Goal: Task Accomplishment & Management: Use online tool/utility

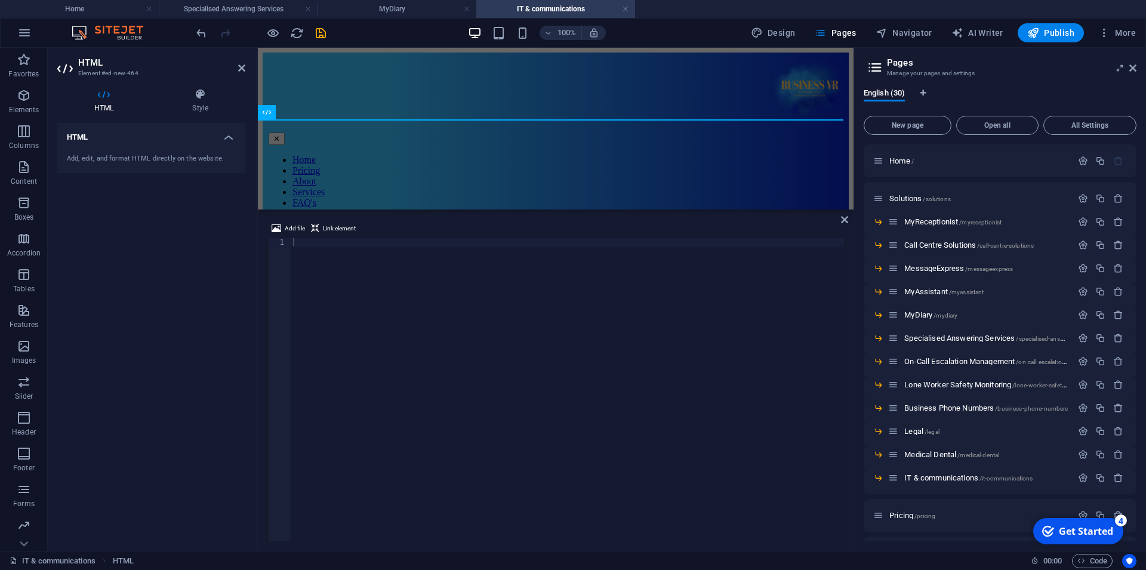
scroll to position [54, 0]
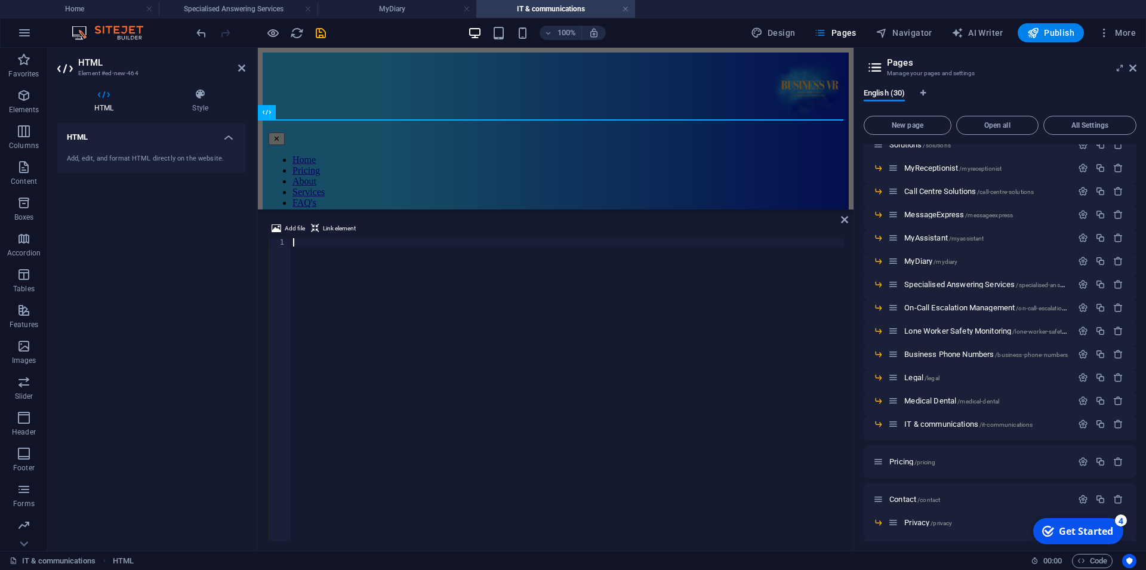
click at [667, 388] on div at bounding box center [567, 398] width 553 height 320
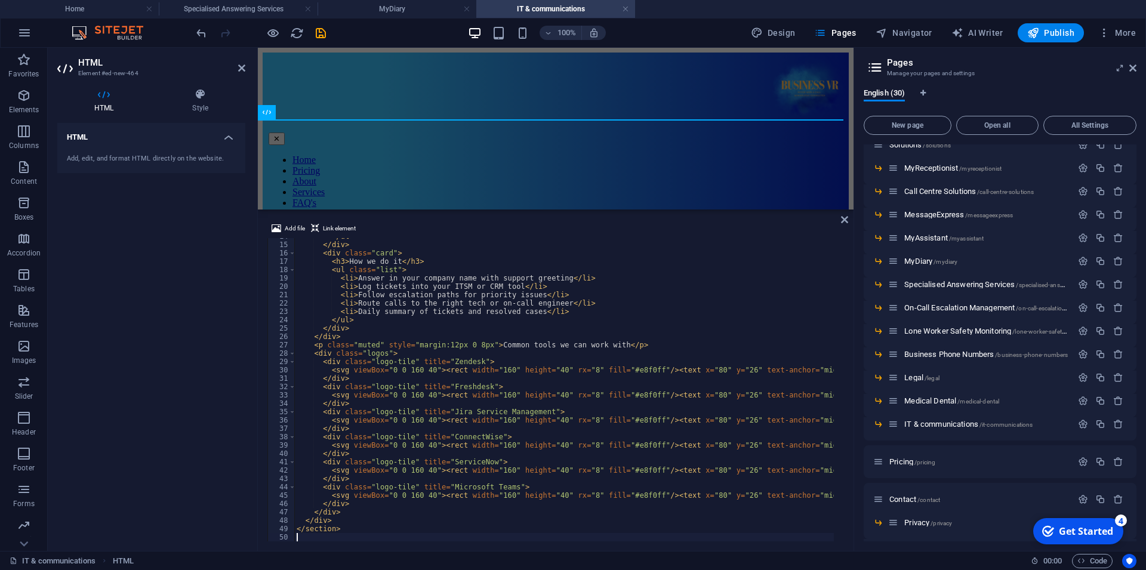
scroll to position [115, 0]
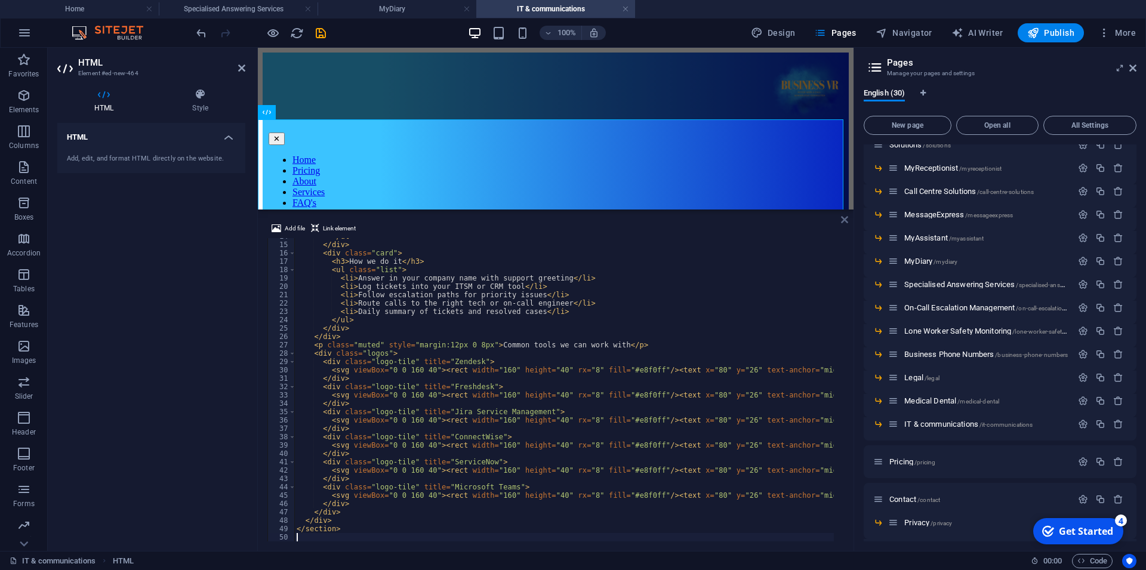
click at [842, 217] on icon at bounding box center [844, 220] width 7 height 10
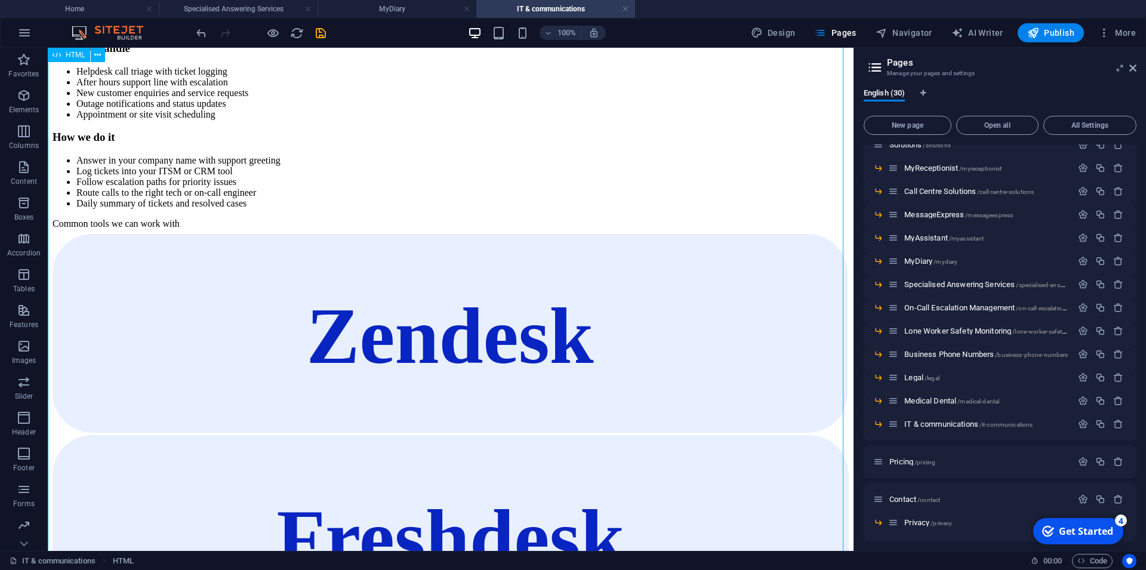
scroll to position [0, 0]
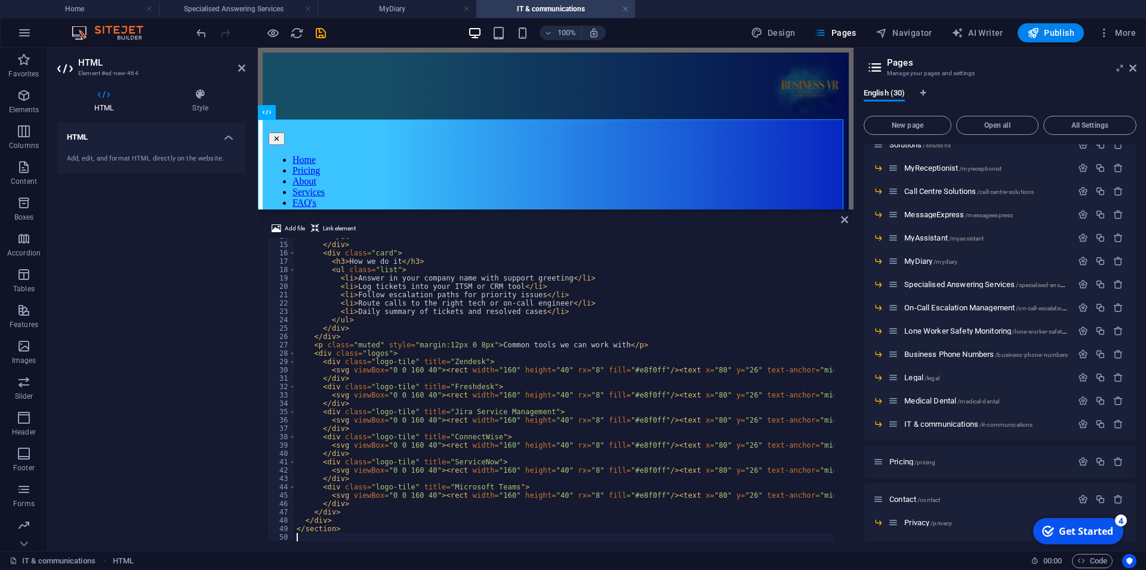
click at [664, 334] on div "</ ul > </ div > < div class = "card" > < h3 > How we do it </ h3 > < ul class …" at bounding box center [637, 387] width 686 height 310
type textarea "</section>"
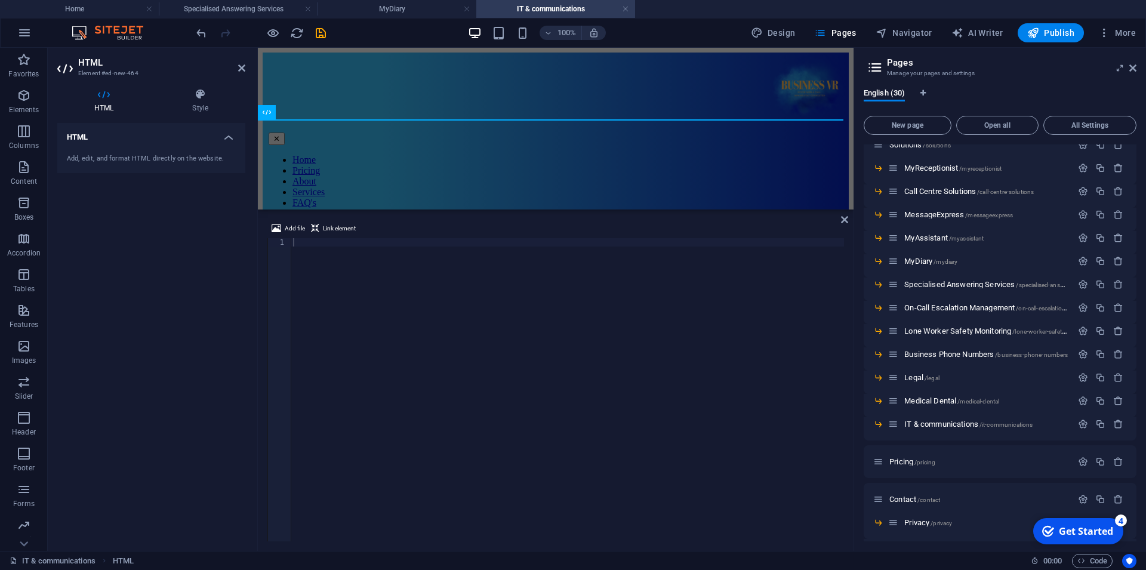
drag, startPoint x: 716, startPoint y: 373, endPoint x: 699, endPoint y: 369, distance: 17.8
click at [714, 373] on div at bounding box center [567, 398] width 553 height 320
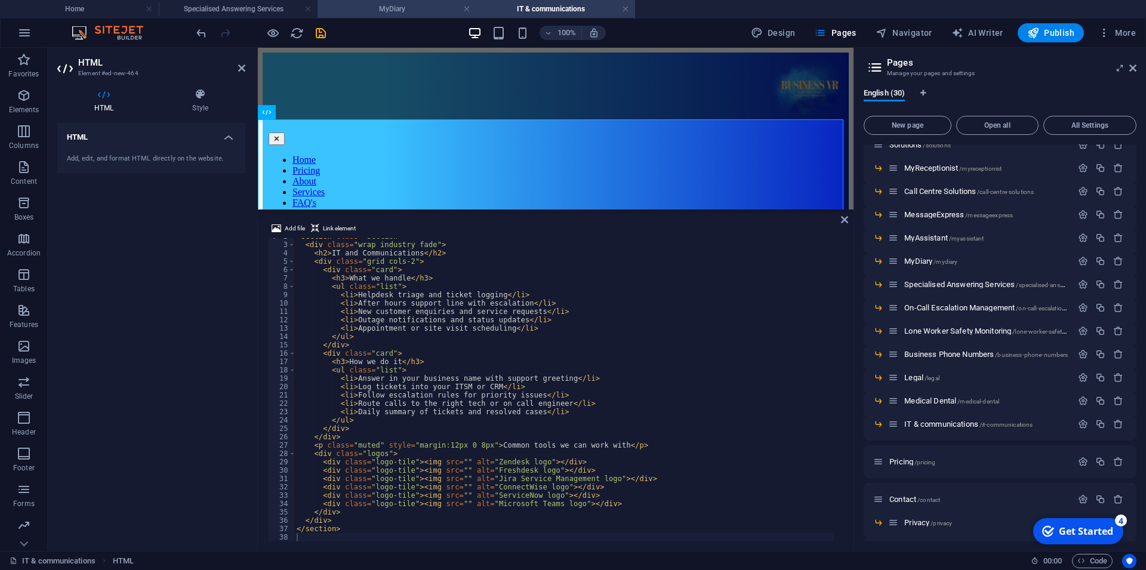
click at [406, 9] on h4 "MyDiary" at bounding box center [396, 8] width 159 height 13
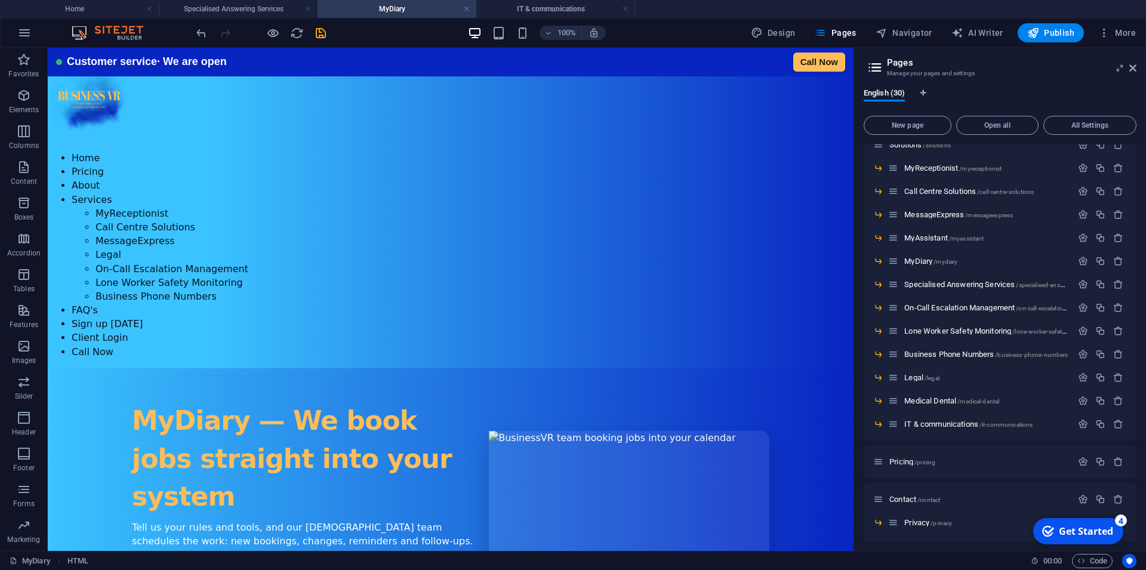
scroll to position [0, 0]
click at [626, 8] on link at bounding box center [625, 9] width 7 height 11
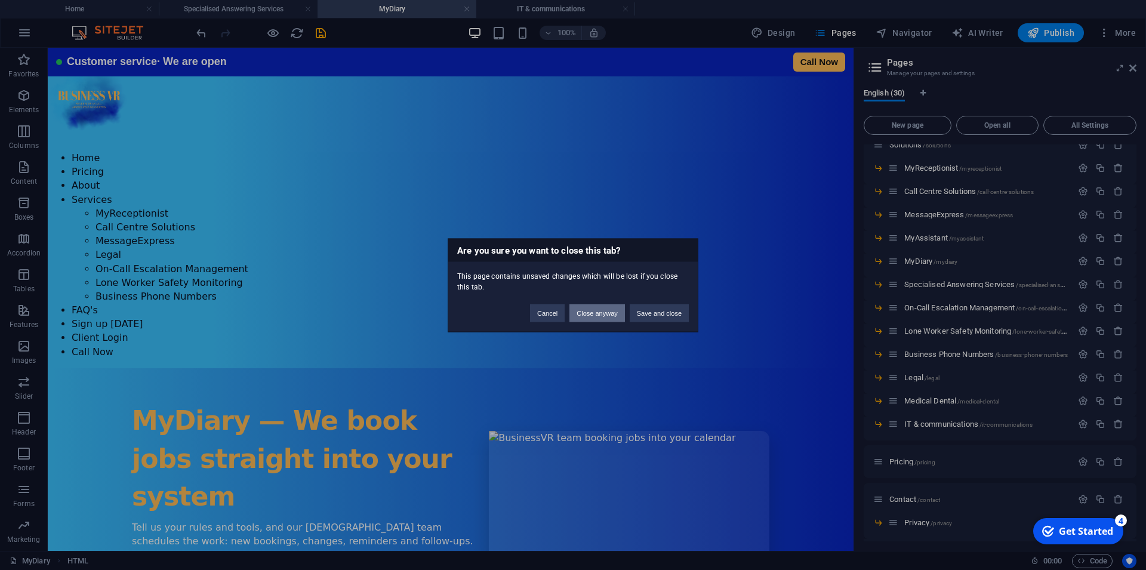
click at [601, 314] on button "Close anyway" at bounding box center [596, 313] width 55 height 18
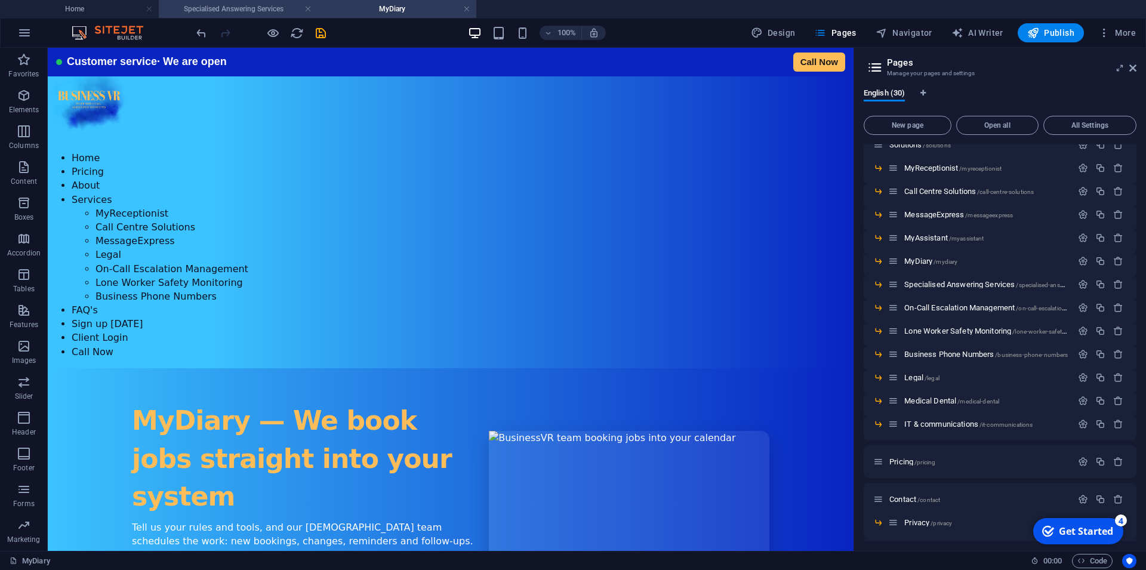
click at [268, 7] on h4 "Specialised Answering Services" at bounding box center [238, 8] width 159 height 13
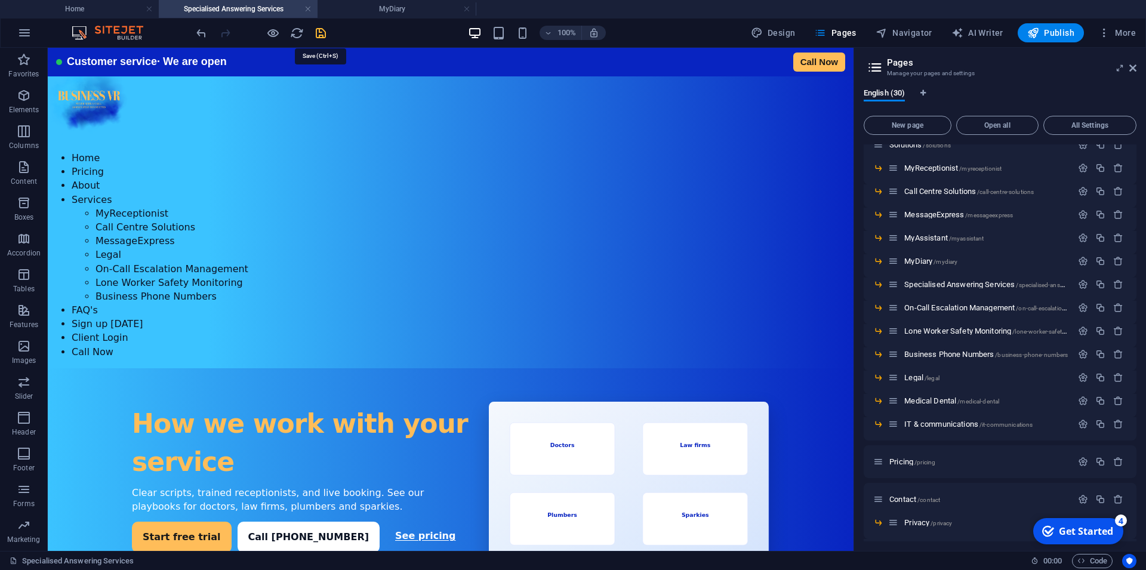
click at [322, 35] on icon "save" at bounding box center [321, 33] width 14 height 14
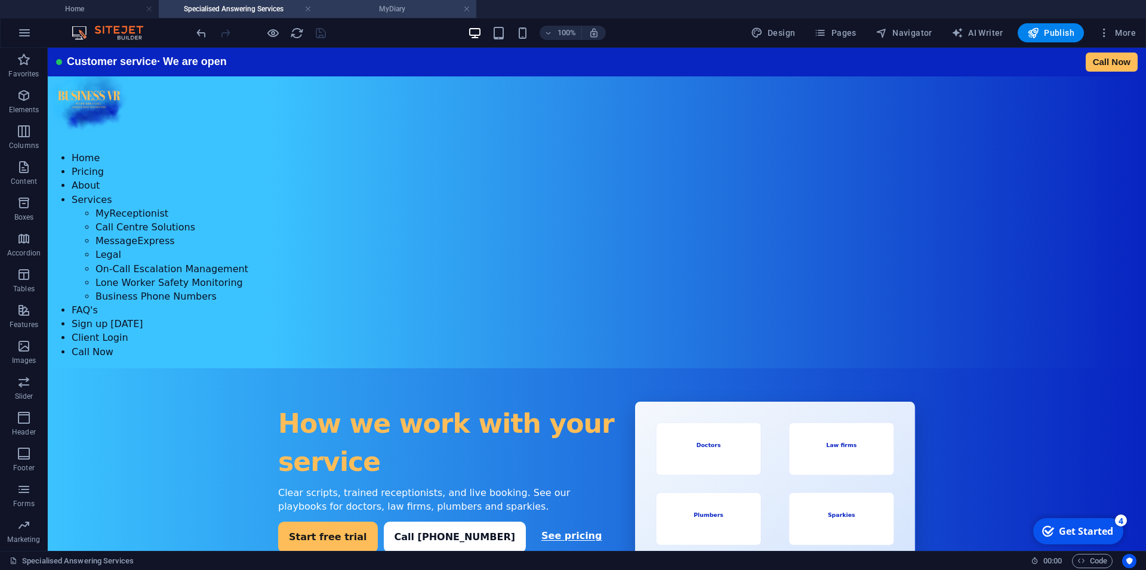
click at [401, 8] on h4 "MyDiary" at bounding box center [396, 8] width 159 height 13
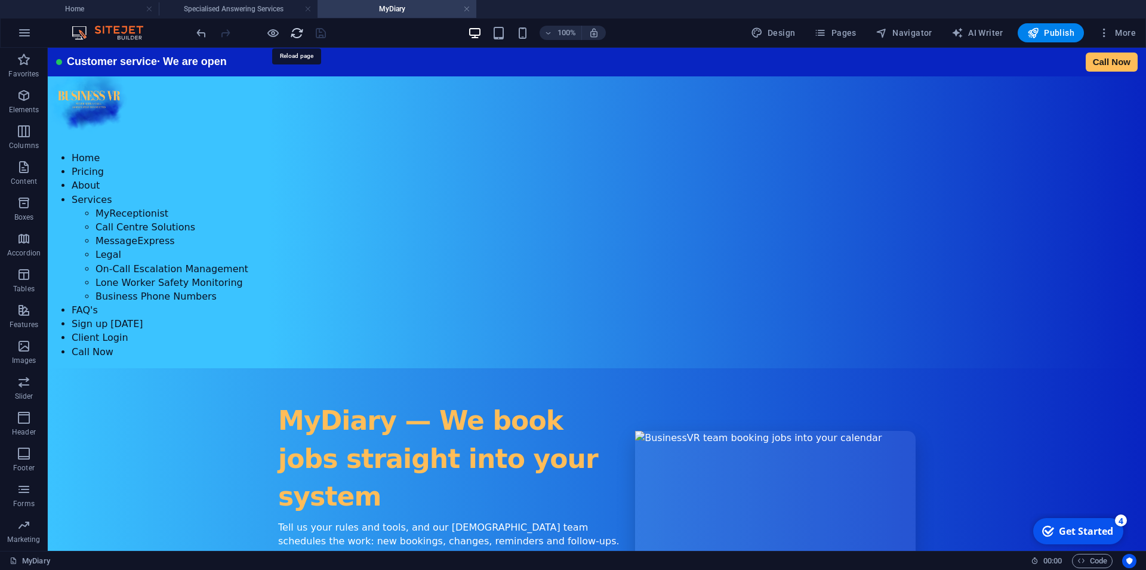
click at [300, 34] on icon "reload" at bounding box center [297, 33] width 14 height 14
click at [926, 31] on span "Navigator" at bounding box center [903, 33] width 57 height 12
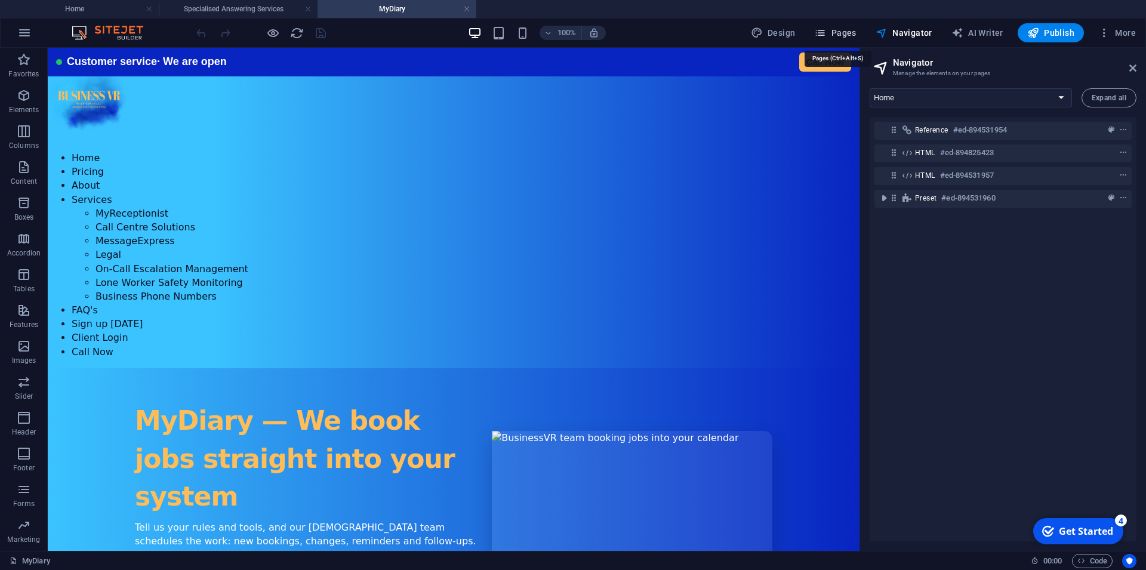
click at [835, 26] on button "Pages" at bounding box center [834, 32] width 51 height 19
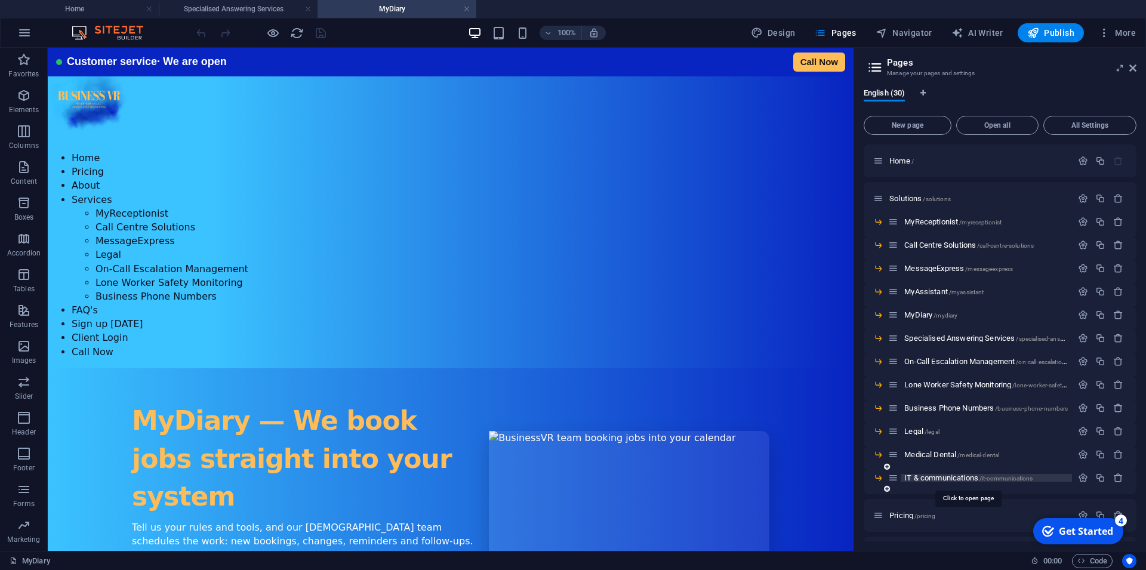
click at [940, 478] on span "IT & communications /it-communications" at bounding box center [968, 477] width 128 height 9
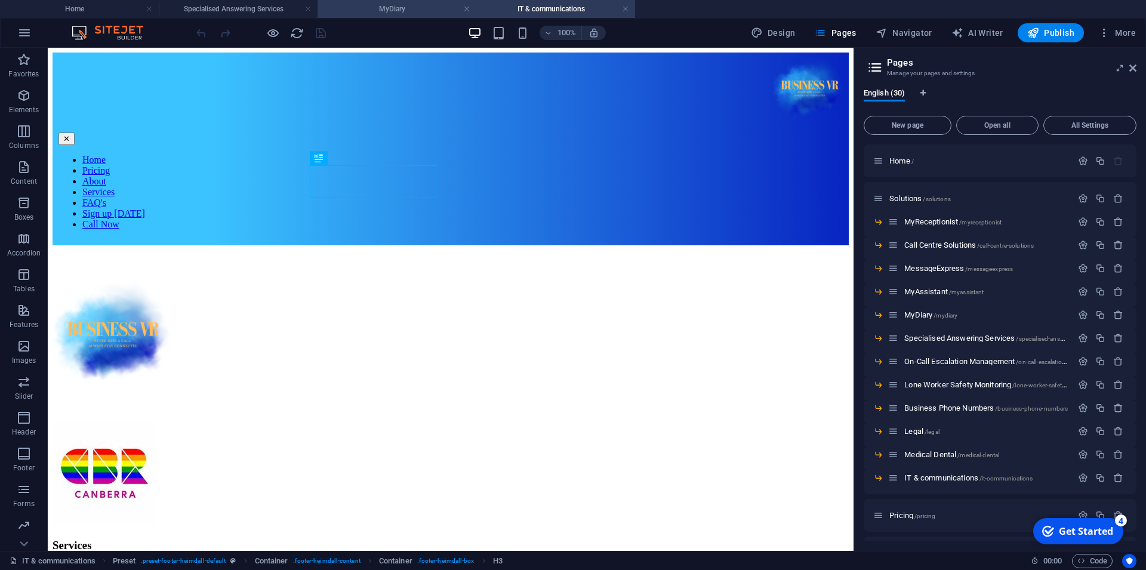
click at [396, 7] on h4 "MyDiary" at bounding box center [396, 8] width 159 height 13
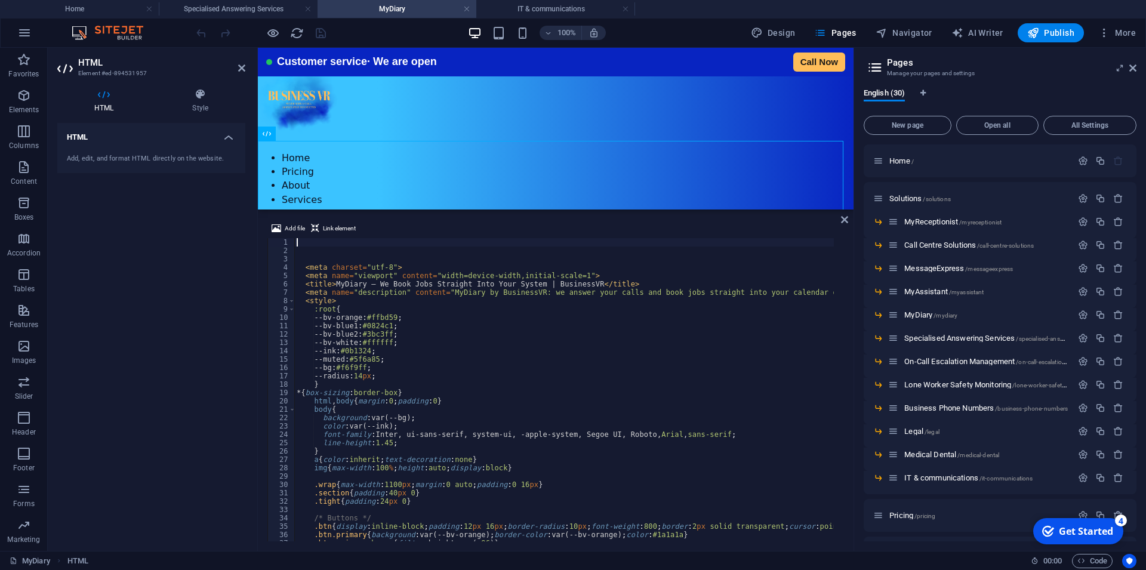
click at [471, 292] on div "< meta charset = "utf-8" > < meta name = "viewport" content = "width=device-wid…" at bounding box center [821, 393] width 1055 height 310
type textarea "<meta name="description" content="MyDiary by BusinessVR: we answer your calls a…"
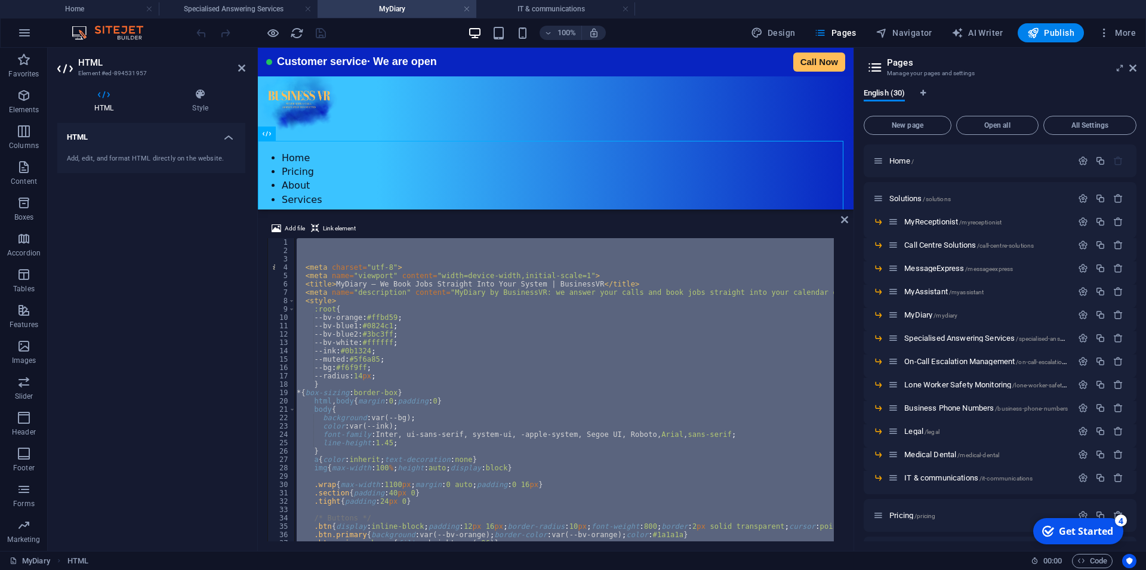
scroll to position [54, 0]
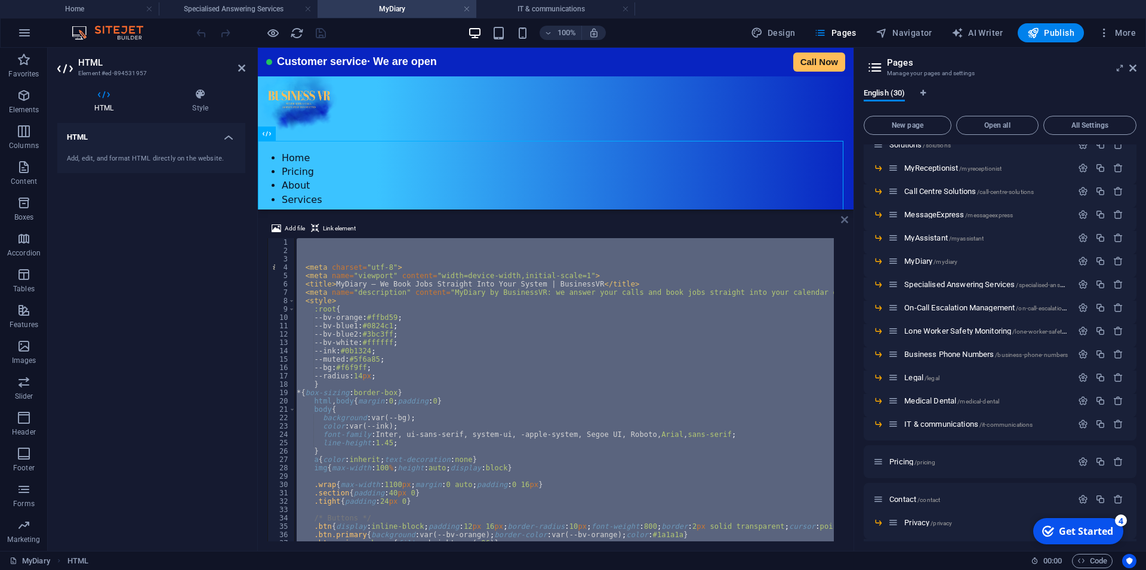
click at [843, 220] on icon at bounding box center [844, 220] width 7 height 10
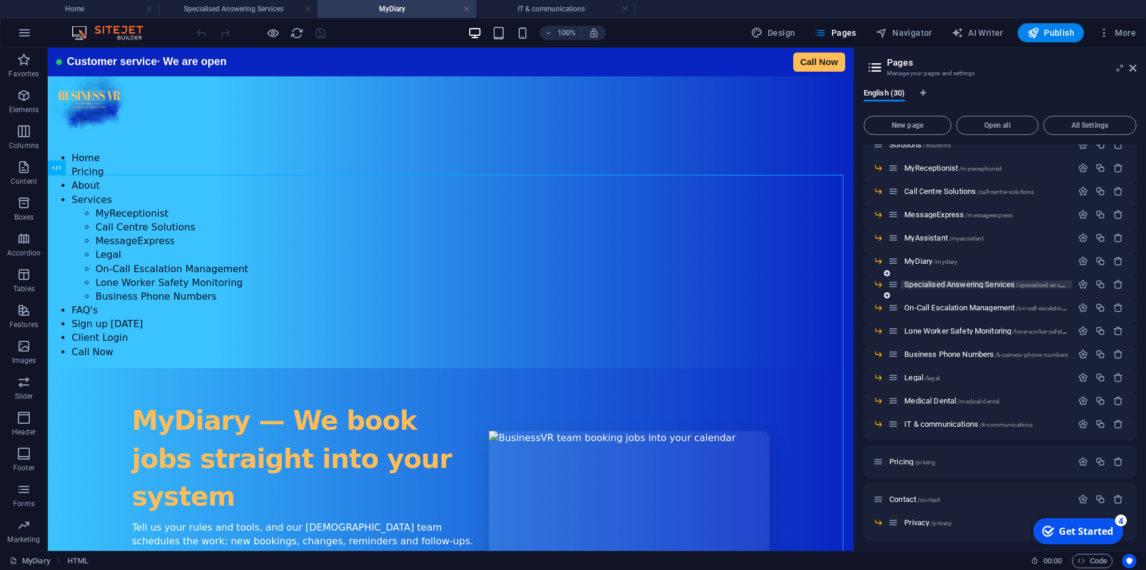
click at [962, 286] on span "Specialised Answering Services /specialised-answering-services" at bounding box center [1002, 284] width 197 height 9
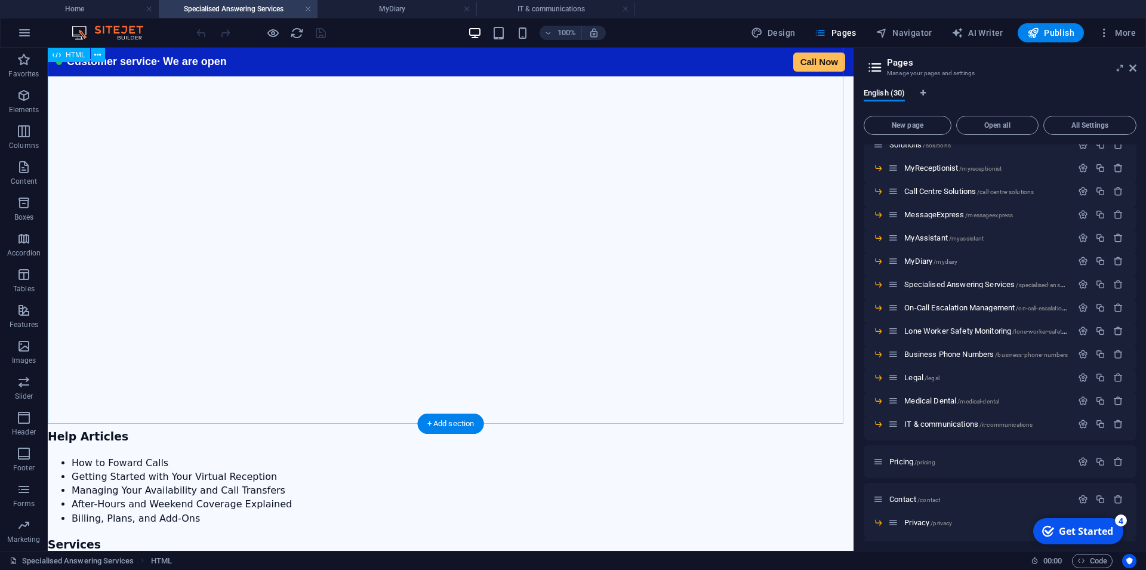
scroll to position [1765, 0]
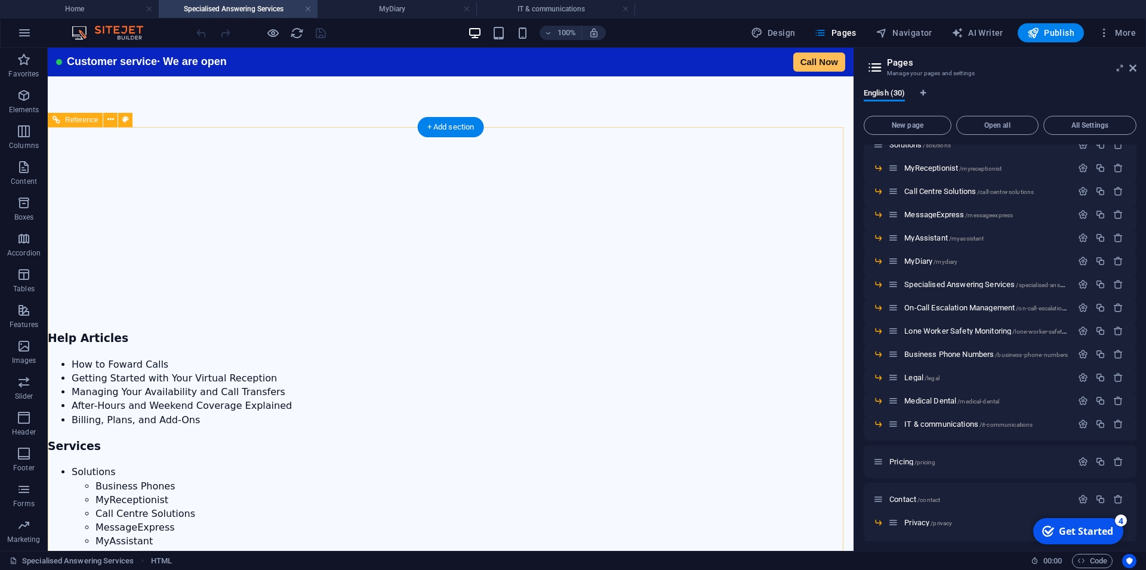
click at [385, 465] on nav "Solutions Business Phones MyReceptionist Call Centre Solutions MessageExpress M…" at bounding box center [450, 562] width 805 height 194
click at [112, 121] on icon at bounding box center [110, 119] width 7 height 13
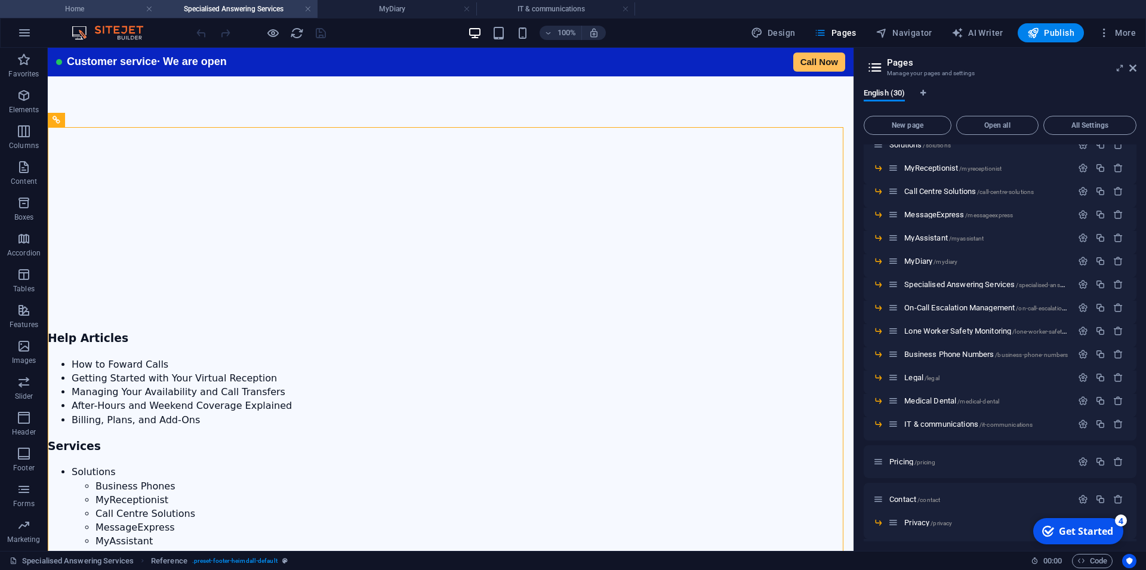
click at [84, 13] on h4 "Home" at bounding box center [79, 8] width 159 height 13
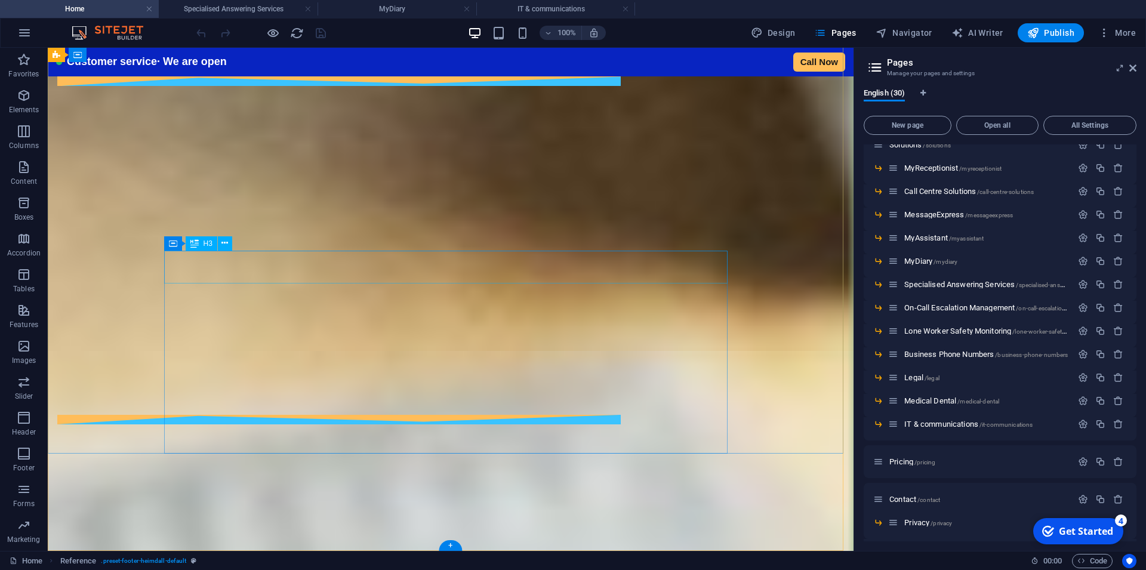
scroll to position [6615, 0]
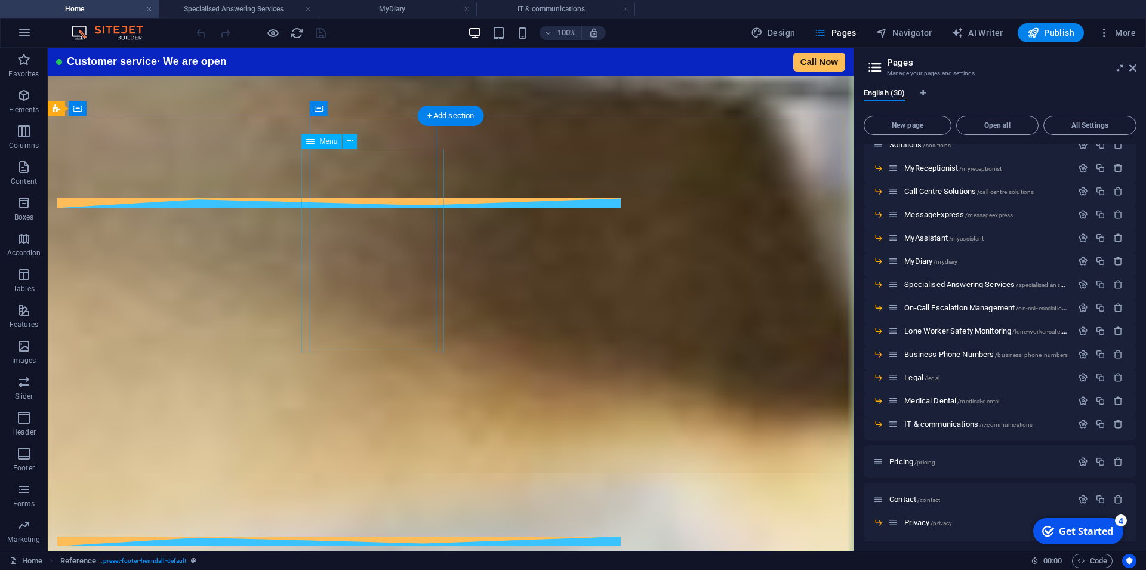
select select "1"
select select
select select "2"
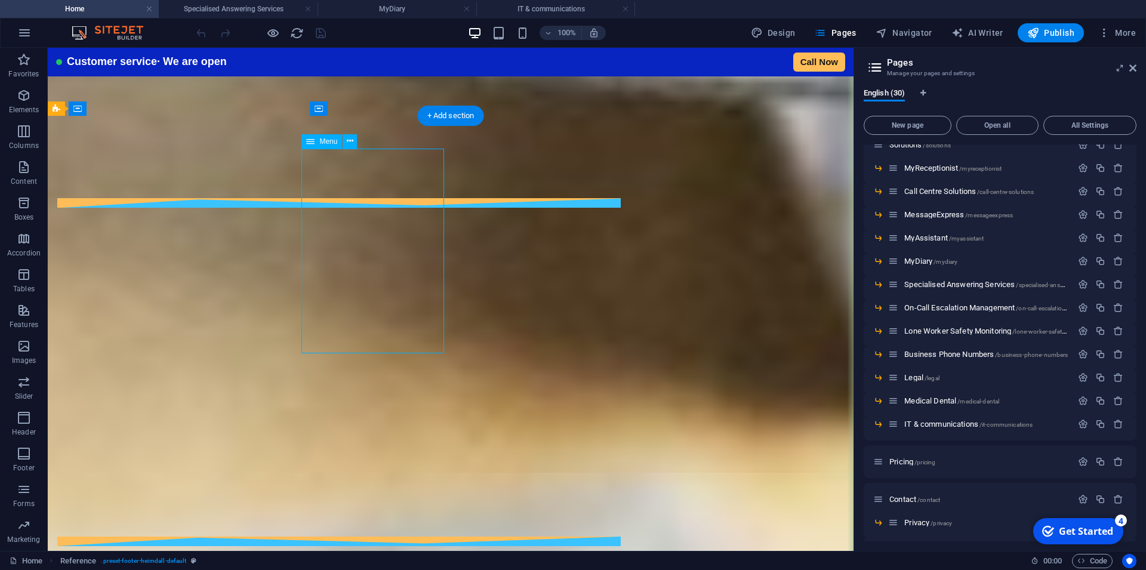
select select
select select "3"
select select
select select "4"
select select
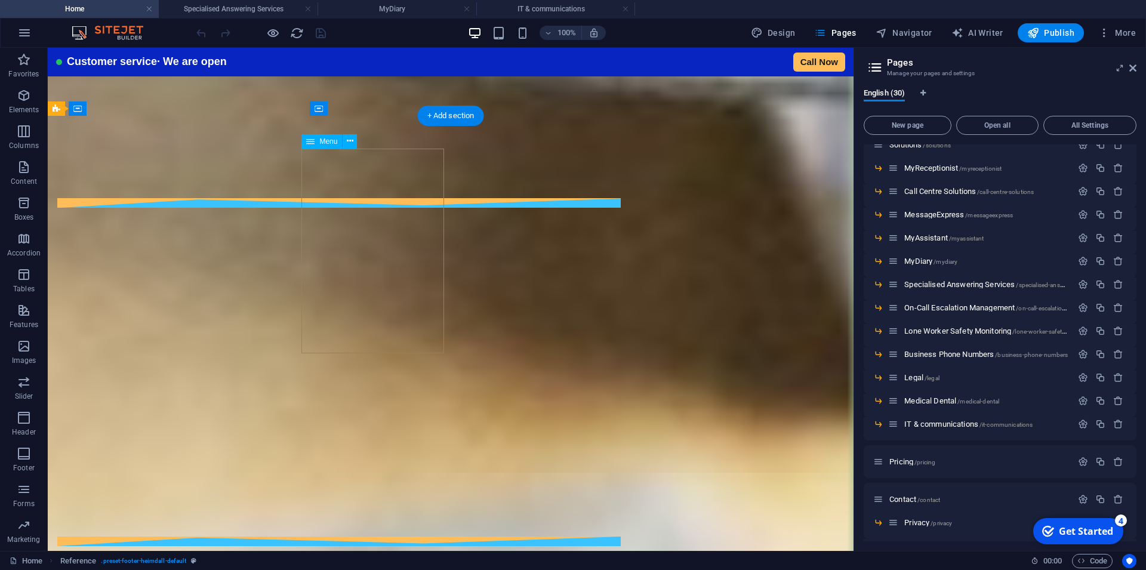
select select "5"
select select
select select "6"
select select
select select "7"
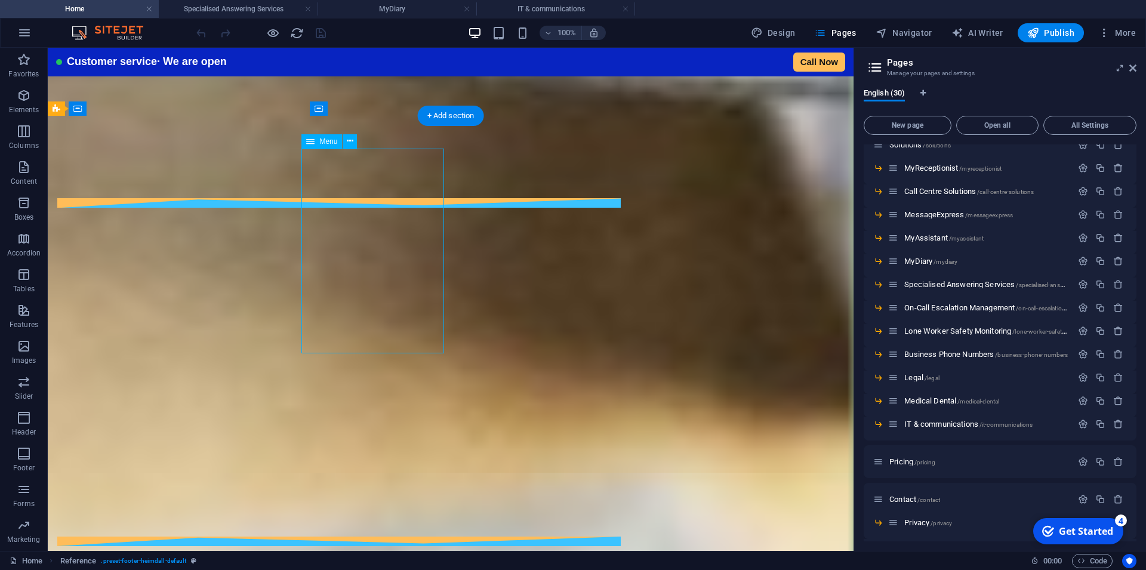
select select
select select "8"
select select
select select "2"
select select
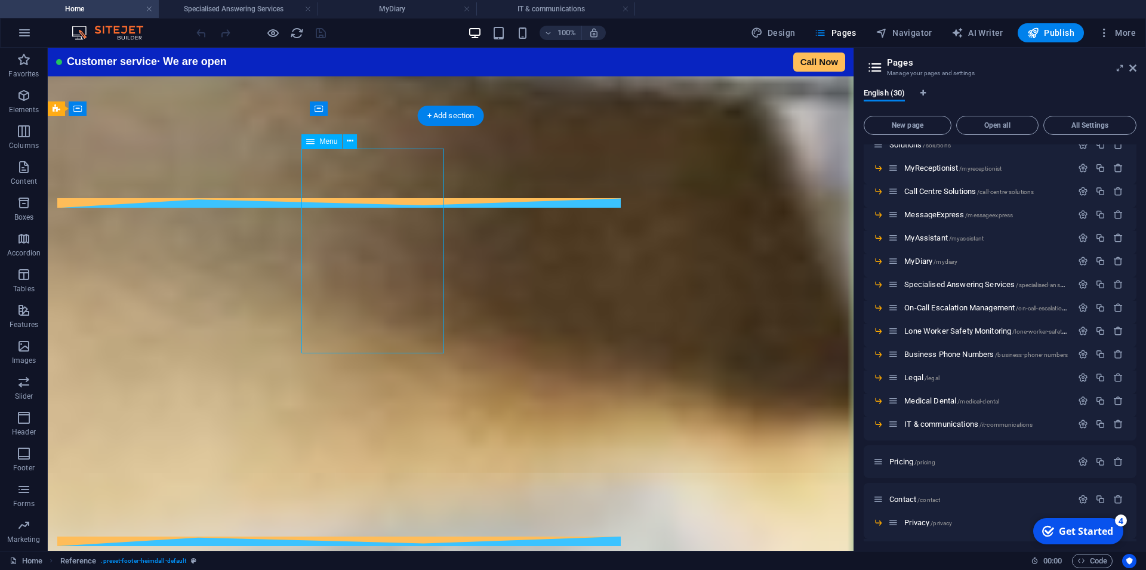
select select "11"
select select
select select "12"
select select
select select "13"
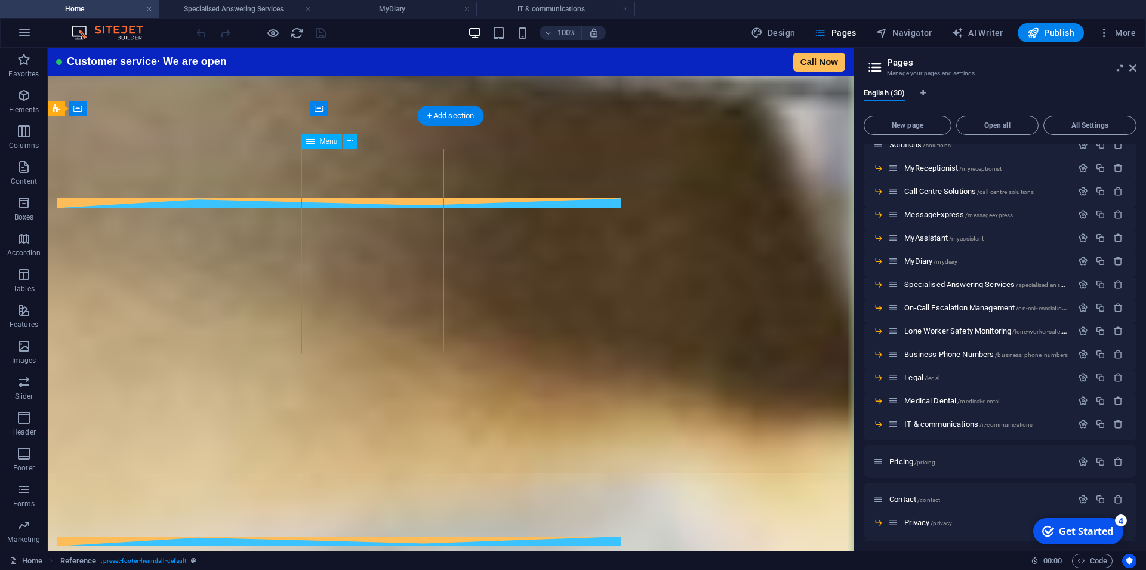
select select
select select "9"
select select
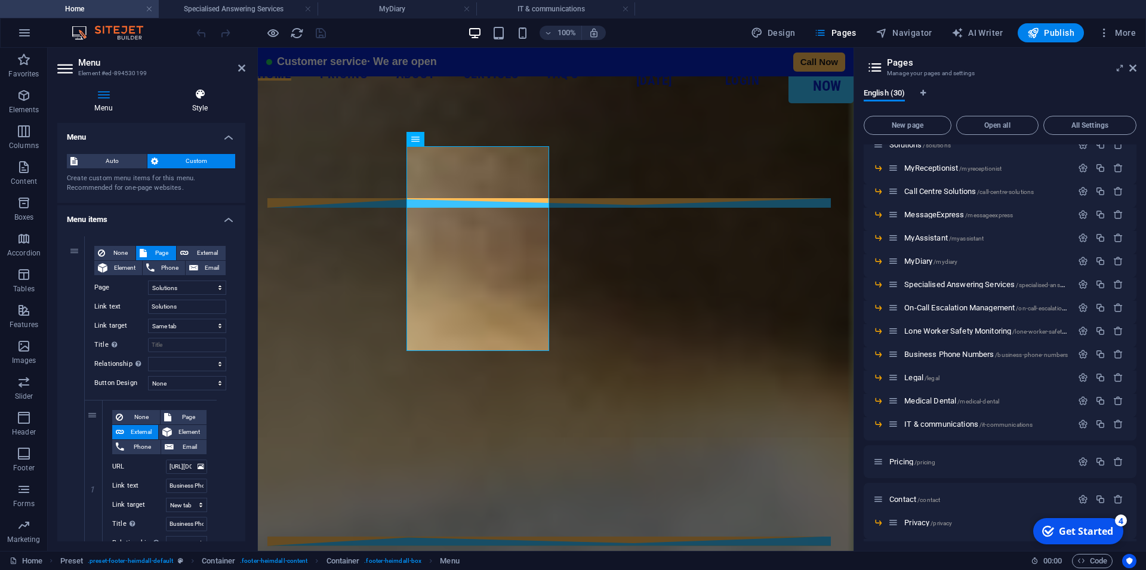
click at [195, 100] on h4 "Style" at bounding box center [200, 100] width 91 height 25
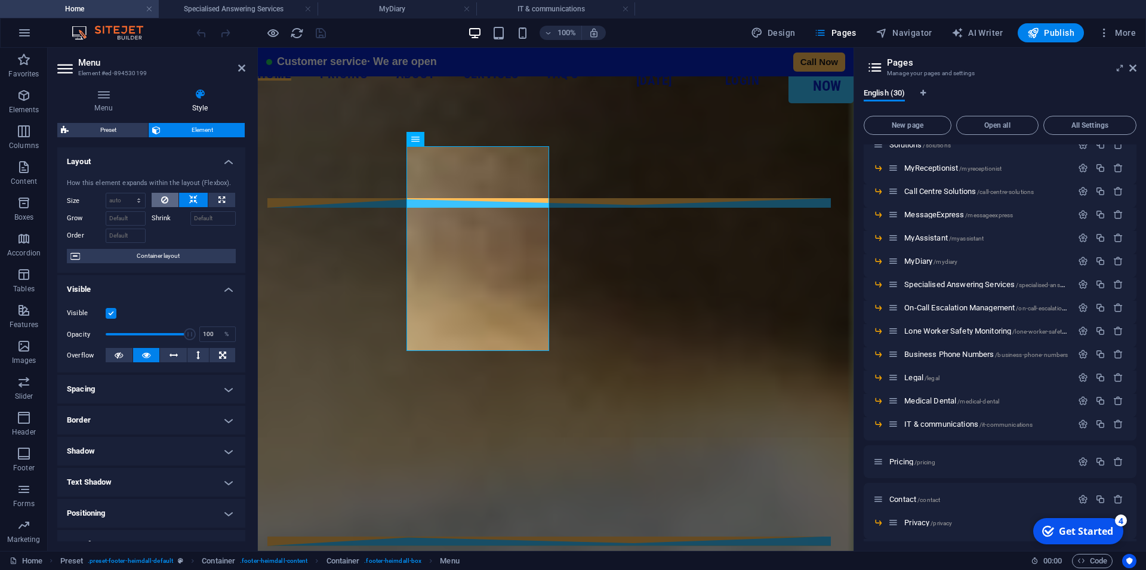
click at [162, 207] on icon at bounding box center [164, 200] width 7 height 14
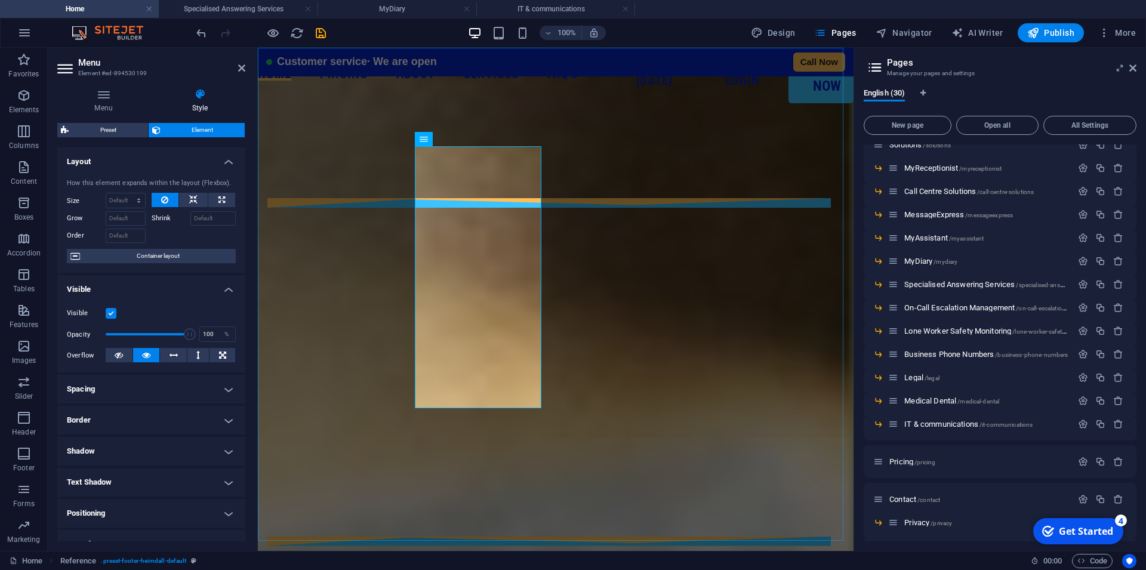
click at [336, 408] on nav "Home Pricing About Services MyReceptionist Call Centre Solutions MessageExpress…" at bounding box center [555, 299] width 595 height 503
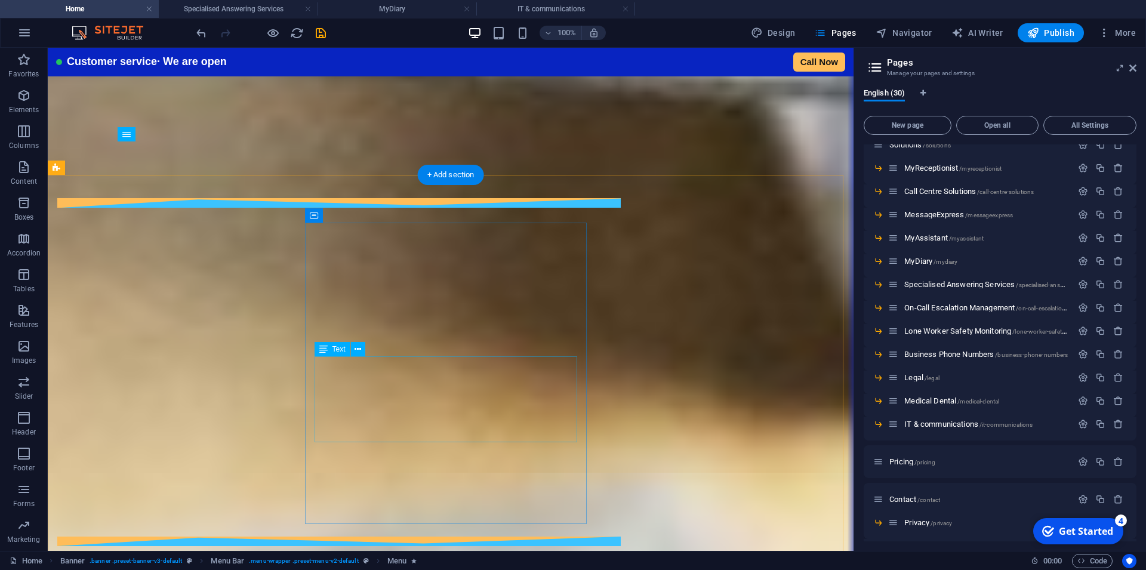
scroll to position [0, 0]
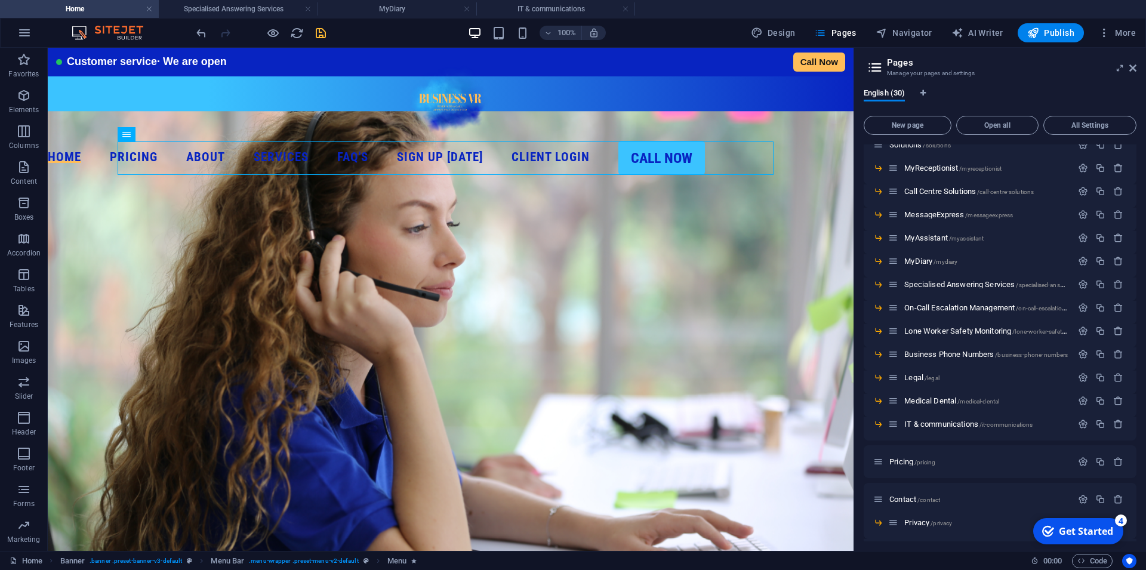
click at [314, 33] on icon "save" at bounding box center [321, 33] width 14 height 14
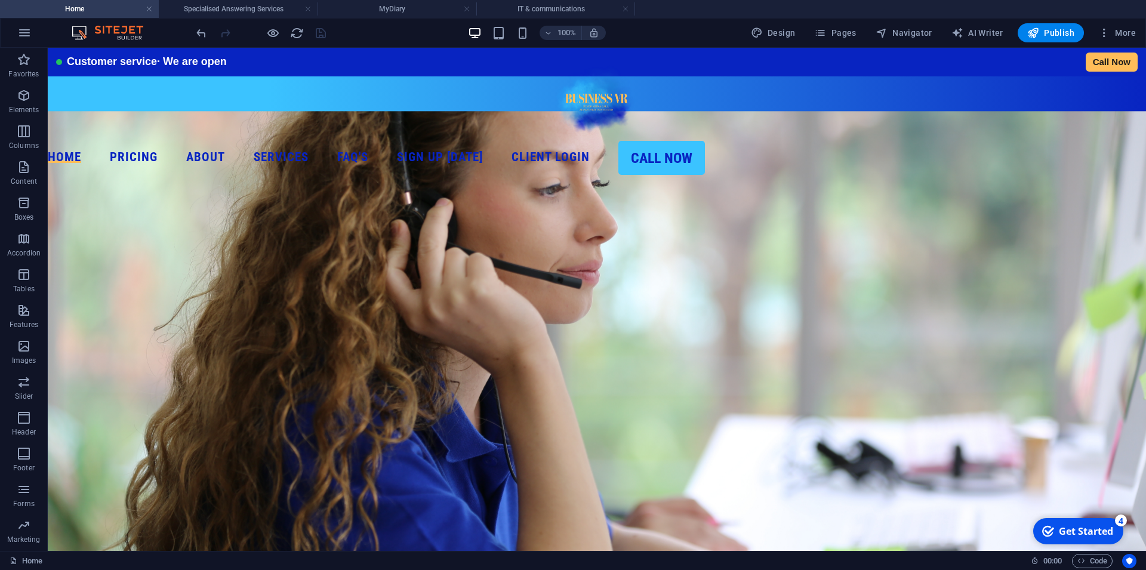
drag, startPoint x: 97, startPoint y: 8, endPoint x: 196, endPoint y: 205, distance: 220.4
click at [97, 8] on h4 "Home" at bounding box center [79, 8] width 159 height 13
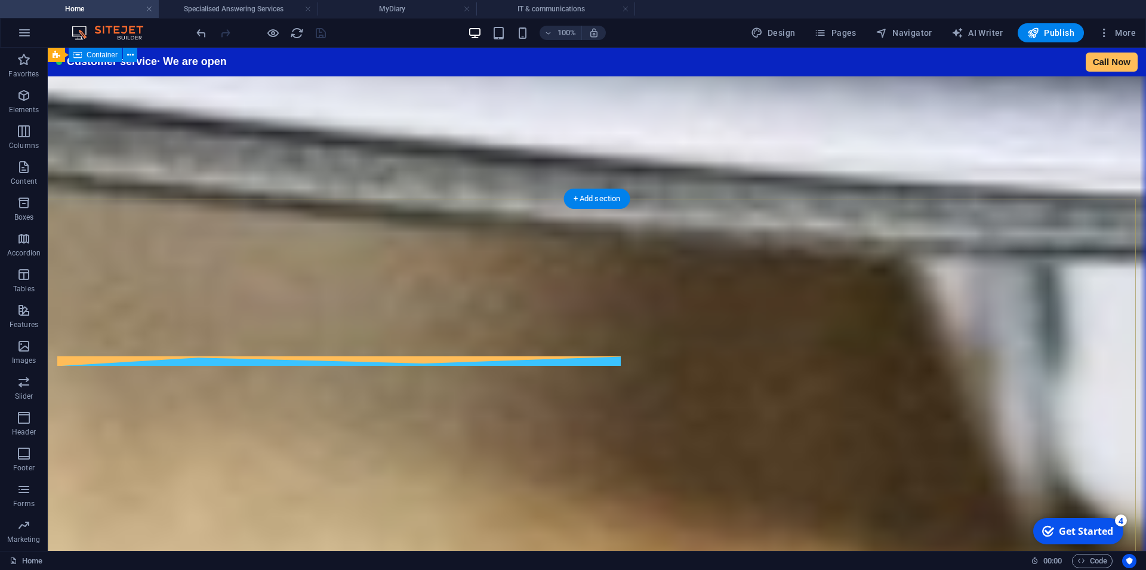
scroll to position [6451, 0]
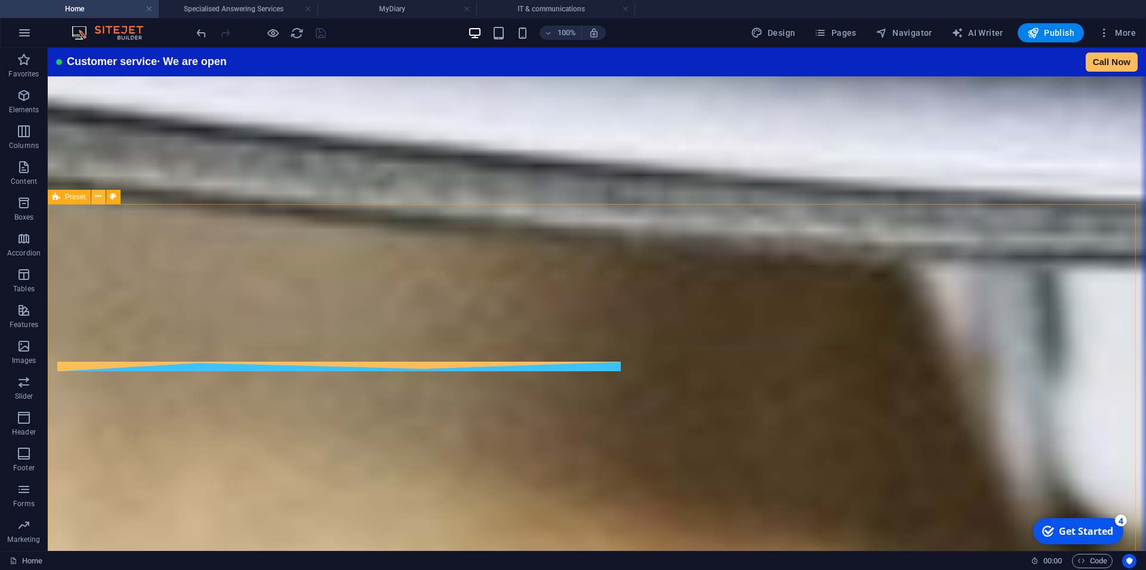
click at [101, 196] on icon at bounding box center [98, 196] width 7 height 13
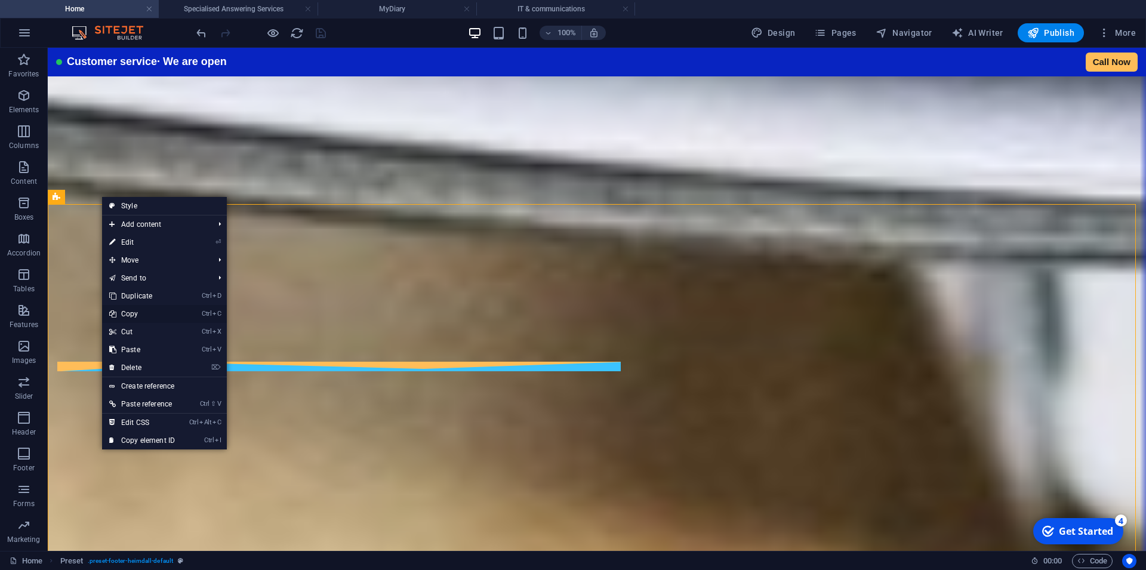
drag, startPoint x: 134, startPoint y: 313, endPoint x: 208, endPoint y: 80, distance: 244.9
click at [134, 313] on link "Ctrl C Copy" at bounding box center [142, 314] width 80 height 18
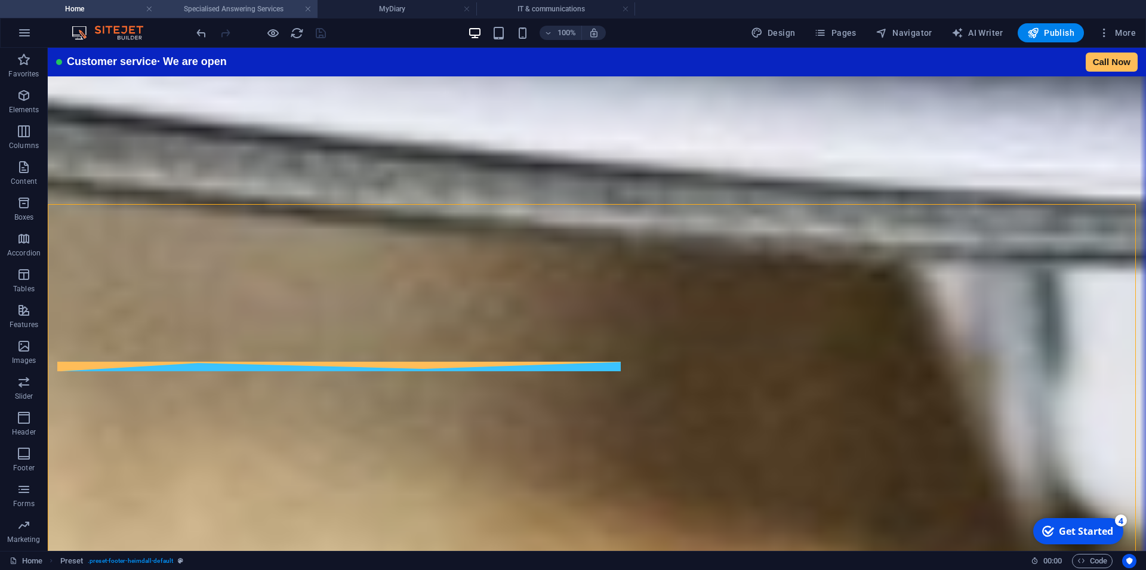
click at [232, 4] on h4 "Specialised Answering Services" at bounding box center [238, 8] width 159 height 13
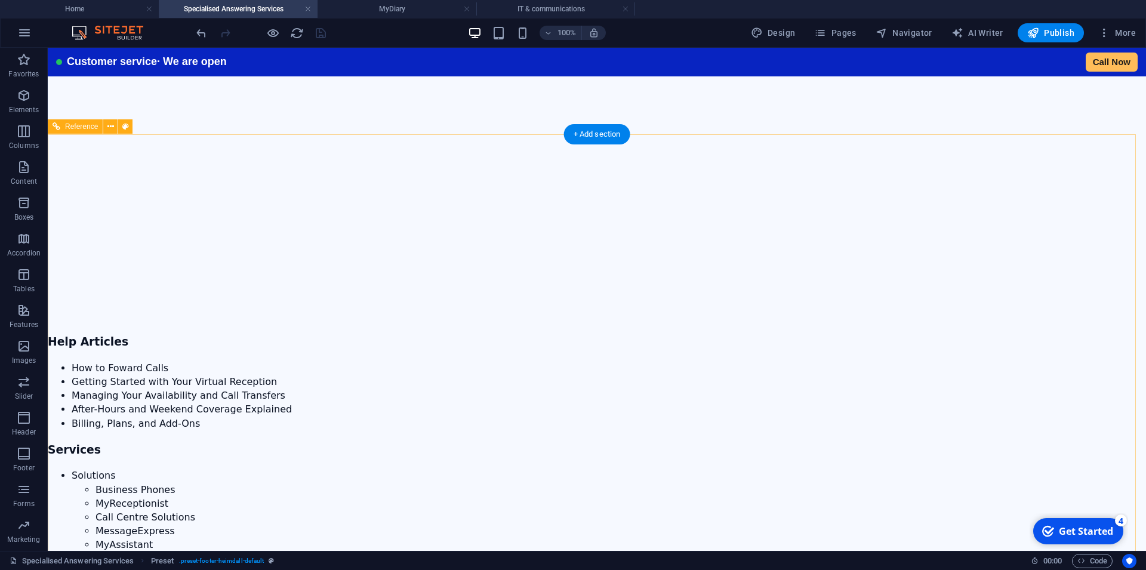
scroll to position [1759, 0]
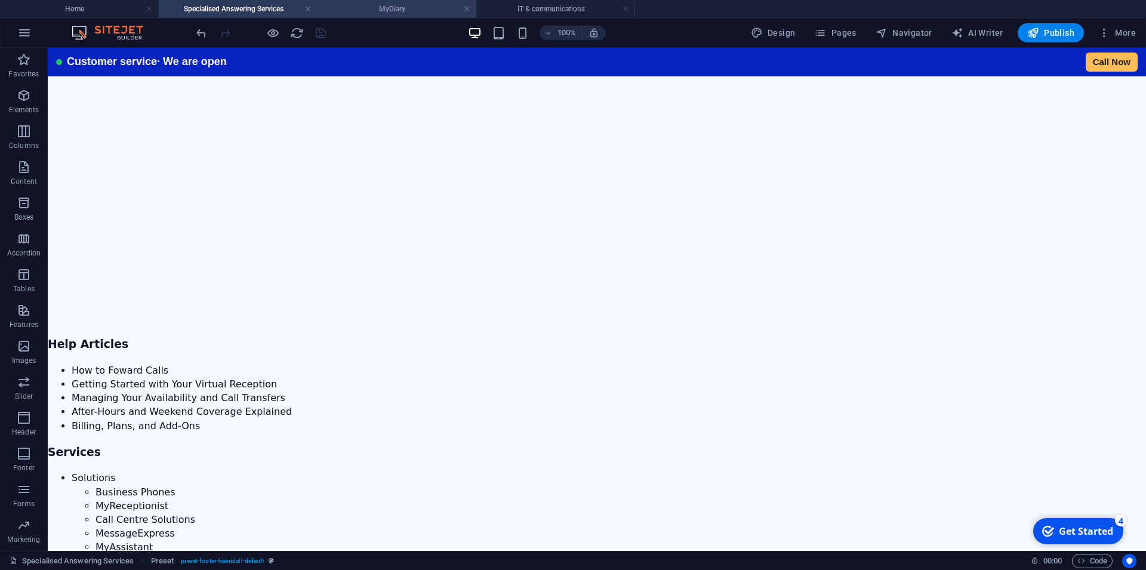
click at [386, 16] on li "MyDiary" at bounding box center [396, 9] width 159 height 18
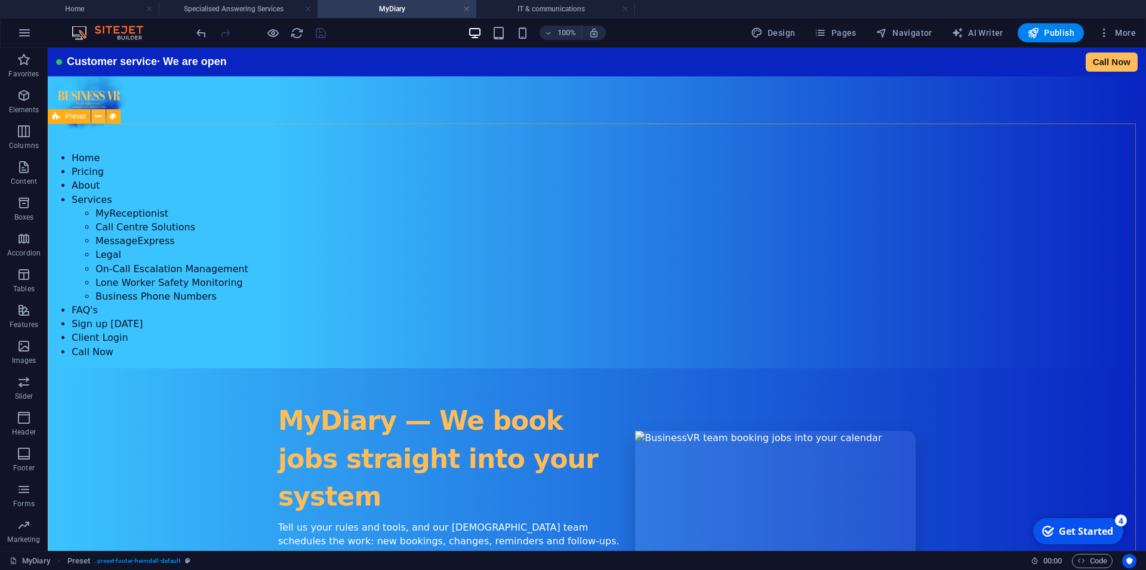
click at [95, 117] on button at bounding box center [98, 116] width 14 height 14
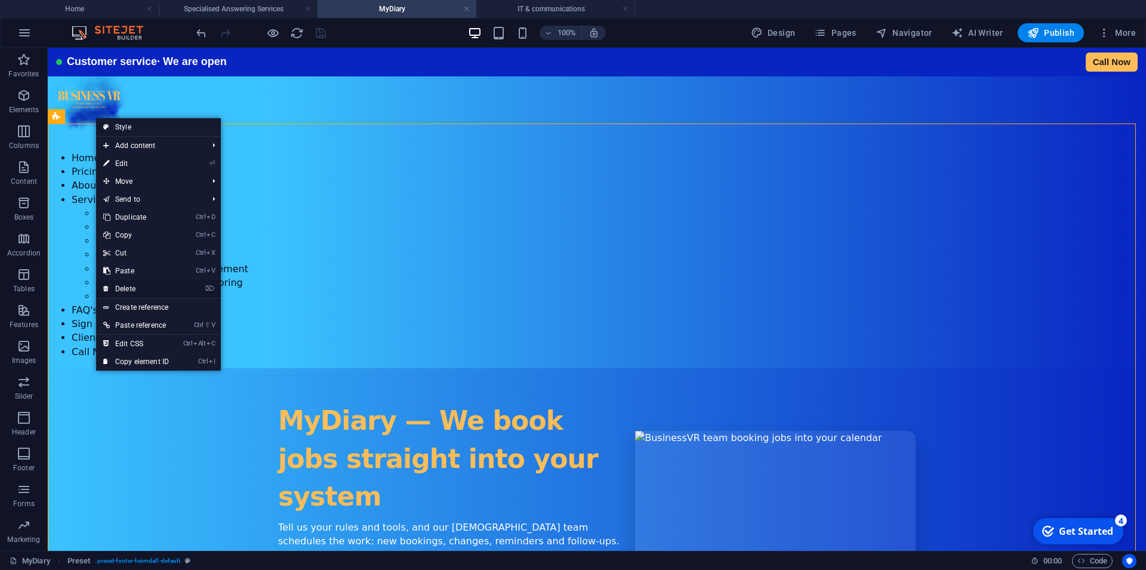
click at [128, 291] on link "⌦ Delete" at bounding box center [136, 289] width 80 height 18
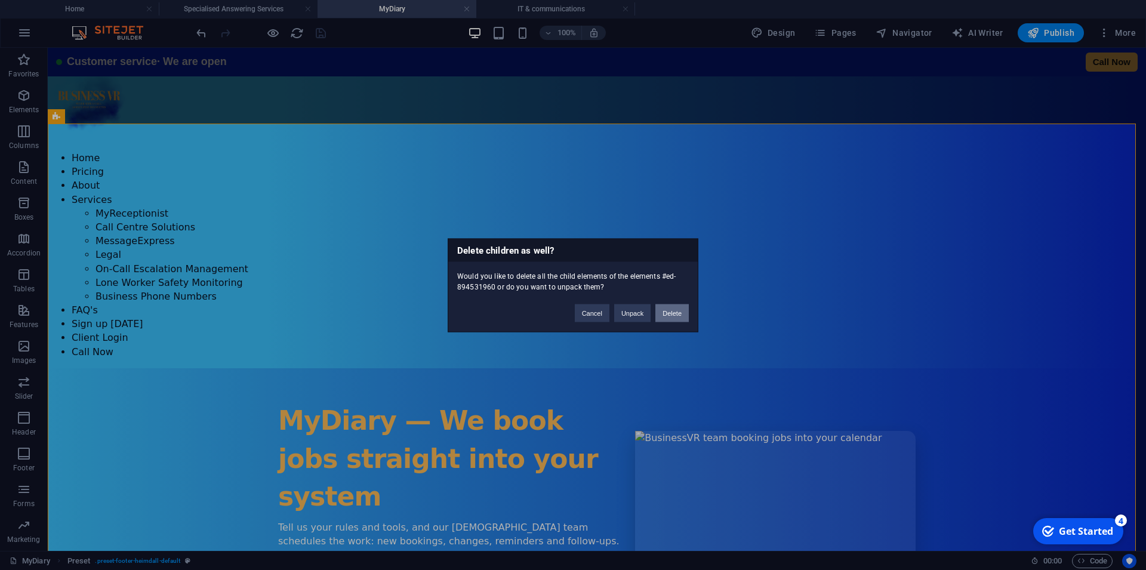
click at [673, 314] on button "Delete" at bounding box center [671, 313] width 33 height 18
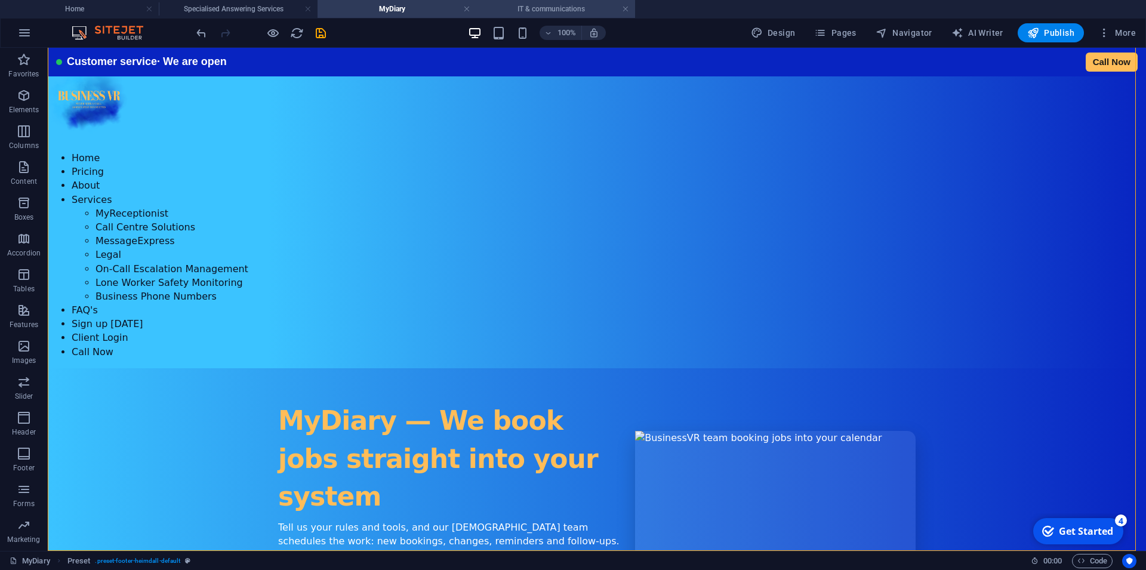
click at [546, 13] on h4 "IT & communications" at bounding box center [555, 8] width 159 height 13
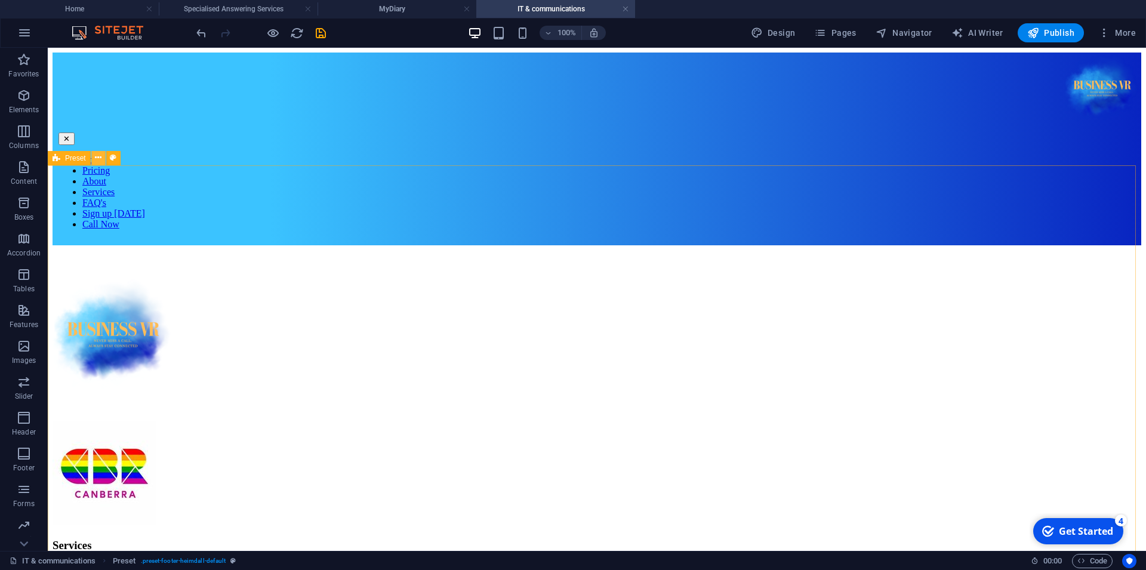
click at [99, 158] on icon at bounding box center [98, 158] width 7 height 13
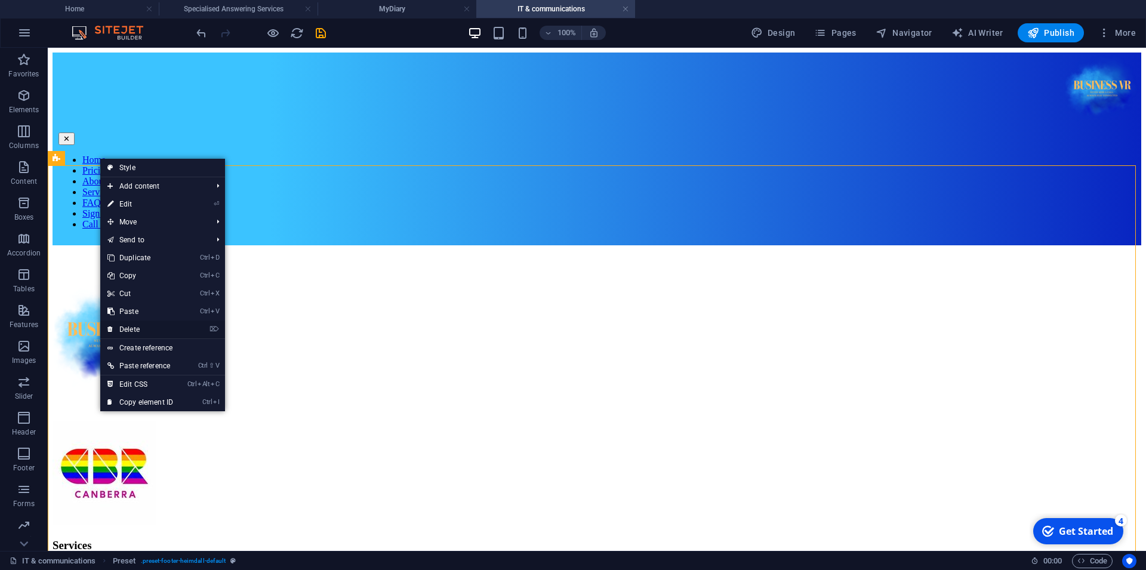
click at [135, 326] on link "⌦ Delete" at bounding box center [140, 329] width 80 height 18
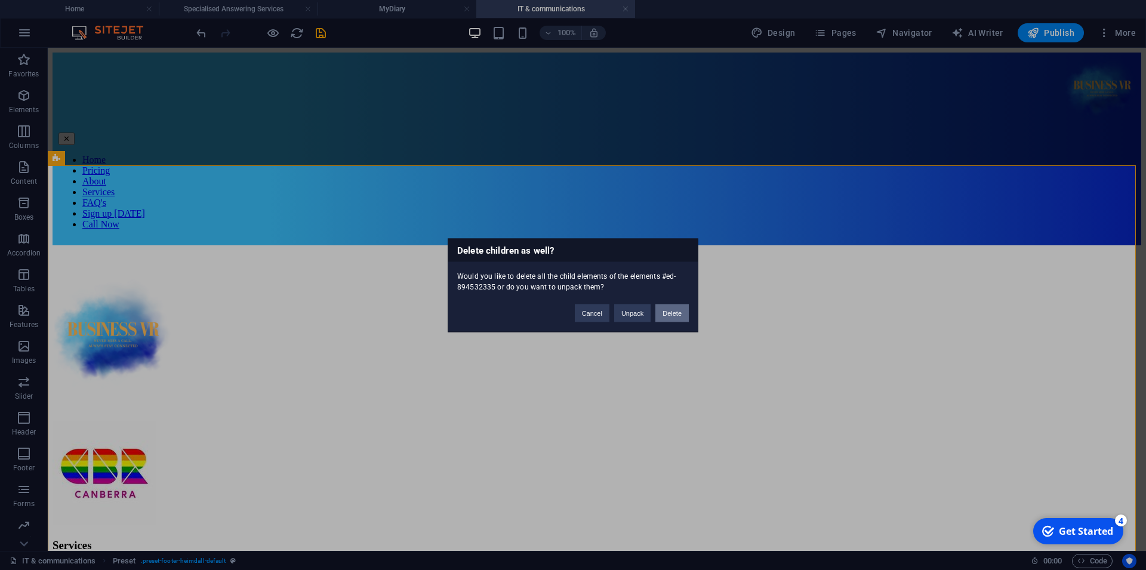
click at [684, 318] on button "Delete" at bounding box center [671, 313] width 33 height 18
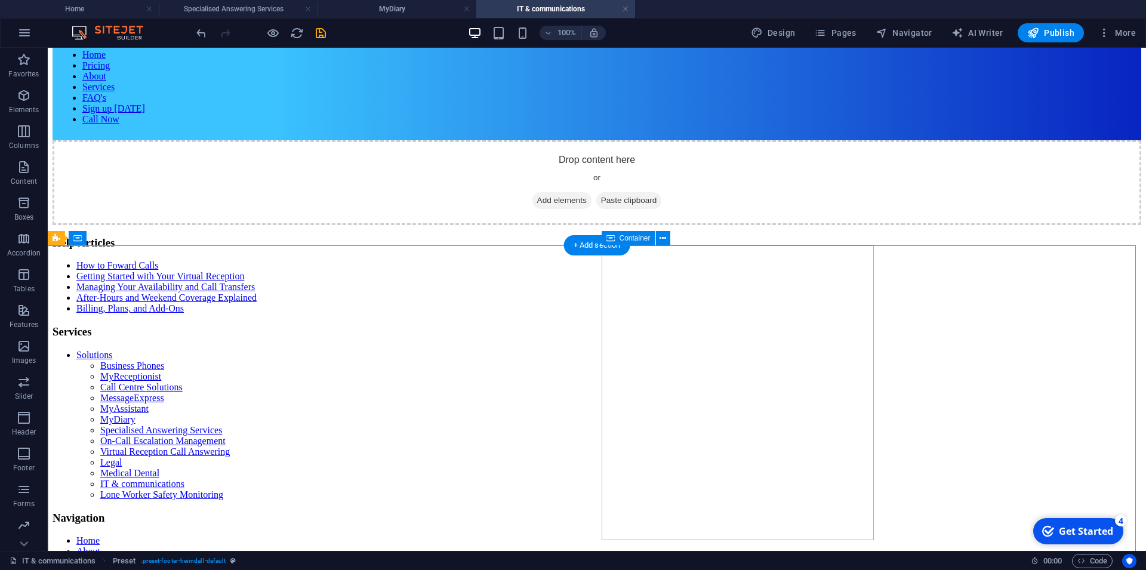
scroll to position [44, 0]
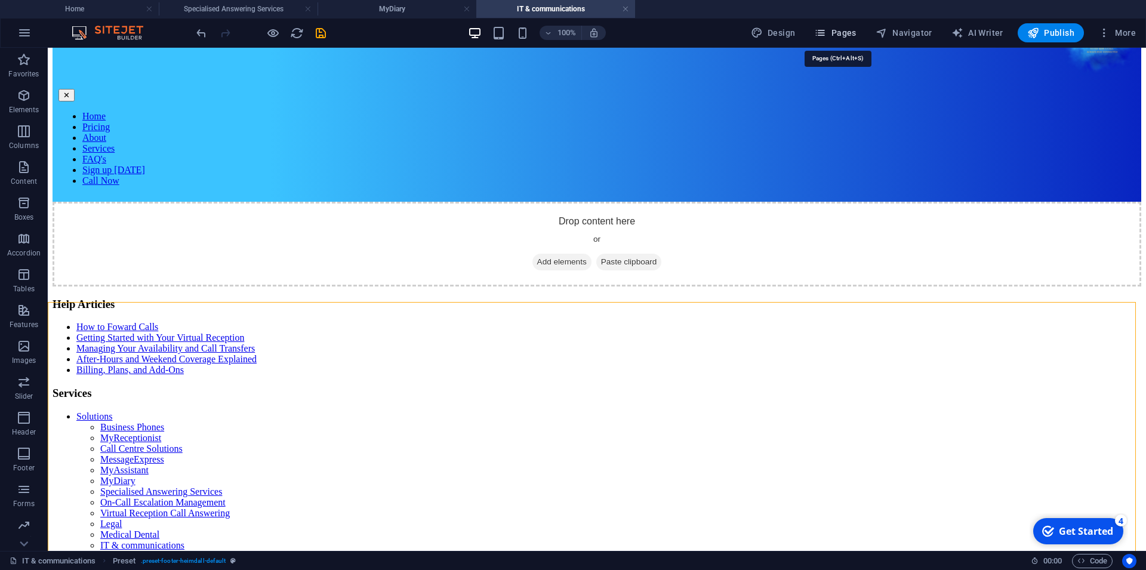
click at [849, 33] on span "Pages" at bounding box center [835, 33] width 42 height 12
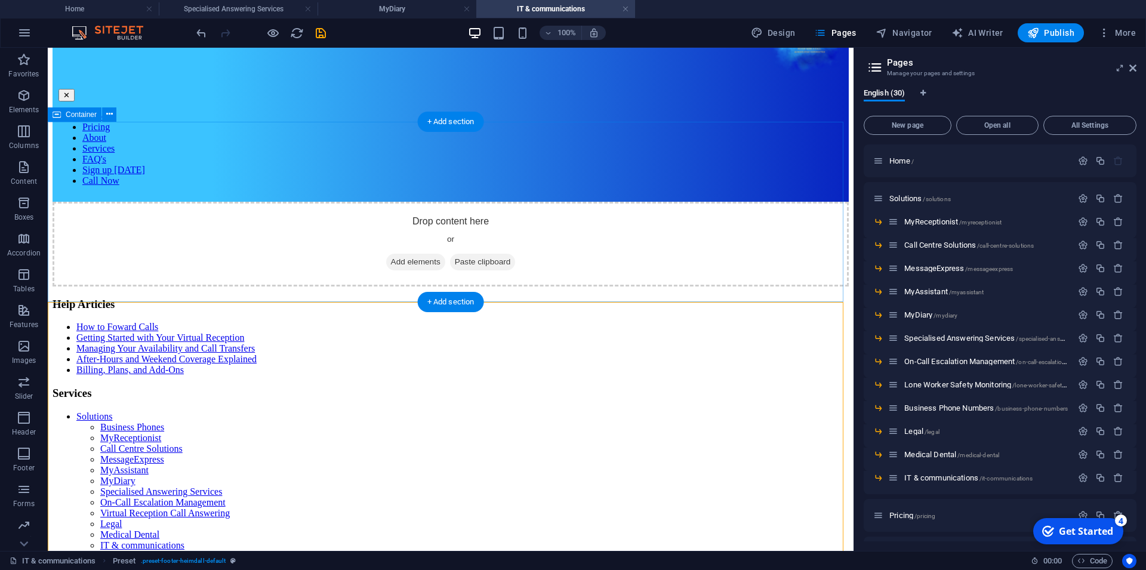
click at [411, 254] on span "Add elements" at bounding box center [415, 262] width 59 height 17
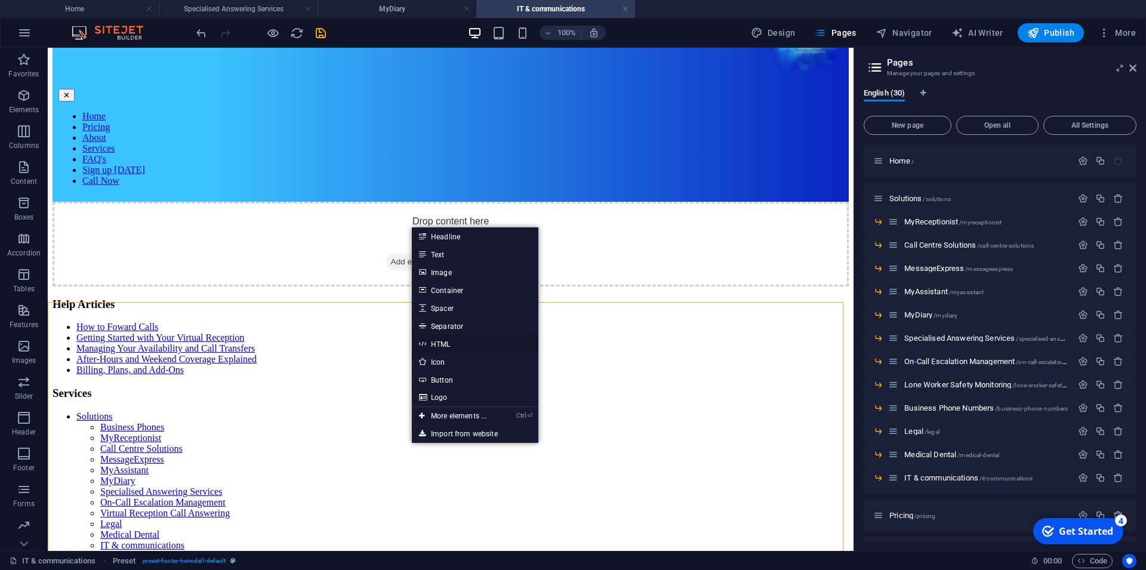
click at [448, 340] on link "HTML" at bounding box center [475, 344] width 126 height 18
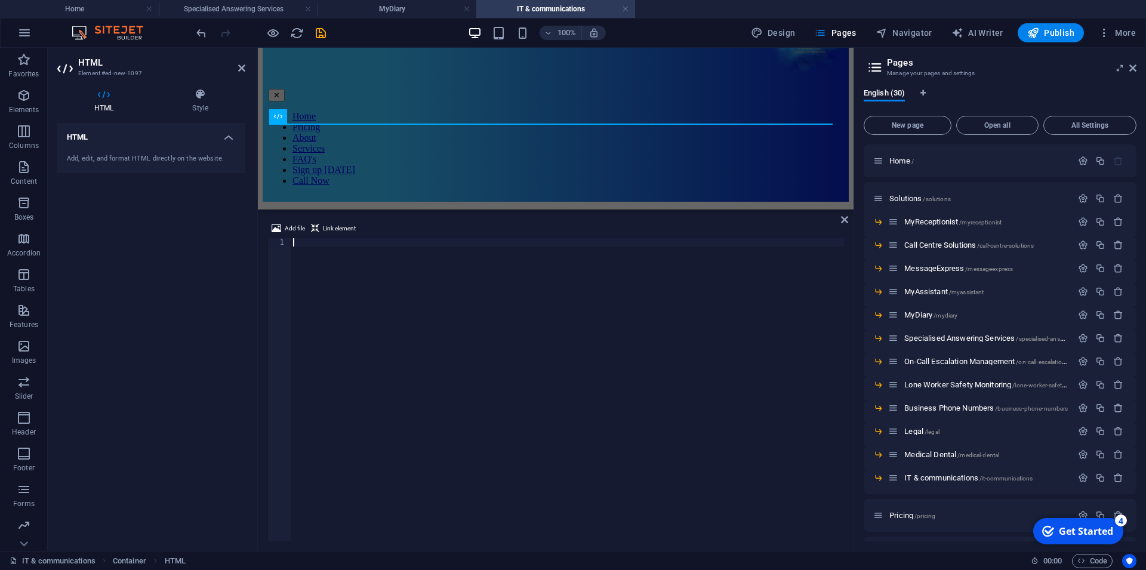
scroll to position [4976, 0]
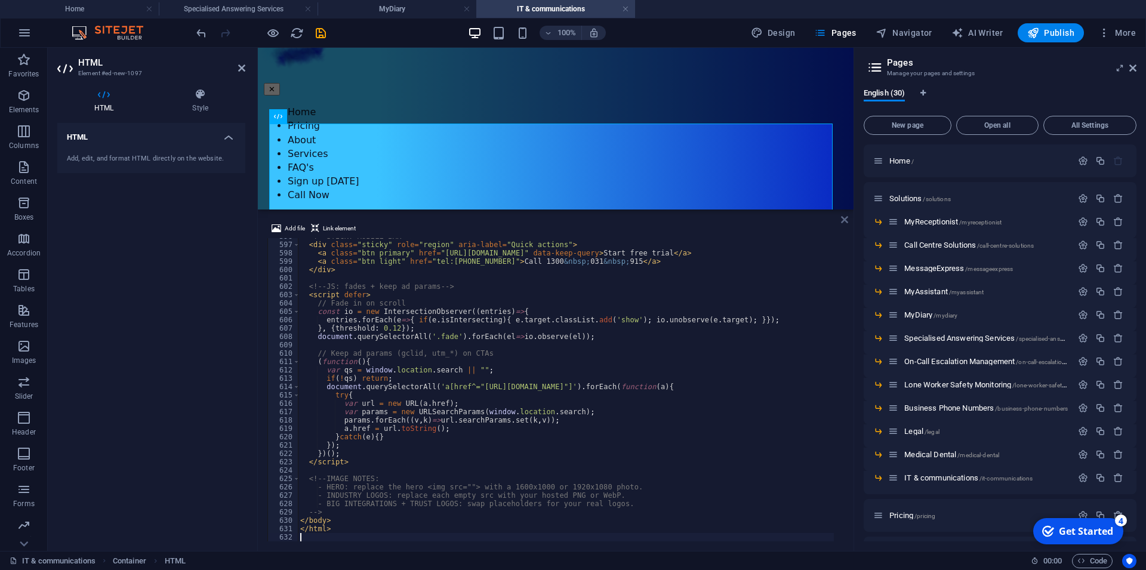
click at [841, 222] on icon at bounding box center [844, 220] width 7 height 10
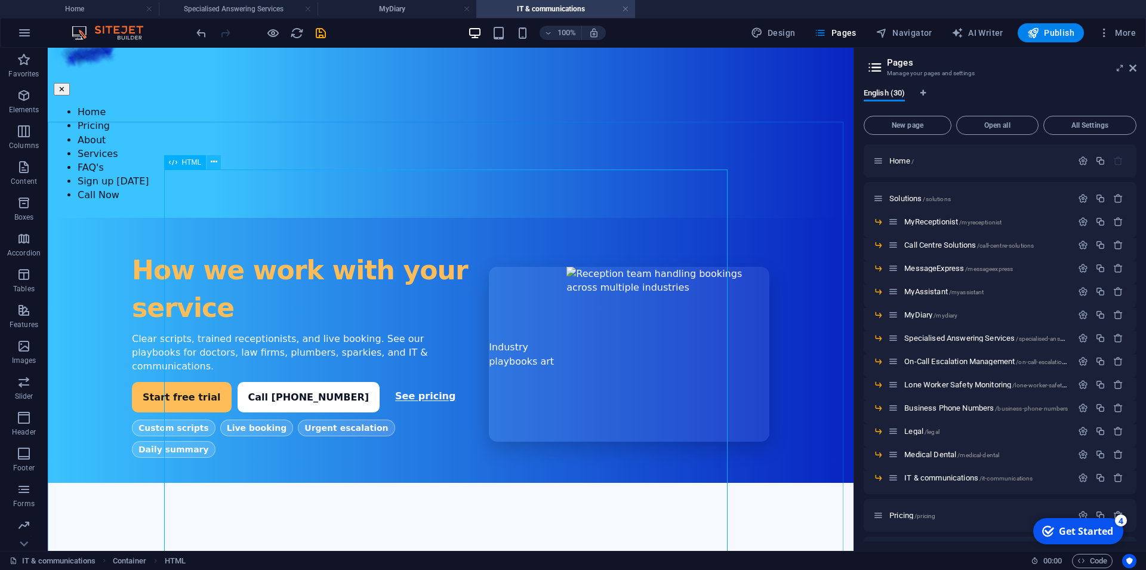
click at [211, 163] on icon at bounding box center [214, 162] width 7 height 13
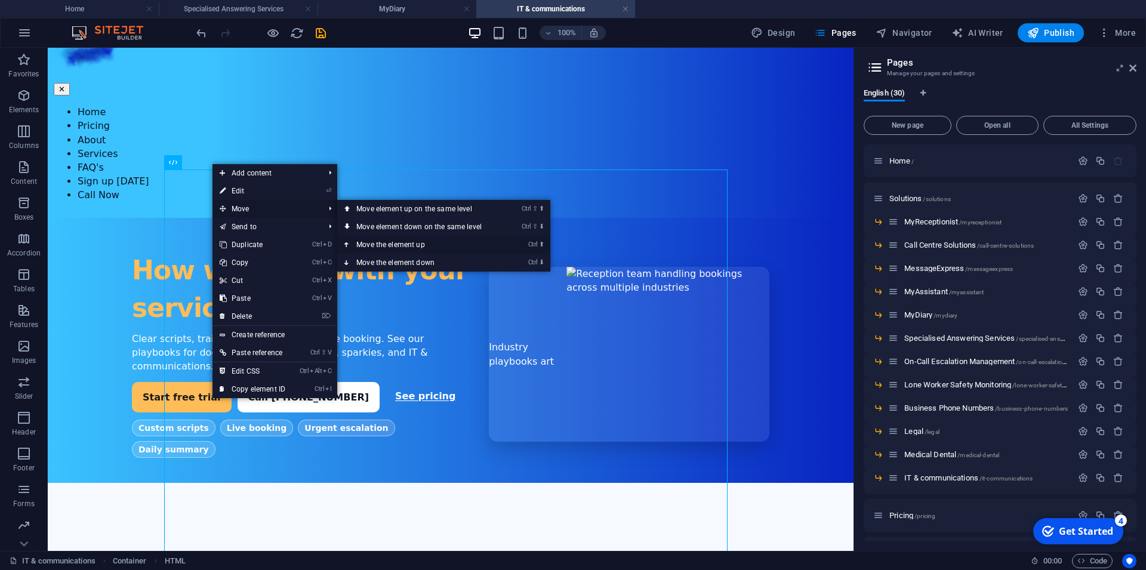
click at [394, 240] on link "Ctrl ⬆ Move the element up" at bounding box center [421, 245] width 168 height 18
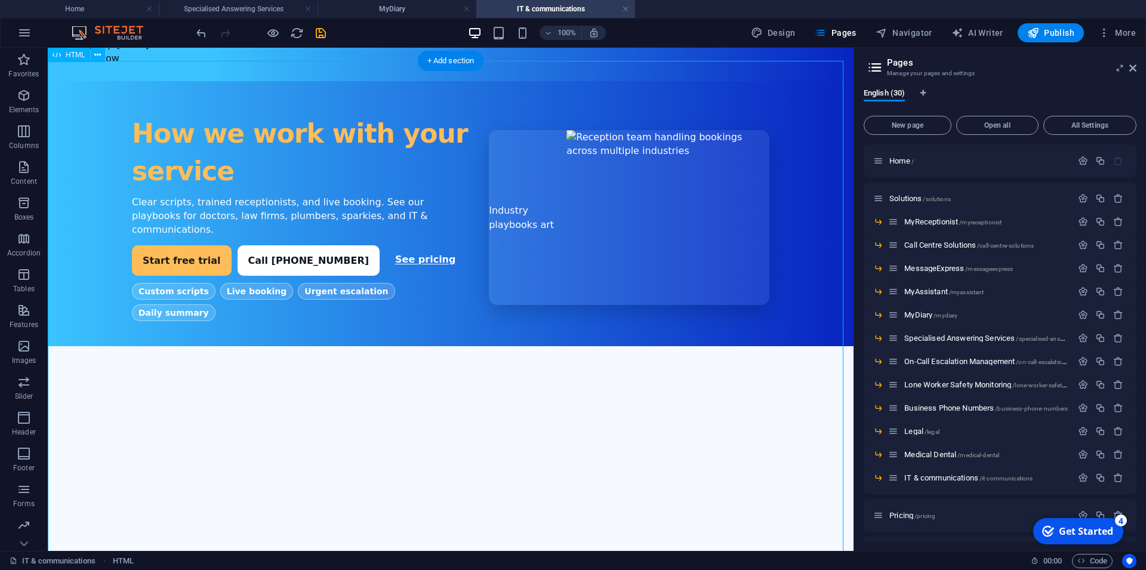
scroll to position [104, 0]
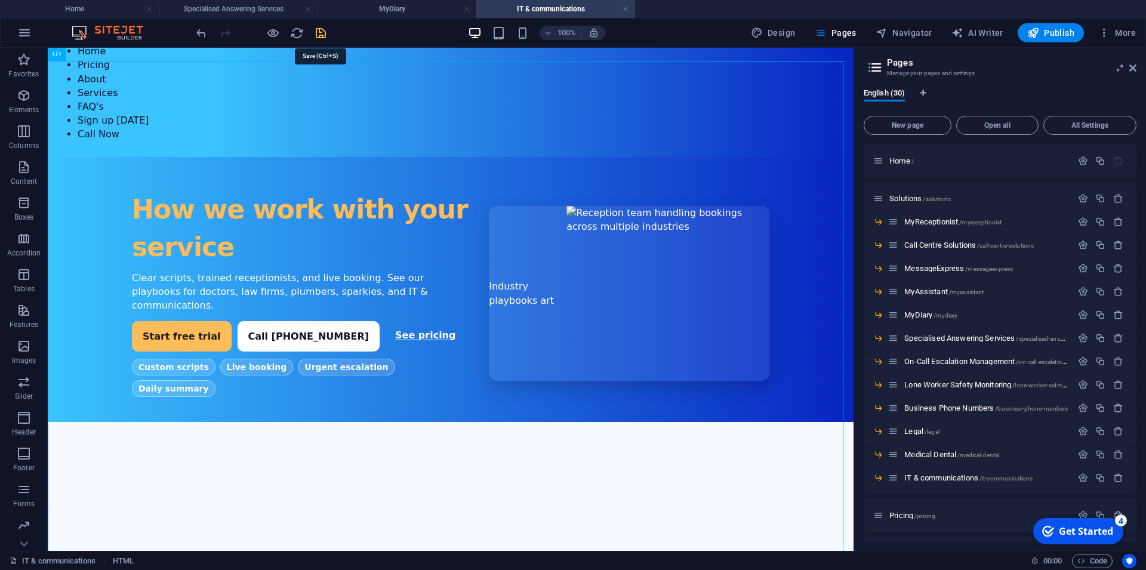
click at [317, 35] on icon "save" at bounding box center [321, 33] width 14 height 14
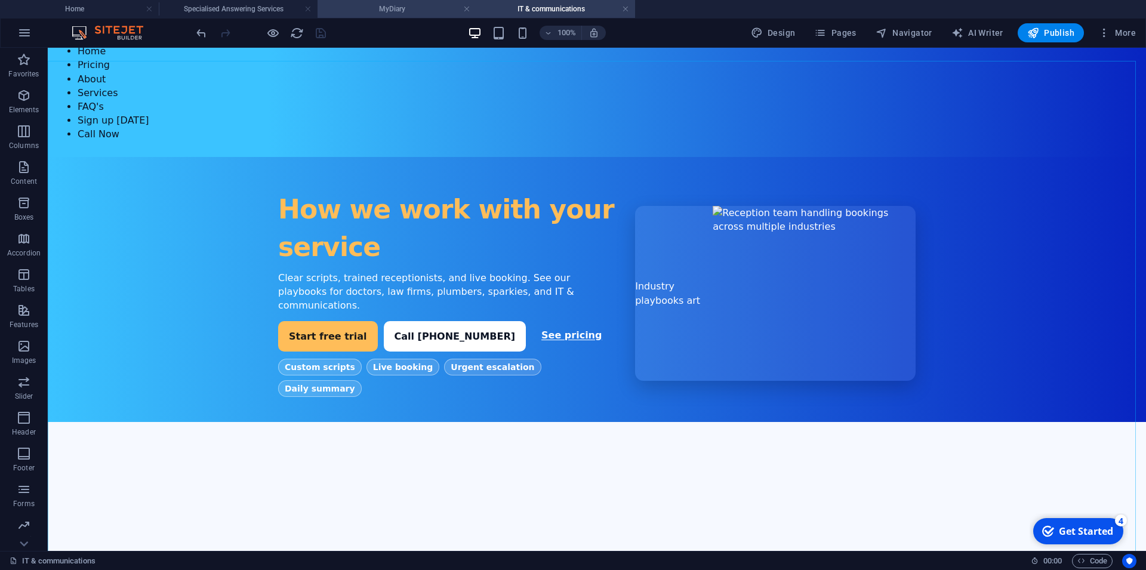
click at [422, 12] on h4 "MyDiary" at bounding box center [396, 8] width 159 height 13
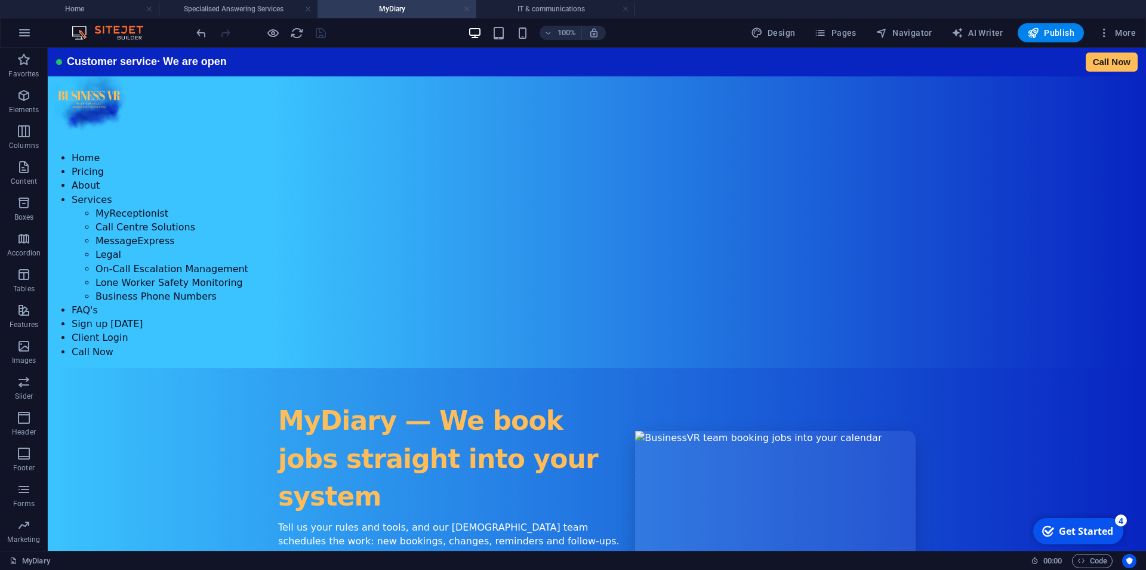
click at [466, 11] on link at bounding box center [466, 9] width 7 height 11
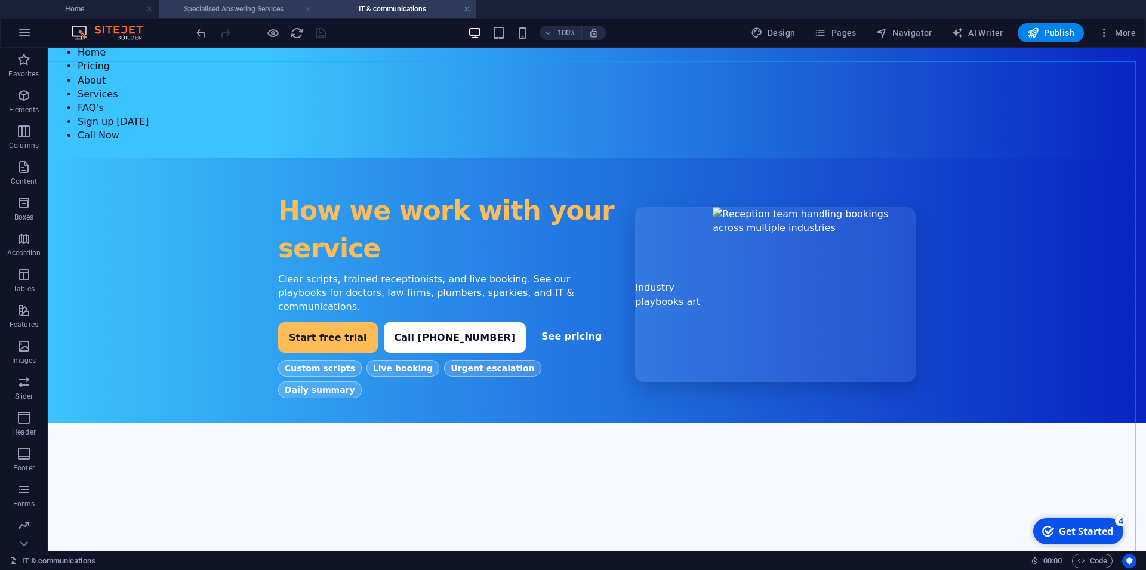
click at [307, 12] on link at bounding box center [307, 9] width 7 height 11
click at [826, 33] on icon "button" at bounding box center [820, 33] width 12 height 12
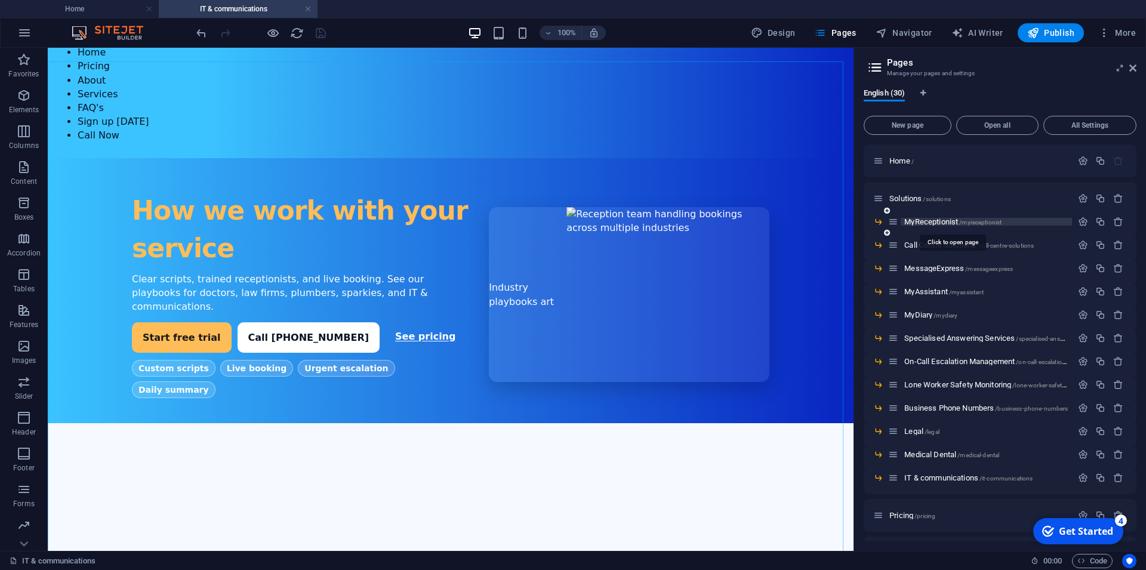
click at [928, 218] on span "MyReceptionist /myreceptionist" at bounding box center [952, 221] width 97 height 9
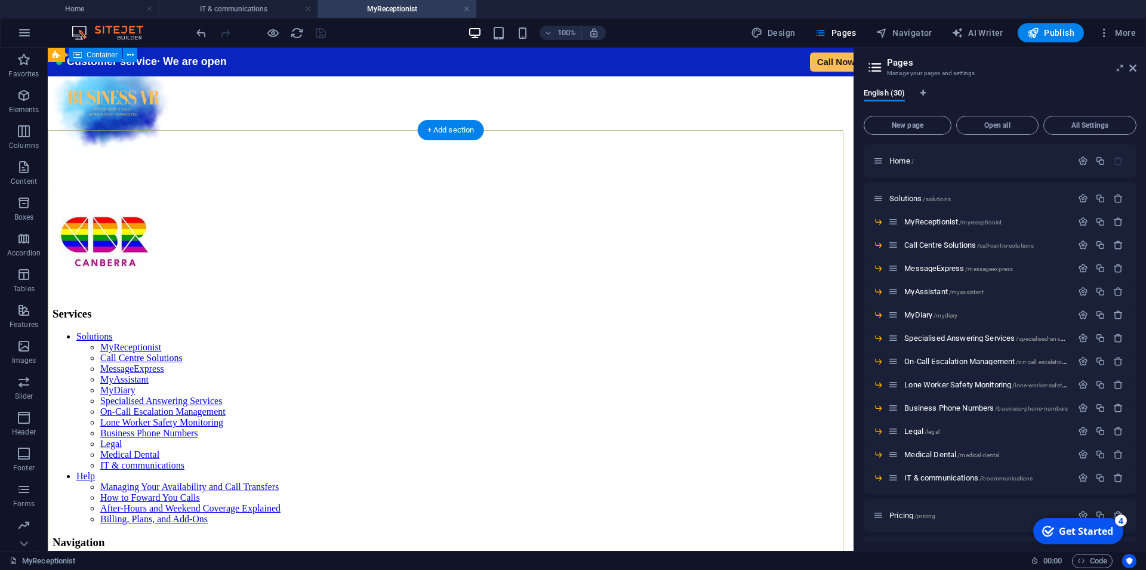
scroll to position [3203, 0]
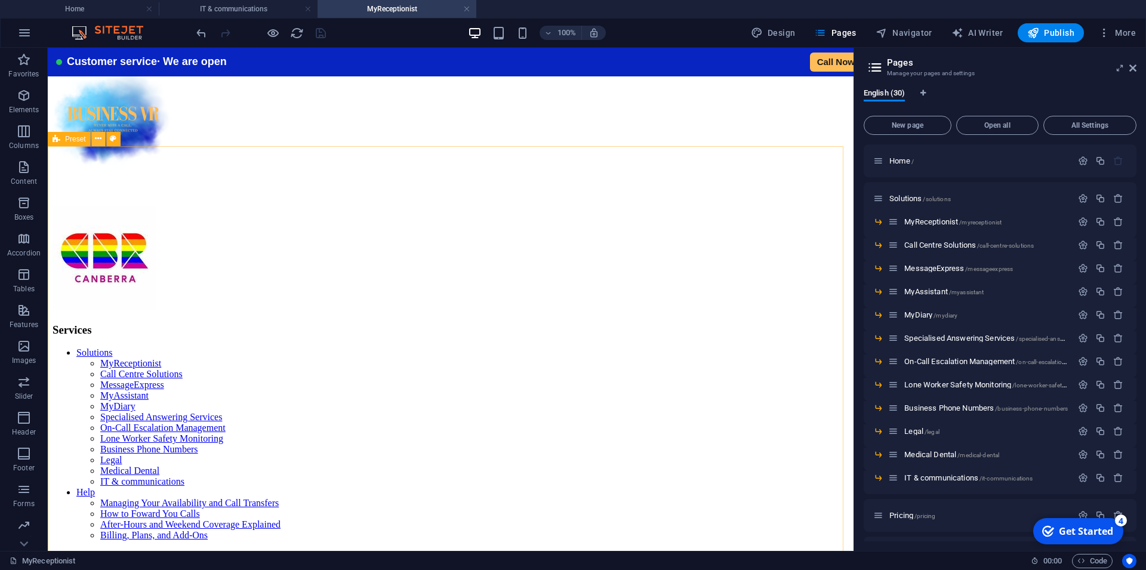
click at [96, 139] on icon at bounding box center [98, 138] width 7 height 13
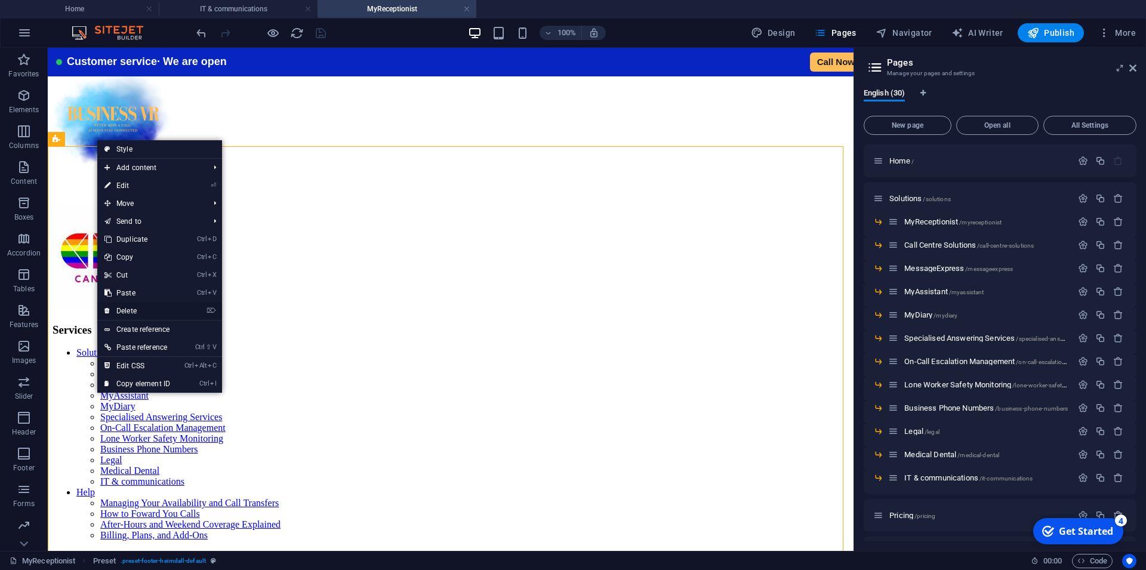
click at [149, 308] on link "⌦ Delete" at bounding box center [137, 311] width 80 height 18
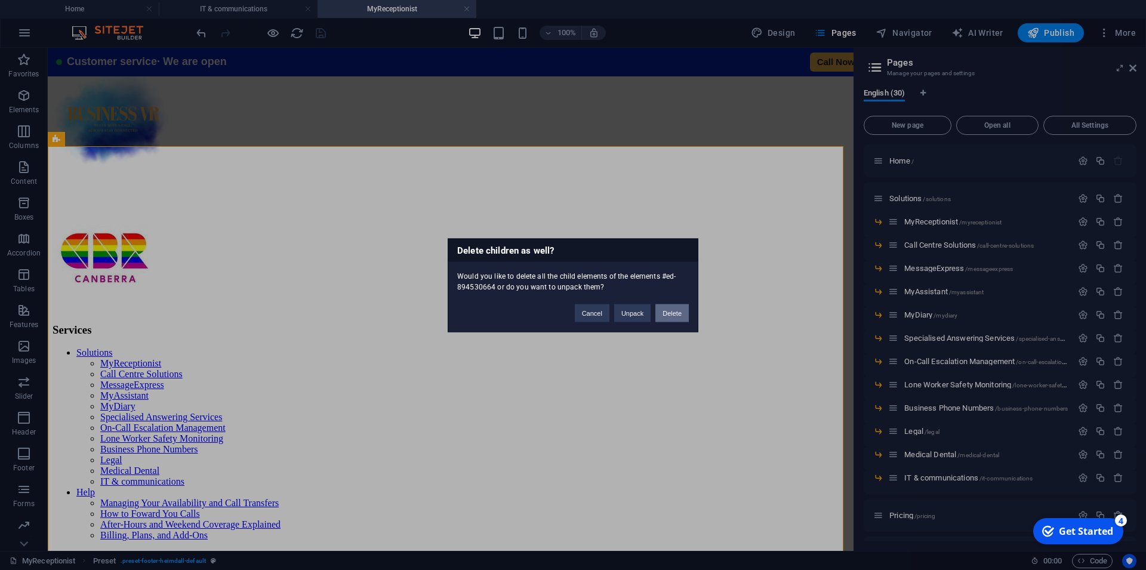
click at [671, 311] on button "Delete" at bounding box center [671, 313] width 33 height 18
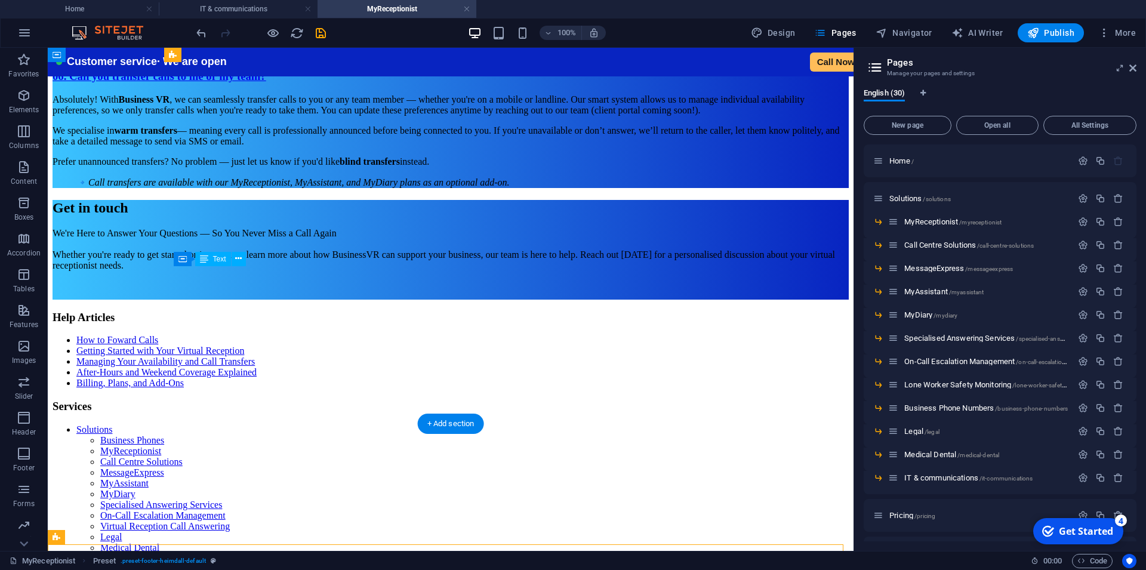
scroll to position [3225, 0]
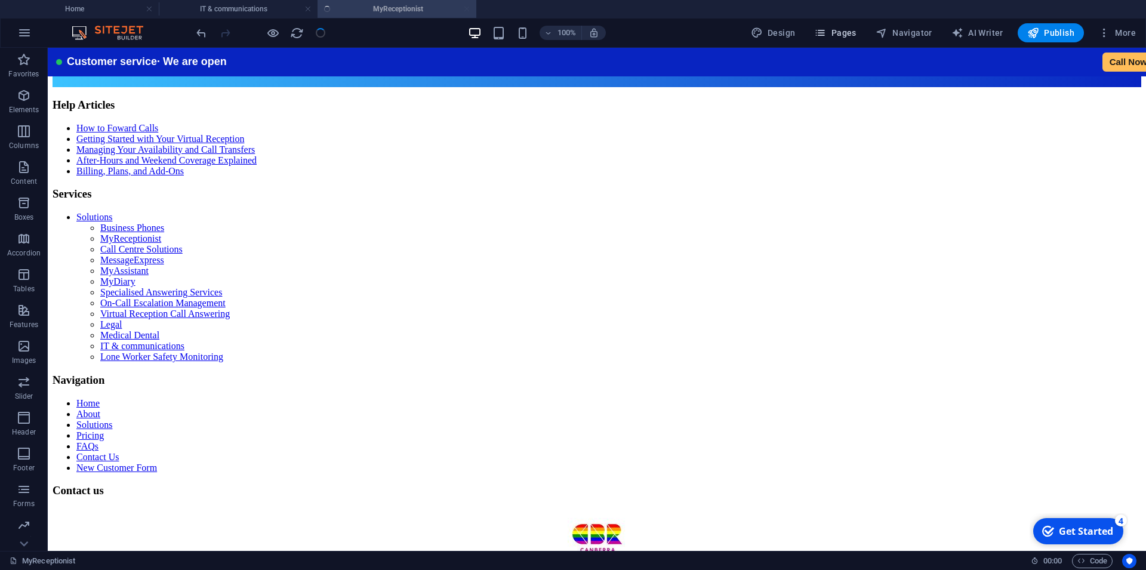
click at [845, 29] on span "Pages" at bounding box center [835, 33] width 42 height 12
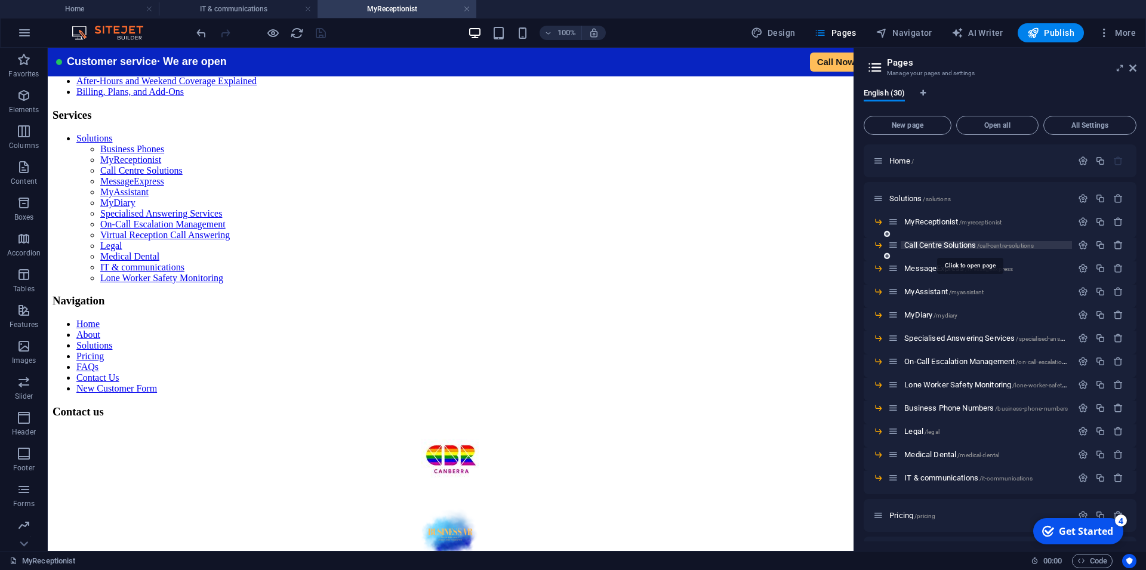
click at [927, 243] on span "Call Centre Solutions /call-centre-solutions" at bounding box center [968, 244] width 129 height 9
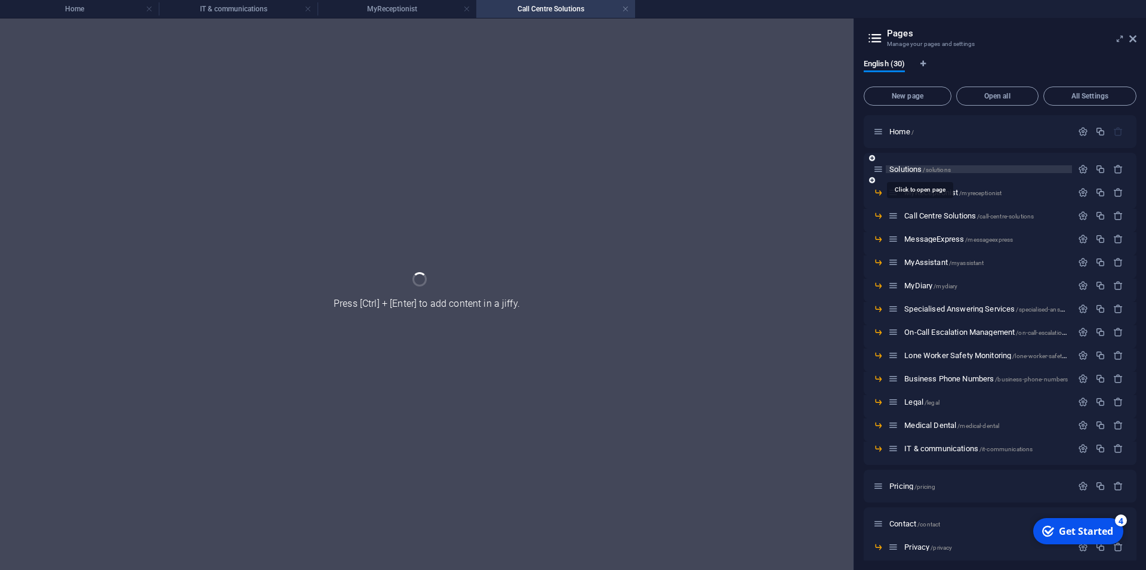
click at [914, 167] on span "Solutions /solutions" at bounding box center [919, 169] width 61 height 9
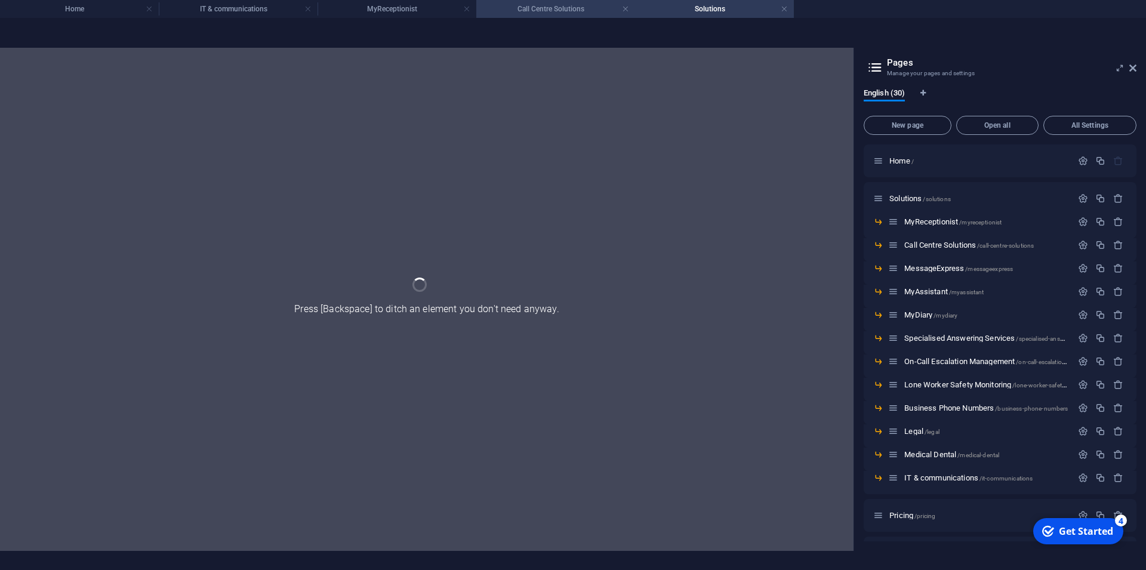
click at [550, 6] on h4 "Call Centre Solutions" at bounding box center [555, 8] width 159 height 13
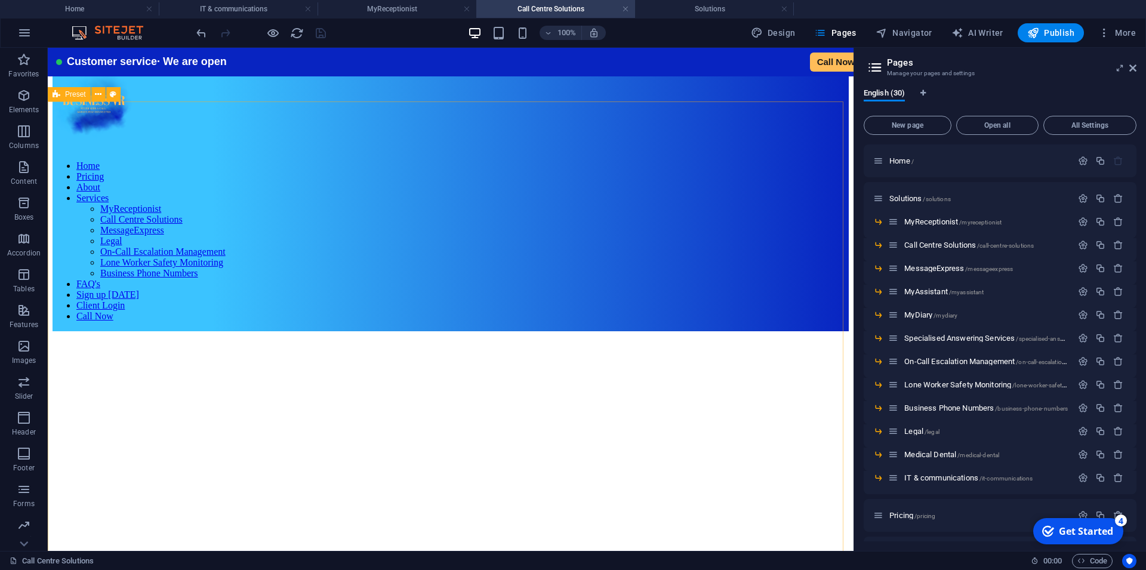
scroll to position [2537, 0]
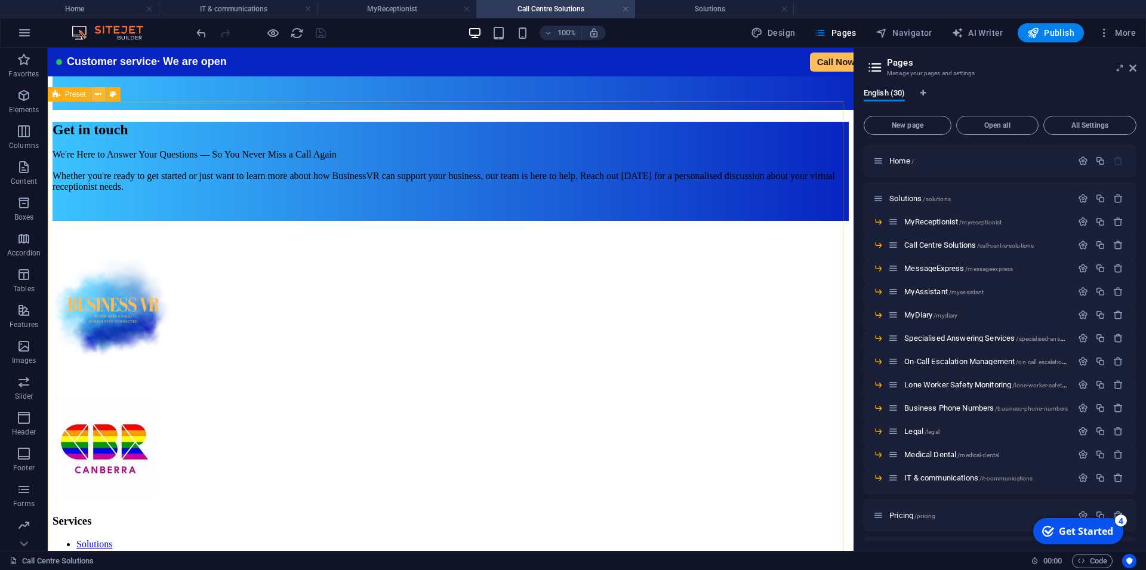
click at [101, 97] on icon at bounding box center [98, 94] width 7 height 13
click at [87, 10] on h4 "Home" at bounding box center [79, 8] width 159 height 13
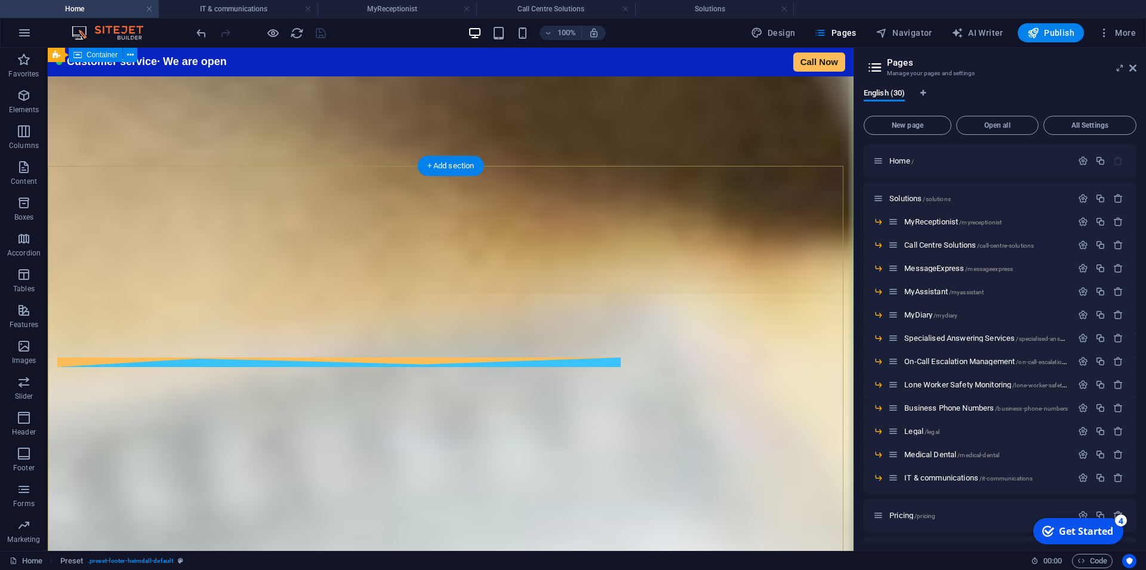
scroll to position [6550, 0]
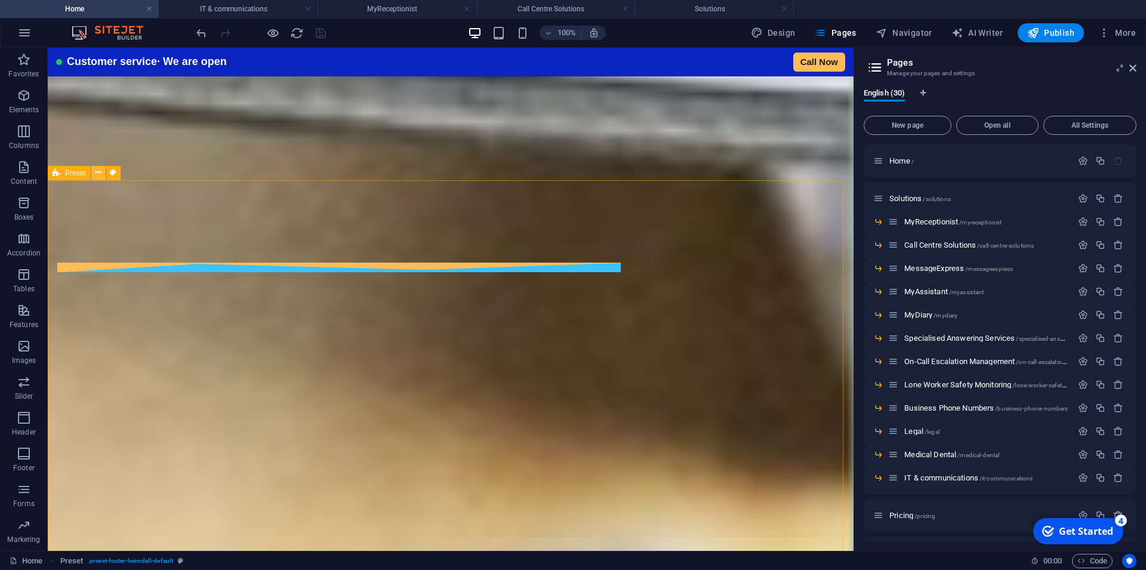
click at [100, 174] on icon at bounding box center [98, 172] width 7 height 13
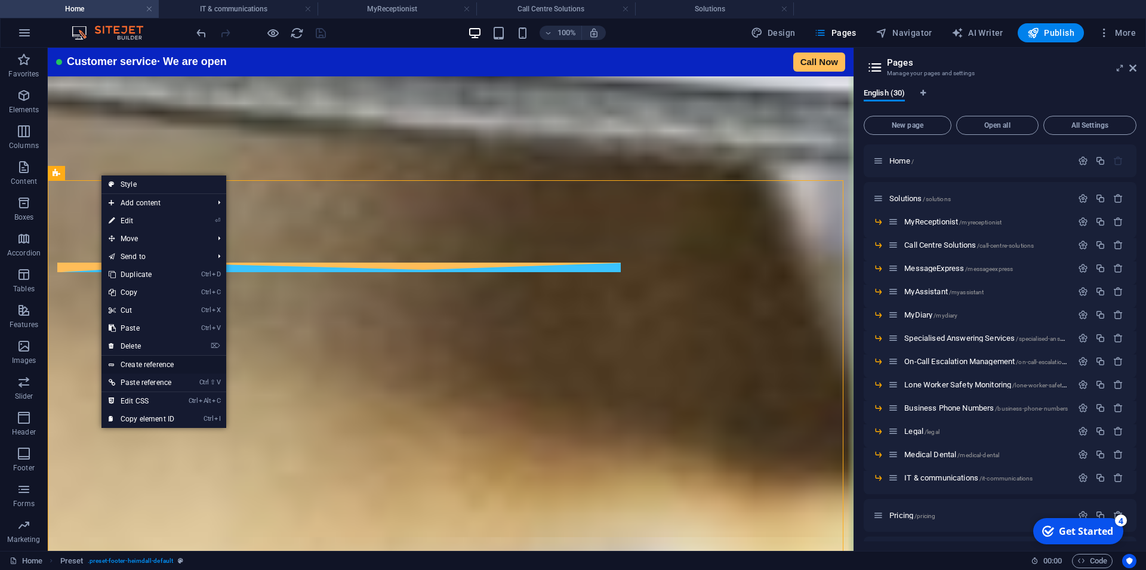
click at [144, 362] on link "Create reference" at bounding box center [163, 365] width 125 height 18
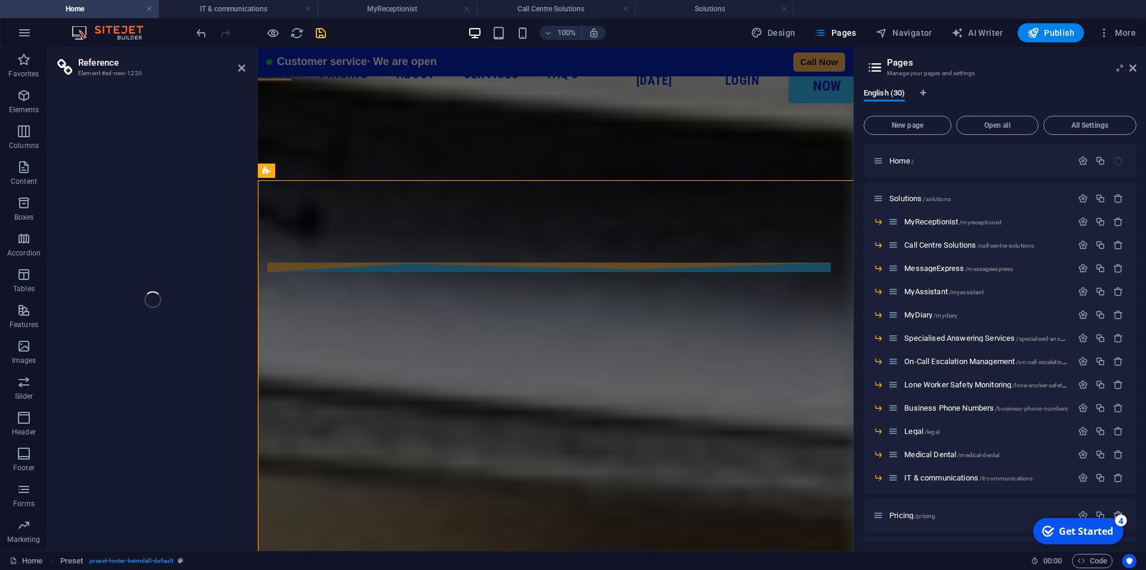
scroll to position [7356, 0]
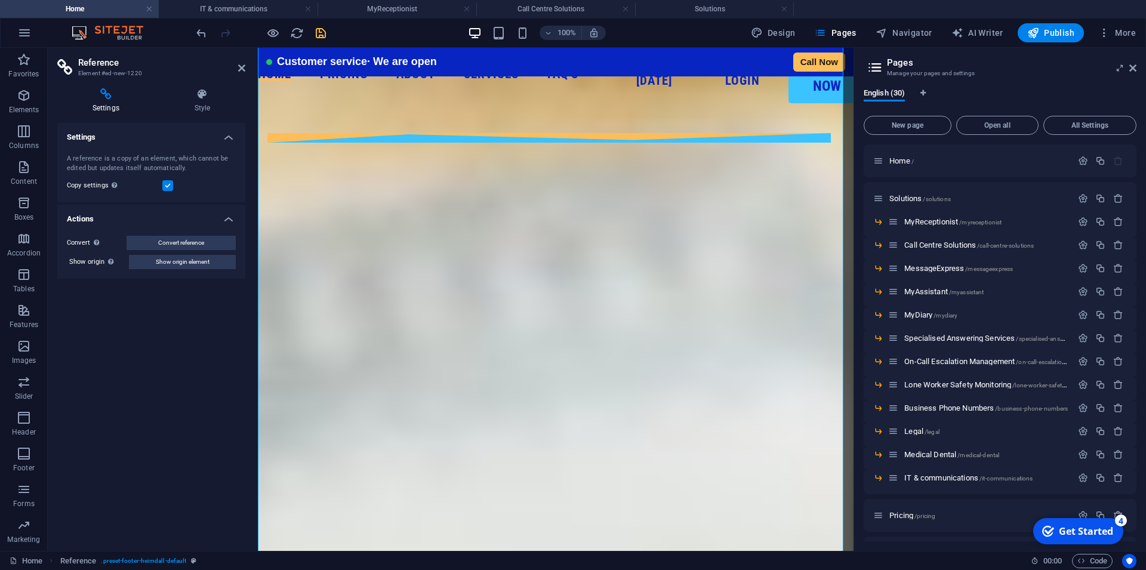
drag, startPoint x: 148, startPoint y: 73, endPoint x: 96, endPoint y: 76, distance: 52.0
click at [96, 76] on h3 "Element #ed-new-1220" at bounding box center [149, 73] width 143 height 11
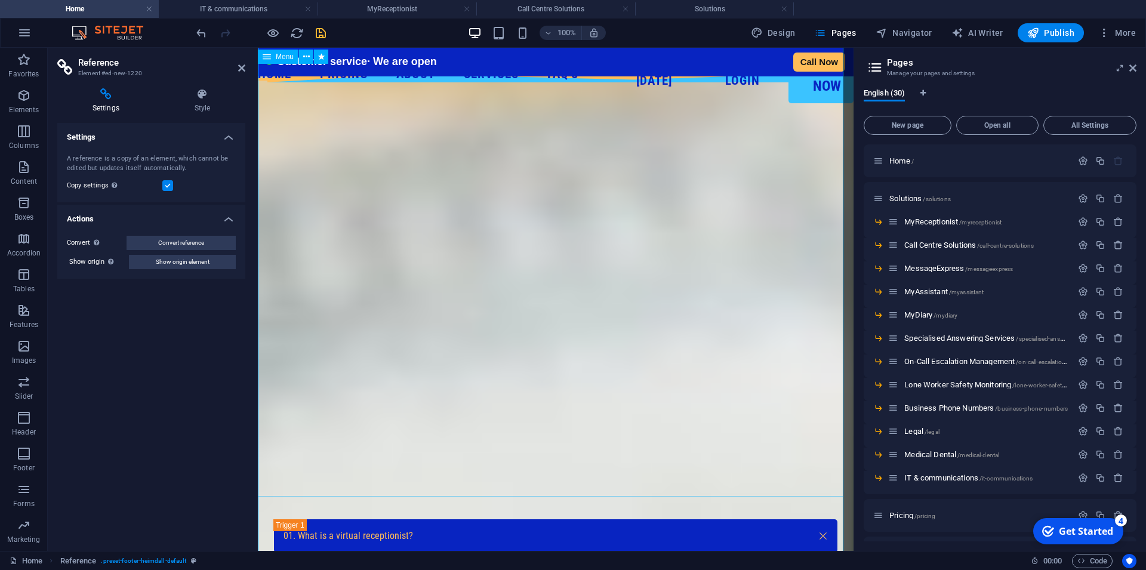
scroll to position [7172, 0]
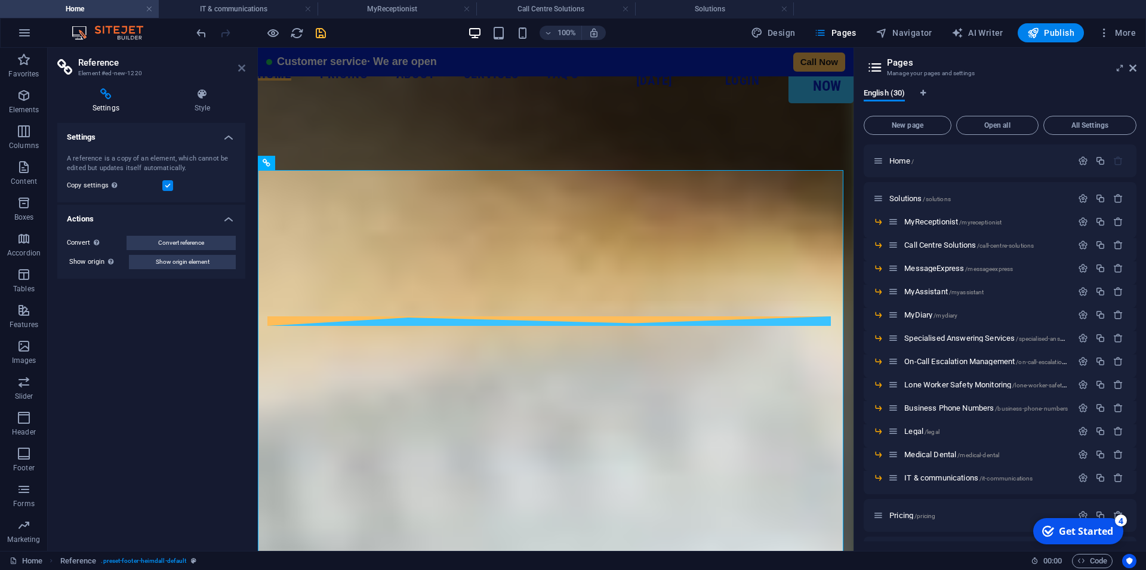
click at [243, 69] on icon at bounding box center [241, 68] width 7 height 10
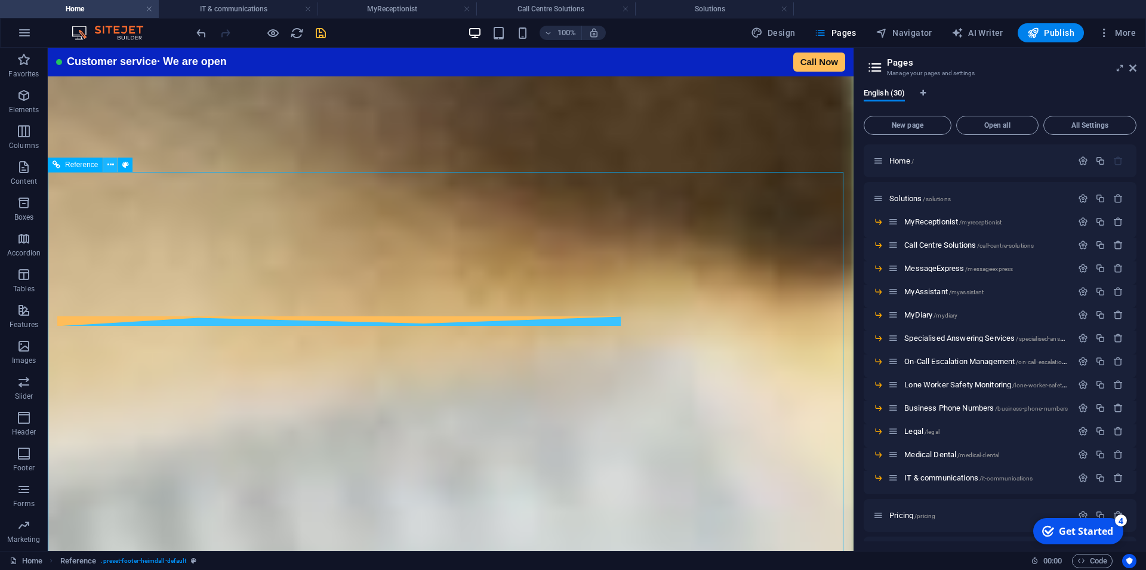
click at [107, 163] on button at bounding box center [110, 165] width 14 height 14
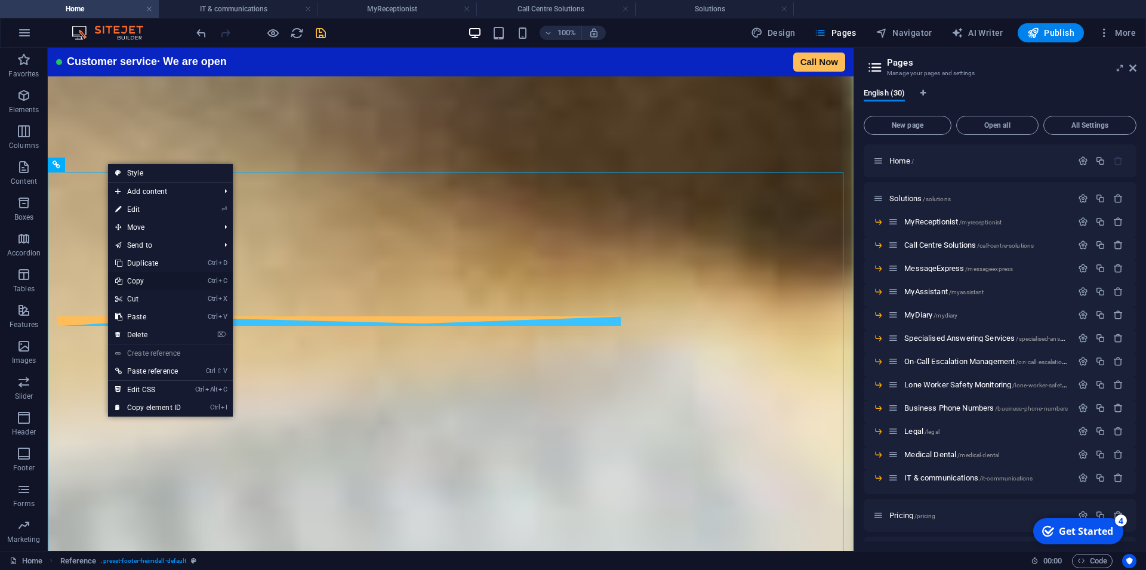
drag, startPoint x: 141, startPoint y: 277, endPoint x: 271, endPoint y: 271, distance: 130.8
click at [141, 277] on link "Ctrl C Copy" at bounding box center [148, 281] width 80 height 18
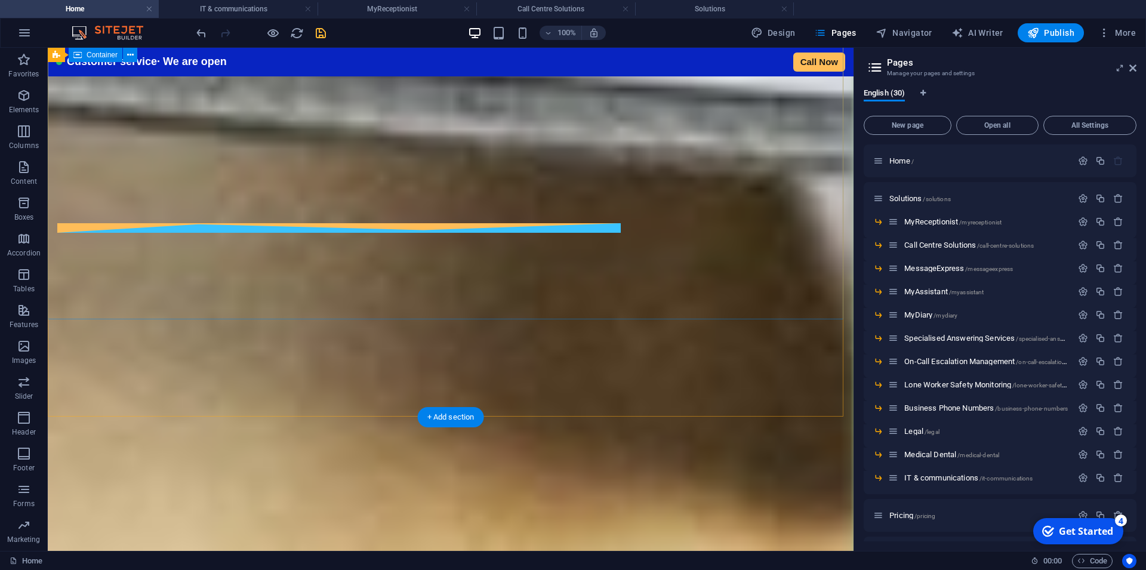
scroll to position [7043, 0]
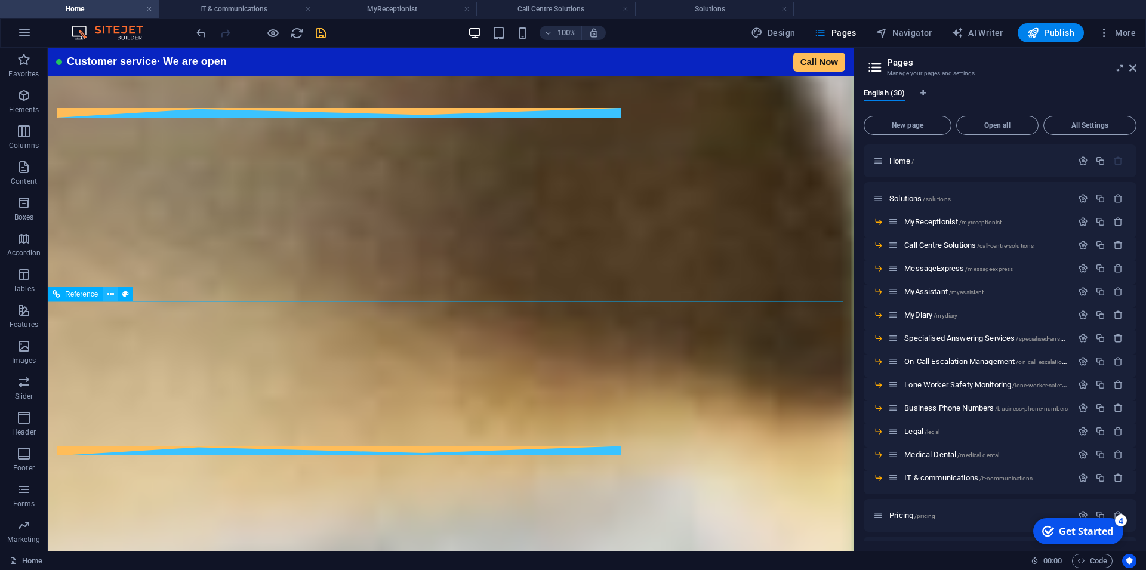
click at [113, 294] on icon at bounding box center [110, 294] width 7 height 13
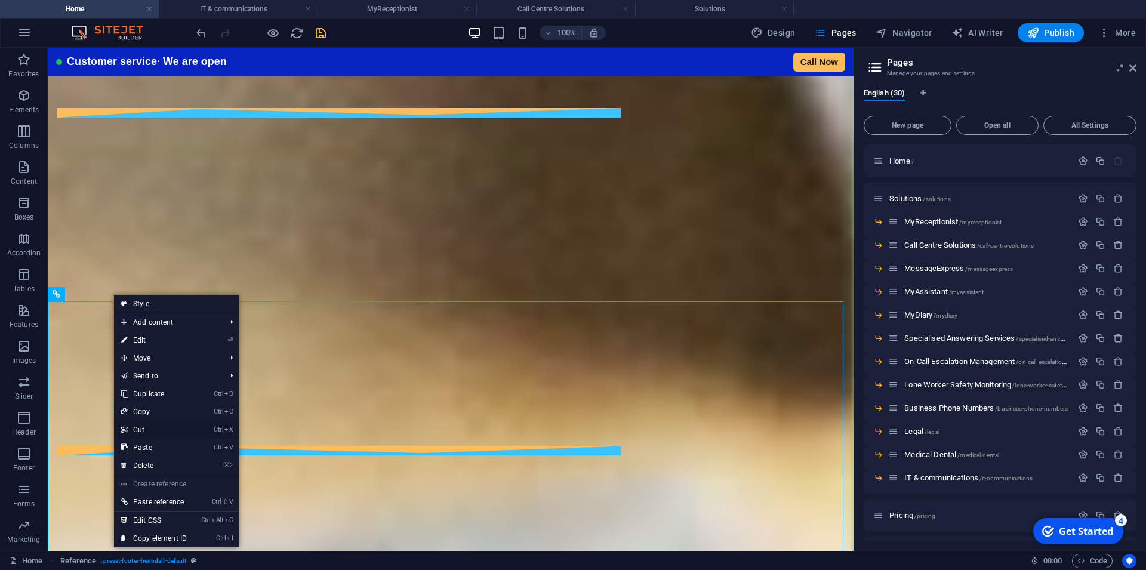
click at [146, 428] on link "Ctrl X Cut" at bounding box center [154, 430] width 80 height 18
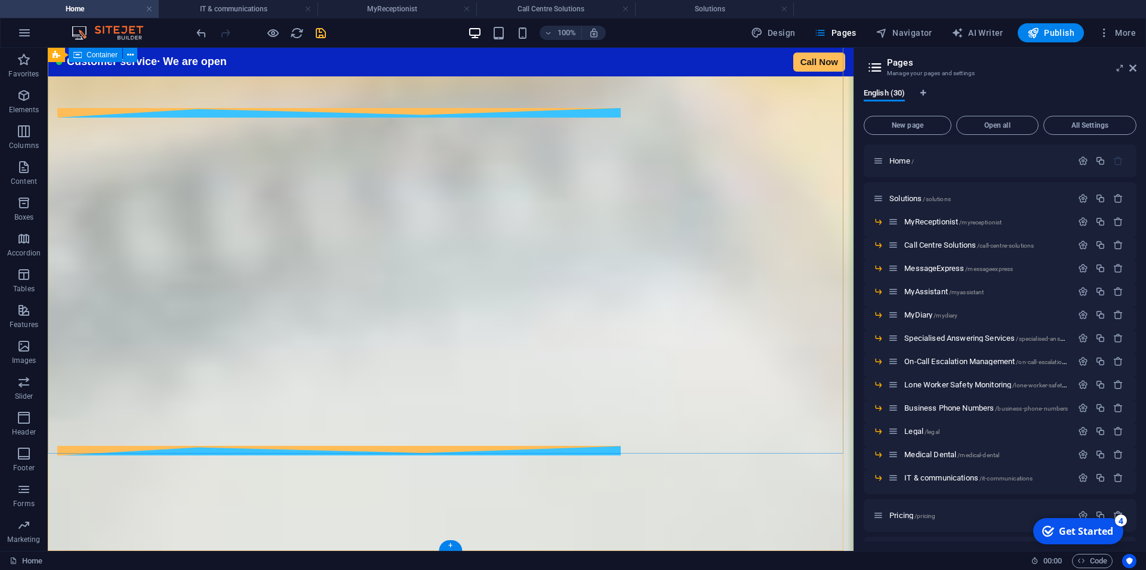
scroll to position [6794, 0]
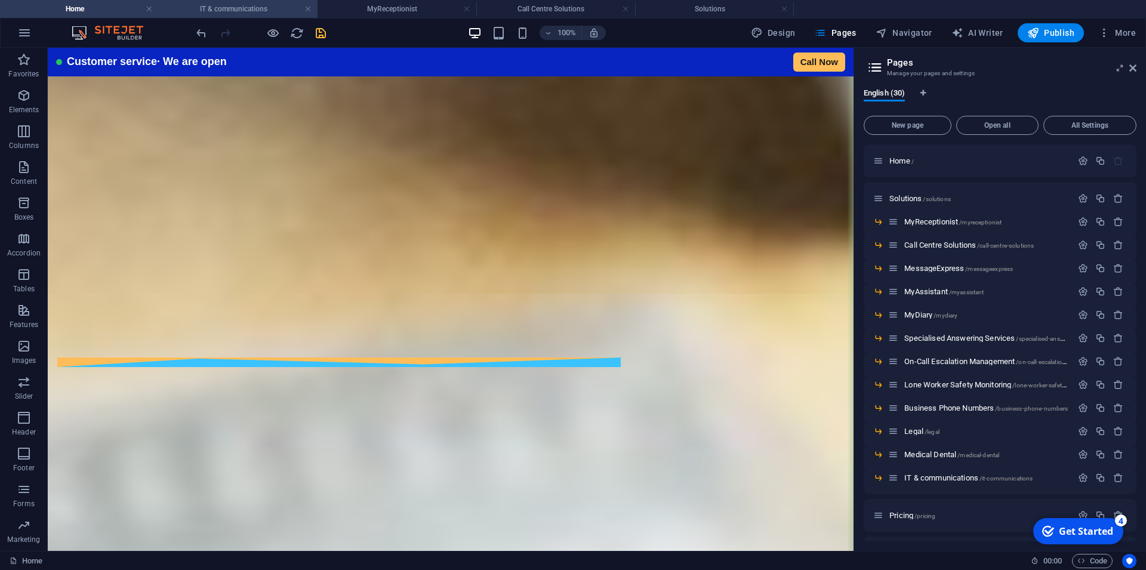
drag, startPoint x: 228, startPoint y: 10, endPoint x: 176, endPoint y: 89, distance: 95.3
click at [228, 10] on h4 "IT & communications" at bounding box center [238, 8] width 159 height 13
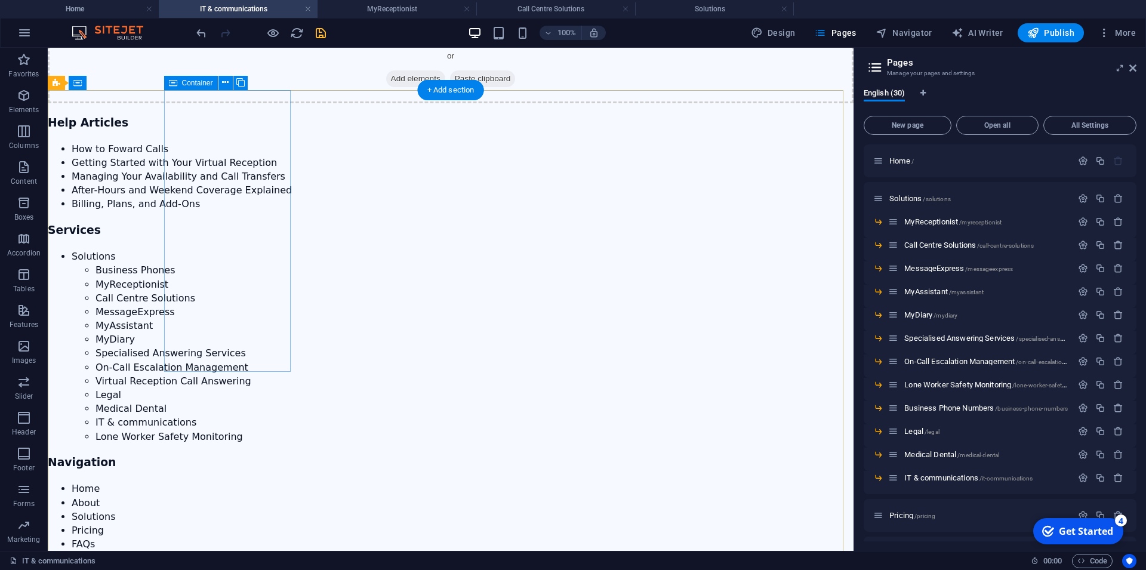
scroll to position [4439, 0]
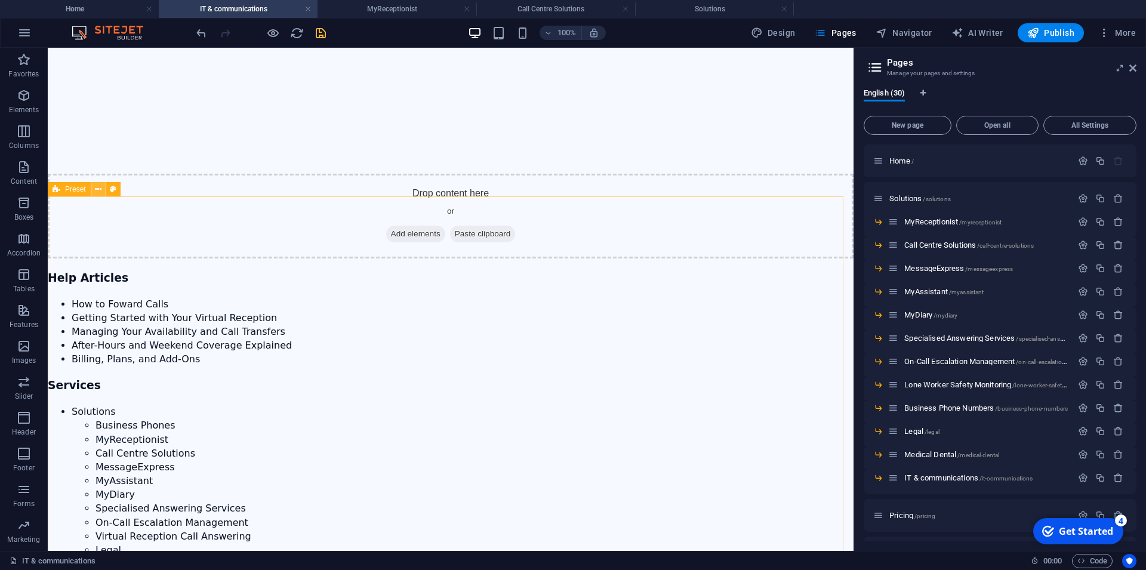
click at [97, 189] on icon at bounding box center [98, 189] width 7 height 13
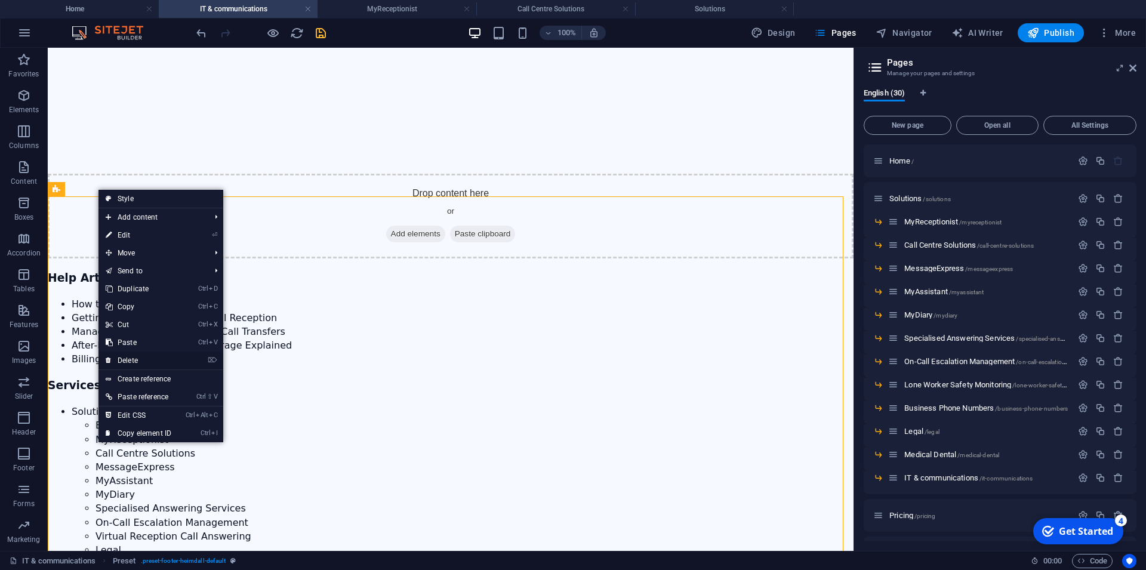
click at [135, 356] on link "⌦ Delete" at bounding box center [138, 360] width 80 height 18
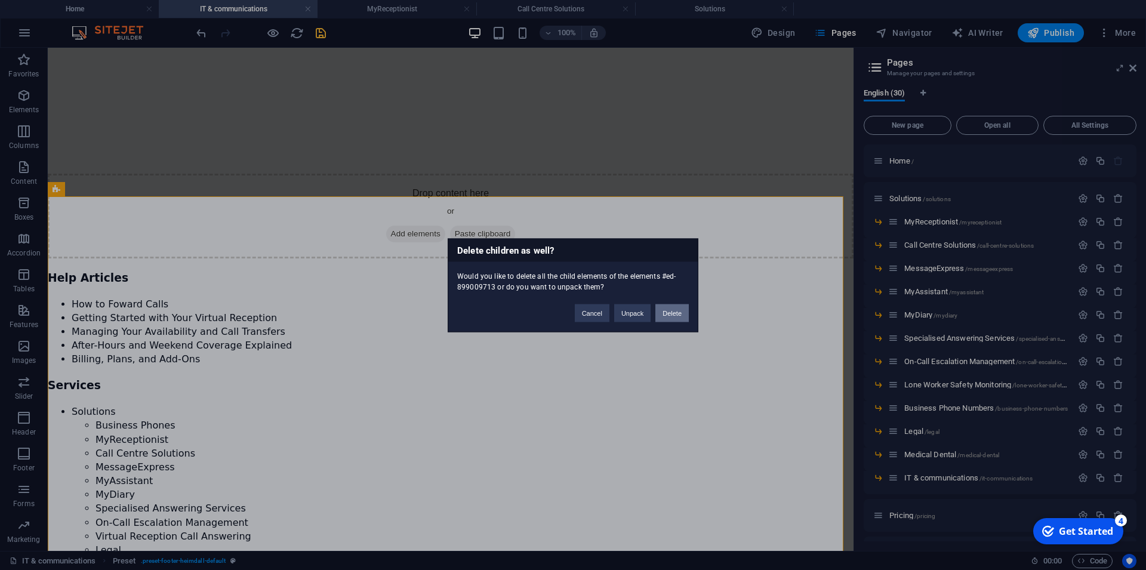
click at [669, 312] on button "Delete" at bounding box center [671, 313] width 33 height 18
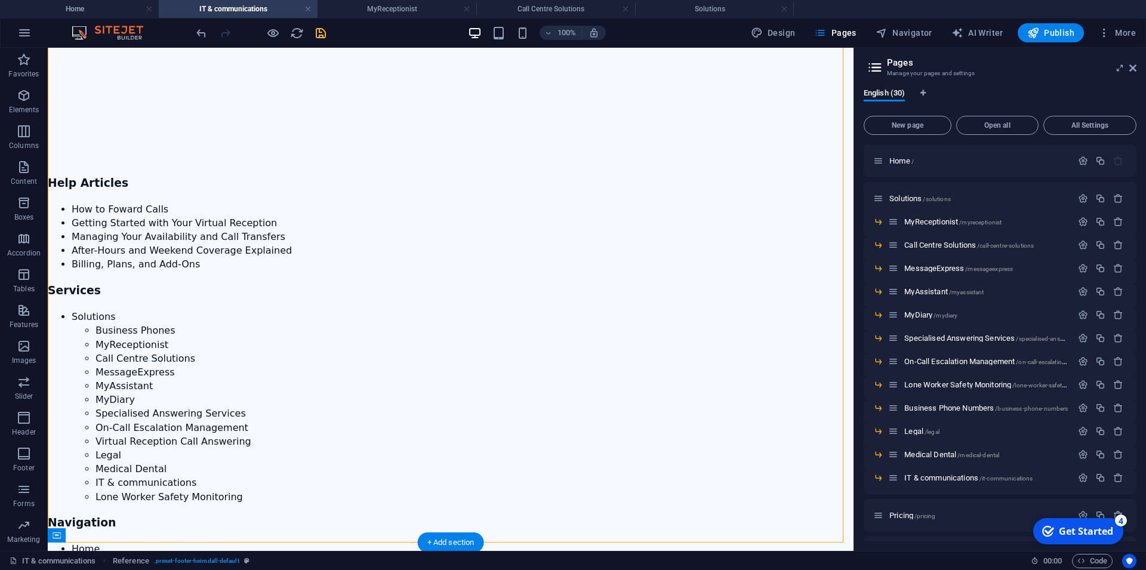
scroll to position [4510, 0]
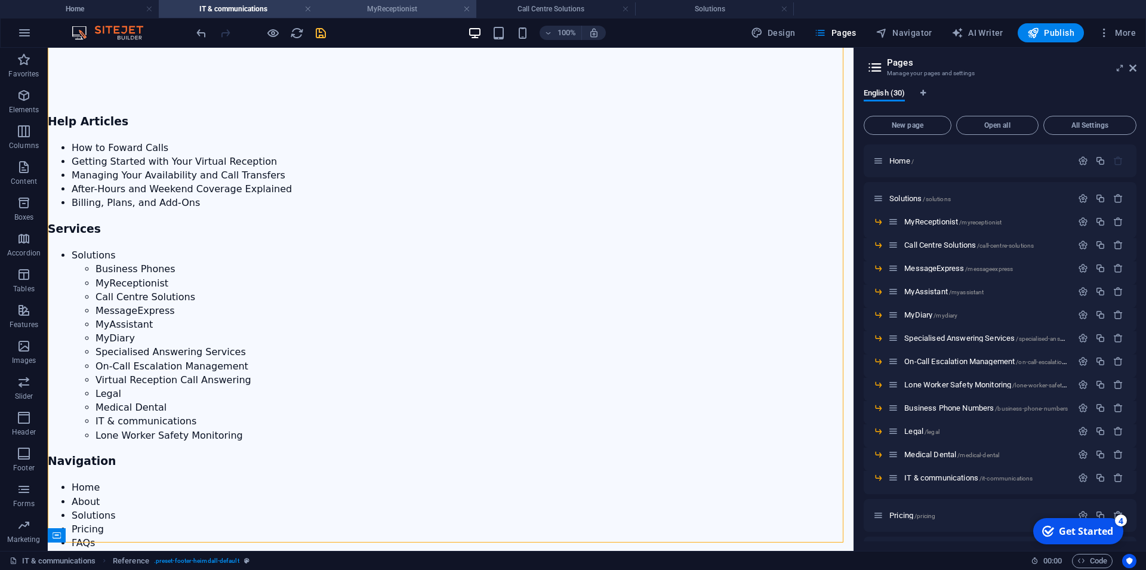
drag, startPoint x: 400, startPoint y: 10, endPoint x: 214, endPoint y: 283, distance: 330.7
click at [400, 10] on h4 "MyReceptionist" at bounding box center [396, 8] width 159 height 13
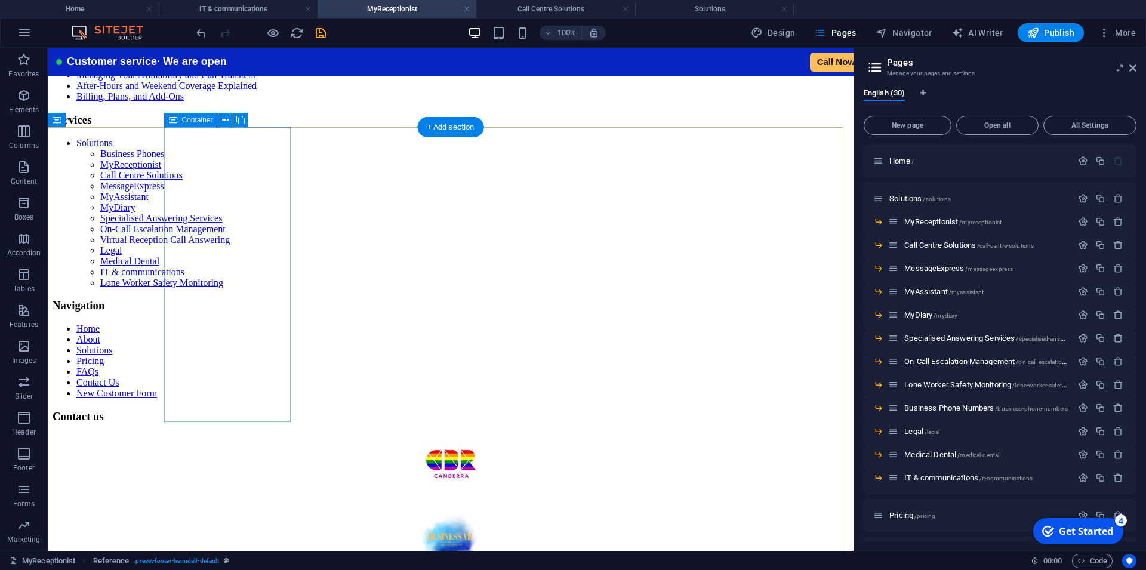
scroll to position [3219, 0]
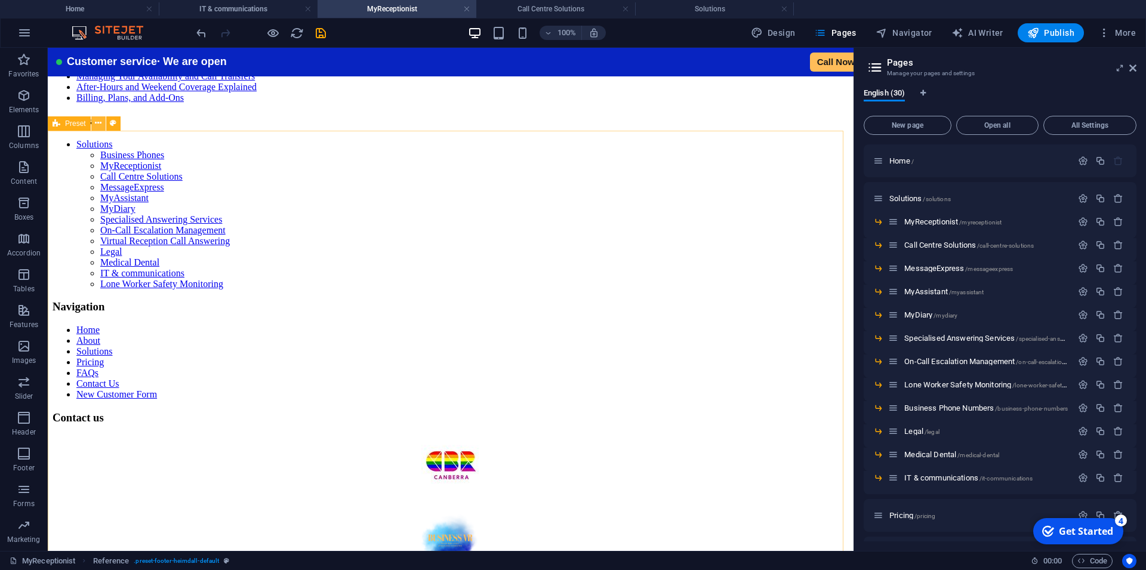
click at [100, 124] on icon at bounding box center [98, 123] width 7 height 13
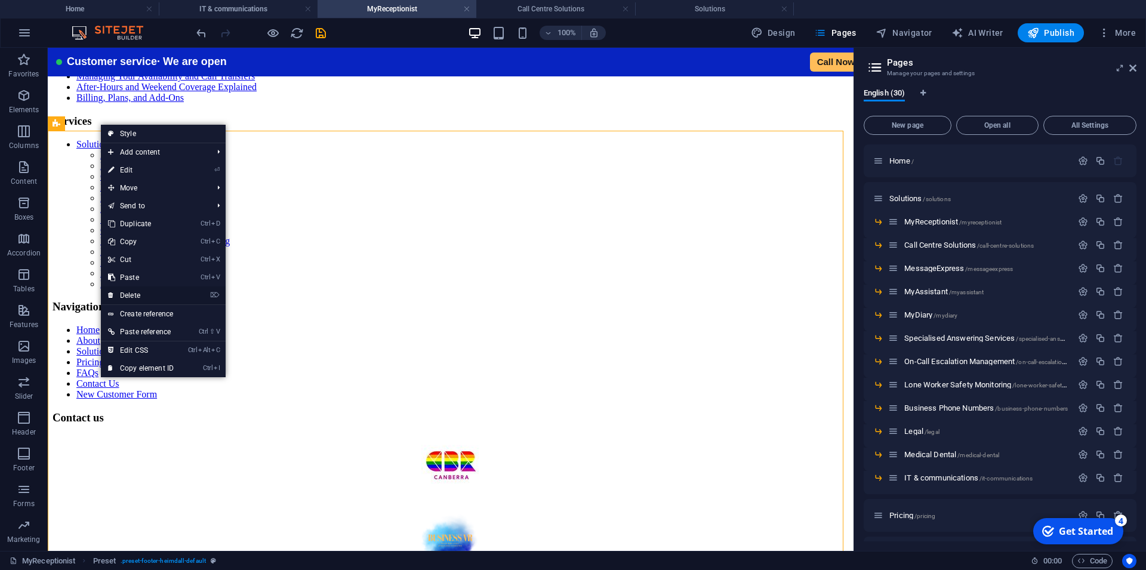
click at [138, 295] on link "⌦ Delete" at bounding box center [141, 295] width 80 height 18
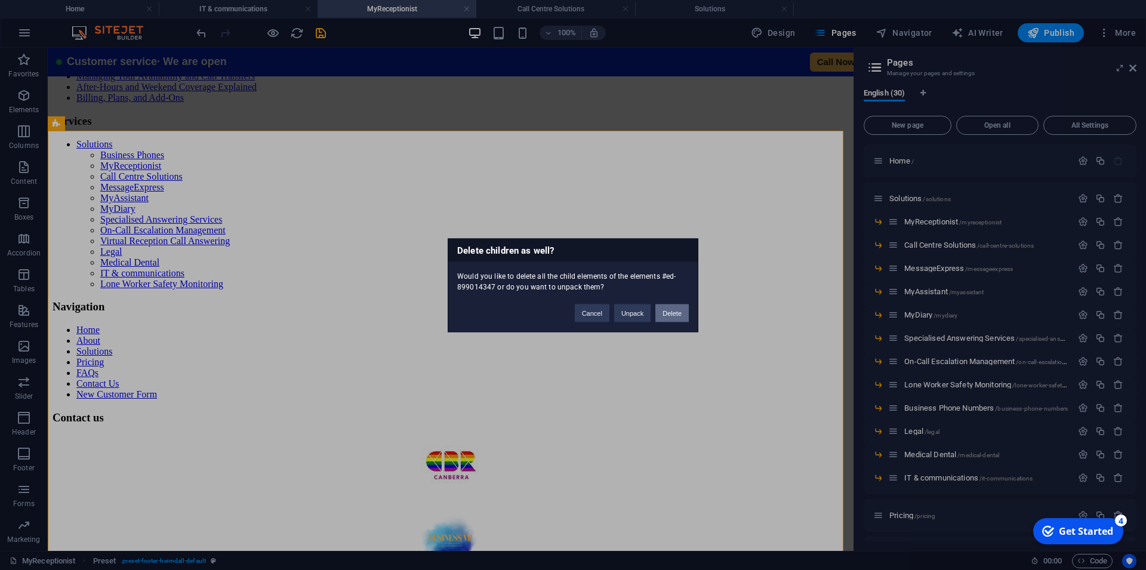
click at [676, 314] on button "Delete" at bounding box center [671, 313] width 33 height 18
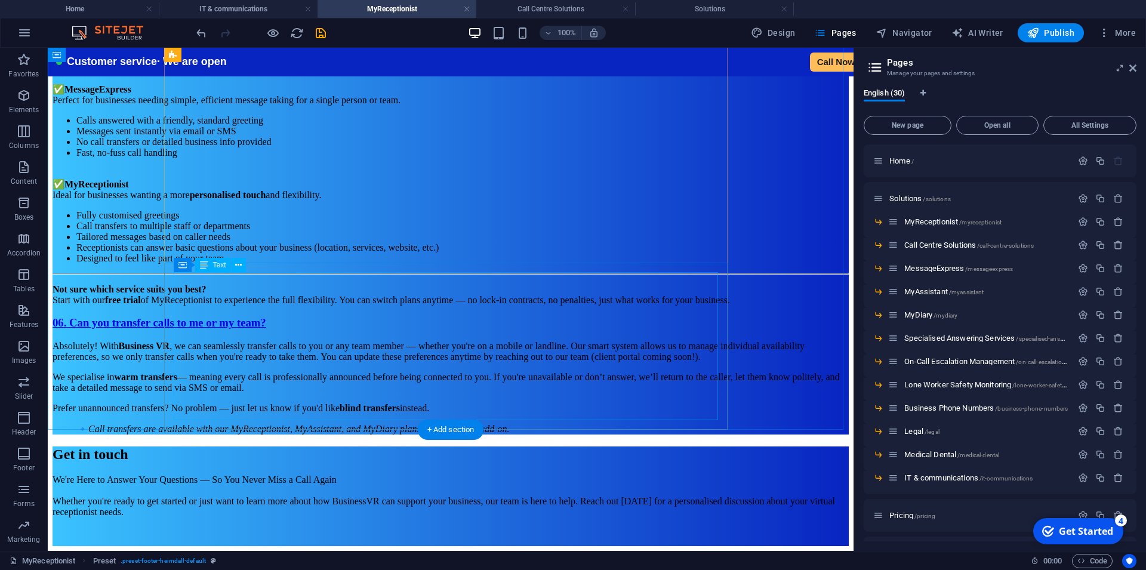
scroll to position [2799, 0]
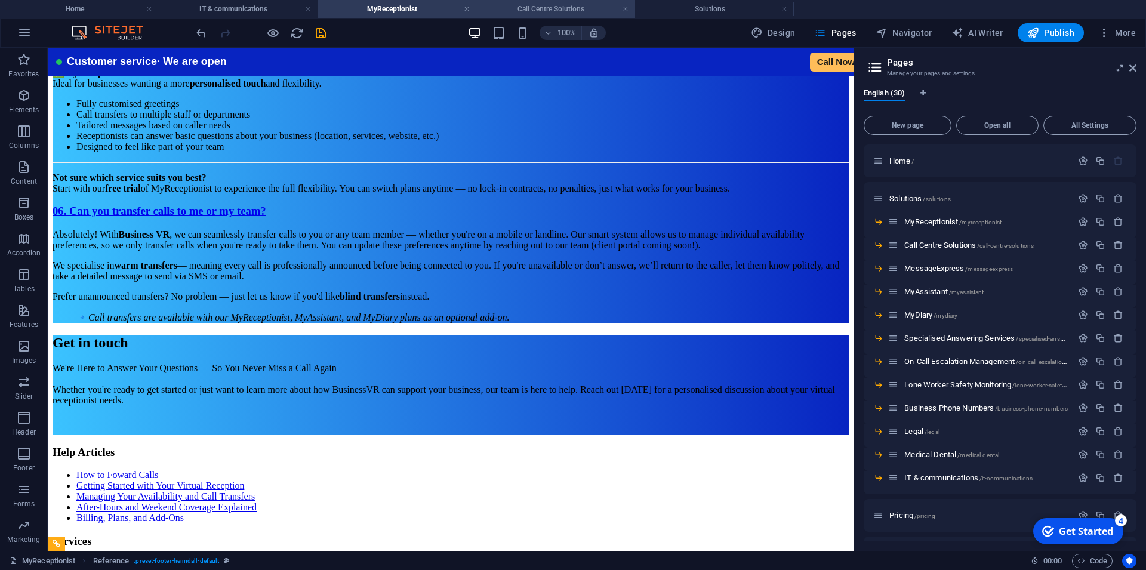
click at [558, 7] on h4 "Call Centre Solutions" at bounding box center [555, 8] width 159 height 13
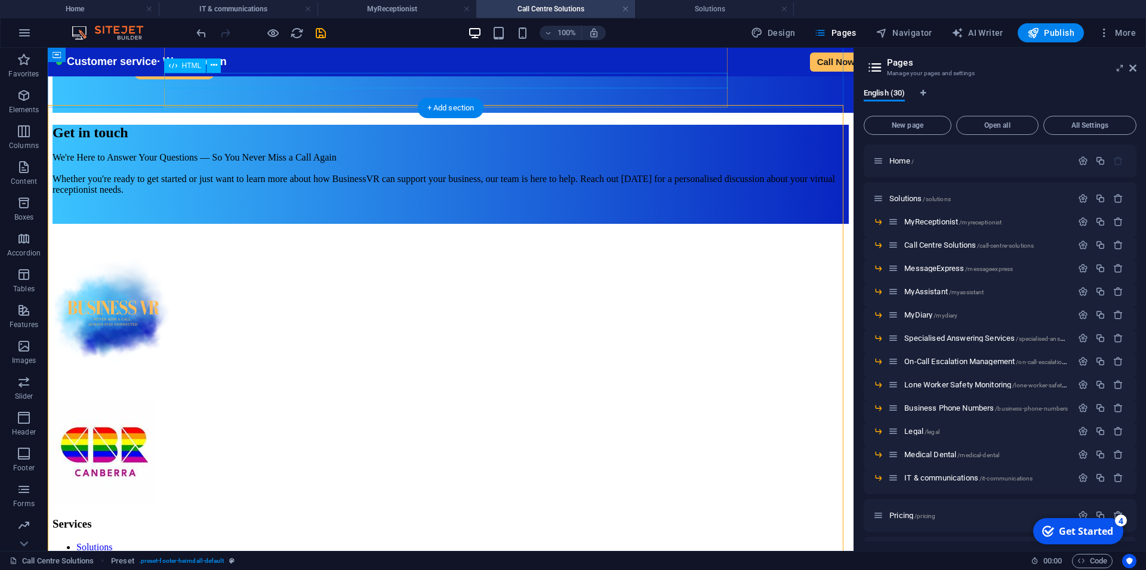
scroll to position [2531, 0]
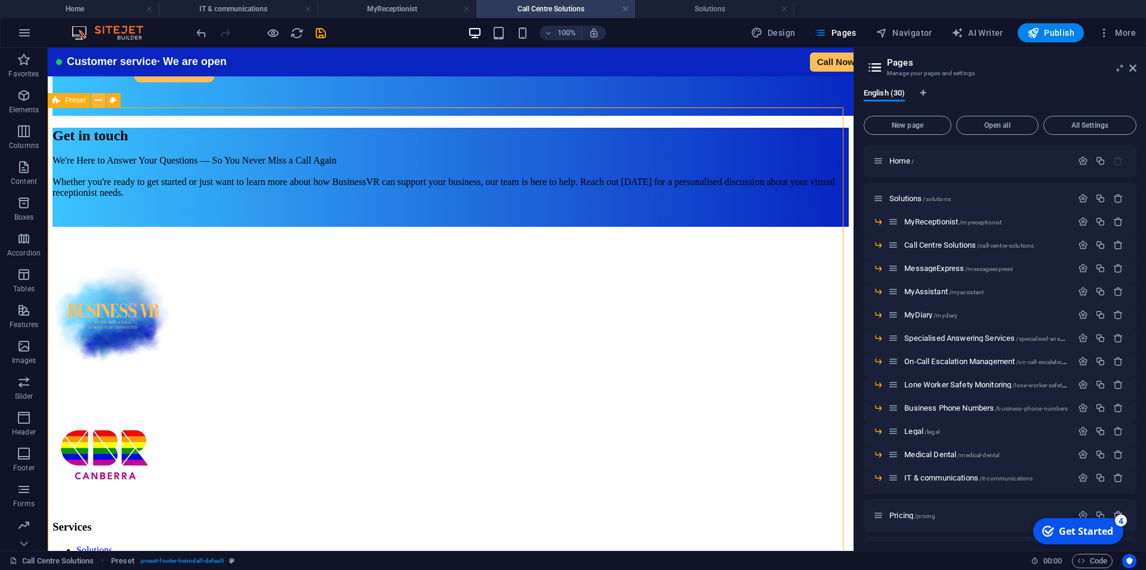
click at [100, 100] on icon at bounding box center [98, 100] width 7 height 13
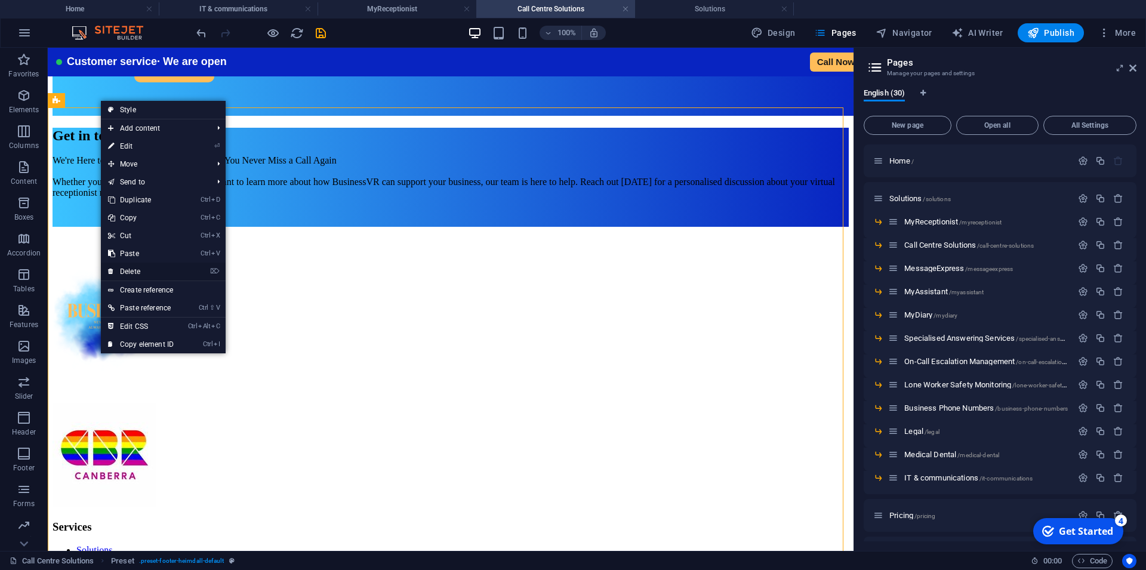
click at [140, 275] on link "⌦ Delete" at bounding box center [141, 272] width 80 height 18
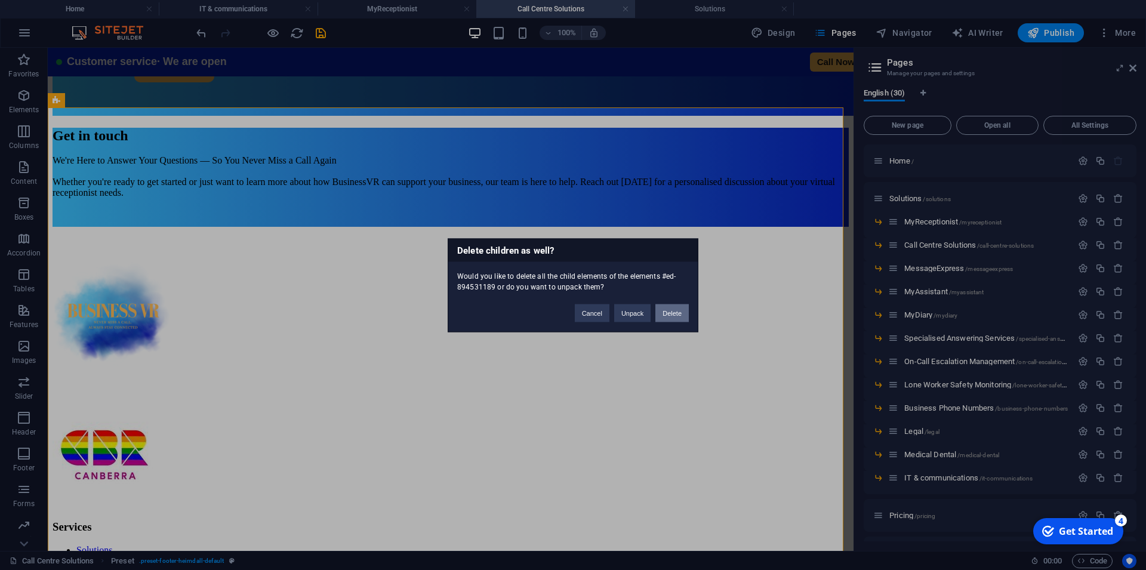
drag, startPoint x: 677, startPoint y: 308, endPoint x: 629, endPoint y: 262, distance: 66.7
click at [677, 308] on button "Delete" at bounding box center [671, 313] width 33 height 18
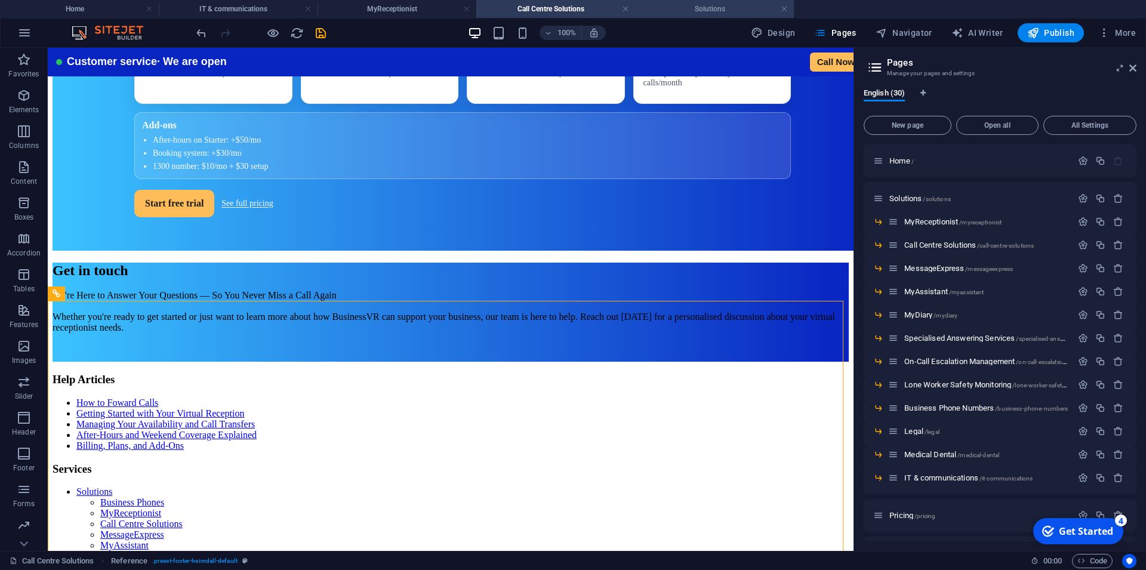
scroll to position [2641, 0]
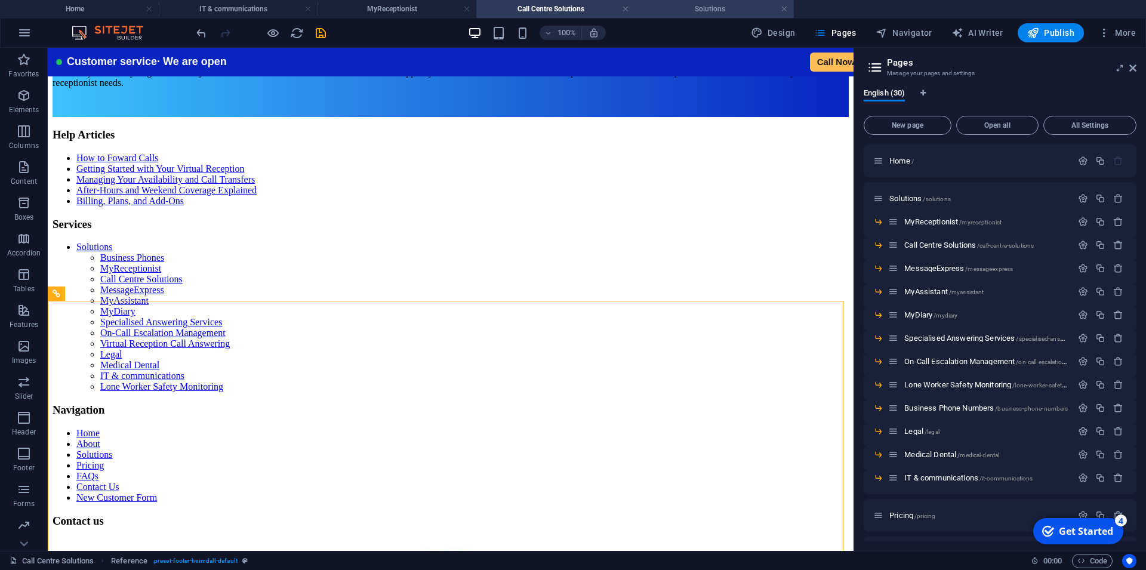
click at [706, 13] on h4 "Solutions" at bounding box center [714, 8] width 159 height 13
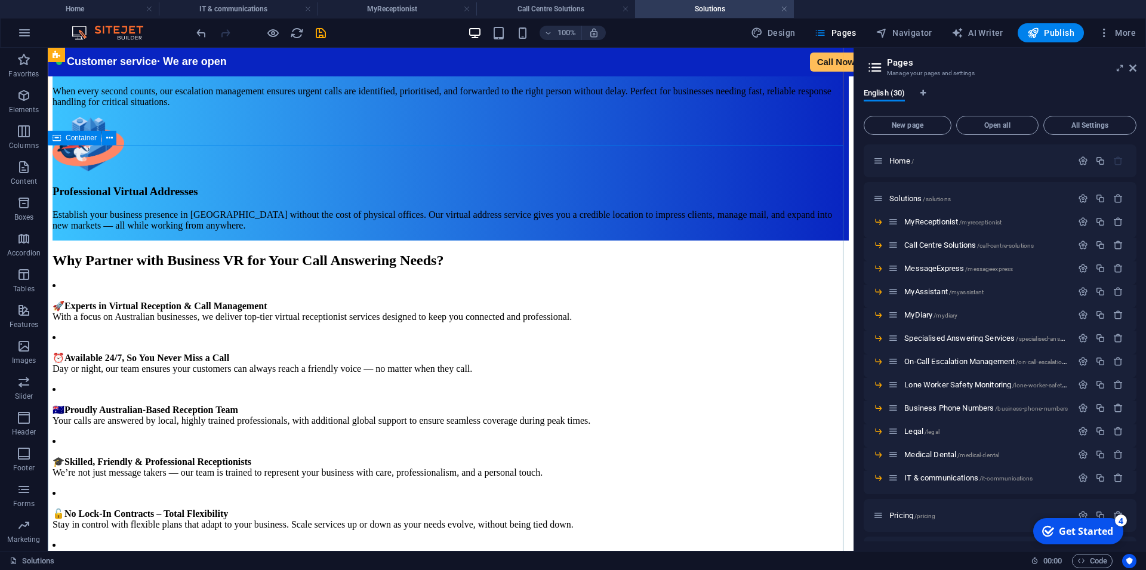
scroll to position [2216, 0]
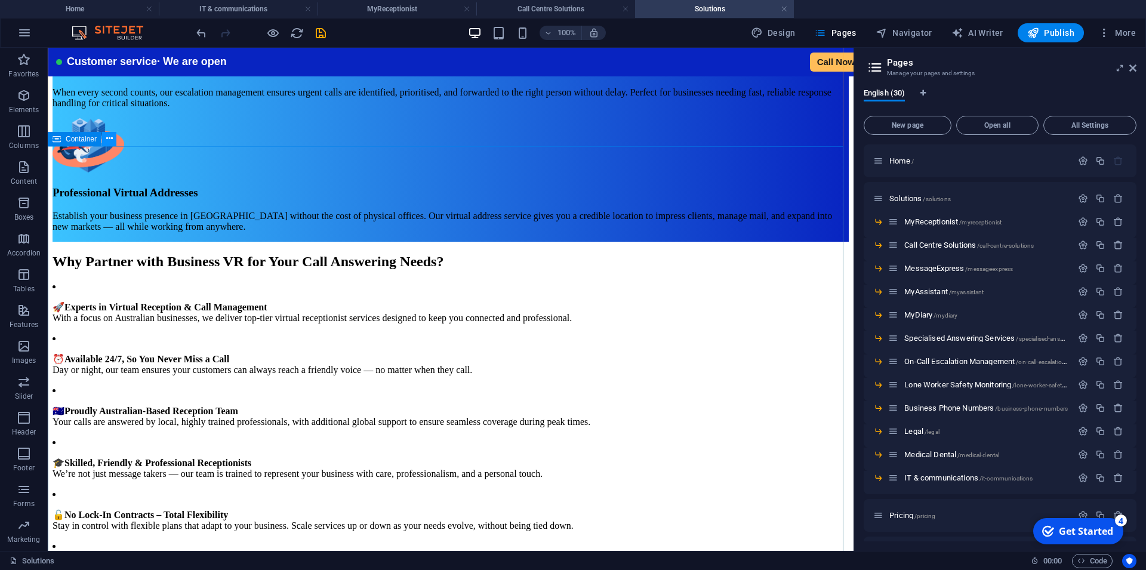
click at [109, 139] on icon at bounding box center [109, 138] width 7 height 13
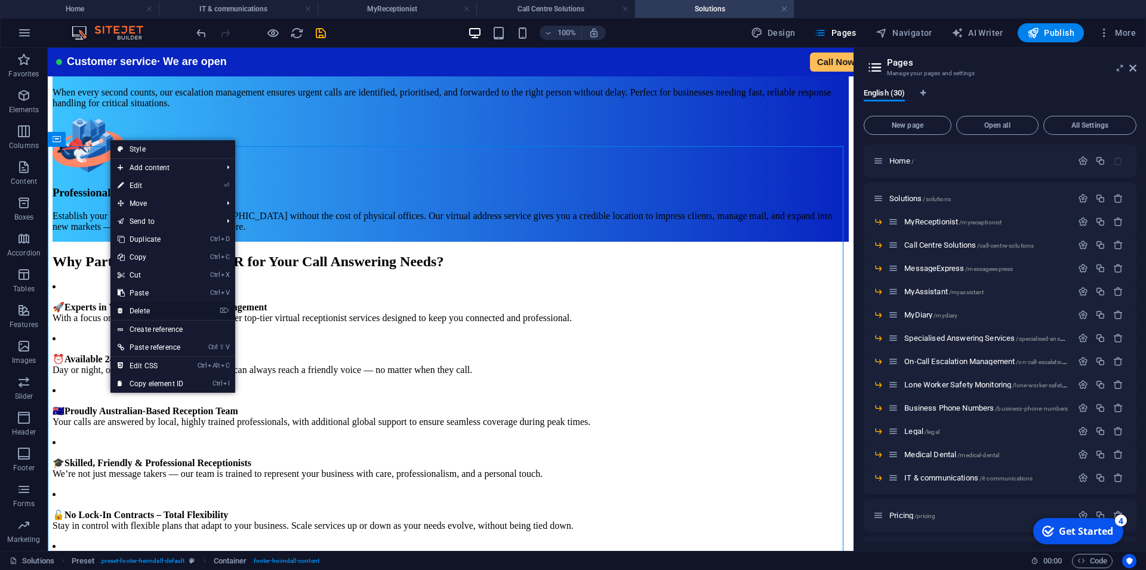
click at [144, 308] on link "⌦ Delete" at bounding box center [150, 311] width 80 height 18
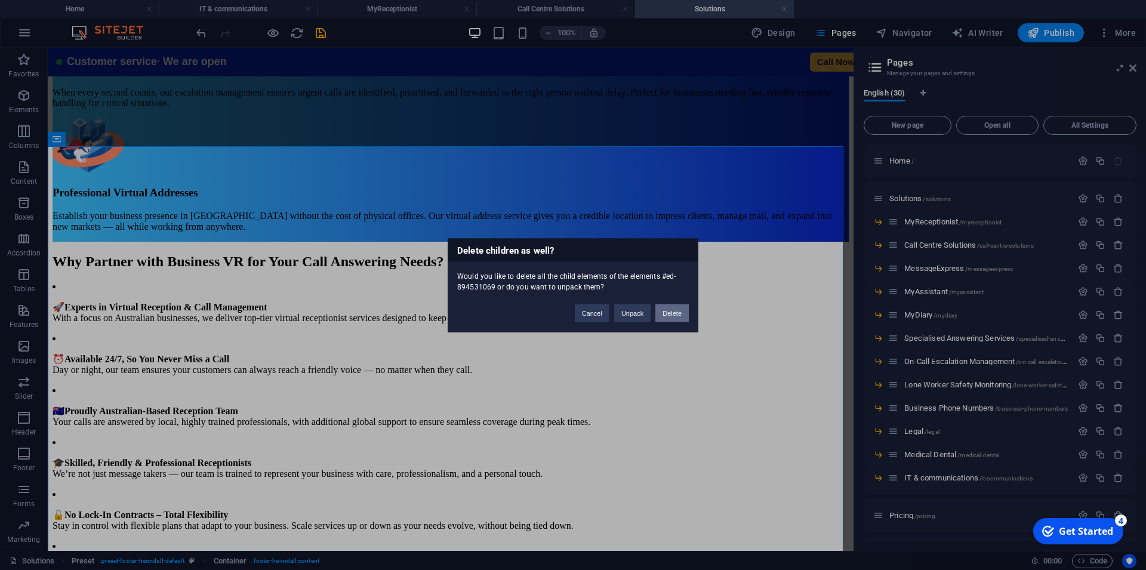
click at [674, 313] on button "Delete" at bounding box center [671, 313] width 33 height 18
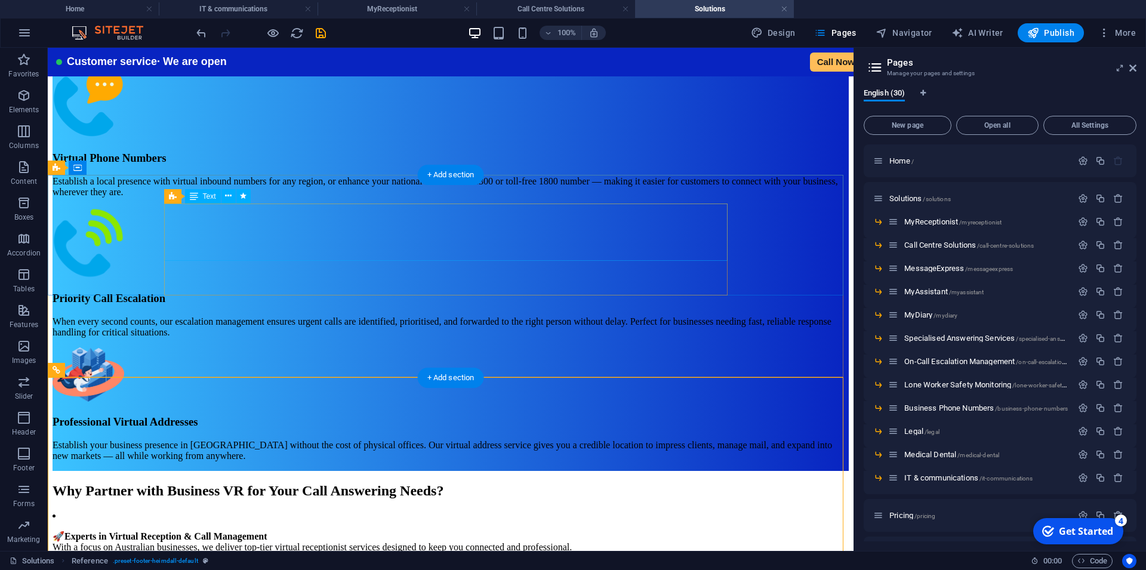
scroll to position [2137, 0]
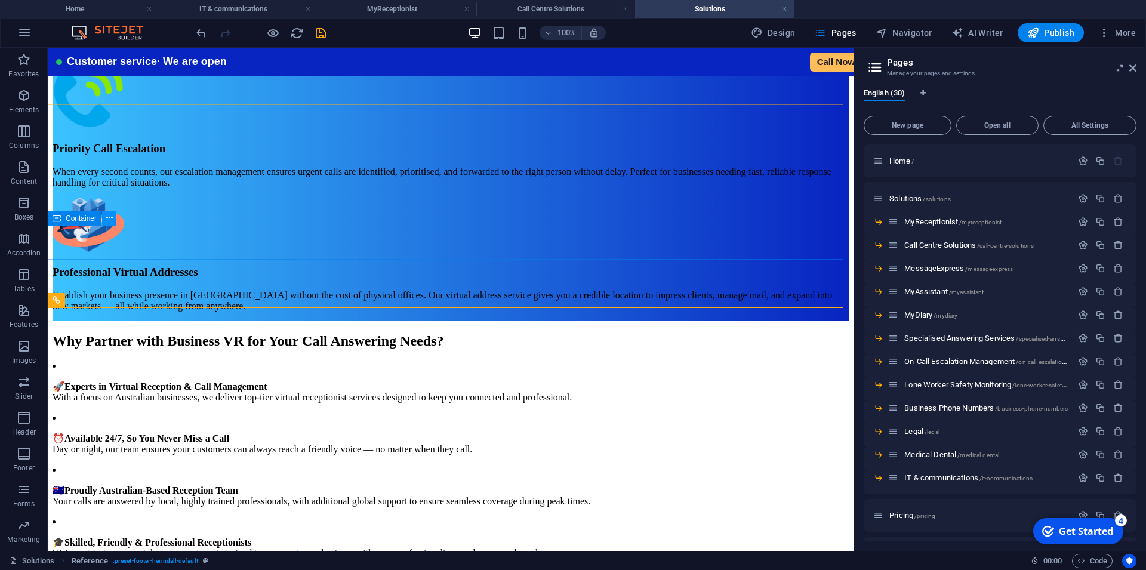
click at [105, 217] on button at bounding box center [109, 218] width 14 height 14
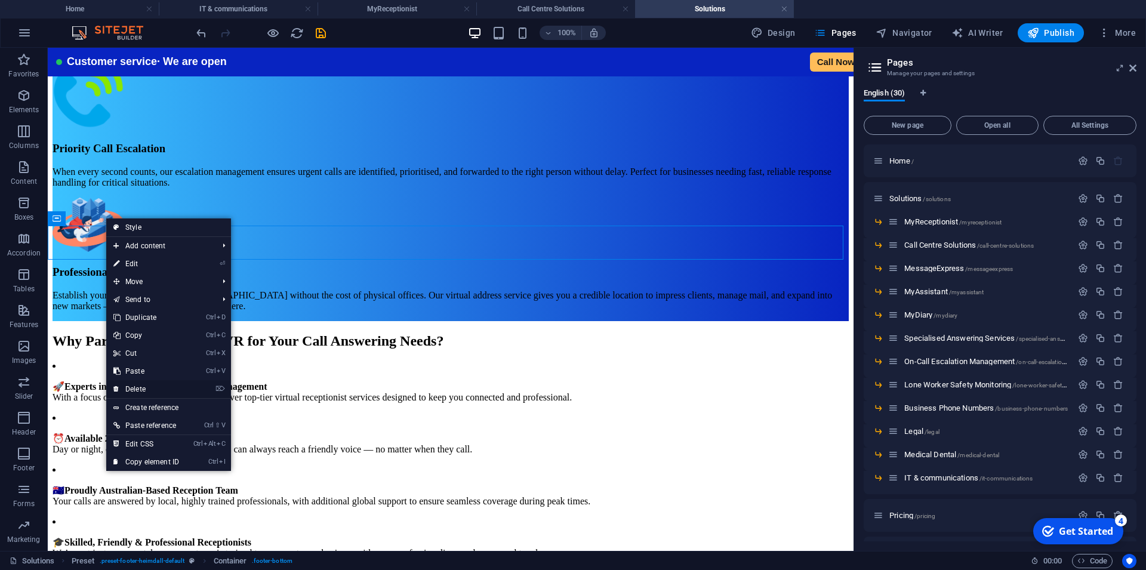
click at [143, 389] on link "⌦ Delete" at bounding box center [146, 389] width 80 height 18
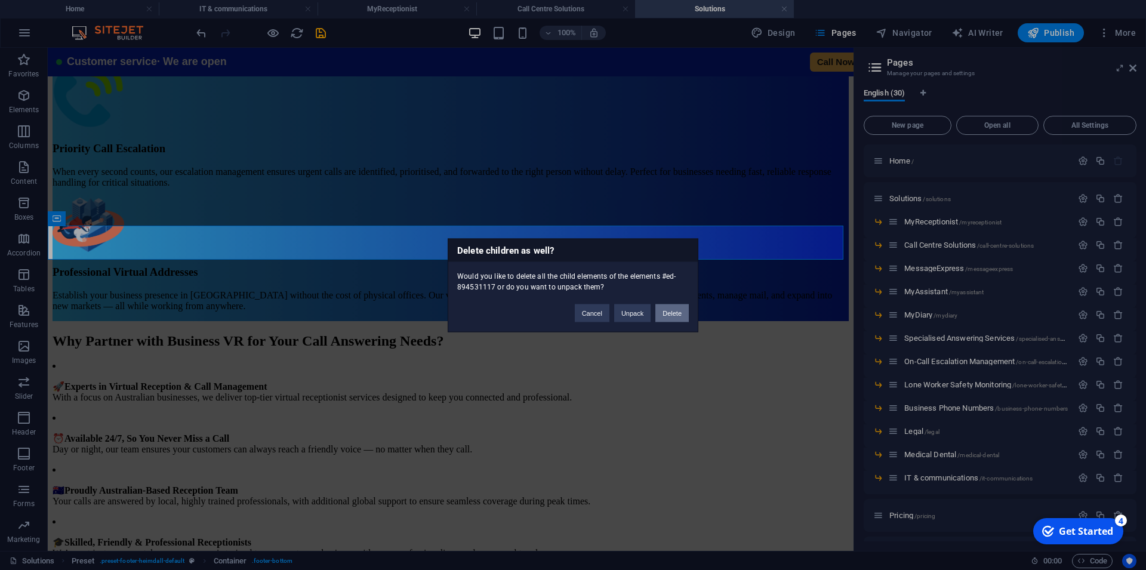
click at [675, 311] on button "Delete" at bounding box center [671, 313] width 33 height 18
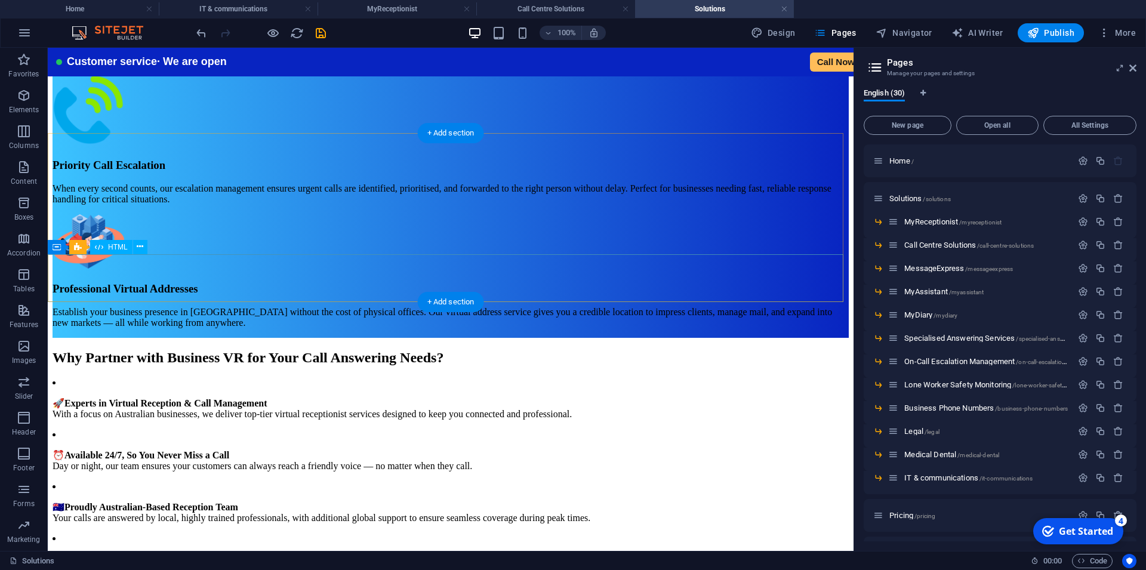
scroll to position [2108, 0]
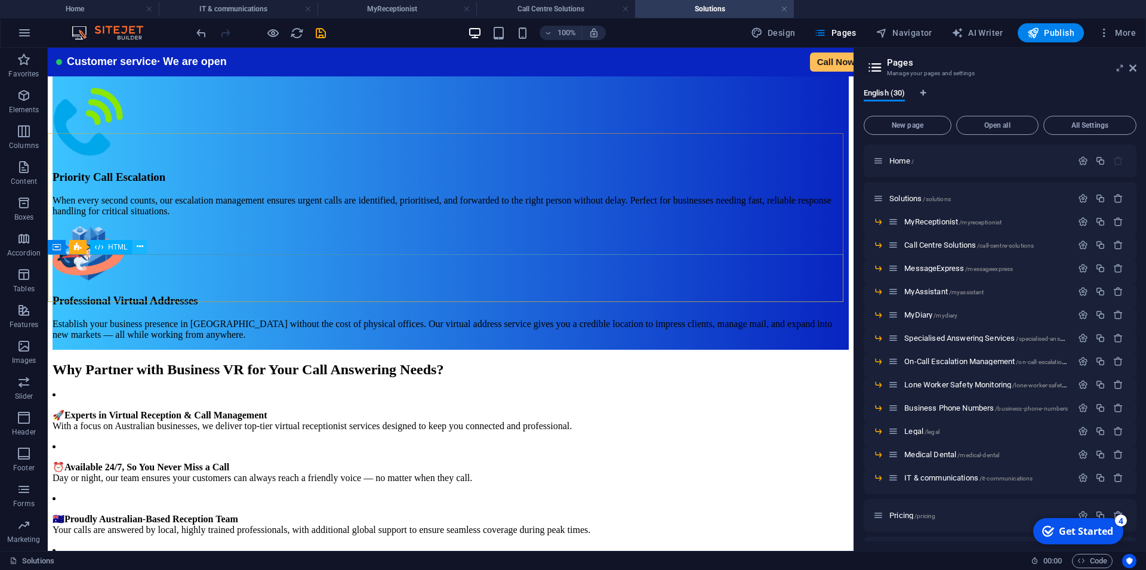
click at [140, 246] on icon at bounding box center [140, 246] width 7 height 13
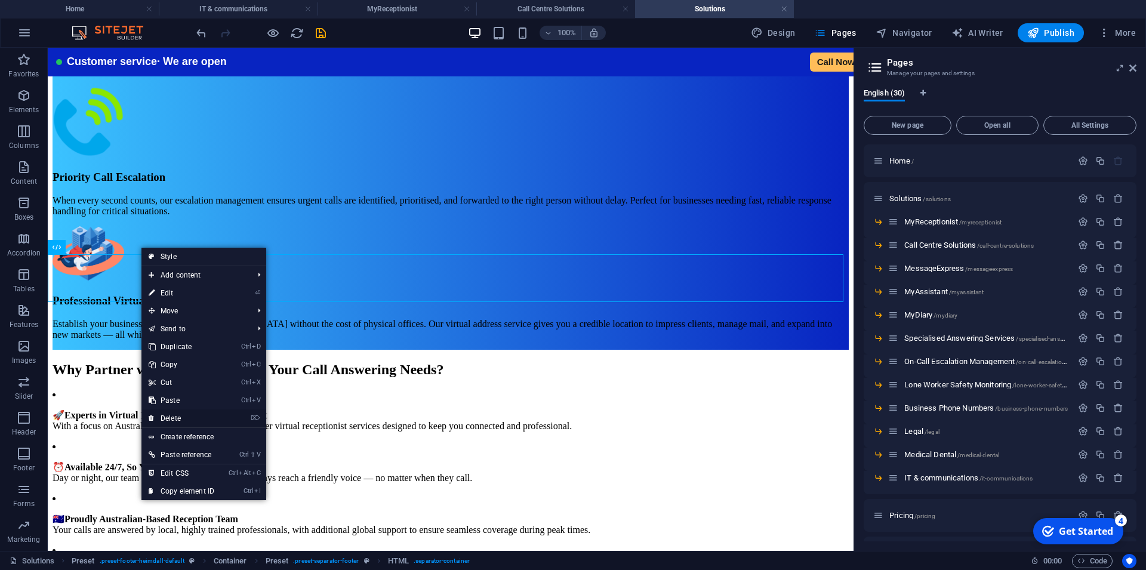
click at [183, 415] on link "⌦ Delete" at bounding box center [181, 418] width 80 height 18
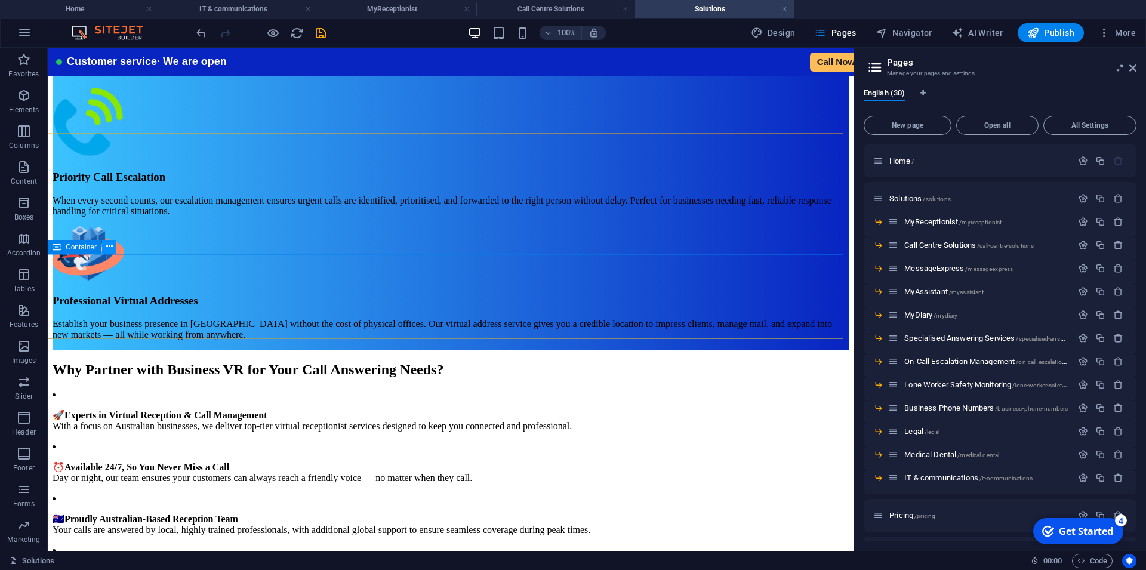
click at [108, 249] on icon at bounding box center [109, 246] width 7 height 13
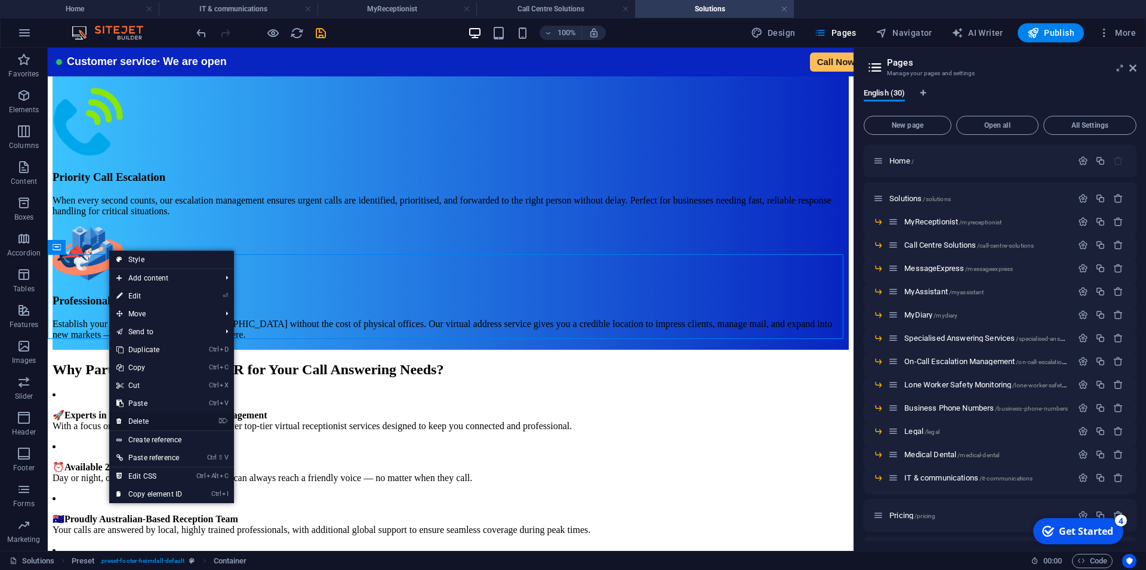
click at [144, 423] on link "⌦ Delete" at bounding box center [149, 421] width 80 height 18
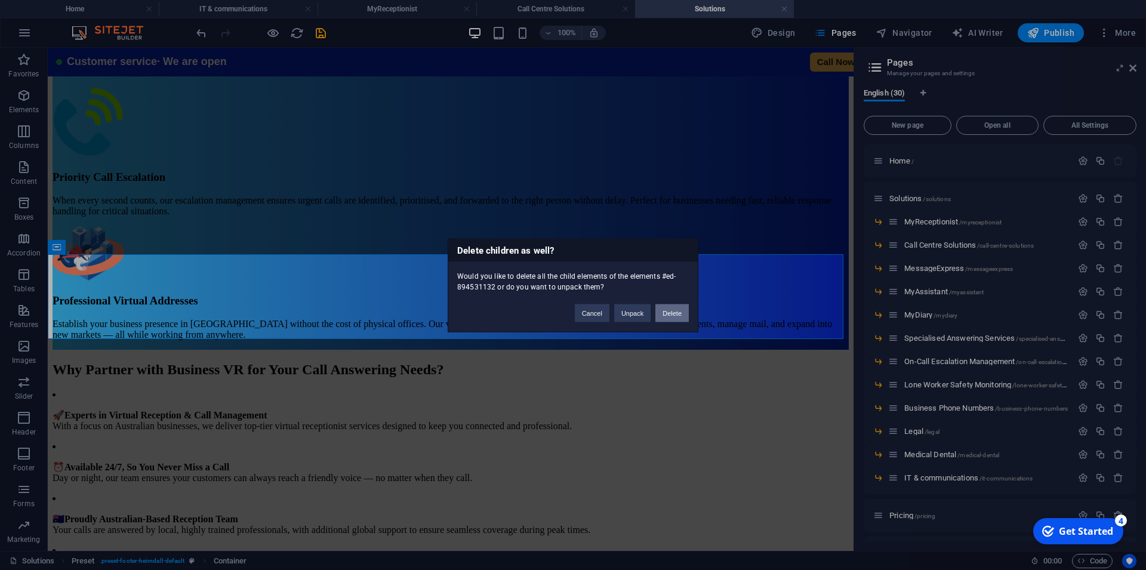
click at [669, 312] on button "Delete" at bounding box center [671, 313] width 33 height 18
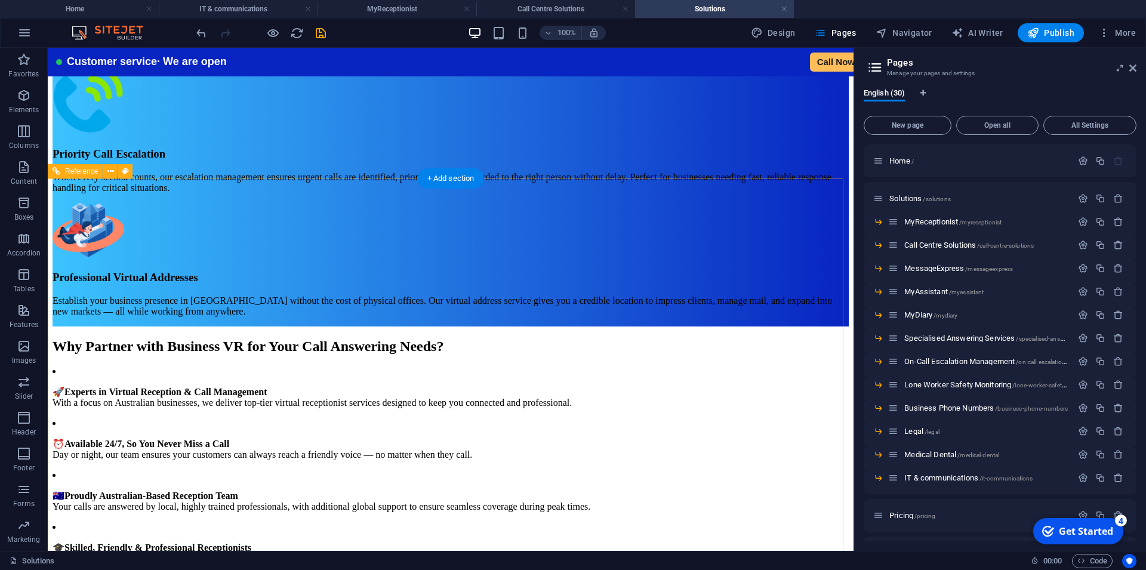
scroll to position [1999, 0]
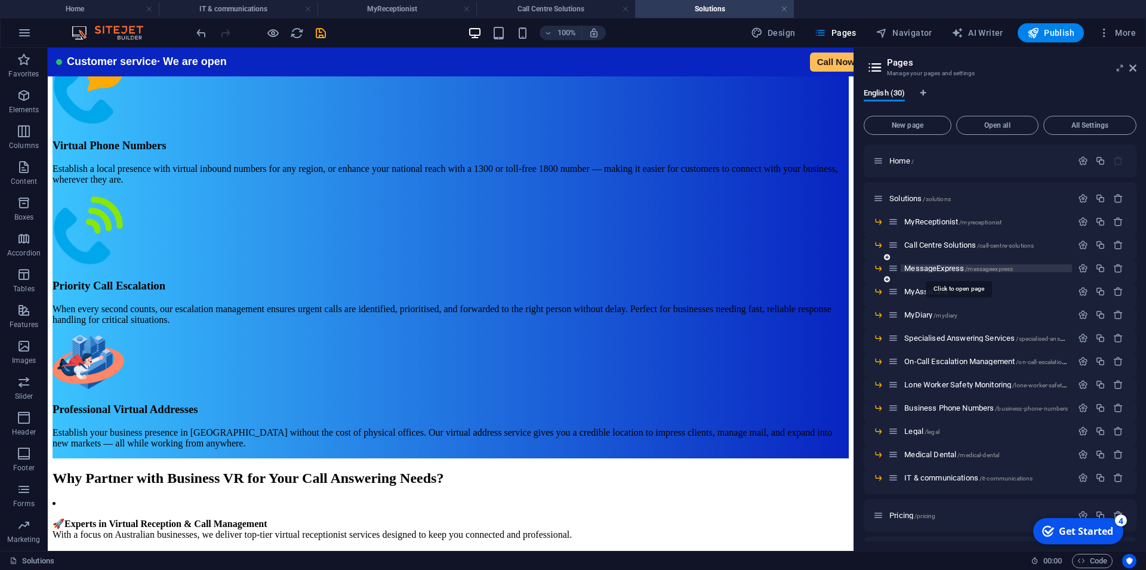
click at [944, 266] on span "MessageExpress /messageexpress" at bounding box center [958, 268] width 109 height 9
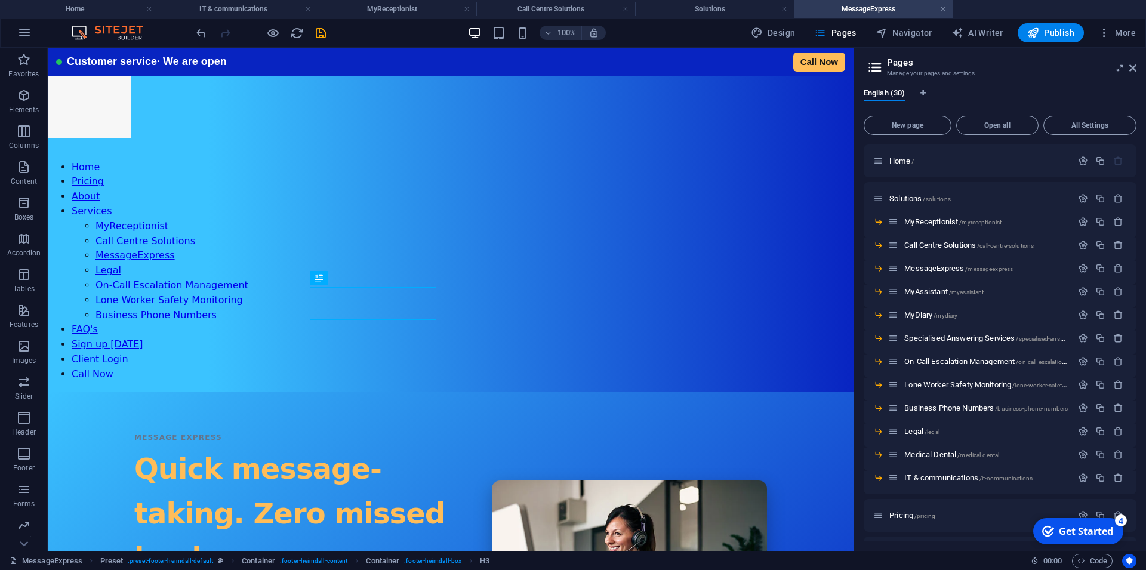
scroll to position [2063, 0]
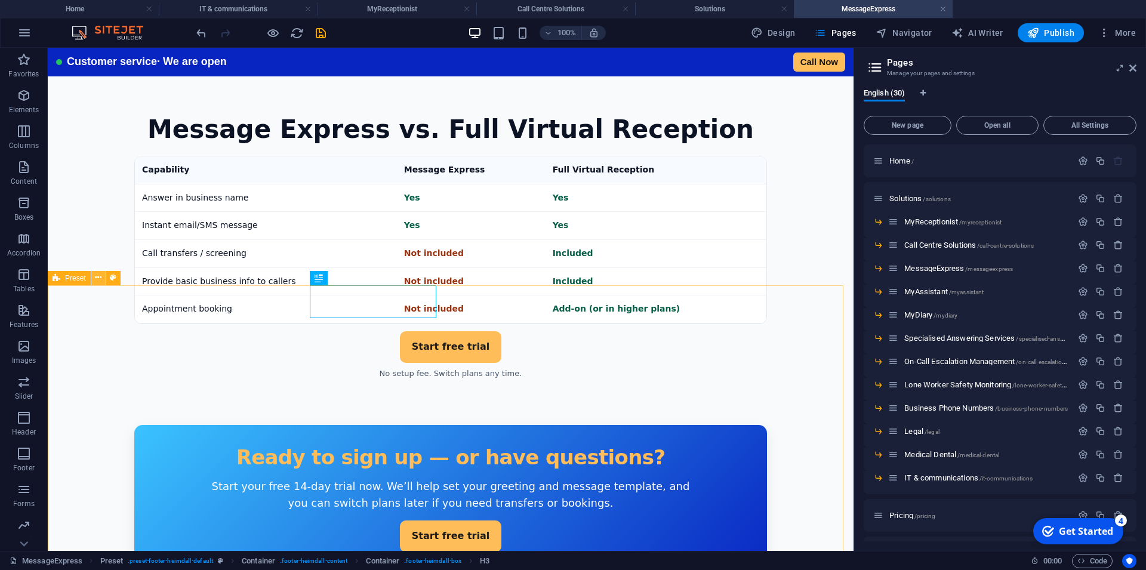
click at [97, 278] on icon at bounding box center [98, 277] width 7 height 13
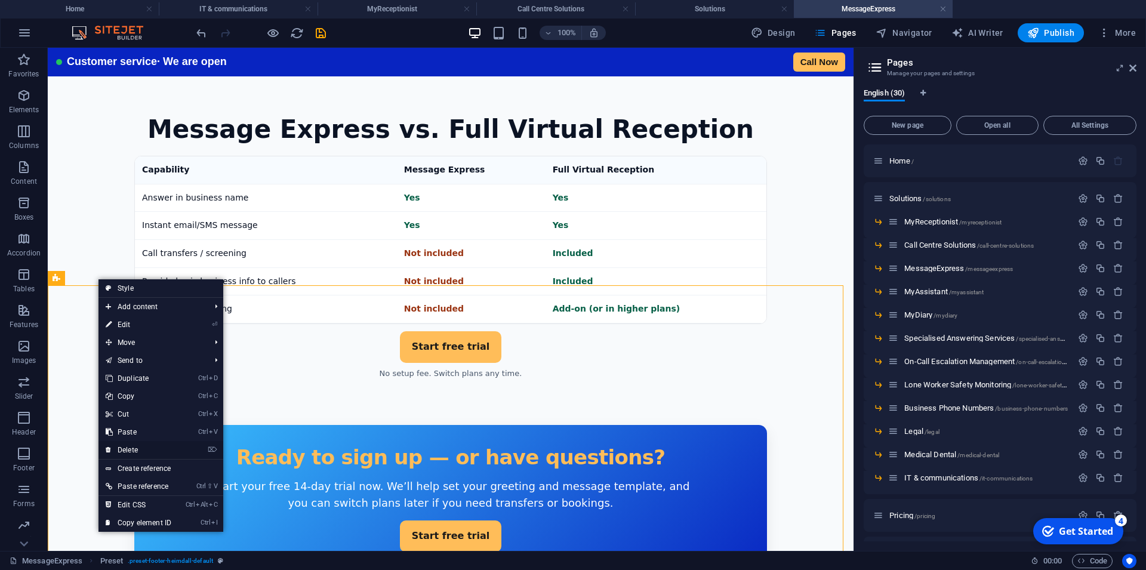
click at [129, 447] on link "⌦ Delete" at bounding box center [138, 450] width 80 height 18
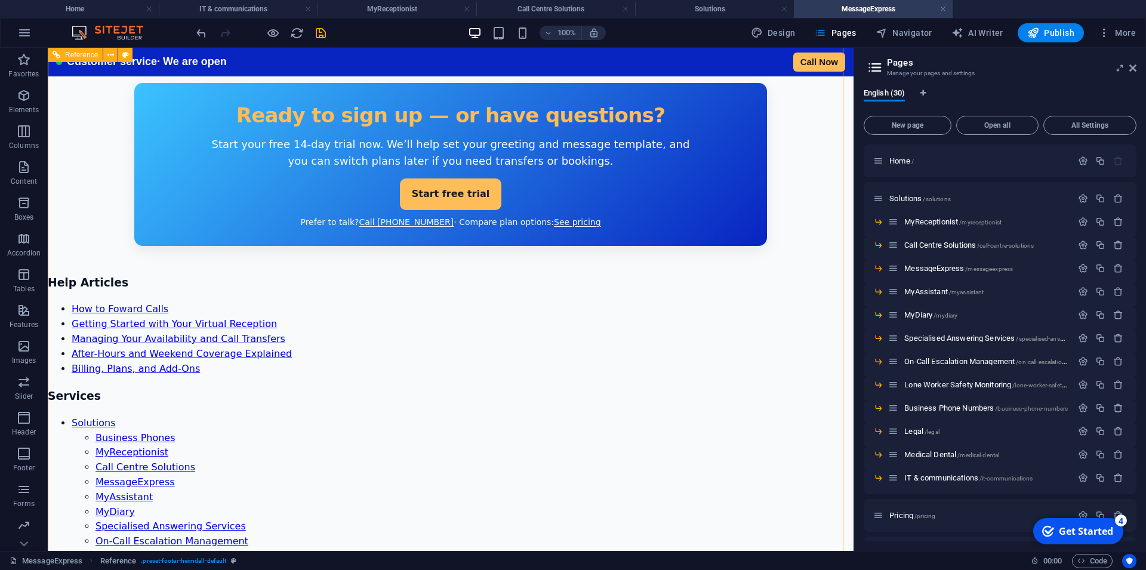
scroll to position [2406, 0]
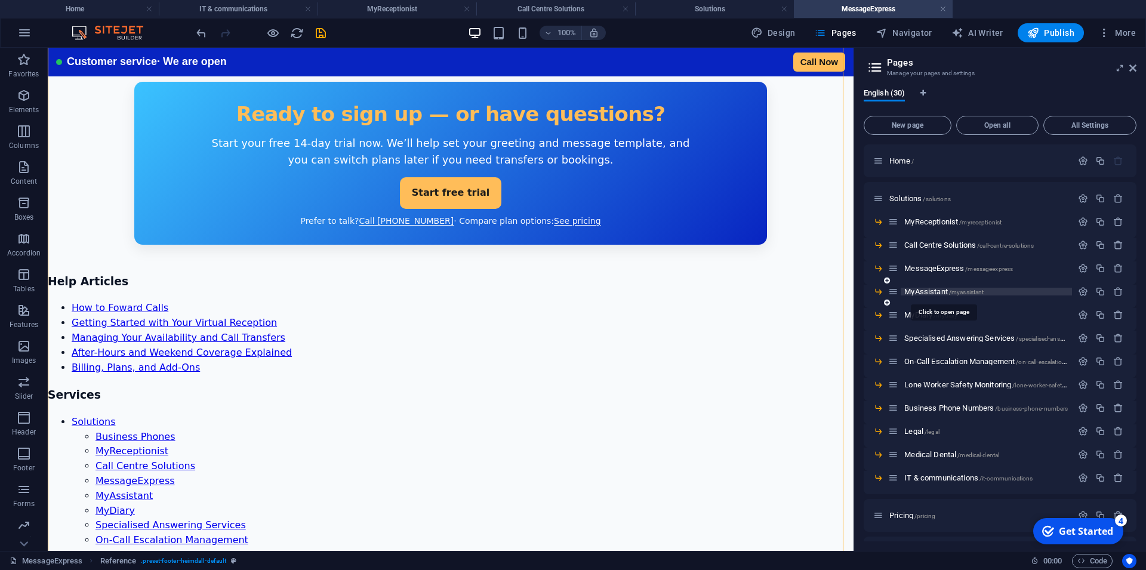
click at [939, 289] on span "MyAssistant /myassistant" at bounding box center [943, 291] width 79 height 9
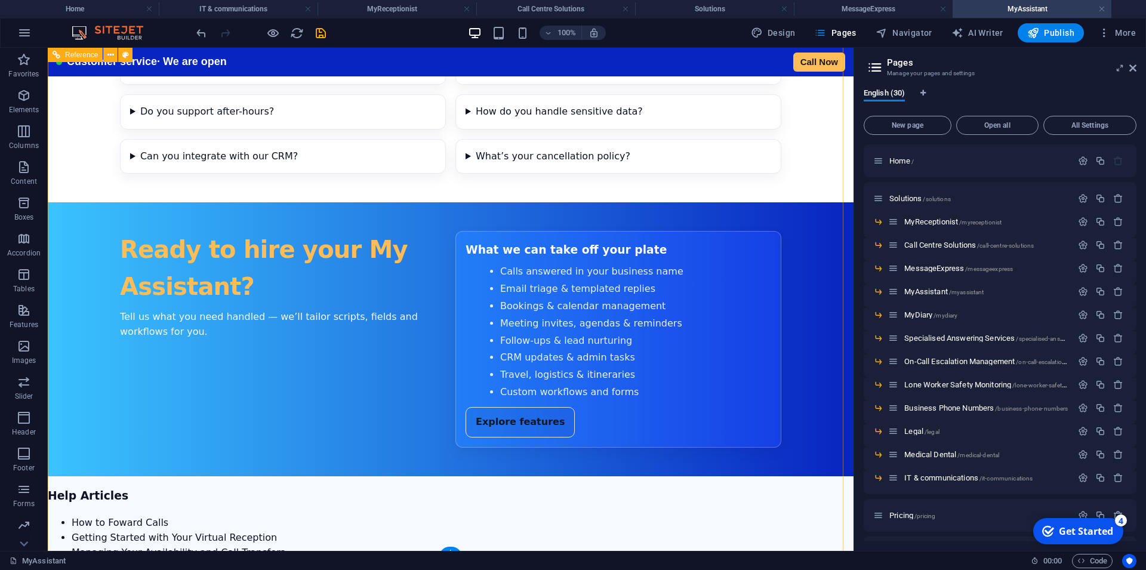
scroll to position [2889, 0]
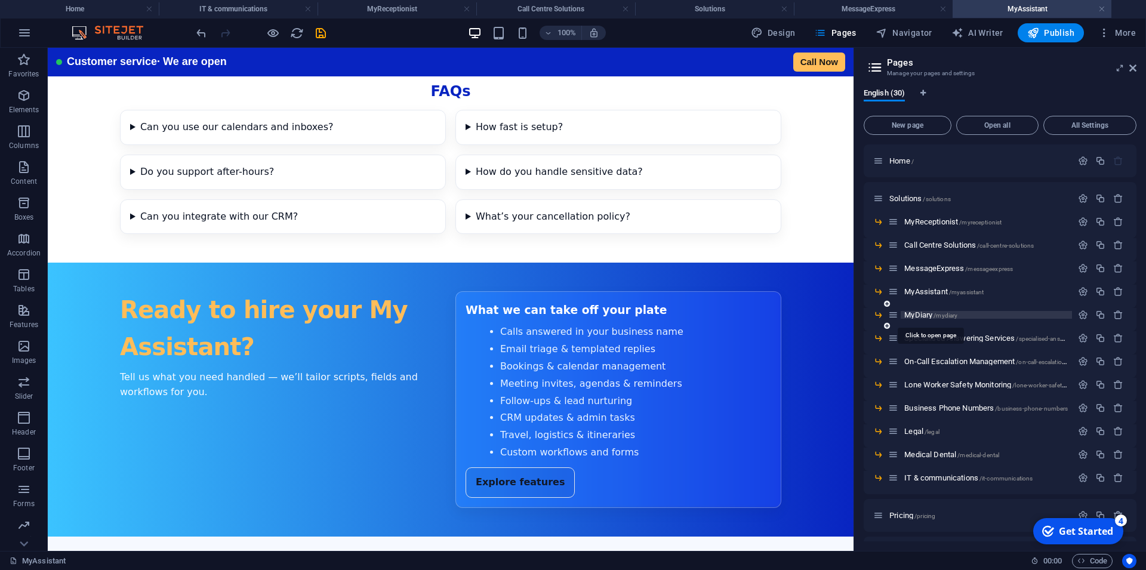
click at [930, 317] on span "MyDiary /mydiary" at bounding box center [930, 314] width 53 height 9
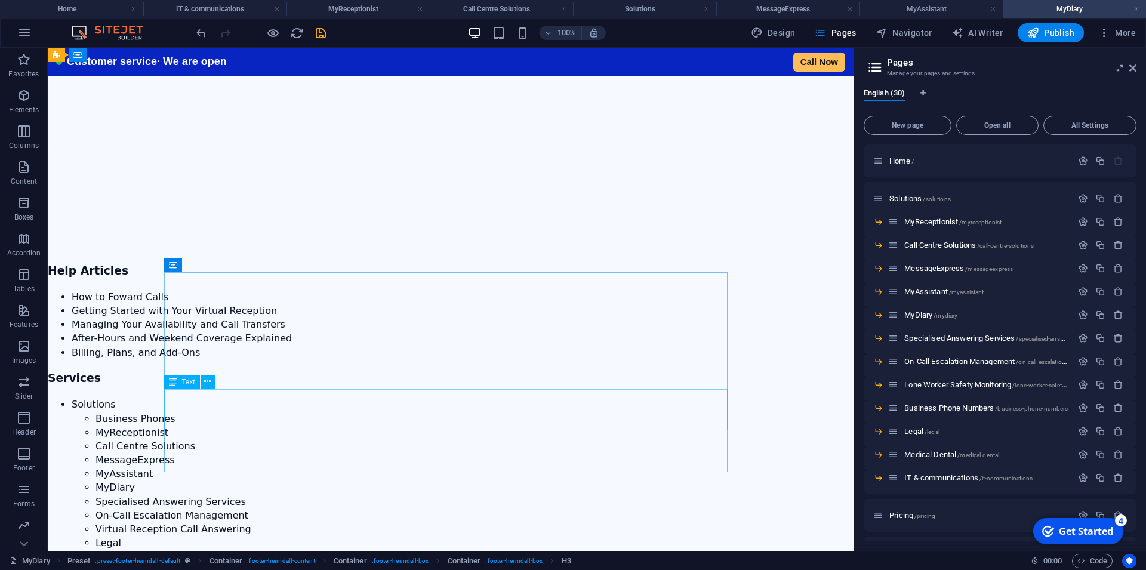
scroll to position [2116, 0]
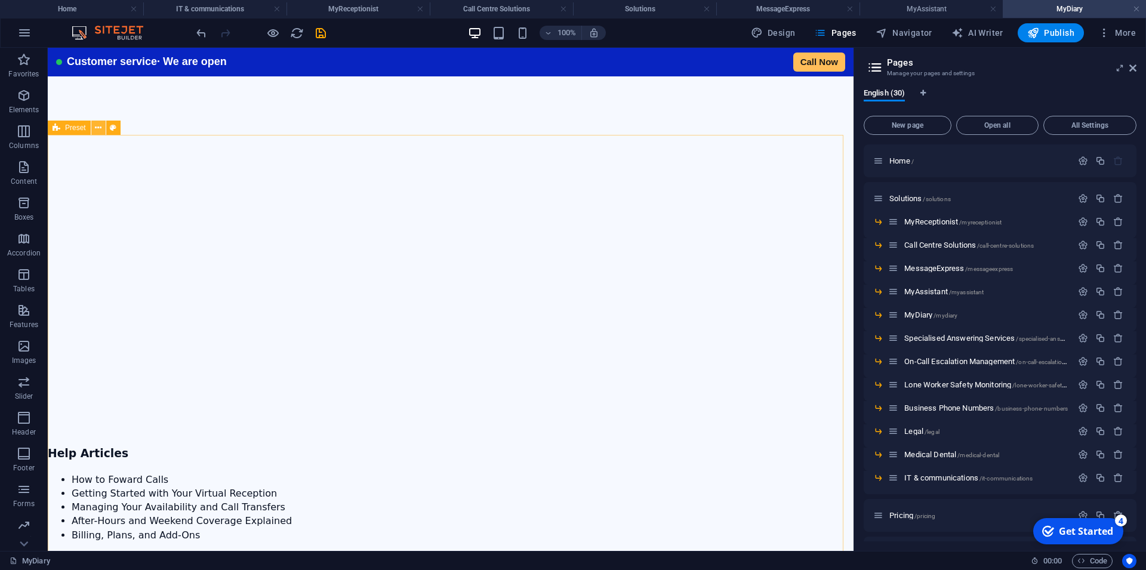
click at [94, 127] on button at bounding box center [98, 128] width 14 height 14
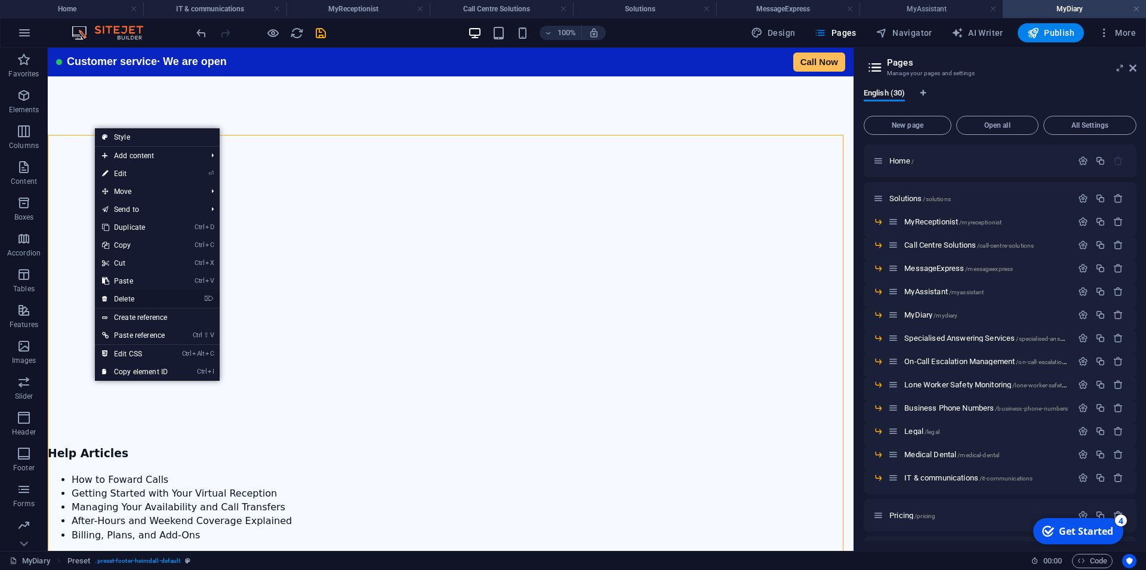
click at [129, 299] on link "⌦ Delete" at bounding box center [135, 299] width 80 height 18
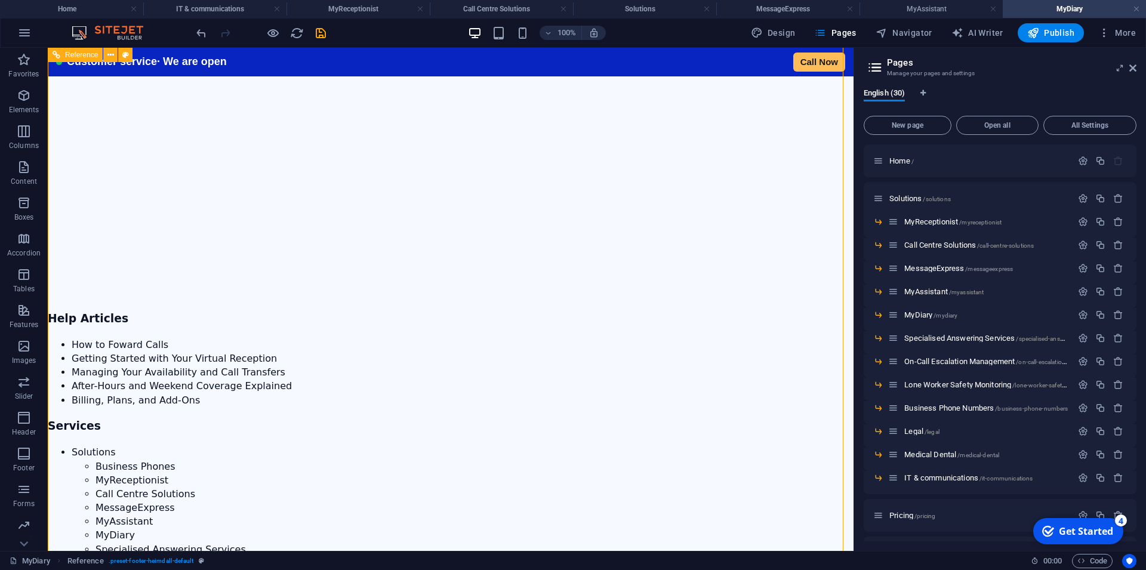
scroll to position [2299, 0]
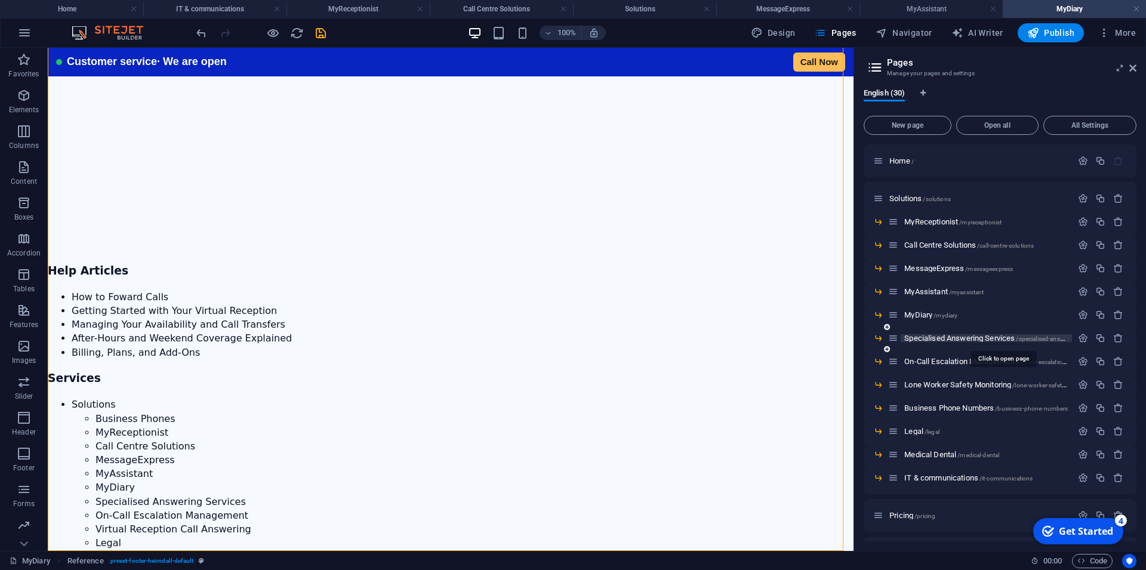
click at [938, 339] on span "Specialised Answering Services /specialised-answering-services" at bounding box center [1002, 338] width 197 height 9
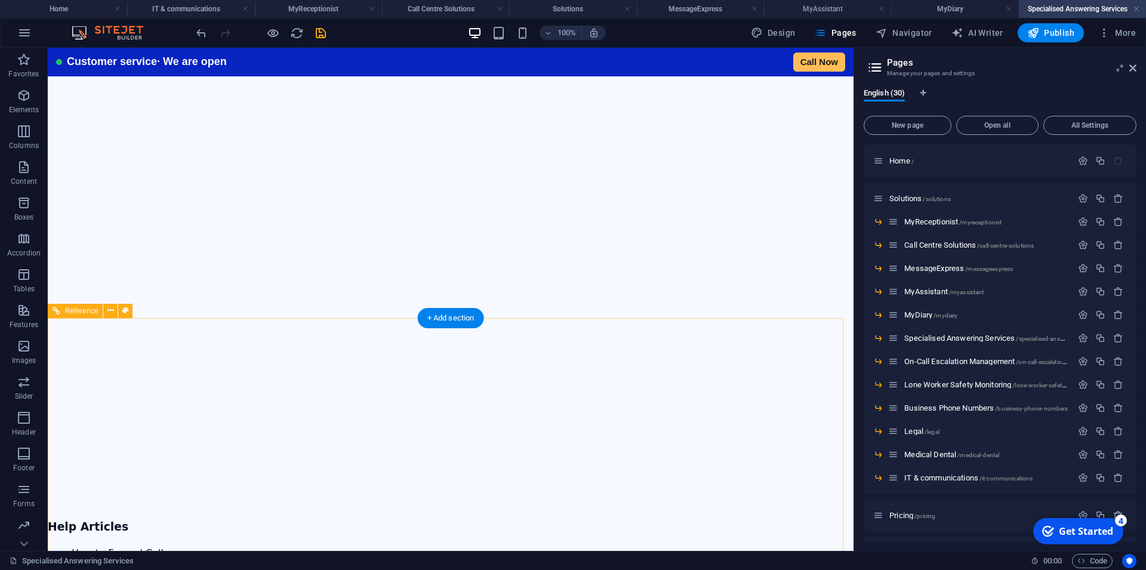
scroll to position [1574, 0]
click at [934, 360] on span "On-Call Escalation Management /on-call-escalation-management" at bounding box center [1003, 361] width 199 height 9
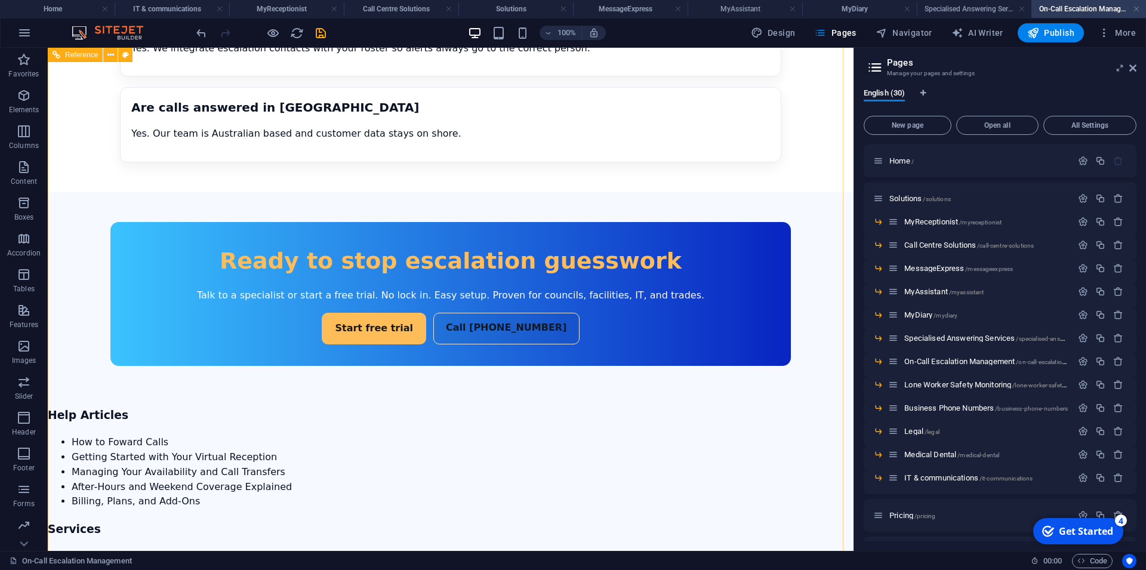
scroll to position [2728, 0]
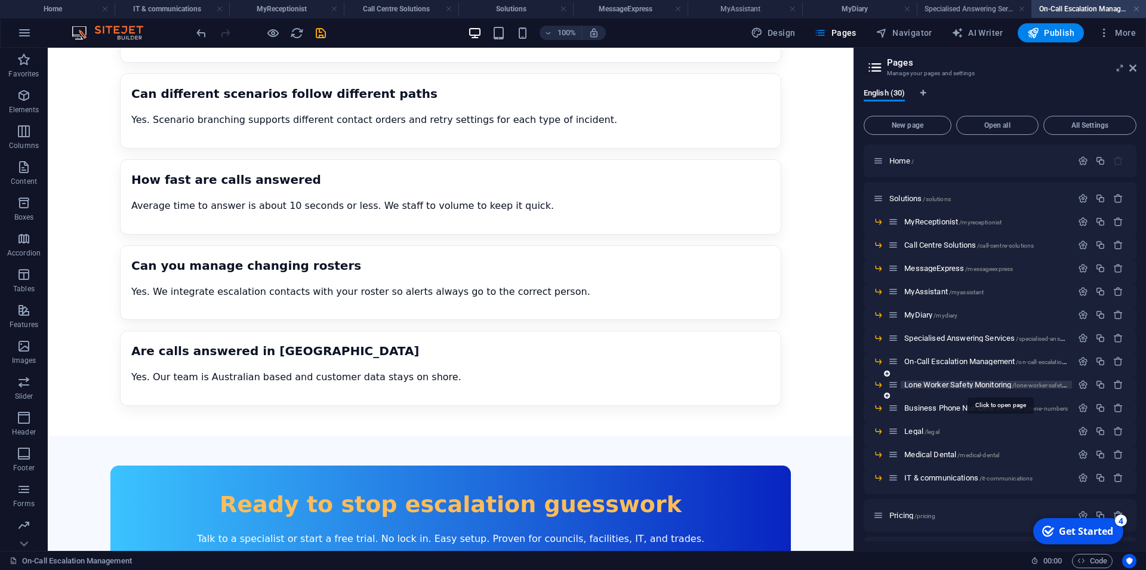
click at [928, 386] on span "Lone Worker Safety Monitoring /lone-worker-safety-monitoring" at bounding box center [1000, 384] width 192 height 9
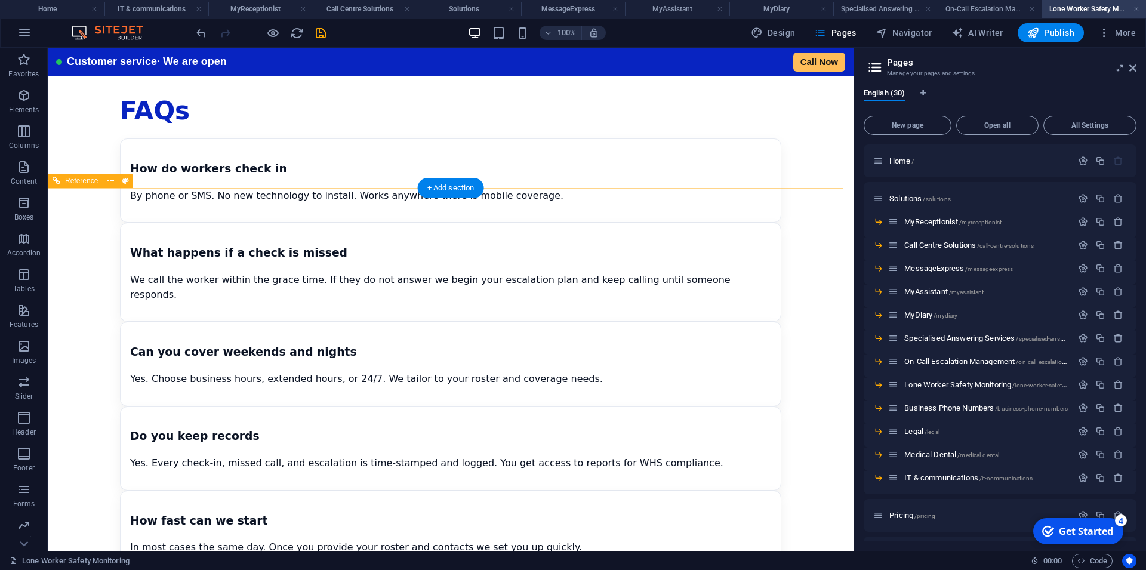
scroll to position [2267, 0]
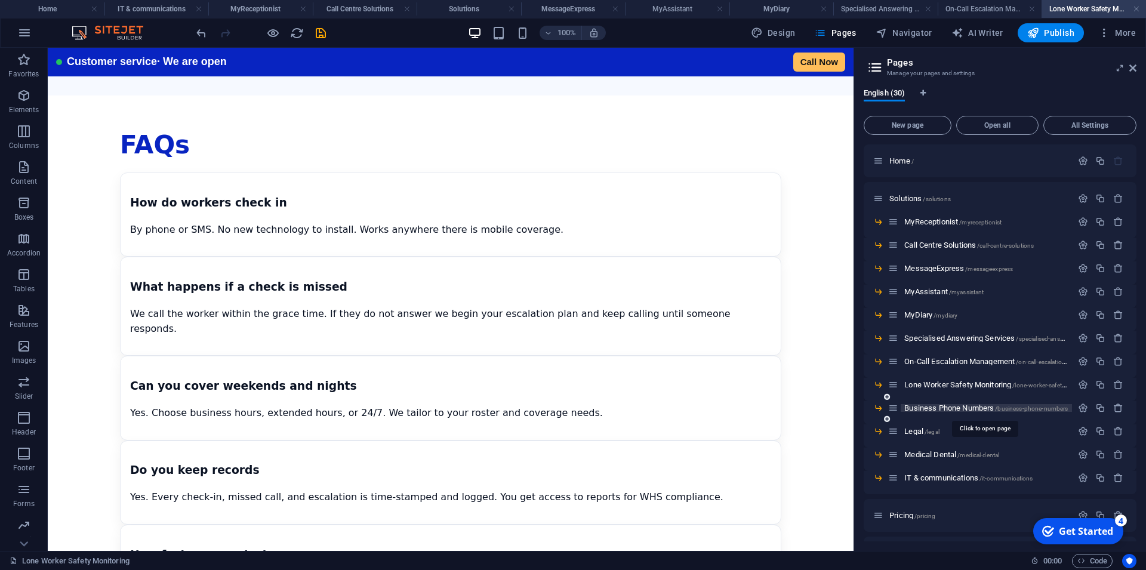
click at [929, 410] on span "Business Phone Numbers /business-phone-numbers" at bounding box center [985, 407] width 163 height 9
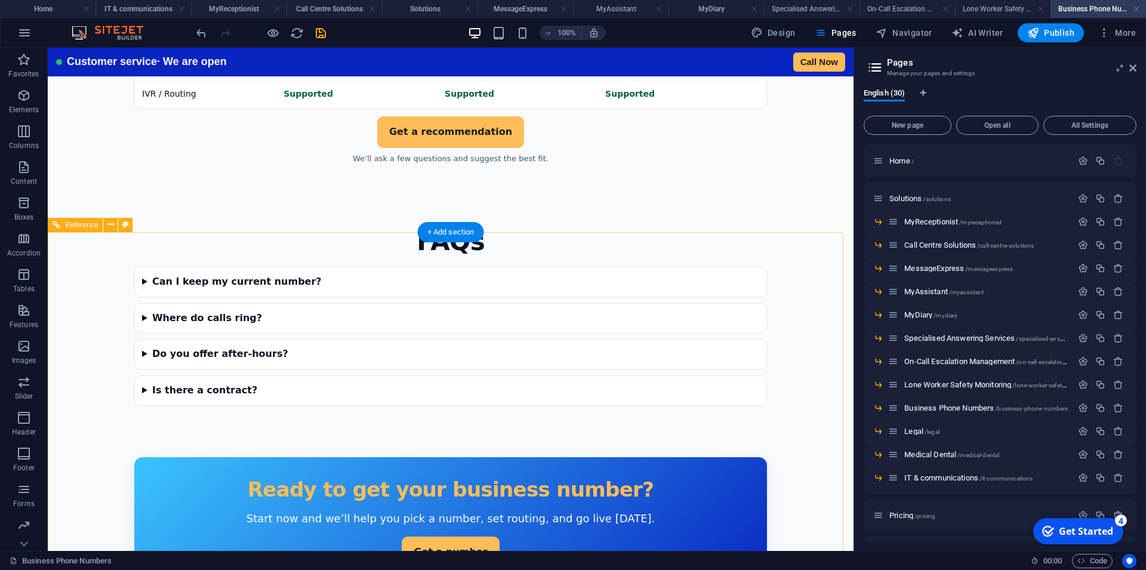
scroll to position [2190, 0]
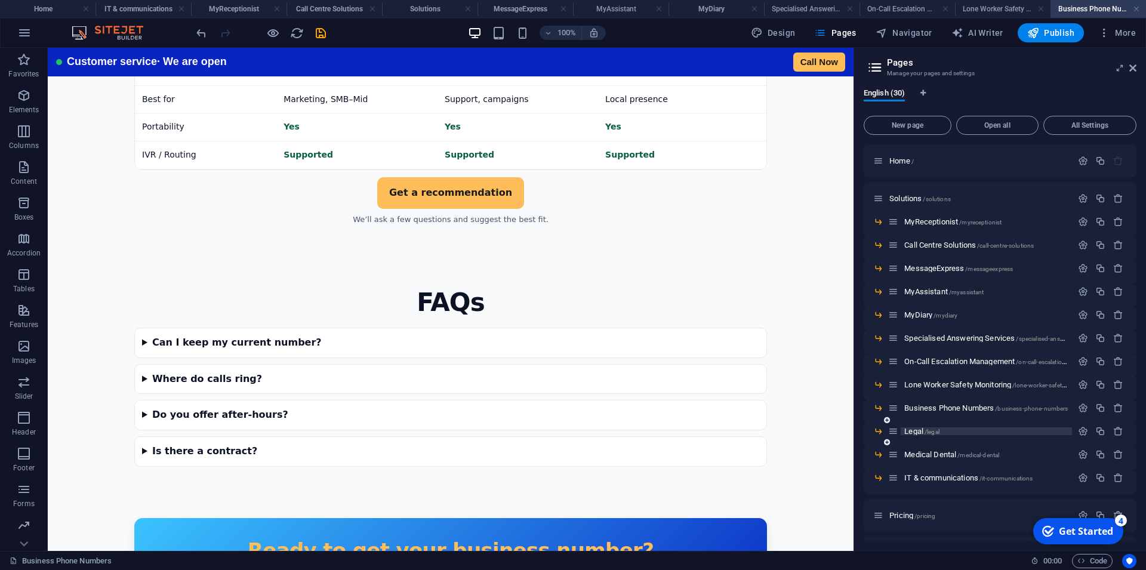
click at [912, 433] on span "Legal /legal" at bounding box center [921, 431] width 35 height 9
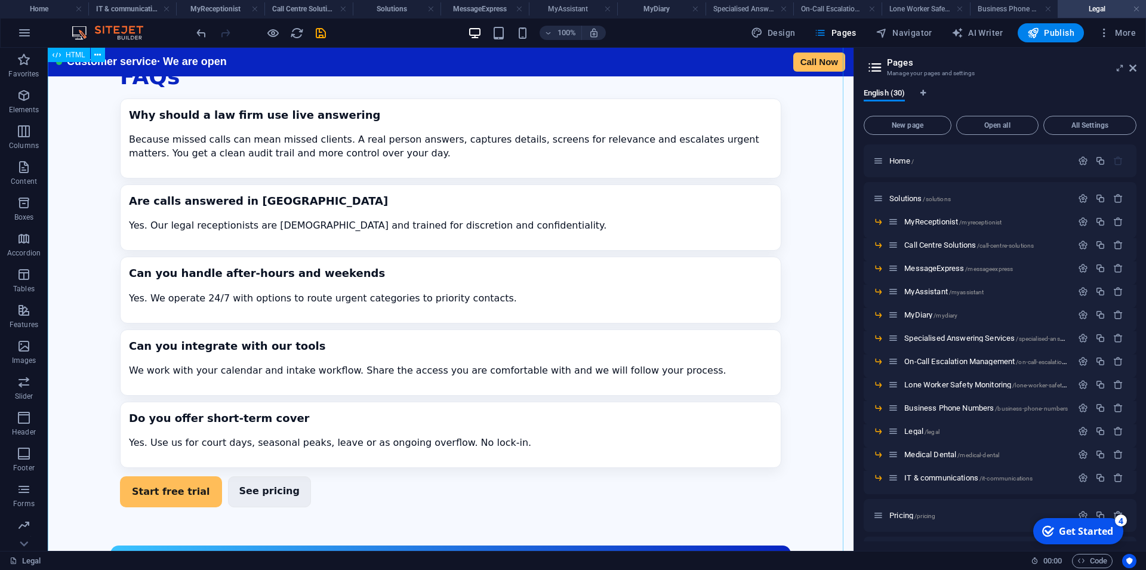
scroll to position [2429, 0]
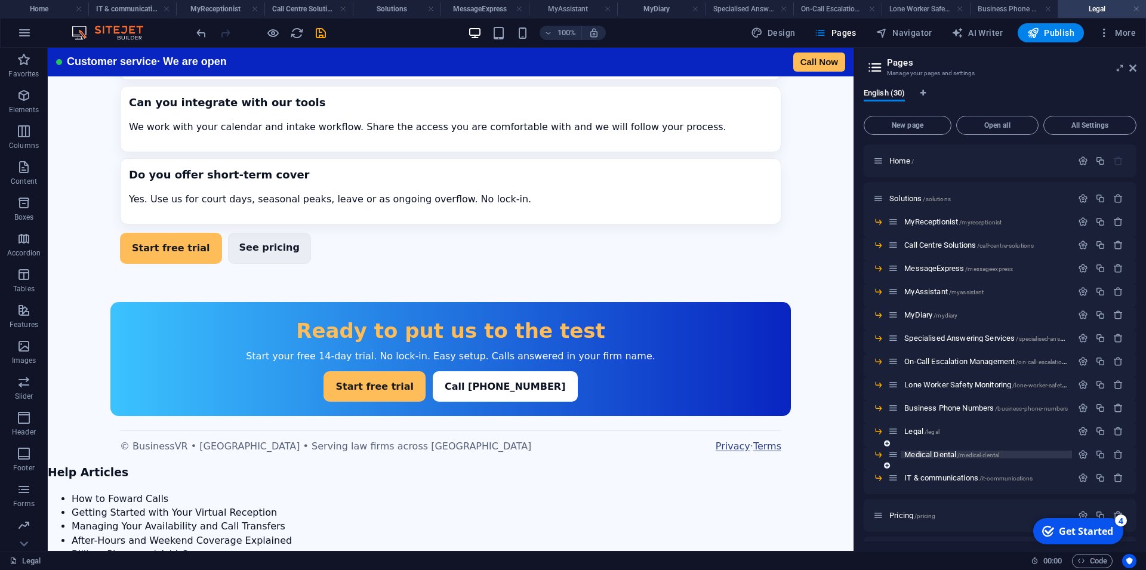
click at [928, 456] on span "Medical Dental /medical-dental" at bounding box center [951, 454] width 95 height 9
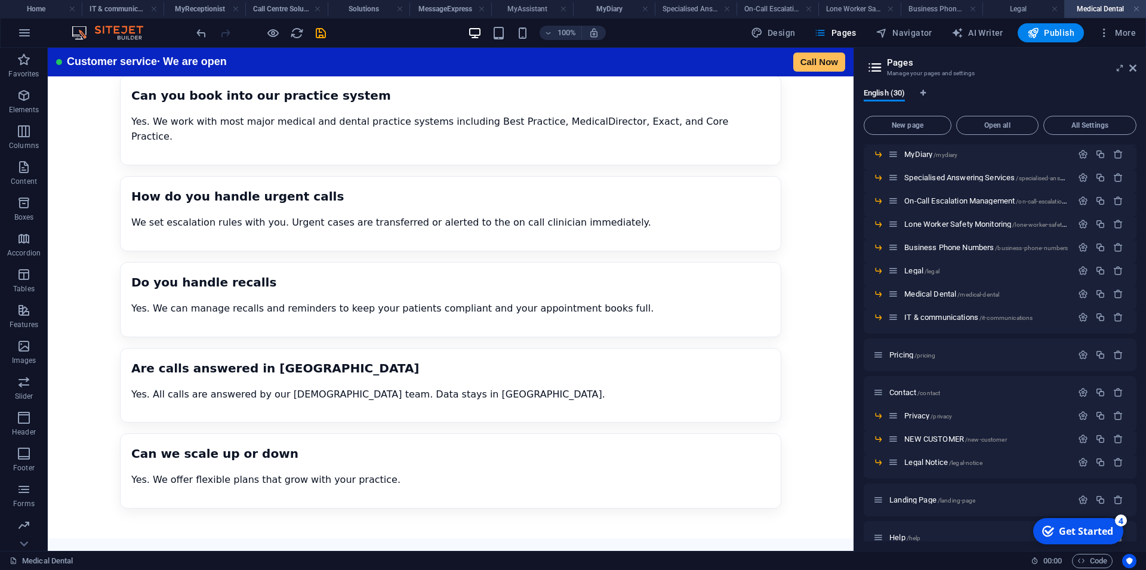
scroll to position [161, 0]
click at [900, 355] on span "Pricing /pricing" at bounding box center [912, 354] width 46 height 9
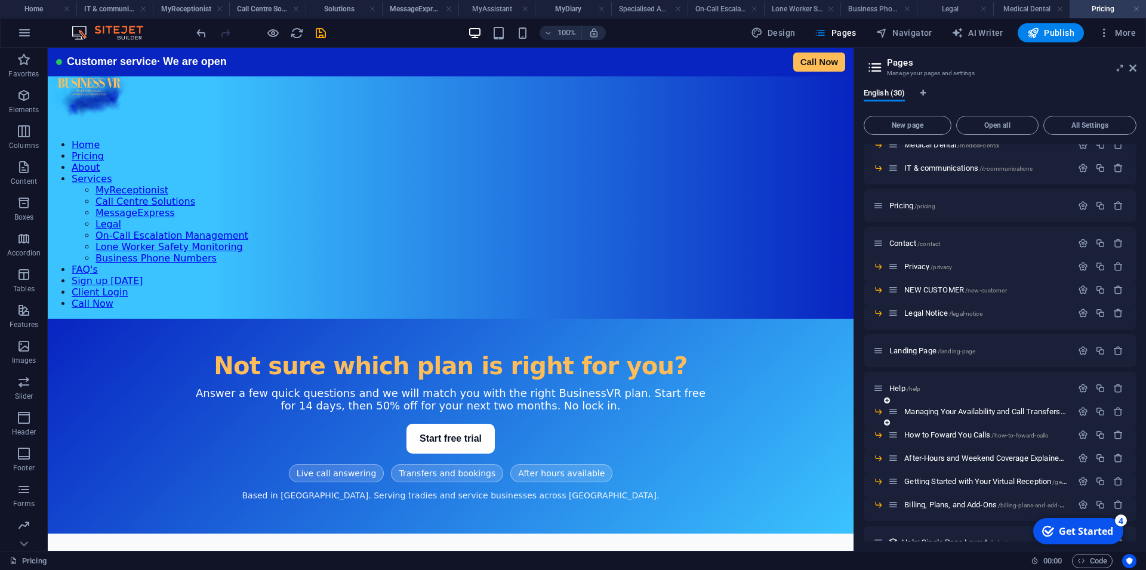
scroll to position [376, 0]
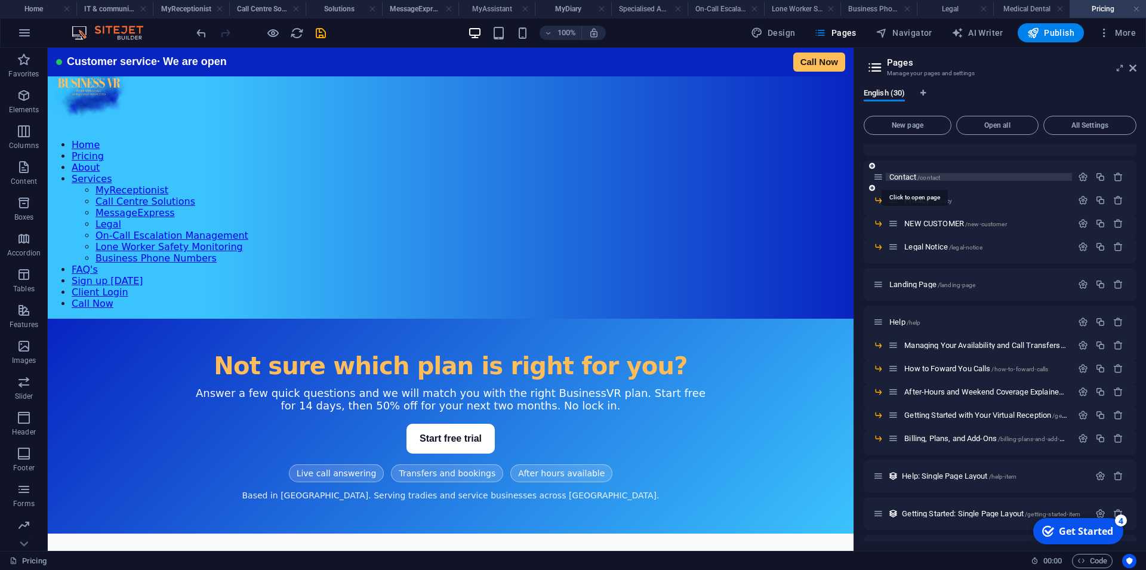
click at [903, 177] on span "Contact /contact" at bounding box center [914, 176] width 51 height 9
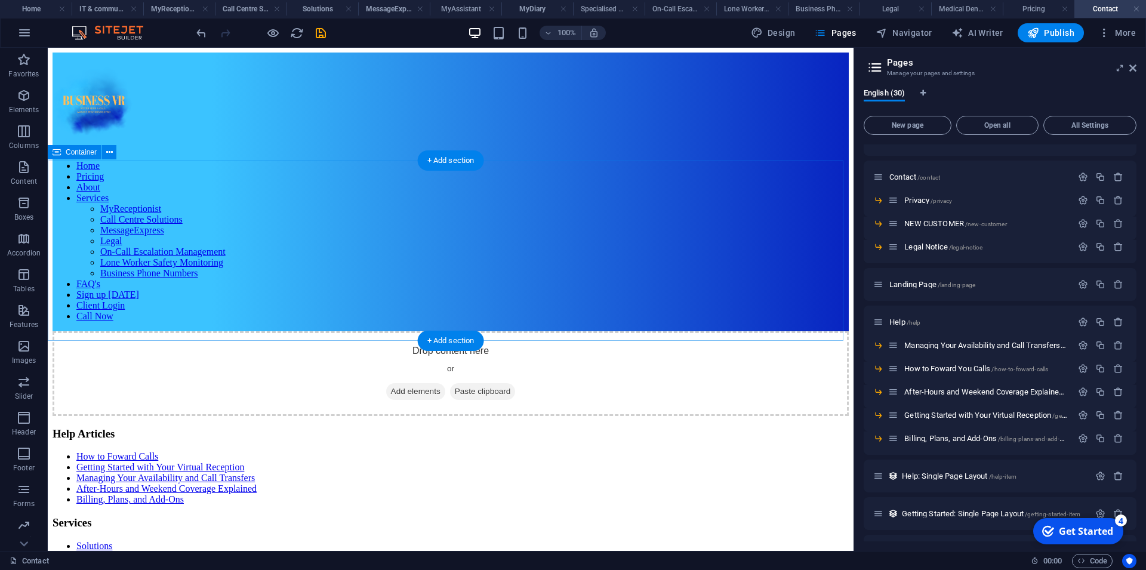
scroll to position [0, 0]
click at [323, 33] on icon "save" at bounding box center [321, 33] width 14 height 14
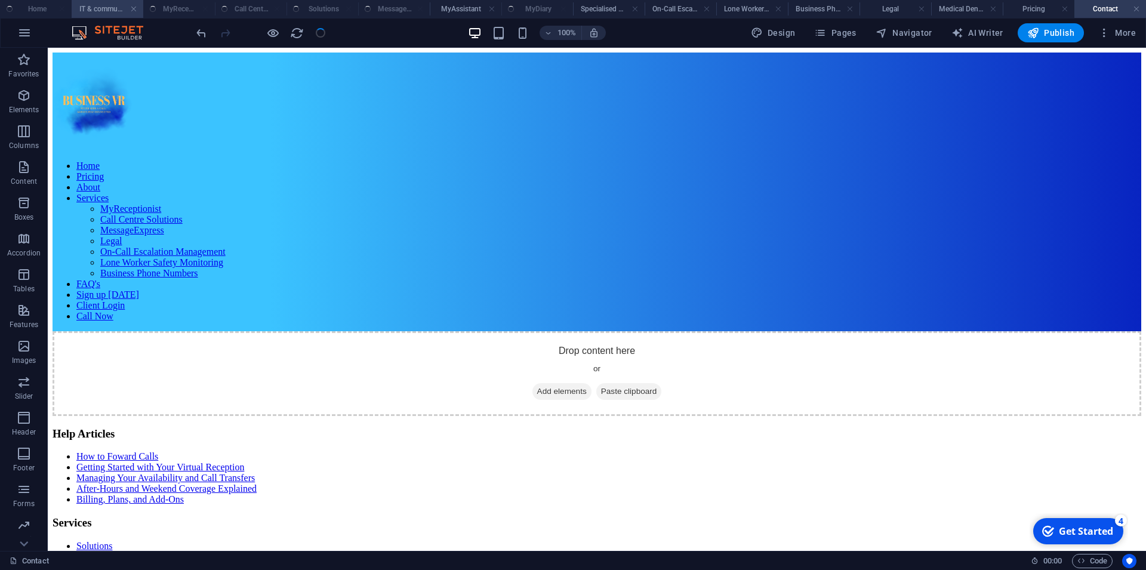
click at [108, 13] on h4 "IT & communications" at bounding box center [108, 8] width 72 height 13
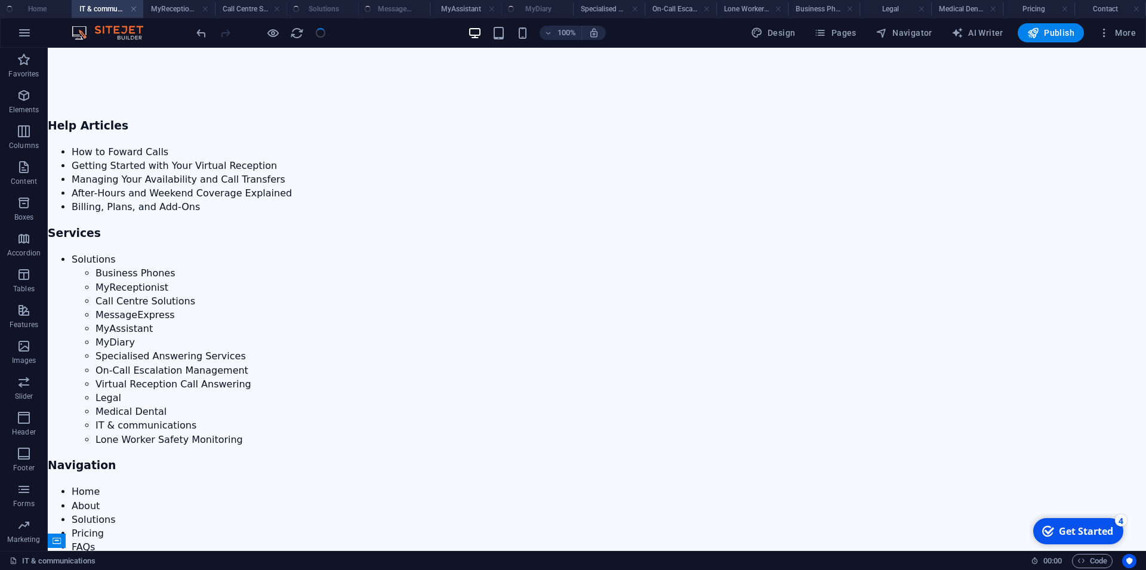
scroll to position [4504, 0]
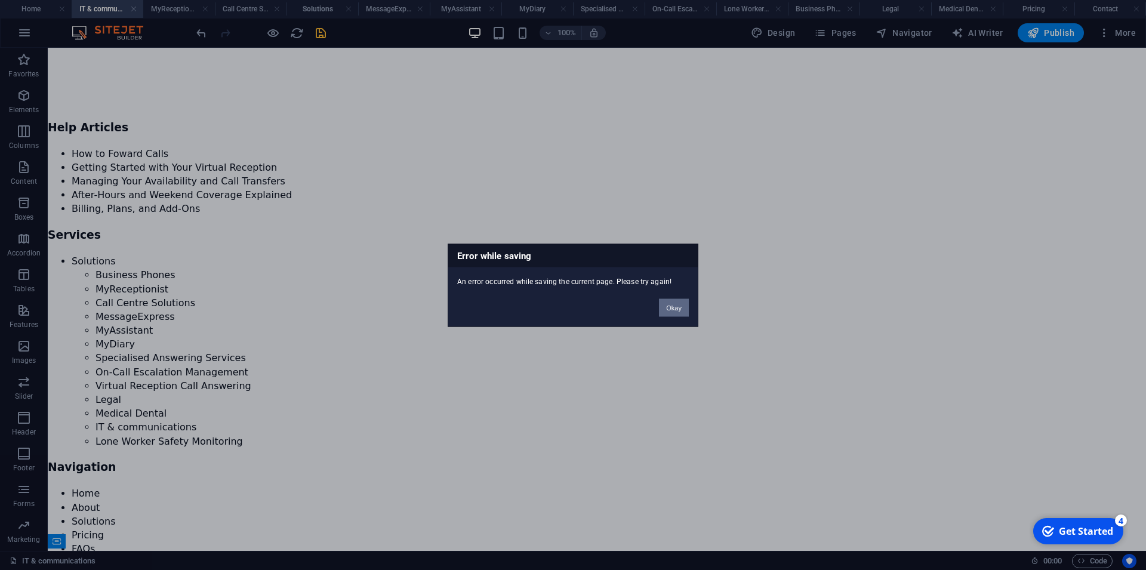
click at [680, 307] on button "Okay" at bounding box center [674, 307] width 30 height 18
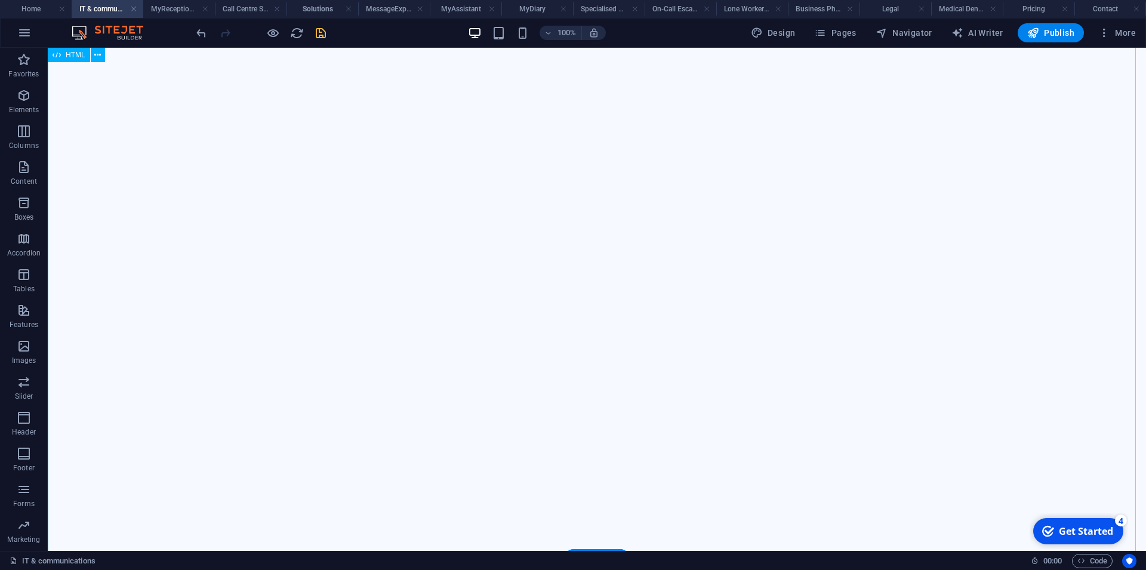
scroll to position [3896, 0]
click at [326, 32] on icon "save" at bounding box center [321, 33] width 14 height 14
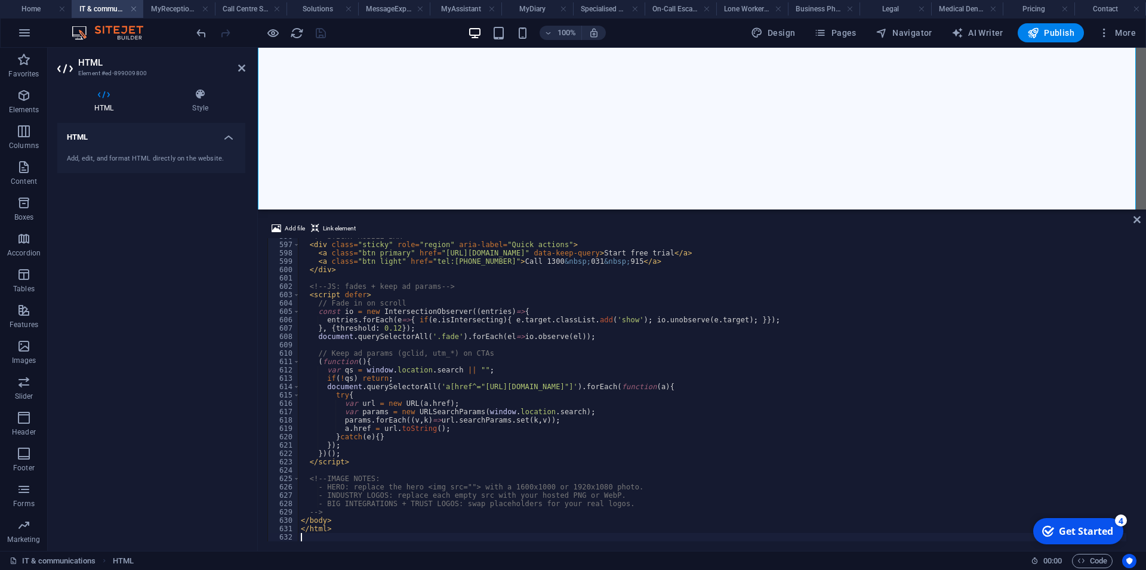
scroll to position [4976, 0]
click at [613, 445] on div "<!-- STICKY MOBILE BAR --> < div class = "sticky" role = "region" aria-label = …" at bounding box center [772, 387] width 949 height 310
type textarea "</html>"
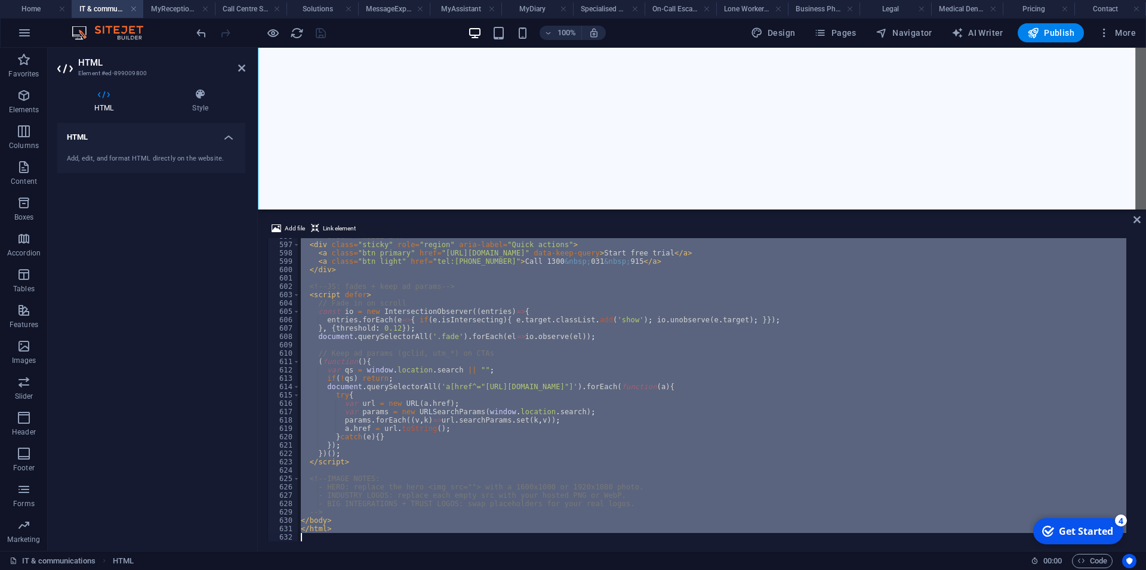
paste textarea
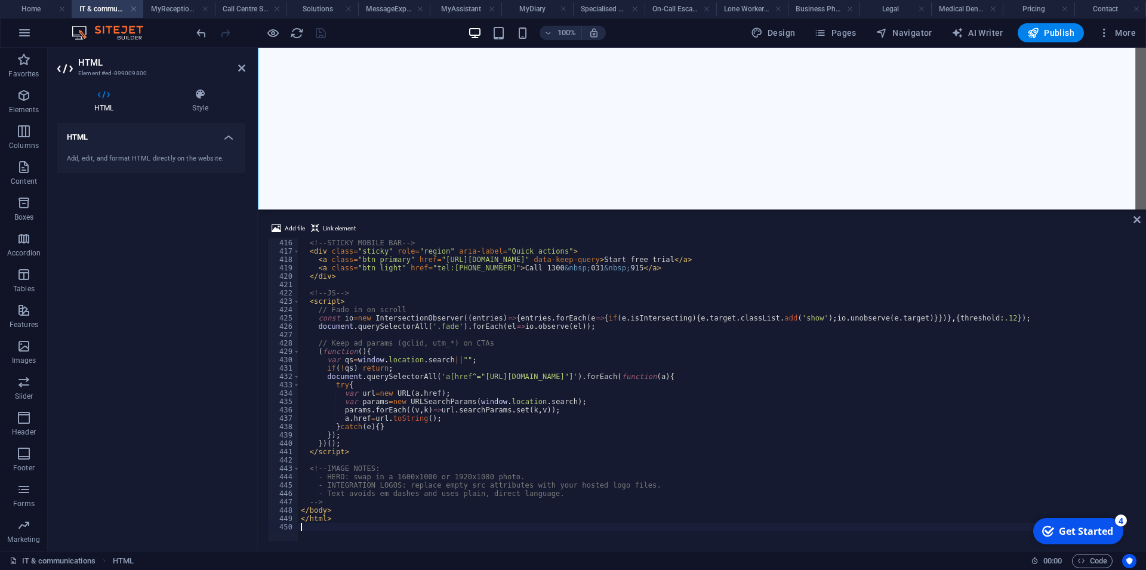
scroll to position [3466, 0]
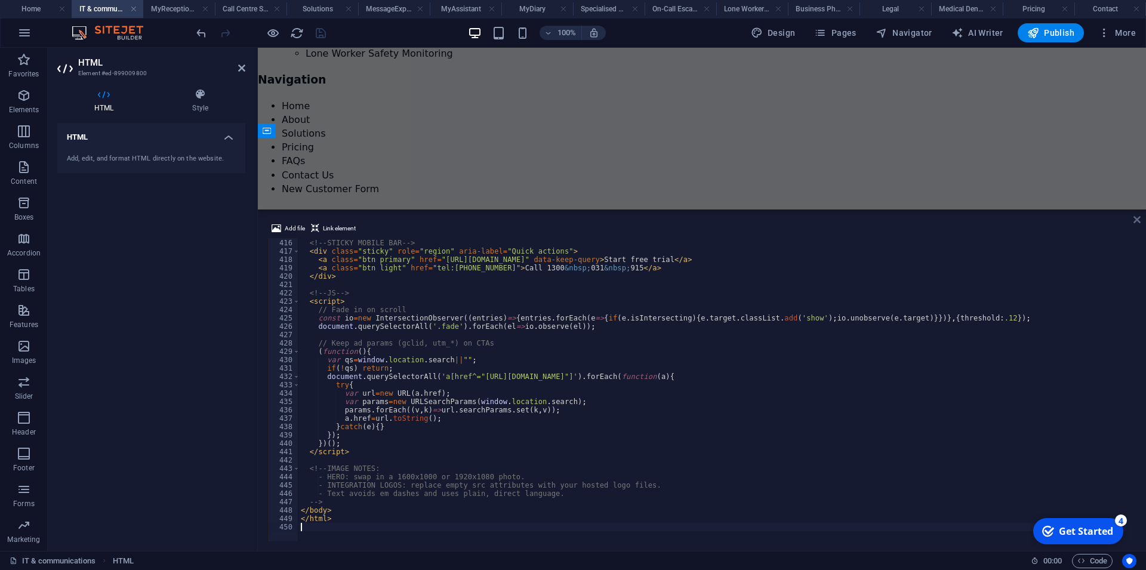
click at [1138, 220] on icon at bounding box center [1136, 220] width 7 height 10
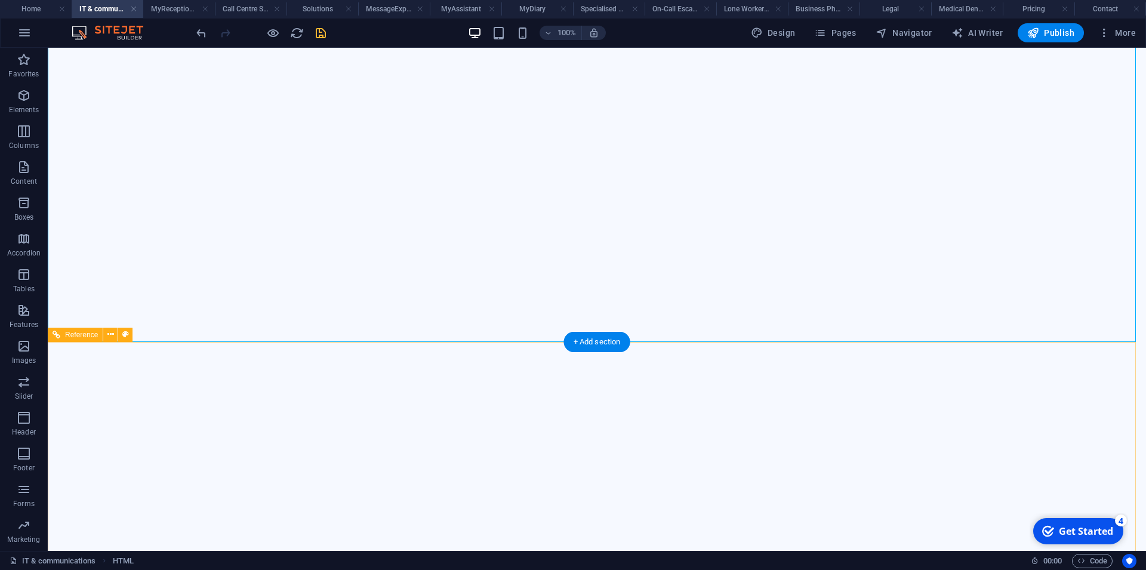
scroll to position [2374, 0]
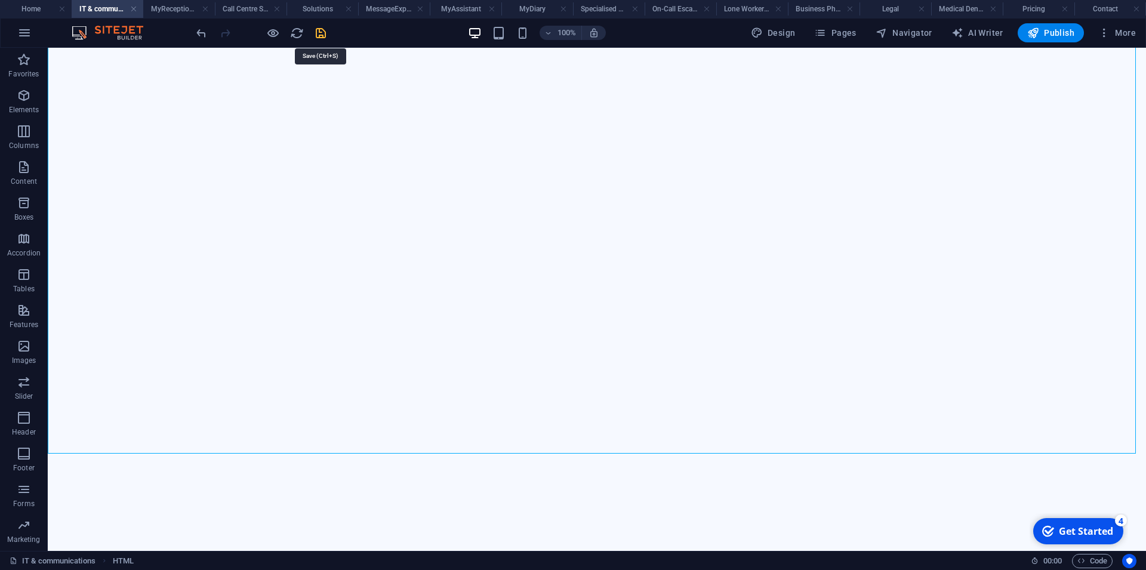
click at [317, 33] on icon "save" at bounding box center [321, 33] width 14 height 14
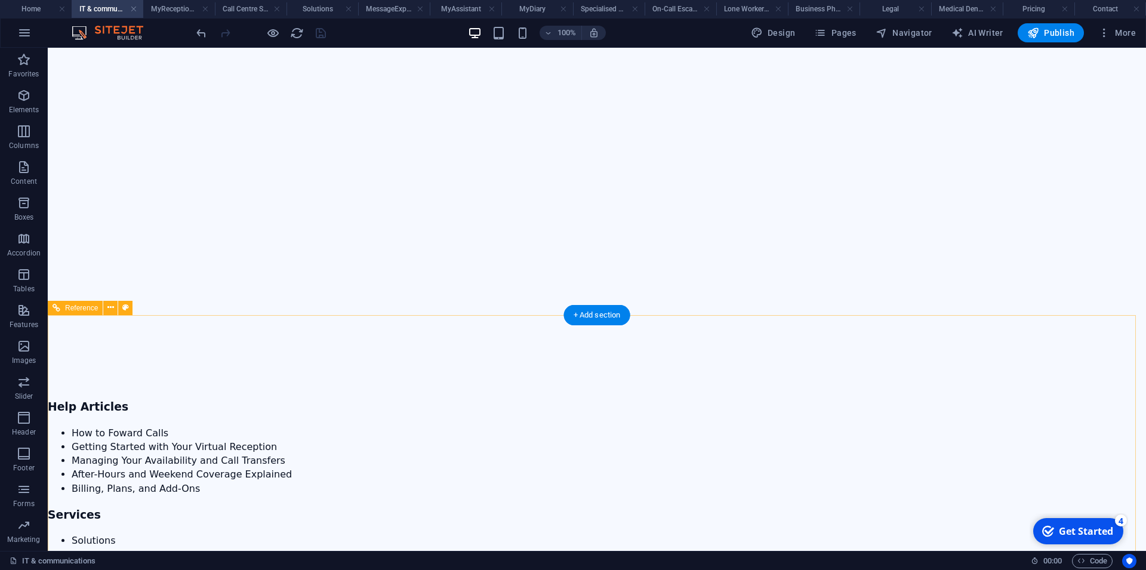
scroll to position [2678, 0]
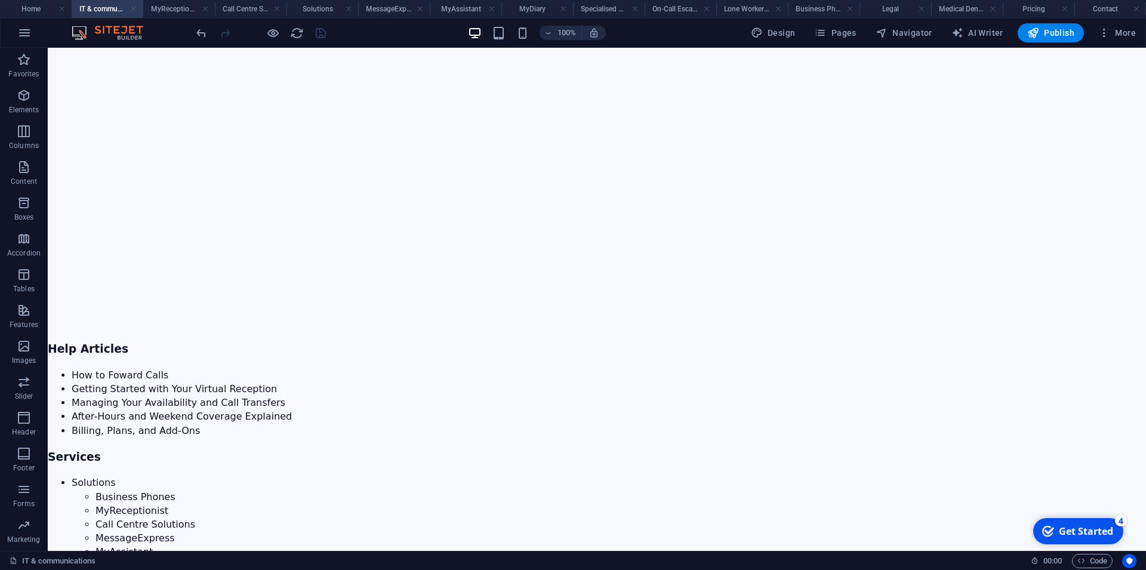
click at [132, 10] on link at bounding box center [133, 9] width 7 height 11
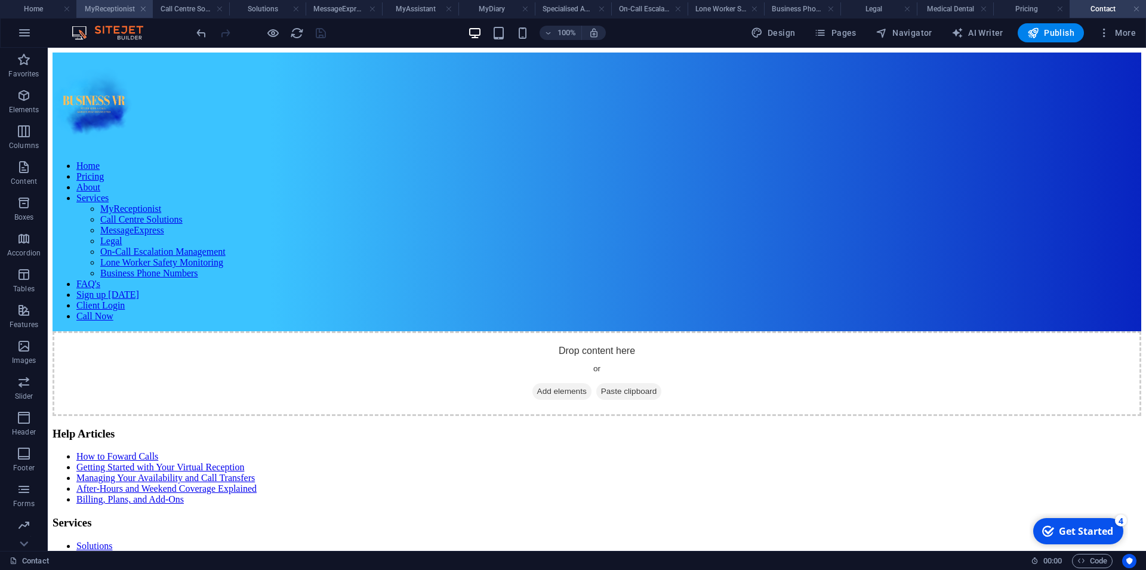
click at [100, 7] on h4 "MyReceptionist" at bounding box center [114, 8] width 76 height 13
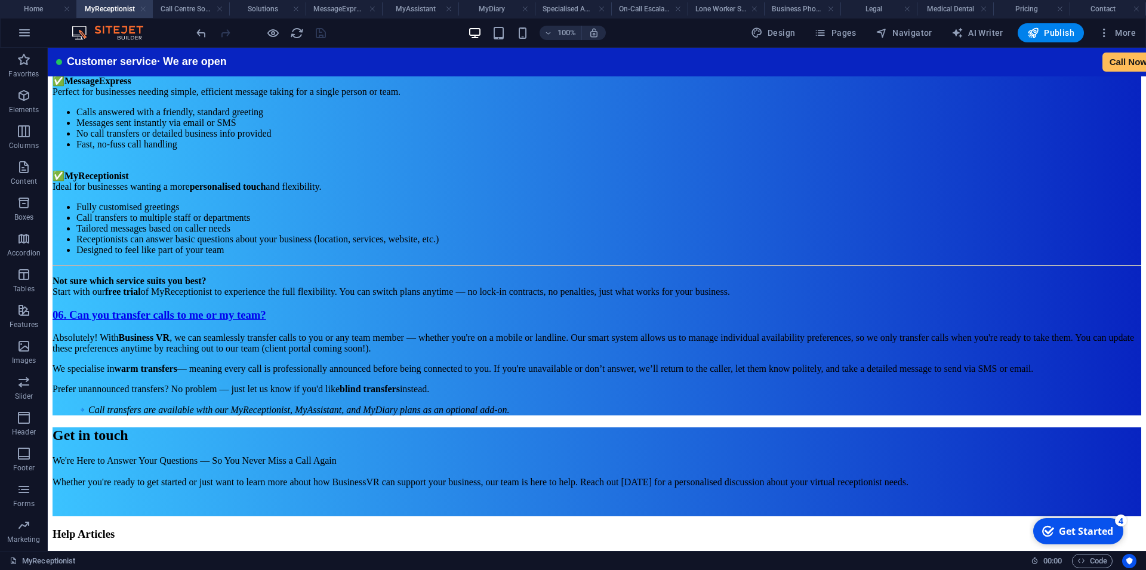
scroll to position [2793, 0]
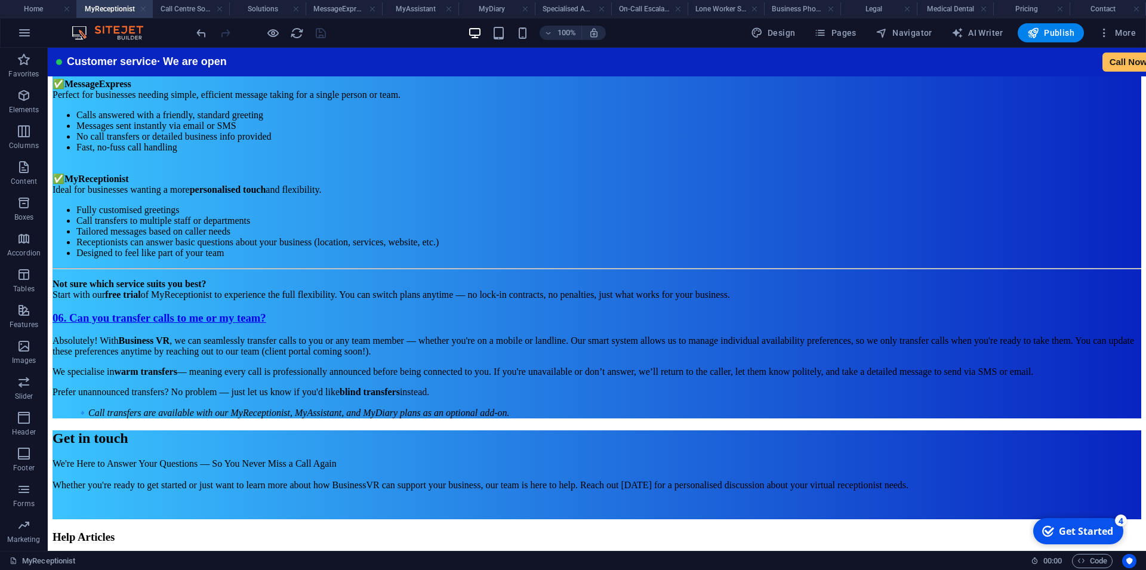
click at [144, 10] on link at bounding box center [143, 9] width 7 height 11
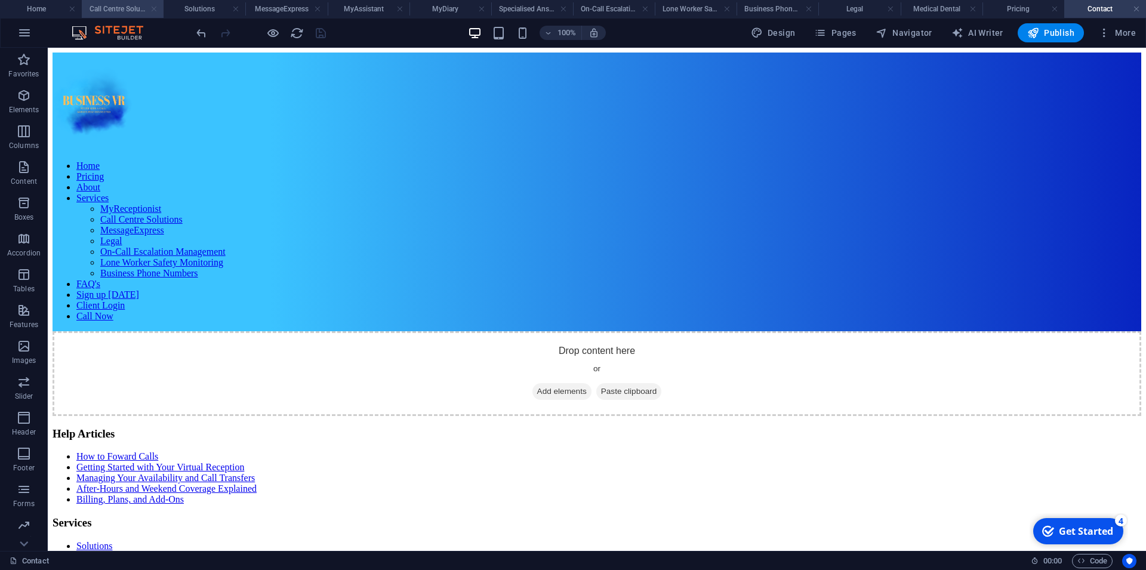
click at [152, 10] on link at bounding box center [153, 9] width 7 height 11
click at [168, 10] on link at bounding box center [166, 9] width 7 height 11
click at [275, 11] on link at bounding box center [276, 9] width 7 height 11
click at [197, 14] on link at bounding box center [198, 9] width 7 height 11
click at [223, 10] on link at bounding box center [219, 9] width 7 height 11
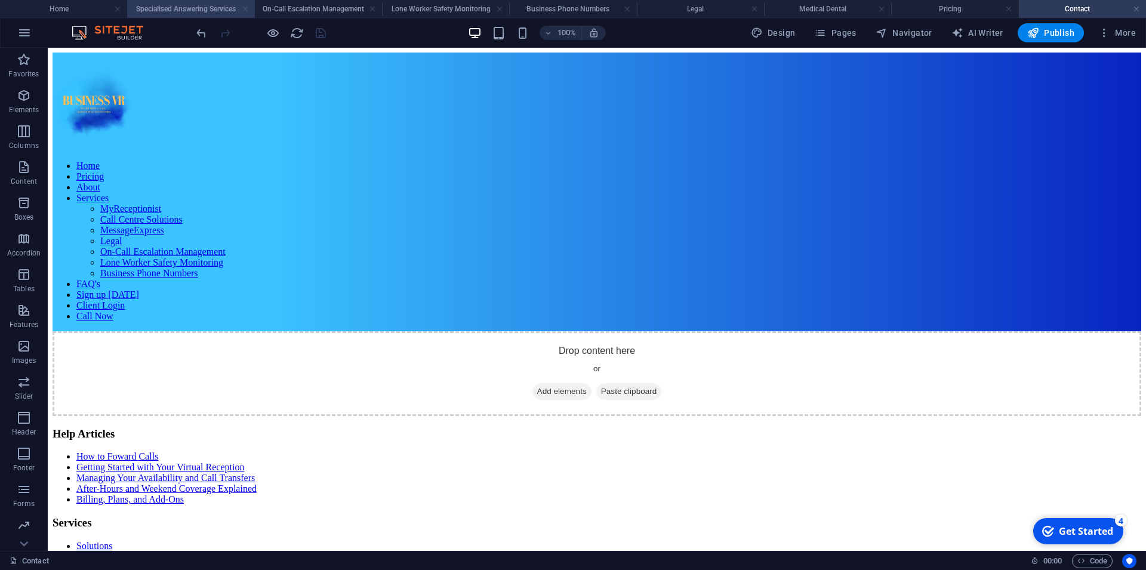
click at [246, 11] on link at bounding box center [245, 9] width 7 height 11
click at [274, 13] on link at bounding box center [276, 9] width 7 height 11
click at [308, 13] on link at bounding box center [307, 9] width 7 height 11
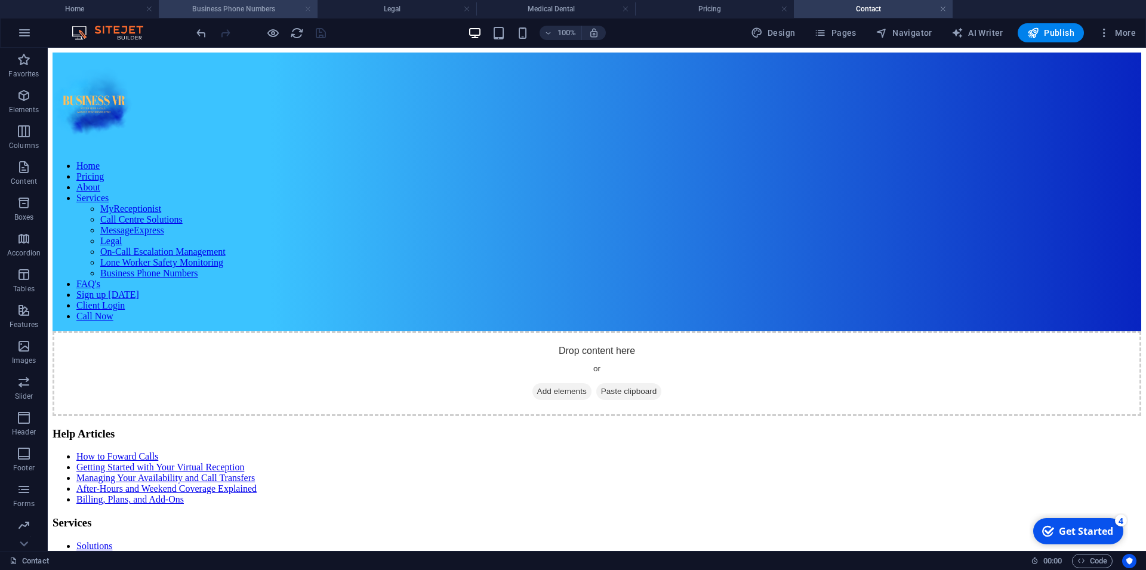
click at [306, 14] on link at bounding box center [307, 9] width 7 height 11
click at [307, 13] on link at bounding box center [307, 9] width 7 height 11
click at [309, 15] on h4 "Medical Dental" at bounding box center [238, 8] width 159 height 13
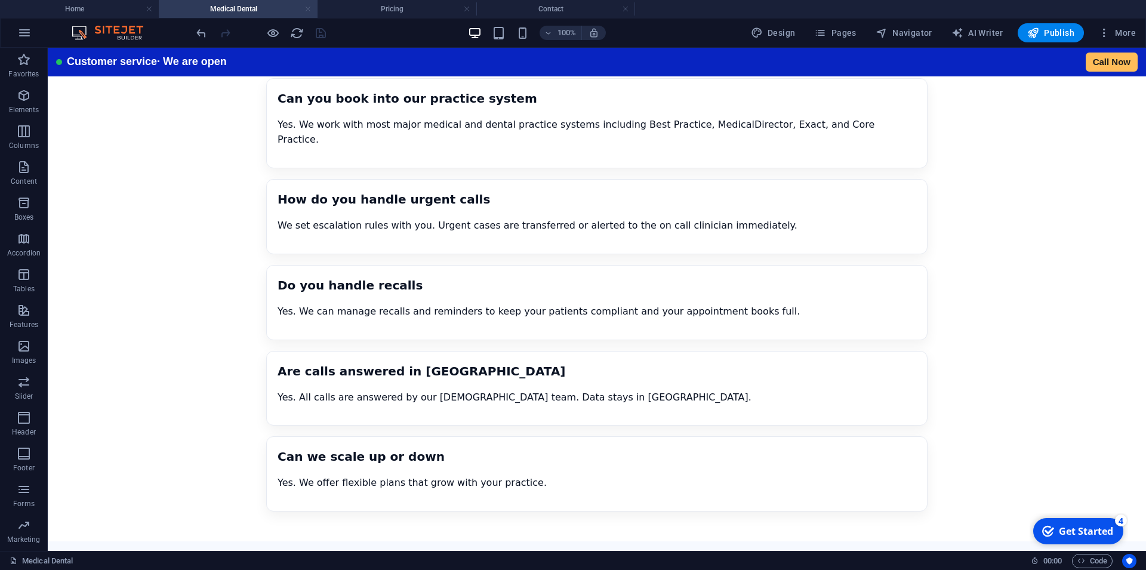
scroll to position [2509, 0]
click at [309, 11] on link at bounding box center [307, 9] width 7 height 11
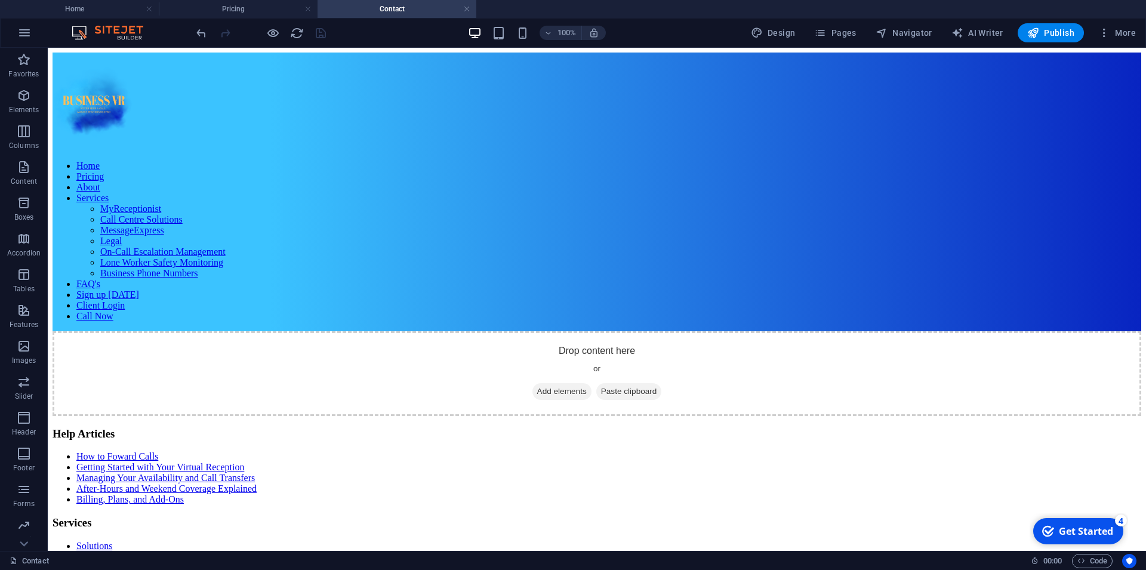
click at [308, 11] on link at bounding box center [307, 9] width 7 height 11
click at [847, 35] on span "Pages" at bounding box center [835, 33] width 42 height 12
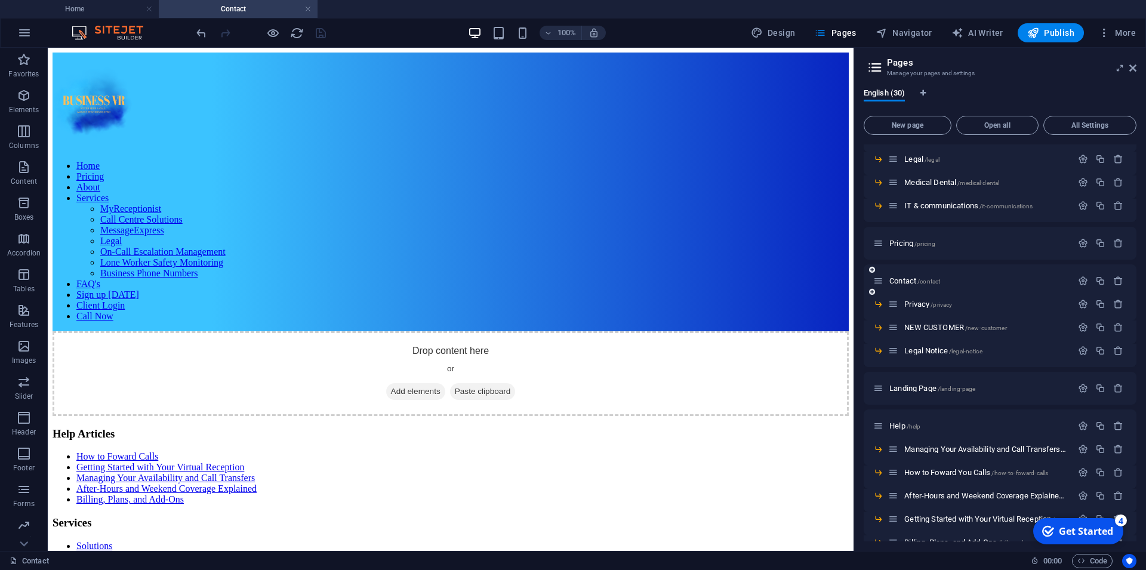
scroll to position [376, 0]
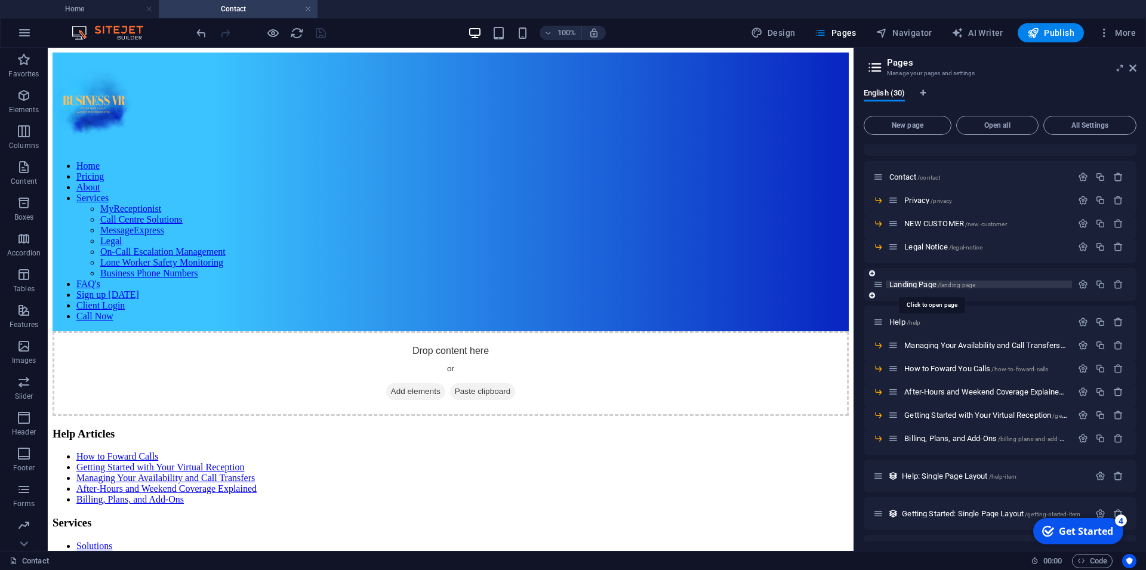
click at [919, 287] on span "Landing Page /landing-page" at bounding box center [932, 284] width 86 height 9
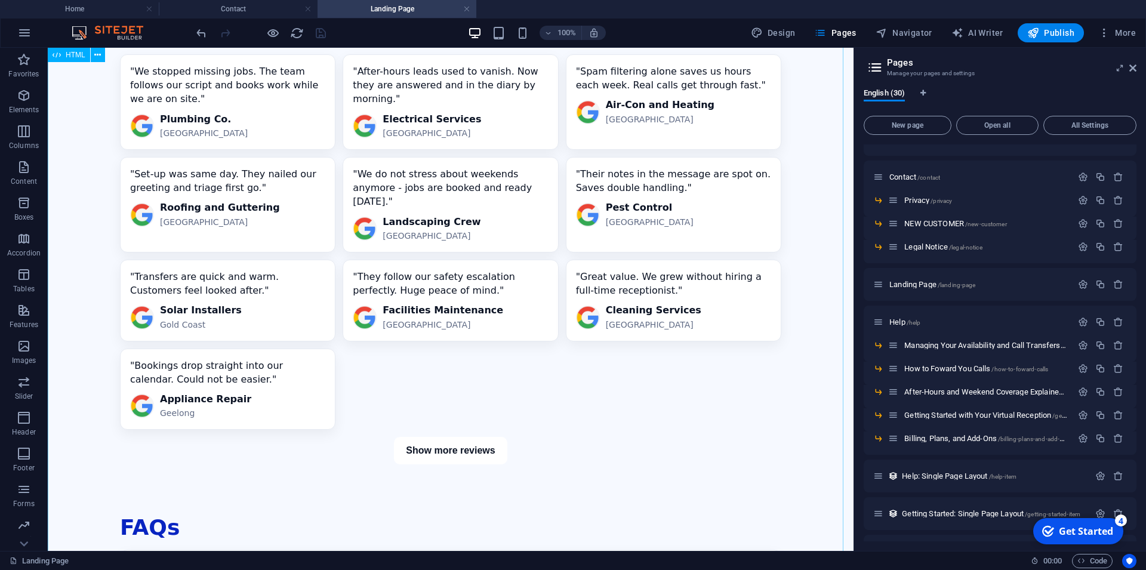
scroll to position [2570, 0]
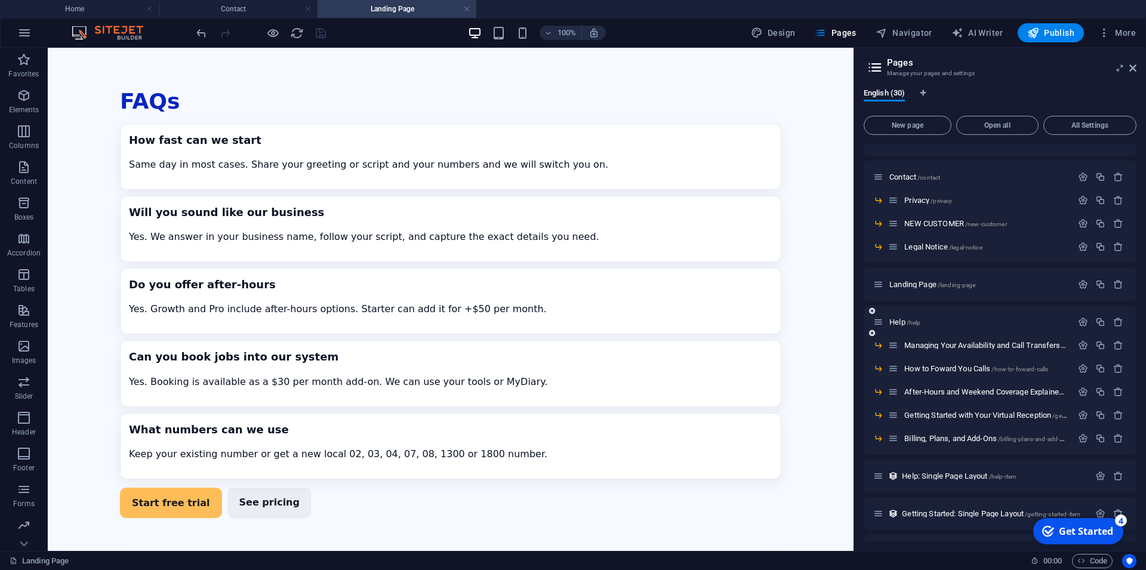
click at [895, 326] on div "Help /help" at bounding box center [972, 322] width 199 height 14
click at [895, 322] on span "Help /help" at bounding box center [904, 321] width 31 height 9
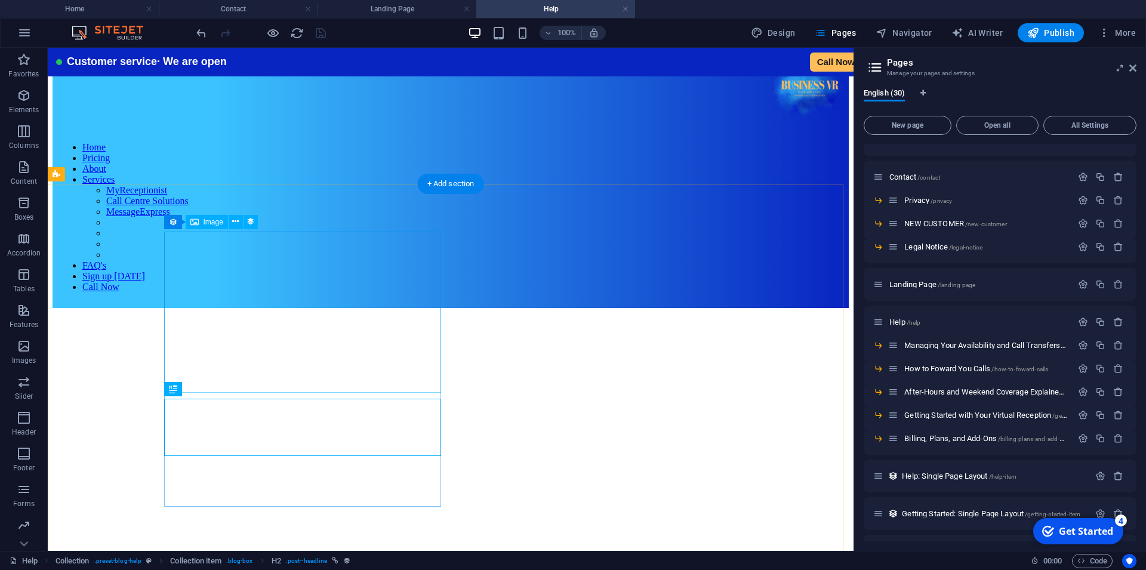
scroll to position [0, 0]
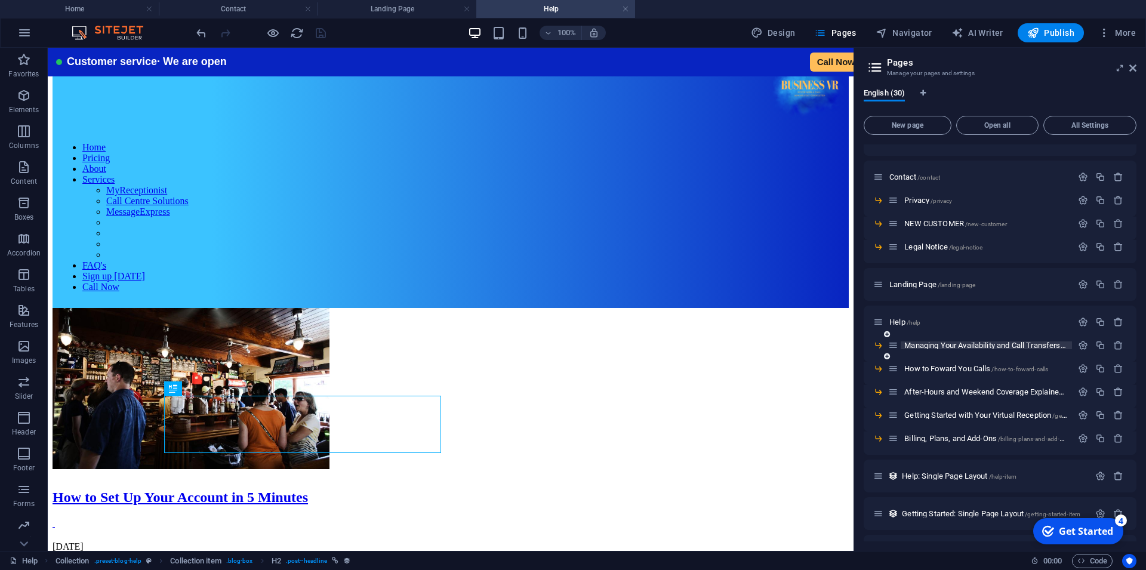
click at [928, 344] on span "Managing Your Availability and Call Transfers /managing-your-availability-and-c…" at bounding box center [1043, 345] width 279 height 9
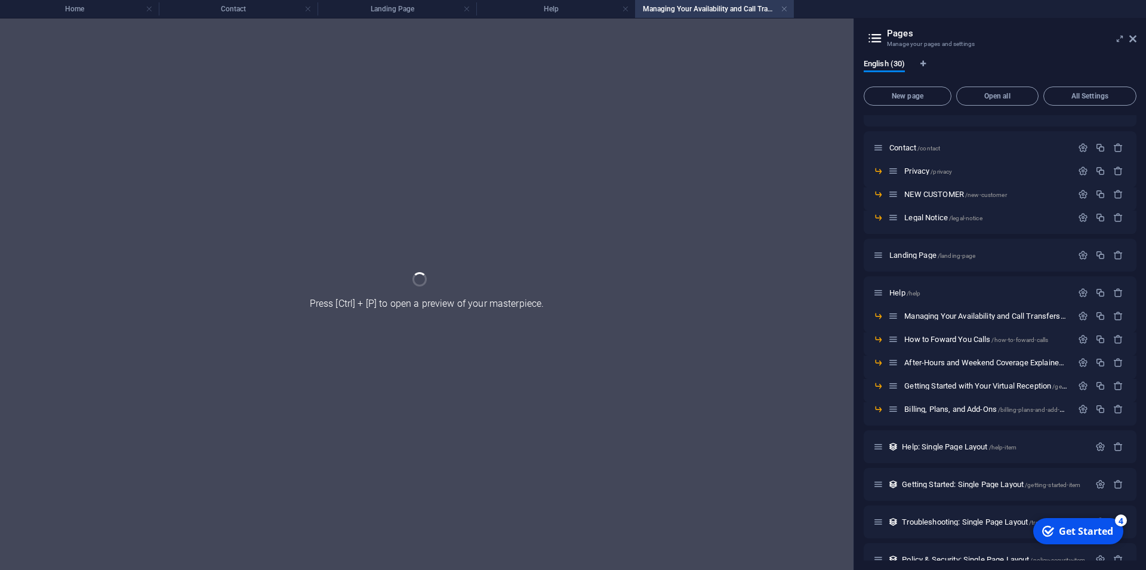
click at [626, 10] on link at bounding box center [625, 9] width 7 height 11
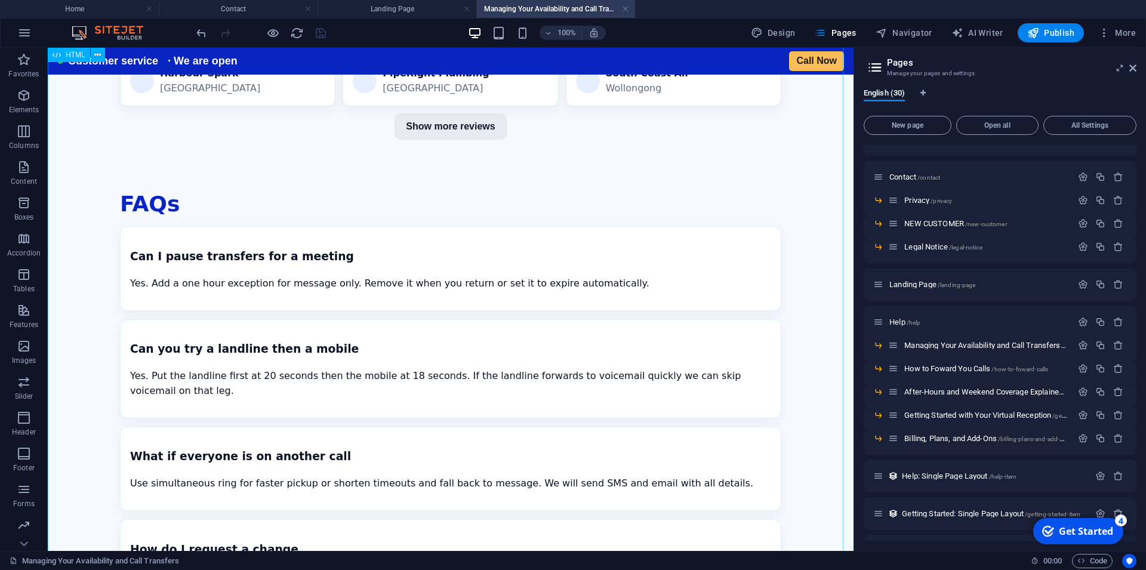
scroll to position [2776, 0]
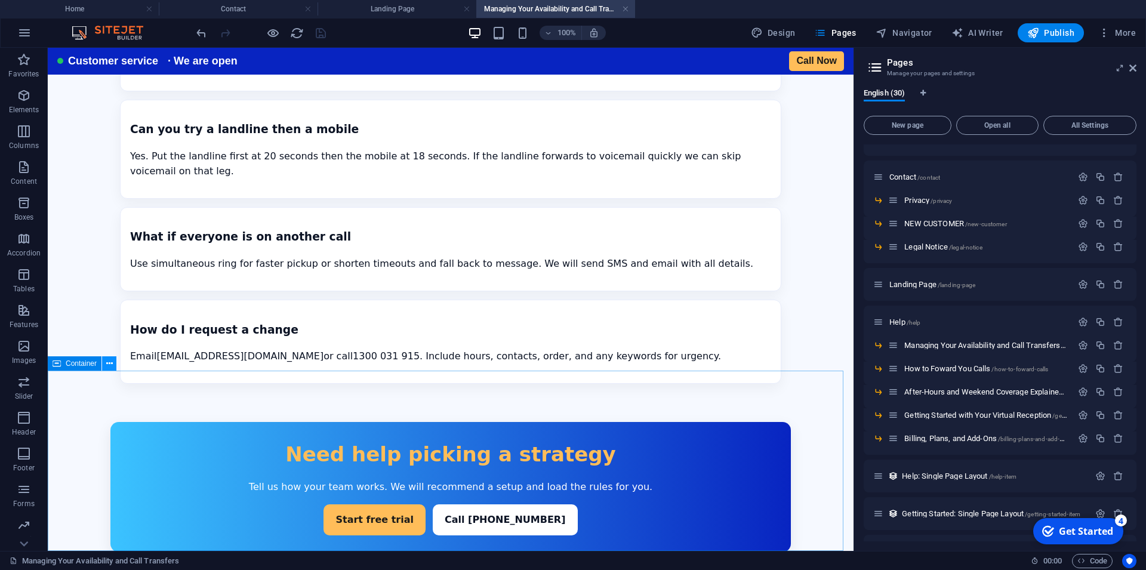
click at [112, 361] on icon at bounding box center [109, 363] width 7 height 13
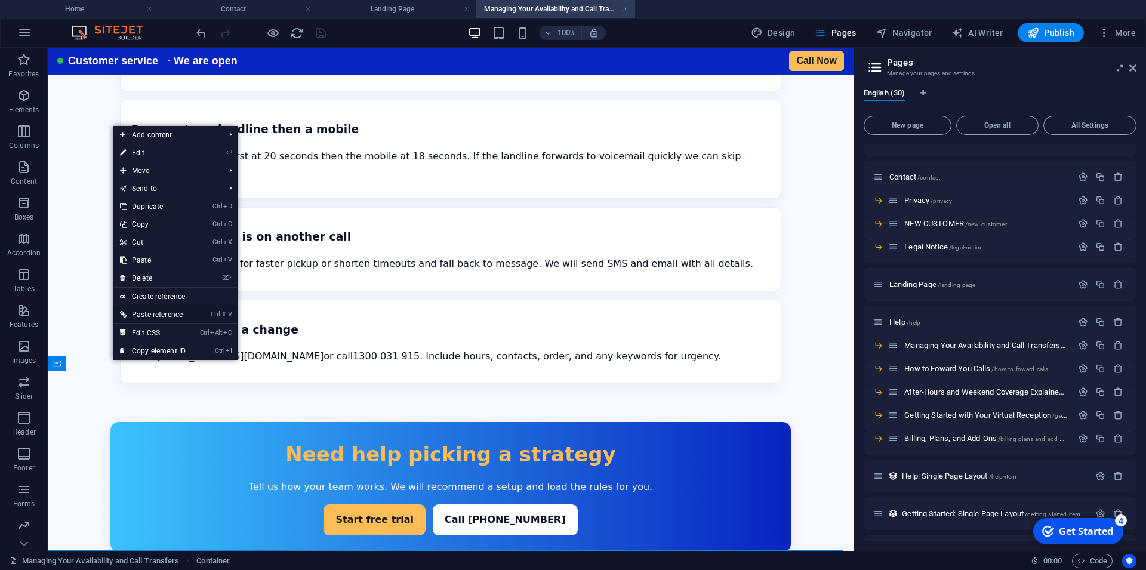
click at [155, 315] on link "Ctrl ⇧ V Paste reference" at bounding box center [153, 314] width 80 height 18
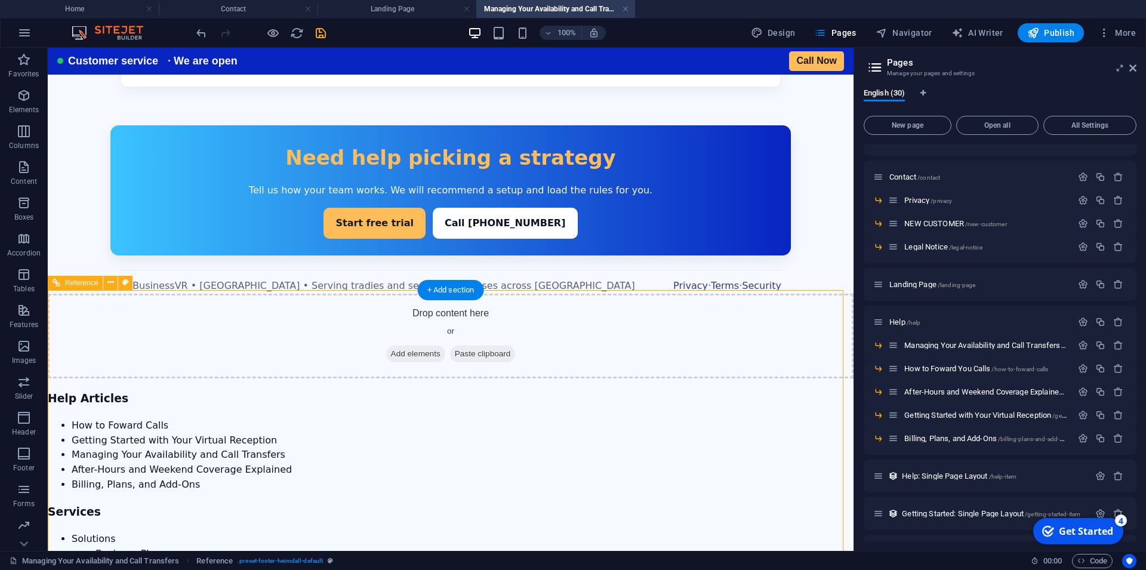
scroll to position [3035, 0]
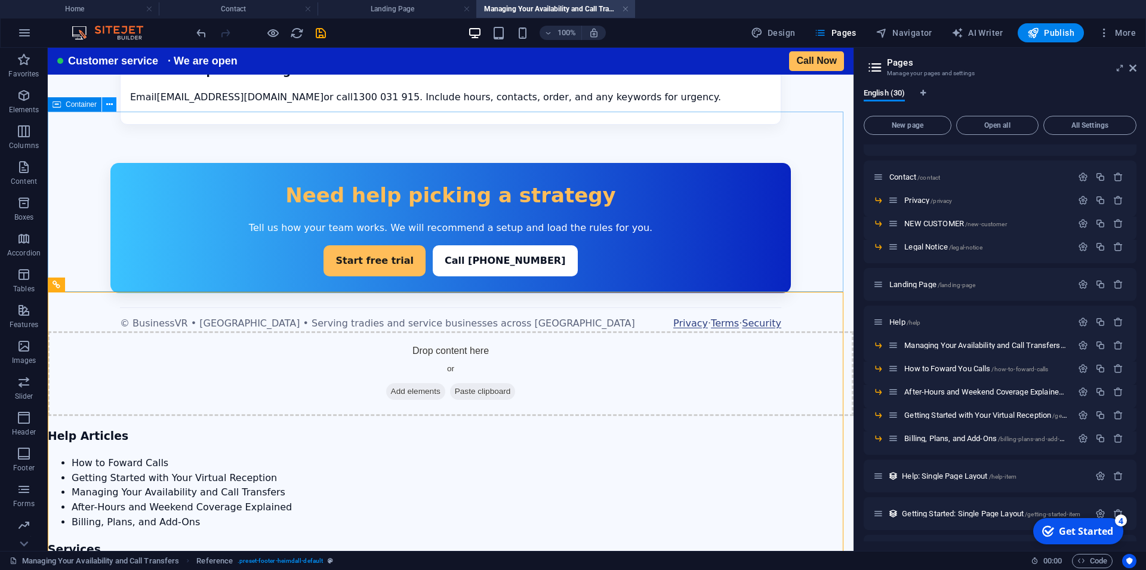
click at [109, 105] on icon at bounding box center [109, 104] width 7 height 13
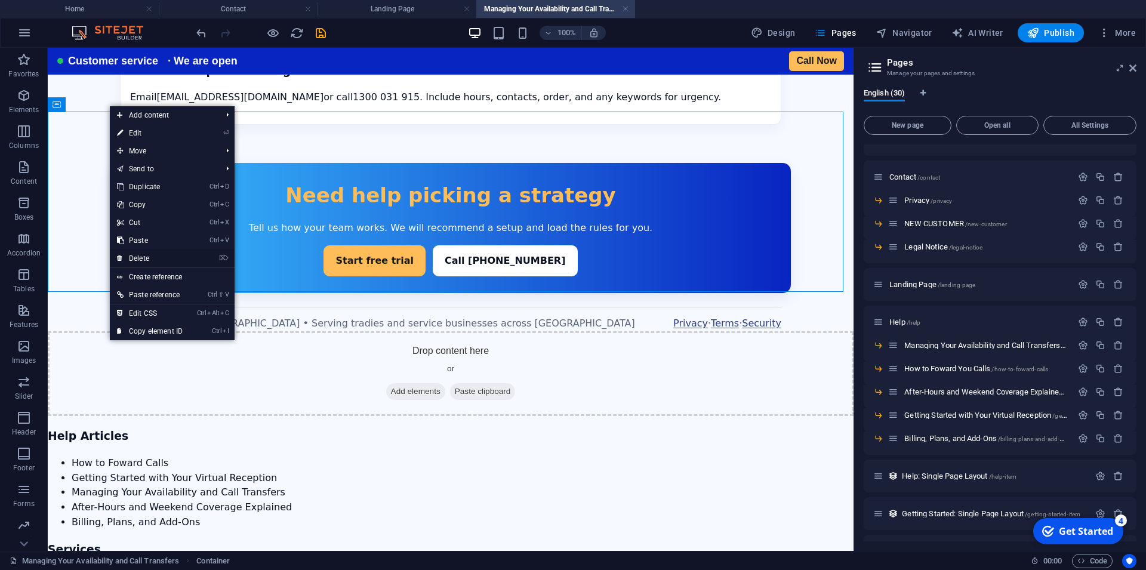
click at [146, 258] on link "⌦ Delete" at bounding box center [150, 258] width 80 height 18
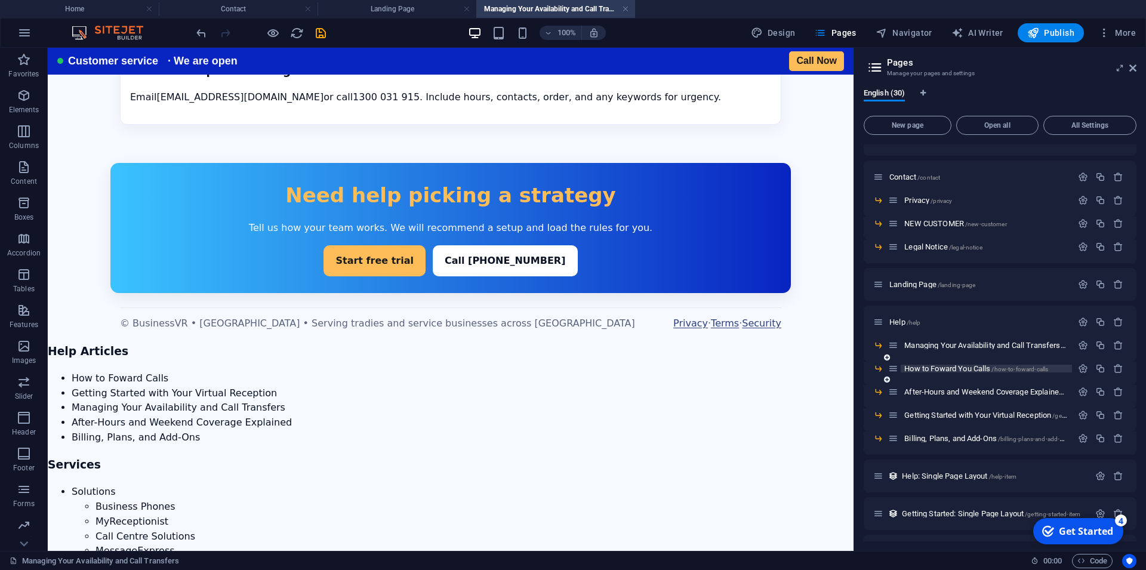
click at [929, 371] on span "How to Foward You Calls /how-to-foward-calls" at bounding box center [976, 368] width 144 height 9
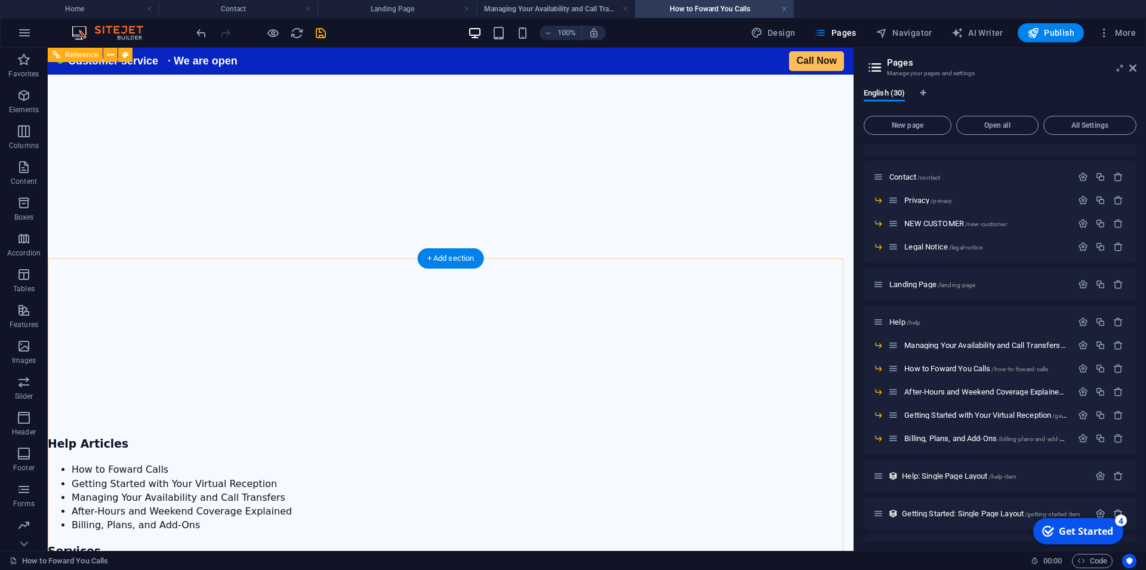
scroll to position [1621, 0]
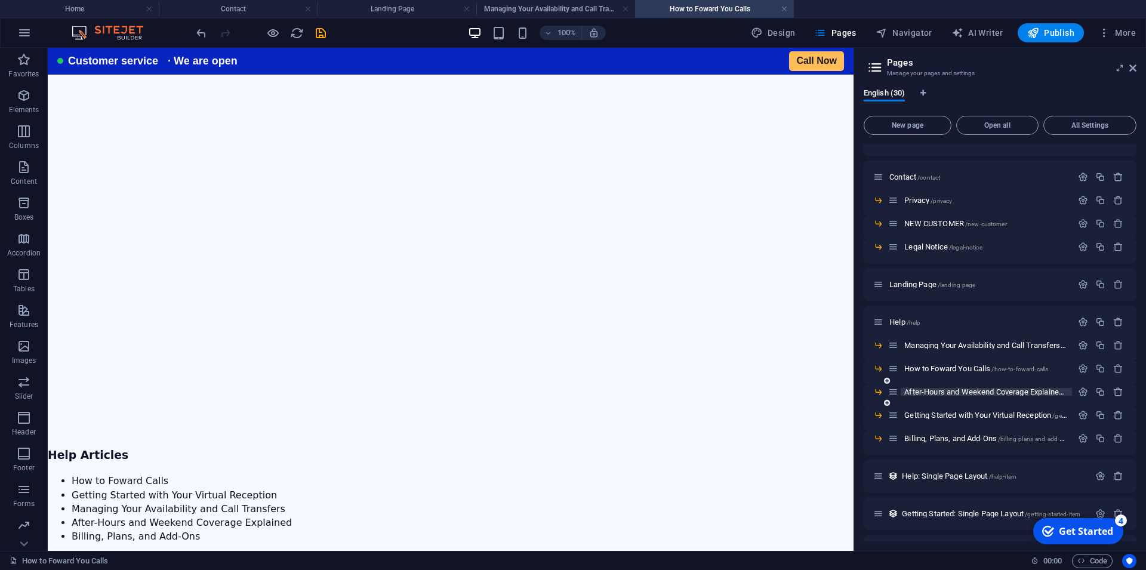
click at [925, 389] on span "After-Hours and Weekend Coverage Explained /after-hours-and-weekend-coverage-ex…" at bounding box center [1046, 391] width 285 height 9
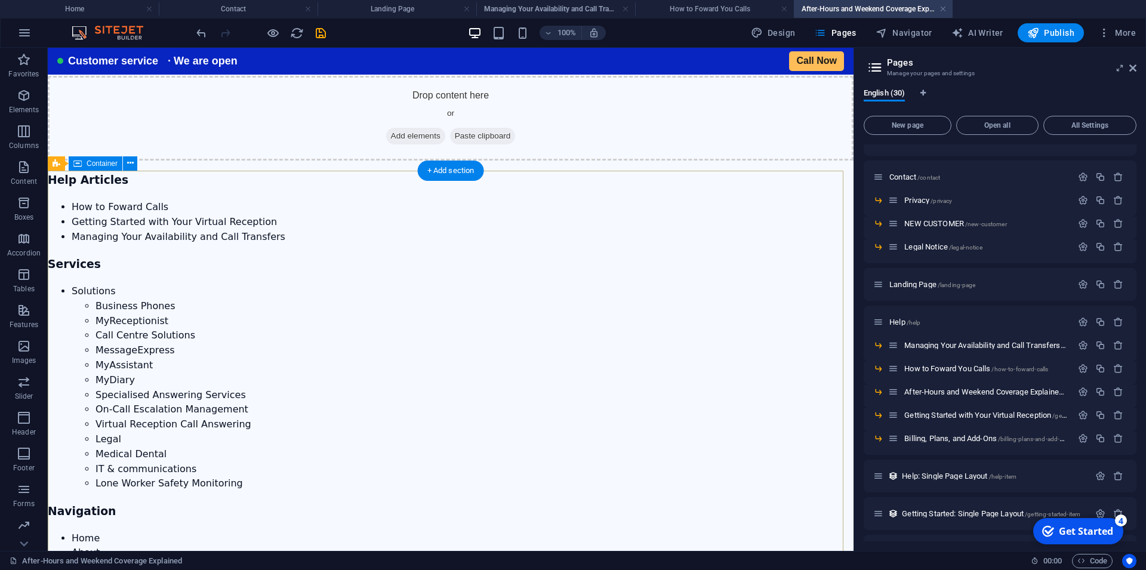
scroll to position [2742, 0]
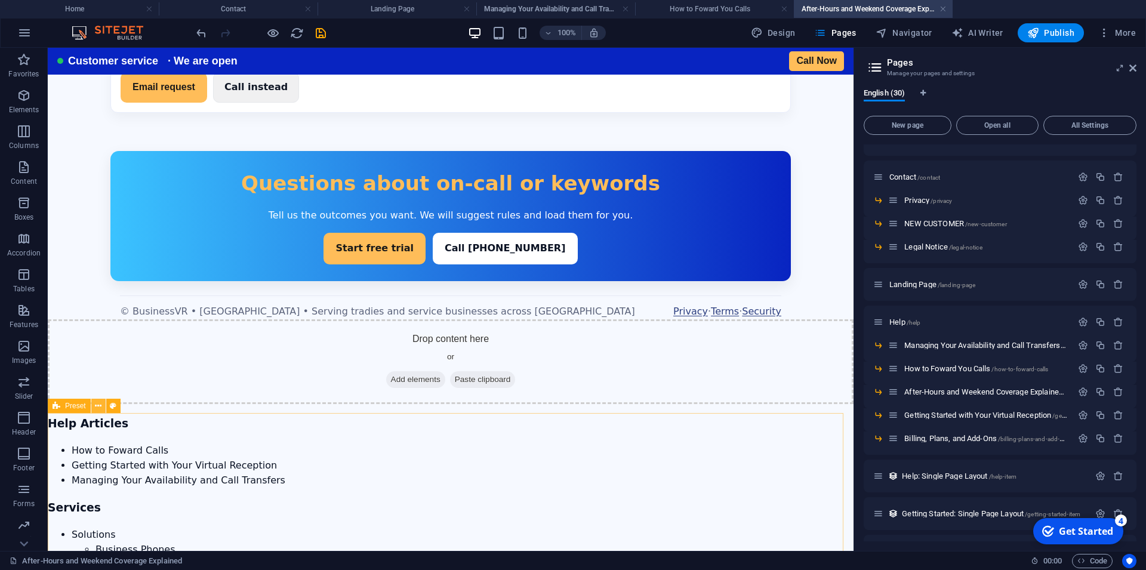
click at [96, 407] on icon at bounding box center [98, 406] width 7 height 13
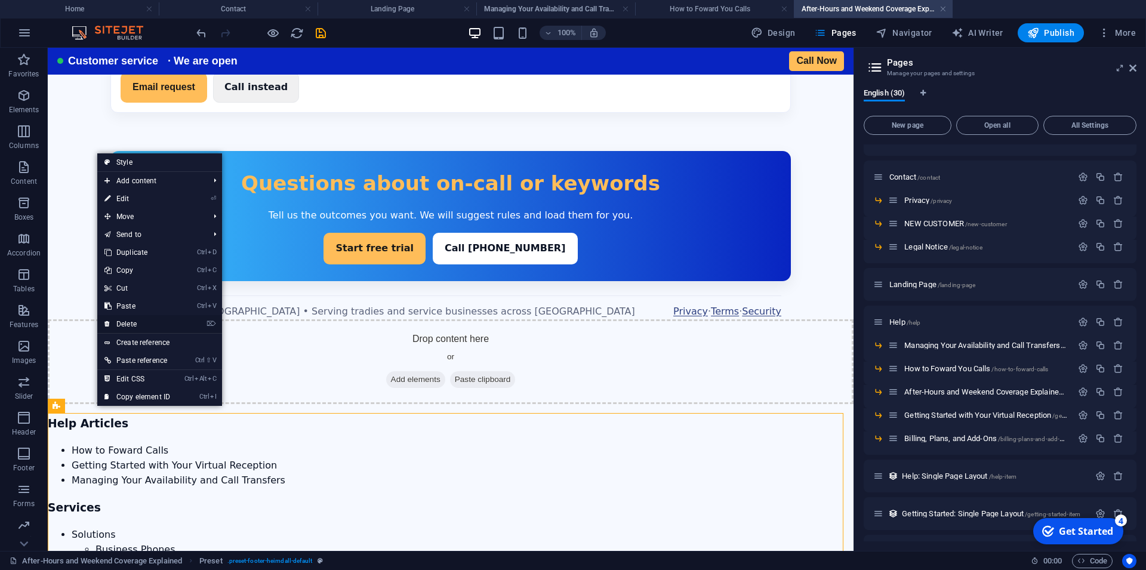
click at [142, 326] on link "⌦ Delete" at bounding box center [137, 324] width 80 height 18
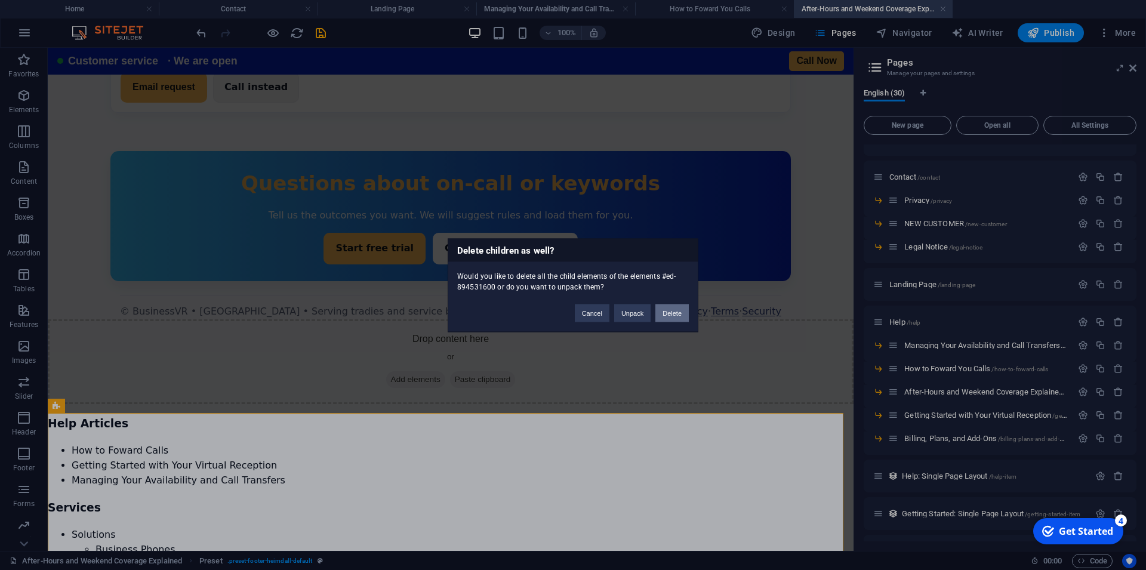
drag, startPoint x: 675, startPoint y: 313, endPoint x: 506, endPoint y: 306, distance: 169.0
click at [675, 313] on button "Delete" at bounding box center [671, 313] width 33 height 18
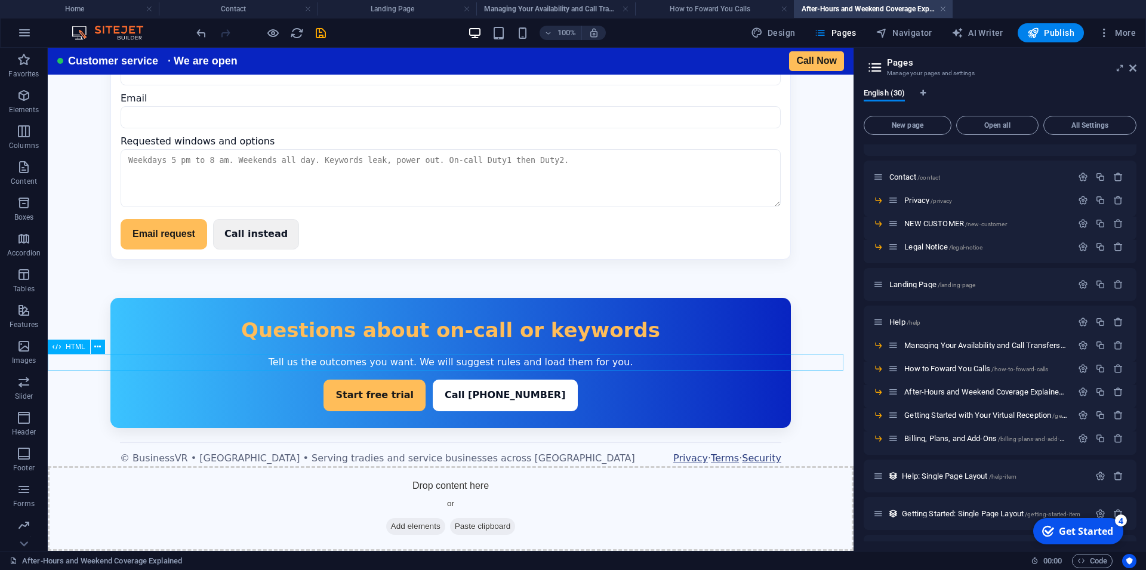
scroll to position [2604, 0]
drag, startPoint x: 105, startPoint y: 363, endPoint x: 66, endPoint y: 325, distance: 54.8
click at [105, 363] on button at bounding box center [109, 363] width 14 height 14
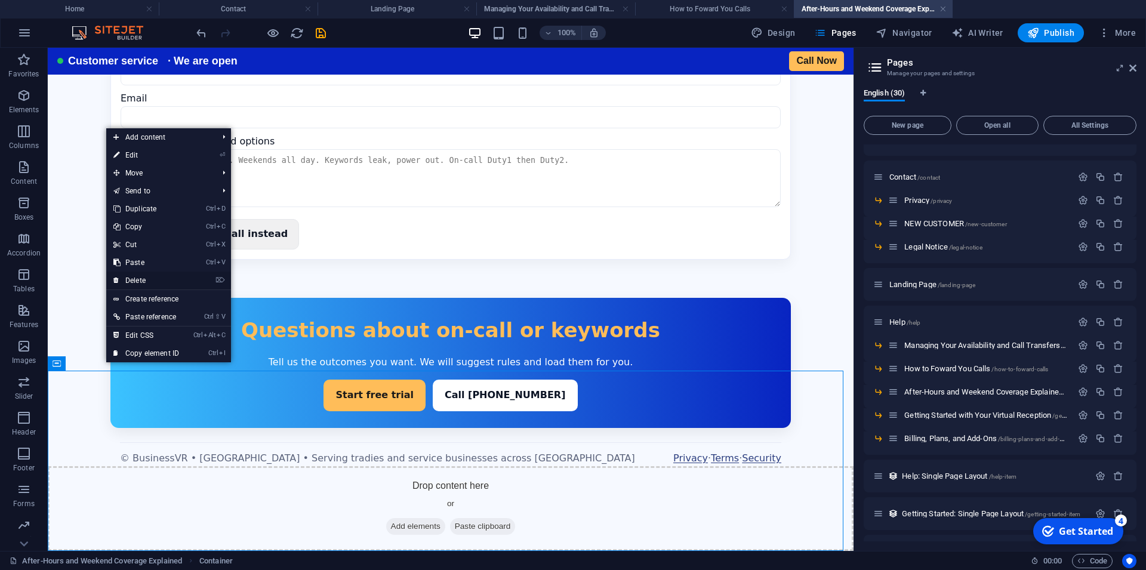
click at [141, 280] on link "⌦ Delete" at bounding box center [146, 280] width 80 height 18
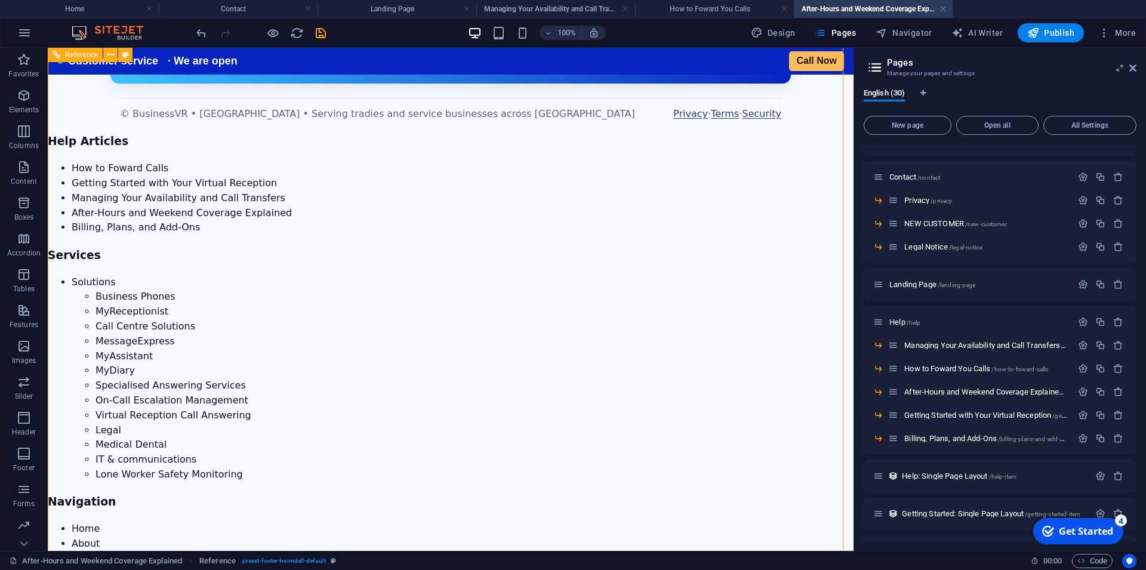
scroll to position [2925, 0]
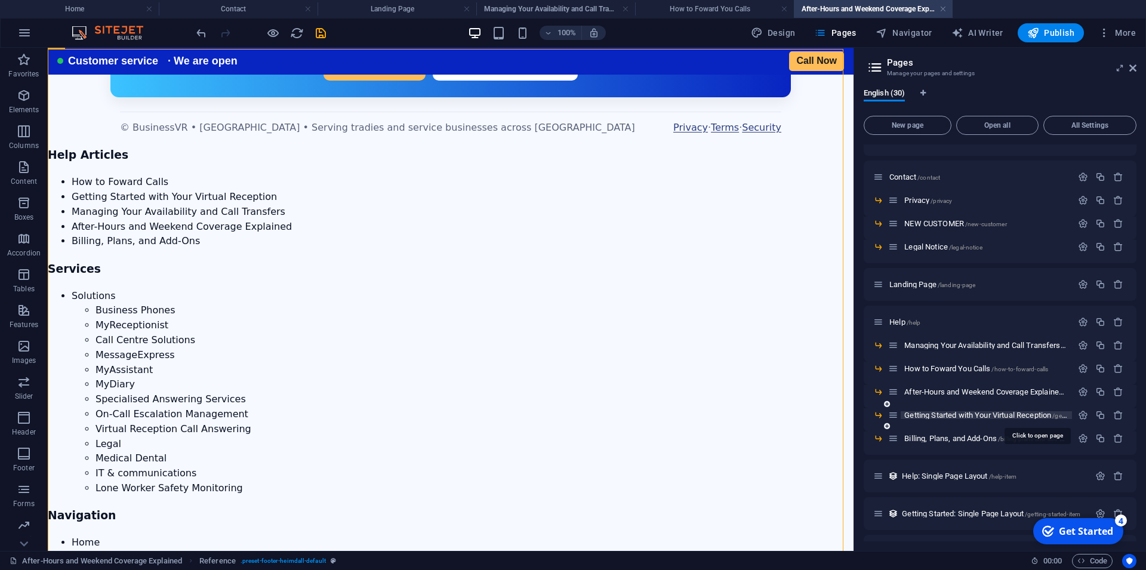
click at [949, 414] on span "Getting Started with Your Virtual Reception /getting-started-with-your-virtual-…" at bounding box center [1035, 415] width 263 height 9
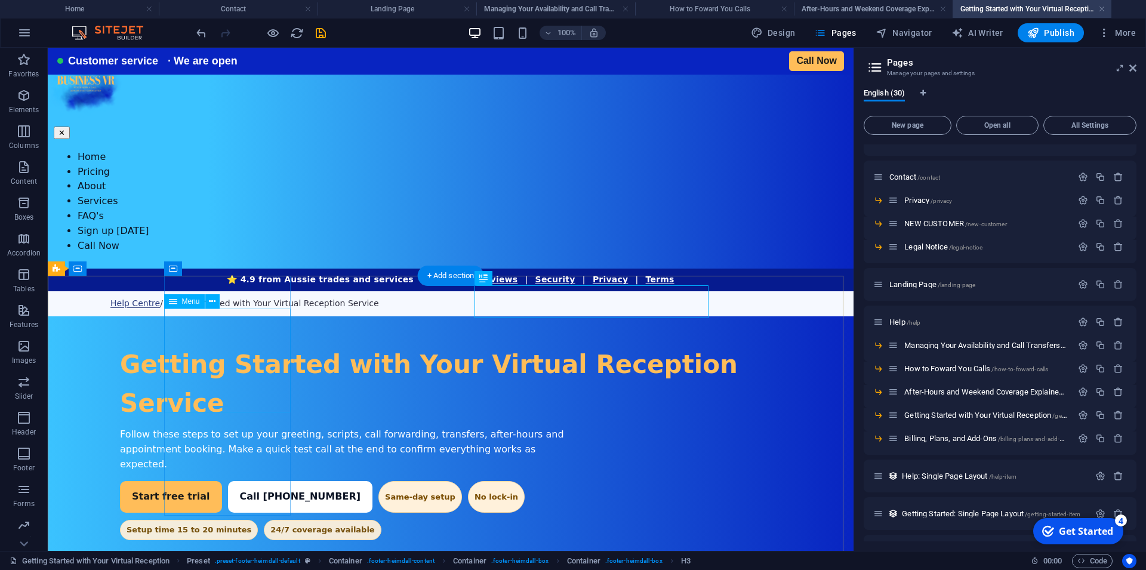
scroll to position [2540, 0]
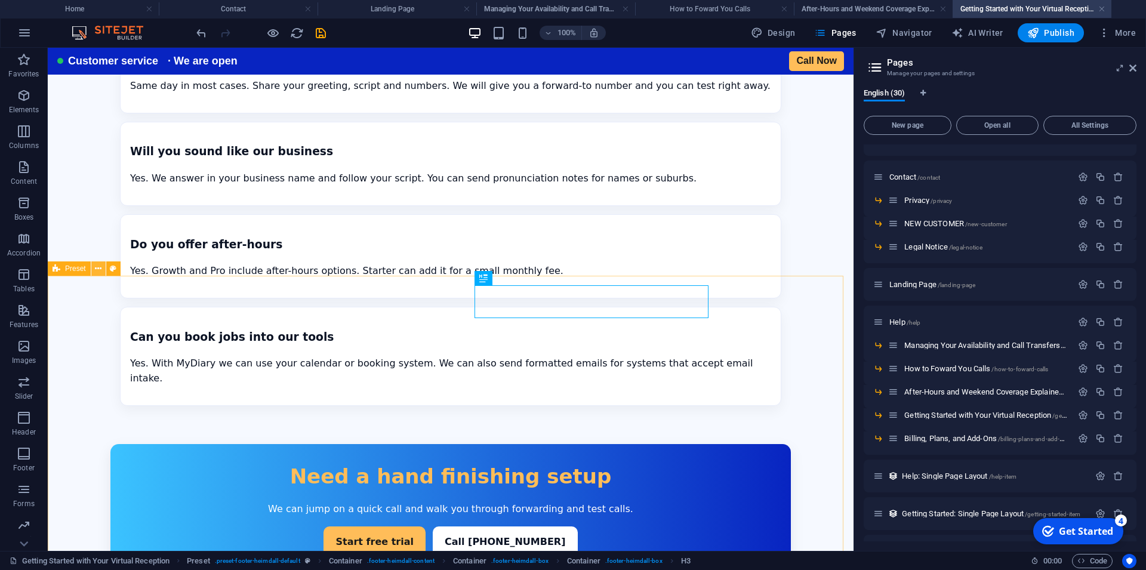
click at [103, 270] on button at bounding box center [98, 268] width 14 height 14
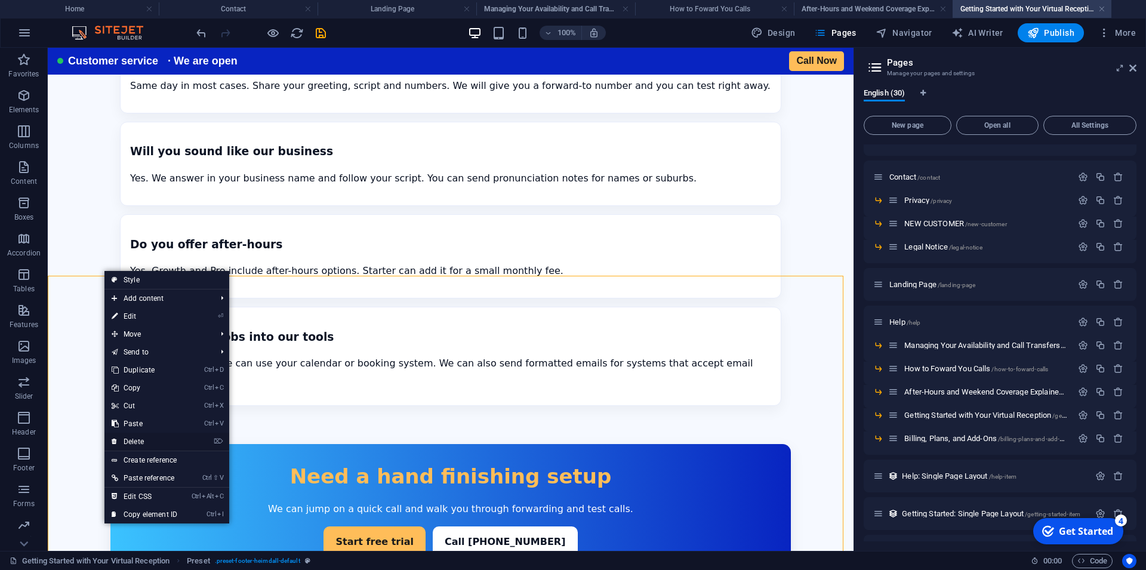
click at [143, 439] on link "⌦ Delete" at bounding box center [144, 442] width 80 height 18
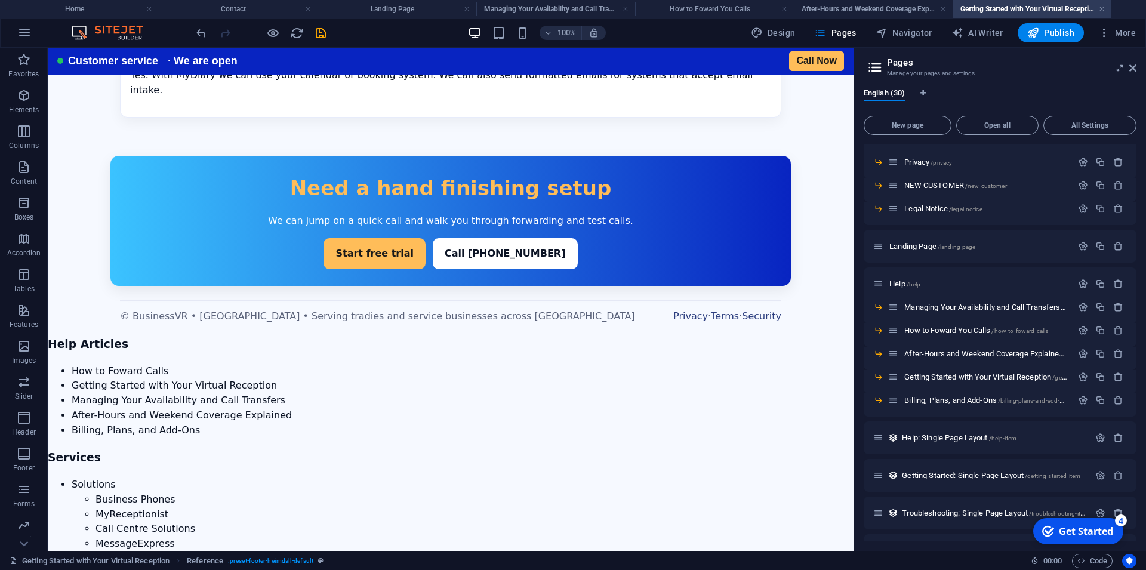
scroll to position [430, 0]
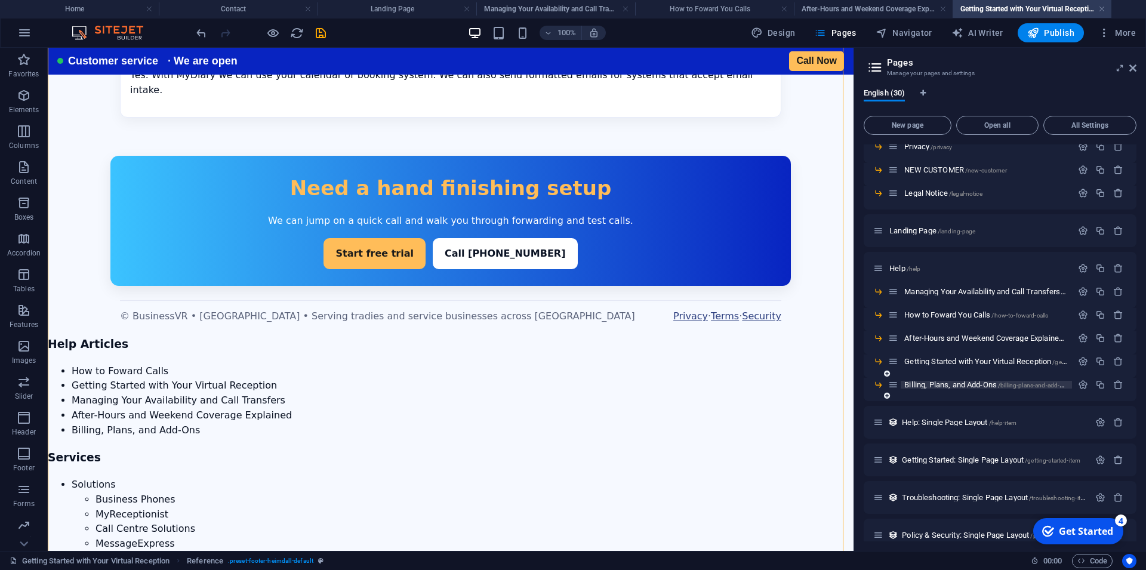
click at [956, 384] on span "Billing, Plans, and Add-Ons /billing-plans-and-add-ons" at bounding box center [986, 384] width 165 height 9
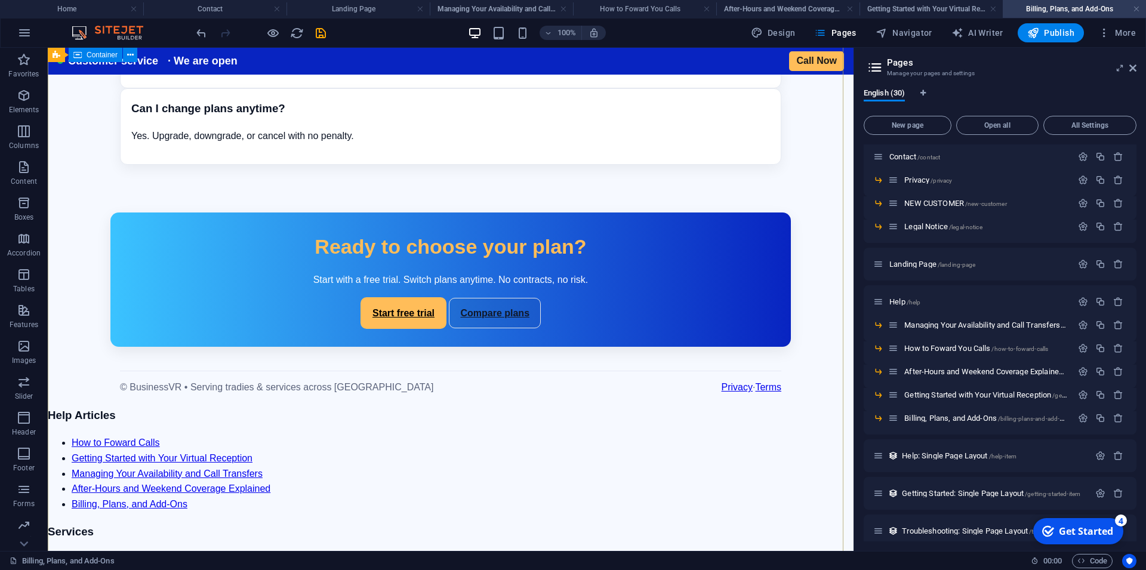
scroll to position [1666, 0]
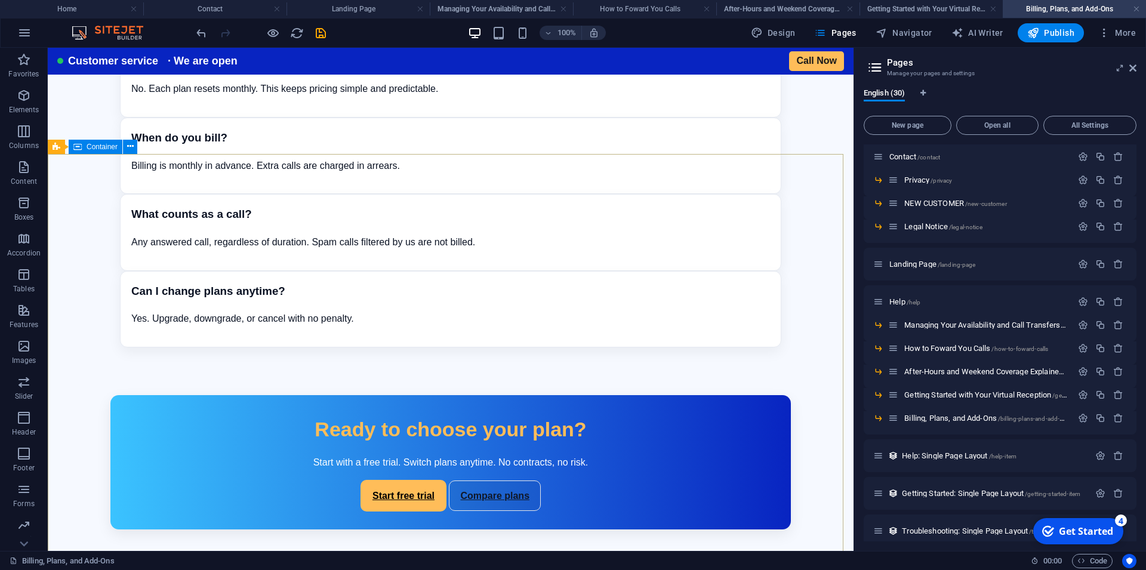
click at [100, 150] on span "Container" at bounding box center [102, 146] width 31 height 7
click at [103, 148] on button at bounding box center [98, 147] width 14 height 14
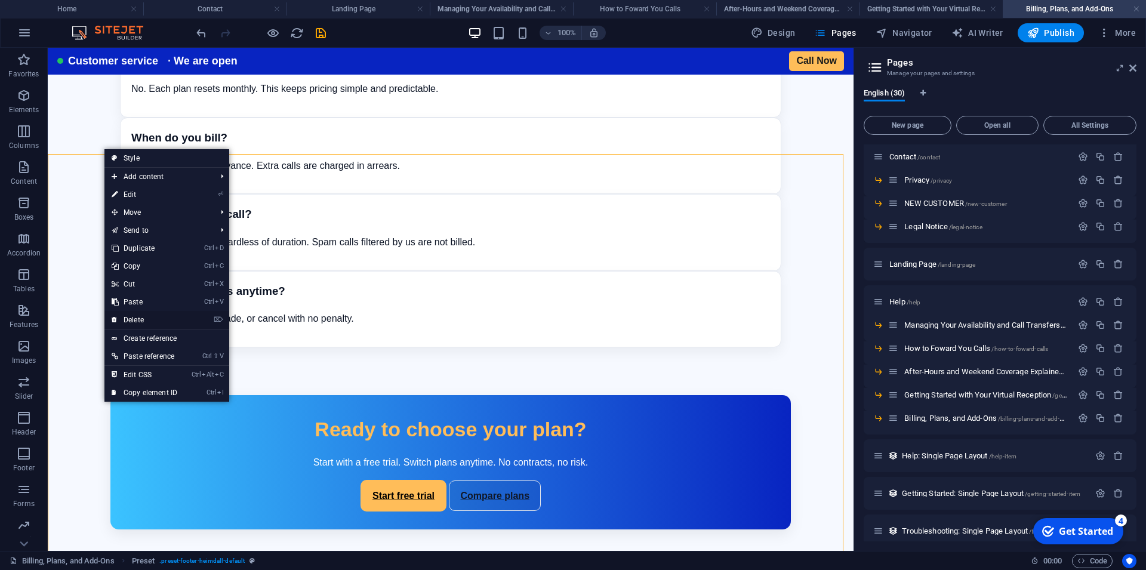
click at [137, 320] on link "⌦ Delete" at bounding box center [144, 320] width 80 height 18
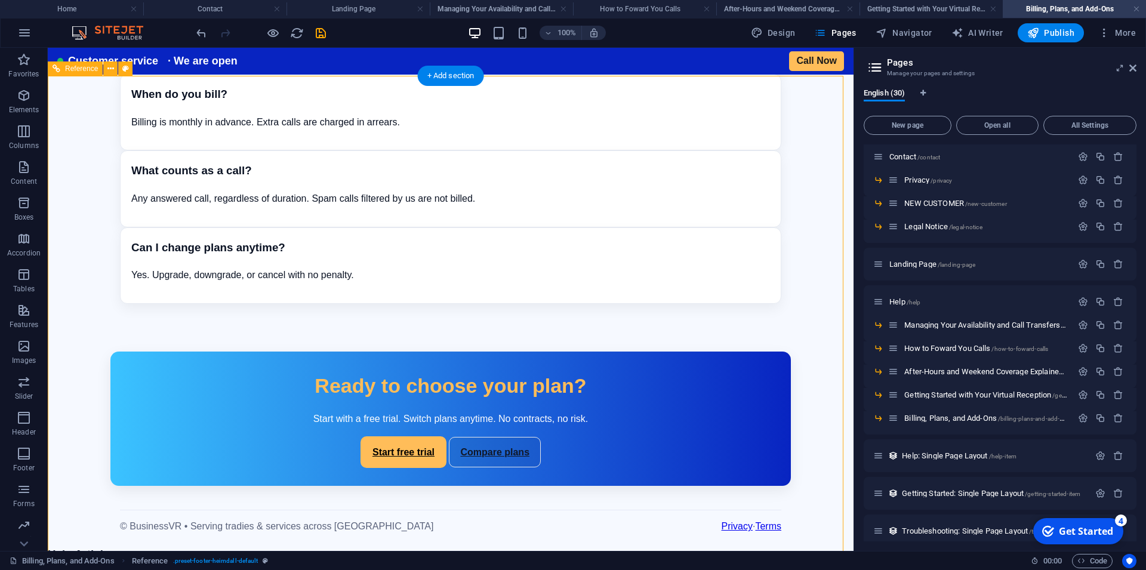
scroll to position [1757, 0]
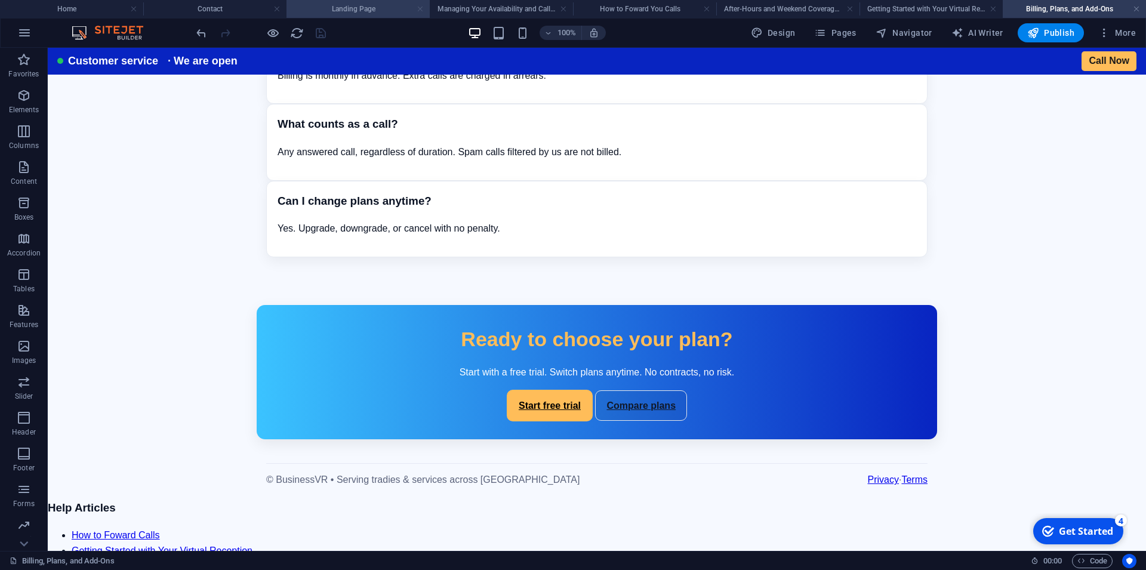
click at [417, 8] on link at bounding box center [419, 9] width 7 height 11
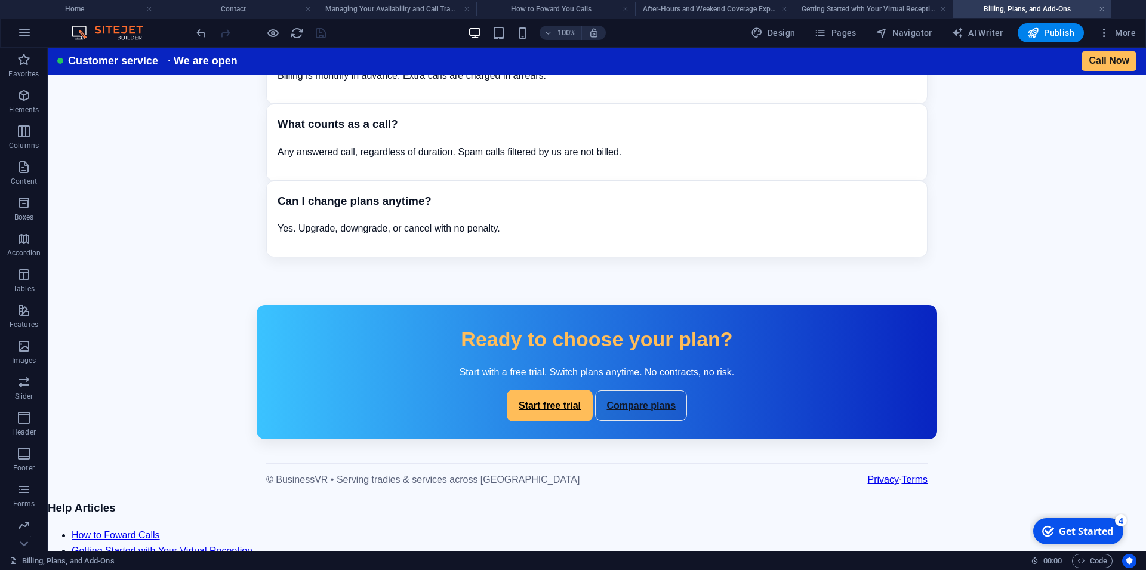
click at [417, 8] on h4 "Managing Your Availability and Call Transfers" at bounding box center [396, 8] width 159 height 13
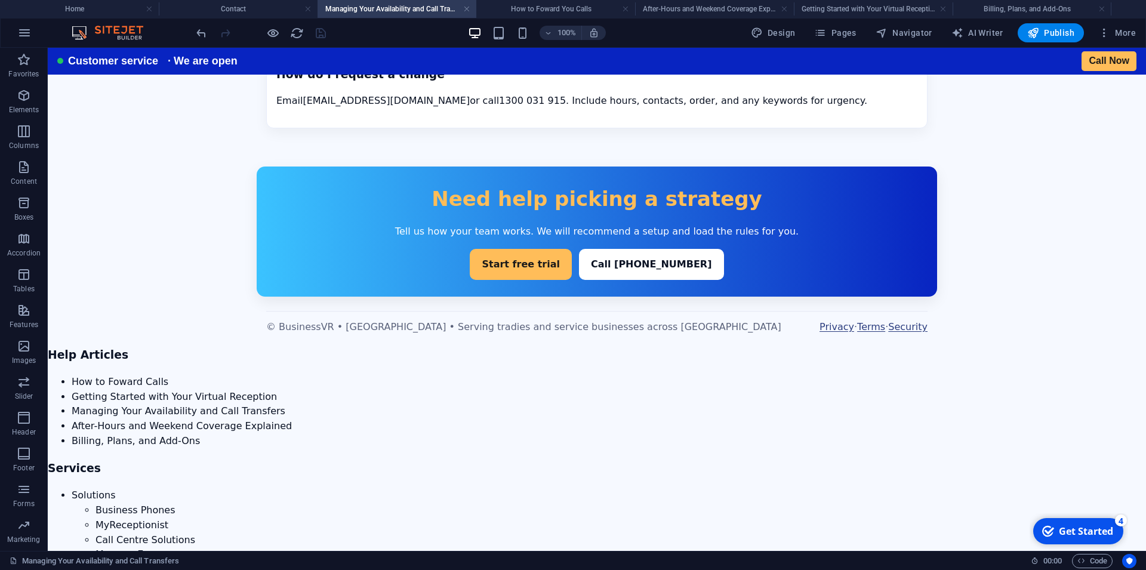
scroll to position [3029, 0]
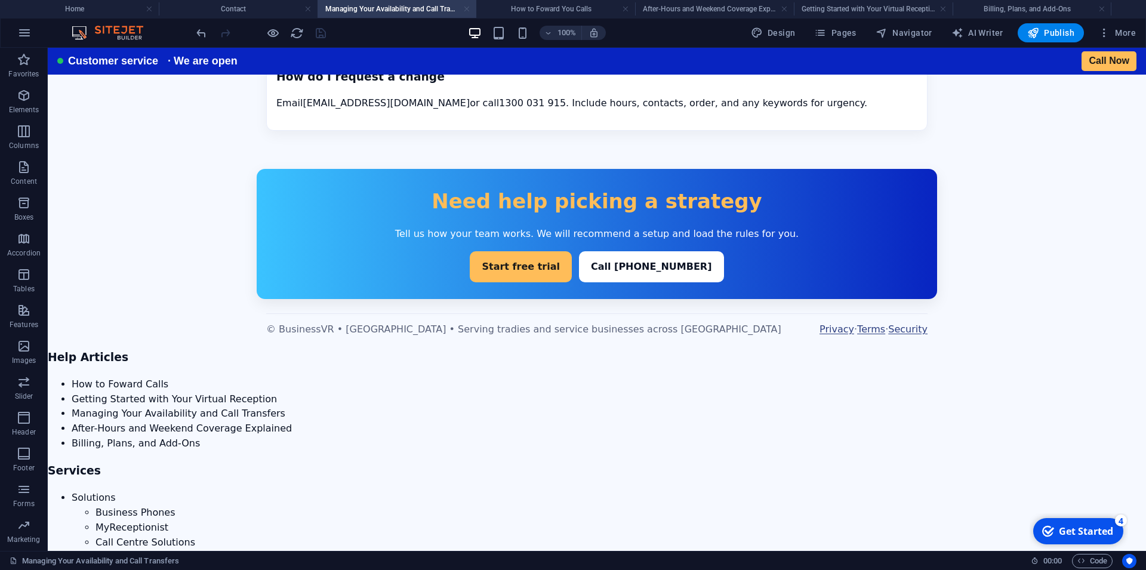
click at [464, 8] on link at bounding box center [466, 9] width 7 height 11
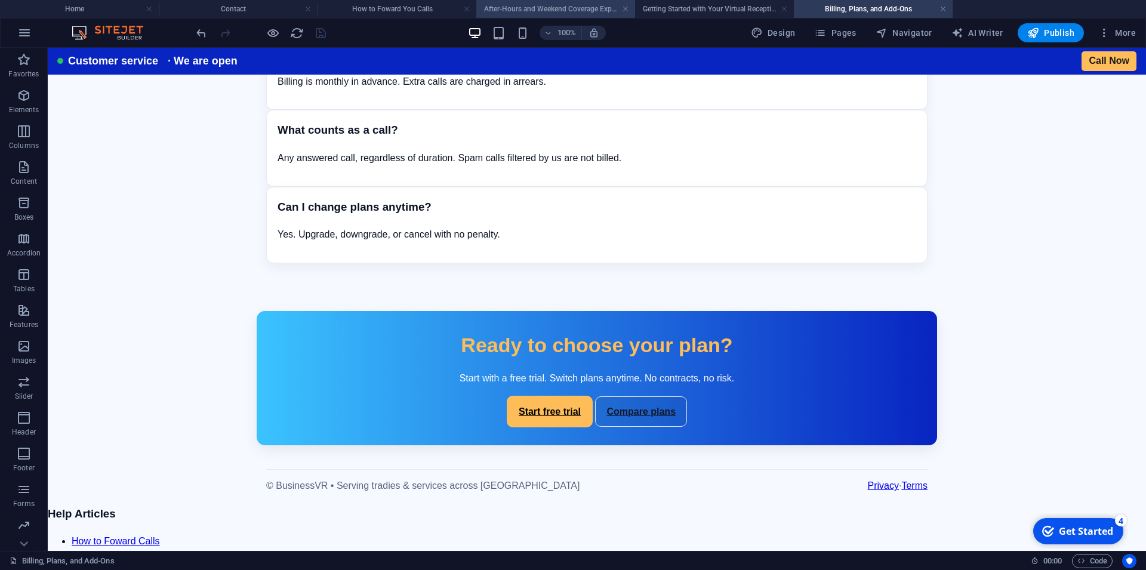
scroll to position [1751, 0]
click at [623, 11] on link at bounding box center [625, 9] width 7 height 11
click at [628, 10] on link at bounding box center [625, 9] width 7 height 11
click at [626, 11] on link at bounding box center [625, 9] width 7 height 11
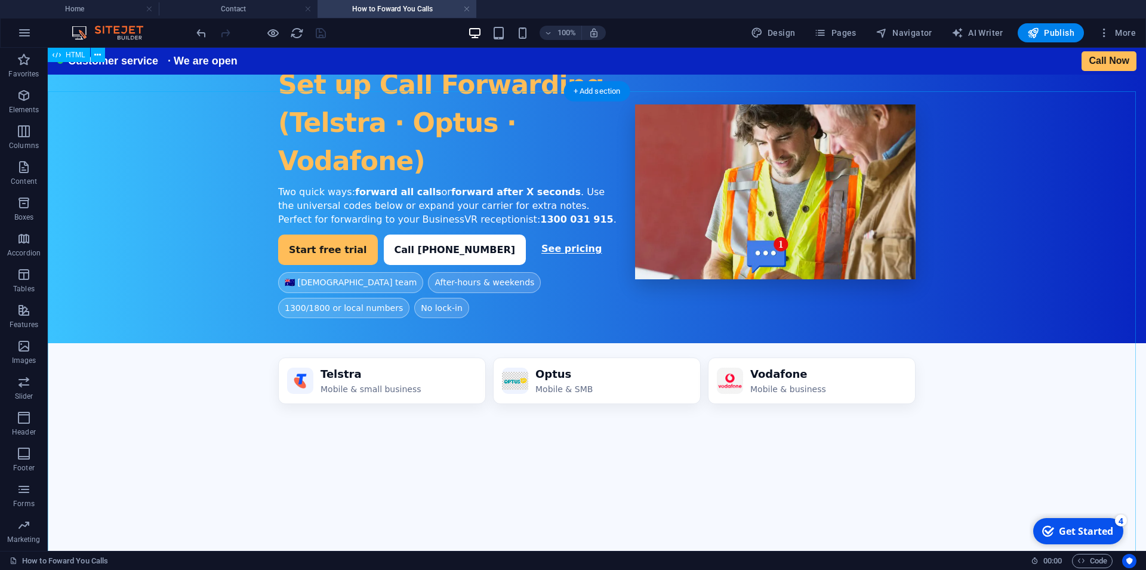
scroll to position [0, 0]
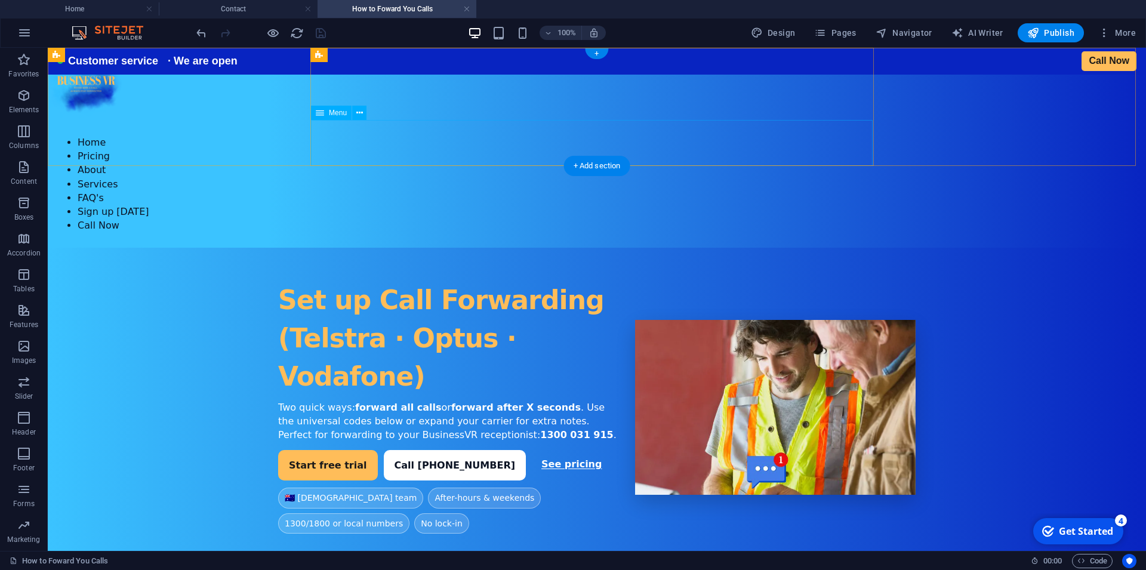
click at [644, 149] on nav "Home Pricing About Services FAQ's Sign up [DATE] Call Now" at bounding box center [346, 184] width 597 height 128
select select
select select "14"
select select
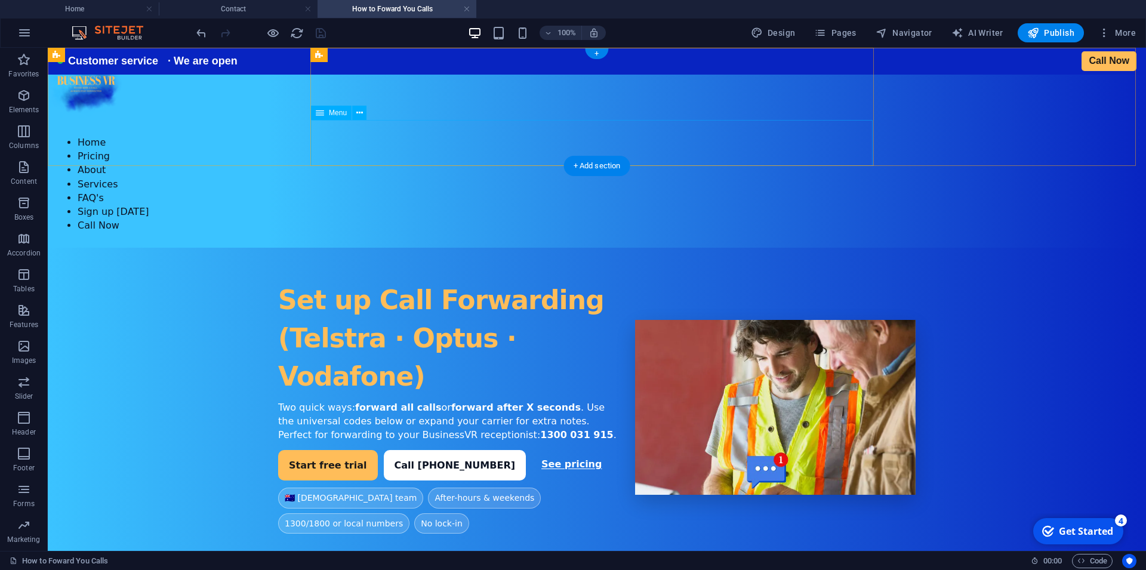
select select "1"
select select
select select "17"
select select
select select "default"
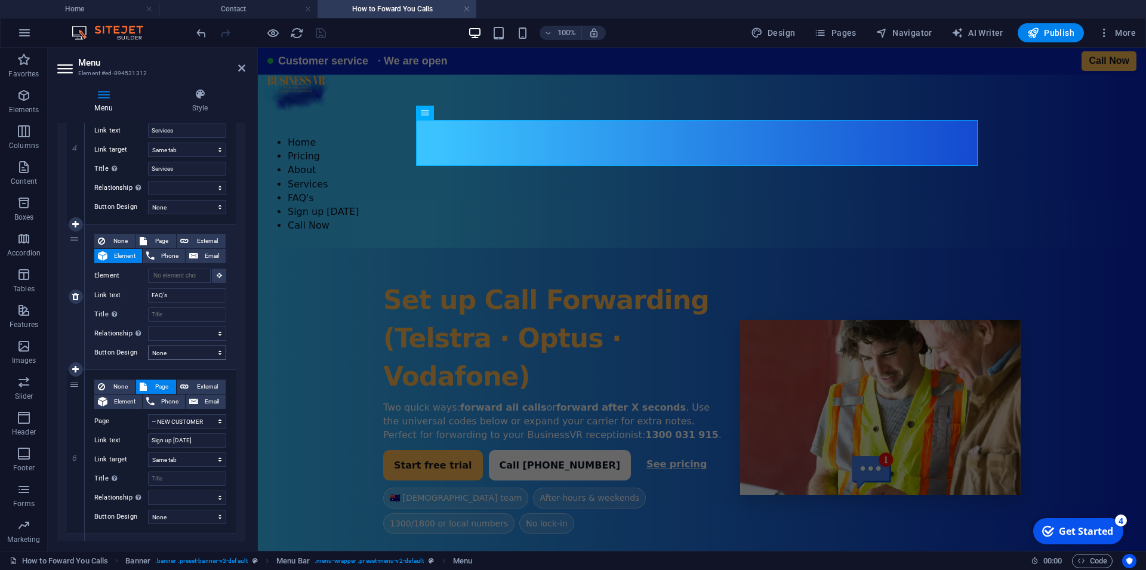
scroll to position [811, 0]
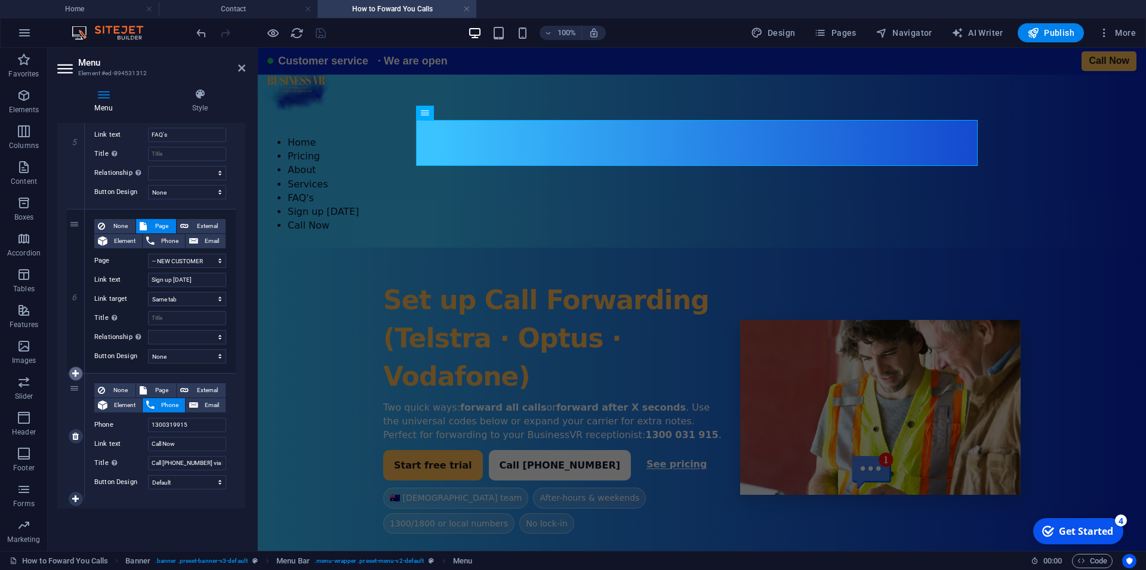
click at [74, 369] on icon at bounding box center [75, 373] width 7 height 8
select select
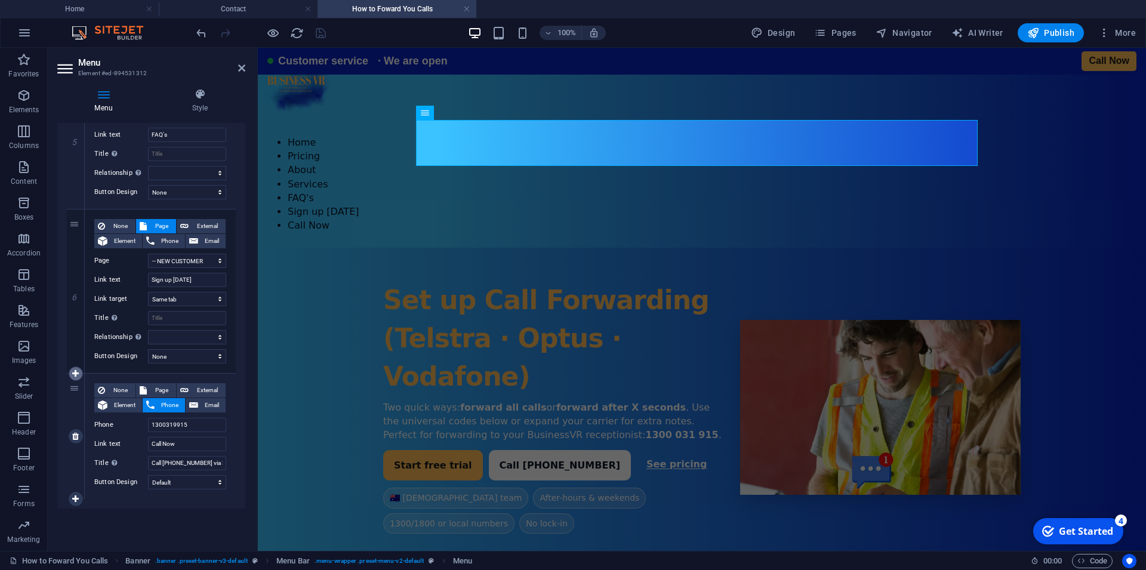
select select
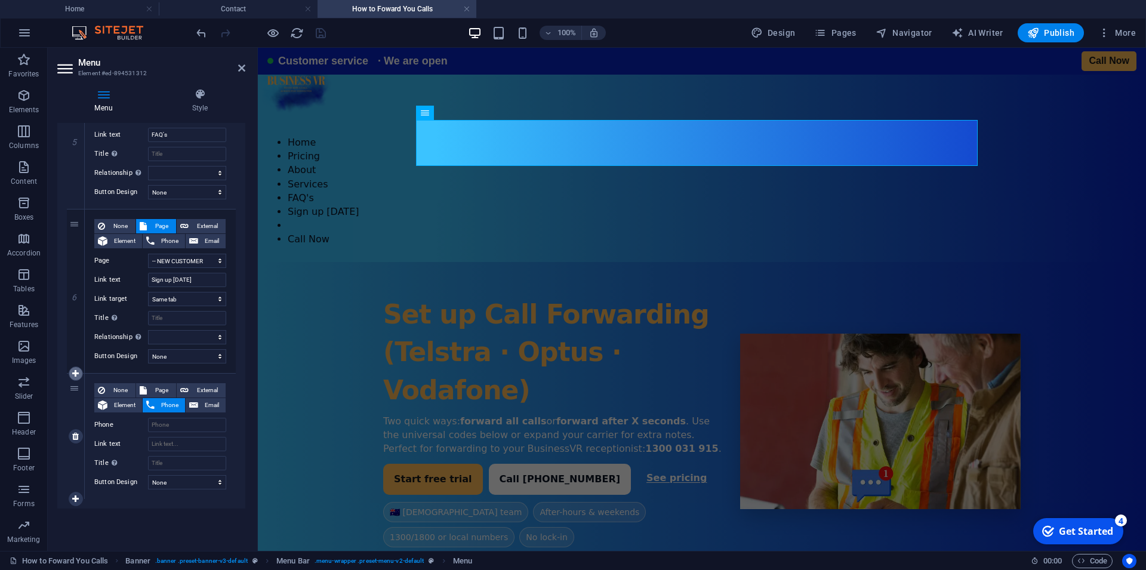
select select "default"
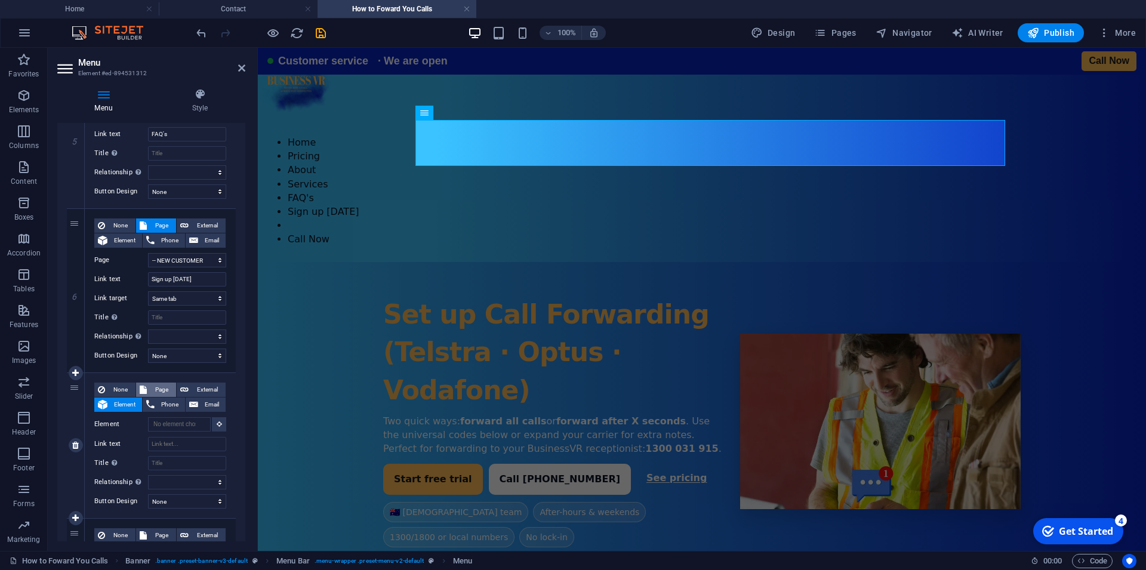
click at [155, 390] on span "Page" at bounding box center [161, 389] width 22 height 14
select select
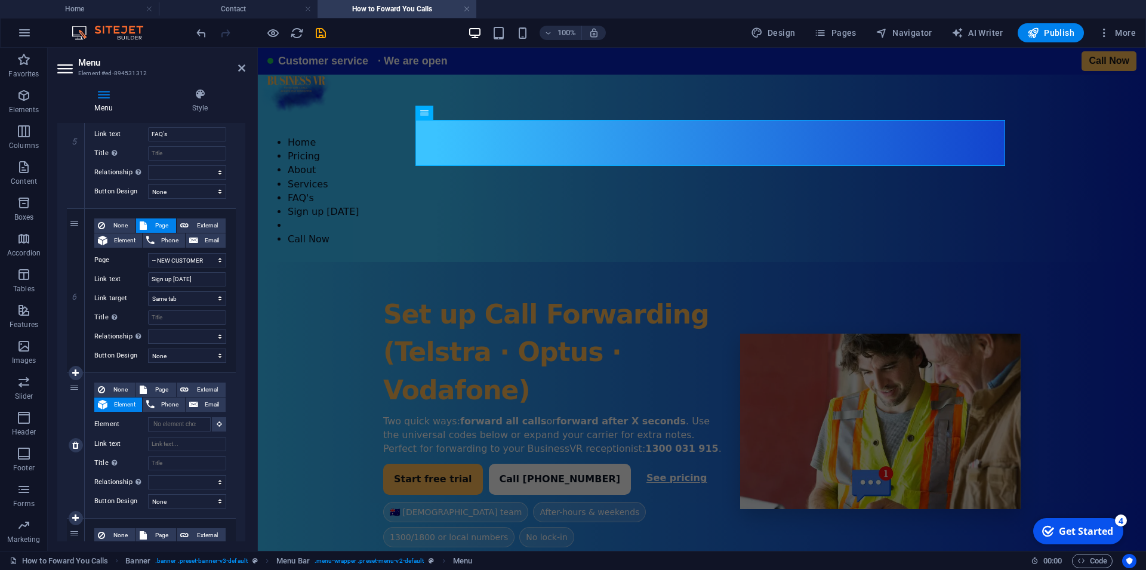
select select
click at [148, 417] on select "Home Solutions -- MyReceptionist -- Call Centre Solutions -- MessageExpress -- …" at bounding box center [187, 424] width 78 height 14
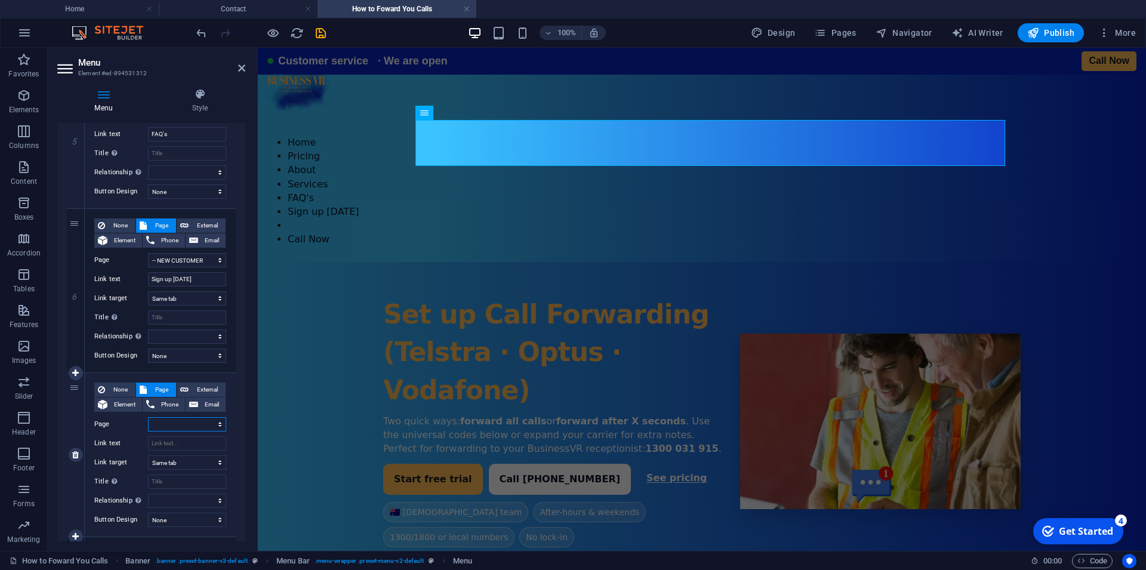
select select "15"
click option "Contact" at bounding box center [0, 0] width 0 height 0
select select
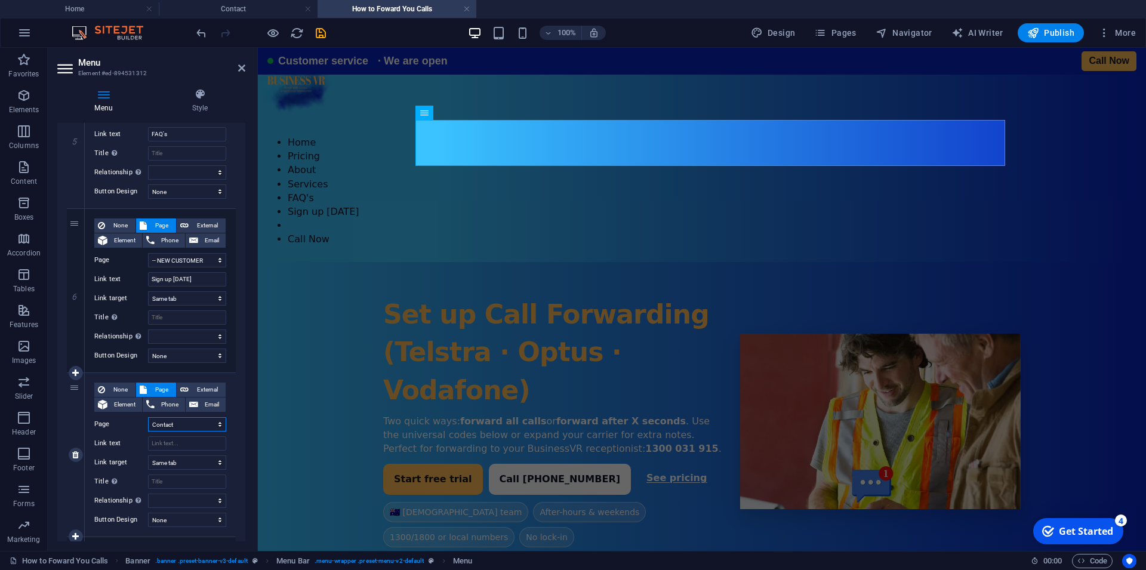
select select
click at [183, 434] on div "None Page External Element Phone Email Page Home Solutions -- MyReceptionist --…" at bounding box center [160, 444] width 132 height 125
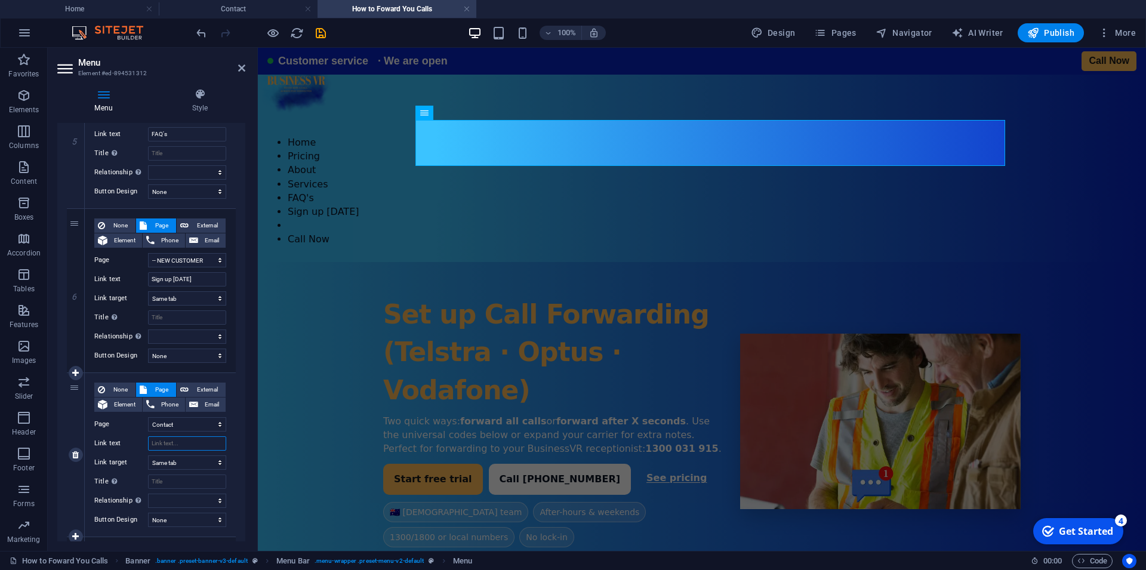
click at [184, 442] on input "Link text" at bounding box center [187, 443] width 78 height 14
type input "C"
select select
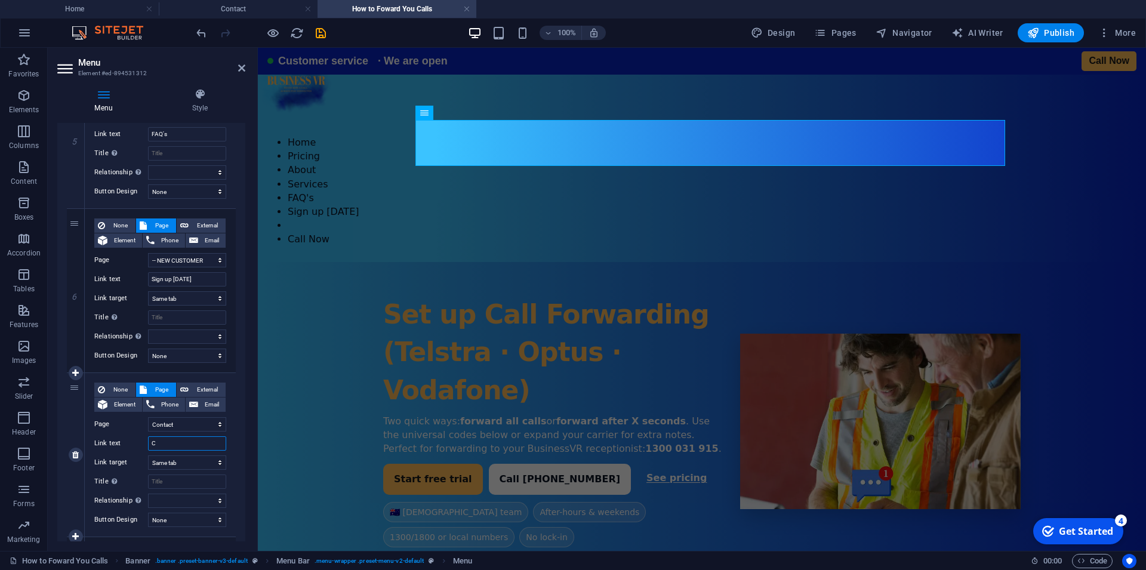
select select
type input "Contuct"
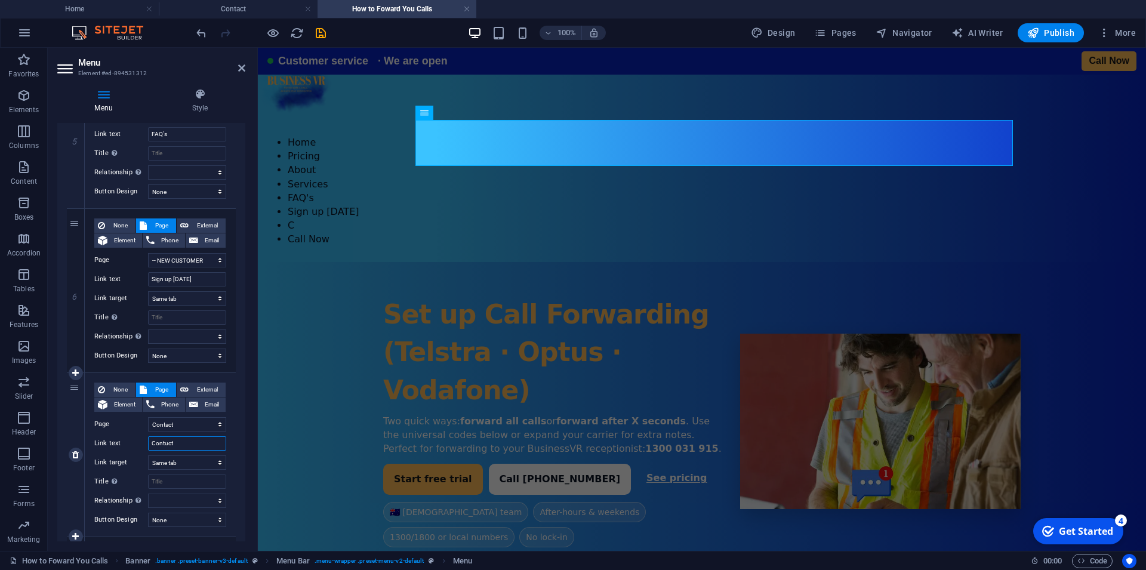
select select
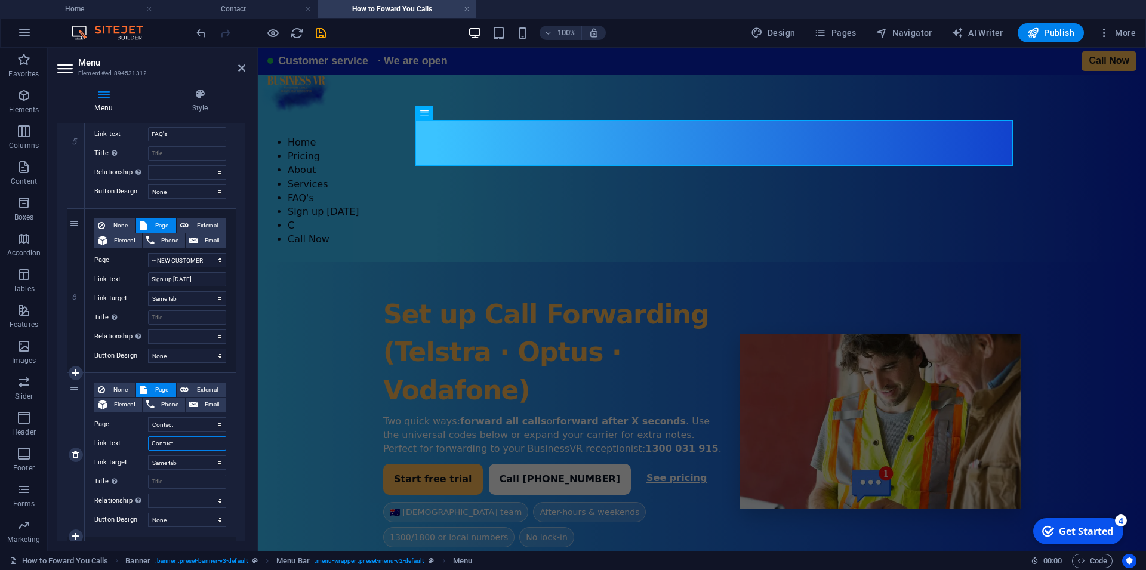
select select
type input "Contuct Us"
select select
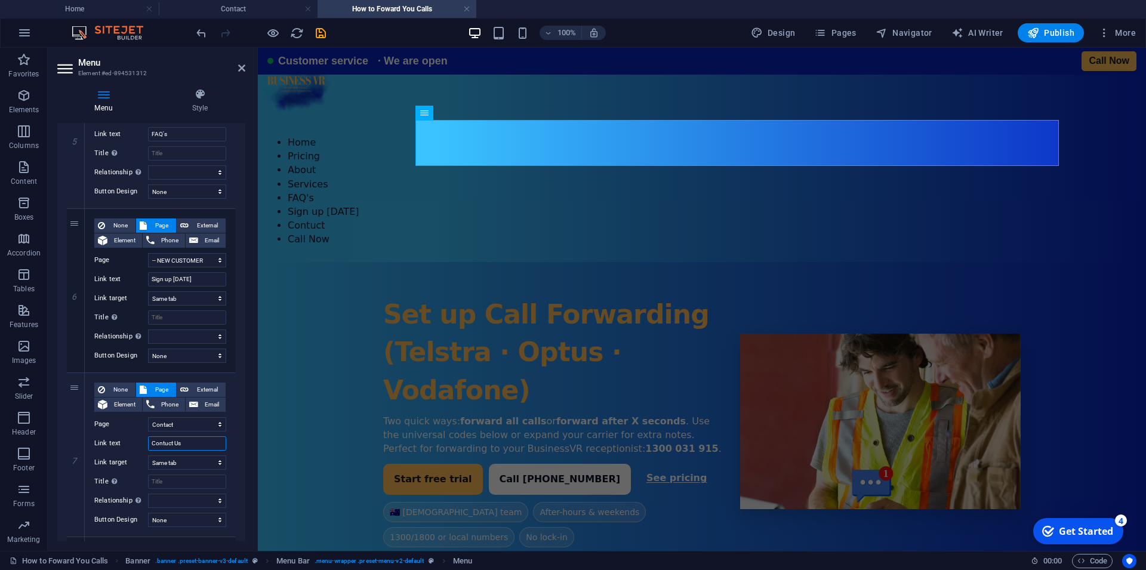
select select
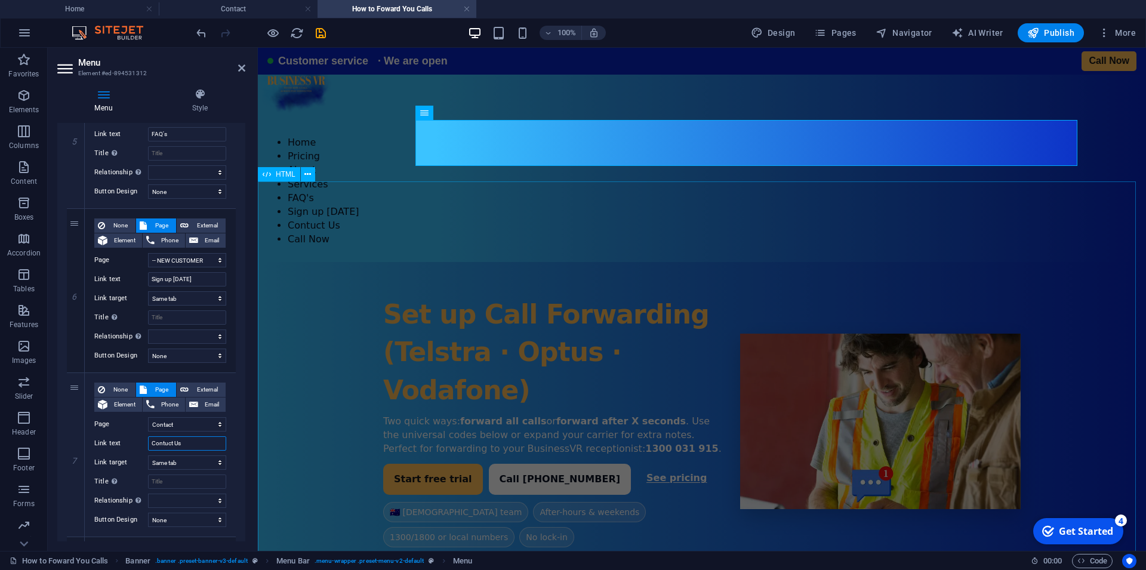
paste input "a"
type input "Contact Us"
select select
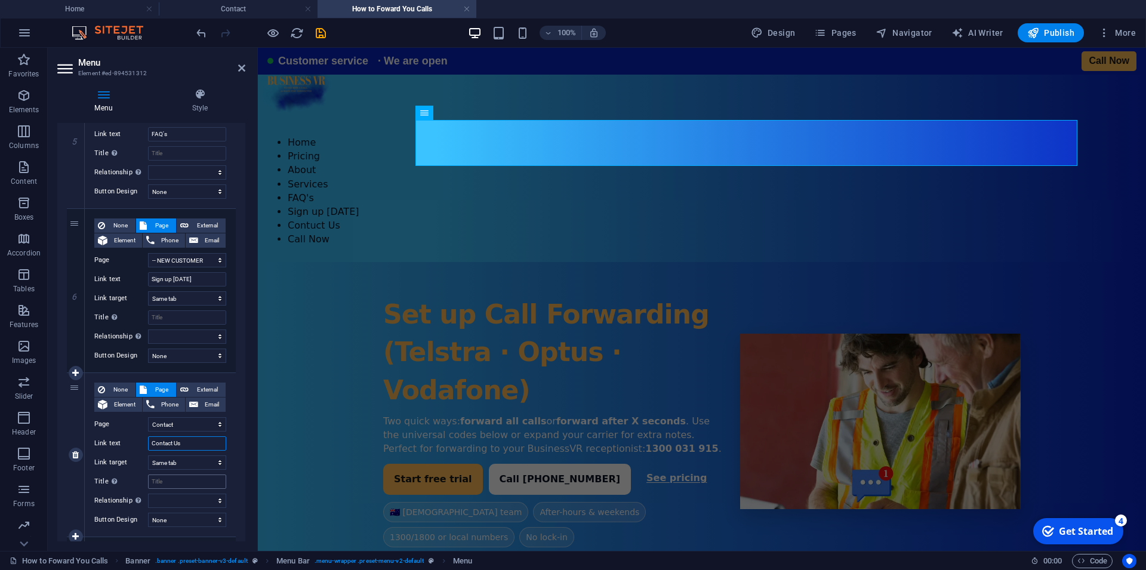
select select
type input "Contact Us"
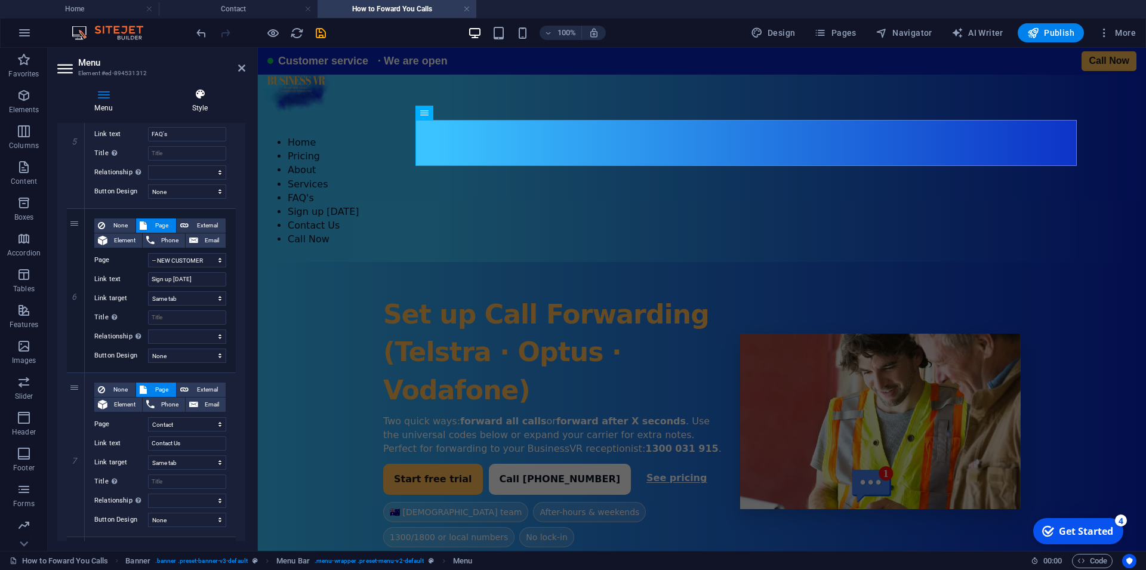
click at [200, 101] on h4 "Style" at bounding box center [200, 100] width 91 height 25
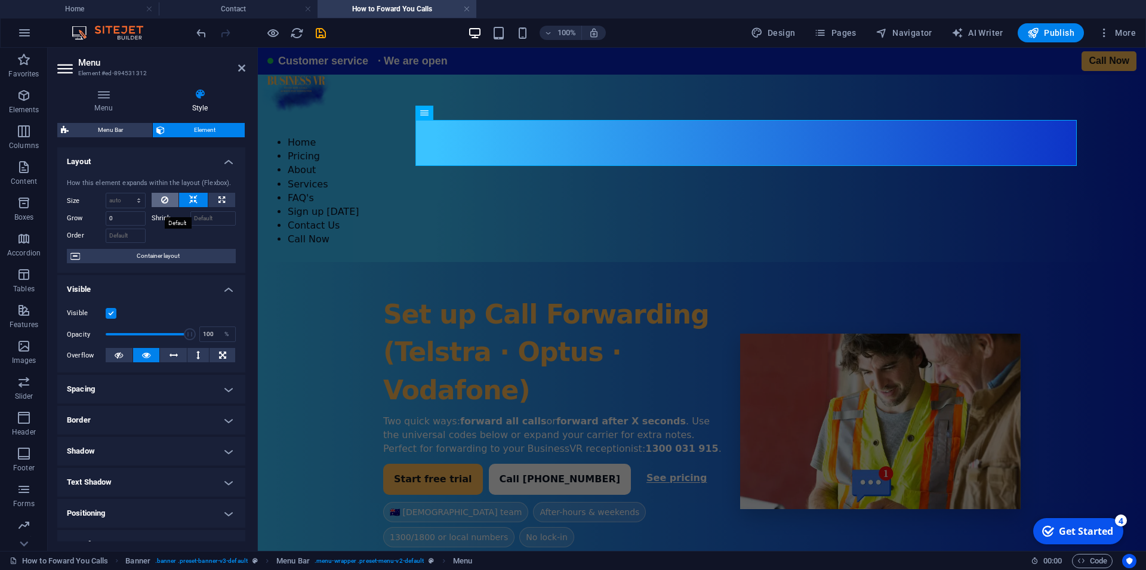
click at [161, 207] on icon at bounding box center [164, 200] width 7 height 14
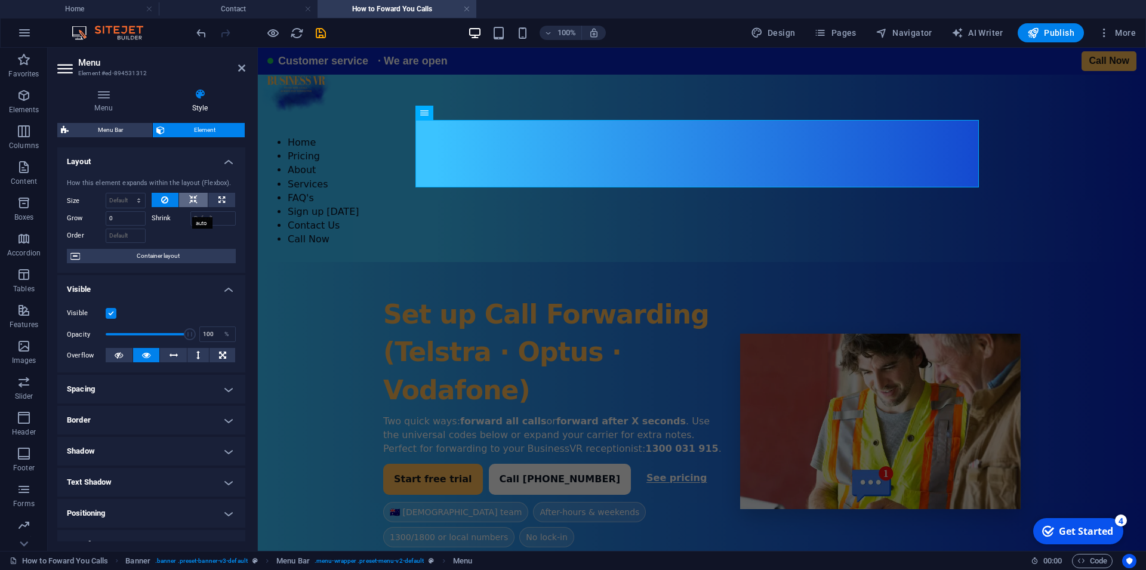
click at [181, 207] on button at bounding box center [193, 200] width 29 height 14
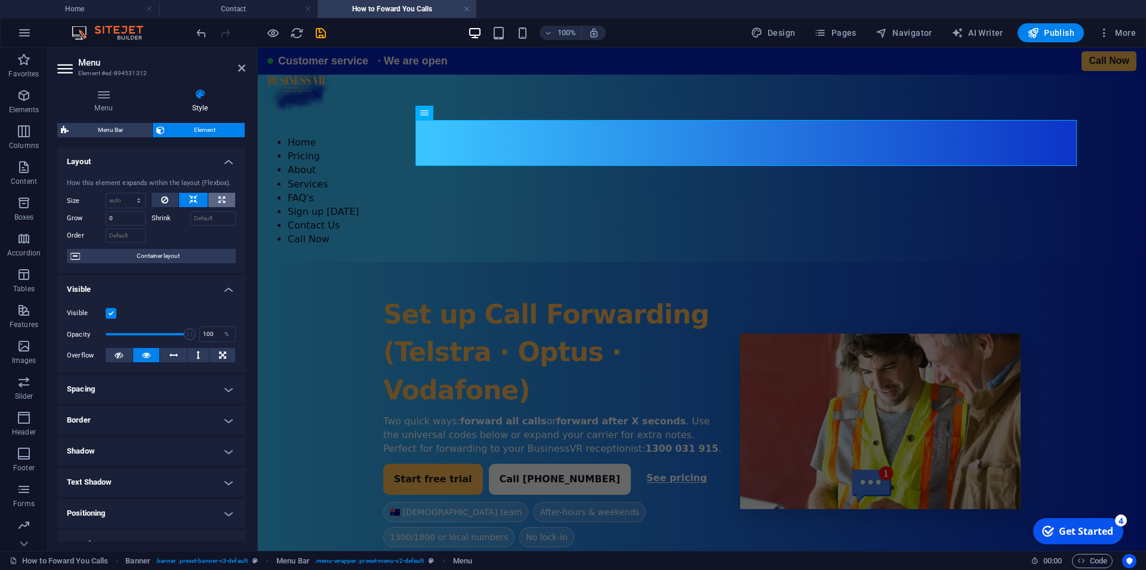
click at [208, 207] on button at bounding box center [221, 200] width 27 height 14
type input "100"
select select "%"
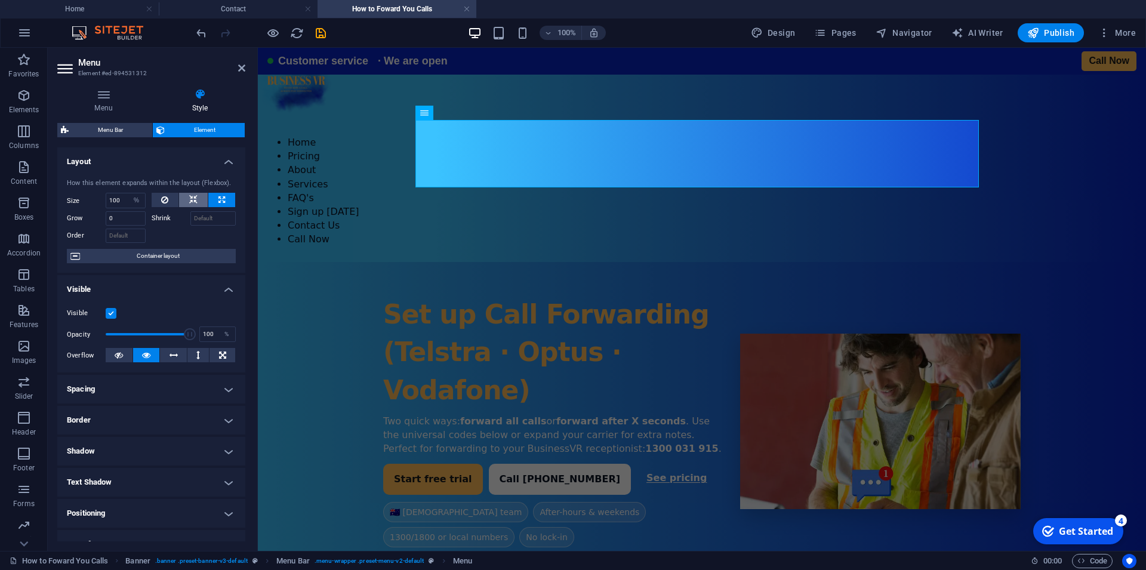
click at [189, 207] on icon at bounding box center [193, 200] width 8 height 14
select select "DISABLED_OPTION_VALUE"
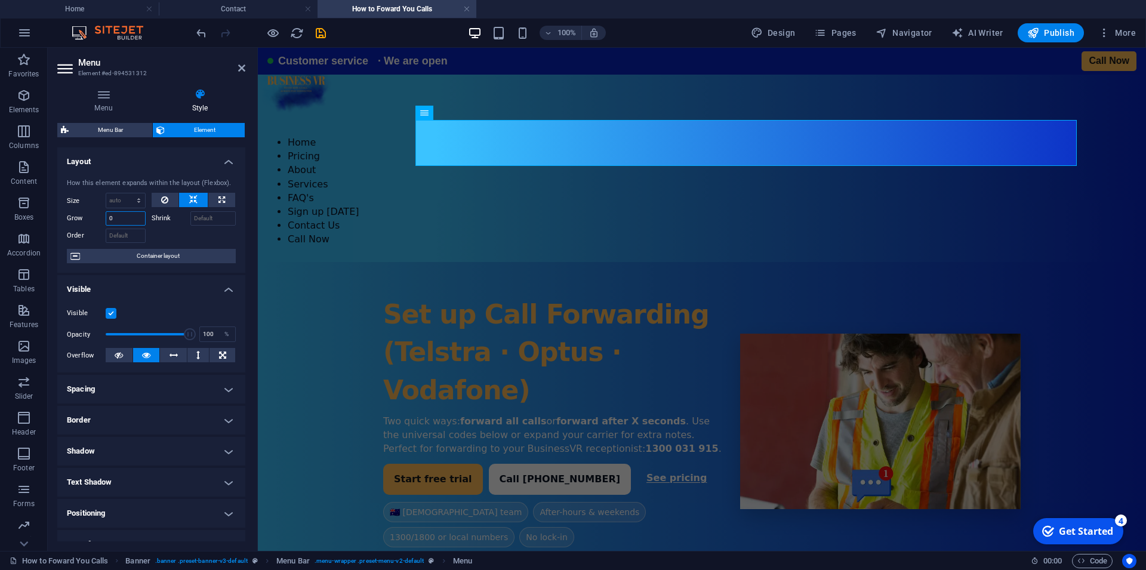
click at [123, 226] on input "0" at bounding box center [126, 218] width 40 height 14
drag, startPoint x: 121, startPoint y: 227, endPoint x: 97, endPoint y: 233, distance: 23.9
click at [106, 226] on input "0" at bounding box center [126, 218] width 40 height 14
click at [177, 263] on span "Container layout" at bounding box center [158, 256] width 149 height 14
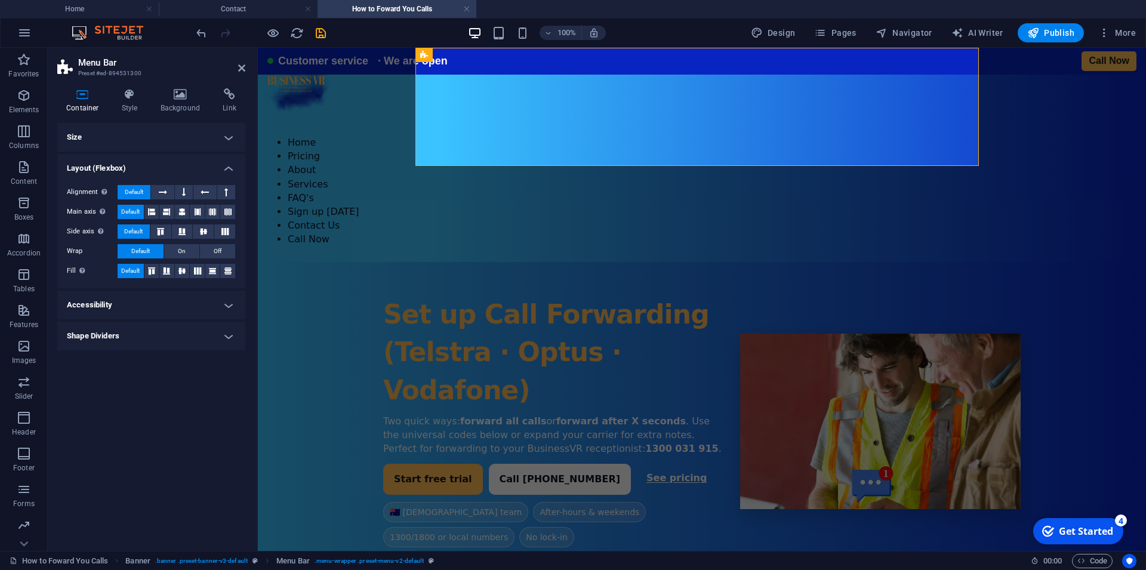
scroll to position [0, 0]
click at [131, 135] on h4 "Size" at bounding box center [151, 137] width 188 height 29
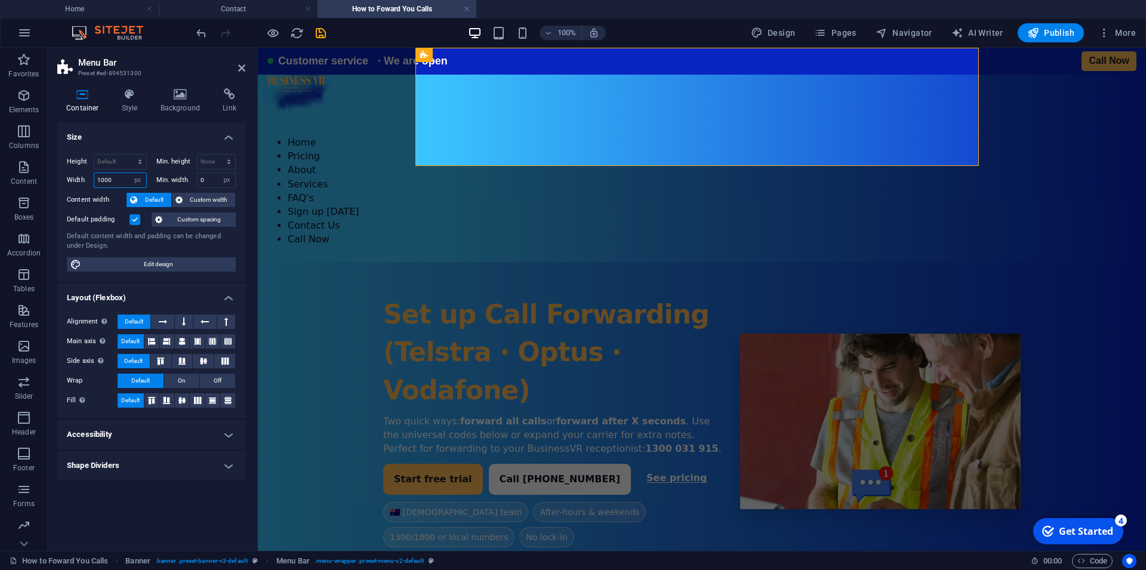
click at [112, 180] on input "1000" at bounding box center [120, 180] width 52 height 14
click at [104, 181] on input "1000" at bounding box center [120, 180] width 52 height 14
click at [205, 202] on span "Custom width" at bounding box center [209, 200] width 46 height 14
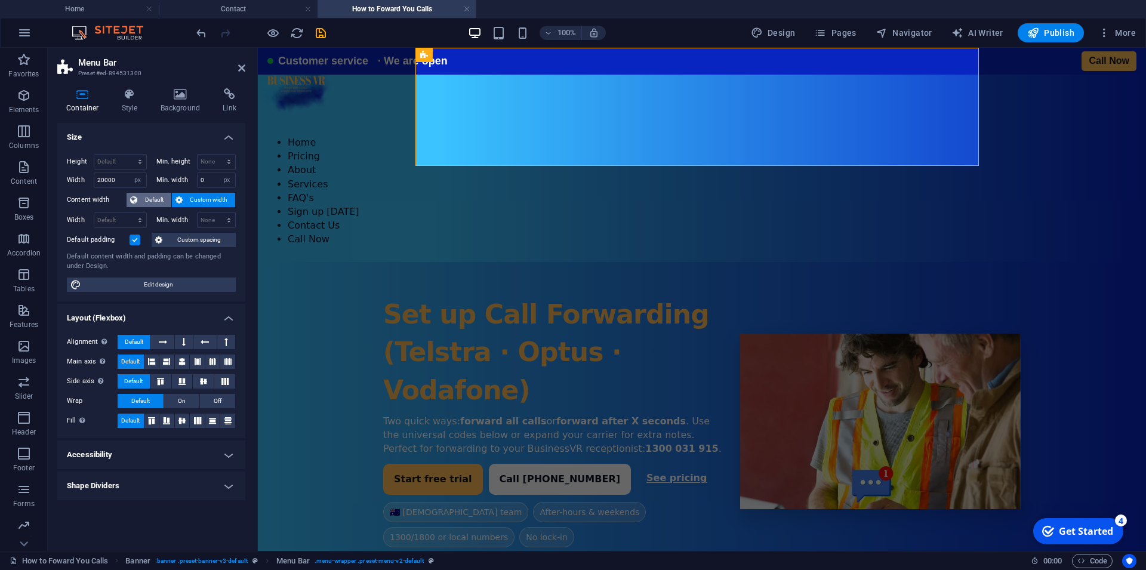
click at [137, 198] on button "Default" at bounding box center [148, 200] width 45 height 14
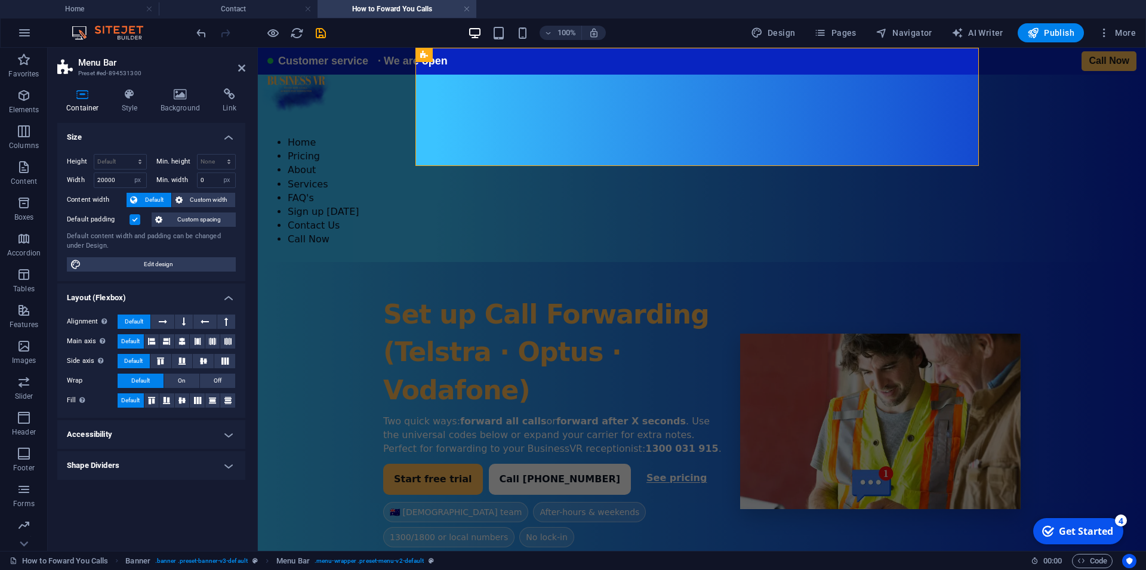
click at [132, 220] on label at bounding box center [134, 219] width 11 height 11
click at [0, 0] on input "Default padding" at bounding box center [0, 0] width 0 height 0
click at [135, 220] on label at bounding box center [134, 219] width 11 height 11
click at [0, 0] on input "Default padding" at bounding box center [0, 0] width 0 height 0
click at [471, 55] on button at bounding box center [476, 55] width 14 height 14
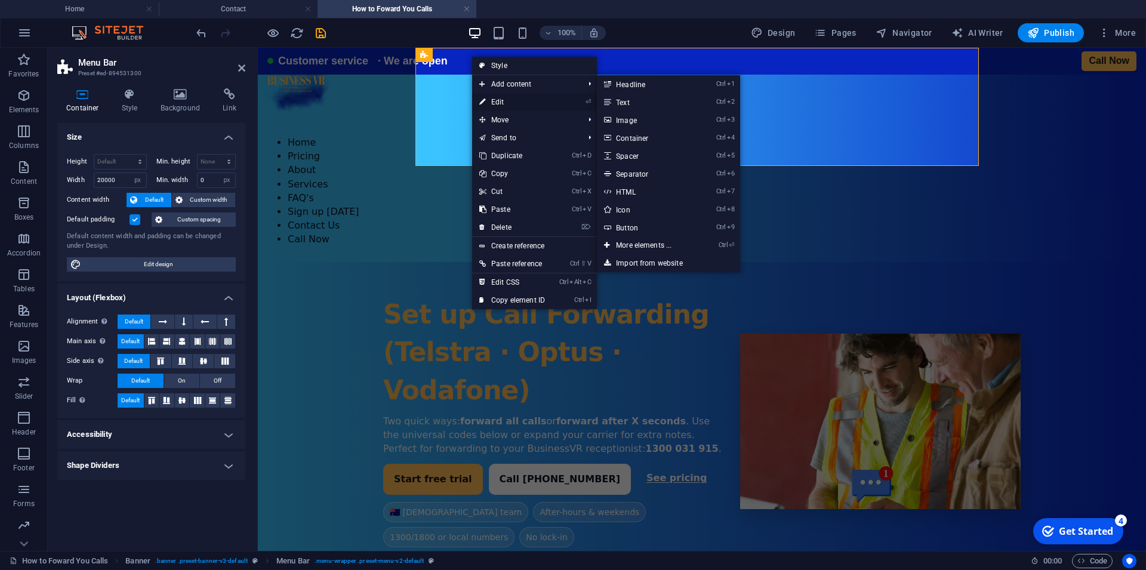
click at [495, 101] on link "⏎ Edit" at bounding box center [512, 102] width 80 height 18
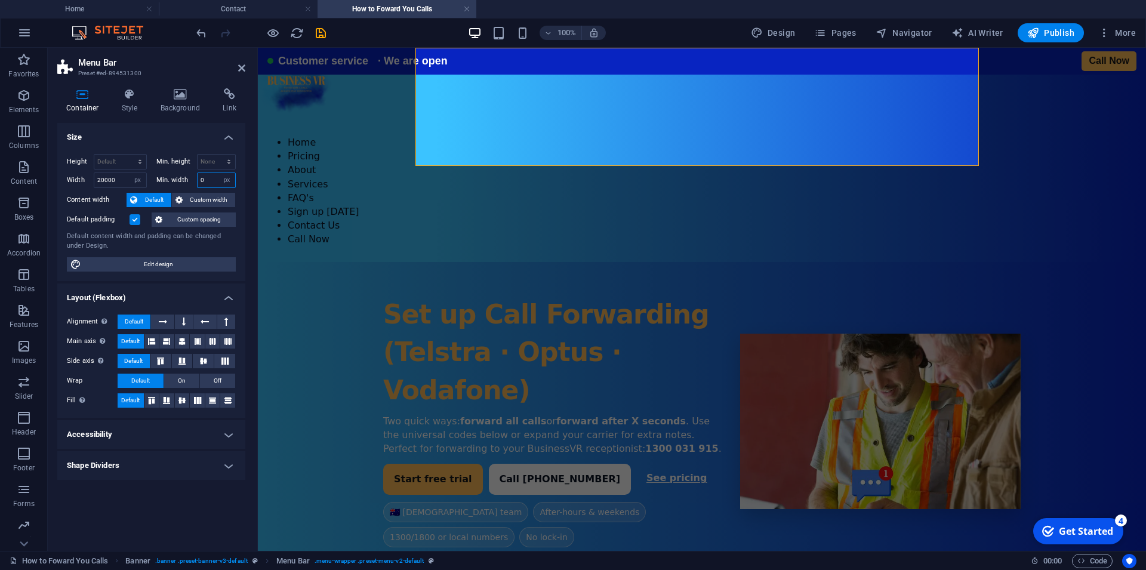
drag, startPoint x: 211, startPoint y: 178, endPoint x: 198, endPoint y: 178, distance: 12.5
click at [198, 178] on input "0" at bounding box center [216, 180] width 38 height 14
click at [212, 180] on input "0" at bounding box center [216, 180] width 38 height 14
click at [108, 177] on input "20000" at bounding box center [120, 180] width 52 height 14
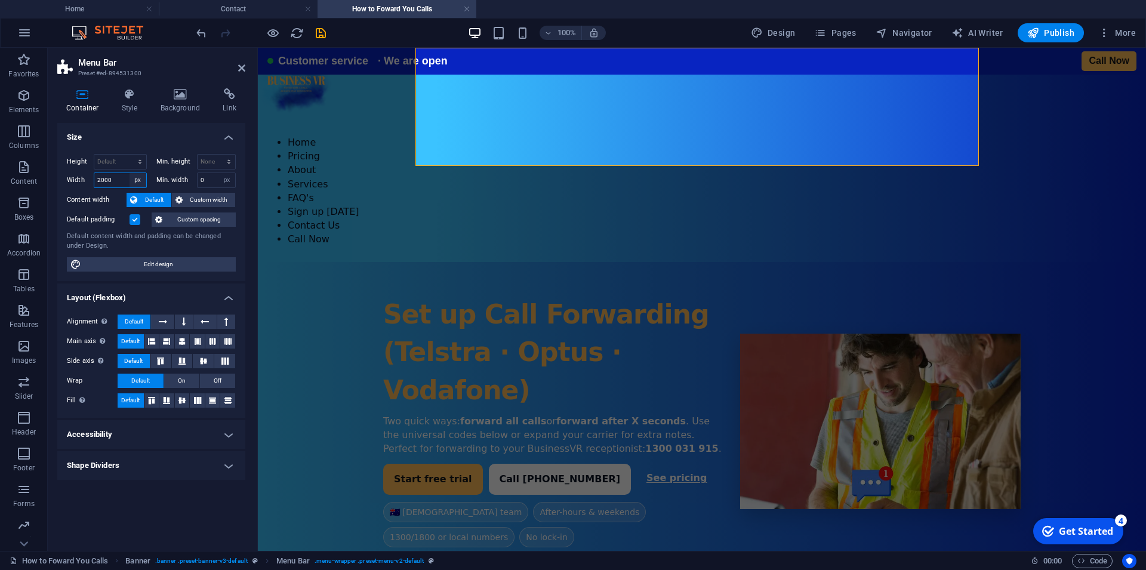
type input "2000"
click at [200, 266] on span "Edit design" at bounding box center [158, 264] width 147 height 14
select select "px"
select select "400"
select select "px"
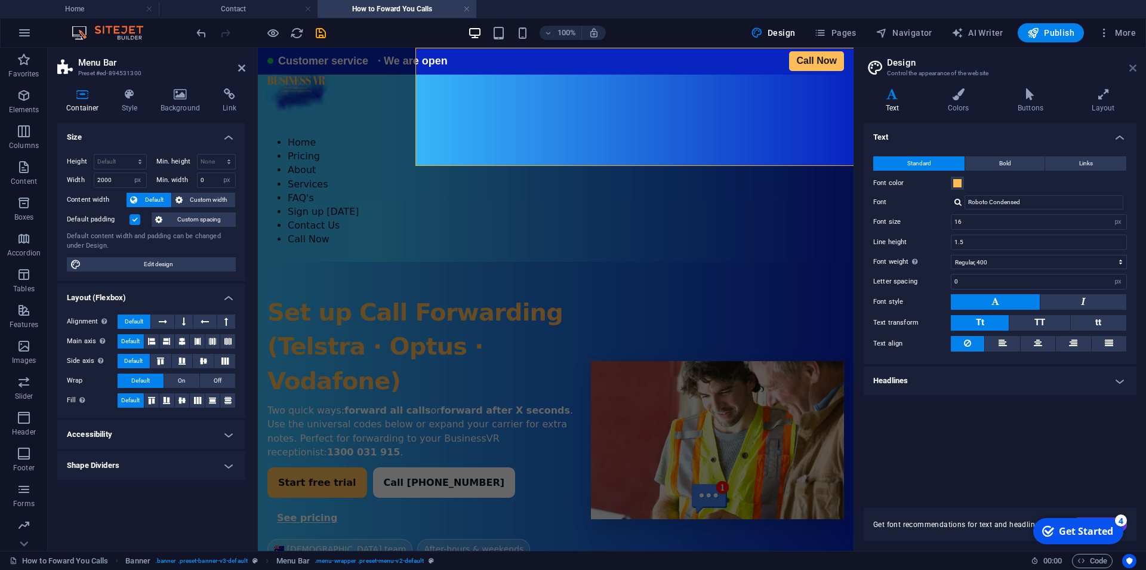
drag, startPoint x: 1129, startPoint y: 65, endPoint x: 874, endPoint y: 18, distance: 259.7
click at [1129, 65] on icon at bounding box center [1132, 68] width 7 height 10
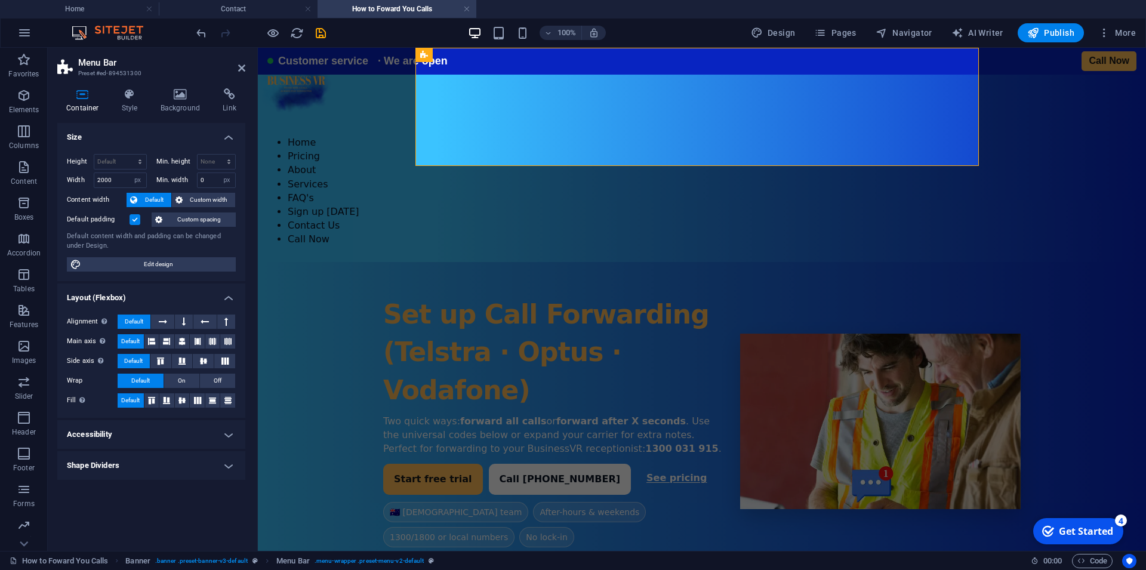
click at [96, 437] on h4 "Accessibility" at bounding box center [151, 434] width 188 height 29
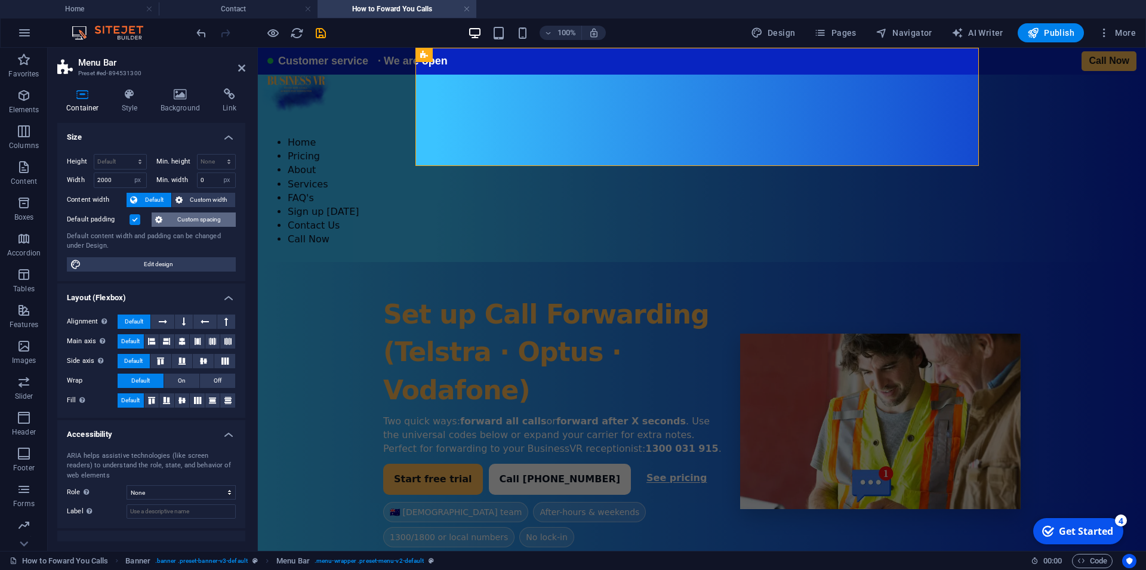
click at [134, 219] on label at bounding box center [134, 219] width 11 height 11
click at [0, 0] on input "Default padding" at bounding box center [0, 0] width 0 height 0
click at [197, 182] on input "0" at bounding box center [216, 180] width 38 height 14
type input "2"
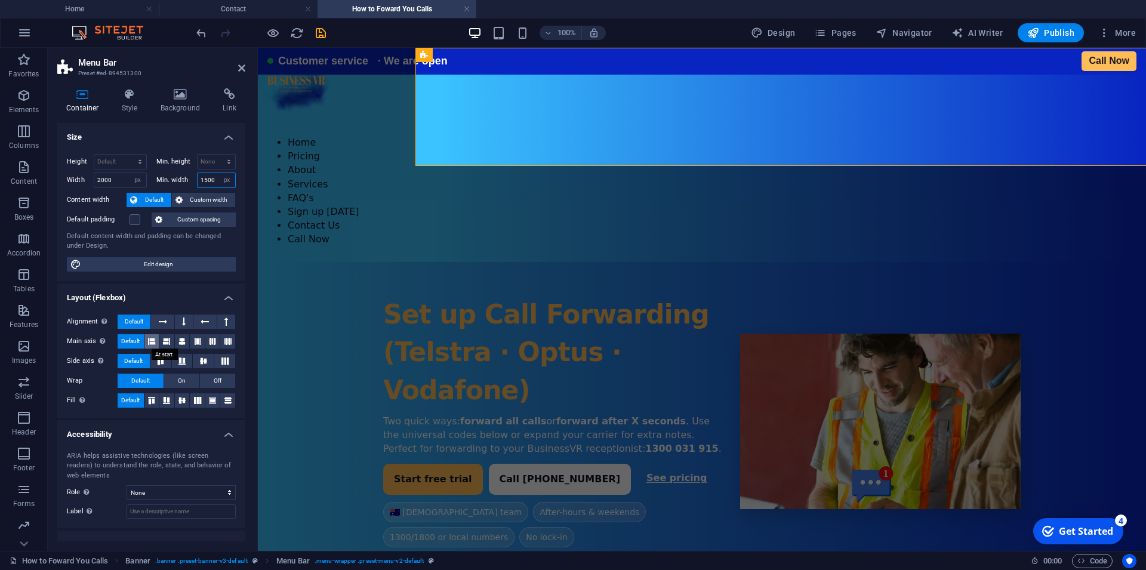
type input "1500"
click at [152, 344] on icon at bounding box center [151, 341] width 7 height 14
click at [172, 384] on button "On" at bounding box center [181, 381] width 35 height 14
click at [146, 403] on icon at bounding box center [151, 400] width 14 height 7
click at [177, 202] on icon at bounding box center [178, 200] width 7 height 14
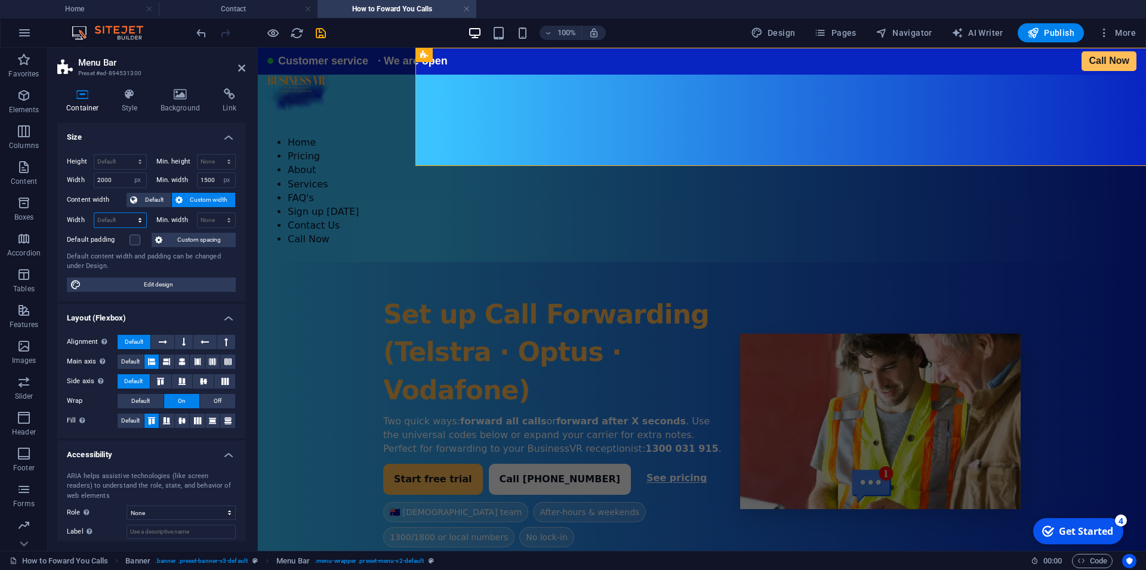
click at [94, 213] on select "Default px rem % em vh vw" at bounding box center [120, 220] width 52 height 14
click option "Default" at bounding box center [0, 0] width 0 height 0
select select "DISABLED_OPTION_VALUE"
drag, startPoint x: 118, startPoint y: 178, endPoint x: 75, endPoint y: 182, distance: 43.1
click at [94, 182] on input "2000" at bounding box center [120, 180] width 52 height 14
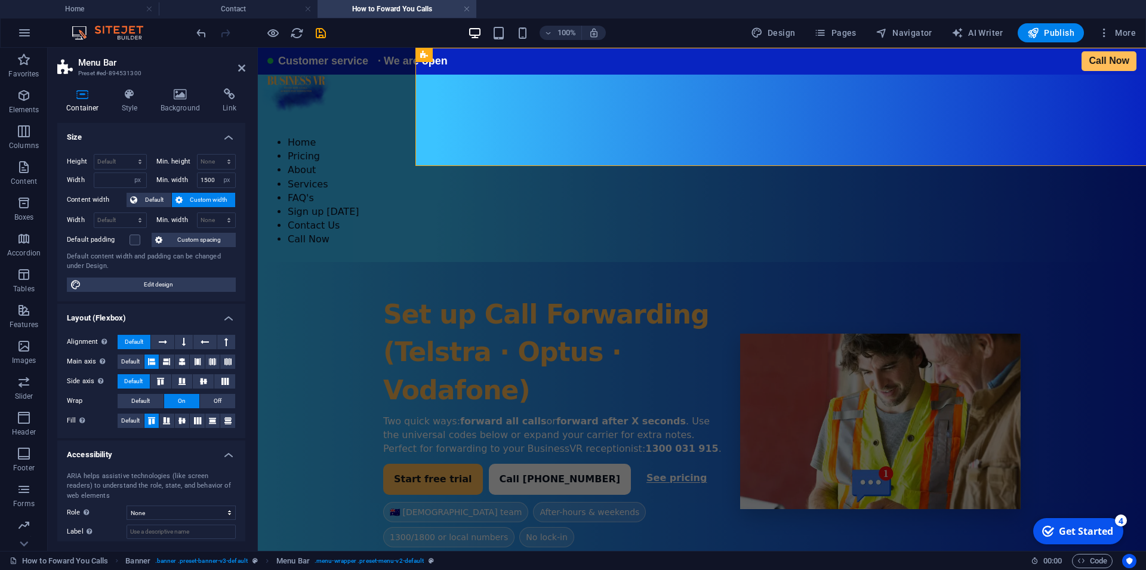
click at [121, 118] on div "Container Style Background Link Size Height Default px rem % vh vw Min. height …" at bounding box center [151, 314] width 188 height 453
click at [206, 180] on input "1500" at bounding box center [216, 180] width 38 height 14
click at [205, 180] on input "1500" at bounding box center [216, 180] width 38 height 14
click at [158, 140] on h4 "Size" at bounding box center [151, 133] width 188 height 21
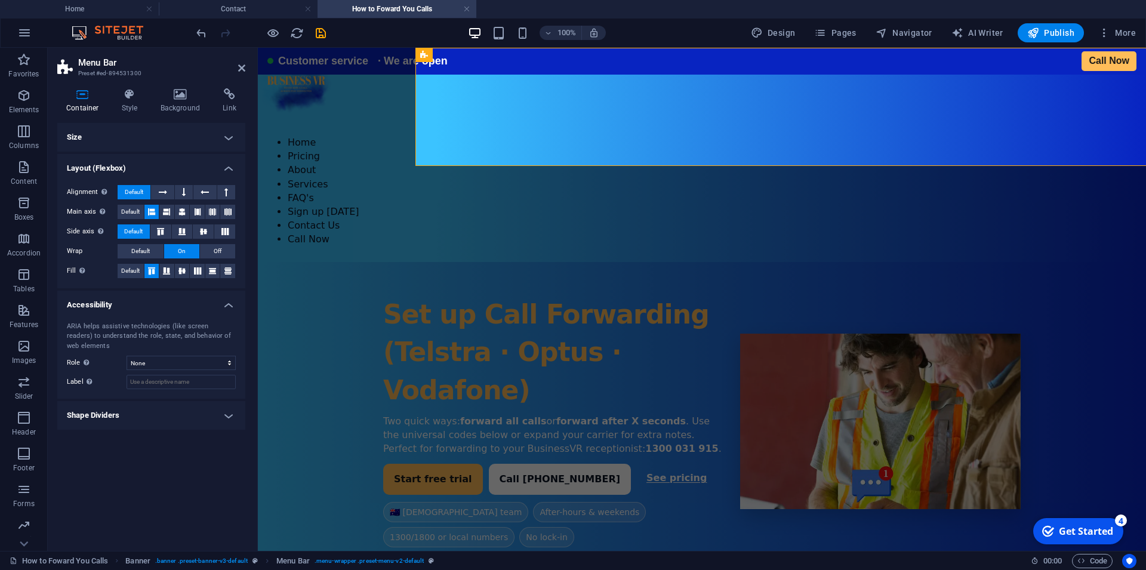
click at [158, 140] on h4 "Size" at bounding box center [151, 137] width 188 height 29
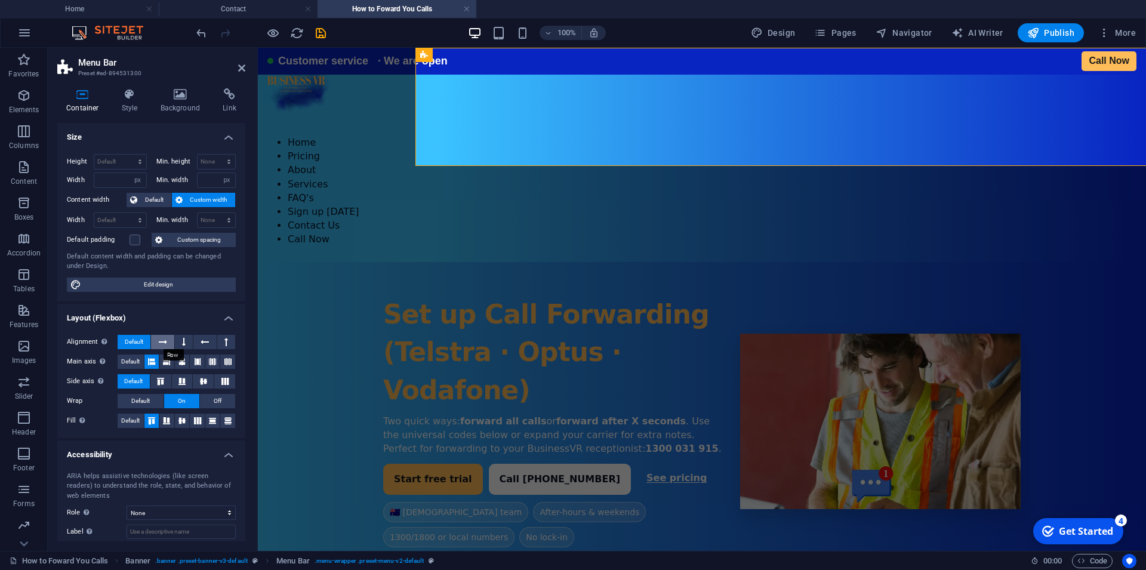
click at [161, 344] on icon at bounding box center [163, 342] width 8 height 14
click at [132, 106] on h4 "Style" at bounding box center [132, 100] width 39 height 25
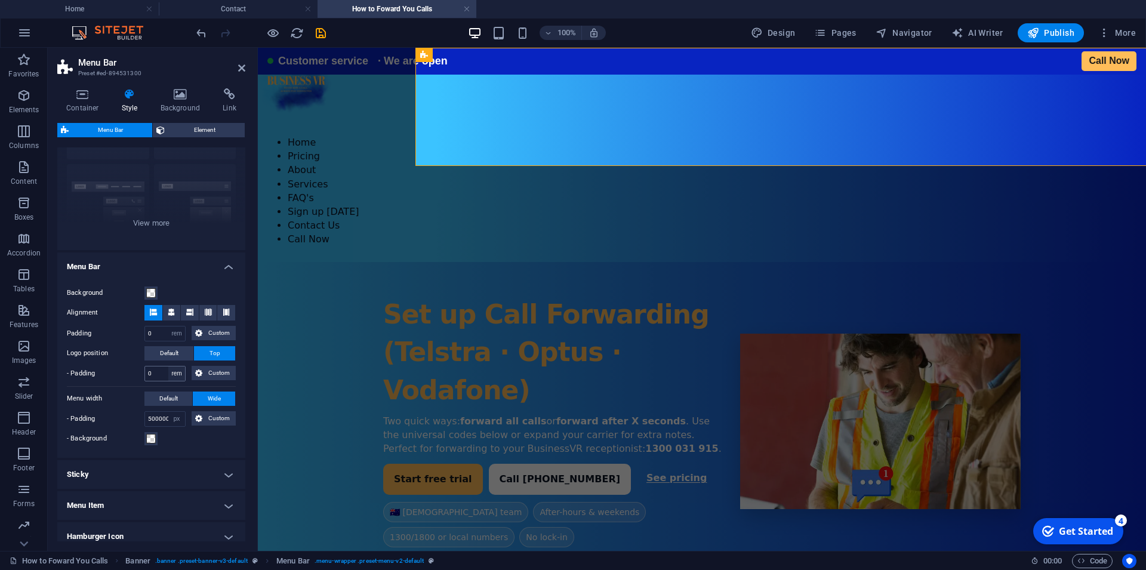
scroll to position [107, 0]
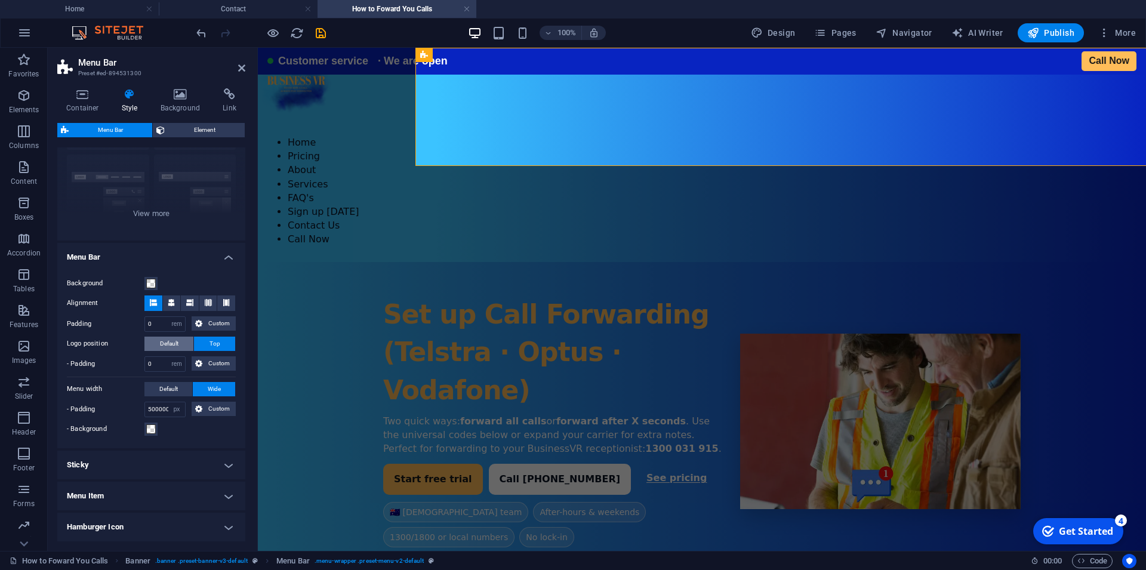
click at [157, 342] on button "Default" at bounding box center [168, 344] width 49 height 14
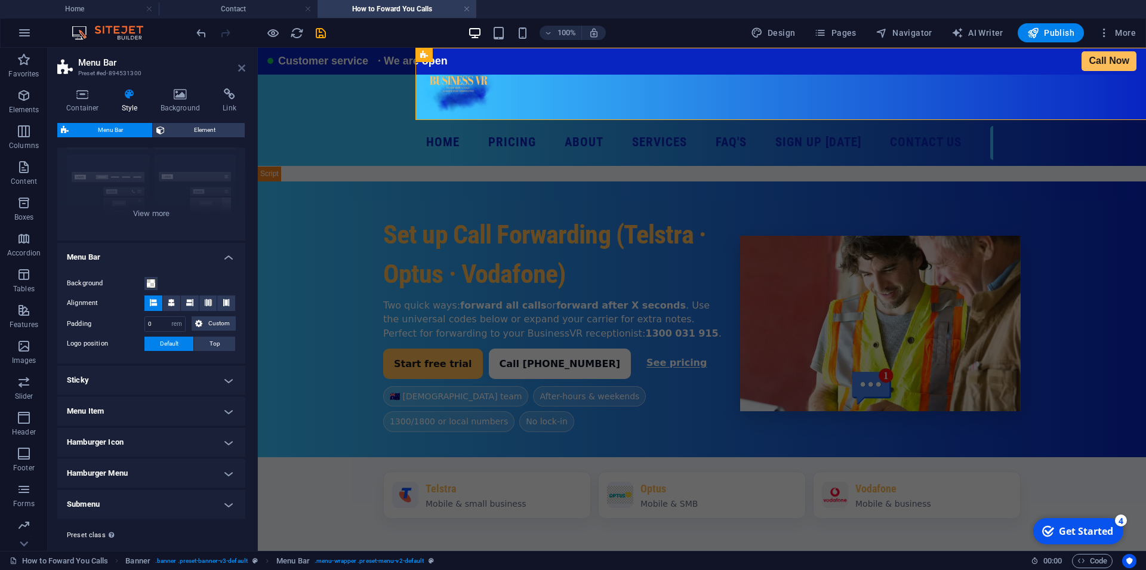
click at [243, 67] on icon at bounding box center [241, 68] width 7 height 10
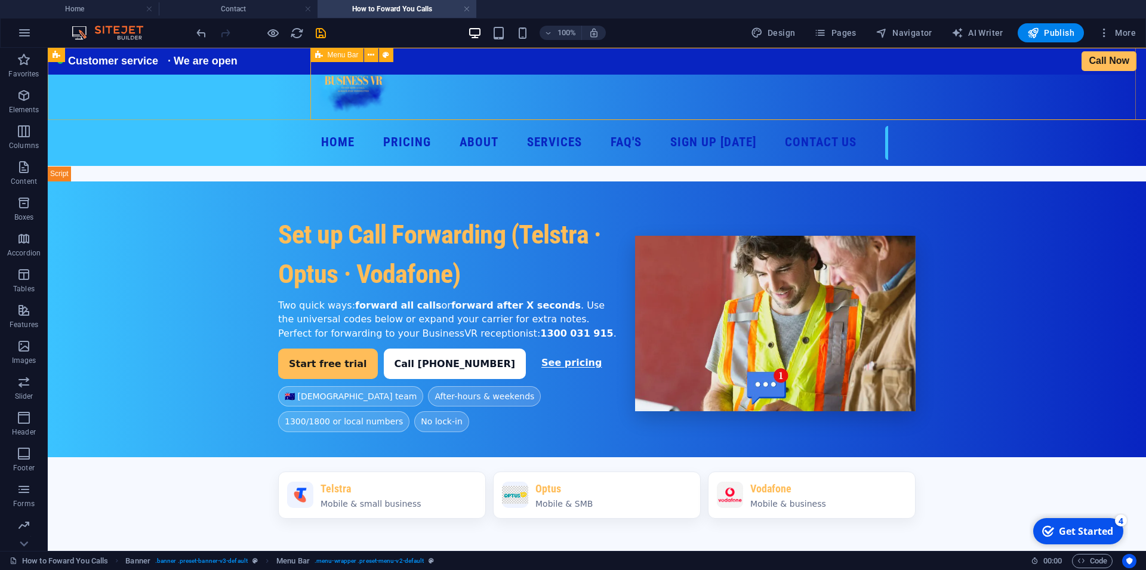
click at [318, 56] on icon at bounding box center [319, 55] width 8 height 14
select select "rem"
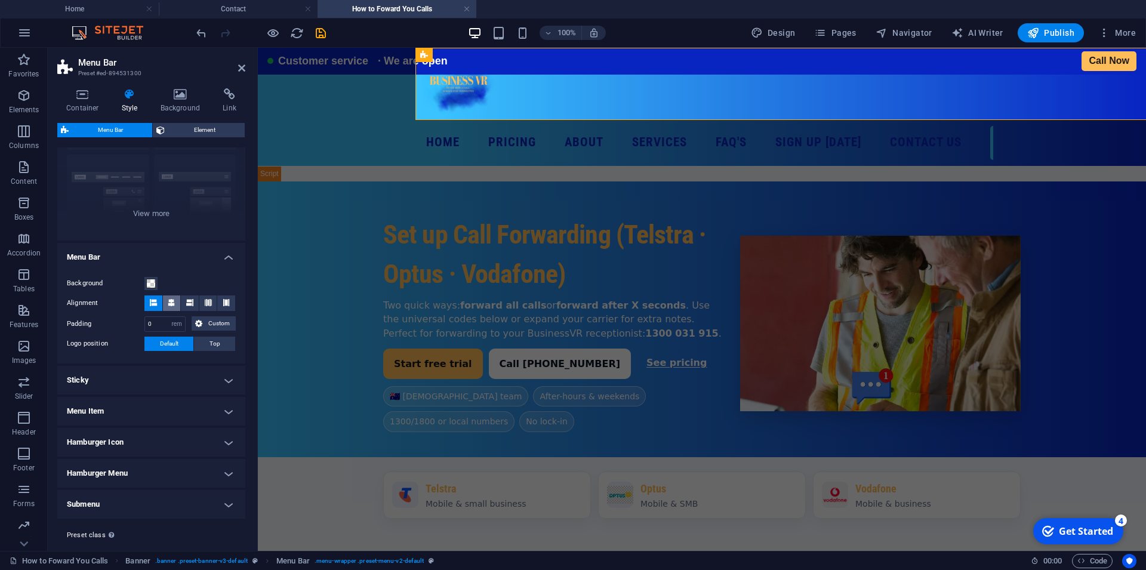
click at [172, 299] on icon at bounding box center [171, 302] width 7 height 7
click at [138, 412] on h4 "Menu Item" at bounding box center [151, 411] width 188 height 29
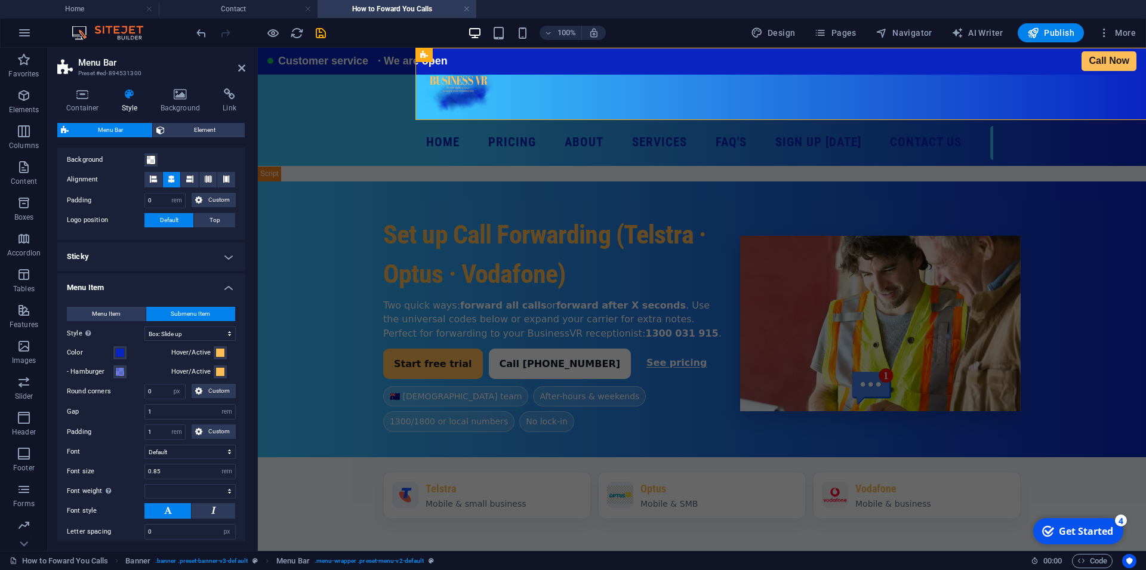
scroll to position [268, 0]
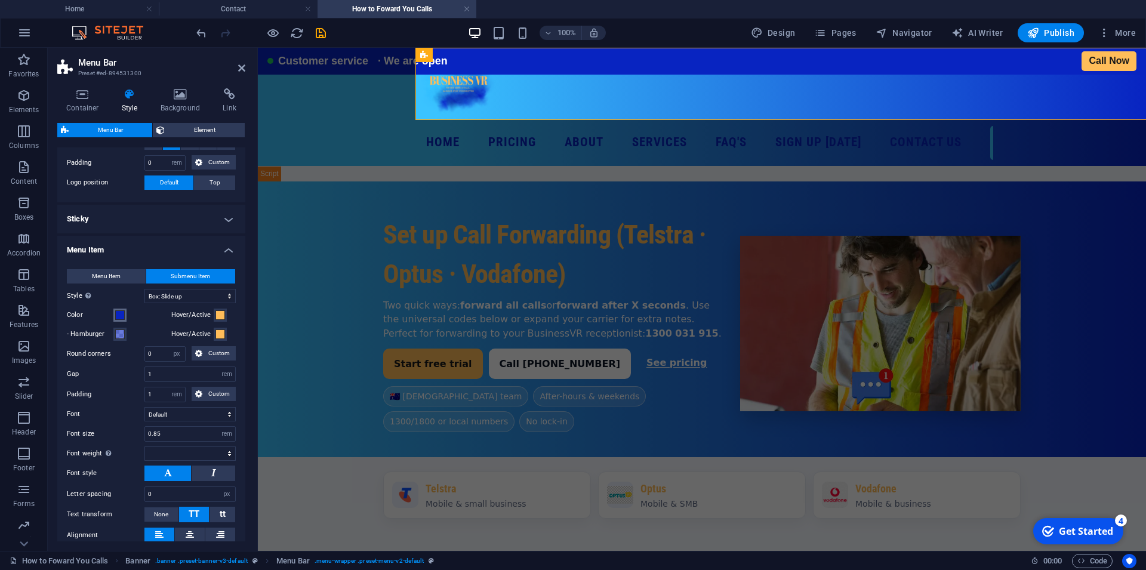
select select
click at [109, 273] on span "Menu Item" at bounding box center [106, 276] width 29 height 14
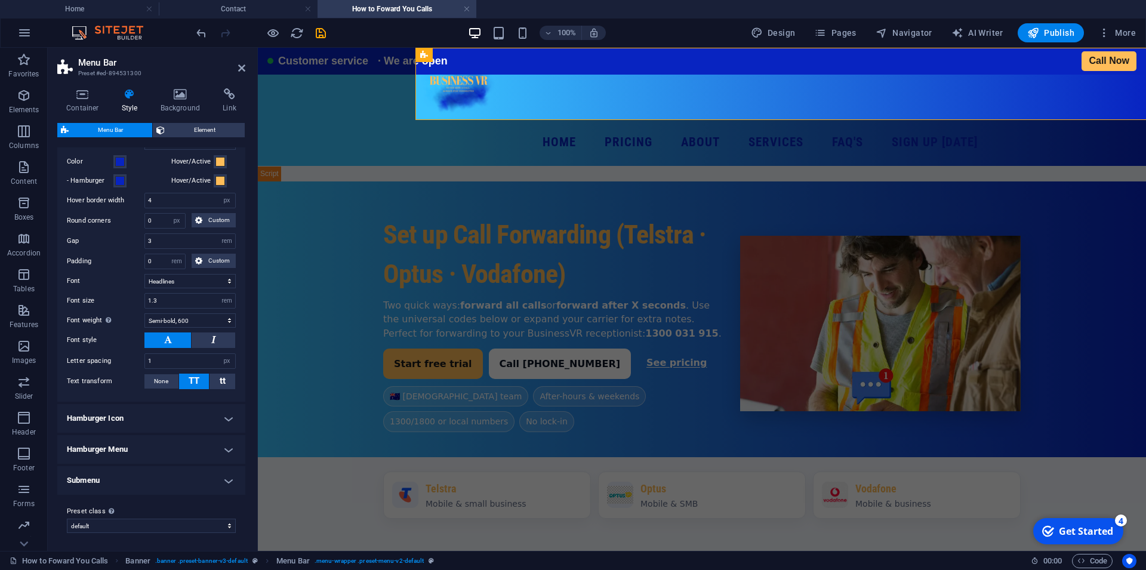
click at [160, 420] on h4 "Hamburger Icon" at bounding box center [151, 418] width 188 height 29
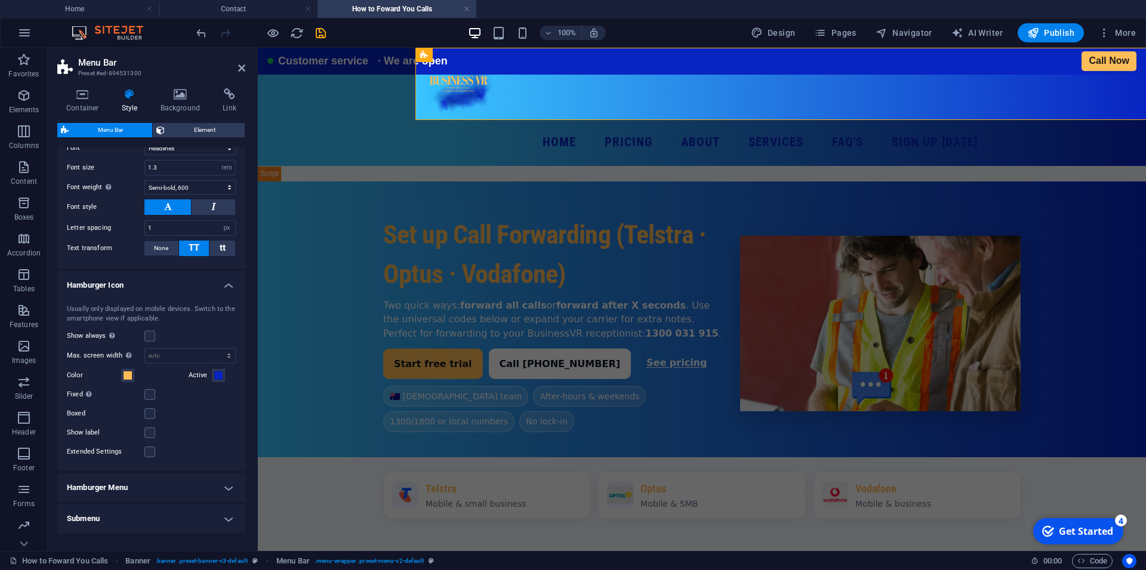
scroll to position [593, 0]
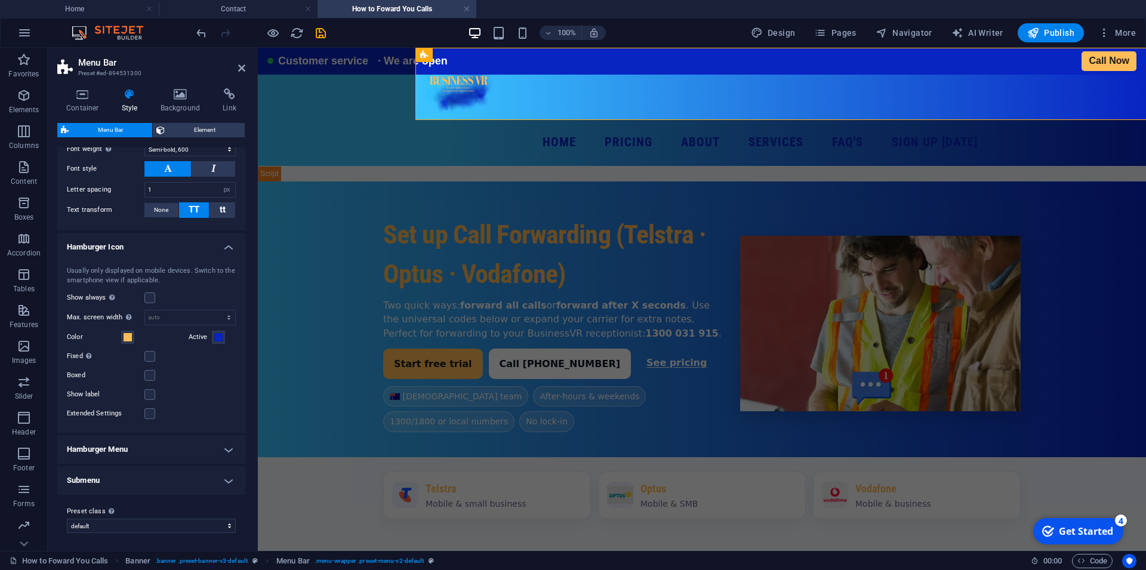
click at [182, 454] on h4 "Hamburger Menu" at bounding box center [151, 449] width 188 height 29
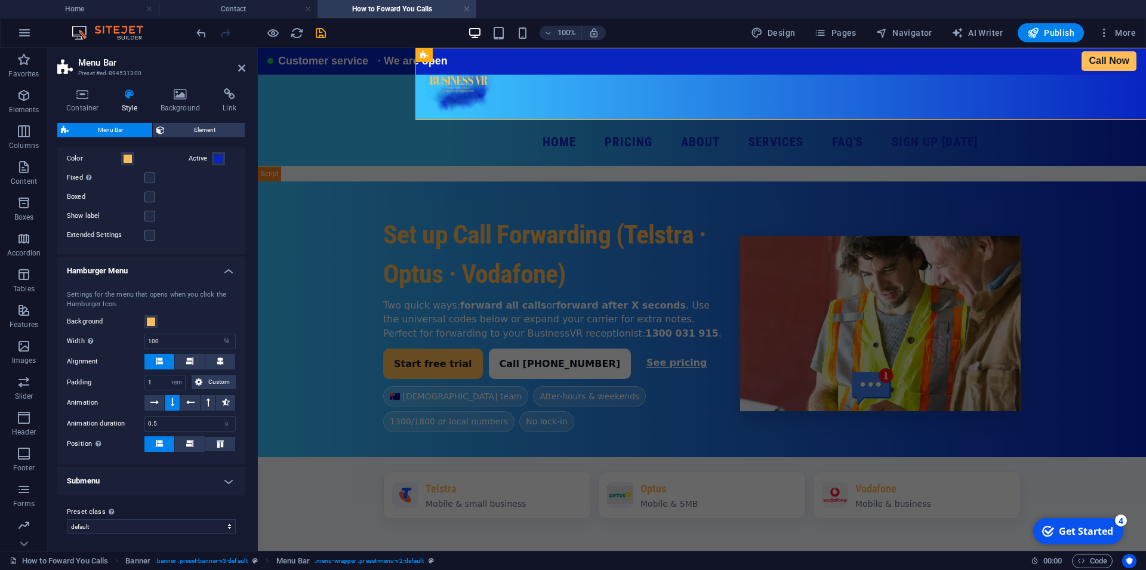
click at [206, 489] on h4 "Submenu" at bounding box center [151, 481] width 188 height 29
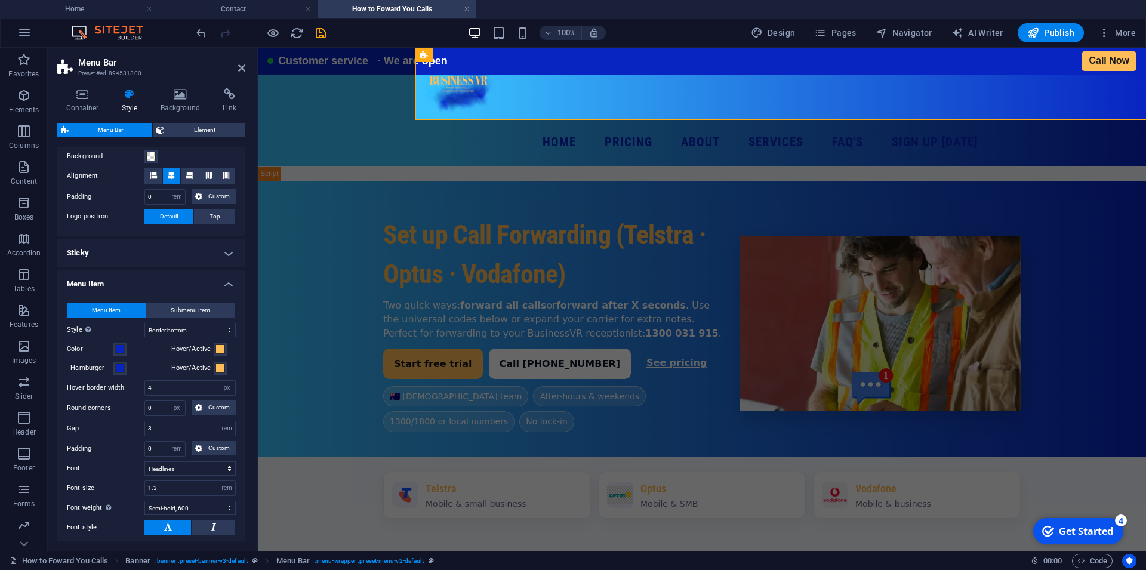
scroll to position [73, 0]
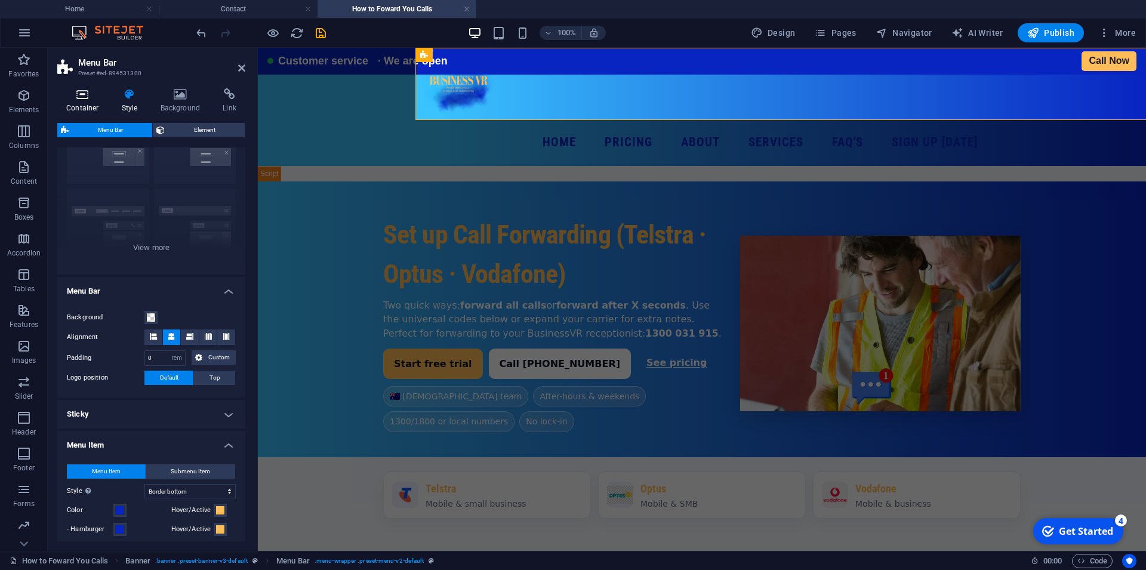
click at [82, 96] on icon at bounding box center [82, 94] width 51 height 12
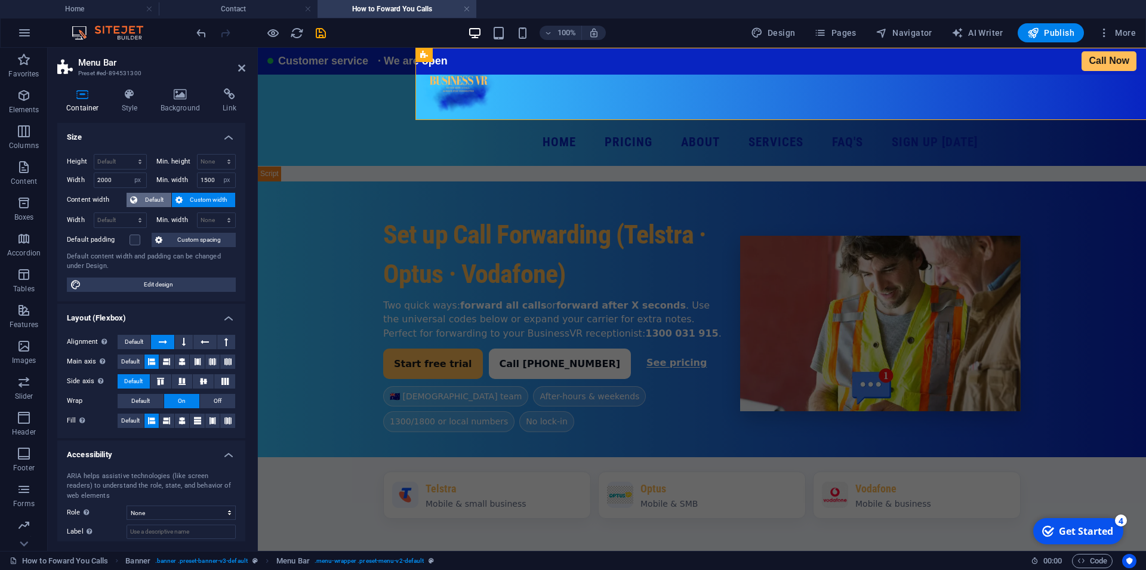
click at [142, 197] on span "Default" at bounding box center [154, 200] width 27 height 14
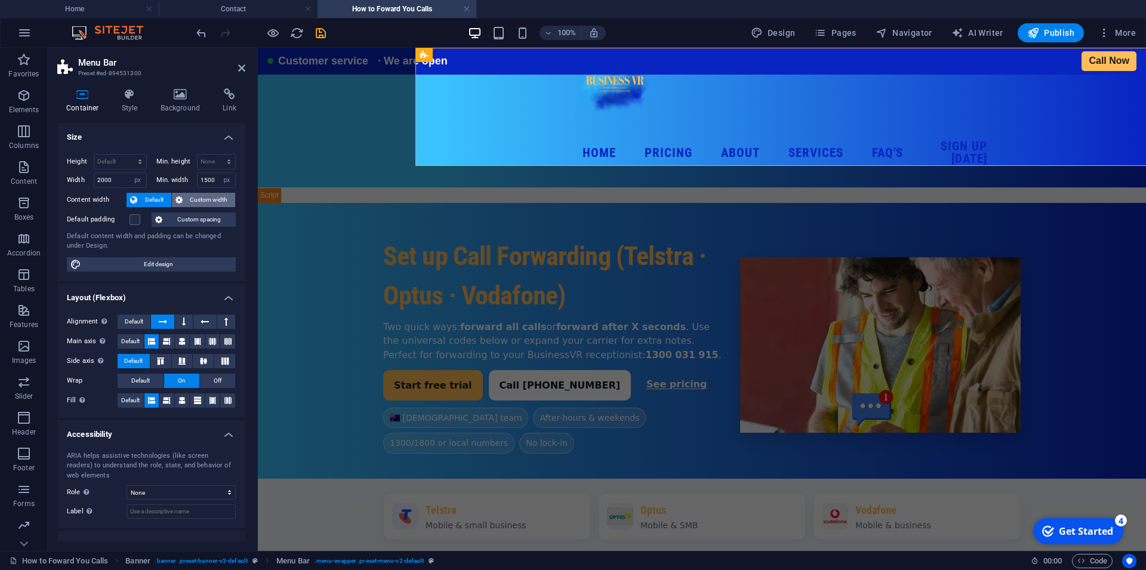
click at [203, 203] on span "Custom width" at bounding box center [209, 200] width 46 height 14
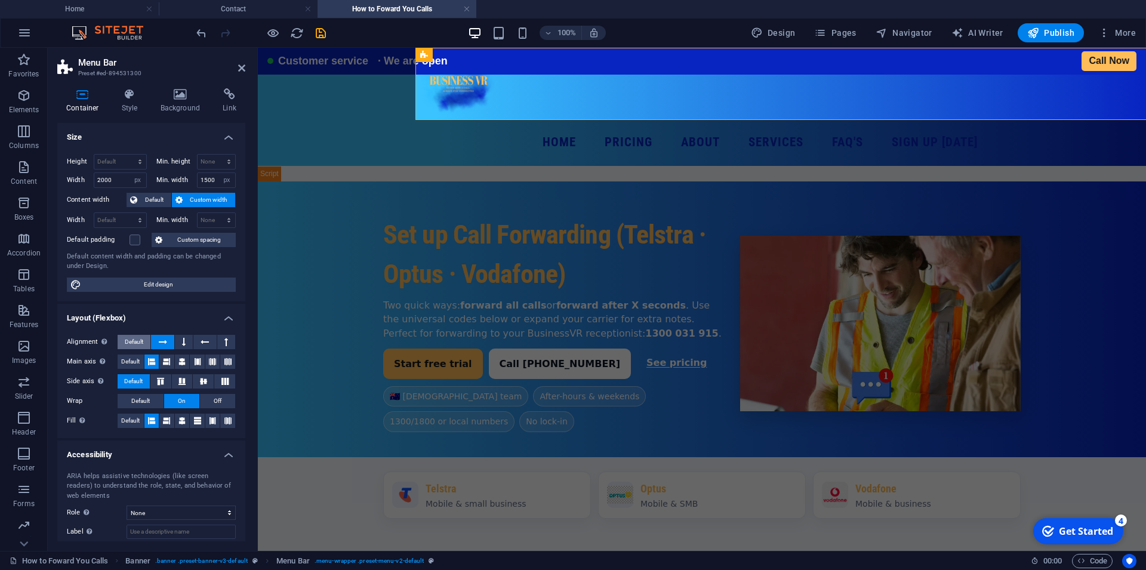
click at [144, 337] on button "Default" at bounding box center [134, 342] width 33 height 14
click at [128, 356] on span "Default" at bounding box center [130, 361] width 18 height 14
click at [135, 401] on span "Default" at bounding box center [140, 401] width 18 height 14
click at [121, 421] on span "Default" at bounding box center [130, 420] width 18 height 14
click at [101, 443] on h4 "Accessibility" at bounding box center [151, 450] width 188 height 21
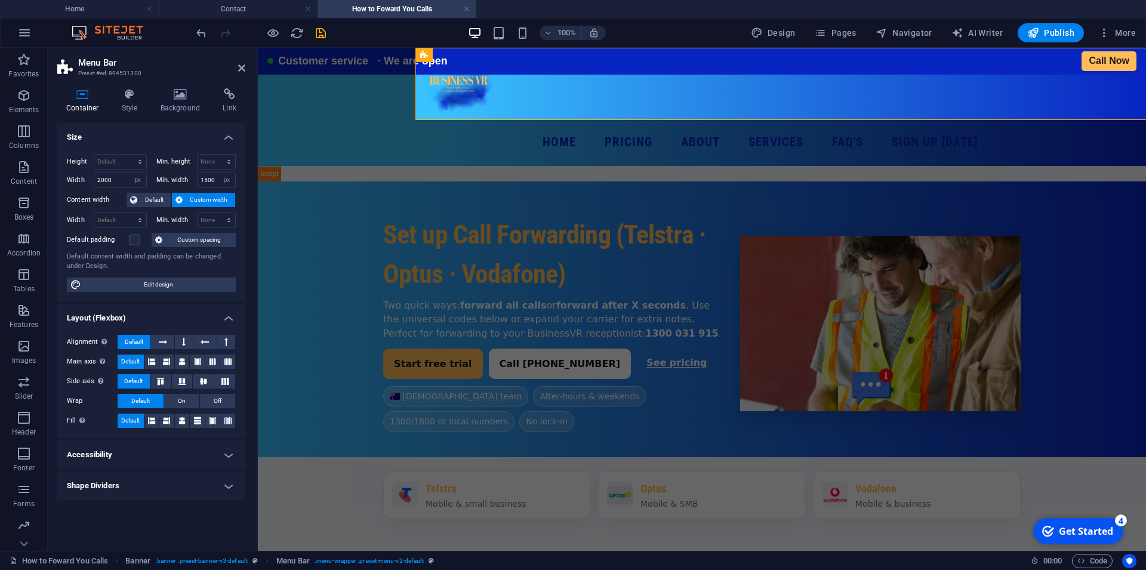
click at [102, 443] on h4 "Accessibility" at bounding box center [151, 454] width 188 height 29
click at [150, 424] on icon at bounding box center [151, 420] width 7 height 14
click at [204, 176] on input "1500" at bounding box center [216, 180] width 38 height 14
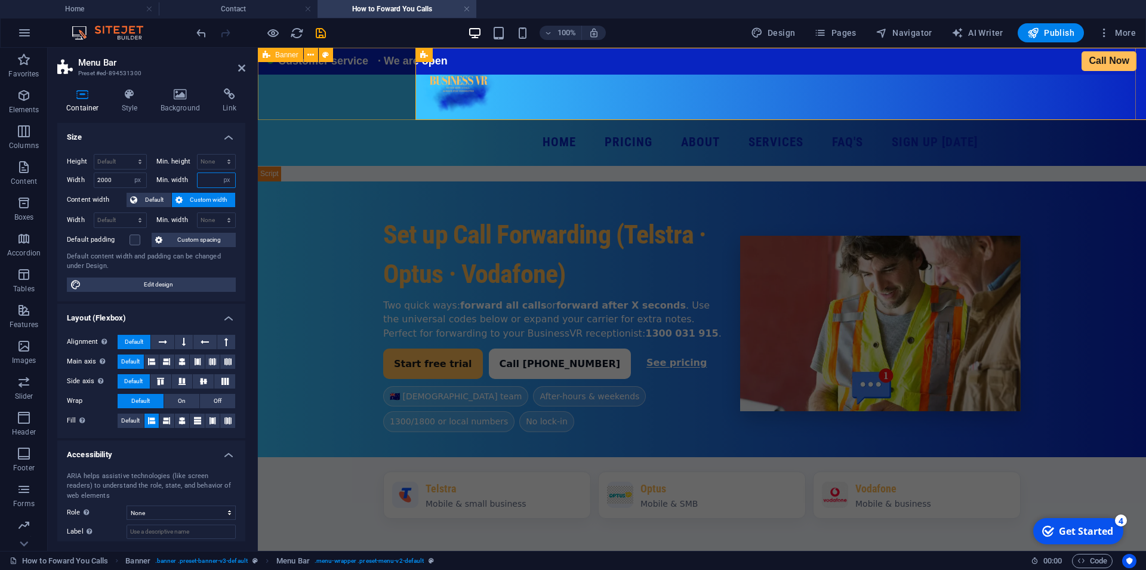
click at [279, 54] on span "Banner" at bounding box center [286, 54] width 23 height 7
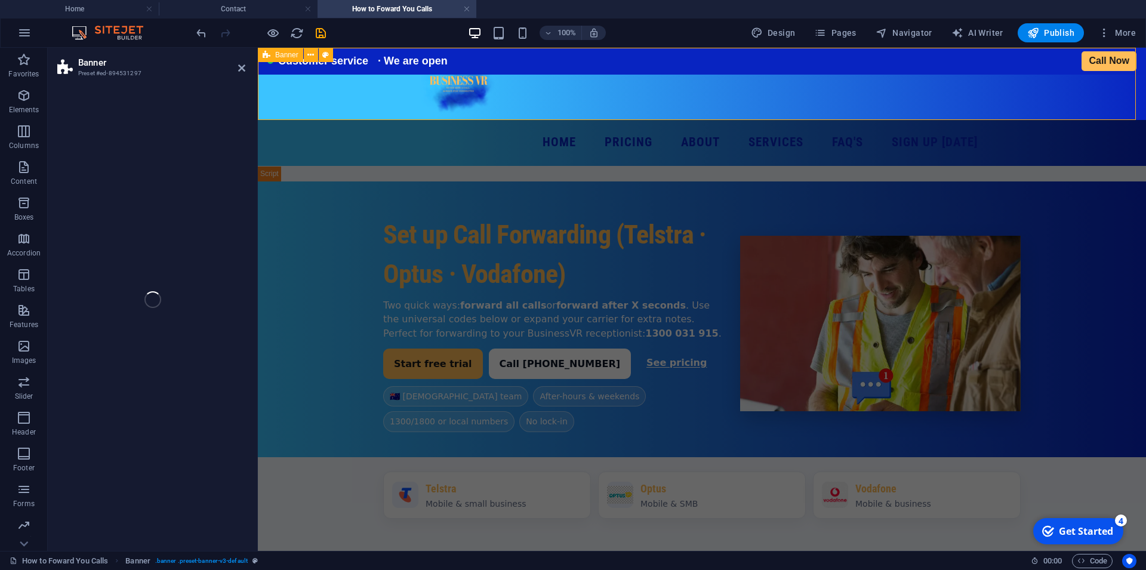
select select "px"
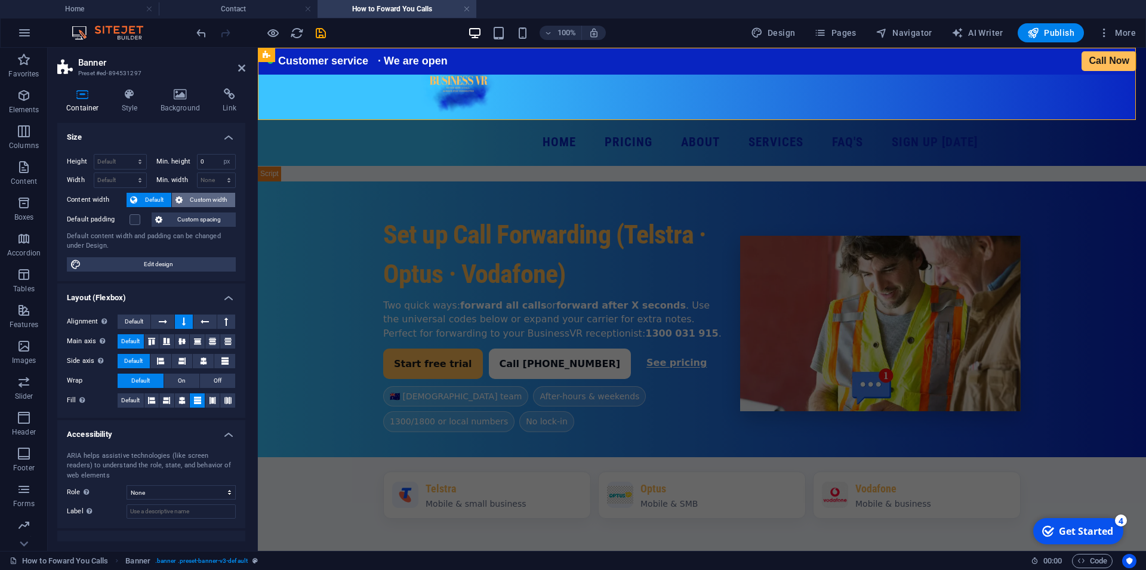
click at [186, 200] on span "Custom width" at bounding box center [209, 200] width 46 height 14
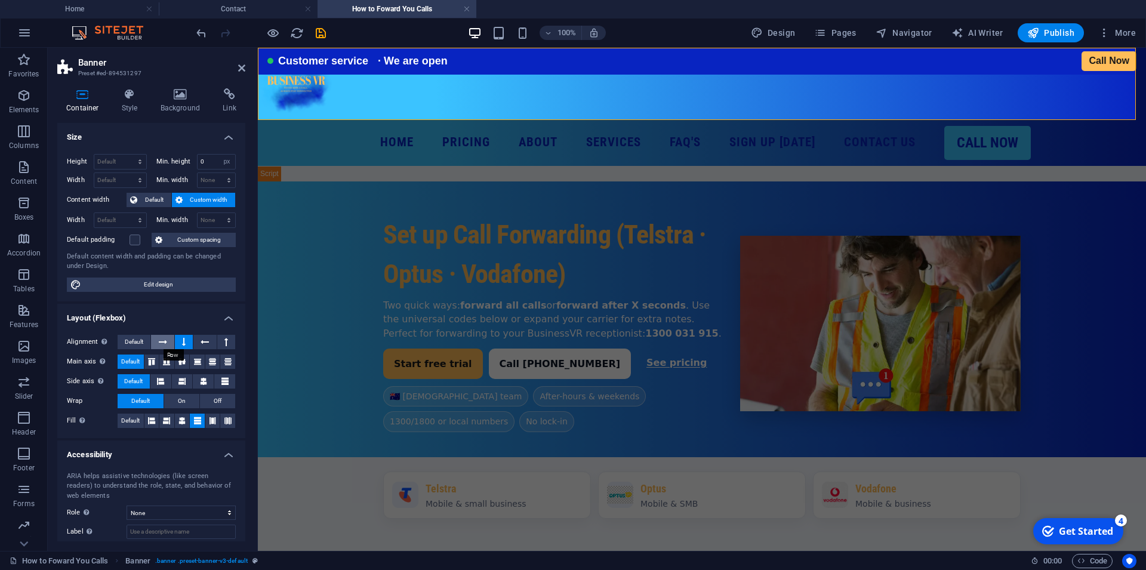
click at [159, 342] on icon at bounding box center [163, 342] width 8 height 14
click at [148, 364] on icon at bounding box center [151, 361] width 7 height 14
click at [137, 422] on button "Default" at bounding box center [131, 420] width 26 height 14
click at [178, 419] on icon at bounding box center [181, 420] width 7 height 14
click at [322, 33] on icon "save" at bounding box center [321, 33] width 14 height 14
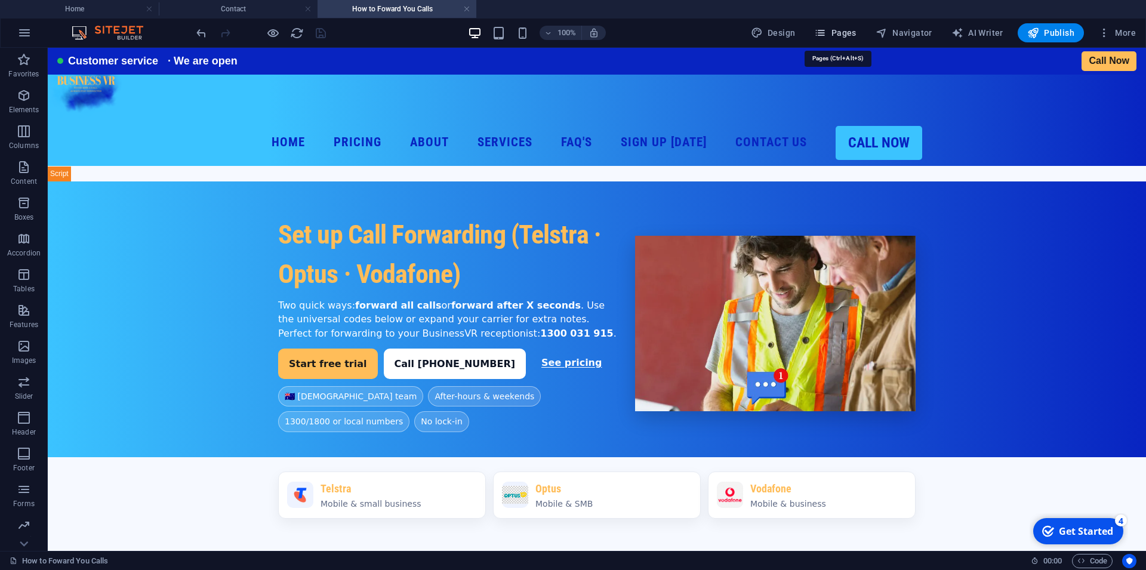
click at [840, 26] on button "Pages" at bounding box center [834, 32] width 51 height 19
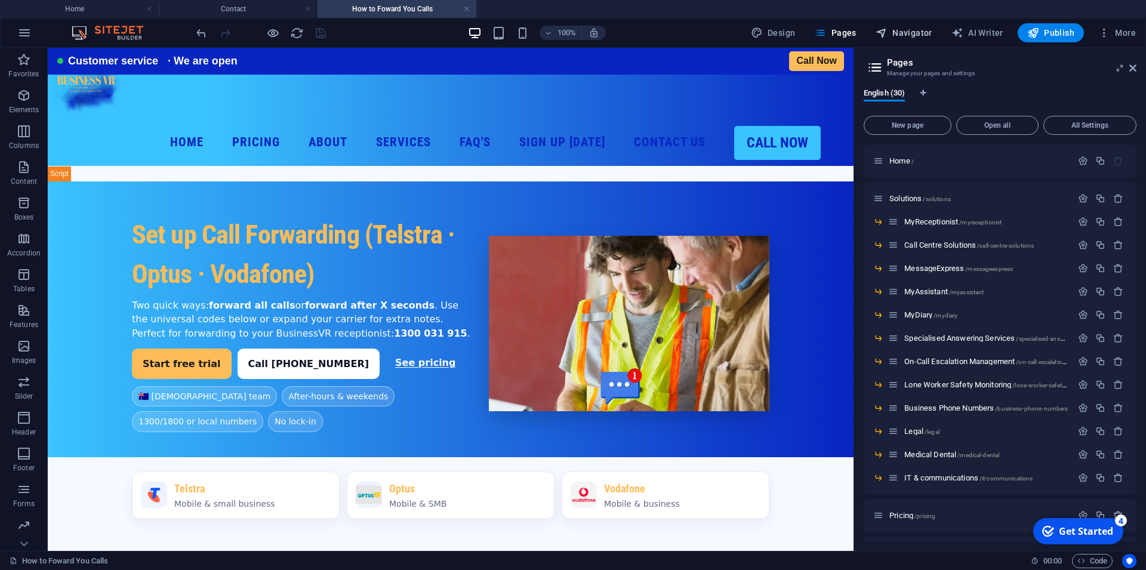
click at [887, 33] on icon "button" at bounding box center [881, 33] width 12 height 12
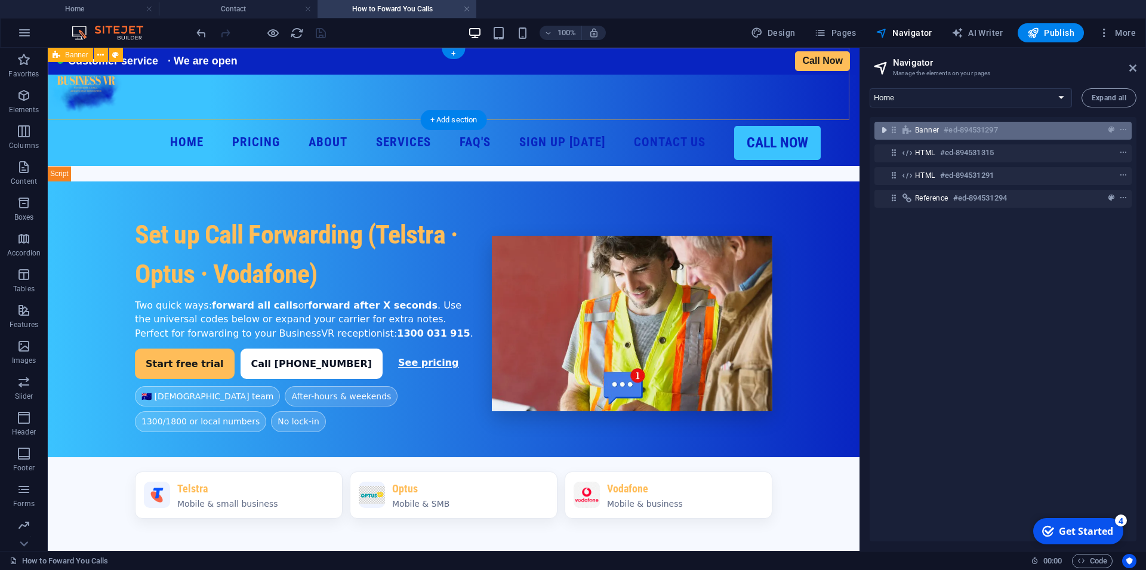
click at [885, 130] on icon "toggle-expand" at bounding box center [884, 130] width 12 height 12
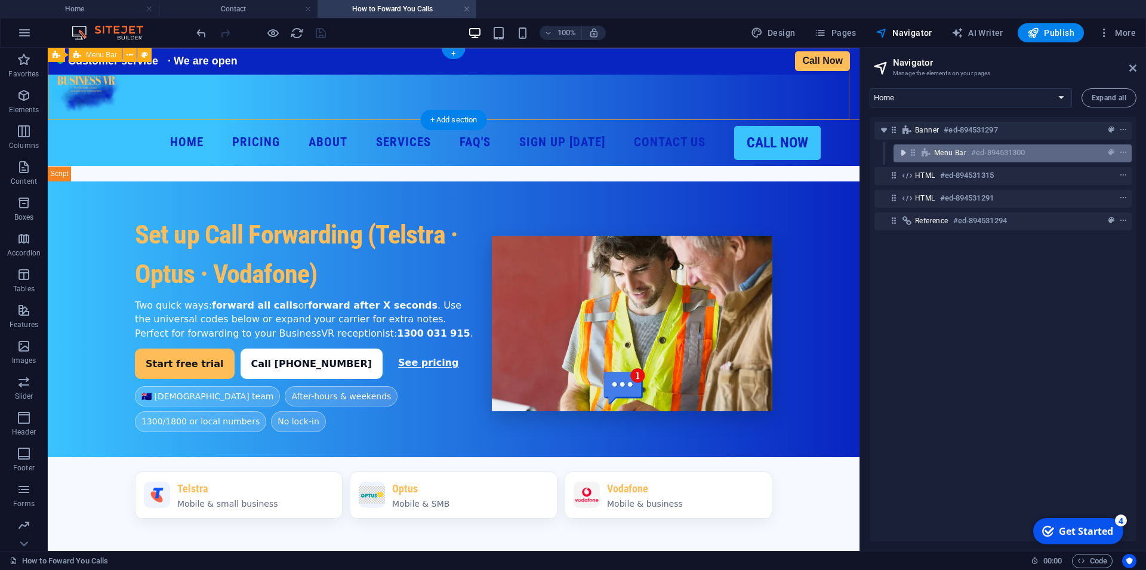
click at [905, 148] on icon "toggle-expand" at bounding box center [903, 153] width 12 height 12
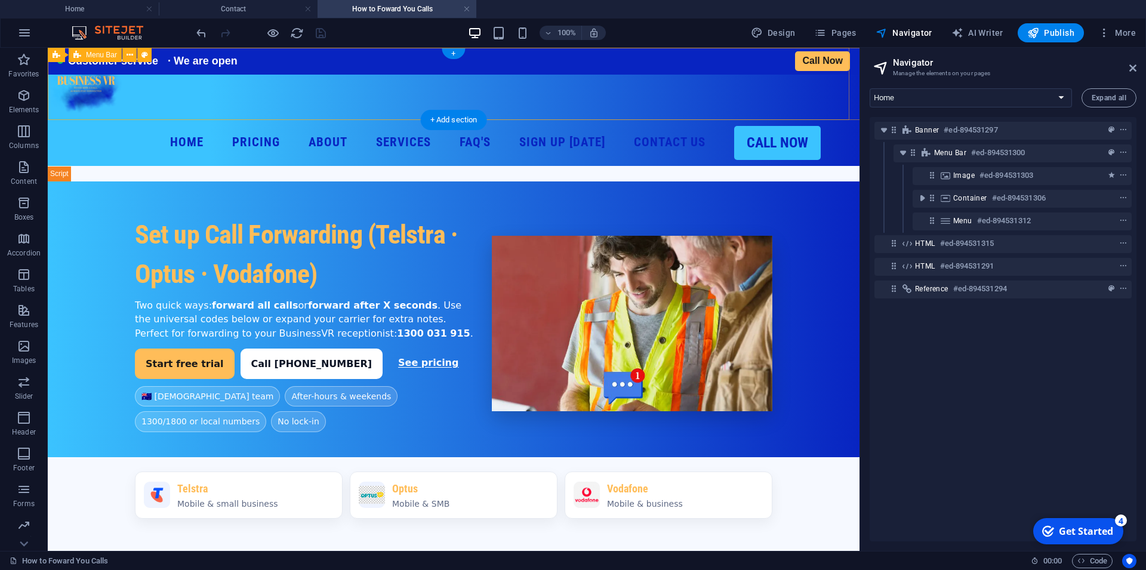
click at [761, 51] on div "Home Pricing About Services FAQ's Sign up [DATE] Contact Us Call Now" at bounding box center [495, 107] width 895 height 118
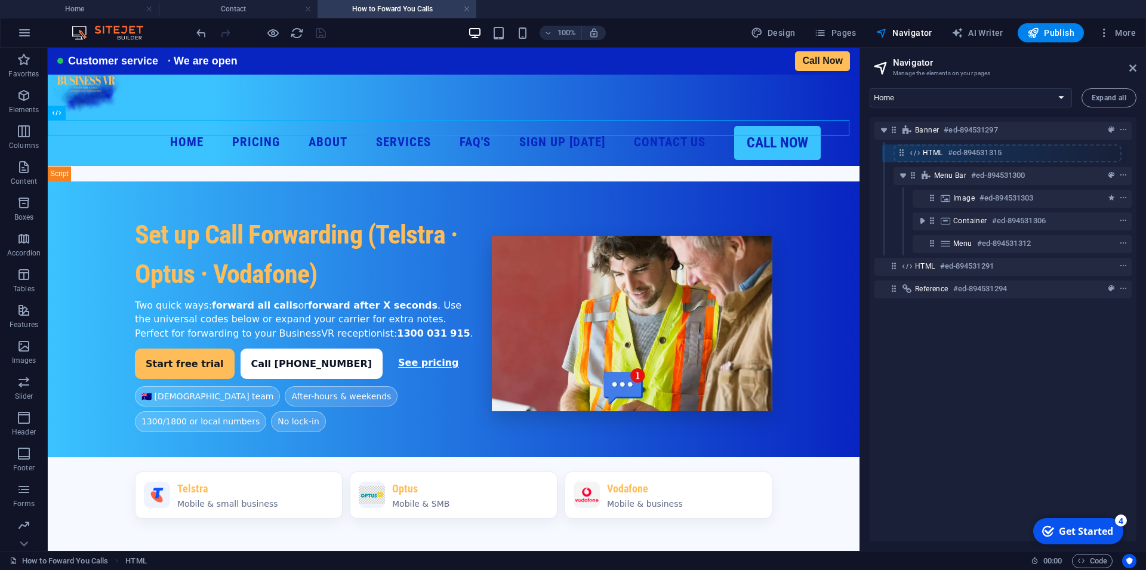
drag, startPoint x: 894, startPoint y: 243, endPoint x: 902, endPoint y: 149, distance: 95.2
click at [902, 149] on div "Banner #ed-894531297 Menu Bar #ed-894531300 Image #ed-894531303 Container #ed-8…" at bounding box center [1002, 329] width 267 height 424
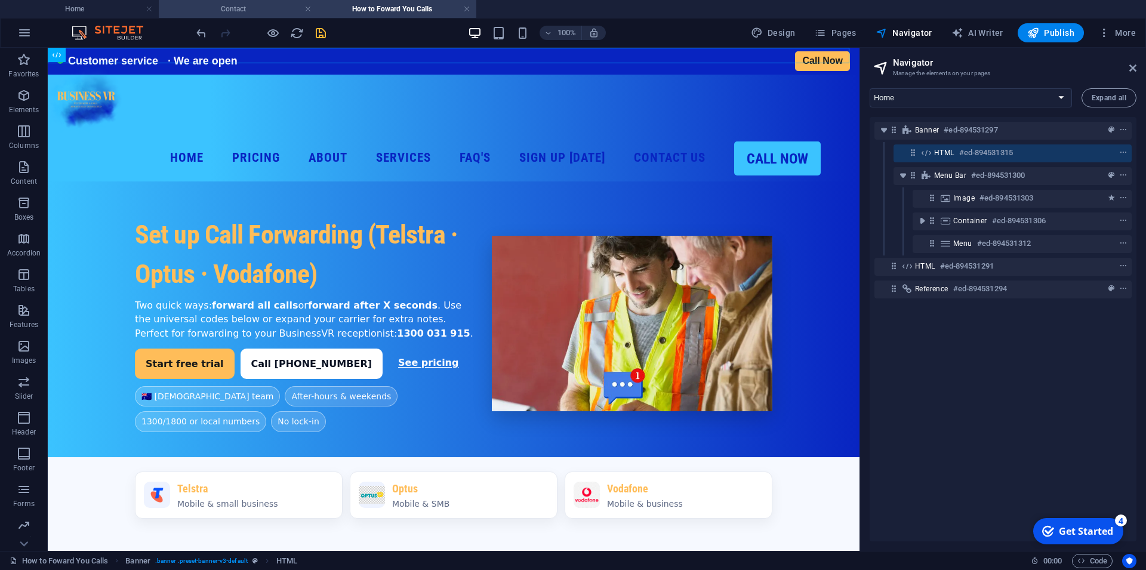
click at [243, 4] on h4 "Contact" at bounding box center [238, 8] width 159 height 13
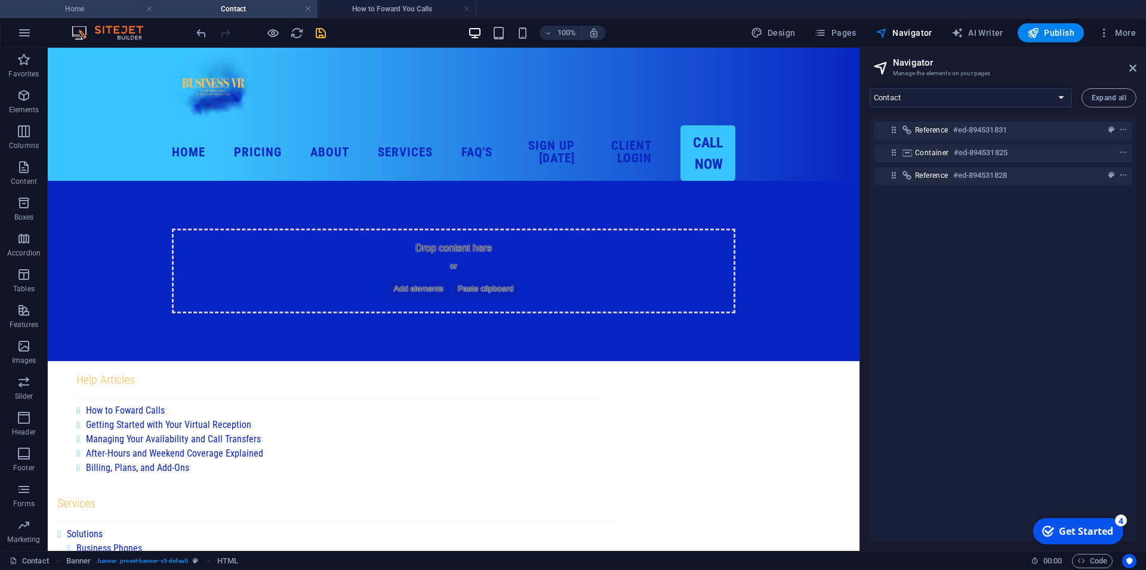
click at [88, 8] on h4 "Home" at bounding box center [79, 8] width 159 height 13
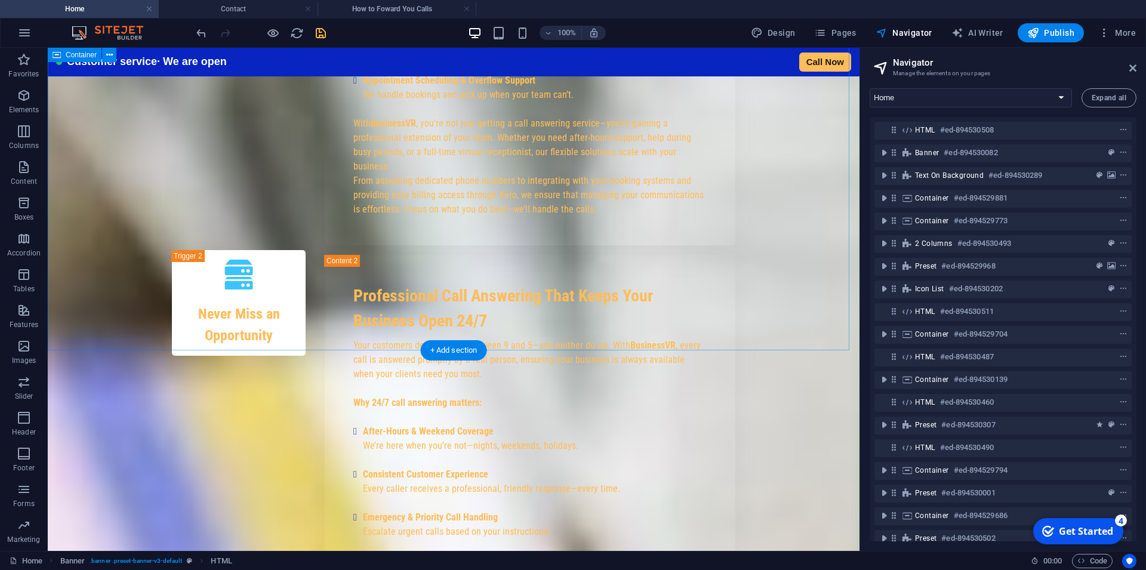
scroll to position [3533, 0]
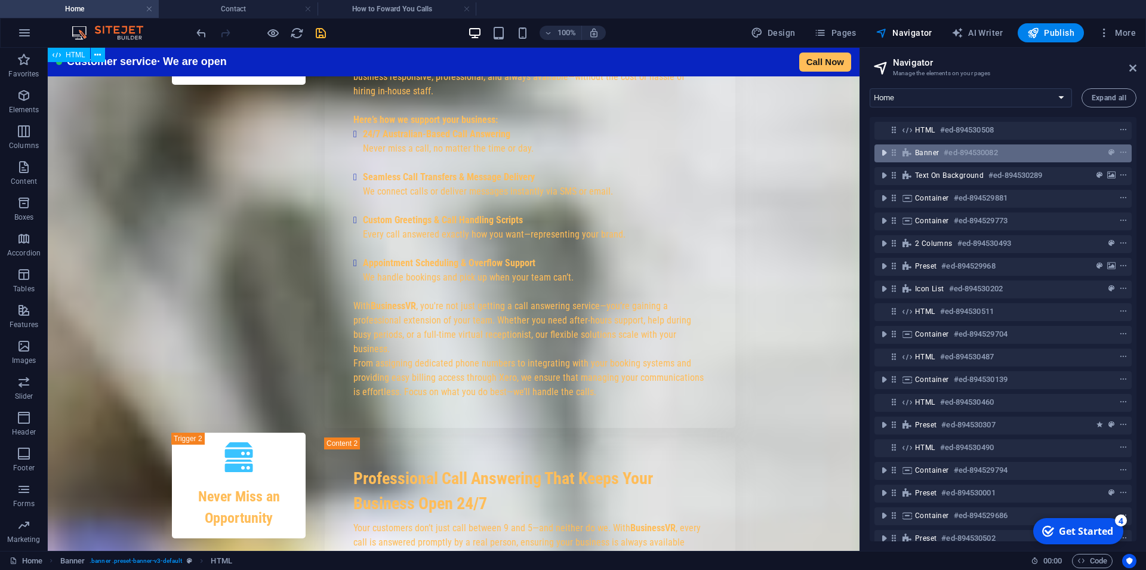
click at [878, 152] on icon "toggle-expand" at bounding box center [884, 153] width 12 height 12
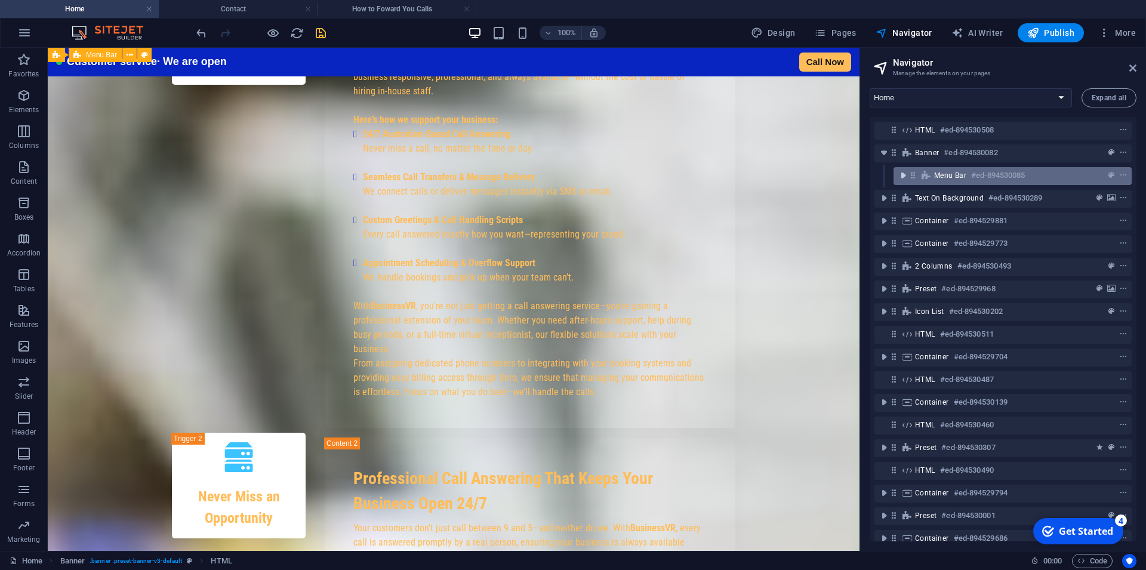
click at [902, 175] on icon "toggle-expand" at bounding box center [903, 175] width 12 height 12
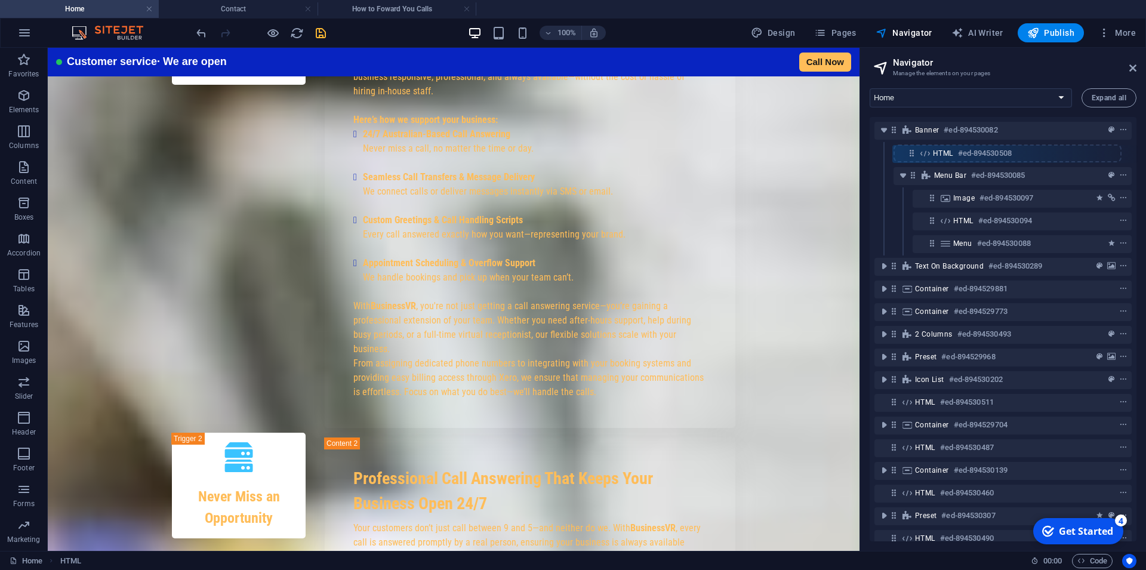
drag, startPoint x: 894, startPoint y: 131, endPoint x: 912, endPoint y: 157, distance: 31.8
click at [912, 157] on div "HTML #ed-894530508 Banner #ed-894530082 Menu Bar #ed-894530085 Image #ed-894530…" at bounding box center [1002, 329] width 267 height 424
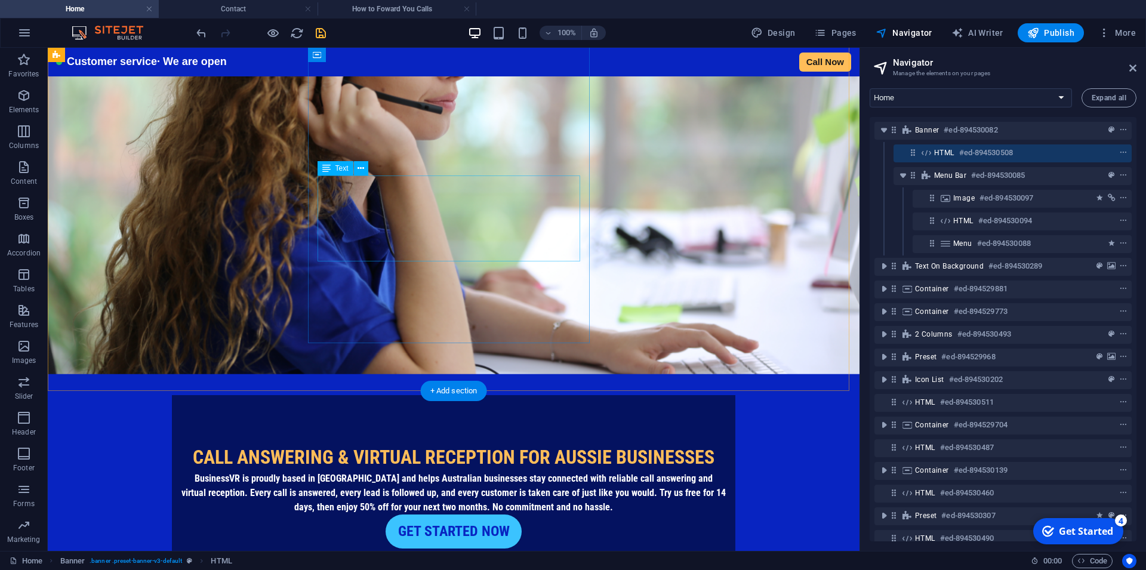
scroll to position [0, 0]
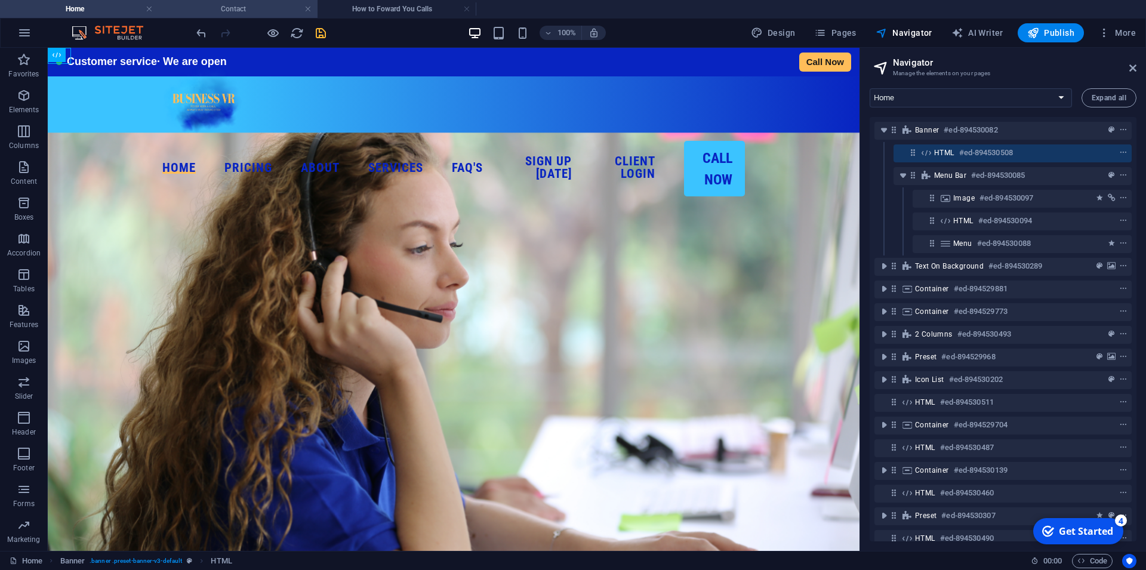
click at [237, 10] on h4 "Contact" at bounding box center [238, 8] width 159 height 13
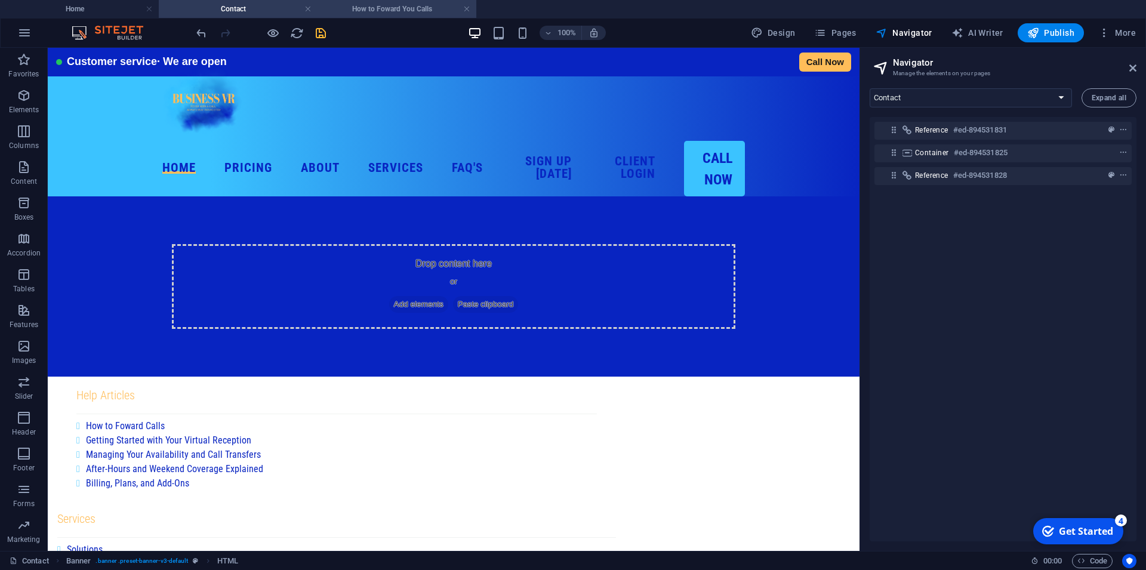
click at [391, 10] on h4 "How to Foward You Calls" at bounding box center [396, 8] width 159 height 13
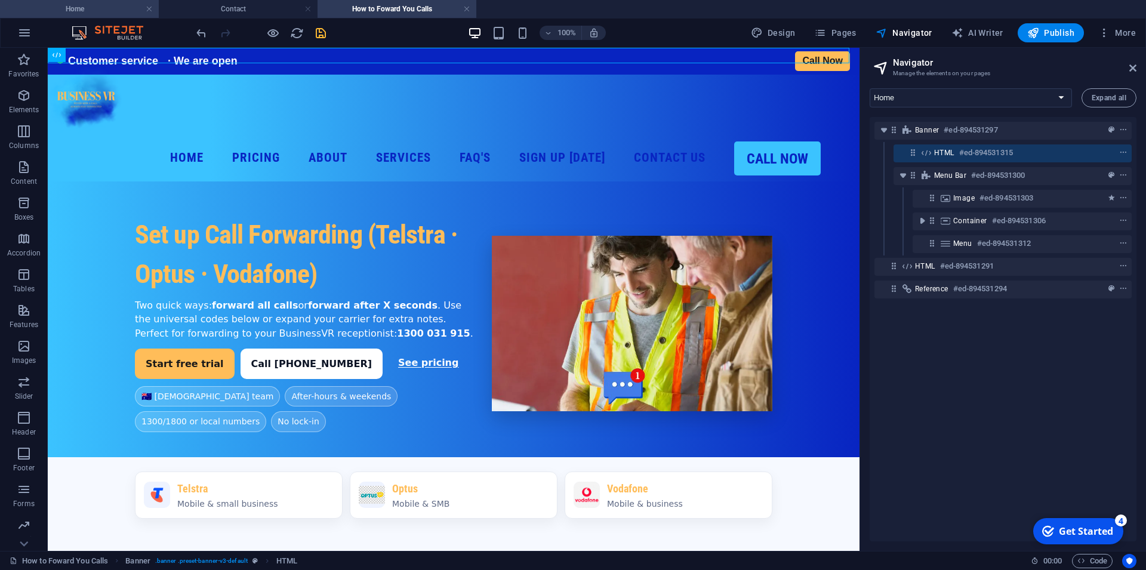
click at [94, 6] on h4 "Home" at bounding box center [79, 8] width 159 height 13
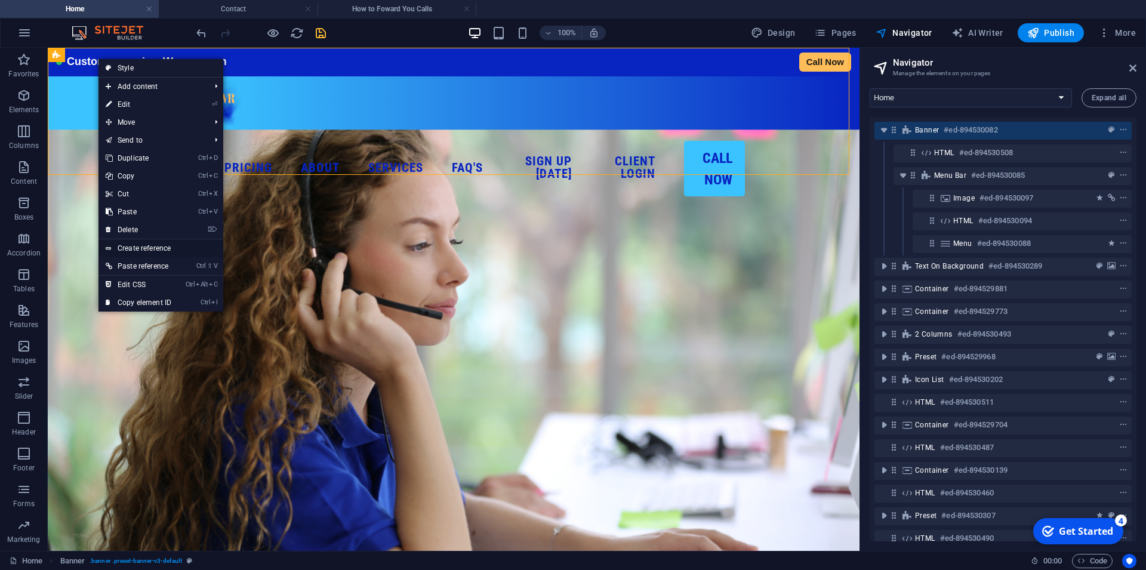
click at [145, 247] on link "Create reference" at bounding box center [160, 248] width 125 height 18
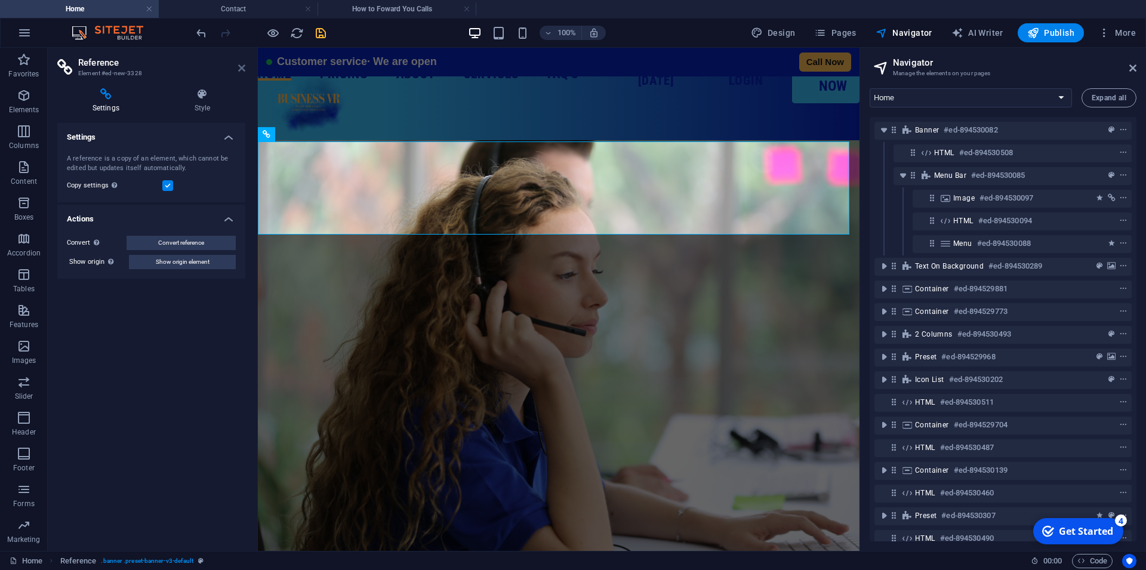
click at [242, 66] on icon at bounding box center [241, 68] width 7 height 10
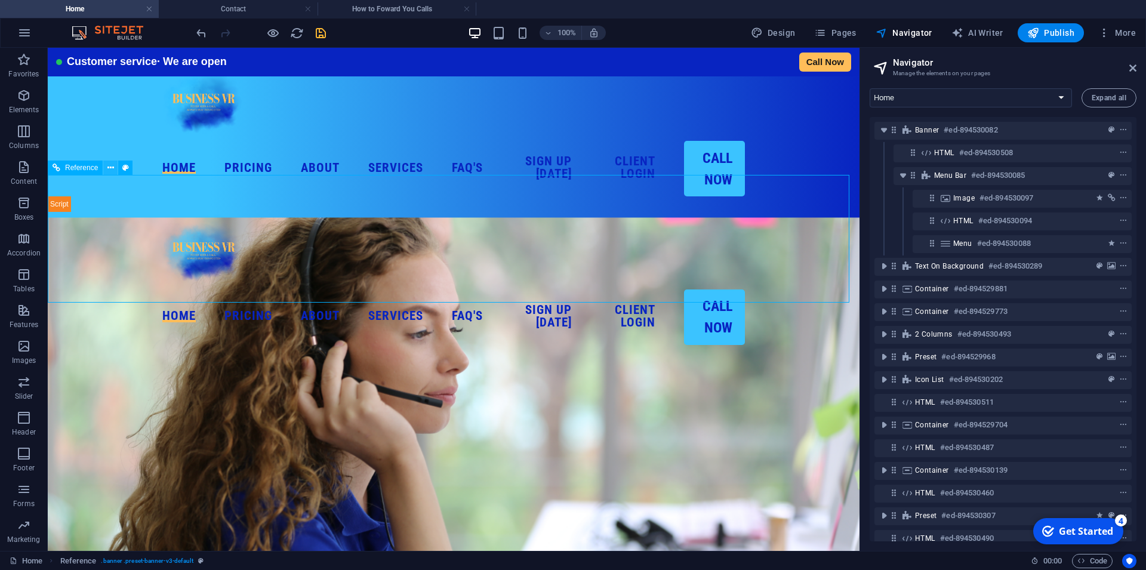
click at [110, 168] on icon at bounding box center [110, 168] width 7 height 13
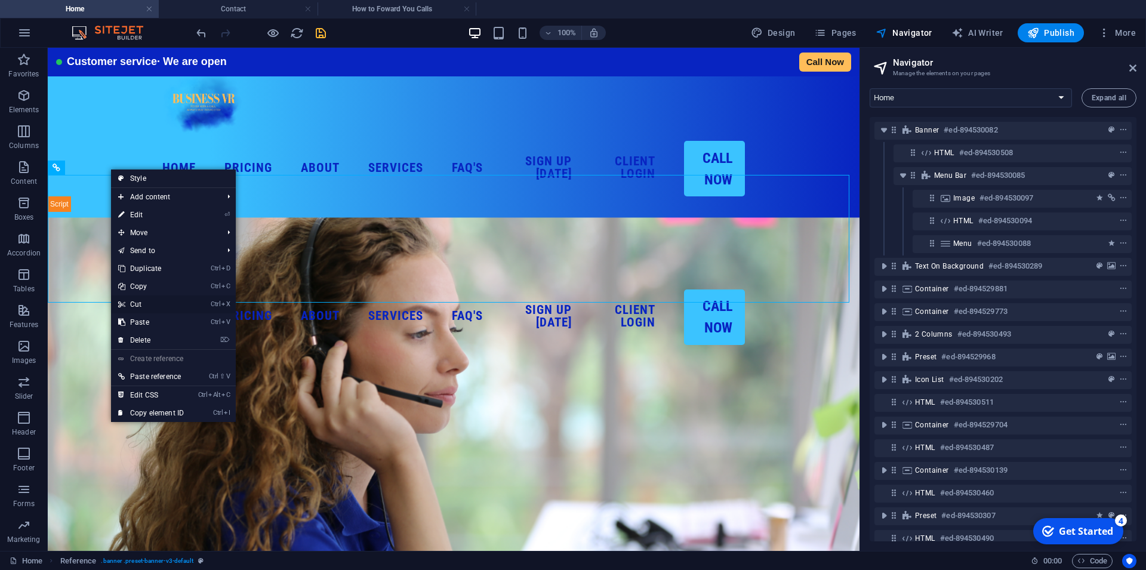
click at [146, 305] on link "Ctrl X Cut" at bounding box center [151, 304] width 80 height 18
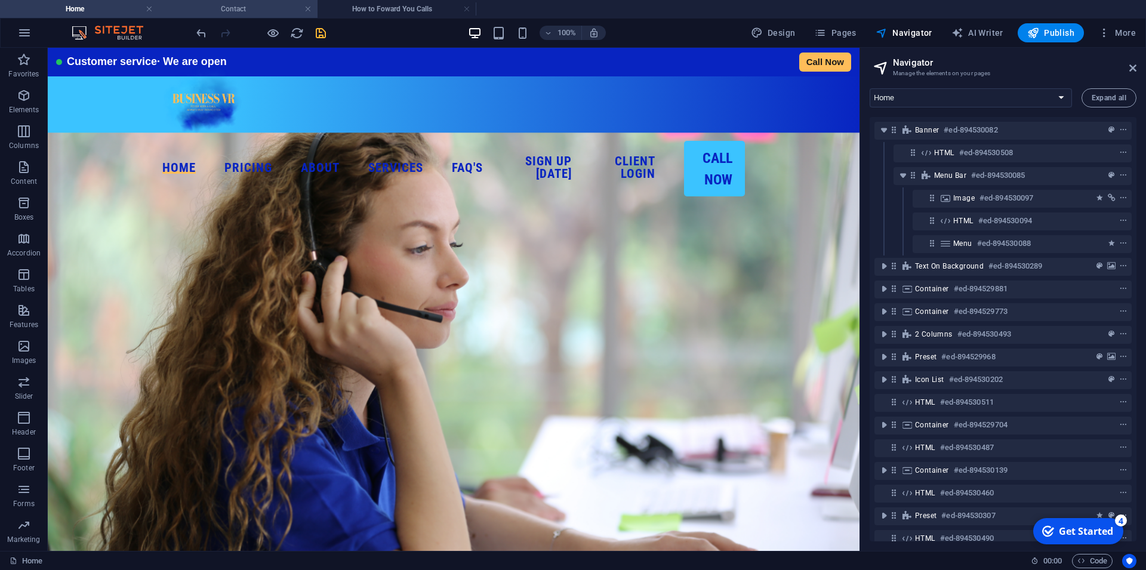
click at [250, 14] on h4 "Contact" at bounding box center [238, 8] width 159 height 13
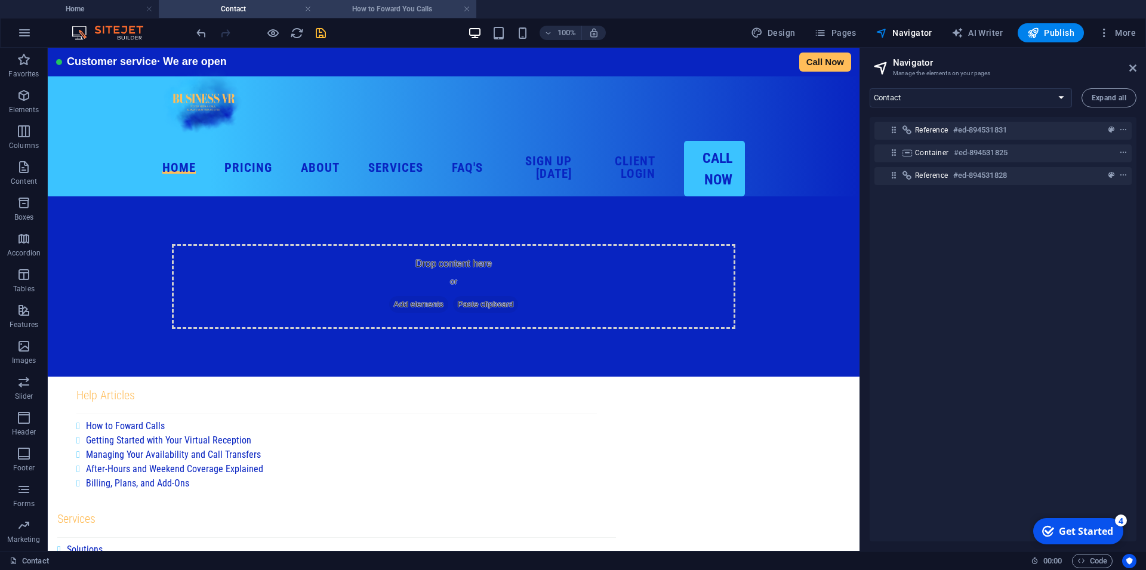
click at [376, 10] on h4 "How to Foward You Calls" at bounding box center [396, 8] width 159 height 13
select select "16853727-en"
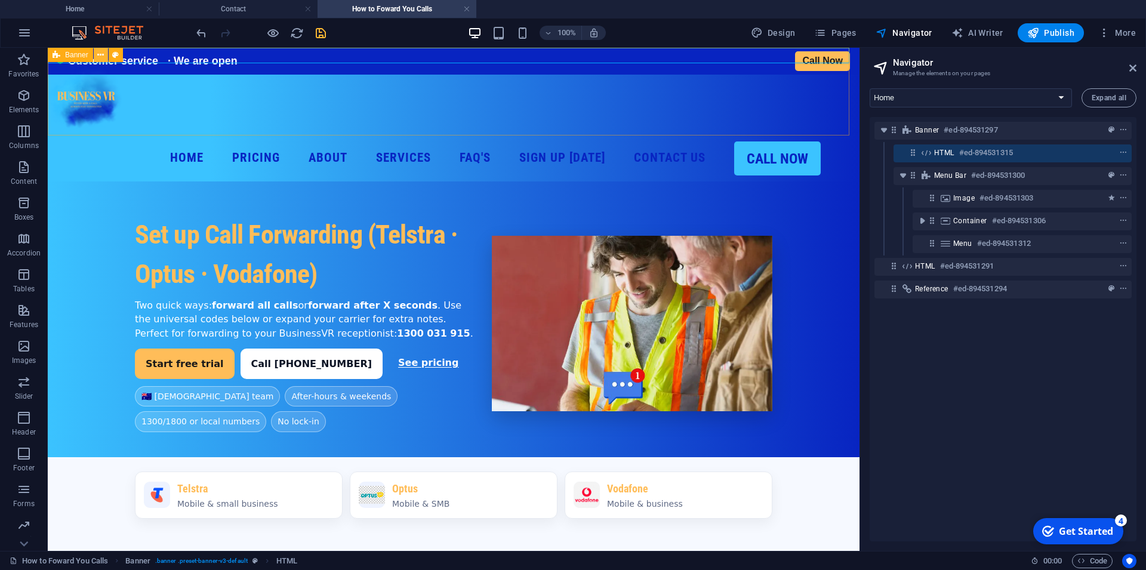
click at [95, 57] on button at bounding box center [101, 55] width 14 height 14
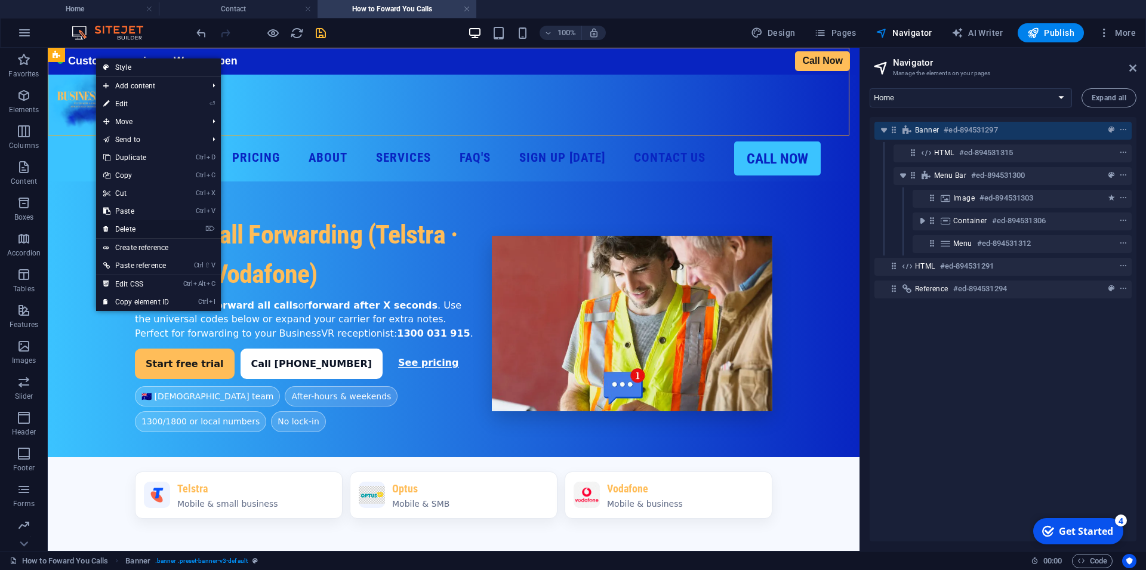
click at [135, 233] on link "⌦ Delete" at bounding box center [136, 229] width 80 height 18
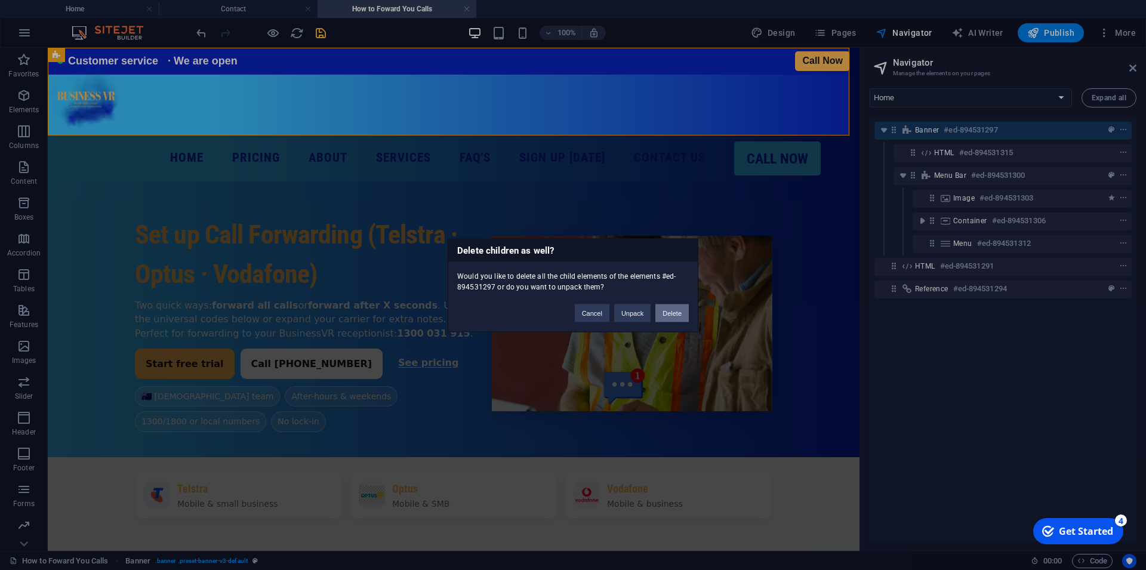
click at [674, 314] on button "Delete" at bounding box center [671, 313] width 33 height 18
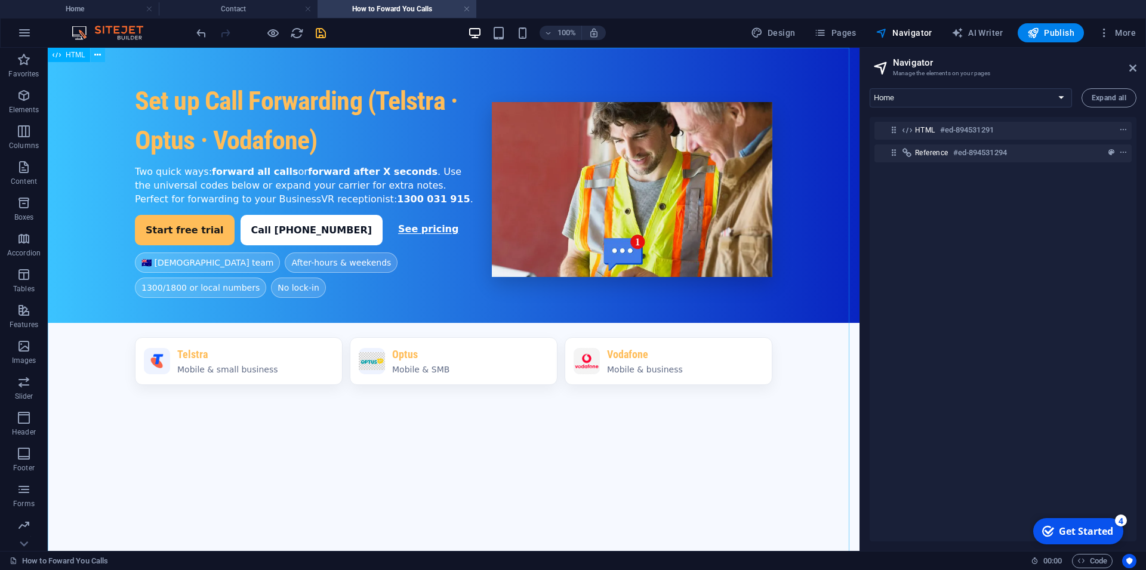
click at [96, 57] on icon at bounding box center [97, 55] width 7 height 13
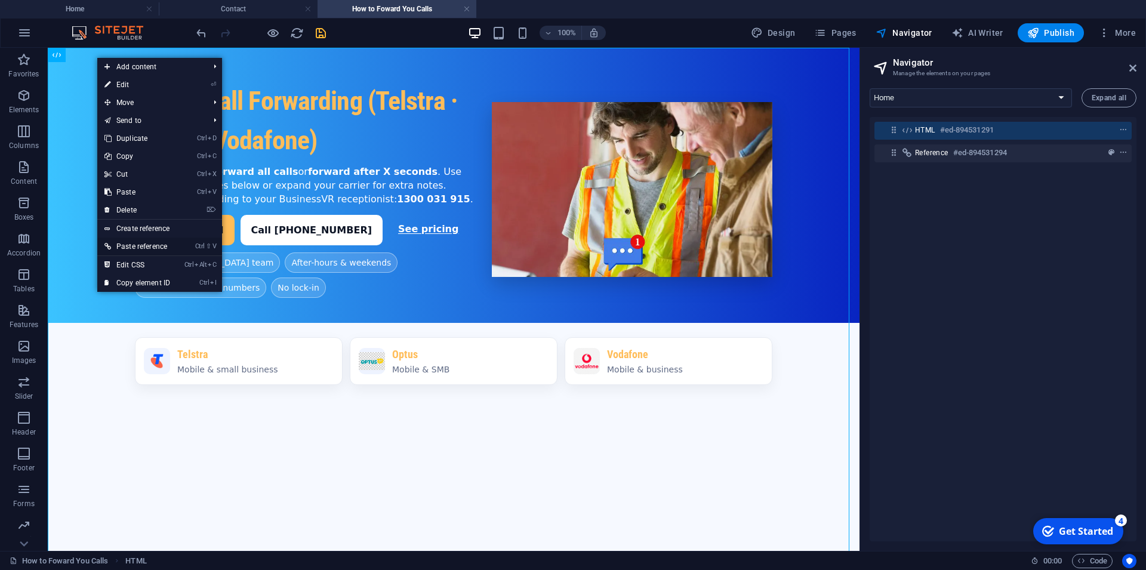
click at [143, 245] on link "Ctrl ⇧ V Paste reference" at bounding box center [137, 246] width 80 height 18
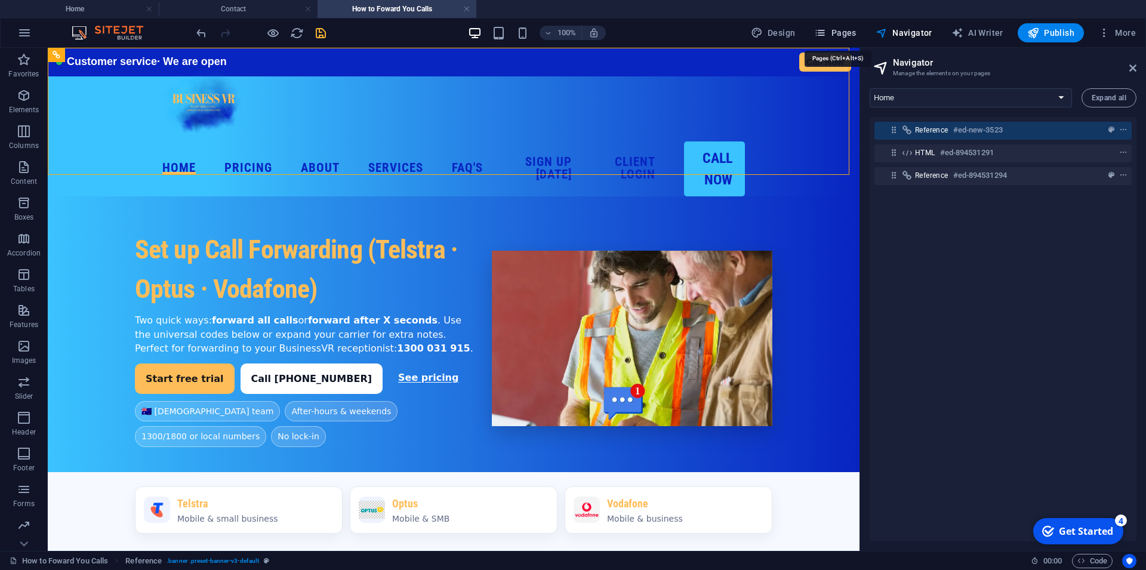
click at [845, 34] on span "Pages" at bounding box center [835, 33] width 42 height 12
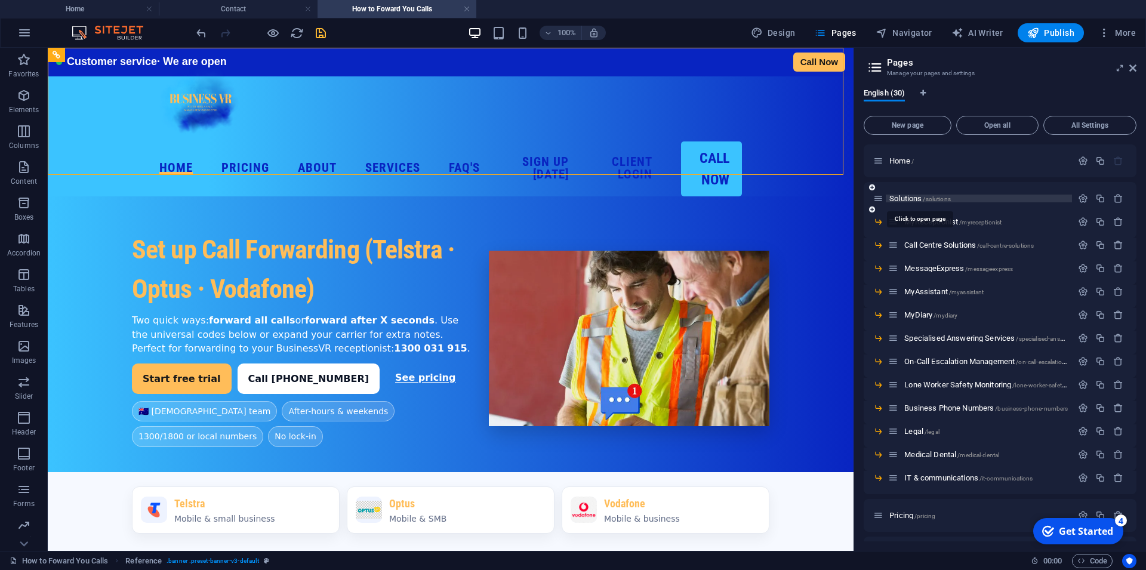
click at [903, 200] on span "Solutions /solutions" at bounding box center [919, 198] width 61 height 9
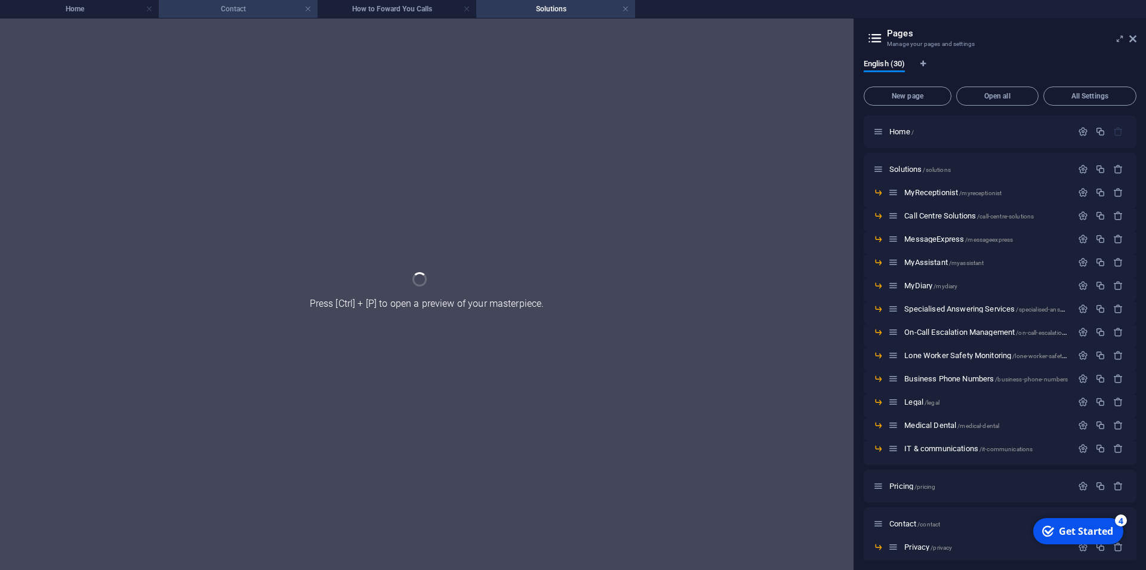
click at [240, 11] on h4 "Contact" at bounding box center [238, 8] width 159 height 13
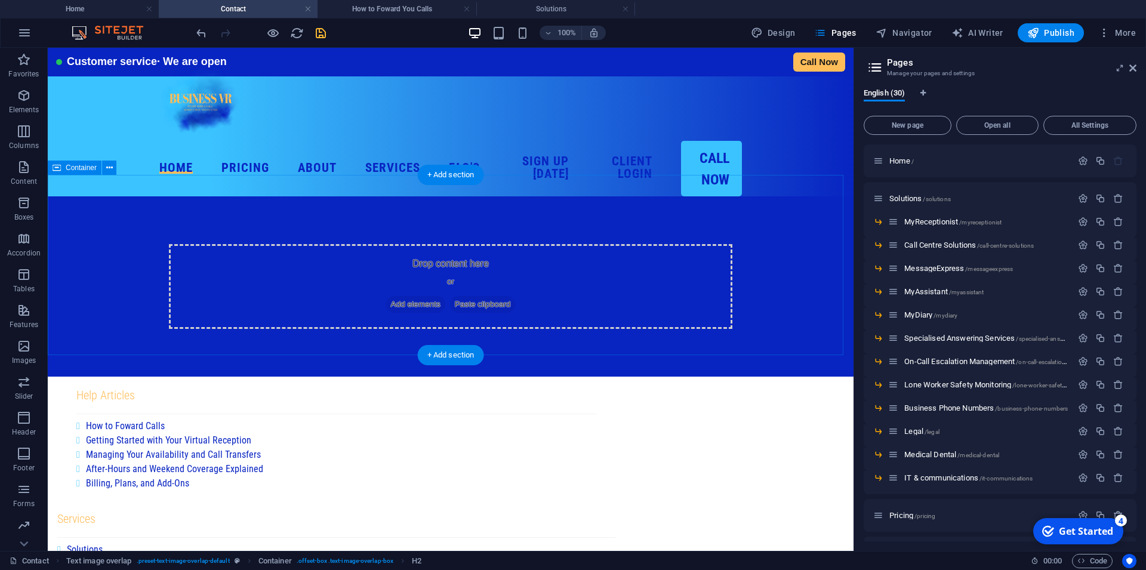
click at [407, 296] on span "Add elements" at bounding box center [415, 304] width 59 height 17
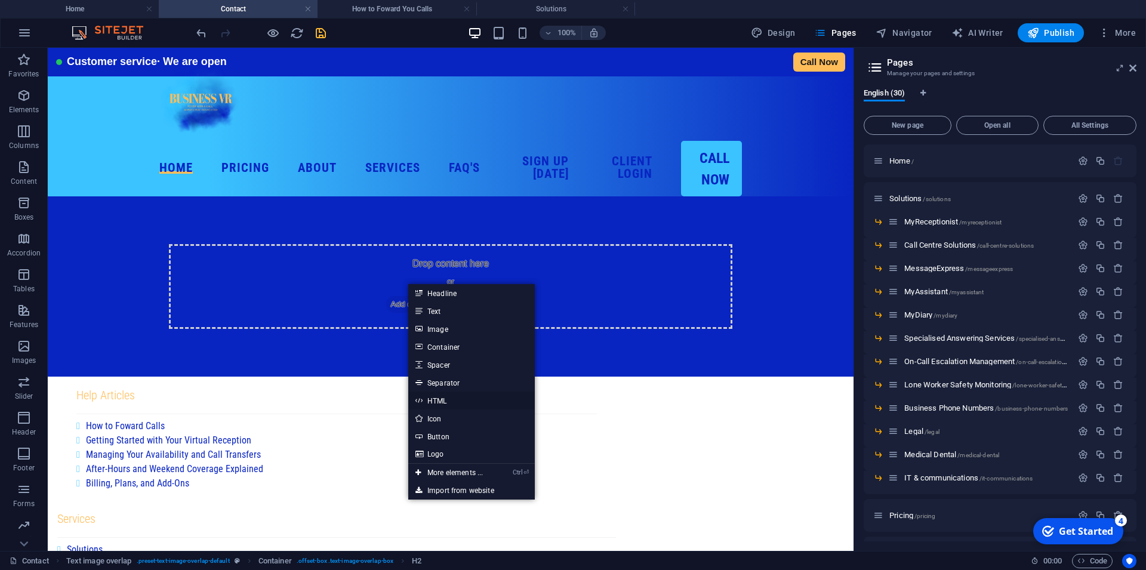
click at [447, 399] on link "HTML" at bounding box center [471, 400] width 126 height 18
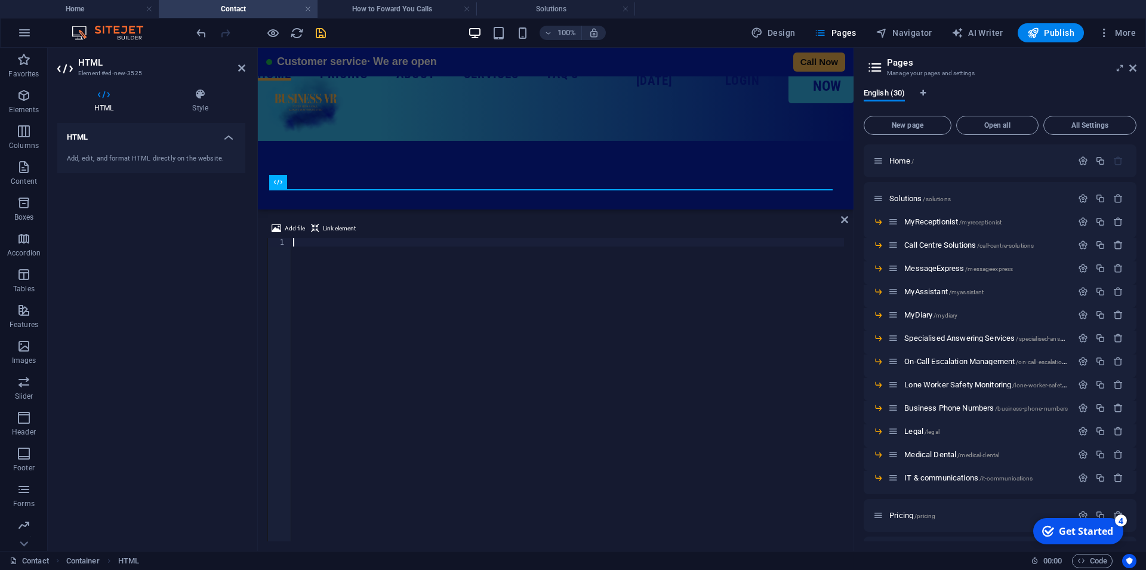
scroll to position [2019, 0]
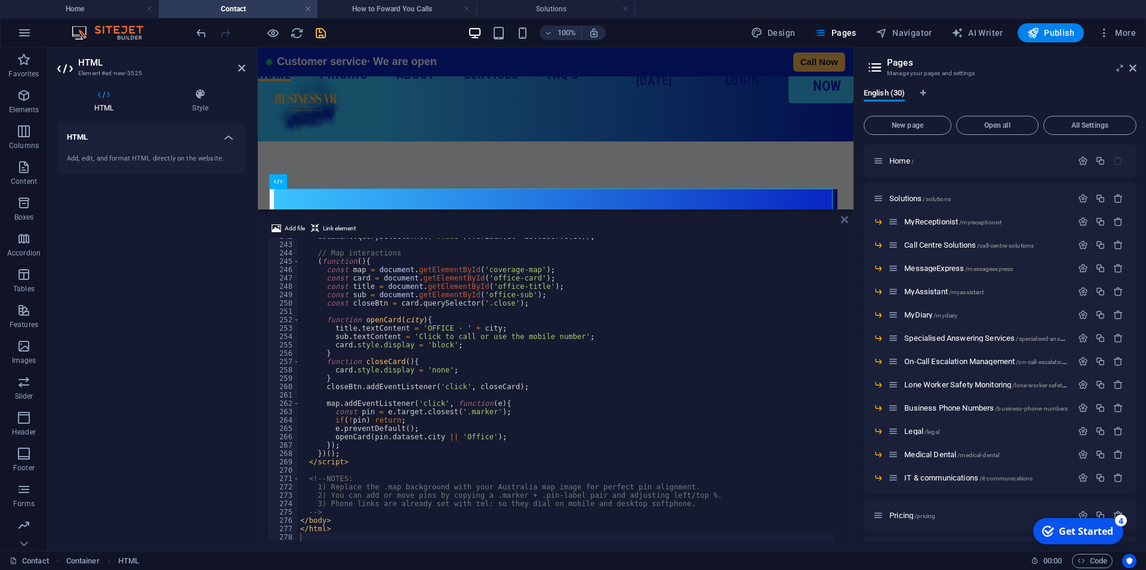
click at [845, 222] on icon at bounding box center [844, 220] width 7 height 10
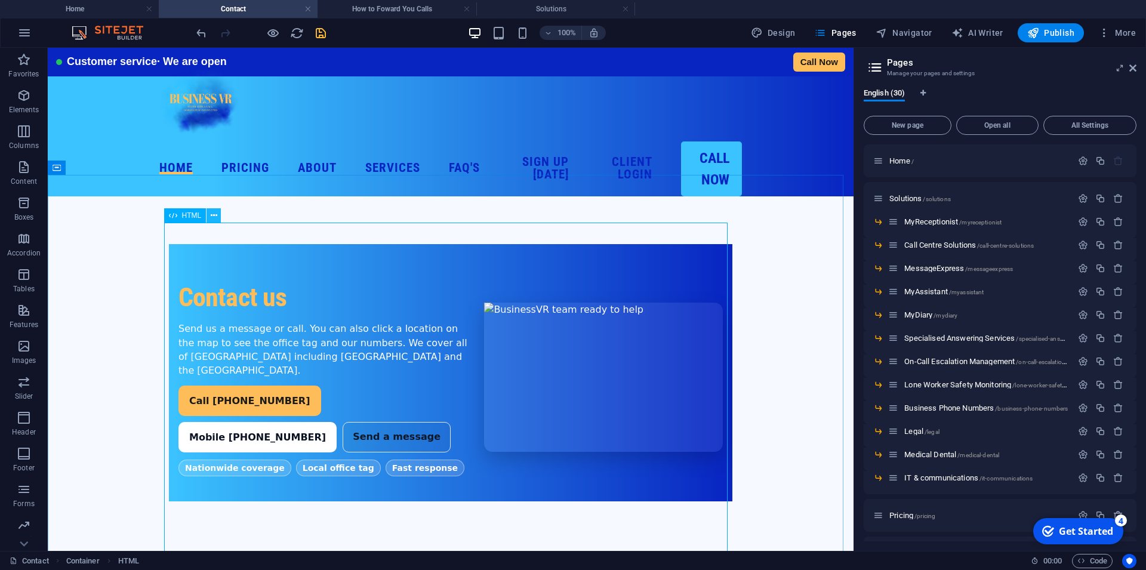
click at [215, 215] on icon at bounding box center [214, 215] width 7 height 13
click at [174, 214] on icon at bounding box center [173, 215] width 8 height 14
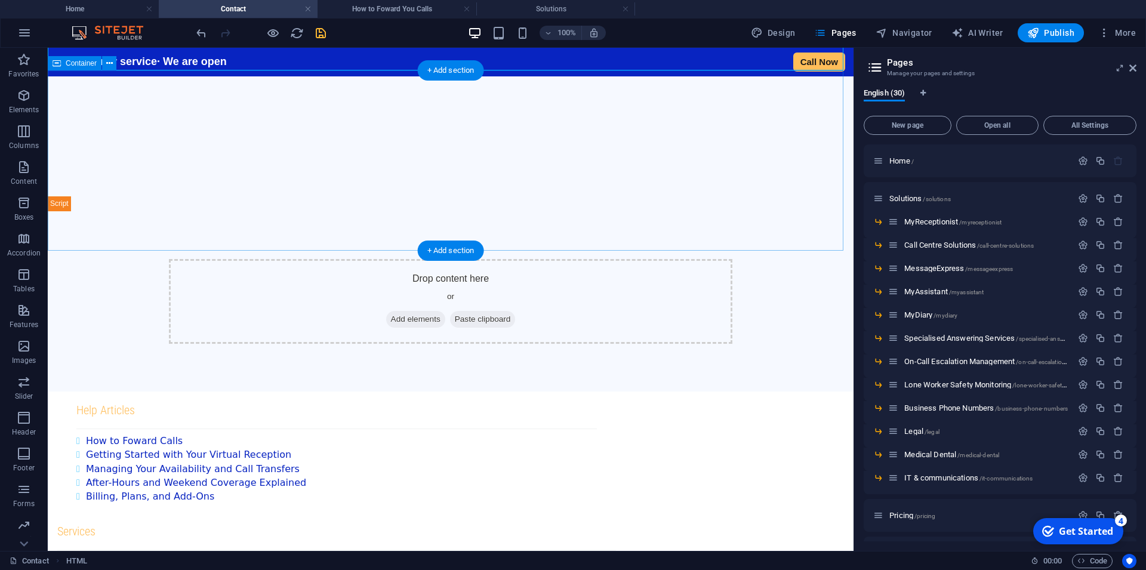
scroll to position [913, 0]
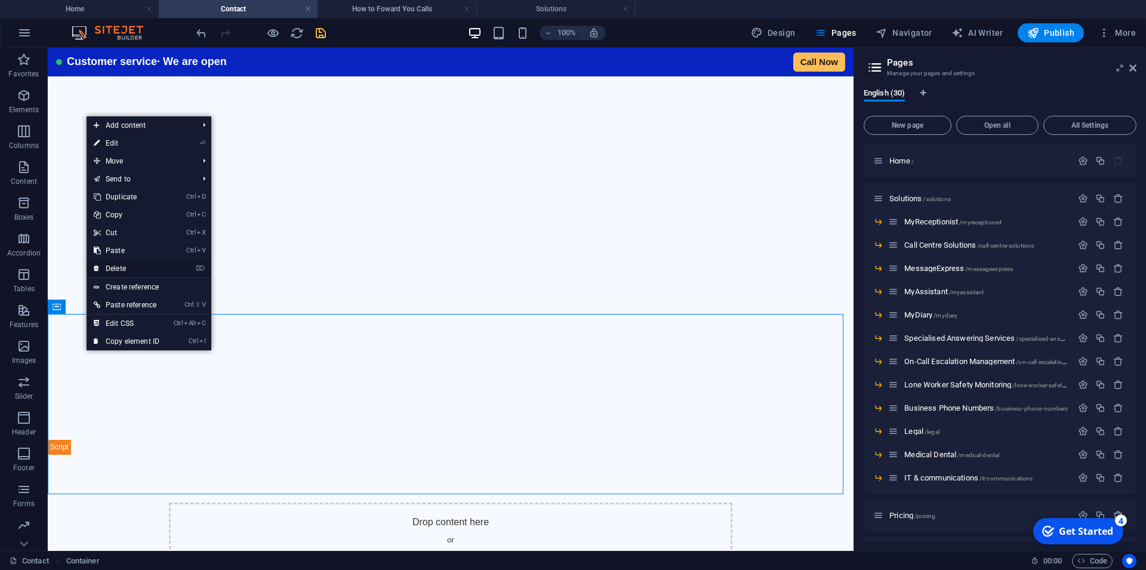
click at [124, 268] on link "⌦ Delete" at bounding box center [127, 269] width 80 height 18
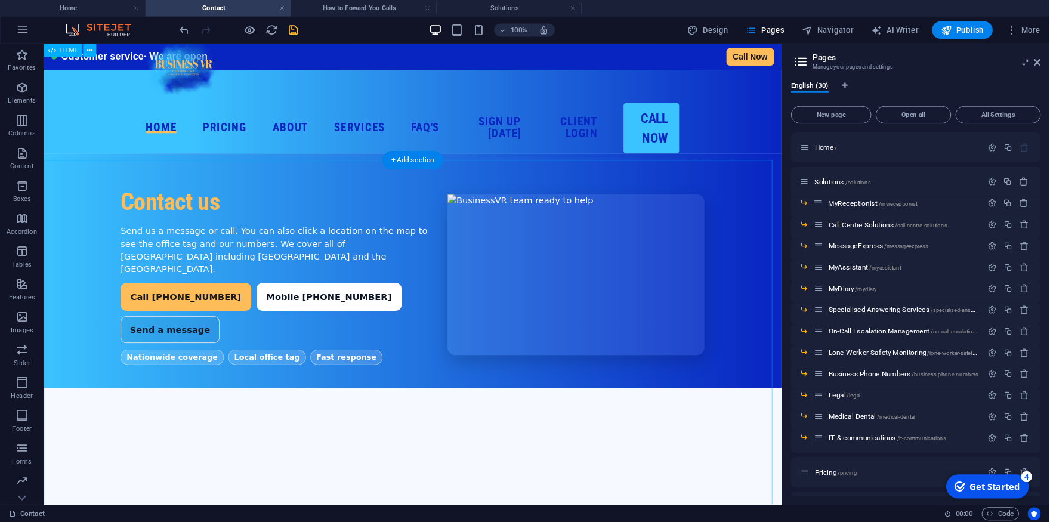
scroll to position [0, 0]
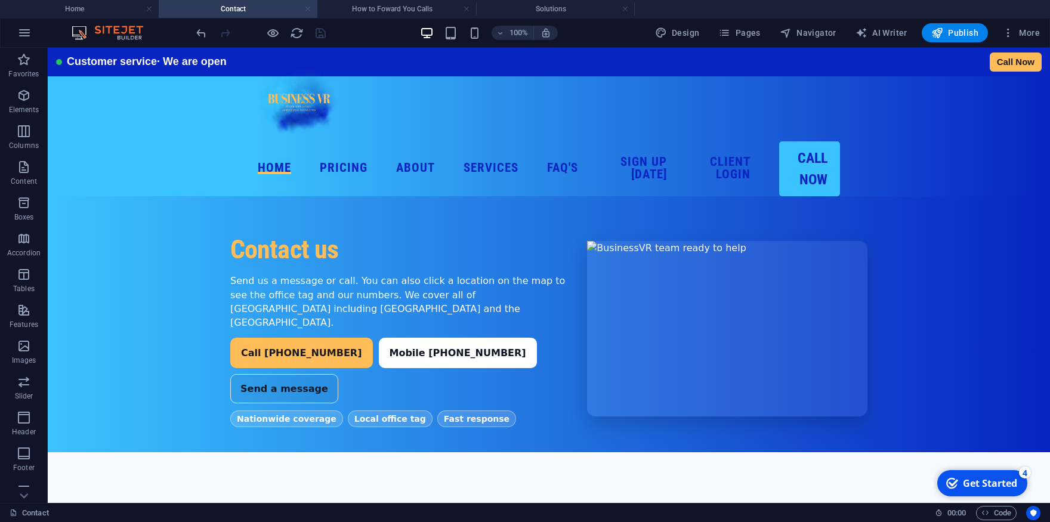
click at [310, 13] on link at bounding box center [307, 9] width 7 height 11
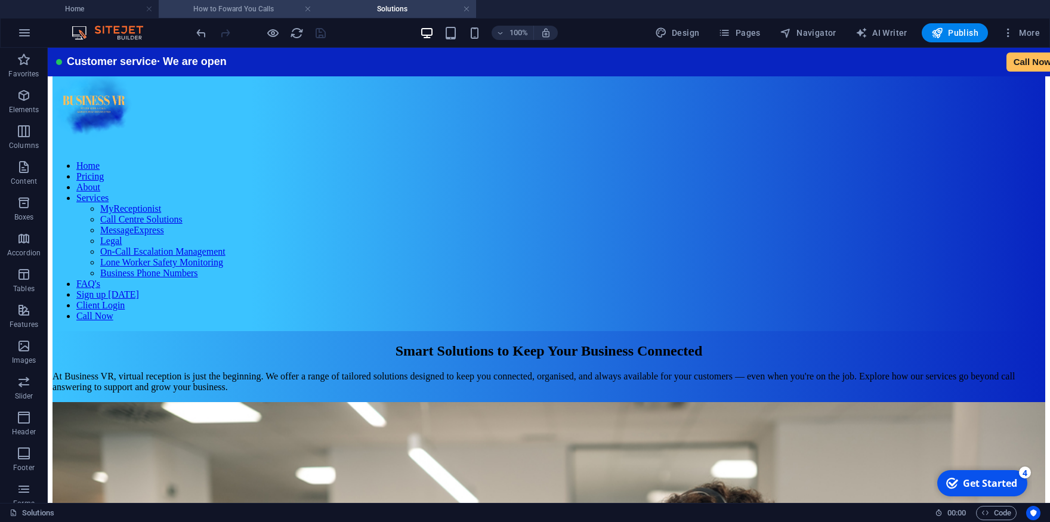
click at [252, 14] on h4 "How to Foward You Calls" at bounding box center [238, 8] width 159 height 13
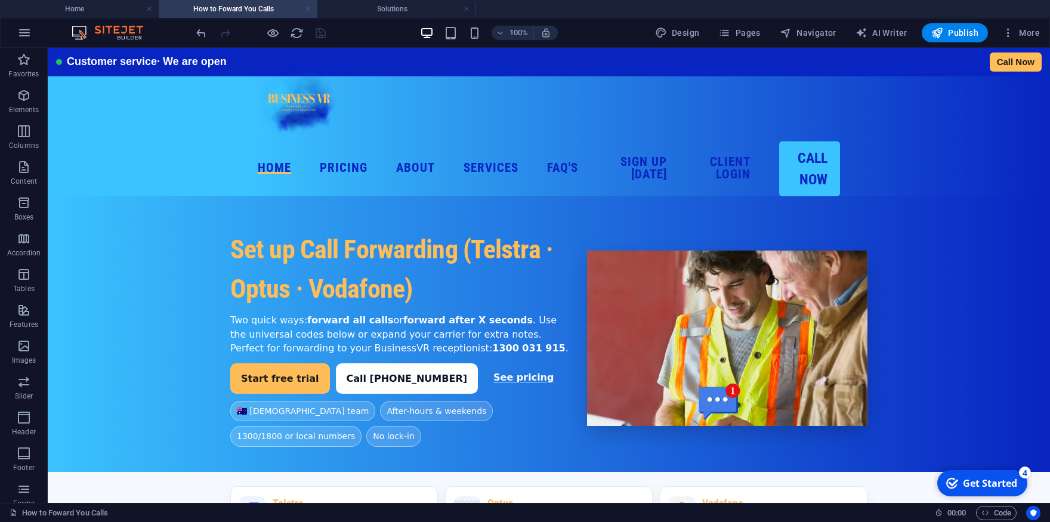
click at [308, 10] on link at bounding box center [307, 9] width 7 height 11
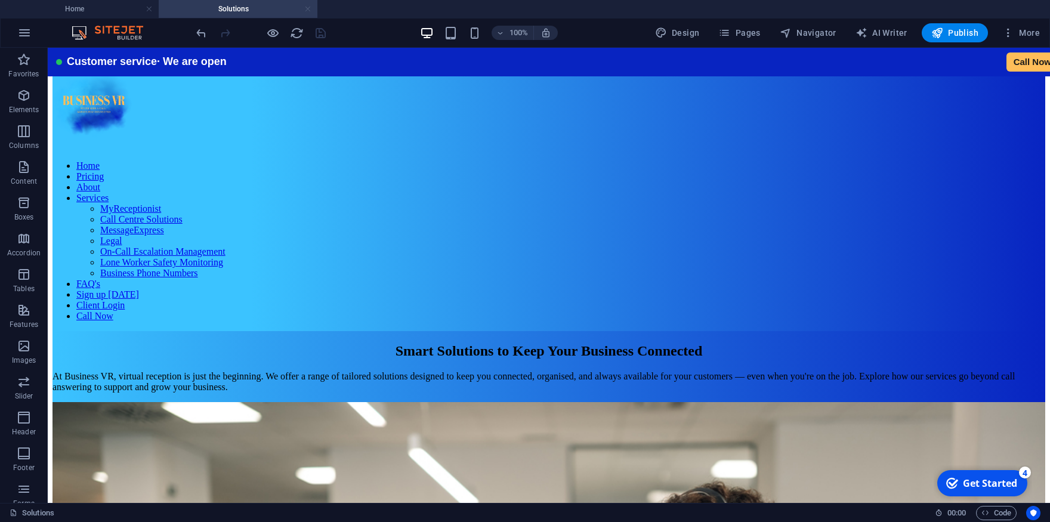
click at [310, 11] on link at bounding box center [307, 9] width 7 height 11
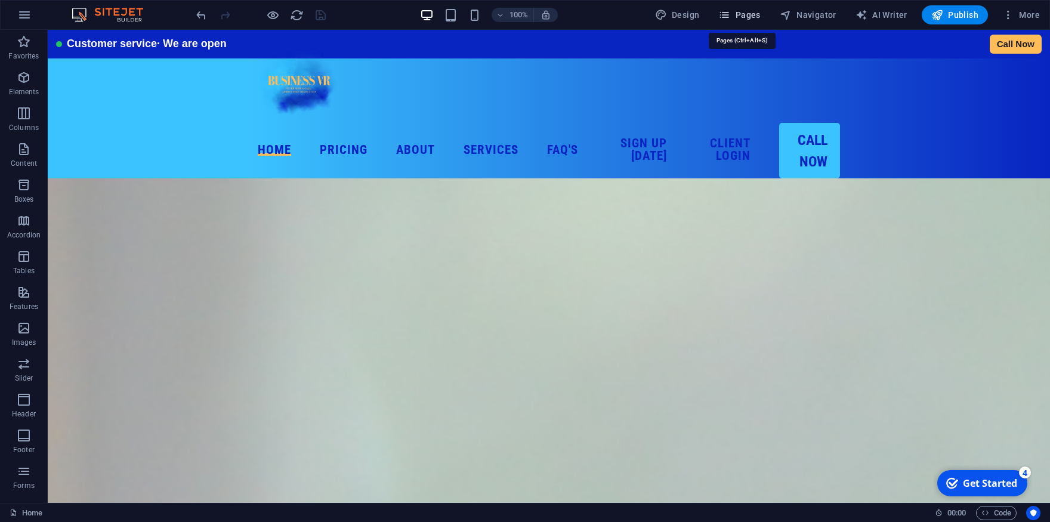
click at [751, 14] on span "Pages" at bounding box center [739, 15] width 42 height 12
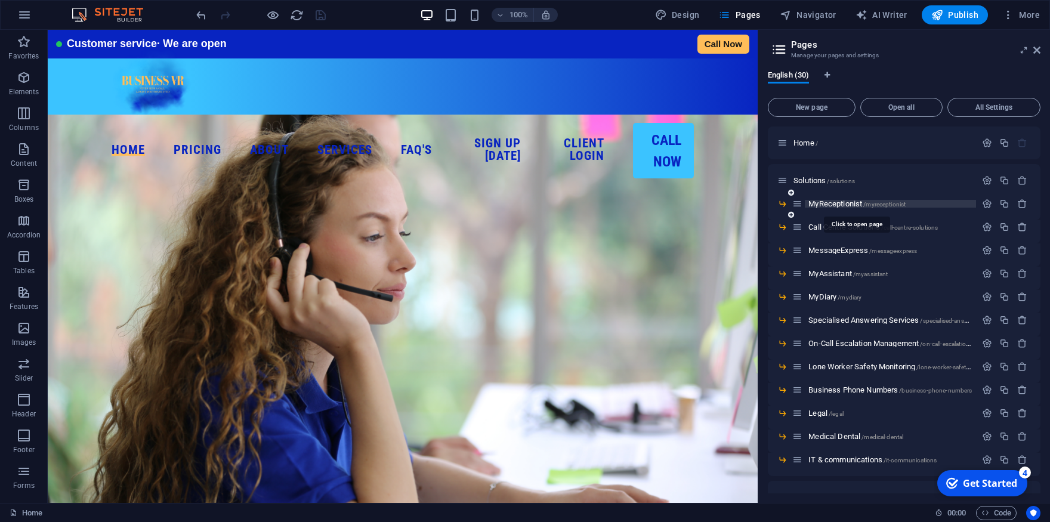
click at [826, 202] on span "MyReceptionist /myreceptionist" at bounding box center [856, 203] width 97 height 9
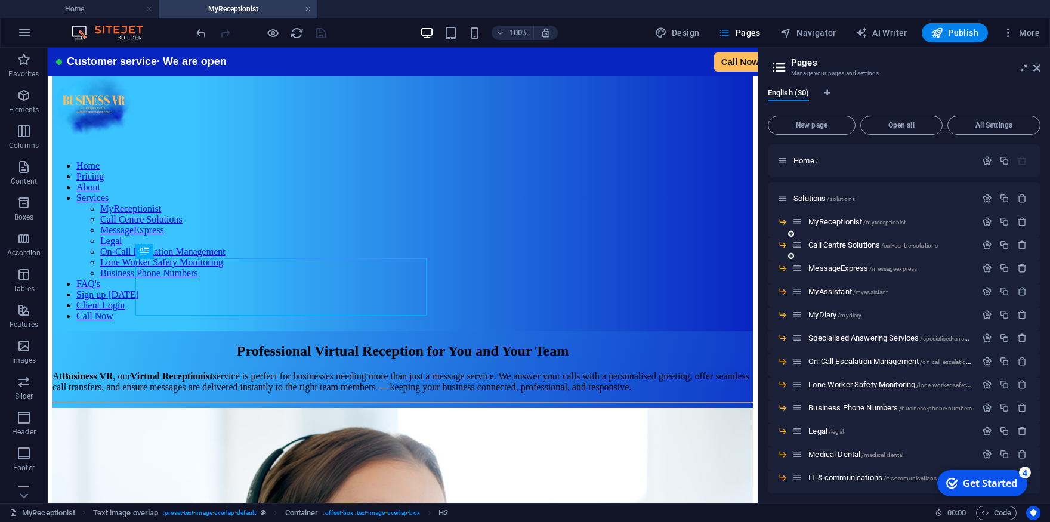
click at [840, 240] on div "Call Centre Solutions /call-centre-solutions" at bounding box center [884, 245] width 184 height 14
click at [838, 243] on span "Call Centre Solutions /call-centre-solutions" at bounding box center [872, 244] width 129 height 9
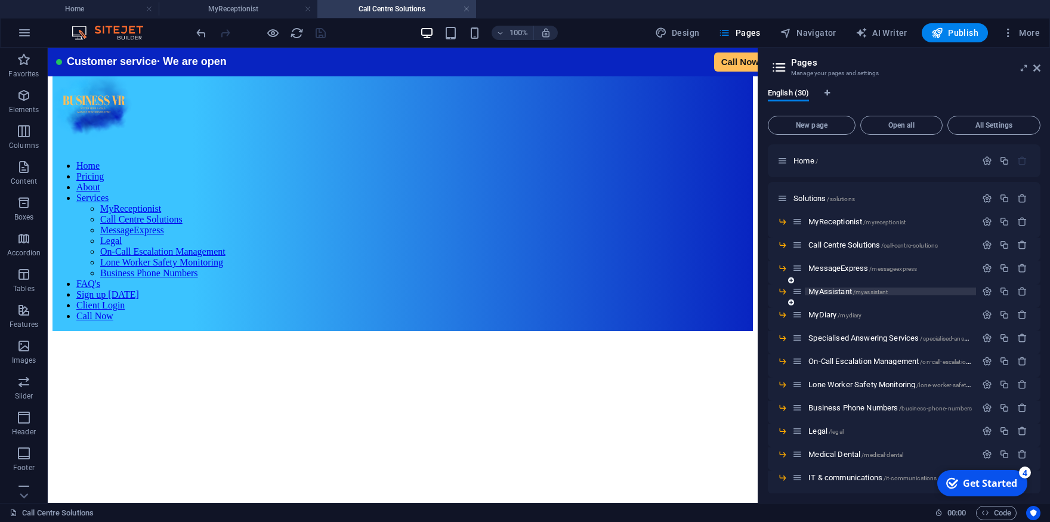
click at [821, 291] on span "MyAssistant /myassistant" at bounding box center [847, 291] width 79 height 9
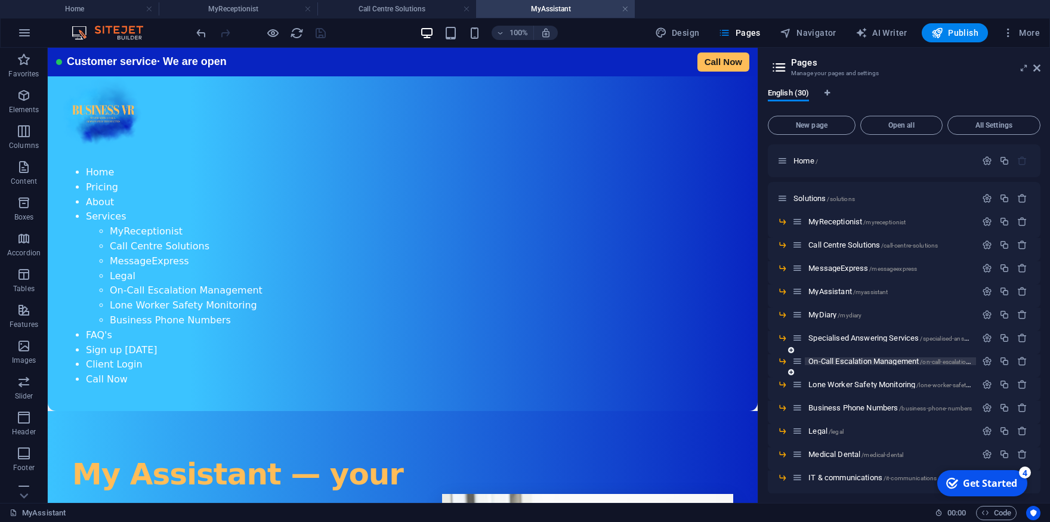
click at [846, 361] on span "On-Call Escalation Management /on-call-escalation-management" at bounding box center [907, 361] width 199 height 9
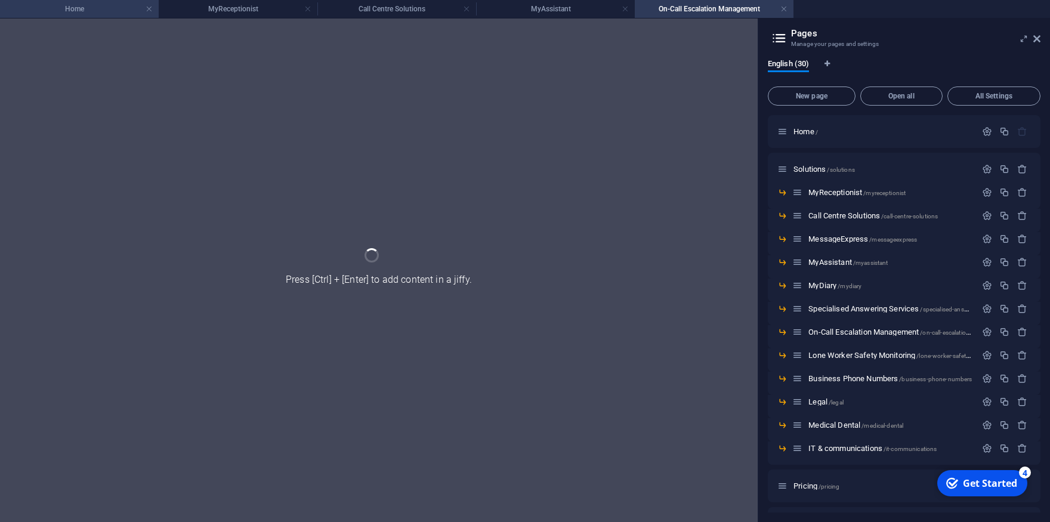
click at [76, 12] on h4 "Home" at bounding box center [79, 8] width 159 height 13
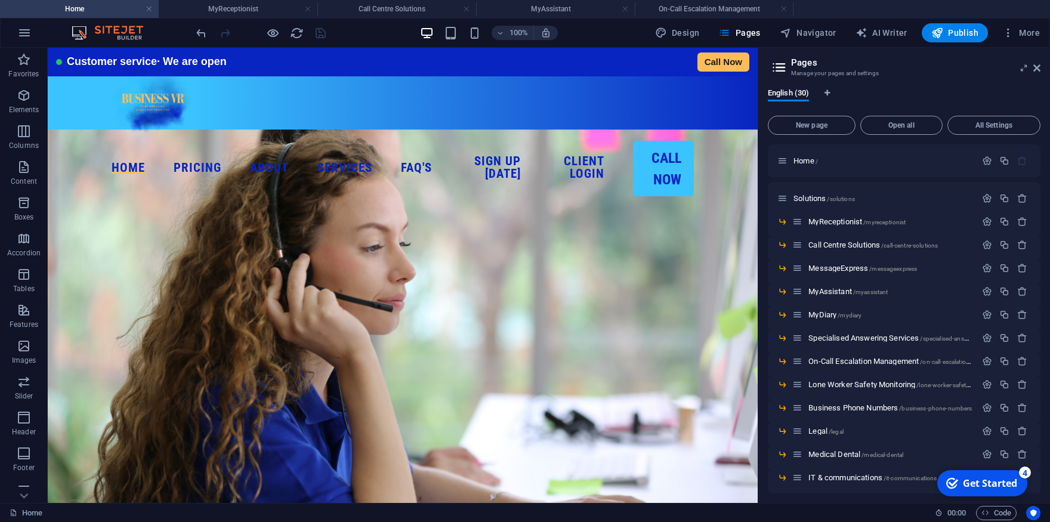
click at [1041, 68] on aside "Pages Manage your pages and settings English (30) New page Open all All Setting…" at bounding box center [904, 275] width 292 height 455
click at [1039, 68] on icon at bounding box center [1036, 68] width 7 height 10
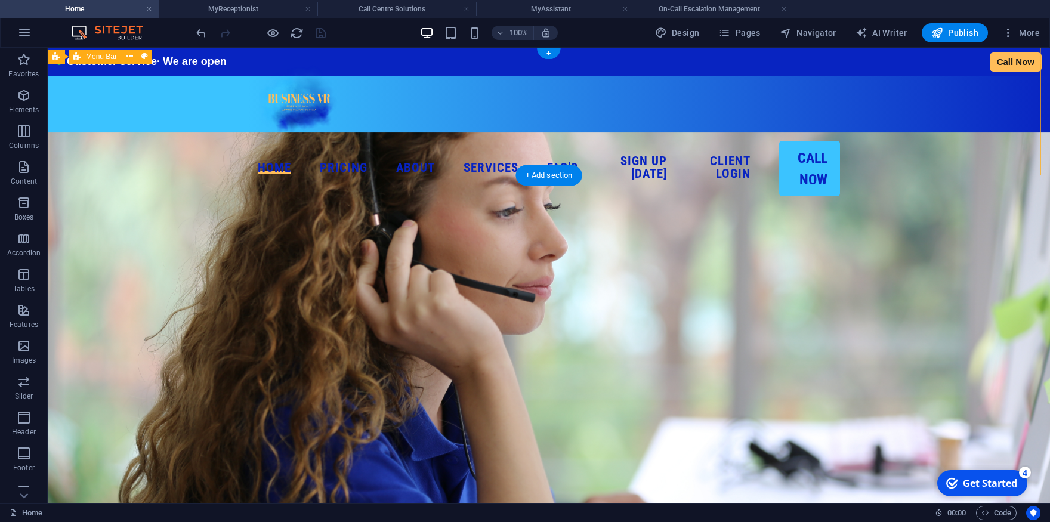
click at [168, 112] on div "Home Pricing About Services MyReceptionist Call Centre Solutions MessageExpress…" at bounding box center [549, 129] width 1002 height 133
select select "px"
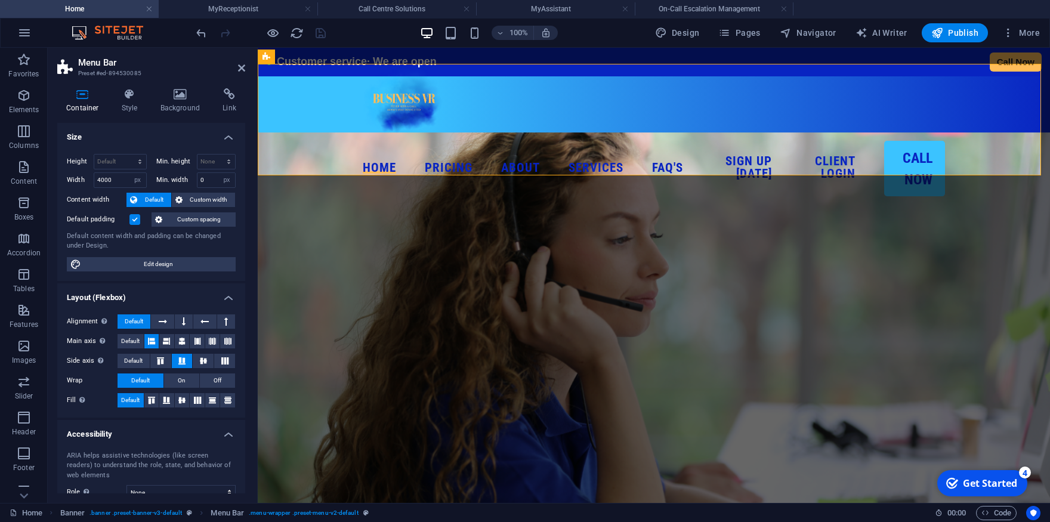
click at [136, 218] on label at bounding box center [134, 219] width 11 height 11
click at [0, 0] on input "Default padding" at bounding box center [0, 0] width 0 height 0
drag, startPoint x: 112, startPoint y: 181, endPoint x: 76, endPoint y: 183, distance: 35.8
click at [94, 183] on input "4000" at bounding box center [120, 180] width 52 height 14
click at [202, 196] on span "Custom width" at bounding box center [209, 200] width 46 height 14
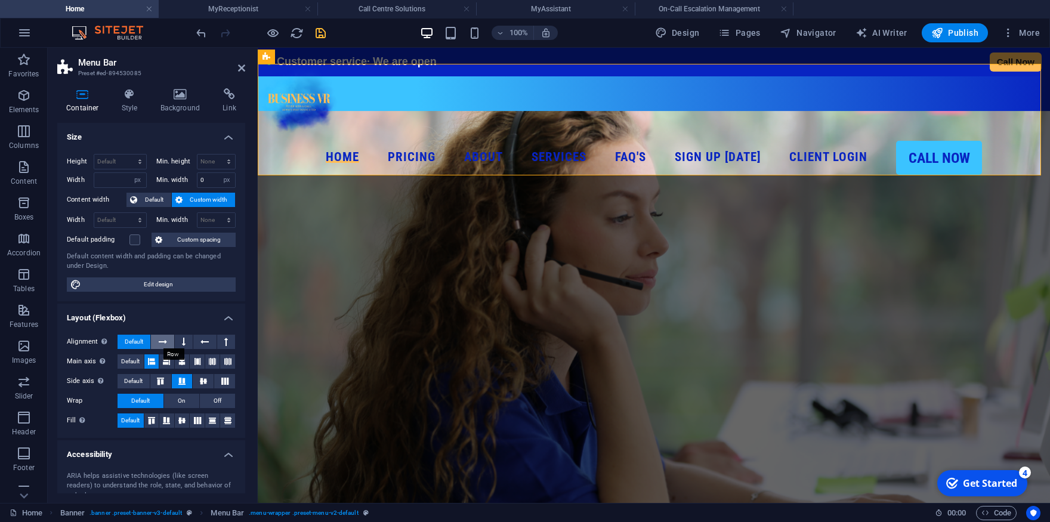
click at [159, 345] on icon at bounding box center [163, 342] width 8 height 14
click at [161, 382] on icon at bounding box center [160, 381] width 14 height 7
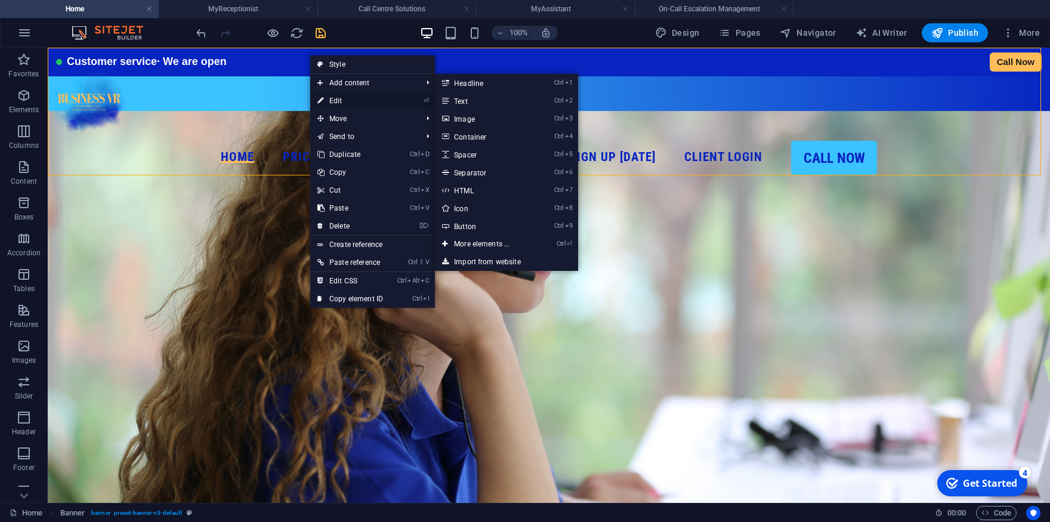
click at [331, 102] on link "⏎ Edit" at bounding box center [350, 101] width 80 height 18
select select "px"
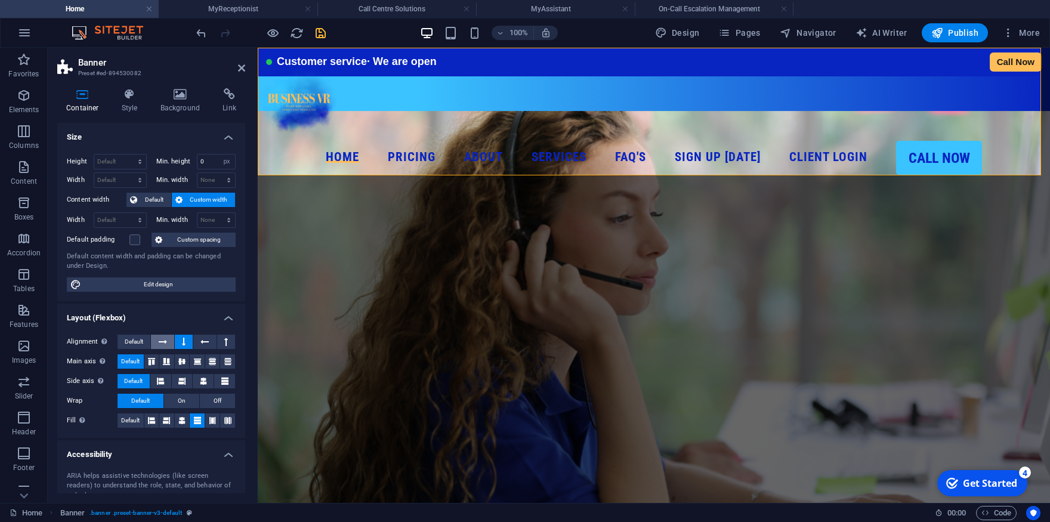
click at [155, 342] on button at bounding box center [162, 342] width 23 height 14
click at [132, 344] on span "Default" at bounding box center [134, 342] width 18 height 14
click at [178, 424] on icon at bounding box center [181, 420] width 7 height 14
click at [150, 200] on span "Default" at bounding box center [154, 200] width 27 height 14
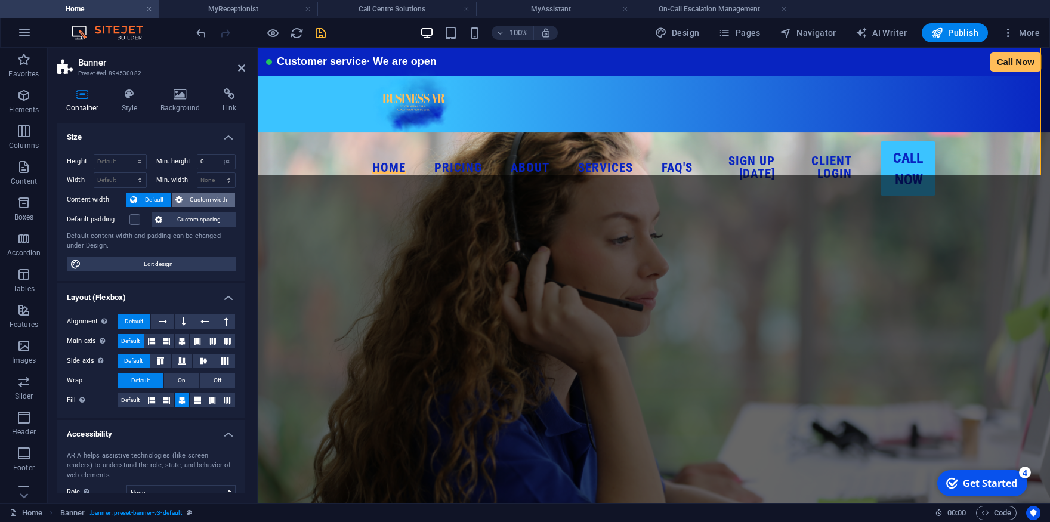
click at [197, 197] on span "Custom width" at bounding box center [209, 200] width 46 height 14
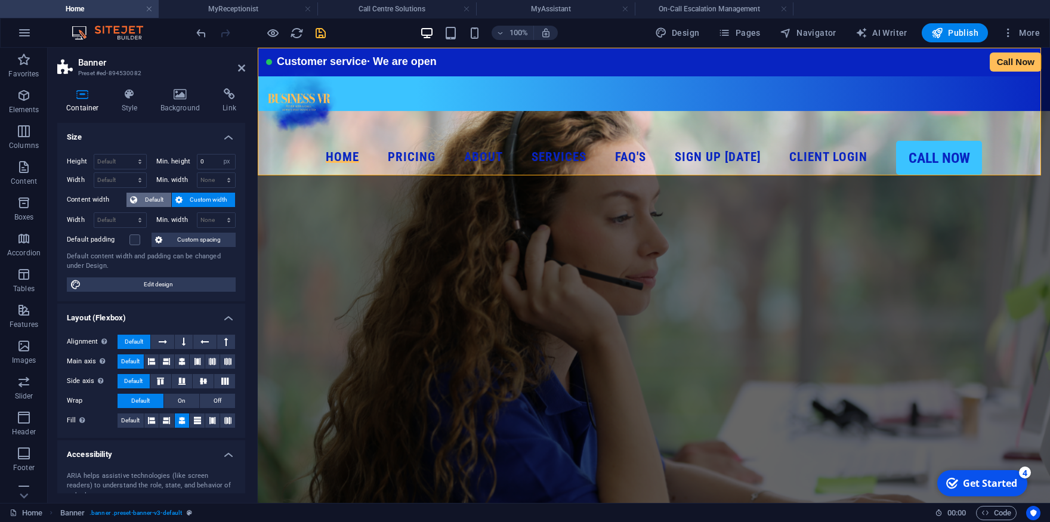
click at [148, 199] on span "Default" at bounding box center [154, 200] width 27 height 14
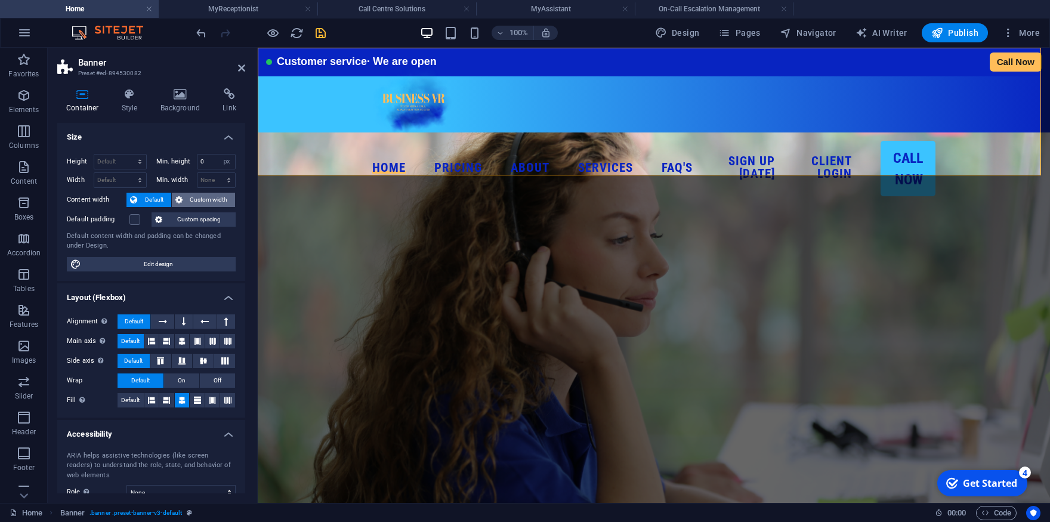
click at [187, 203] on span "Custom width" at bounding box center [209, 200] width 46 height 14
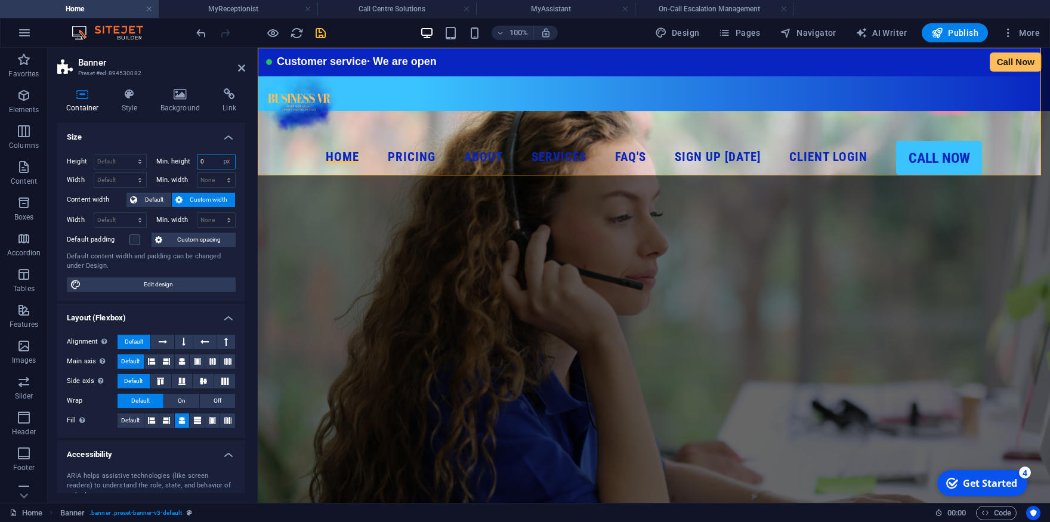
drag, startPoint x: 203, startPoint y: 157, endPoint x: 178, endPoint y: 159, distance: 25.2
click at [197, 159] on input "0" at bounding box center [216, 162] width 38 height 14
click at [146, 126] on h4 "Size" at bounding box center [151, 133] width 188 height 21
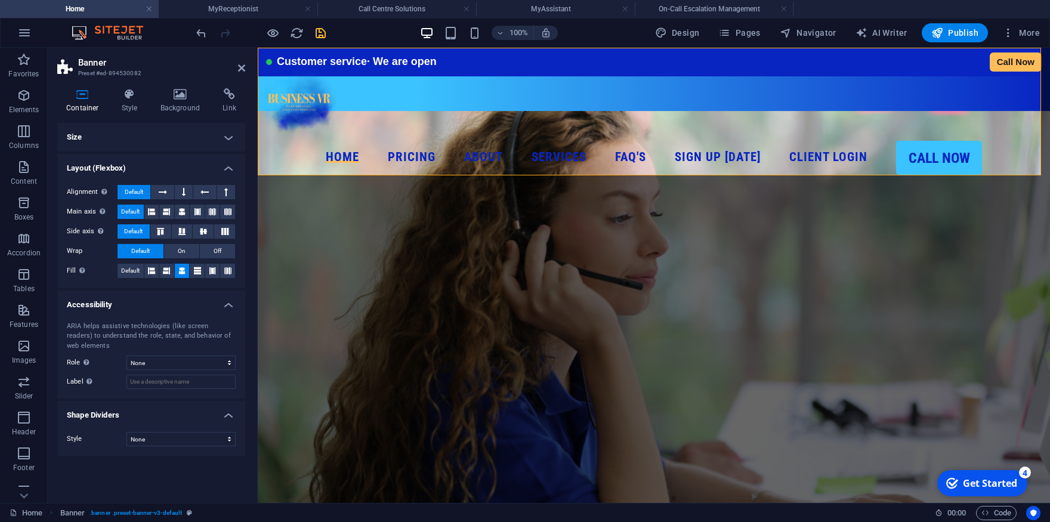
click at [152, 126] on h4 "Size" at bounding box center [151, 137] width 188 height 29
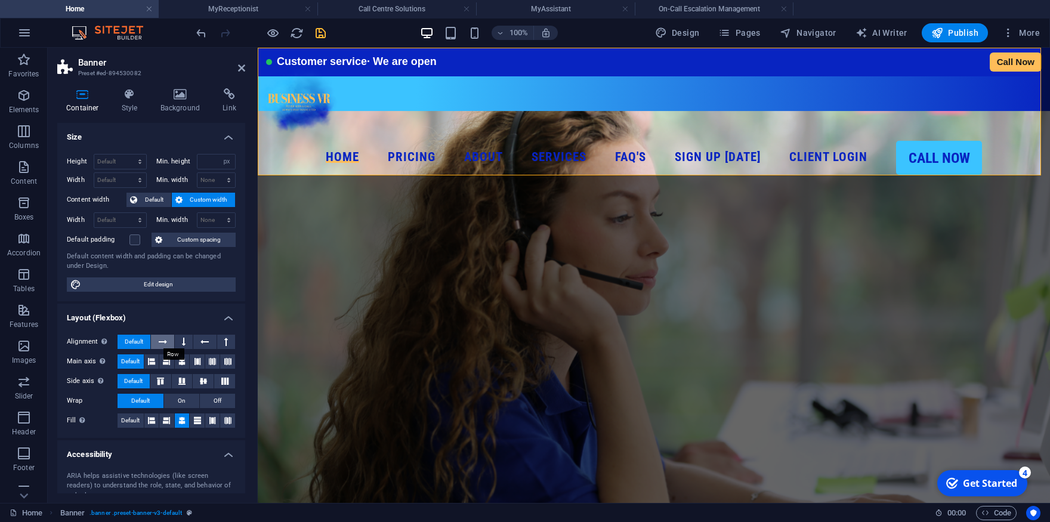
click at [159, 341] on icon at bounding box center [163, 342] width 8 height 14
click at [200, 344] on icon at bounding box center [204, 342] width 8 height 14
click at [159, 341] on icon at bounding box center [163, 342] width 8 height 14
click at [151, 362] on icon at bounding box center [151, 361] width 7 height 14
click at [158, 378] on icon at bounding box center [160, 381] width 14 height 7
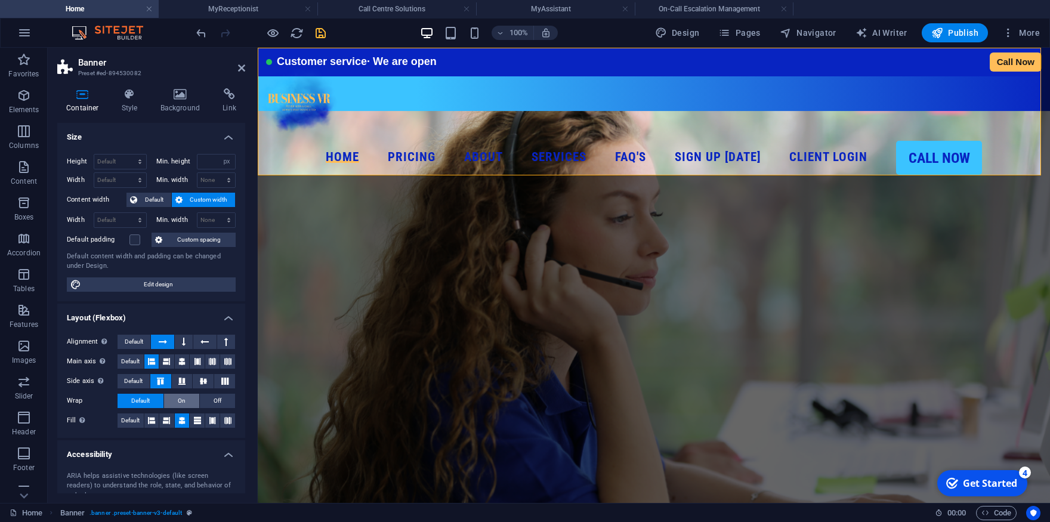
click at [178, 397] on span "On" at bounding box center [182, 401] width 8 height 14
click at [200, 399] on button "Off" at bounding box center [217, 401] width 35 height 14
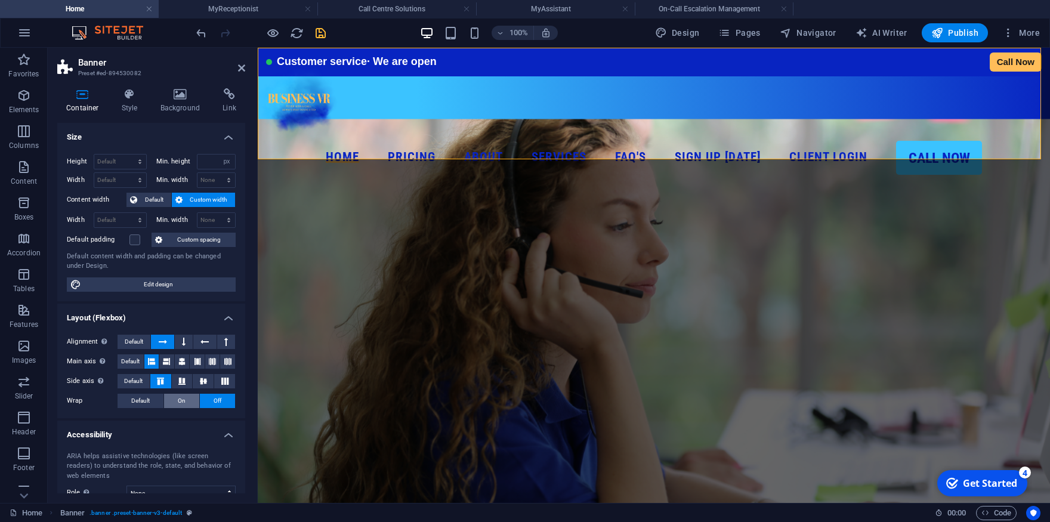
click at [169, 398] on button "On" at bounding box center [181, 401] width 35 height 14
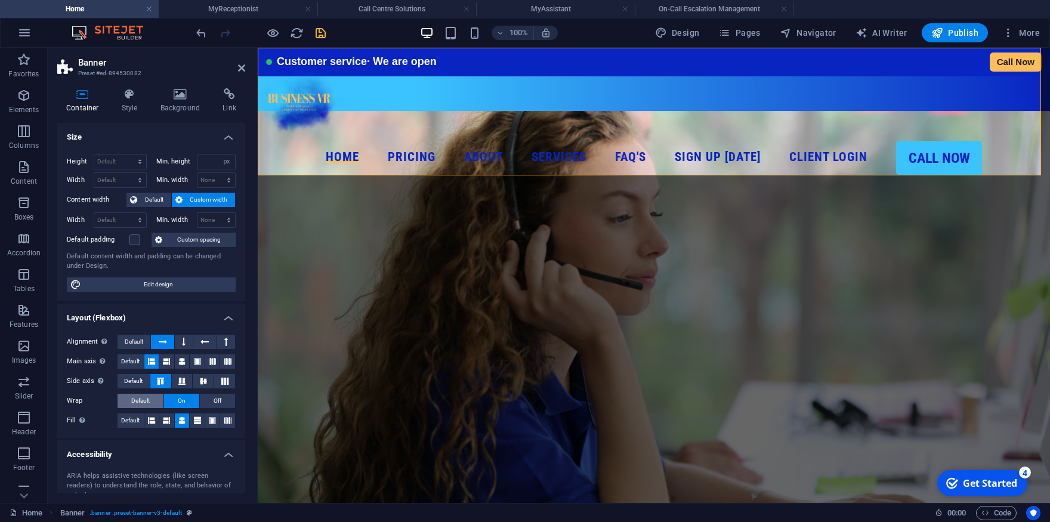
click at [146, 399] on span "Default" at bounding box center [140, 401] width 18 height 14
click at [149, 419] on icon at bounding box center [151, 420] width 7 height 14
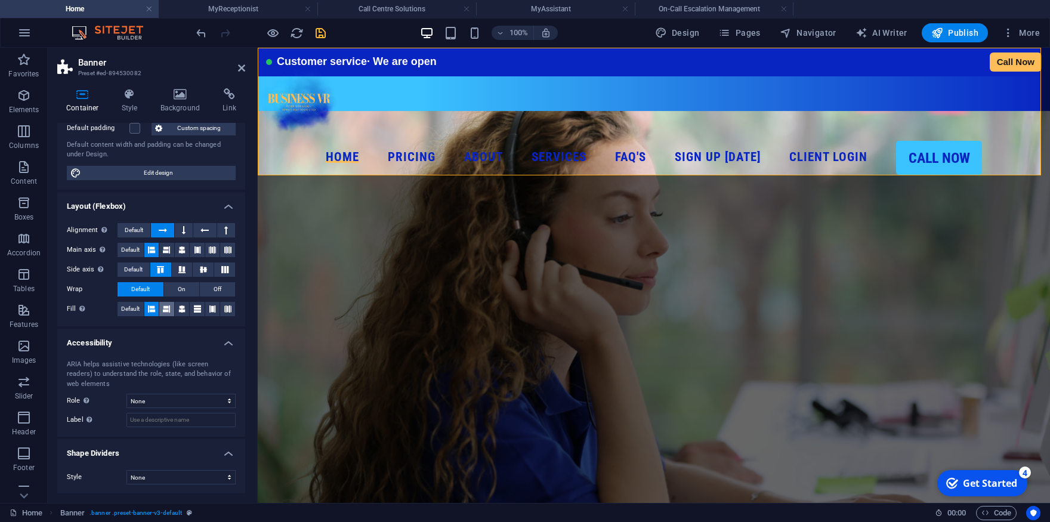
click at [163, 308] on icon at bounding box center [166, 309] width 7 height 14
click at [183, 308] on button at bounding box center [182, 309] width 15 height 14
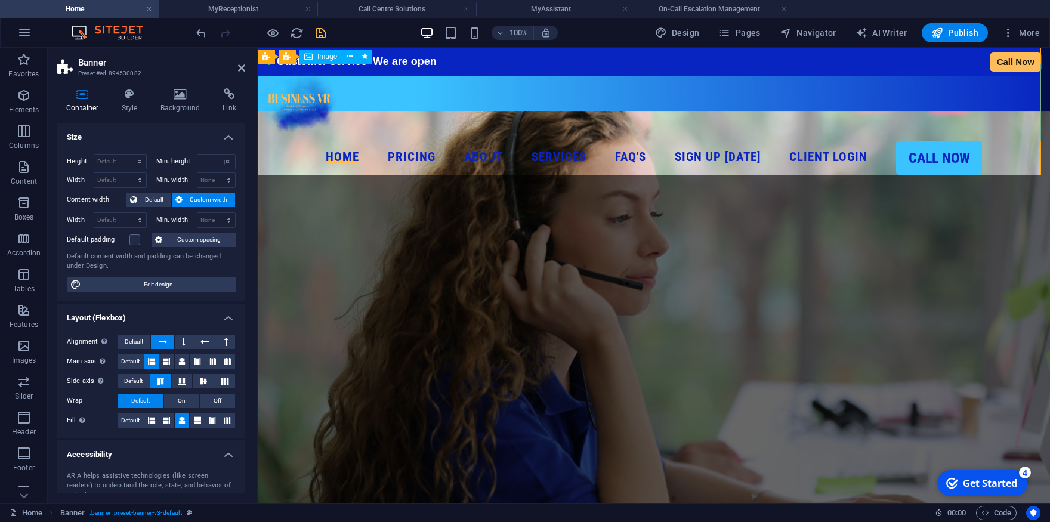
click at [331, 95] on figure at bounding box center [654, 102] width 792 height 78
click at [313, 101] on figure at bounding box center [654, 102] width 792 height 78
select select "px"
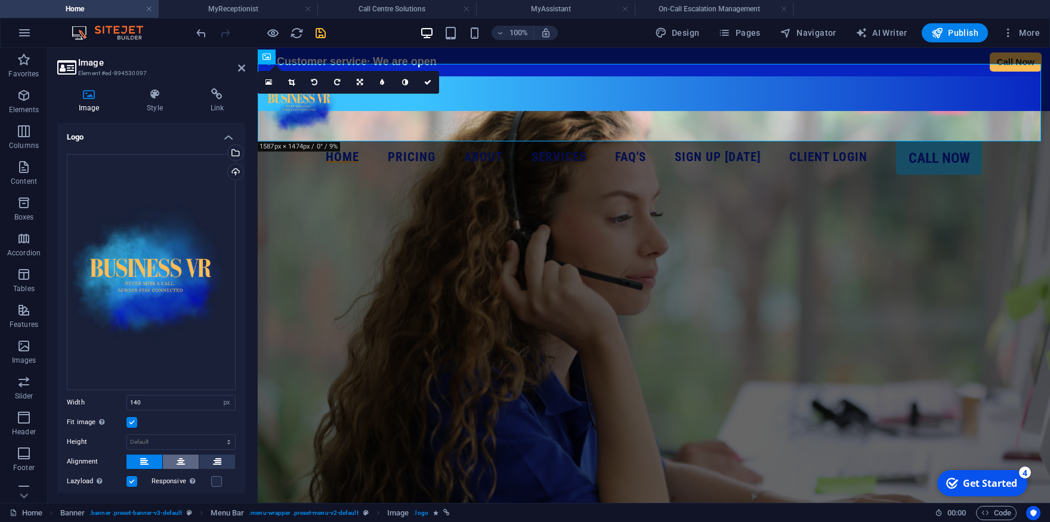
click at [178, 455] on icon at bounding box center [181, 462] width 8 height 14
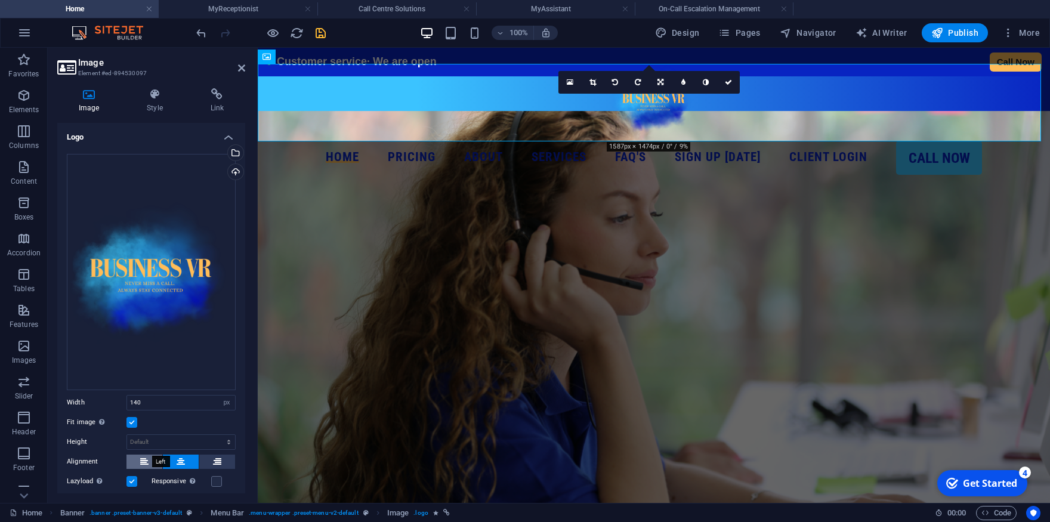
click at [145, 455] on icon at bounding box center [144, 462] width 8 height 14
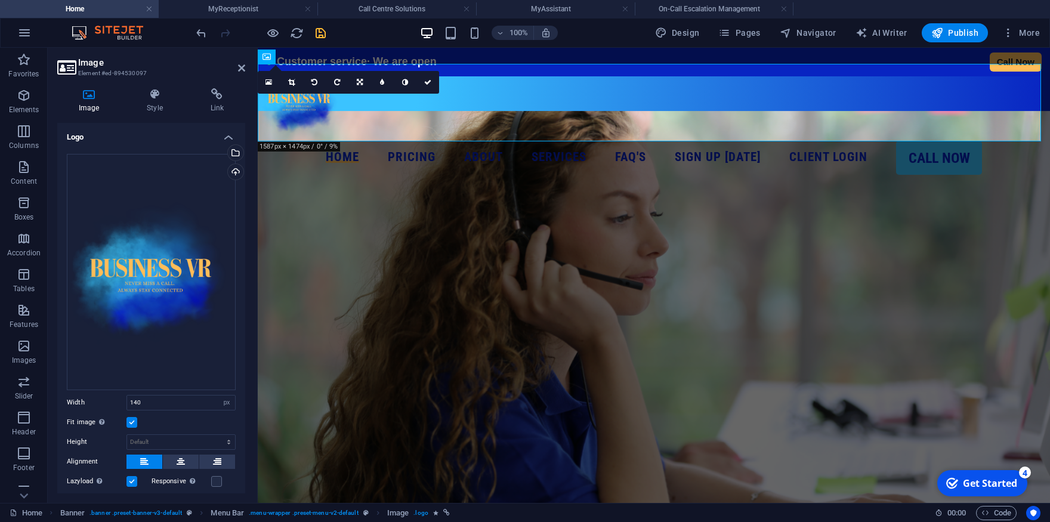
click at [147, 84] on div "Image Style Link Logo Drag files here, click to choose files or select files fr…" at bounding box center [151, 291] width 207 height 424
click at [148, 89] on icon at bounding box center [154, 94] width 58 height 12
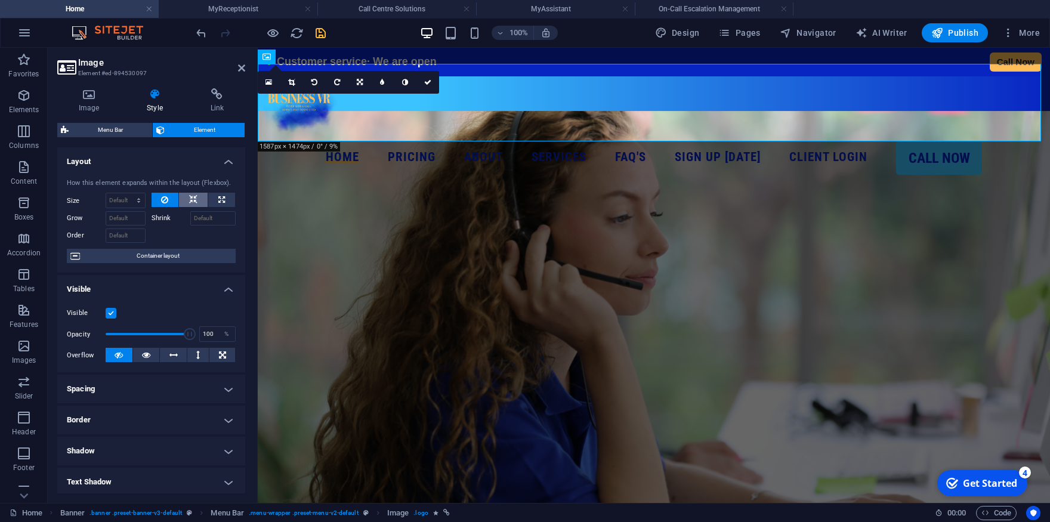
click at [189, 207] on icon at bounding box center [193, 200] width 8 height 14
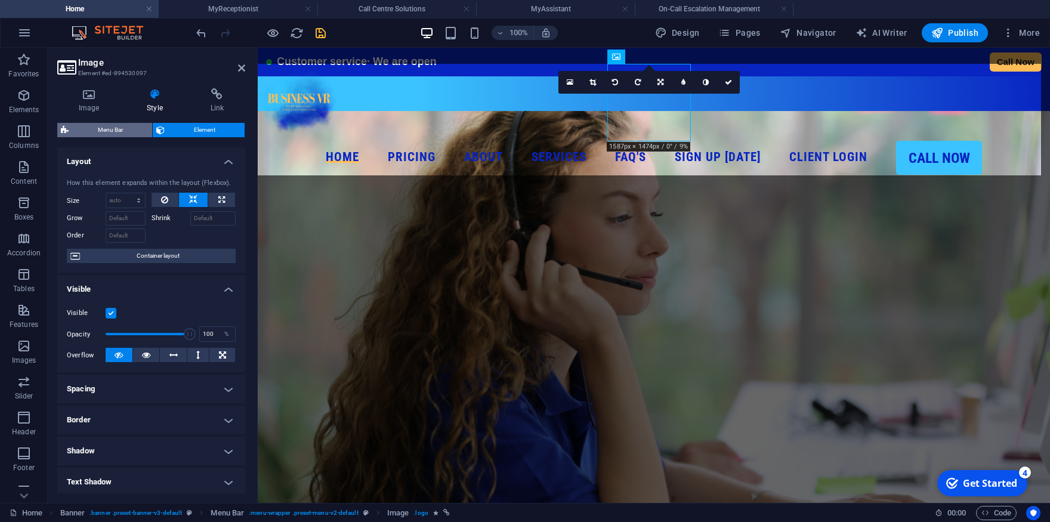
click at [140, 131] on span "Menu Bar" at bounding box center [110, 130] width 76 height 14
select select "rem"
select select "px"
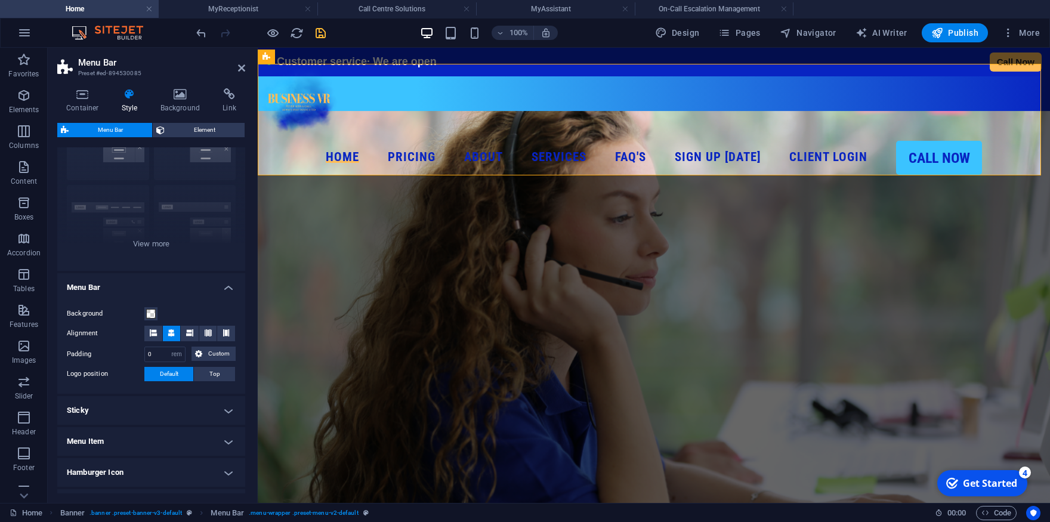
scroll to position [112, 0]
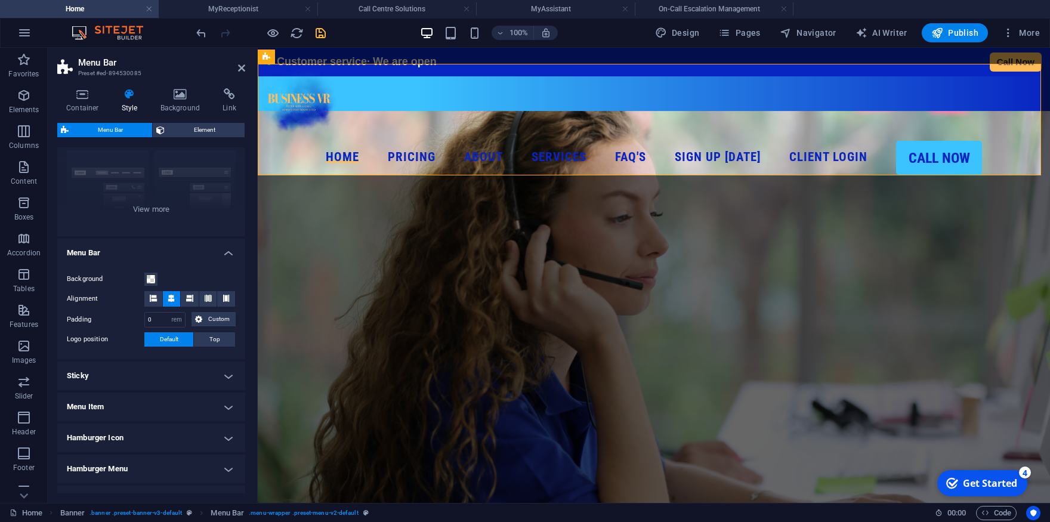
click at [147, 288] on div "Background Alignment Padding 0 px rem % vh vw Custom Custom 0 px rem % vh vw 0 …" at bounding box center [151, 309] width 193 height 99
click at [153, 300] on icon at bounding box center [153, 298] width 7 height 7
click at [209, 343] on span "Top" at bounding box center [214, 339] width 11 height 14
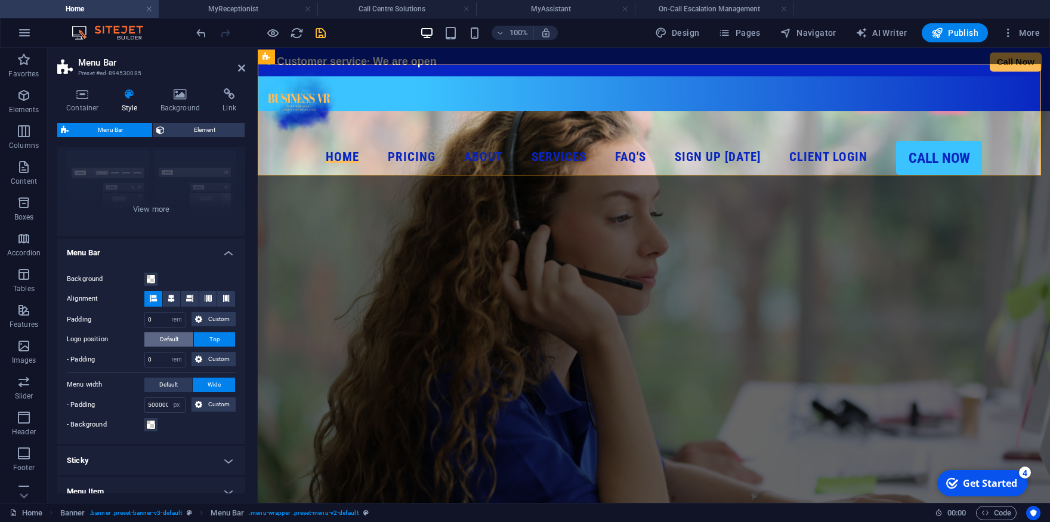
click at [155, 338] on button "Default" at bounding box center [168, 339] width 49 height 14
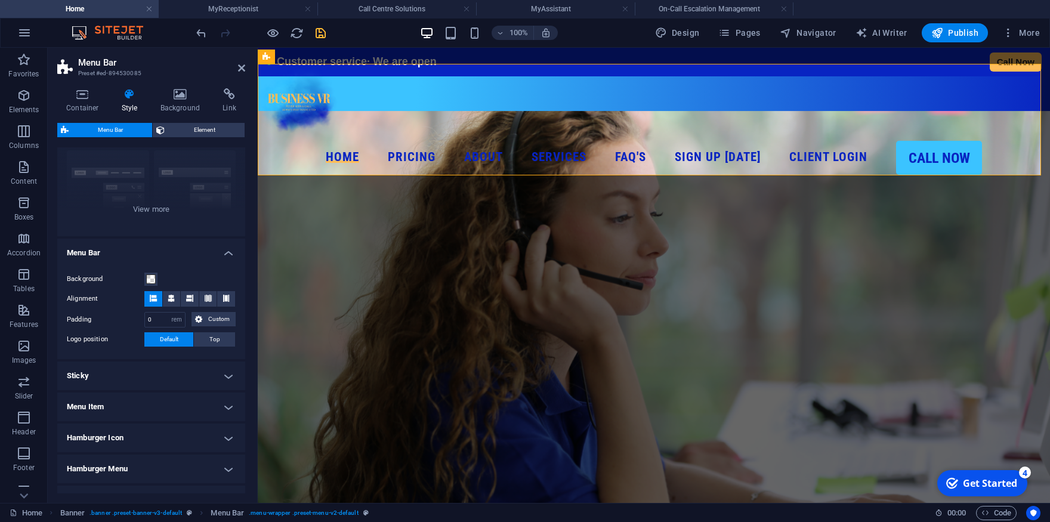
click at [126, 413] on h4 "Menu Item" at bounding box center [151, 407] width 188 height 29
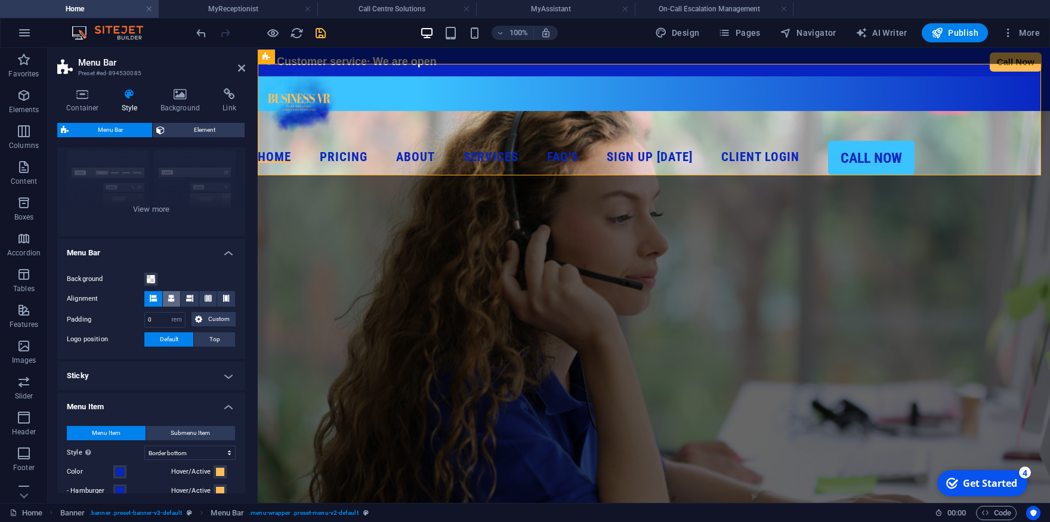
click at [168, 304] on span at bounding box center [171, 299] width 7 height 16
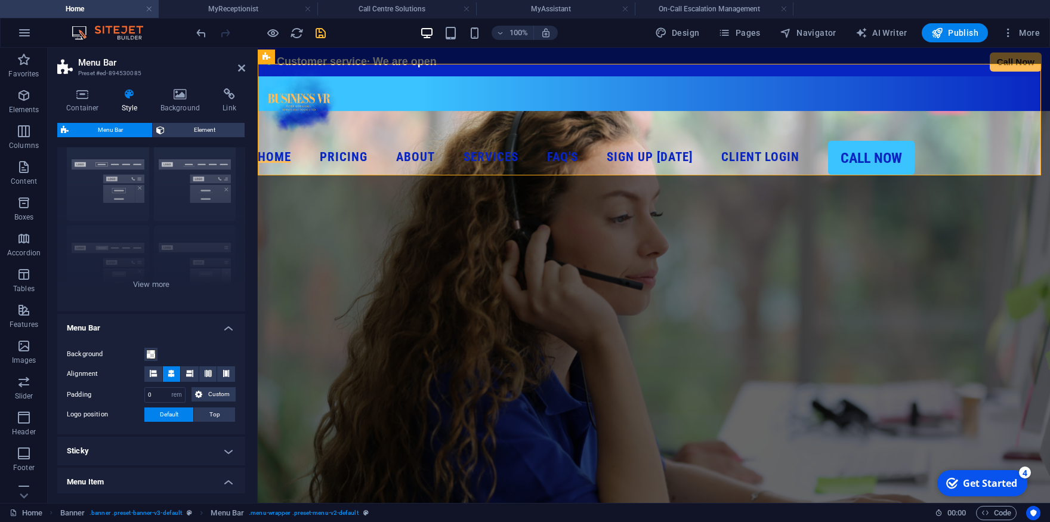
scroll to position [0, 0]
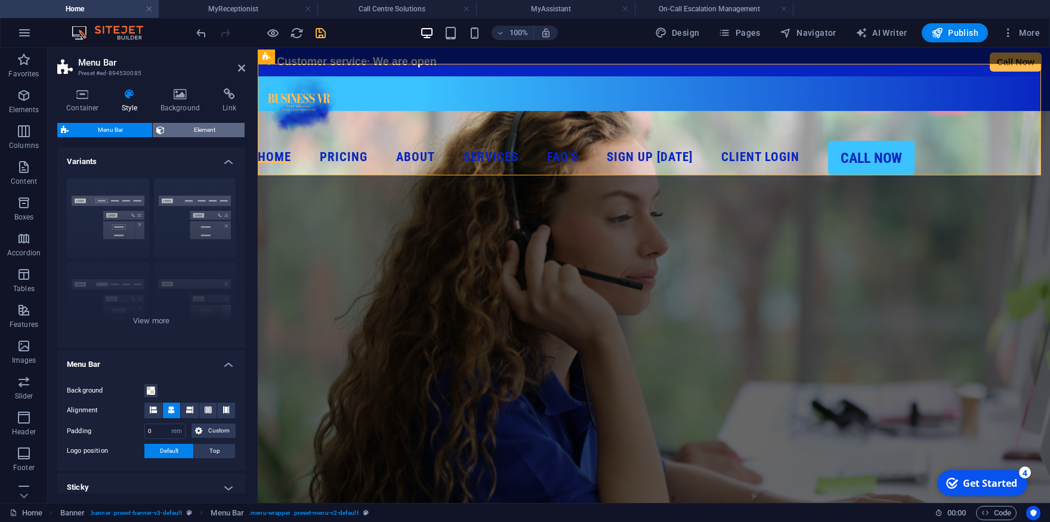
click at [199, 135] on span "Element" at bounding box center [204, 130] width 73 height 14
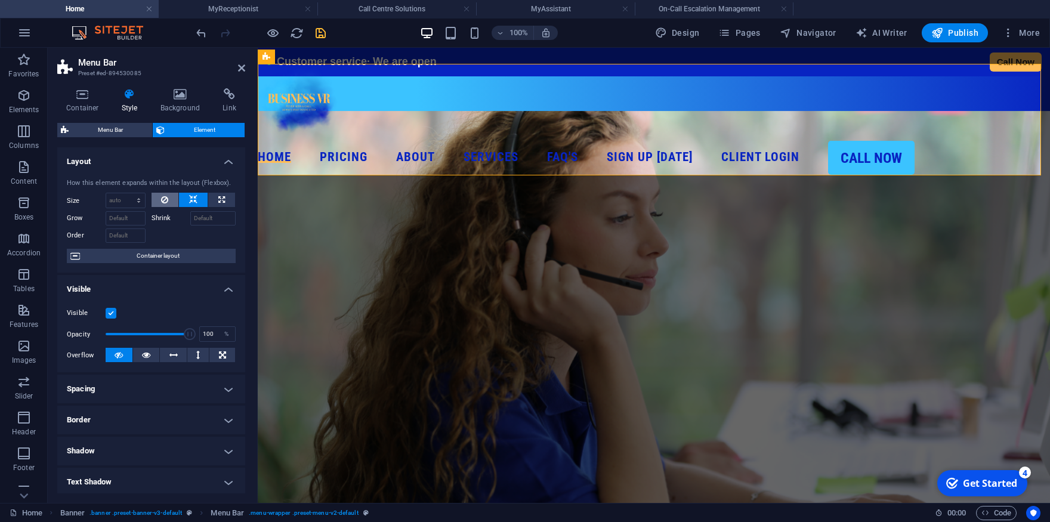
click at [166, 207] on button at bounding box center [165, 200] width 27 height 14
click at [198, 207] on button at bounding box center [193, 200] width 29 height 14
click at [218, 207] on icon at bounding box center [221, 200] width 7 height 14
type input "100"
select select "%"
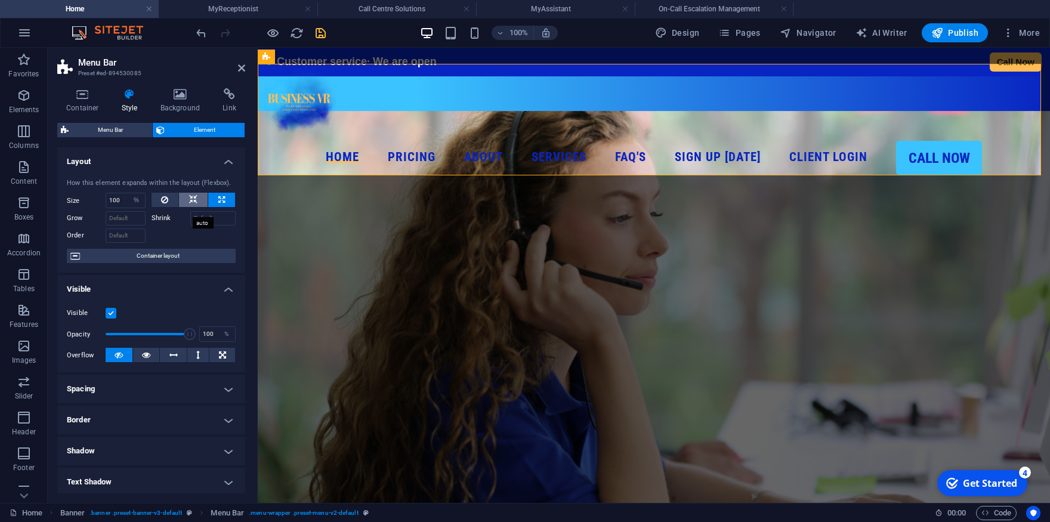
click at [181, 207] on button at bounding box center [193, 200] width 29 height 14
select select "DISABLED_OPTION_VALUE"
click at [175, 263] on span "Container layout" at bounding box center [158, 256] width 149 height 14
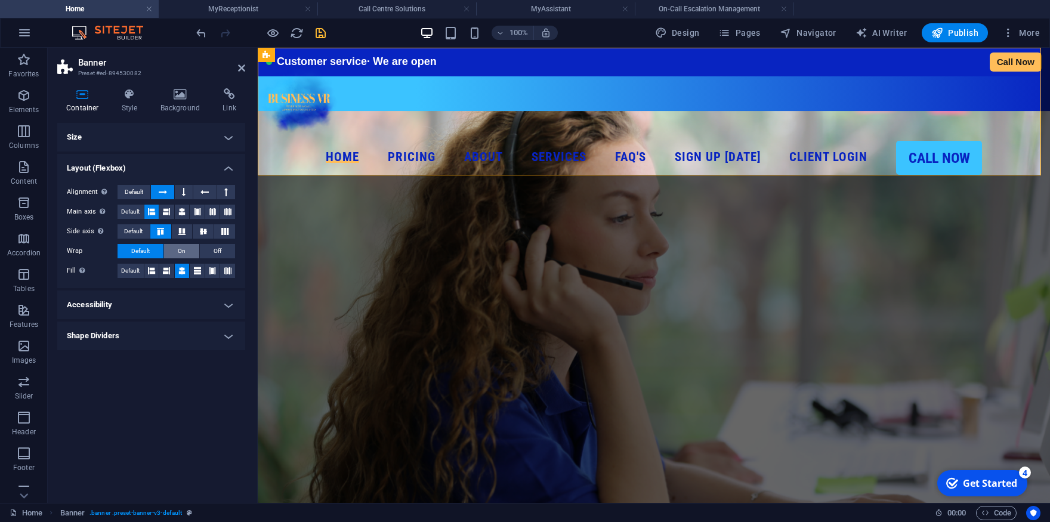
click at [185, 253] on span "On" at bounding box center [182, 251] width 8 height 14
click at [154, 267] on icon at bounding box center [151, 271] width 7 height 14
click at [138, 268] on span "Default" at bounding box center [130, 271] width 18 height 14
click at [131, 106] on h4 "Style" at bounding box center [132, 100] width 39 height 25
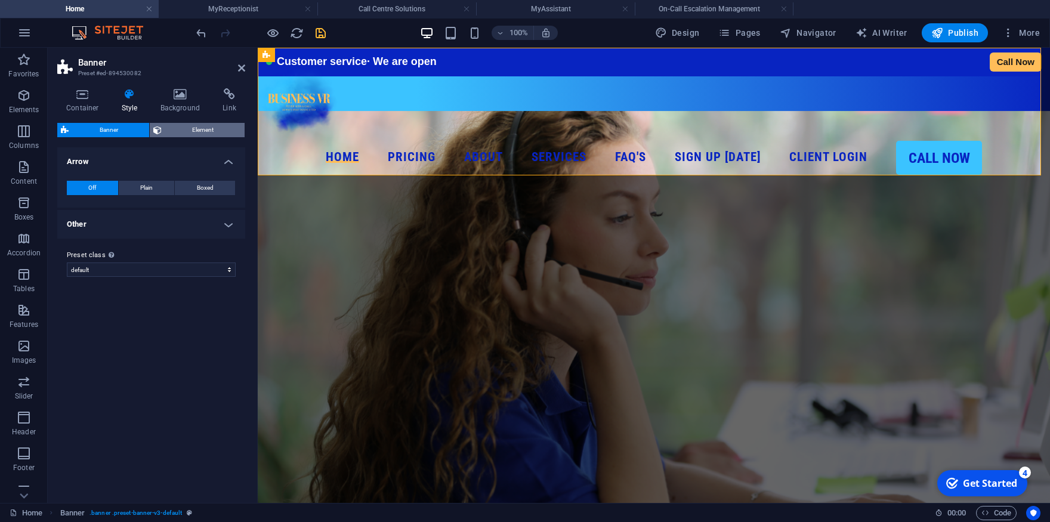
click at [208, 131] on span "Element" at bounding box center [203, 130] width 76 height 14
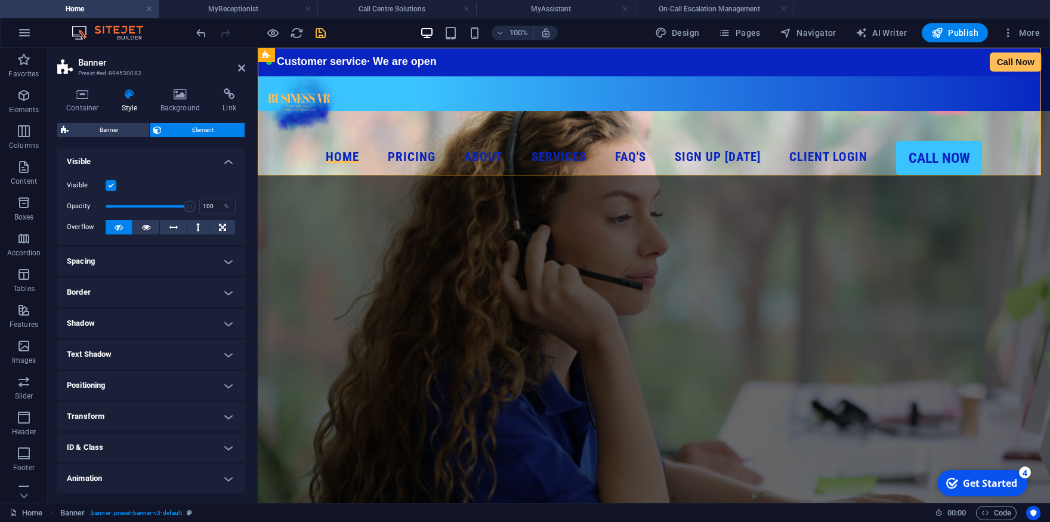
click at [408, 304] on figure at bounding box center [654, 324] width 792 height 427
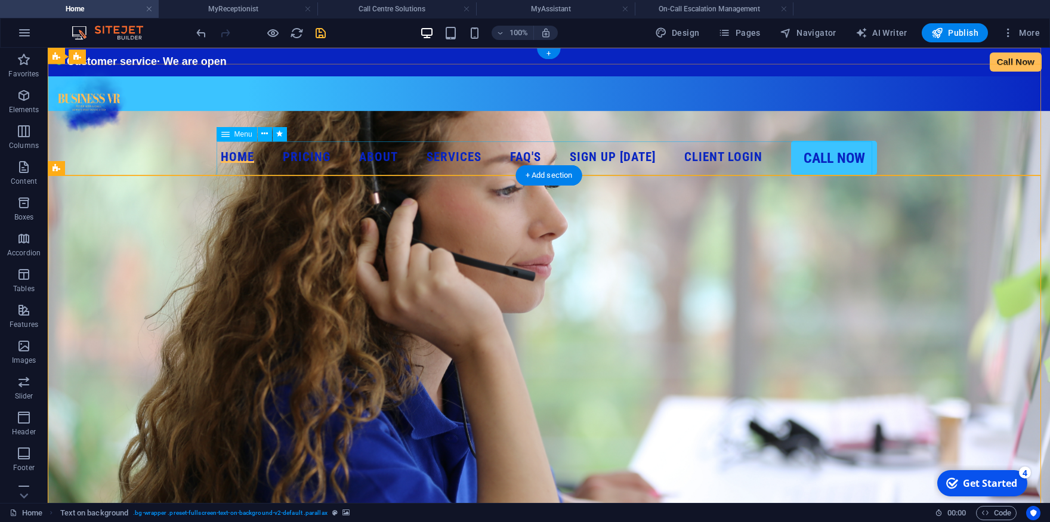
click at [710, 162] on nav "Home Pricing About Services MyReceptionist Call Centre Solutions MessageExpress…" at bounding box center [549, 158] width 1002 height 34
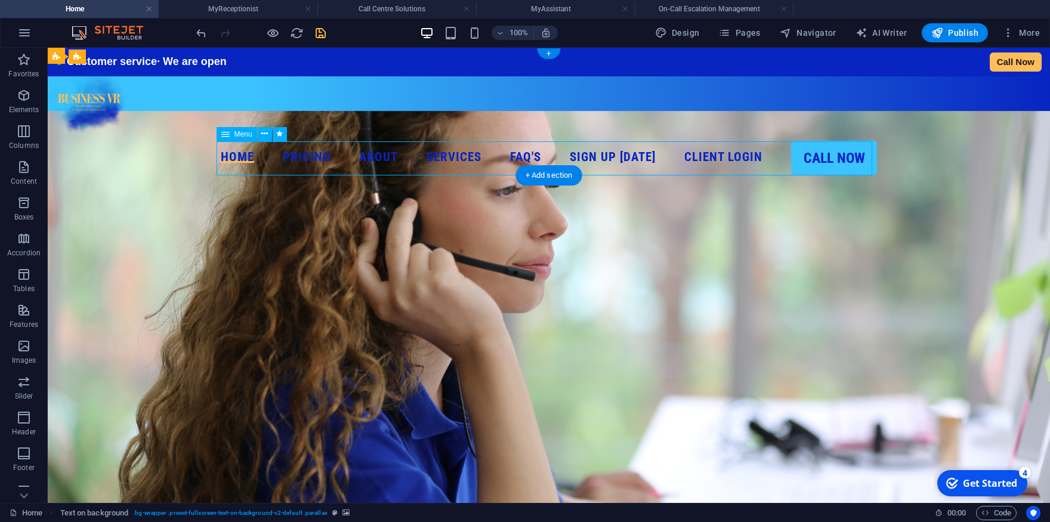
click at [710, 162] on nav "Home Pricing About Services MyReceptionist Call Centre Solutions MessageExpress…" at bounding box center [549, 158] width 1002 height 34
select select
select select "14"
select select
select select "1"
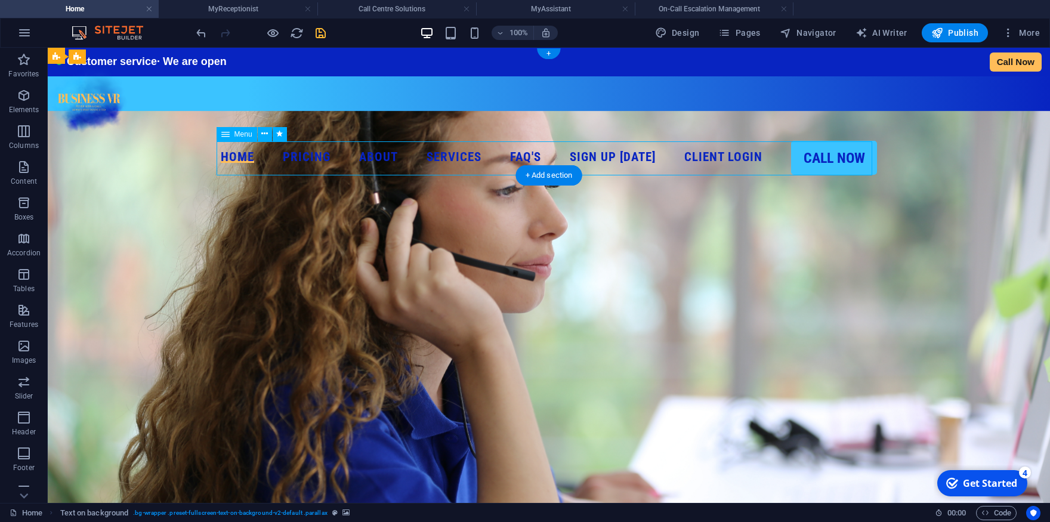
select select
select select "2"
select select
select select "3"
select select
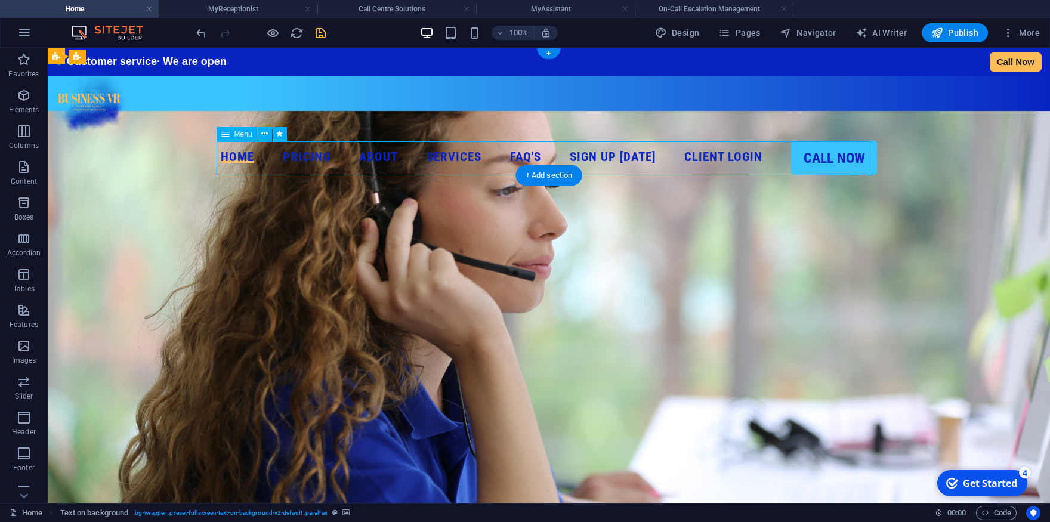
select select "4"
select select
select select "11"
select select
select select "8"
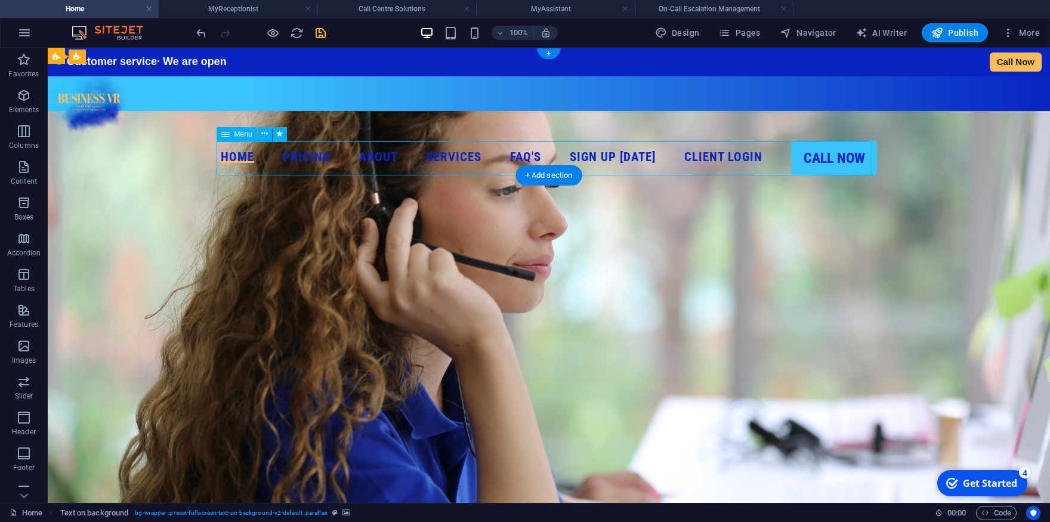
select select
select select "9"
select select
select select "10"
select select
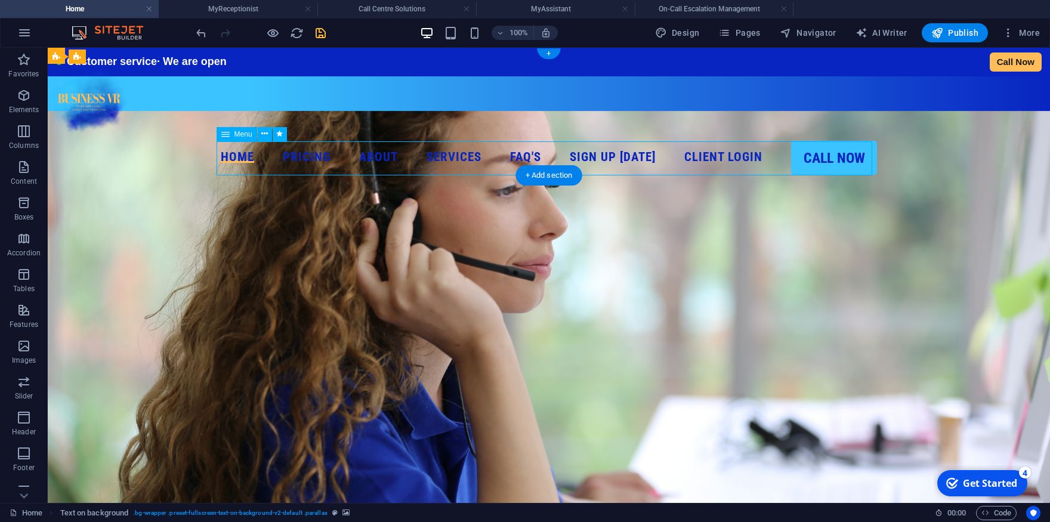
select select "17"
select select
select select "default"
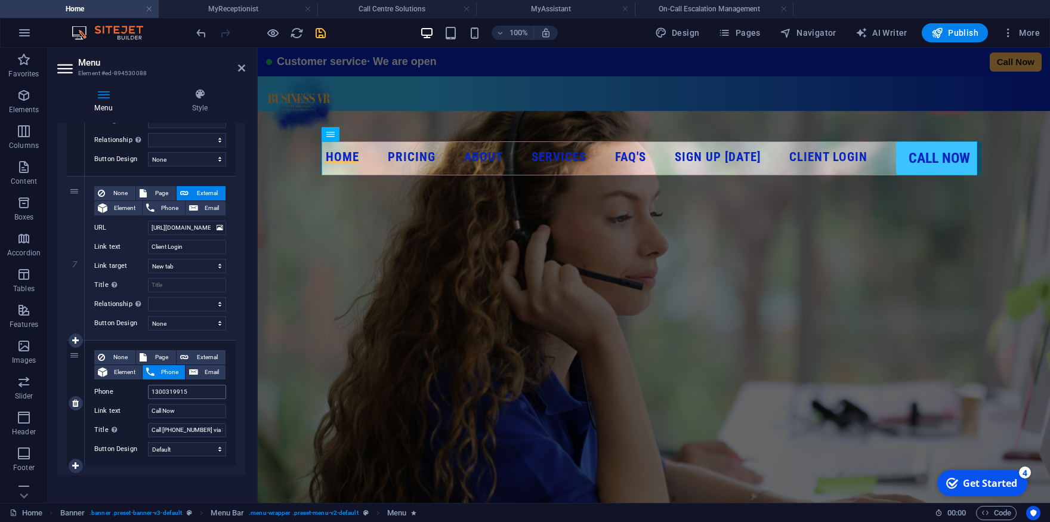
scroll to position [2274, 0]
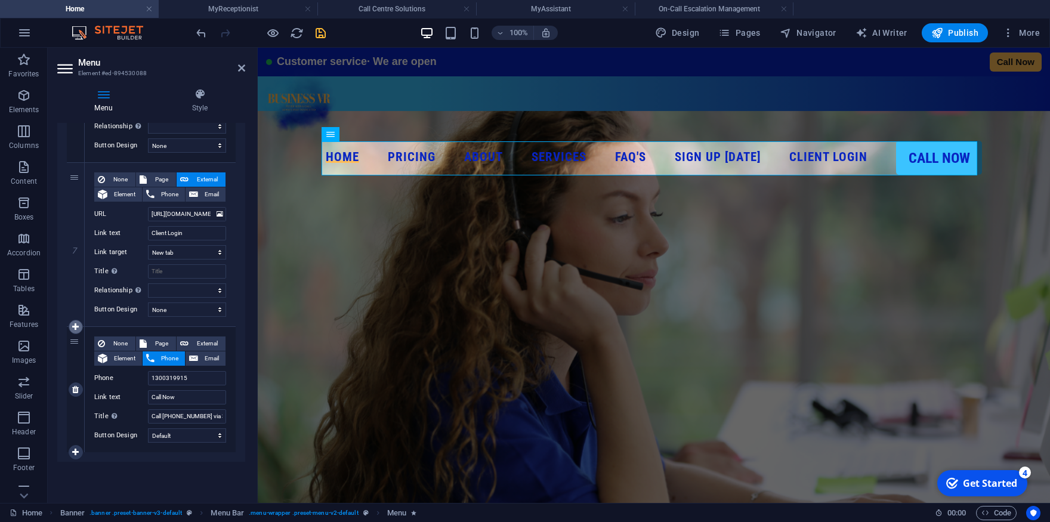
click at [76, 328] on icon at bounding box center [75, 327] width 7 height 8
select select
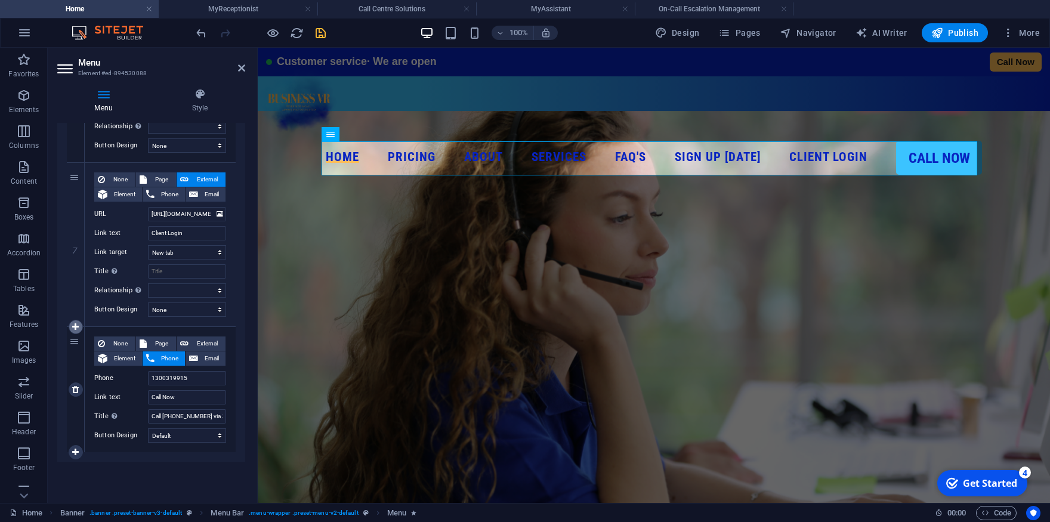
select select
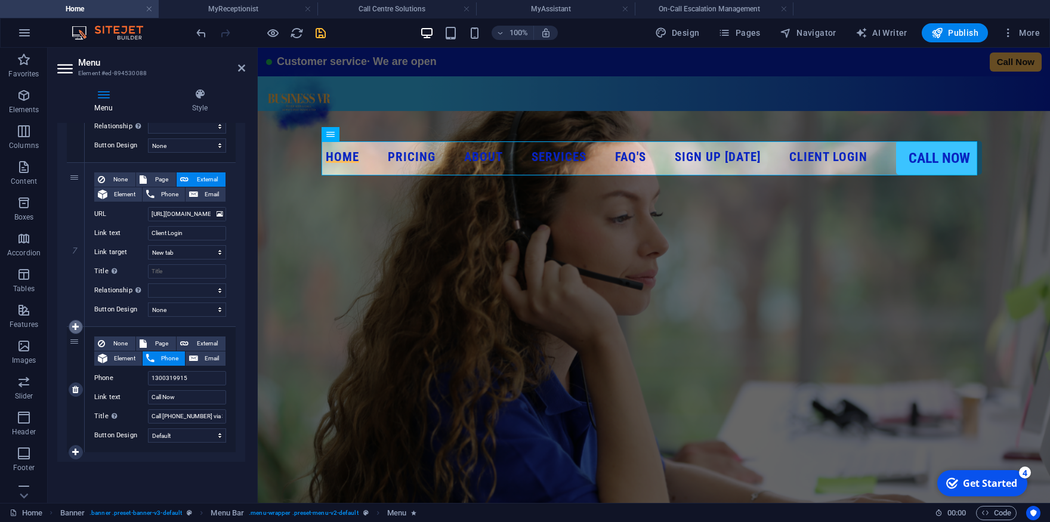
select select
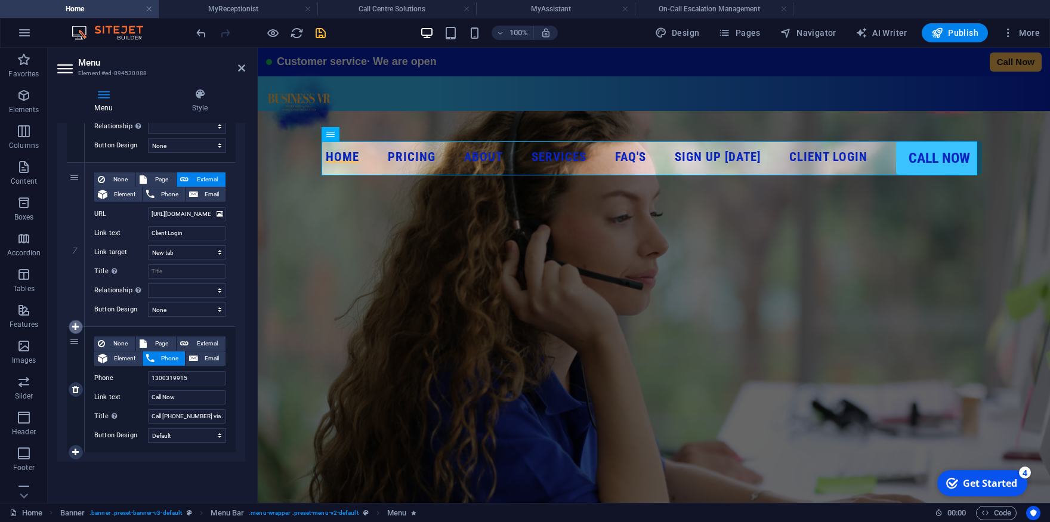
select select
select select "default"
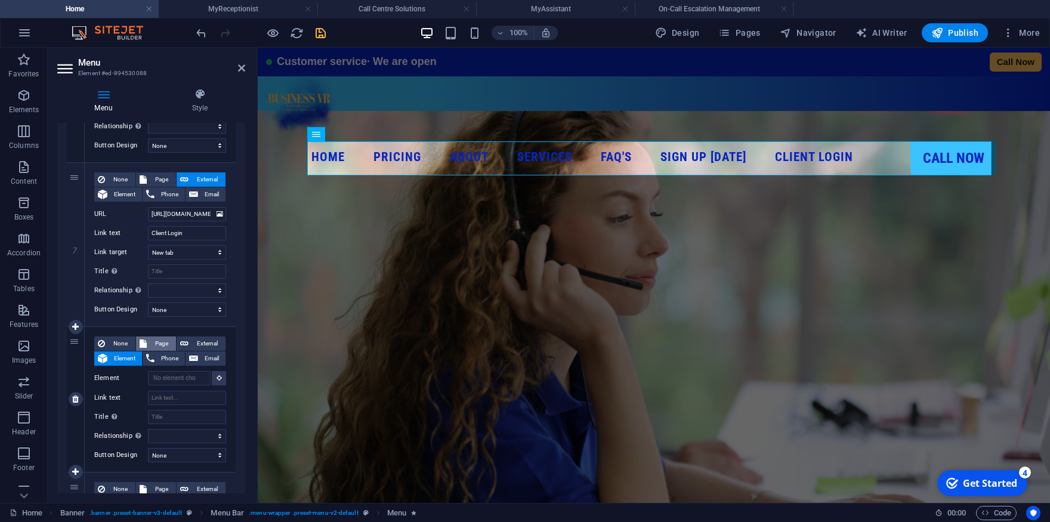
click at [156, 342] on span "Page" at bounding box center [161, 344] width 22 height 14
select select
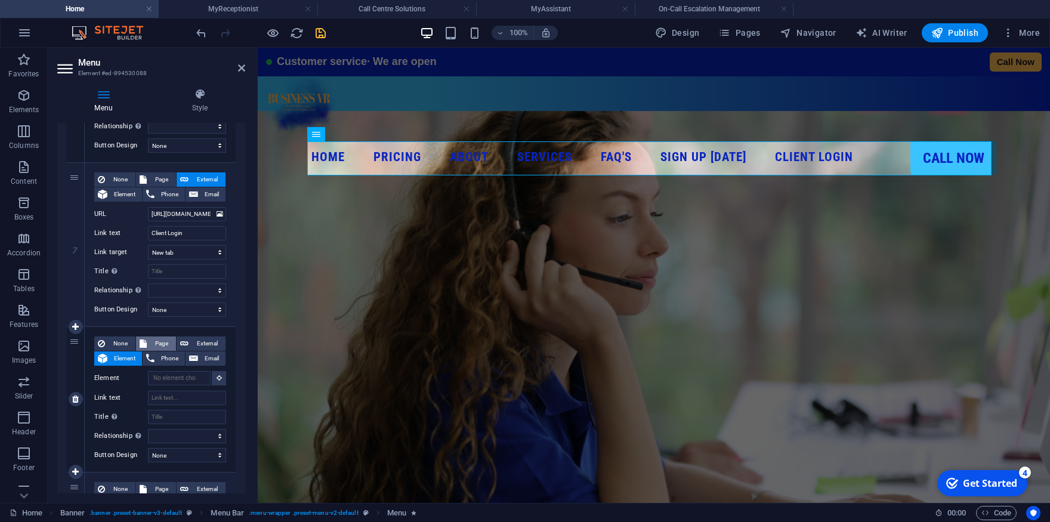
select select
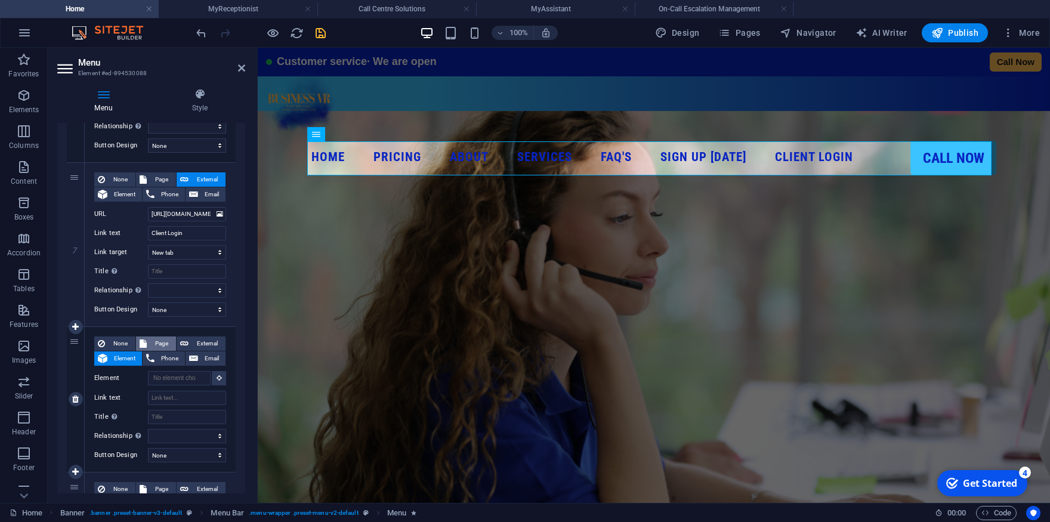
select select
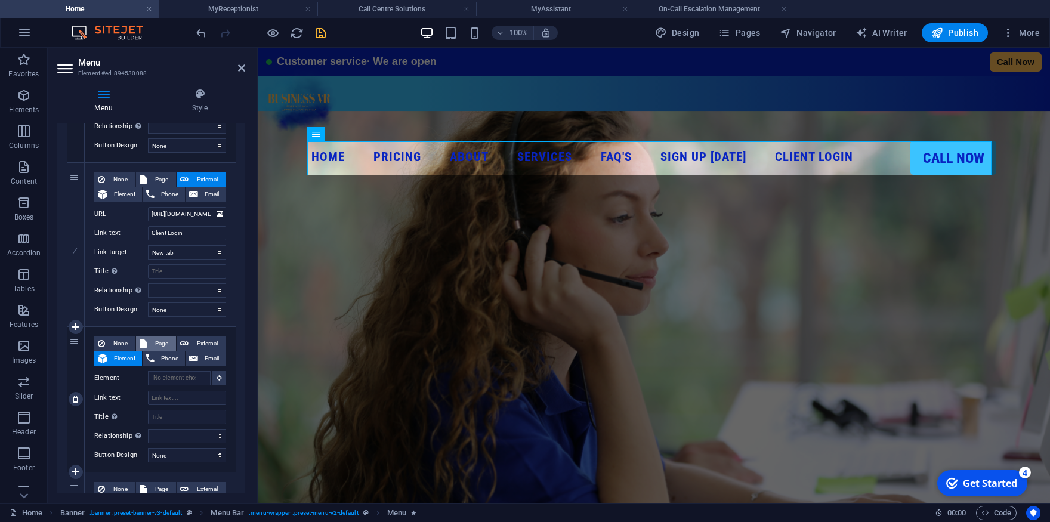
select select
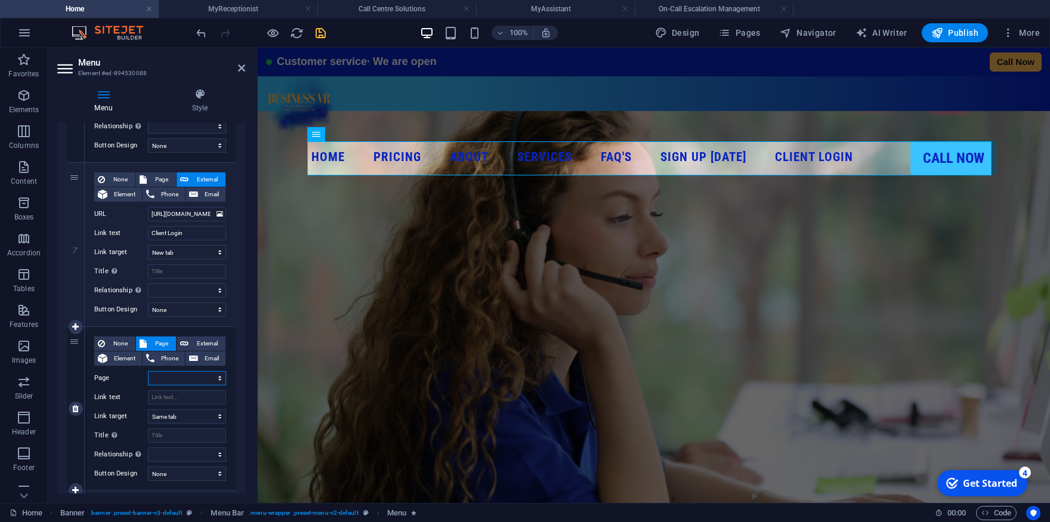
click at [148, 371] on select "Home Solutions -- MyReceptionist -- Call Centre Solutions -- MessageExpress -- …" at bounding box center [187, 378] width 78 height 14
select select "15"
click option "Contact" at bounding box center [0, 0] width 0 height 0
select select
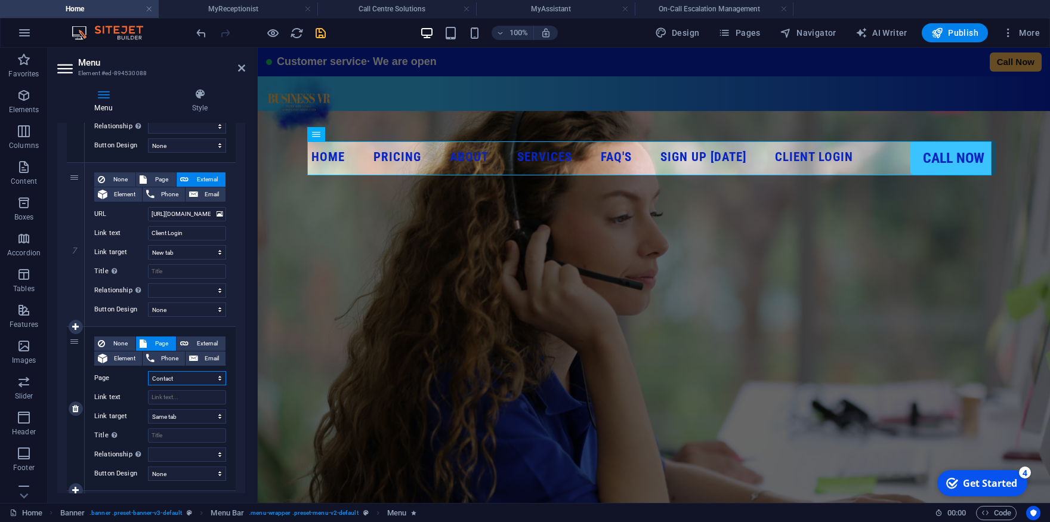
select select
click at [174, 396] on input "Link text" at bounding box center [187, 397] width 78 height 14
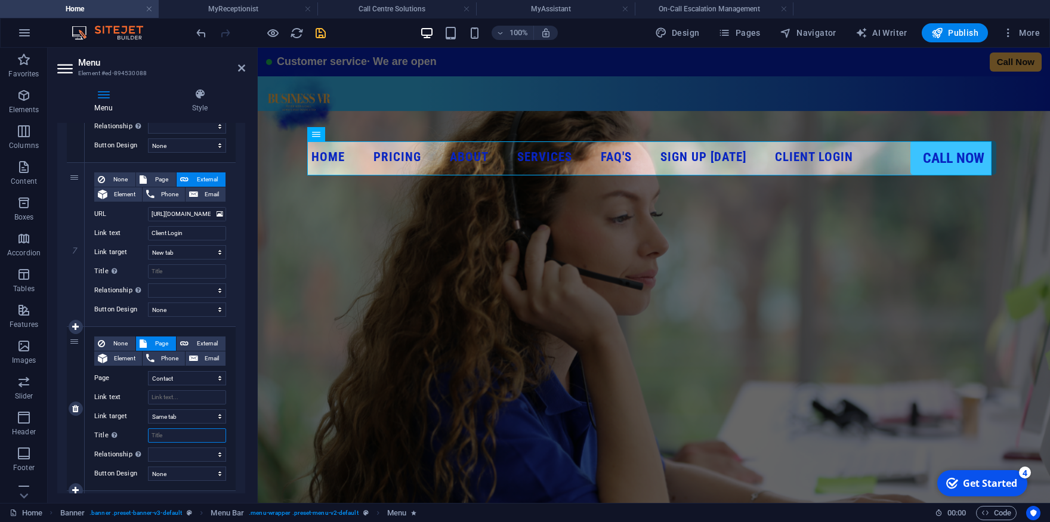
click at [177, 440] on input "Title Additional link description, should not be the same as the link text. The…" at bounding box center [187, 435] width 78 height 14
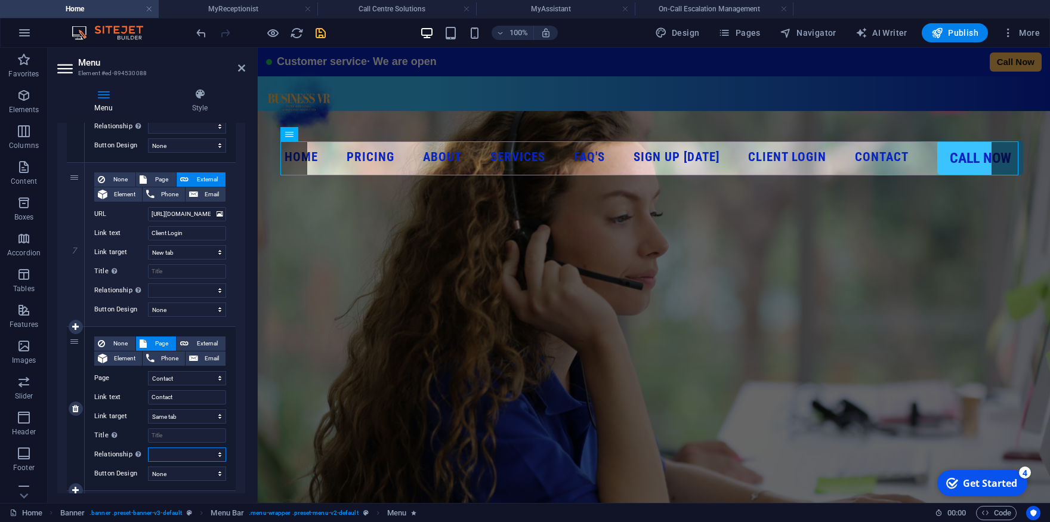
click at [148, 447] on select "alternate author bookmark external help license next nofollow noreferrer noopen…" at bounding box center [187, 454] width 78 height 14
click at [73, 443] on div "8" at bounding box center [76, 408] width 18 height 163
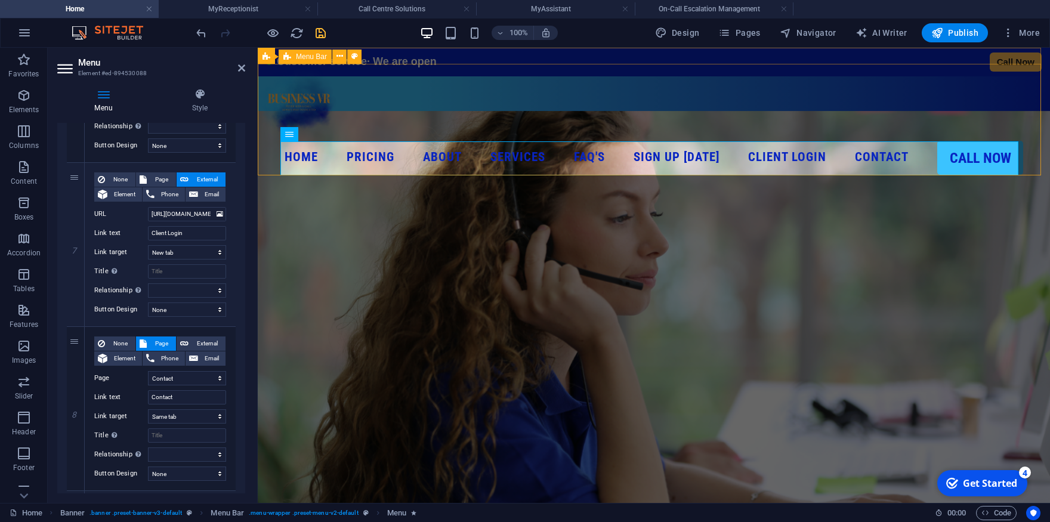
click at [984, 101] on div "Home Pricing About Services MyReceptionist Call Centre Solutions MessageExpress…" at bounding box center [654, 119] width 792 height 112
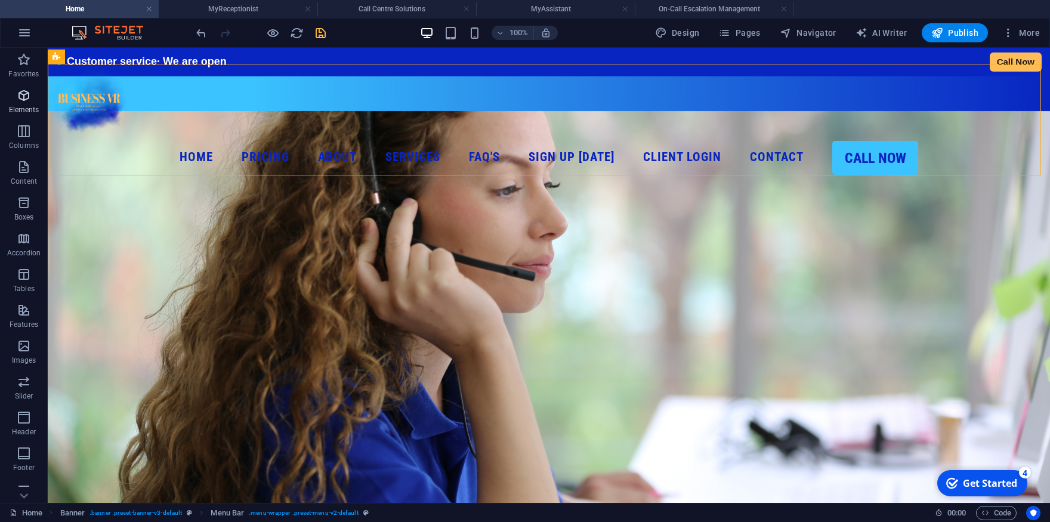
click at [18, 96] on icon "button" at bounding box center [24, 95] width 14 height 14
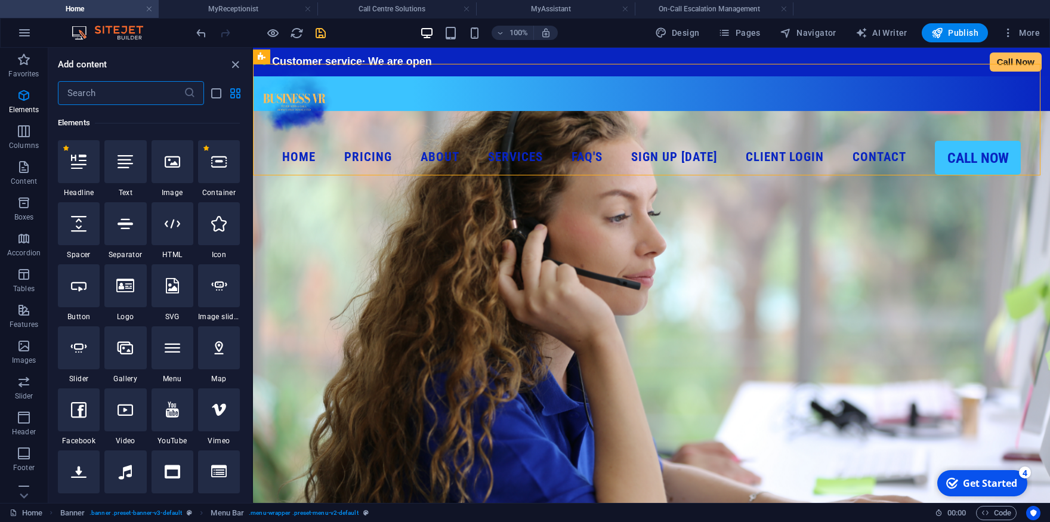
scroll to position [126, 0]
click at [106, 87] on input "text" at bounding box center [121, 93] width 126 height 24
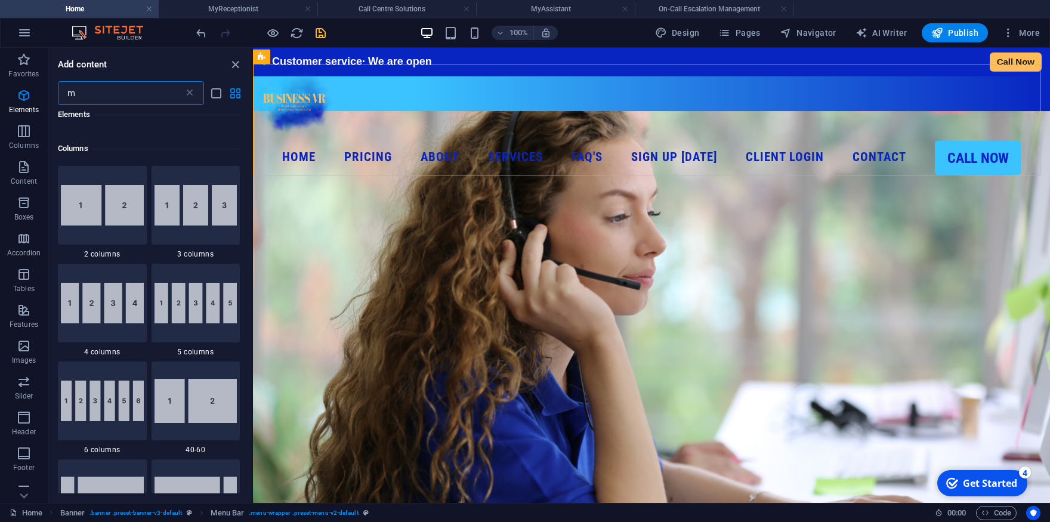
scroll to position [0, 0]
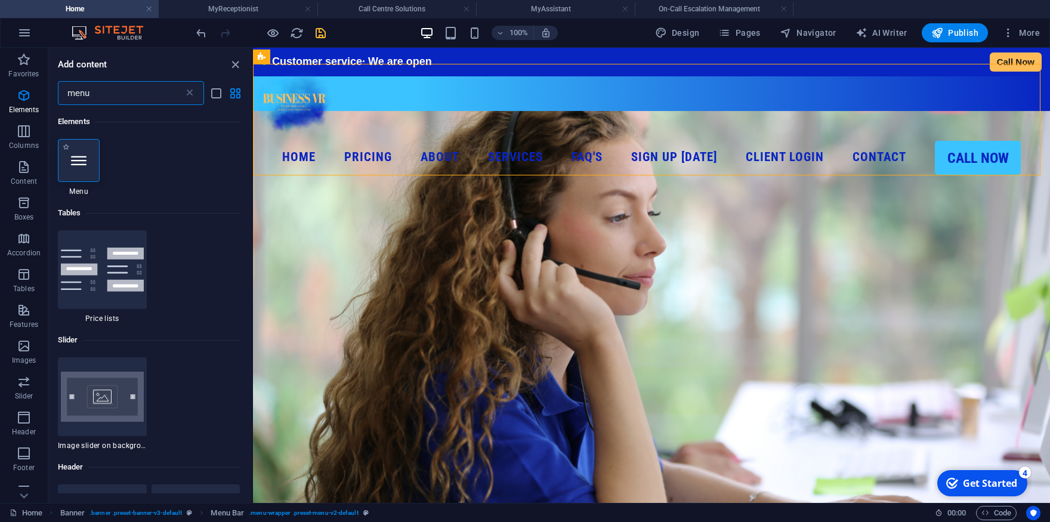
click at [76, 163] on icon at bounding box center [79, 161] width 16 height 16
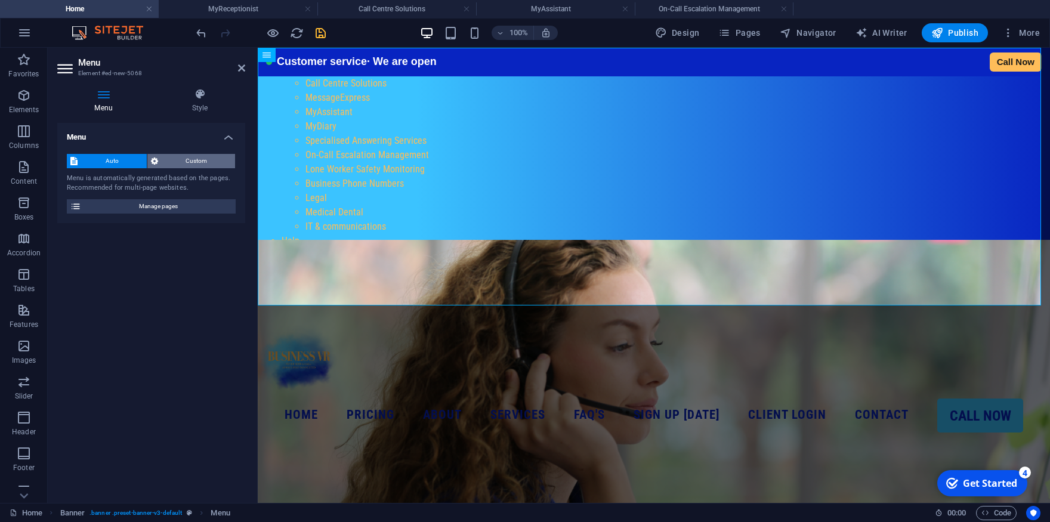
click at [209, 157] on span "Custom" at bounding box center [197, 161] width 70 height 14
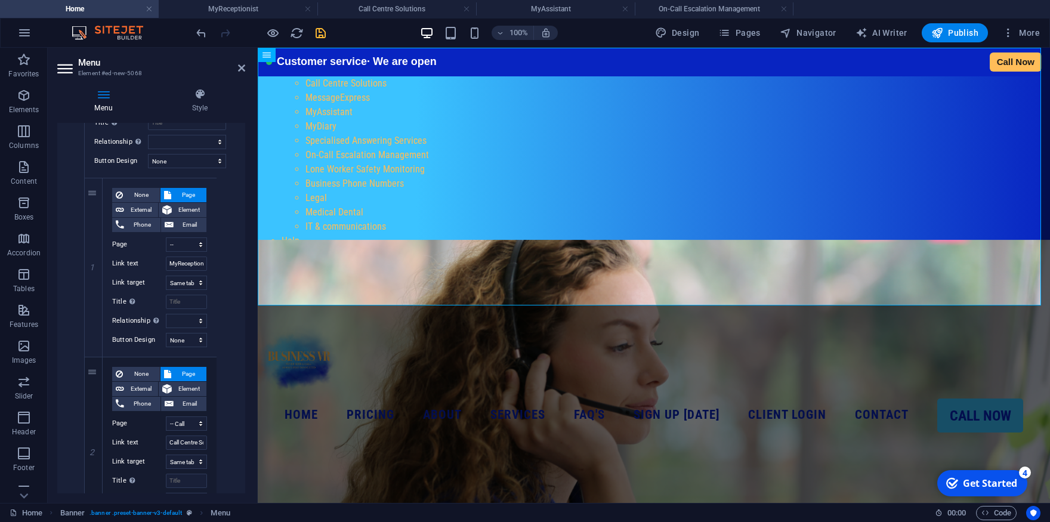
scroll to position [223, 0]
click at [96, 266] on icon at bounding box center [93, 266] width 7 height 8
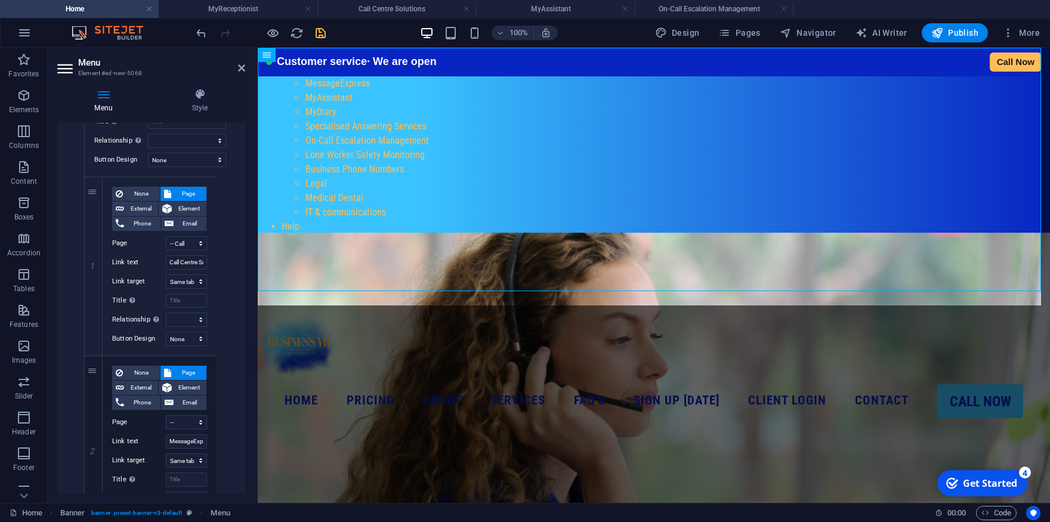
scroll to position [112, 0]
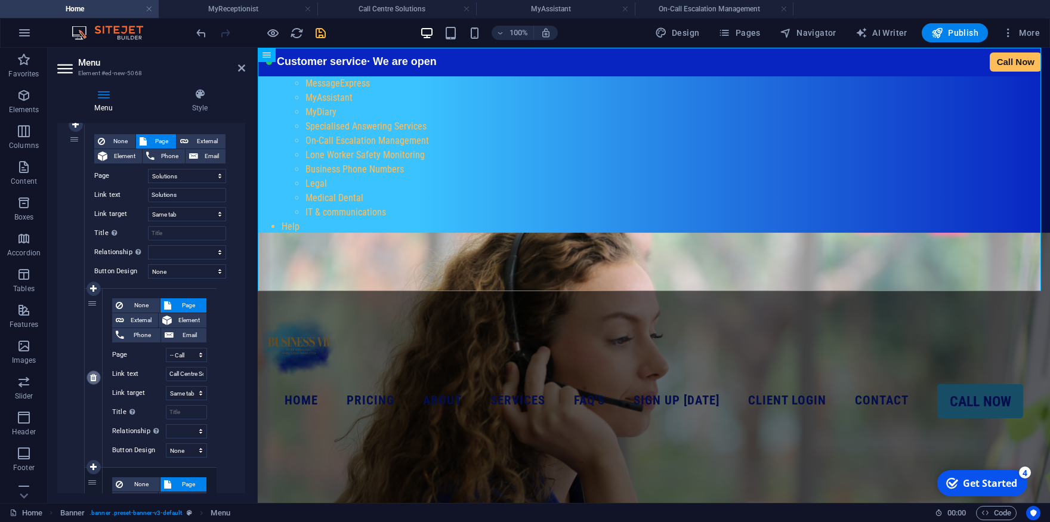
click at [93, 372] on link at bounding box center [94, 378] width 14 height 14
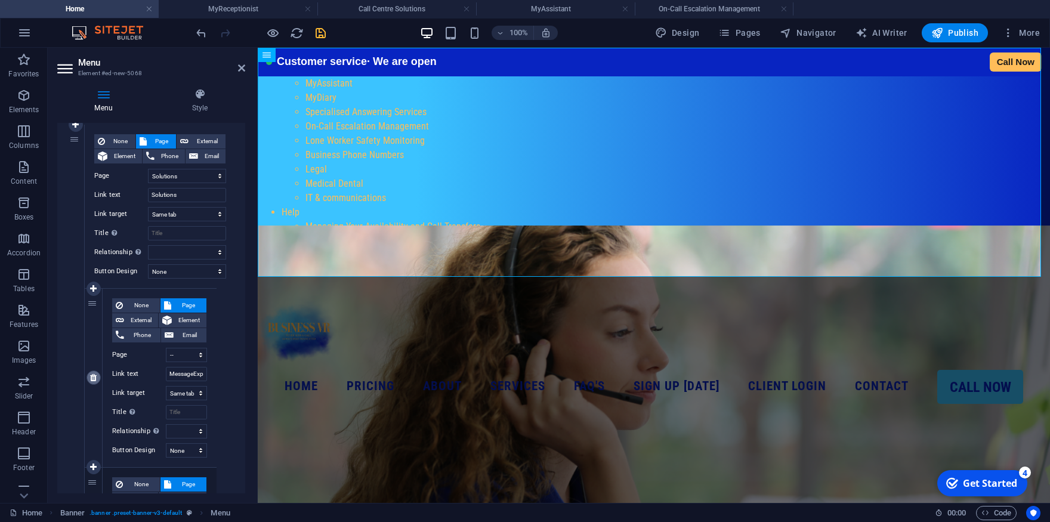
click at [93, 378] on icon at bounding box center [93, 378] width 7 height 8
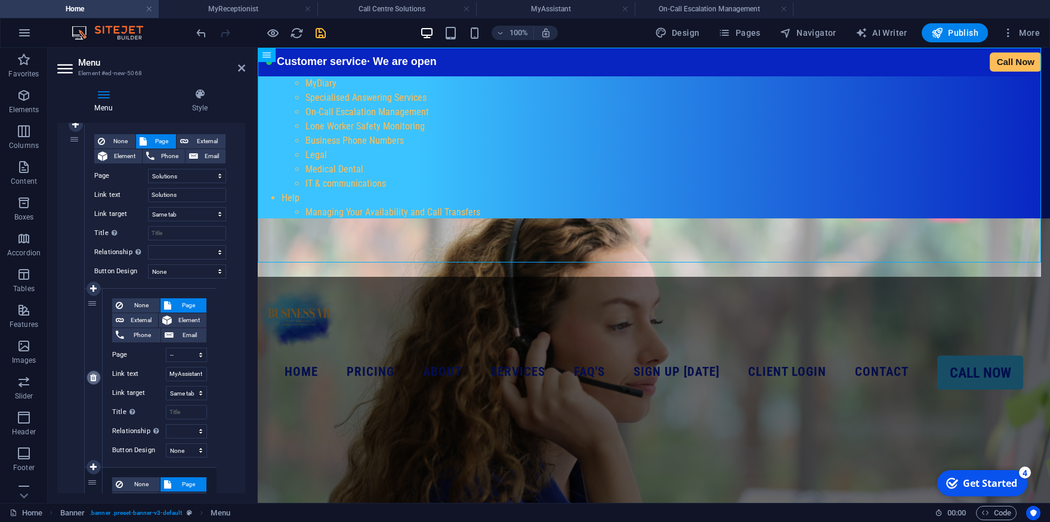
click at [93, 378] on icon at bounding box center [93, 378] width 7 height 8
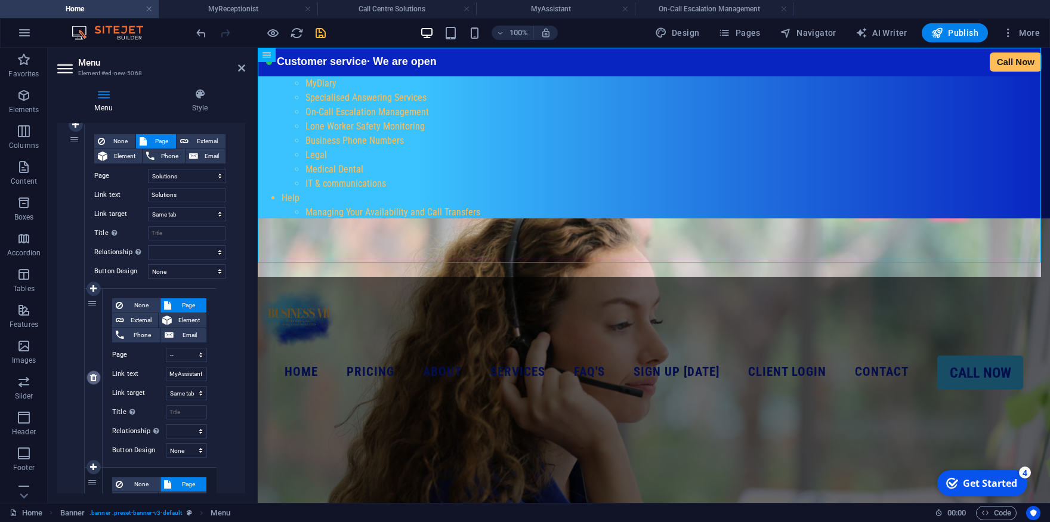
click at [93, 378] on icon at bounding box center [93, 378] width 7 height 8
click at [92, 378] on icon at bounding box center [93, 378] width 7 height 8
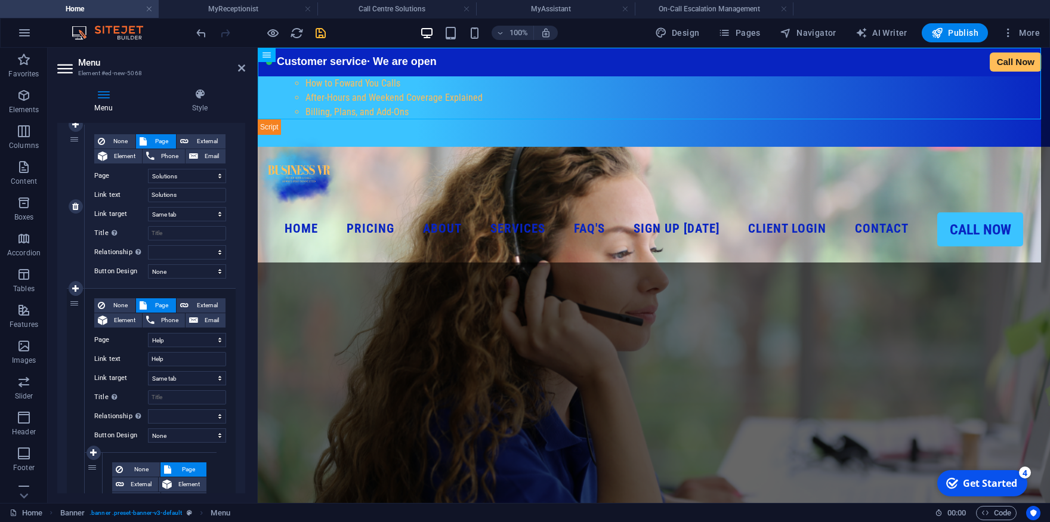
scroll to position [279, 0]
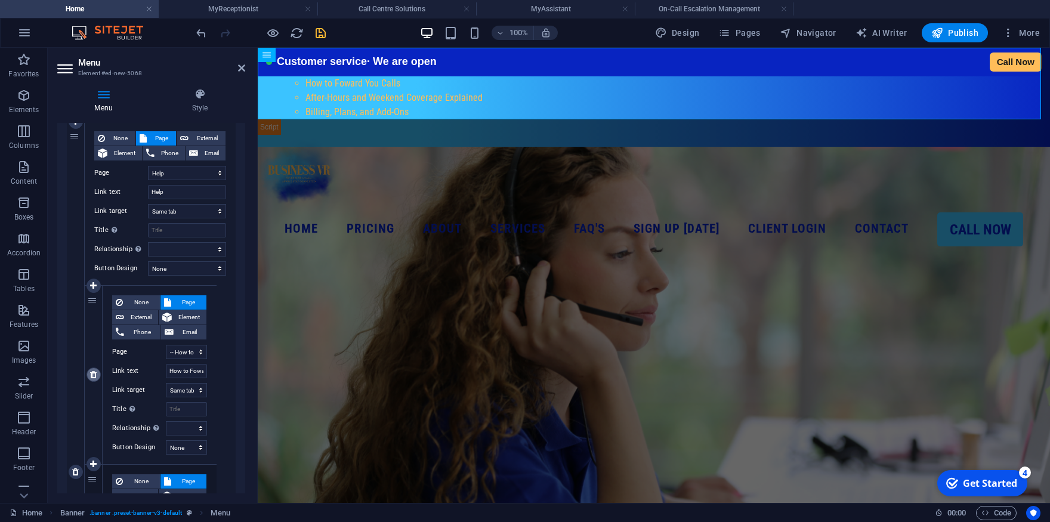
click at [92, 375] on icon at bounding box center [93, 375] width 7 height 8
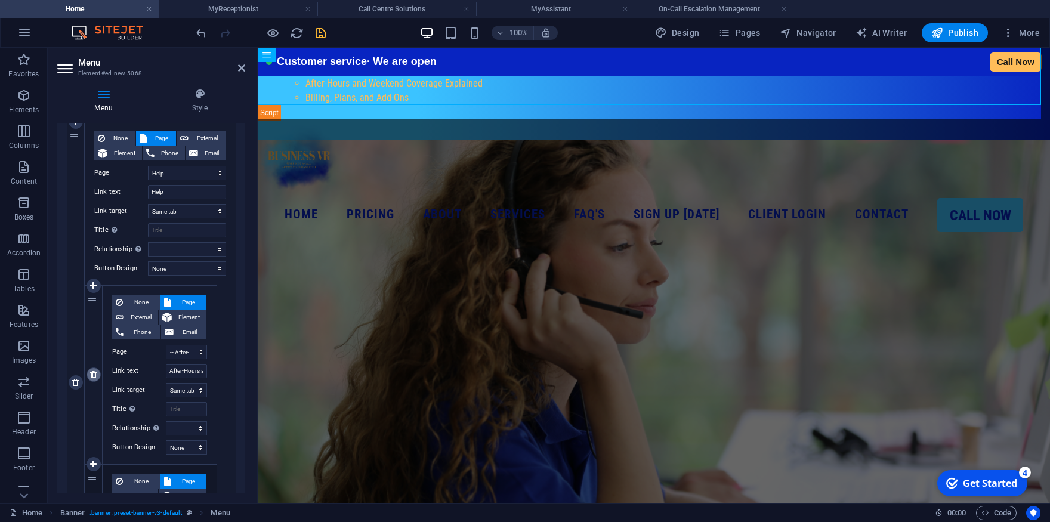
click at [94, 375] on icon at bounding box center [93, 375] width 7 height 8
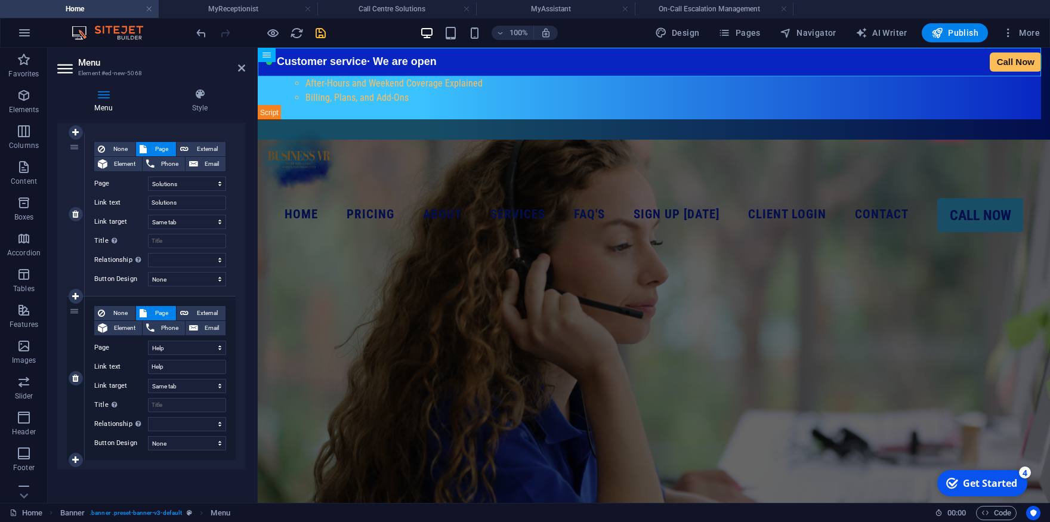
click at [74, 379] on icon at bounding box center [75, 378] width 7 height 8
click at [76, 292] on div "1" at bounding box center [76, 213] width 18 height 163
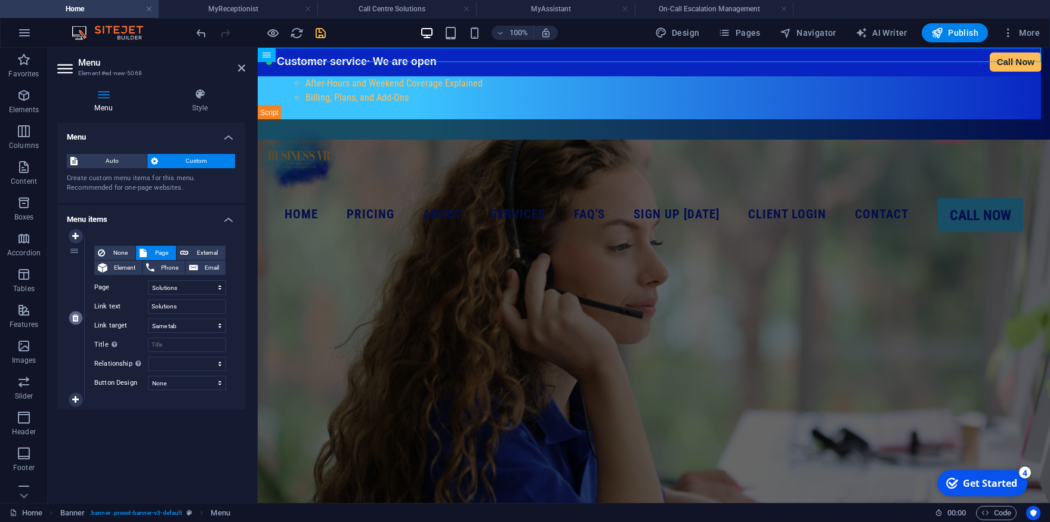
scroll to position [0, 0]
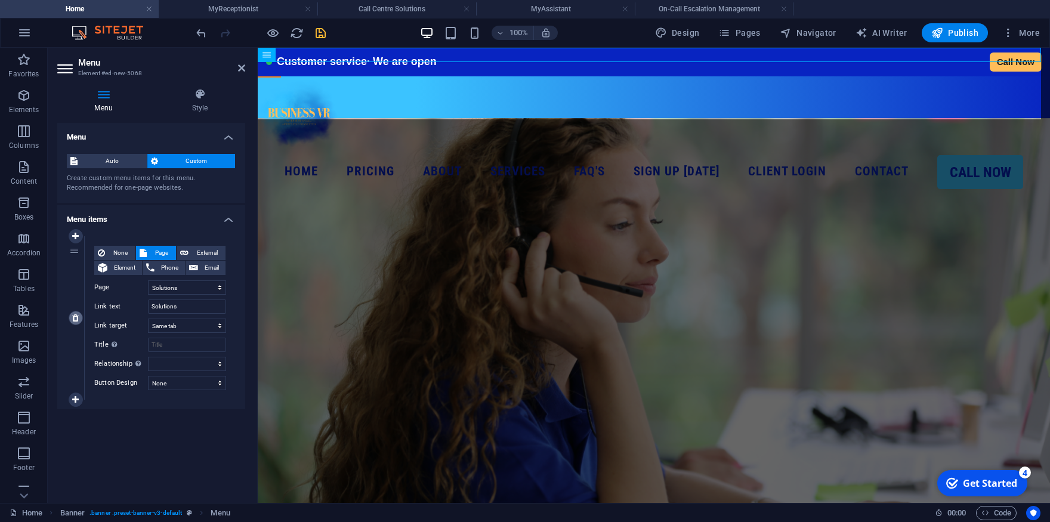
click at [75, 321] on icon at bounding box center [75, 318] width 7 height 8
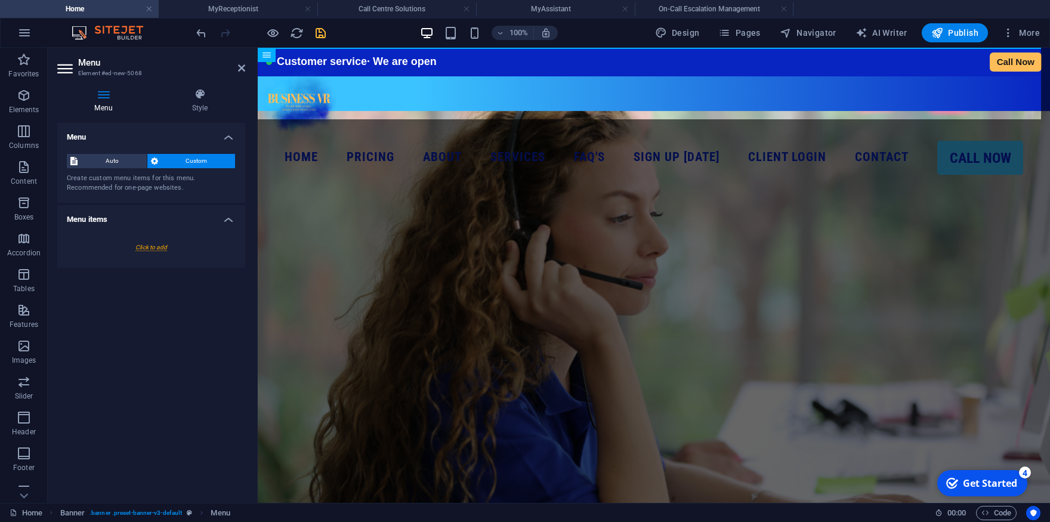
click at [137, 245] on div at bounding box center [151, 247] width 169 height 22
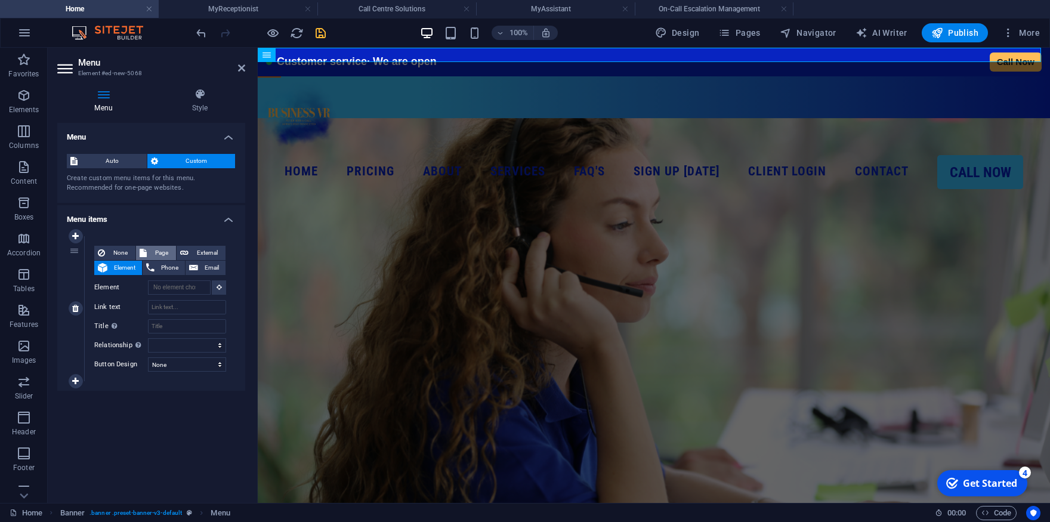
click at [155, 251] on span "Page" at bounding box center [161, 253] width 22 height 14
click at [148, 280] on select "Home Solutions -- MyReceptionist -- Call Centre Solutions -- MessageExpress -- …" at bounding box center [187, 287] width 78 height 14
click at [175, 288] on select "Home Solutions -- MyReceptionist -- Call Centre Solutions -- MessageExpress -- …" at bounding box center [187, 287] width 78 height 14
click at [120, 261] on span "Element" at bounding box center [124, 268] width 27 height 14
click at [207, 257] on span "External" at bounding box center [207, 253] width 30 height 14
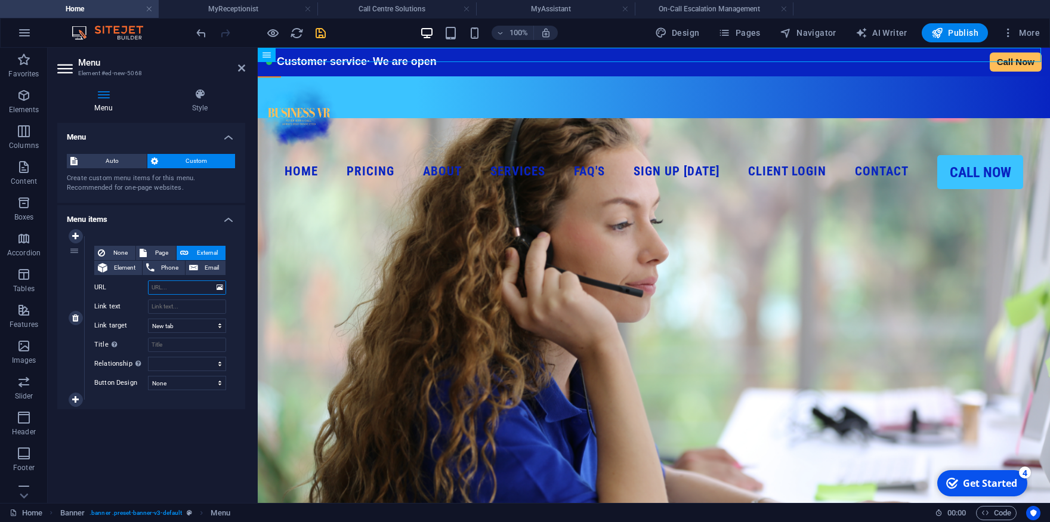
click at [175, 289] on input "URL" at bounding box center [187, 287] width 78 height 14
click at [187, 311] on input "Link text" at bounding box center [187, 307] width 78 height 14
click at [148, 357] on select "alternate author bookmark external help license next nofollow noreferrer noopen…" at bounding box center [187, 364] width 78 height 14
click at [190, 425] on div "Menu Auto Custom Create custom menu items for this menu. Recommended for one-pa…" at bounding box center [151, 308] width 188 height 371
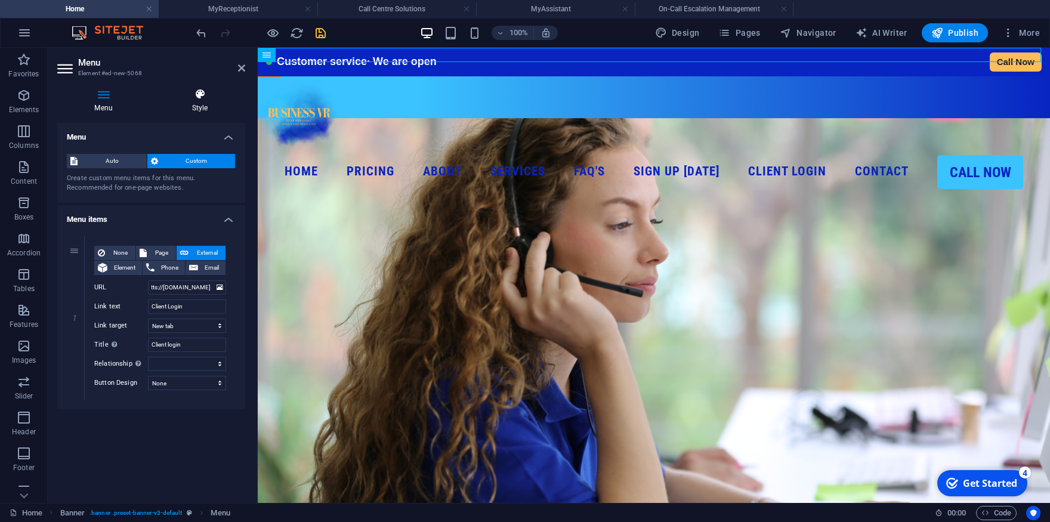
click at [207, 102] on h4 "Style" at bounding box center [200, 100] width 91 height 25
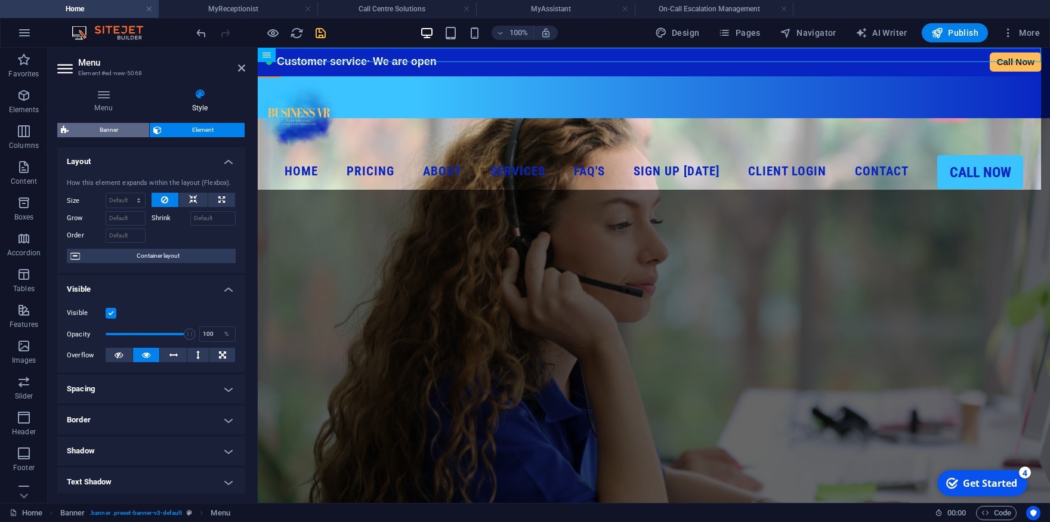
click at [126, 132] on span "Banner" at bounding box center [108, 130] width 73 height 14
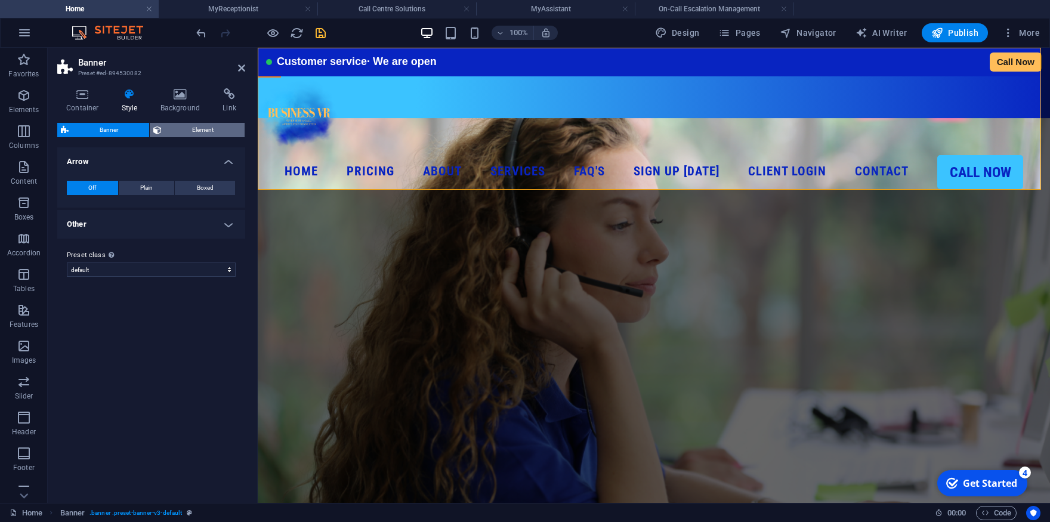
click at [192, 134] on span "Element" at bounding box center [203, 130] width 76 height 14
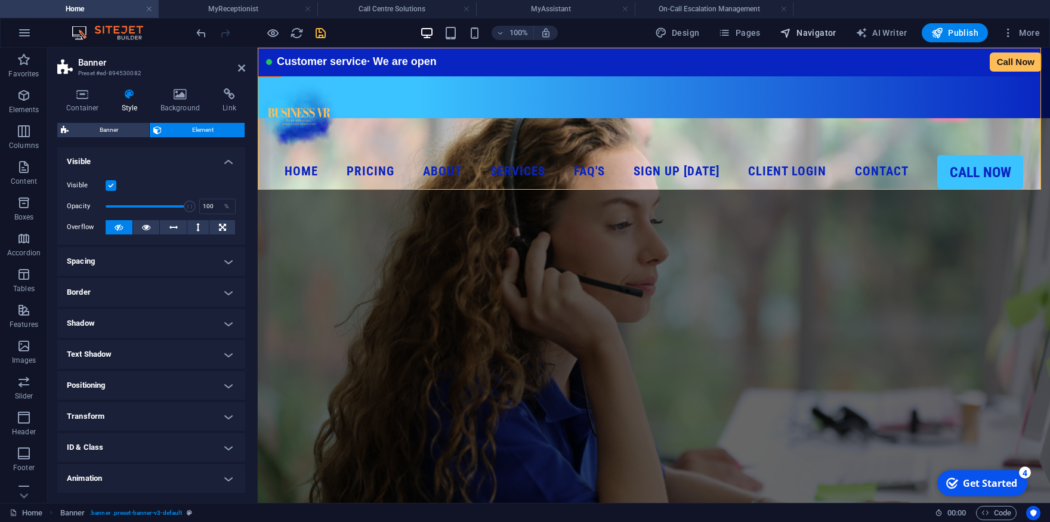
click at [819, 33] on span "Navigator" at bounding box center [808, 33] width 57 height 12
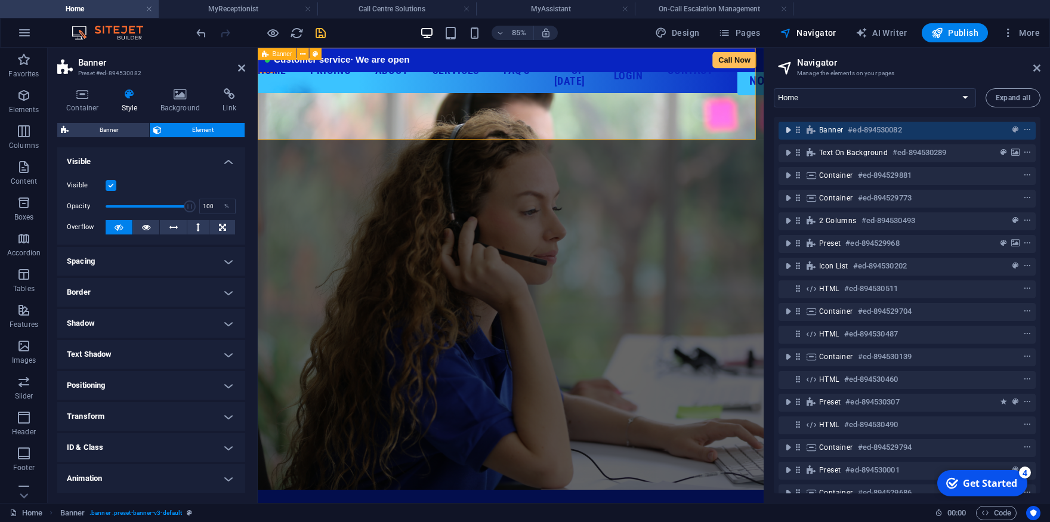
click at [788, 131] on icon "toggle-expand" at bounding box center [788, 130] width 12 height 12
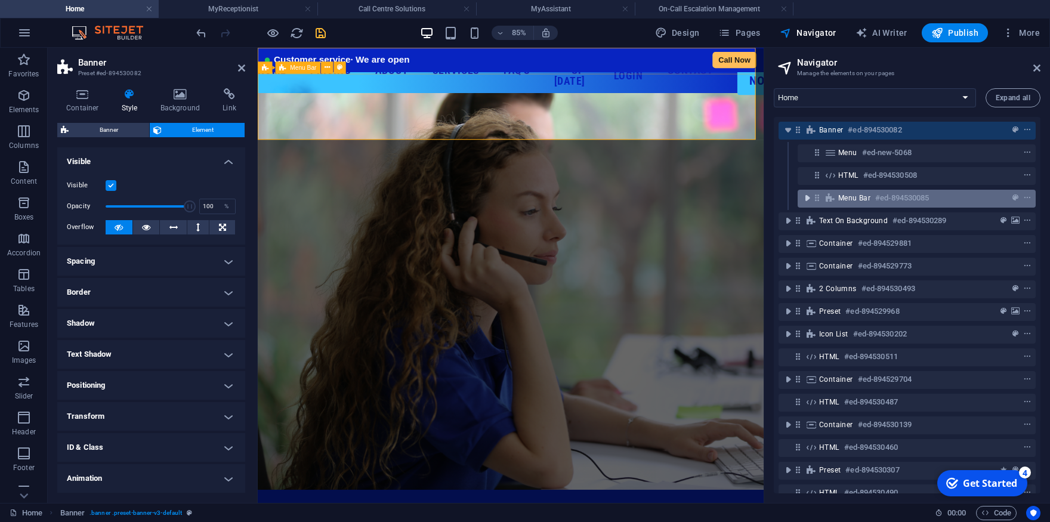
click at [808, 199] on icon "toggle-expand" at bounding box center [807, 198] width 12 height 12
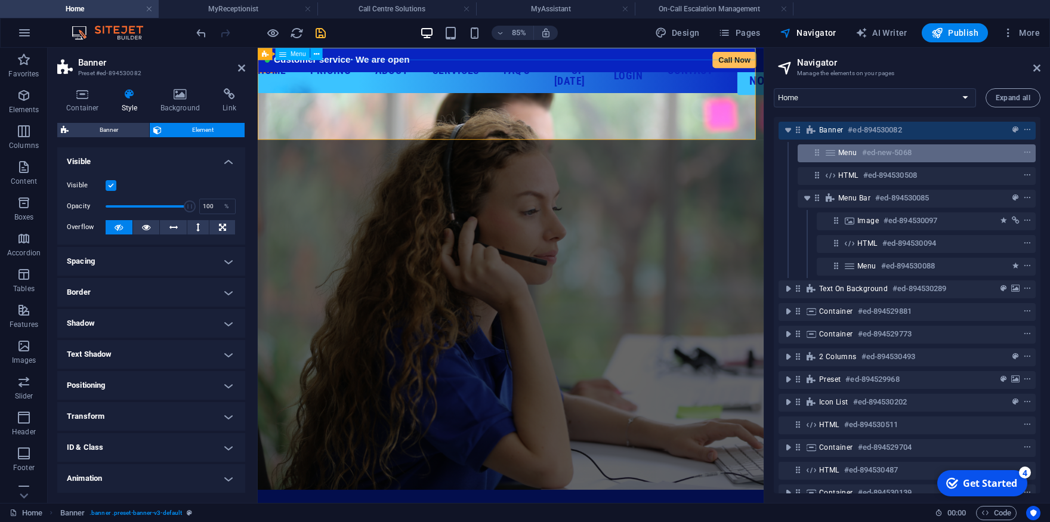
click at [832, 153] on icon at bounding box center [830, 153] width 13 height 10
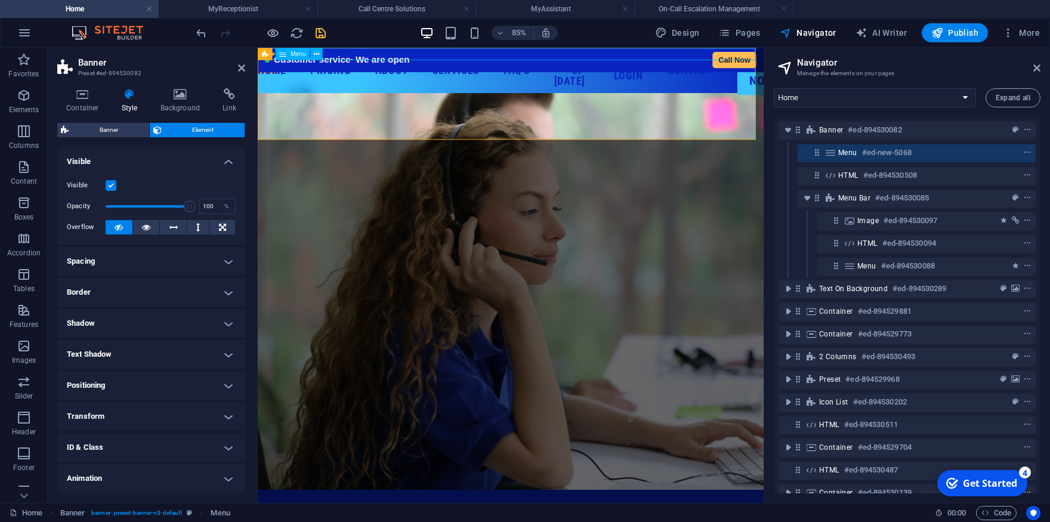
click at [832, 153] on icon at bounding box center [830, 153] width 13 height 10
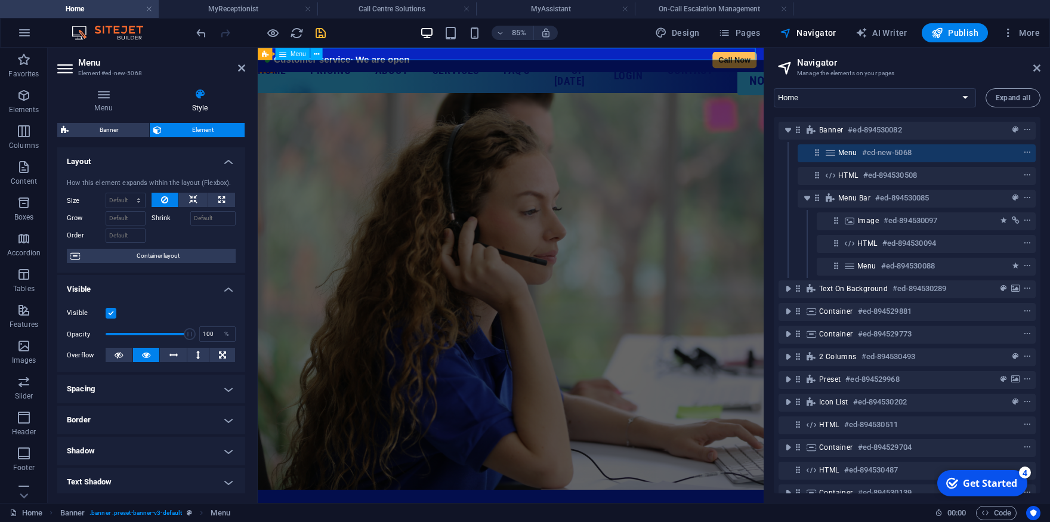
click at [832, 153] on icon at bounding box center [830, 153] width 13 height 10
click at [189, 207] on icon at bounding box center [193, 200] width 8 height 14
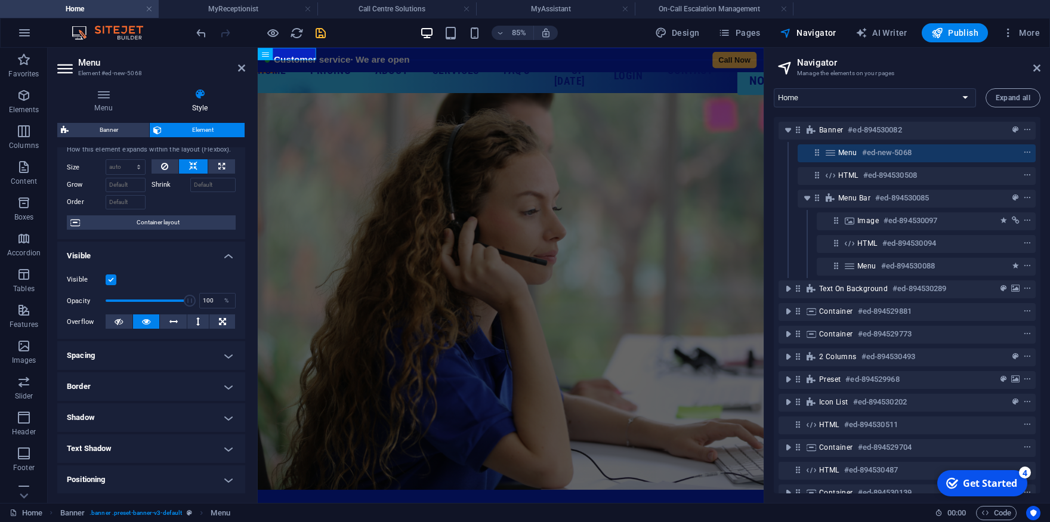
scroll to position [0, 0]
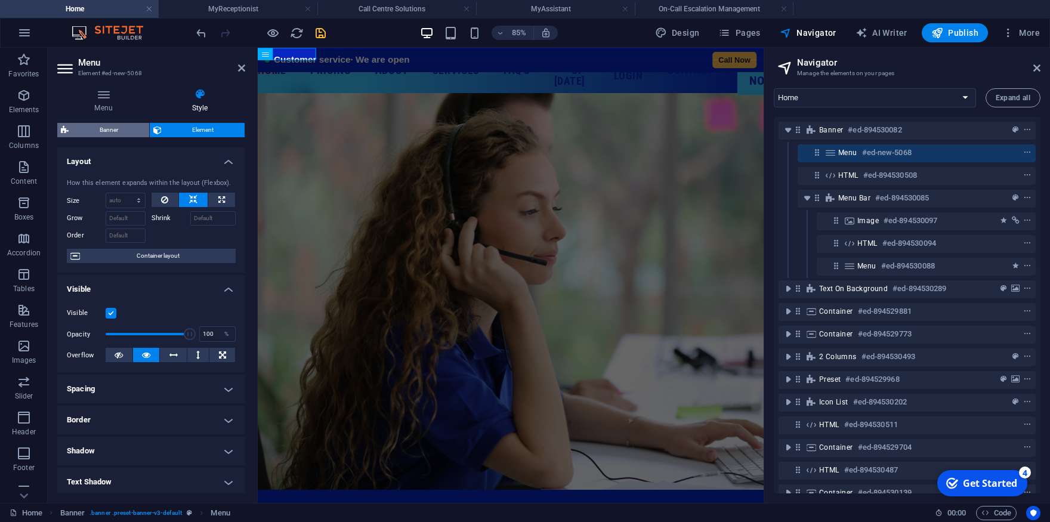
click at [115, 128] on span "Banner" at bounding box center [108, 130] width 73 height 14
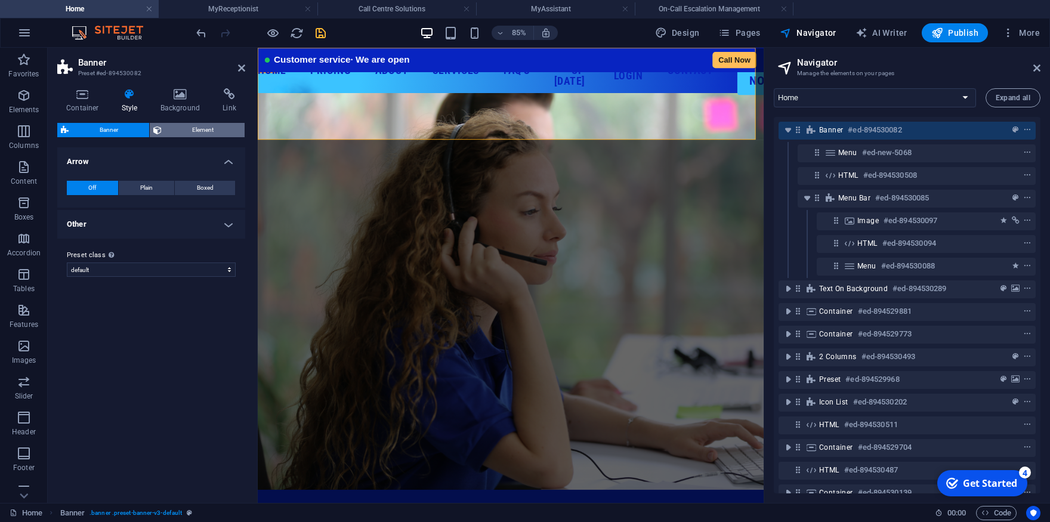
click at [200, 134] on span "Element" at bounding box center [203, 130] width 76 height 14
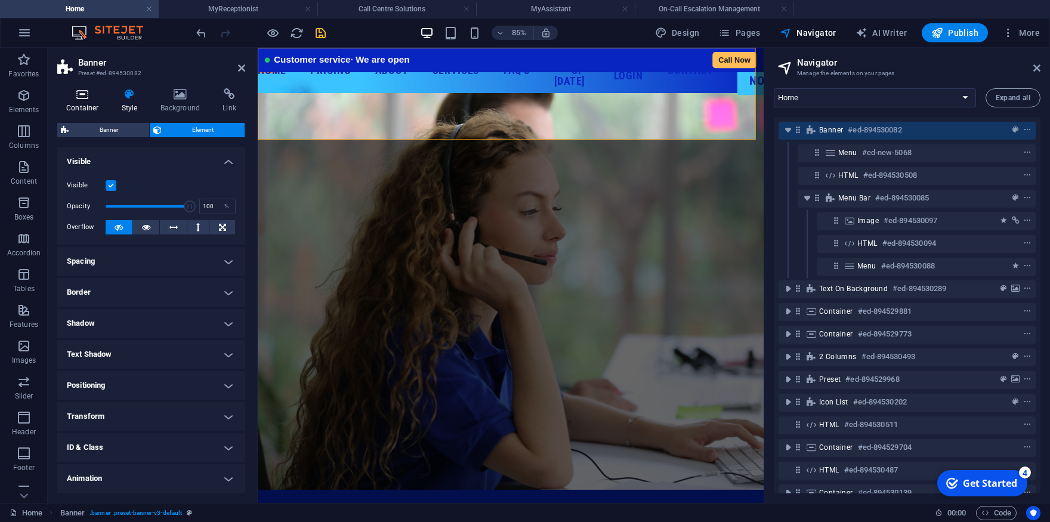
click at [76, 95] on icon at bounding box center [82, 94] width 51 height 12
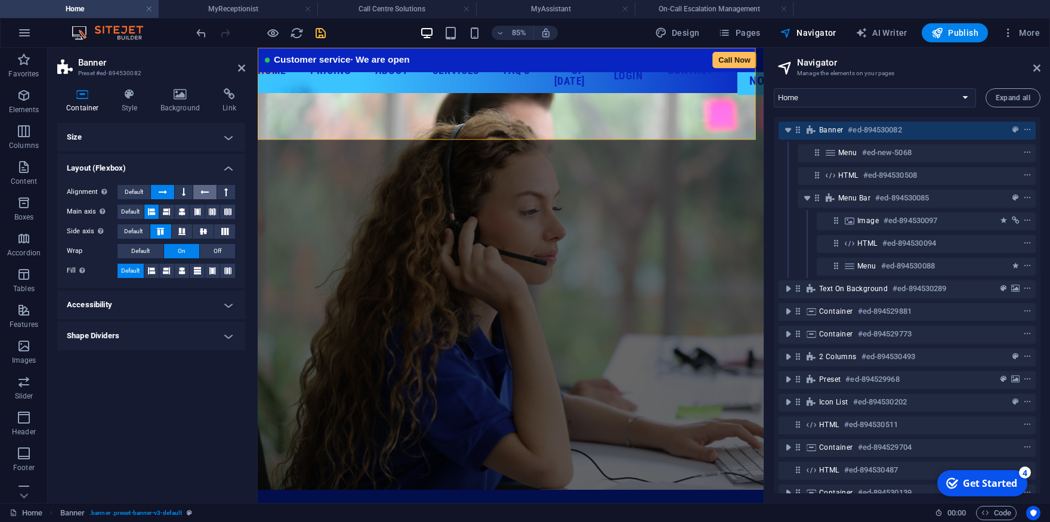
click at [207, 193] on icon at bounding box center [204, 192] width 8 height 14
click at [206, 230] on icon at bounding box center [203, 231] width 14 height 7
drag, startPoint x: 182, startPoint y: 271, endPoint x: 520, endPoint y: 285, distance: 338.6
click at [182, 271] on icon at bounding box center [181, 271] width 7 height 14
click at [1036, 67] on icon at bounding box center [1036, 68] width 7 height 10
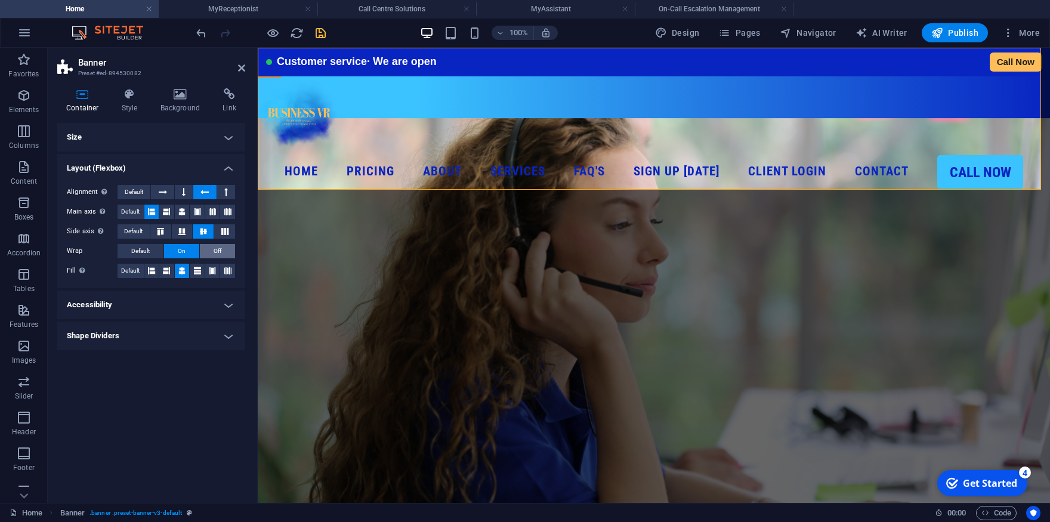
click at [227, 253] on button "Off" at bounding box center [217, 251] width 35 height 14
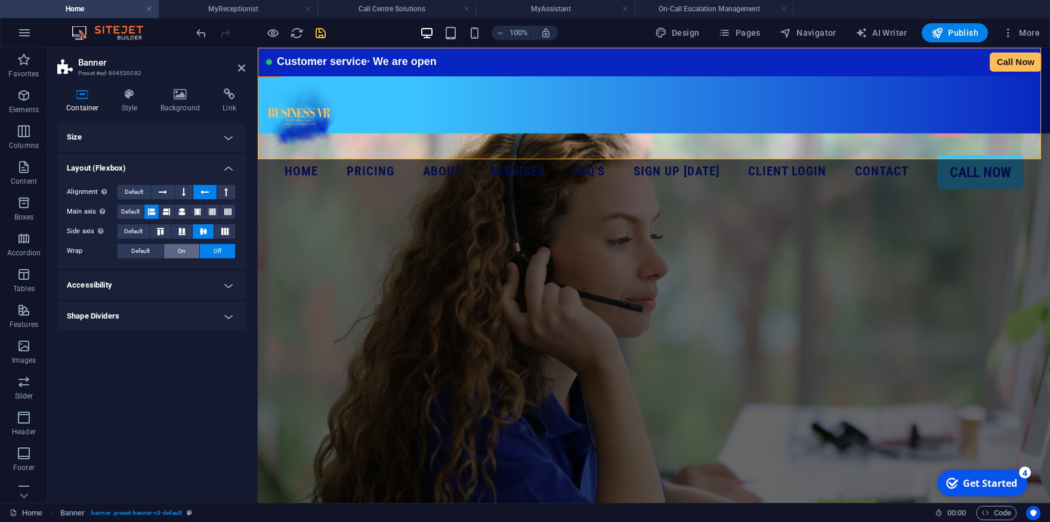
click at [181, 248] on span "On" at bounding box center [182, 251] width 8 height 14
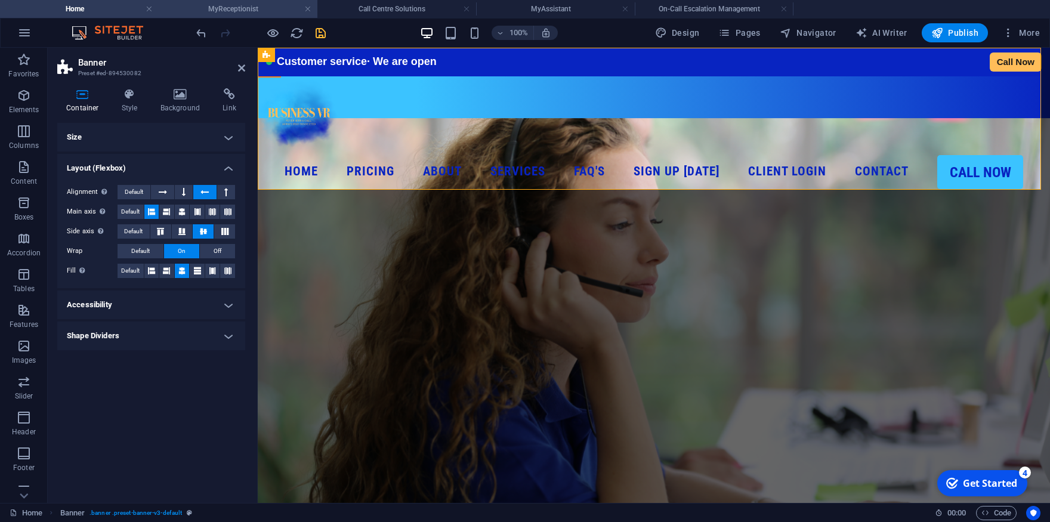
click at [226, 11] on h4 "MyReceptionist" at bounding box center [238, 8] width 159 height 13
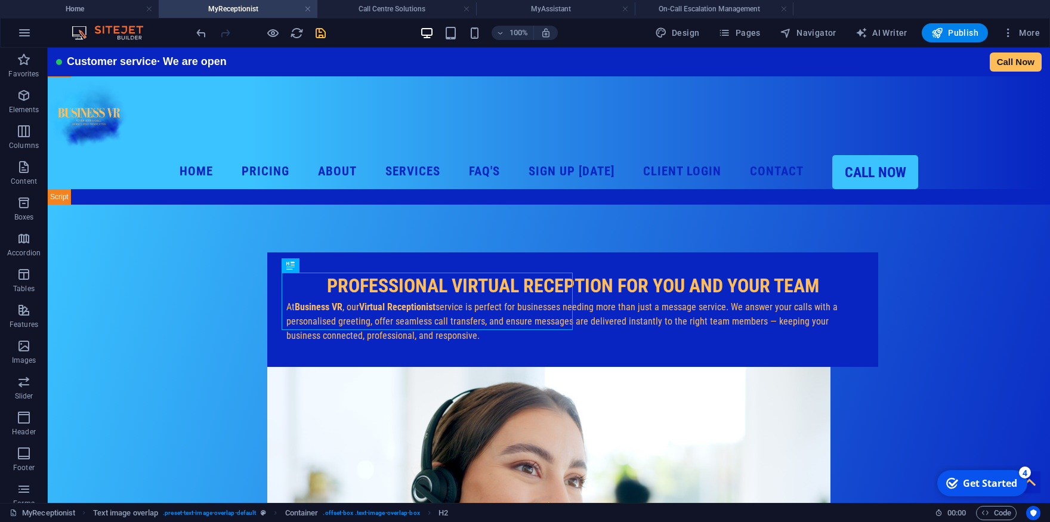
click at [319, 36] on icon "save" at bounding box center [321, 33] width 14 height 14
click at [808, 33] on span "Navigator" at bounding box center [808, 33] width 57 height 12
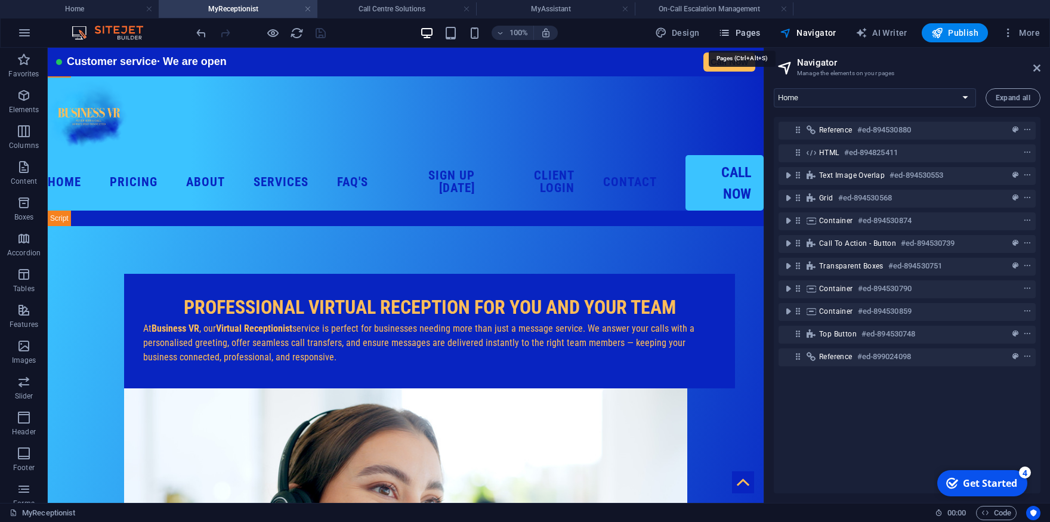
click at [750, 29] on span "Pages" at bounding box center [739, 33] width 42 height 12
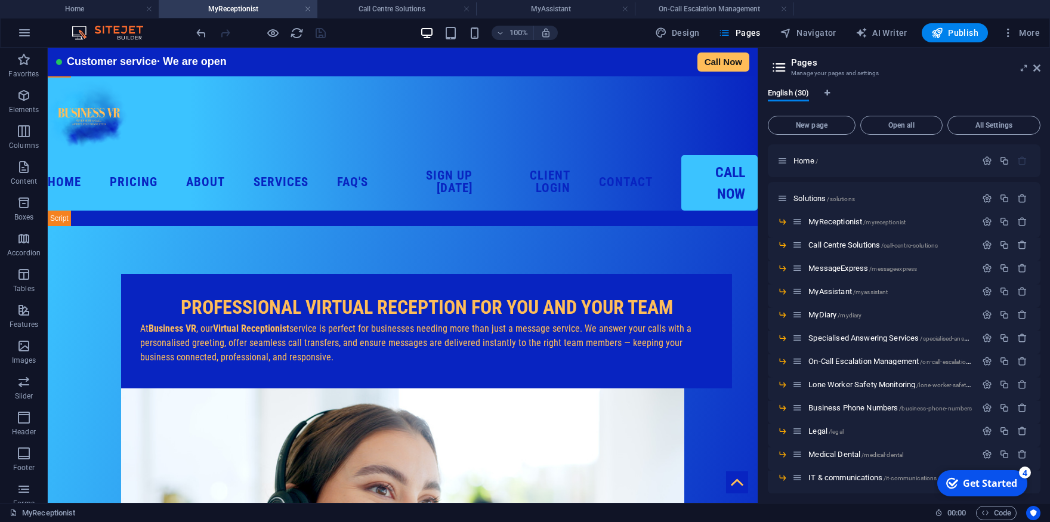
scroll to position [223, 0]
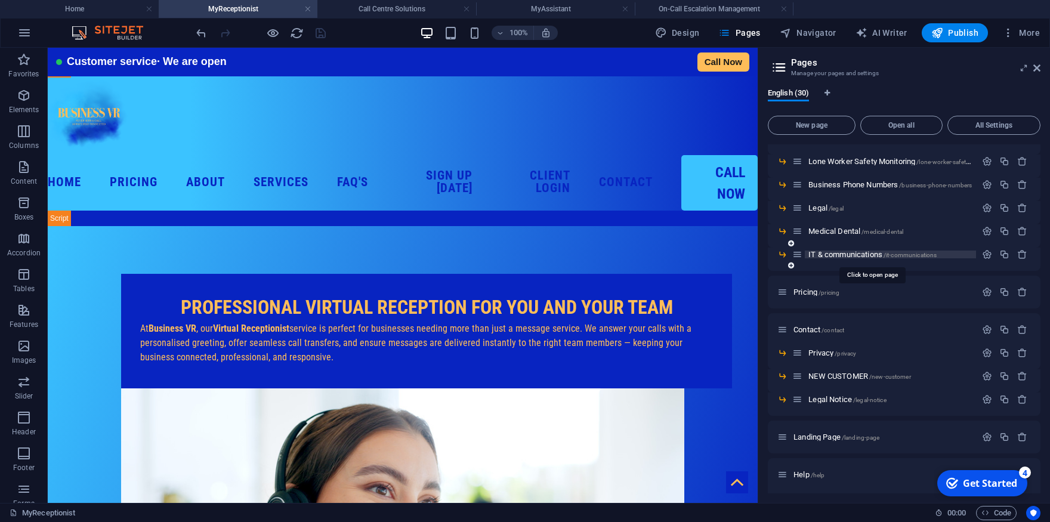
click at [837, 258] on span "IT & communications /it-communications" at bounding box center [872, 254] width 128 height 9
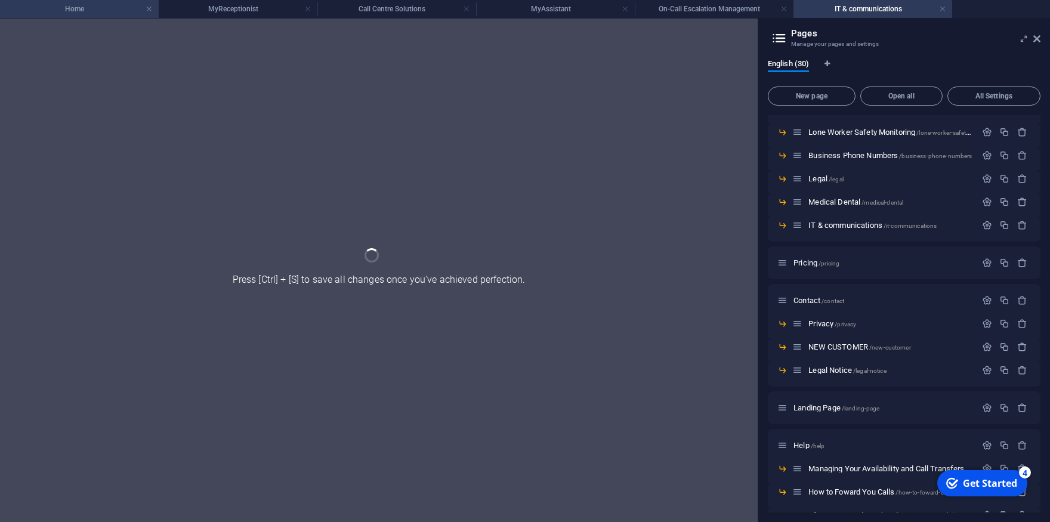
click at [95, 1] on li "Home" at bounding box center [79, 9] width 159 height 18
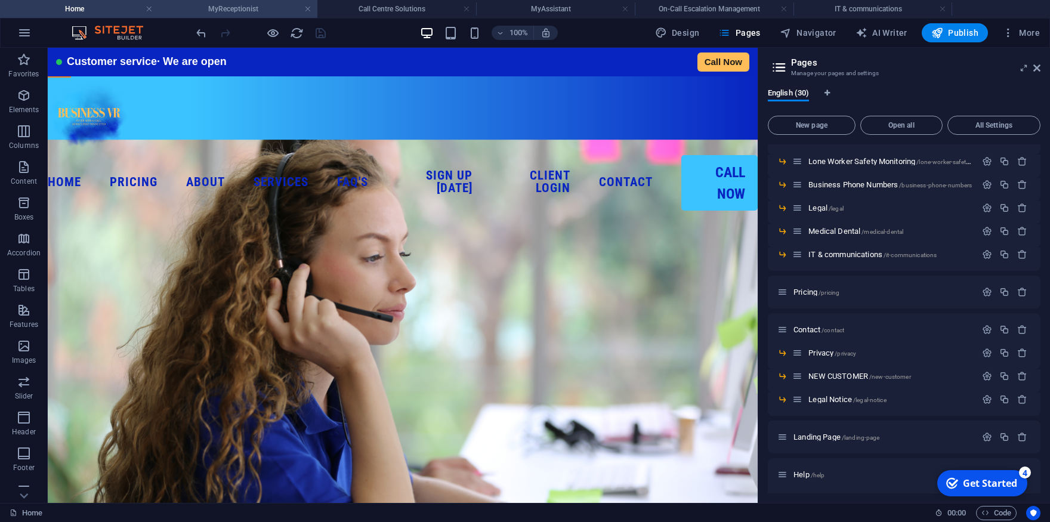
click at [208, 9] on h4 "MyReceptionist" at bounding box center [238, 8] width 159 height 13
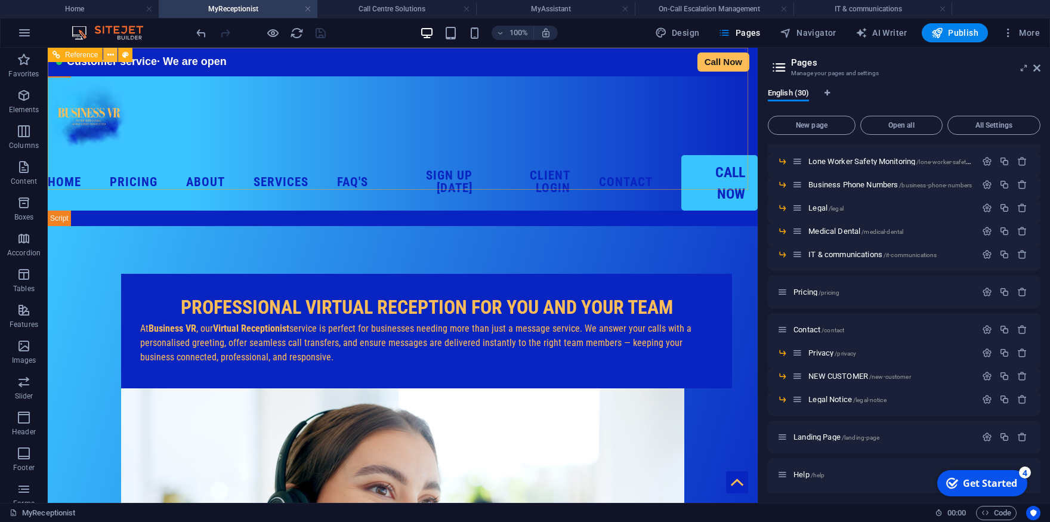
click at [106, 52] on button at bounding box center [110, 55] width 14 height 14
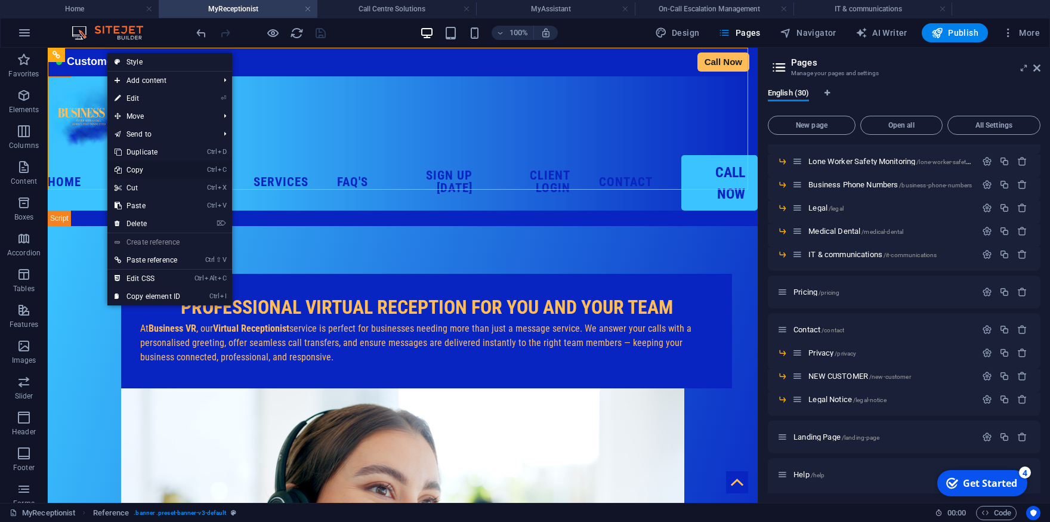
click at [144, 168] on link "Ctrl C Copy" at bounding box center [147, 170] width 80 height 18
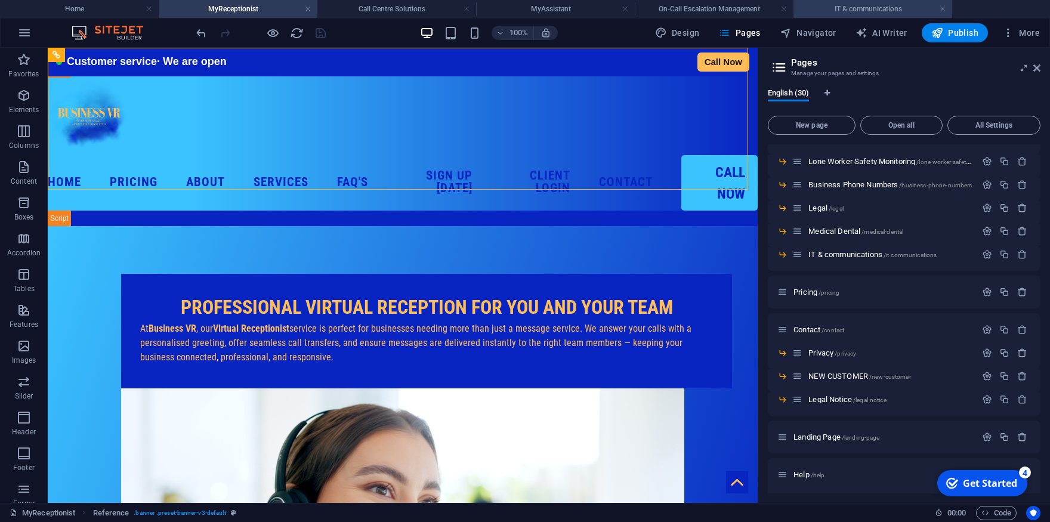
click at [832, 6] on h4 "IT & communications" at bounding box center [873, 8] width 159 height 13
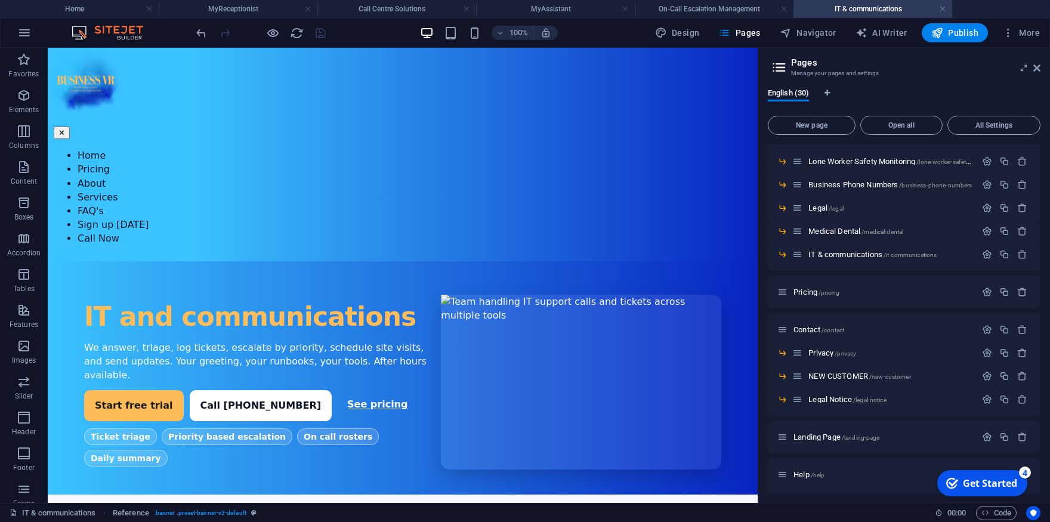
scroll to position [0, 0]
click at [103, 54] on icon at bounding box center [100, 55] width 7 height 13
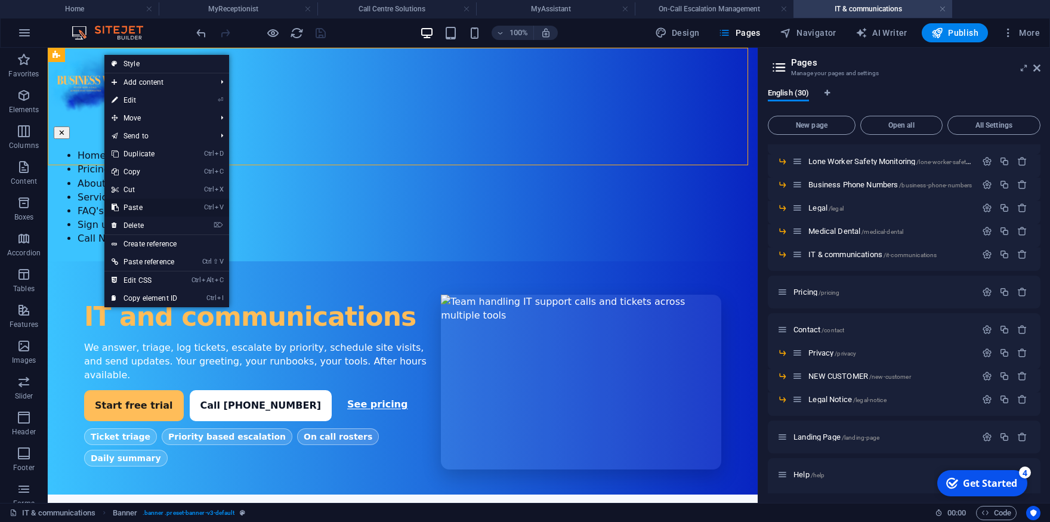
click at [146, 207] on link "Ctrl V Paste" at bounding box center [144, 208] width 80 height 18
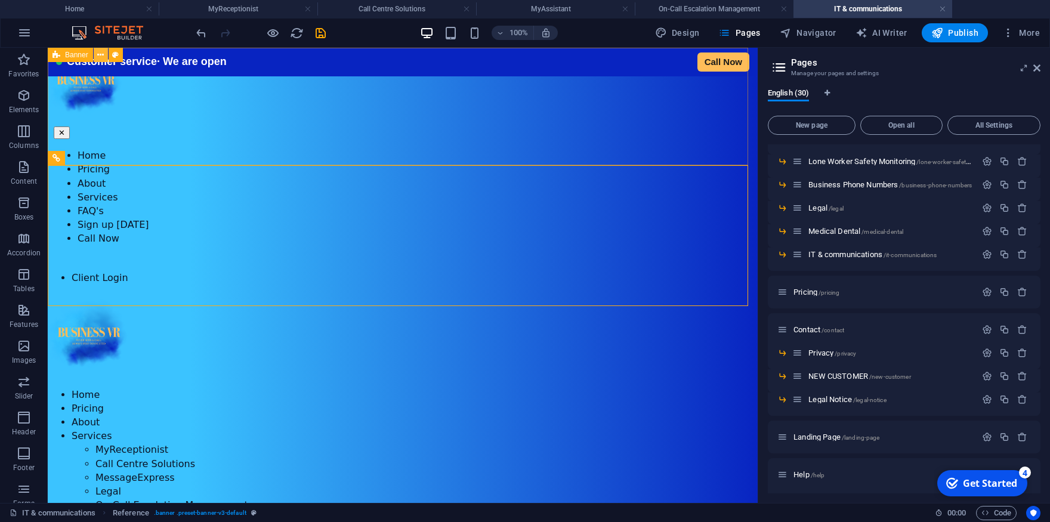
click at [101, 52] on icon at bounding box center [100, 55] width 7 height 13
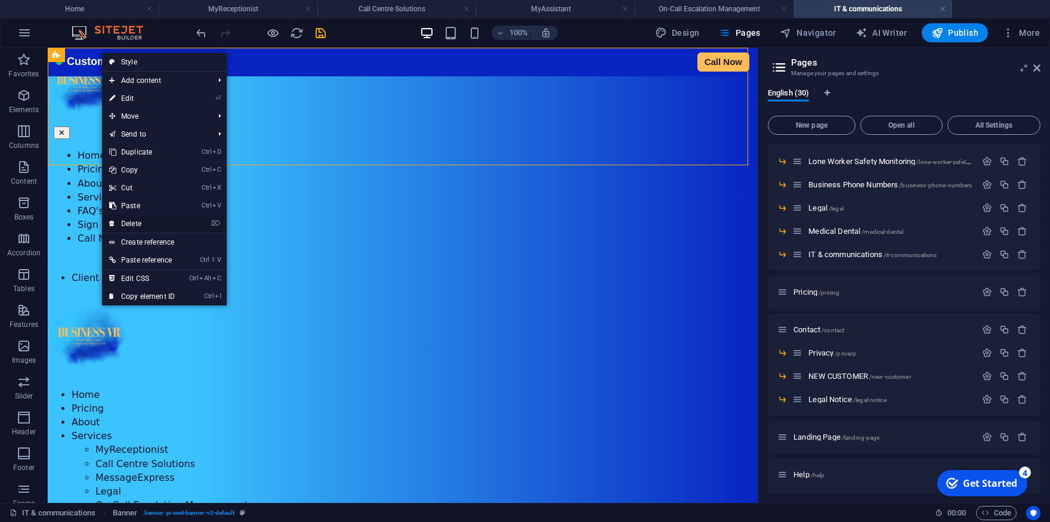
click at [138, 221] on link "⌦ Delete" at bounding box center [142, 224] width 80 height 18
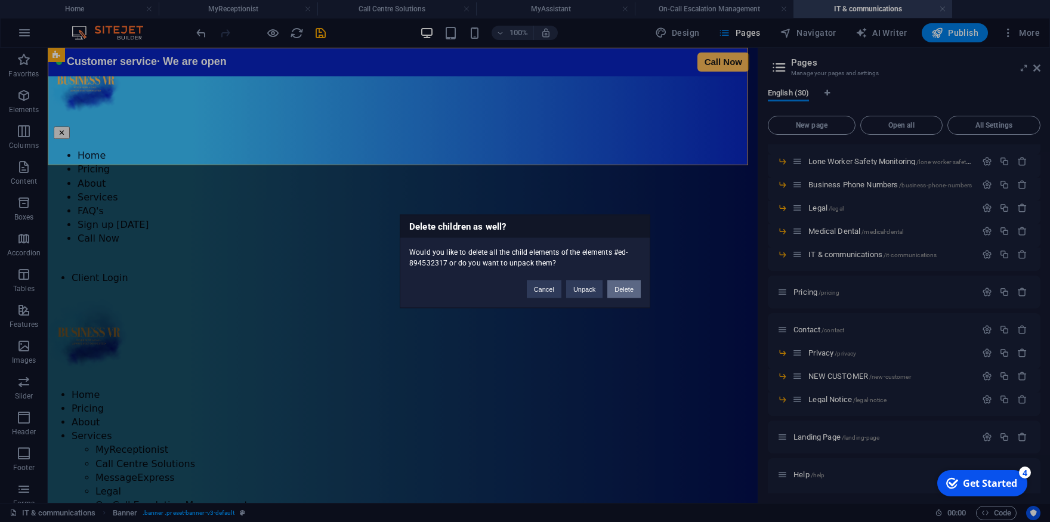
click at [634, 292] on button "Delete" at bounding box center [623, 289] width 33 height 18
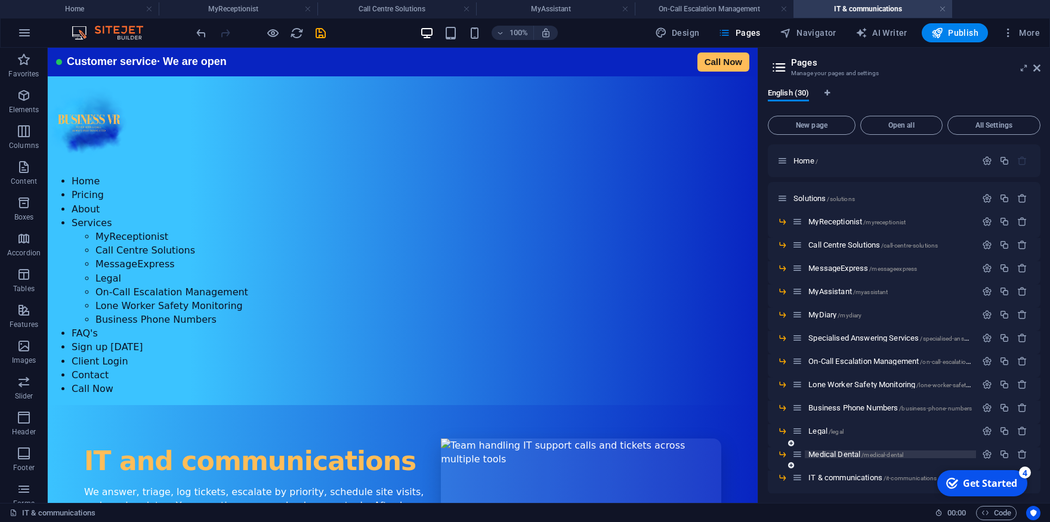
scroll to position [223, 0]
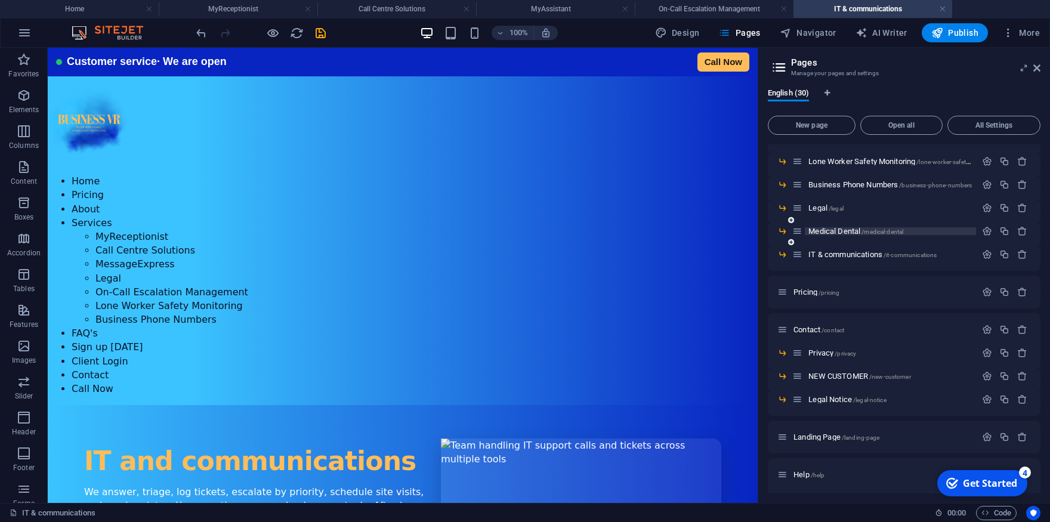
click at [831, 233] on span "Medical Dental /medical-dental" at bounding box center [855, 231] width 95 height 9
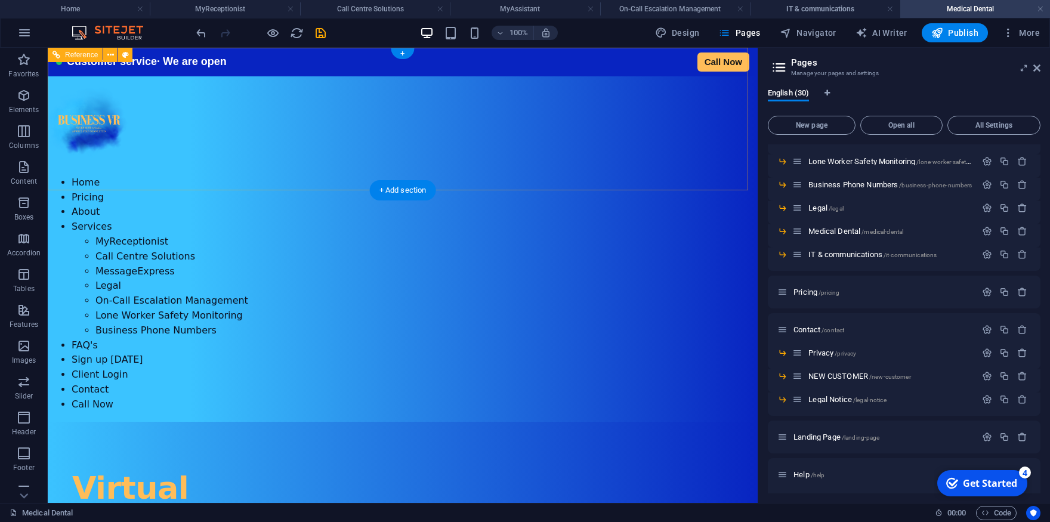
scroll to position [0, 0]
click at [318, 36] on icon "save" at bounding box center [321, 33] width 14 height 14
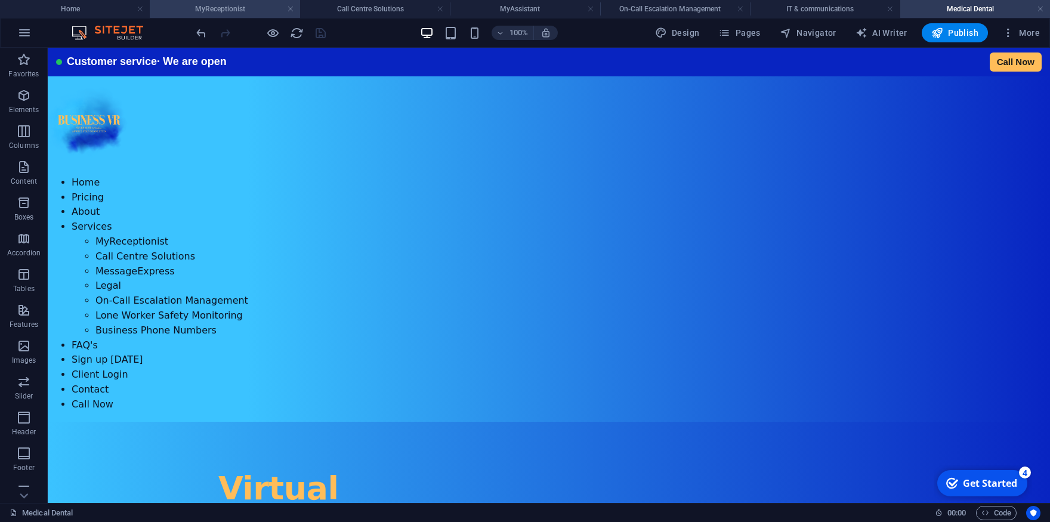
click at [229, 8] on h4 "MyReceptionist" at bounding box center [225, 8] width 150 height 13
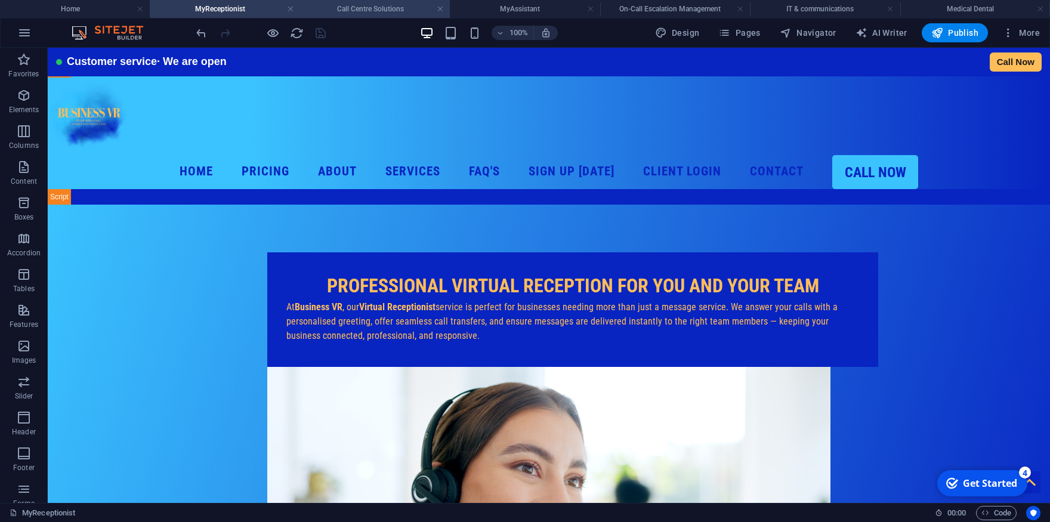
click at [342, 11] on h4 "Call Centre Solutions" at bounding box center [375, 8] width 150 height 13
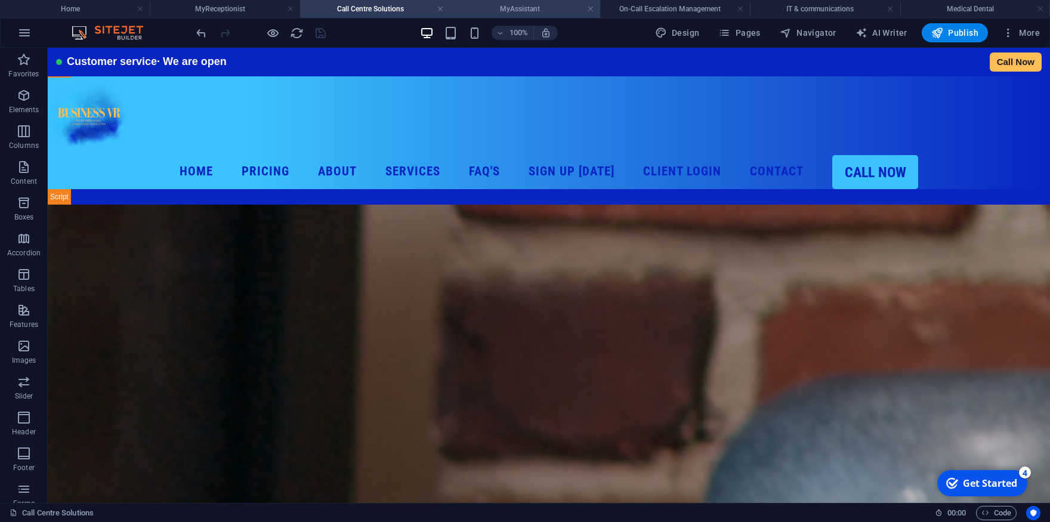
click at [517, 9] on h4 "MyAssistant" at bounding box center [525, 8] width 150 height 13
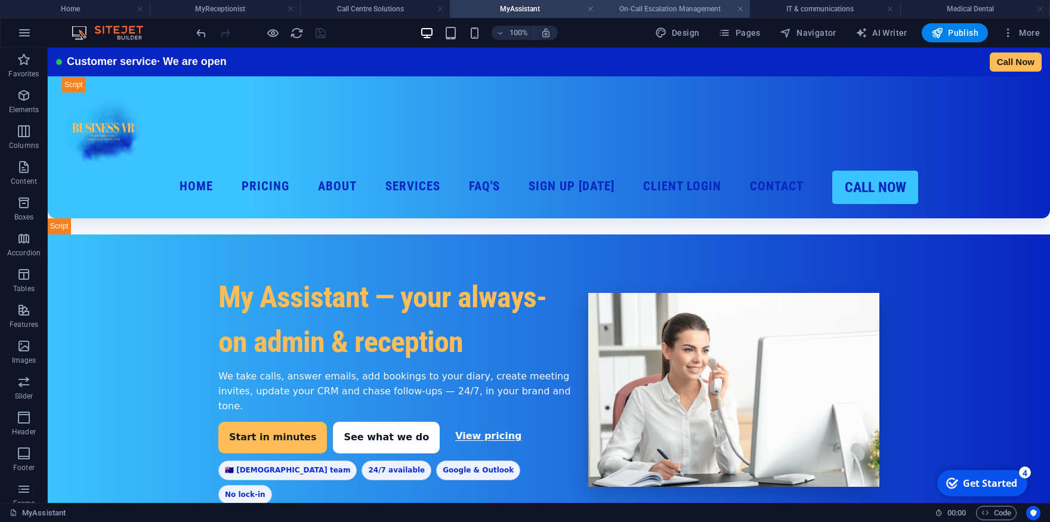
click at [656, 14] on h4 "On-Call Escalation Management" at bounding box center [675, 8] width 150 height 13
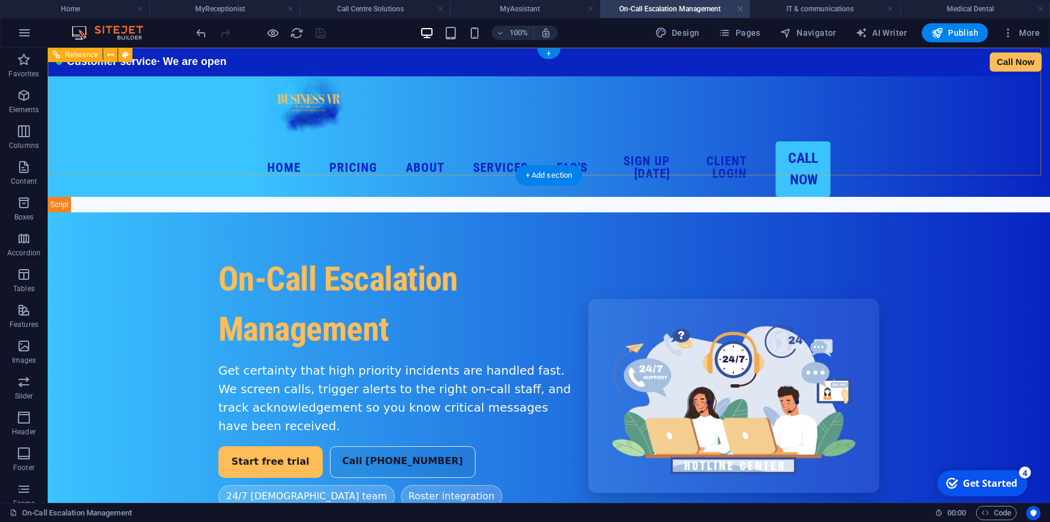
click at [818, 160] on nav "Home Pricing About Services MyReceptionist Call Centre Solutions MessageExpress…" at bounding box center [548, 168] width 563 height 55
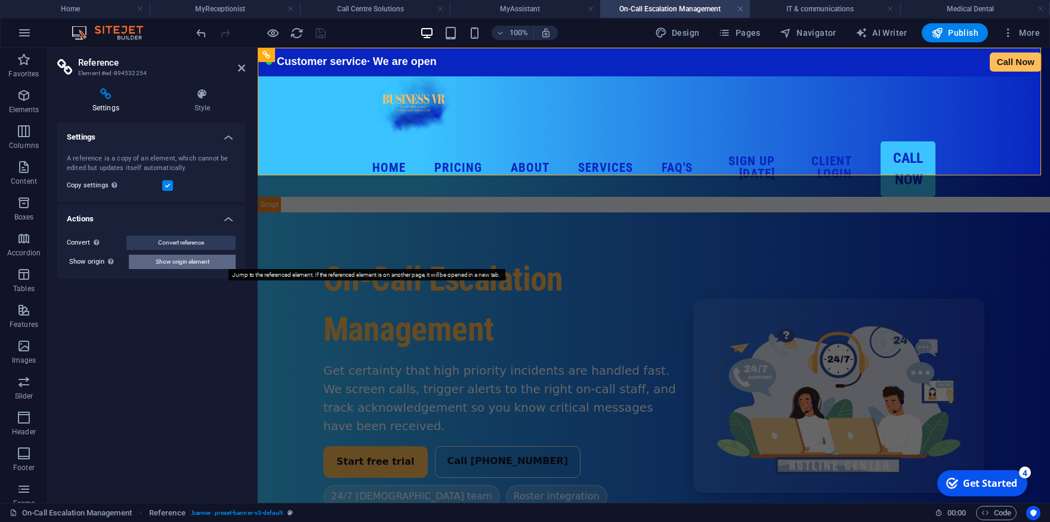
click at [199, 264] on span "Show origin element" at bounding box center [183, 262] width 54 height 14
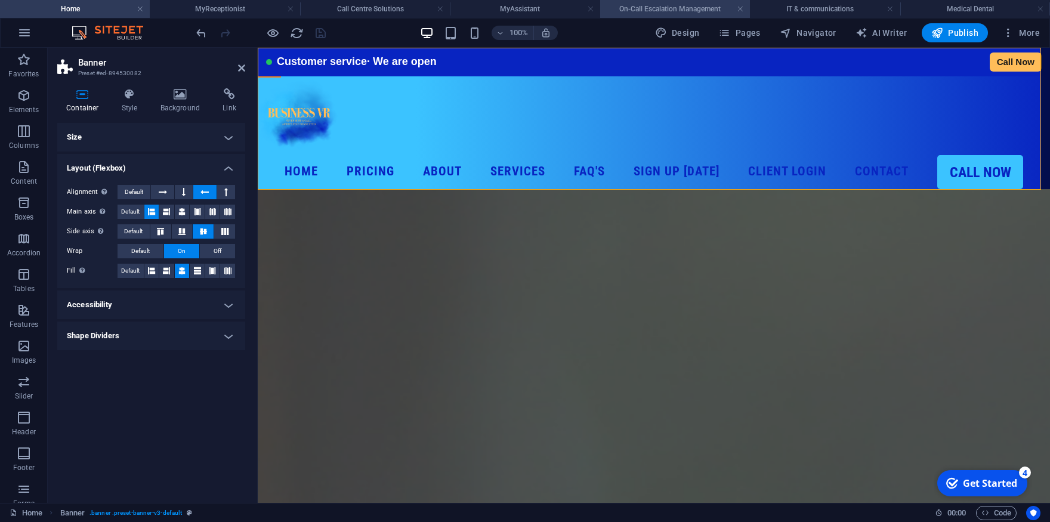
click at [663, 14] on h4 "On-Call Escalation Management" at bounding box center [675, 8] width 150 height 13
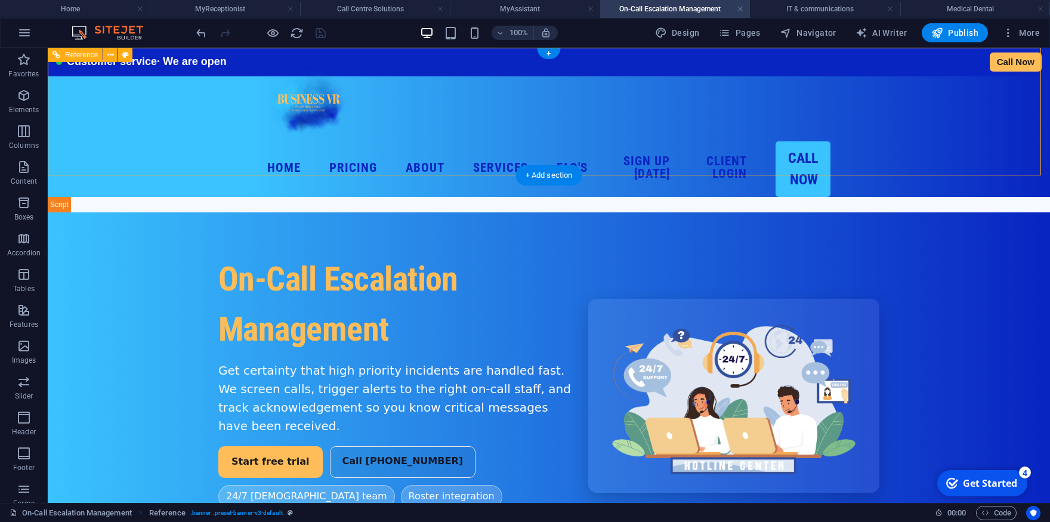
click at [206, 132] on div "Customer service · We are open Call Now Home Pricing About Services MyReception…" at bounding box center [549, 122] width 1002 height 149
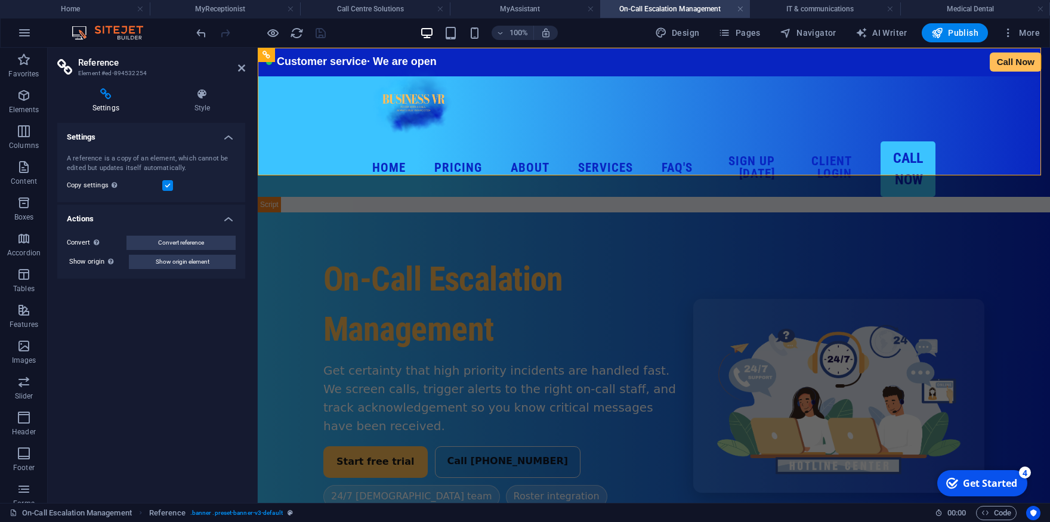
click at [205, 88] on div "Settings Style Settings A reference is a copy of an element, which cannot be ed…" at bounding box center [151, 291] width 207 height 424
click at [201, 95] on icon at bounding box center [202, 94] width 86 height 12
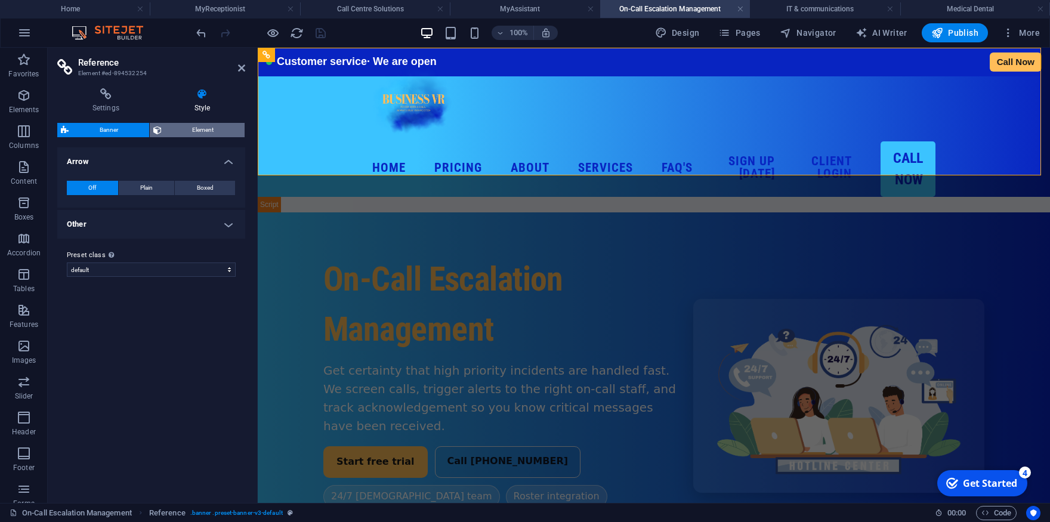
click at [200, 132] on span "Element" at bounding box center [203, 130] width 76 height 14
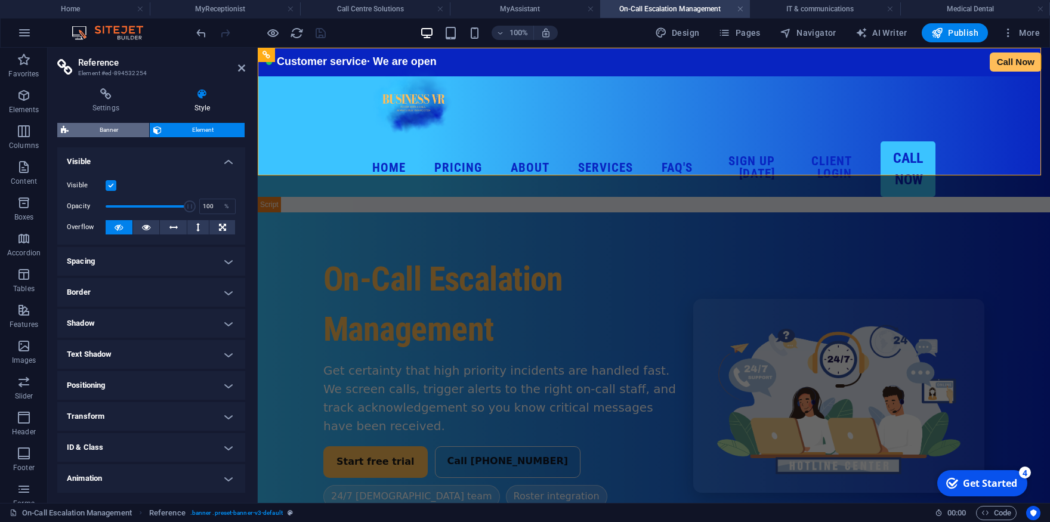
click at [94, 128] on span "Banner" at bounding box center [108, 130] width 73 height 14
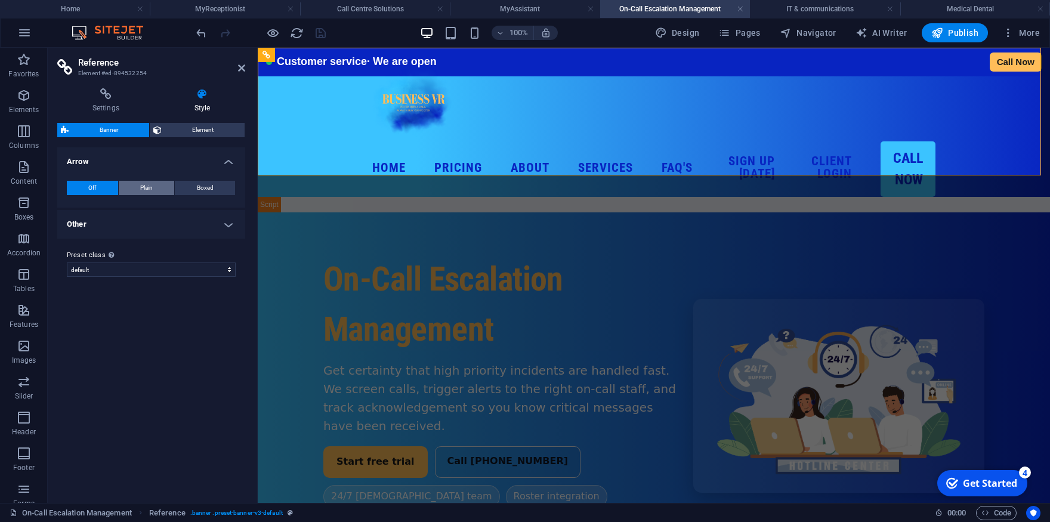
click at [145, 187] on span "Plain" at bounding box center [146, 188] width 13 height 14
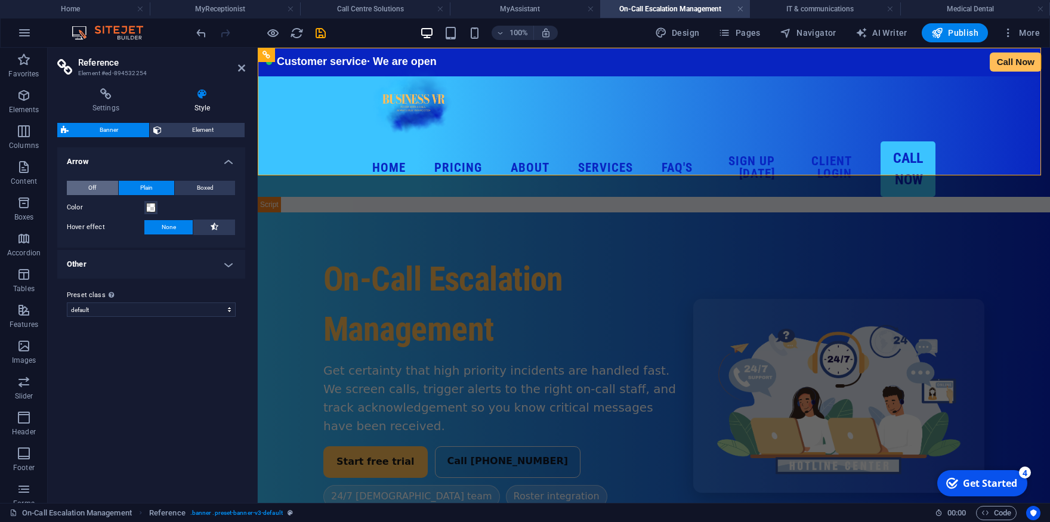
click at [79, 189] on button "Off" at bounding box center [92, 188] width 51 height 14
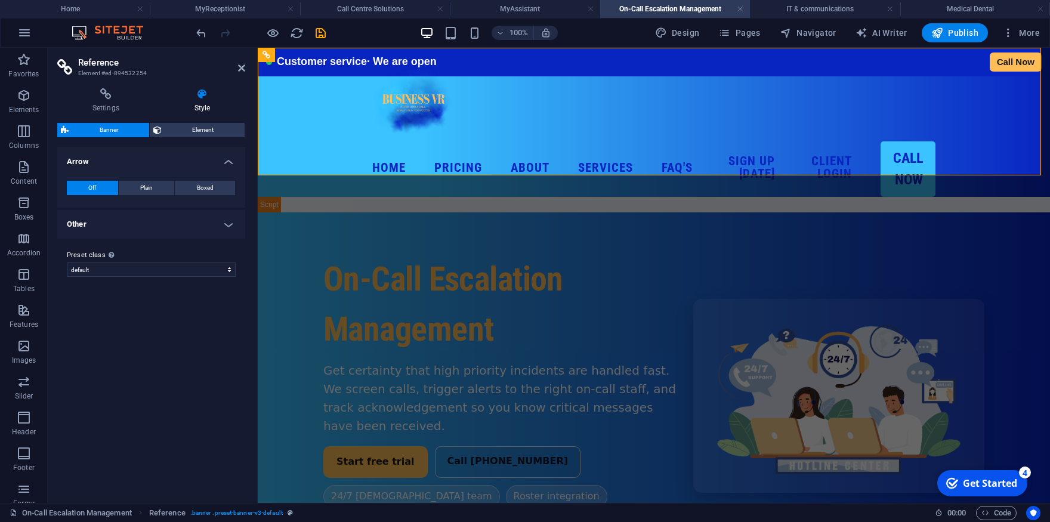
click at [147, 208] on ul "Arrow Off Plain Boxed Color Hover effect None Background Padding 1 px rem % vh …" at bounding box center [151, 192] width 188 height 91
click at [160, 228] on h4 "Other" at bounding box center [151, 224] width 188 height 29
click at [503, 33] on icon "button" at bounding box center [500, 33] width 8 height 8
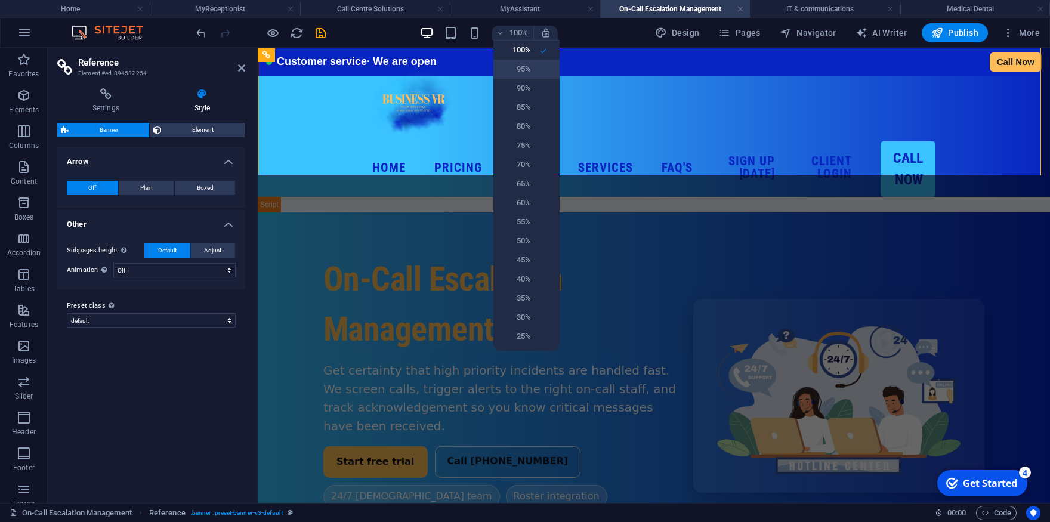
click at [523, 70] on h6 "95%" at bounding box center [516, 69] width 30 height 14
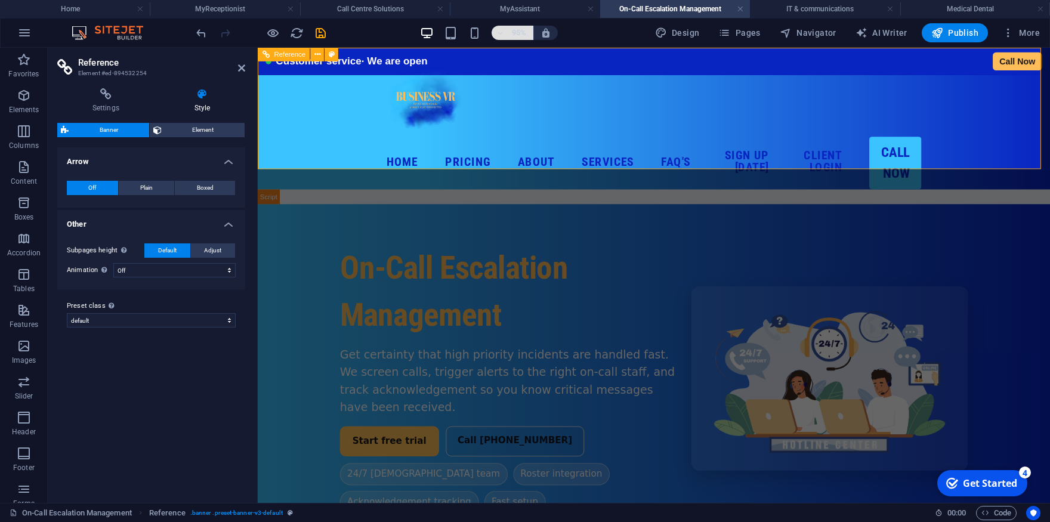
click at [515, 30] on h6 "95%" at bounding box center [519, 33] width 19 height 14
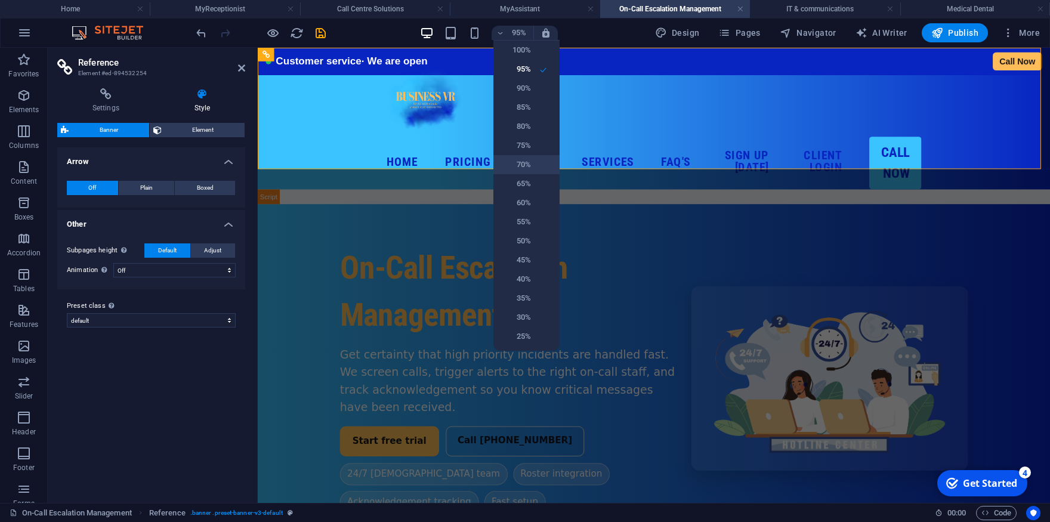
click at [529, 159] on h6 "70%" at bounding box center [516, 165] width 30 height 14
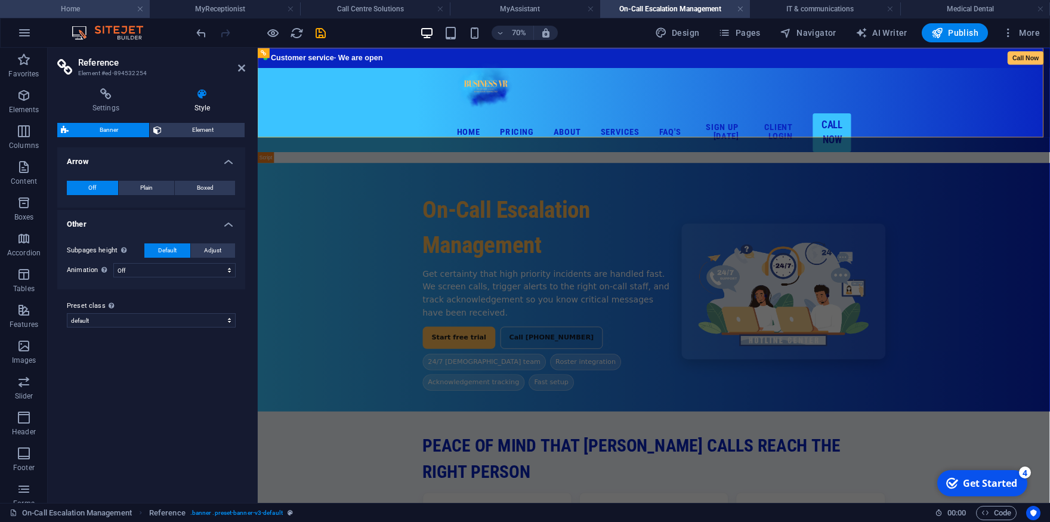
click at [95, 10] on h4 "Home" at bounding box center [75, 8] width 150 height 13
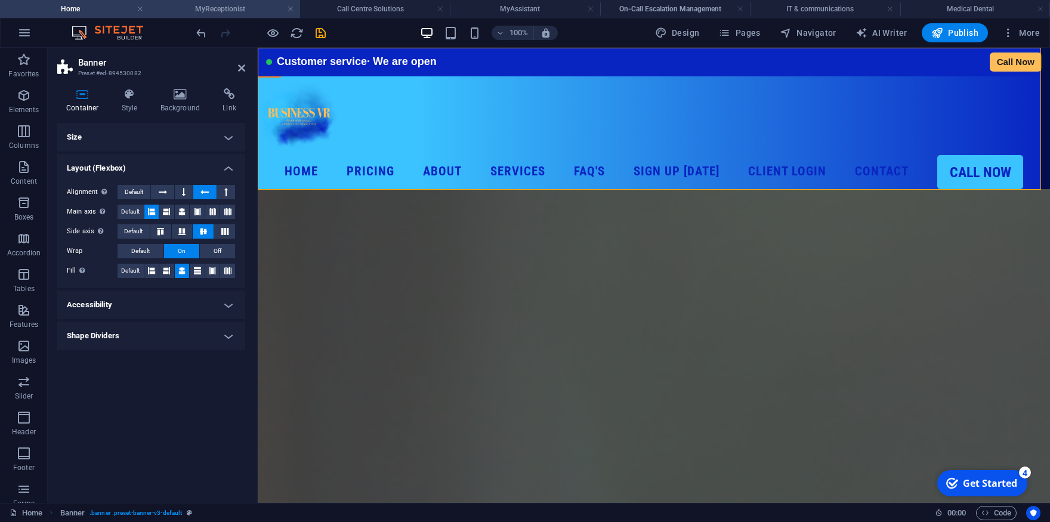
click at [243, 13] on h4 "MyReceptionist" at bounding box center [225, 8] width 150 height 13
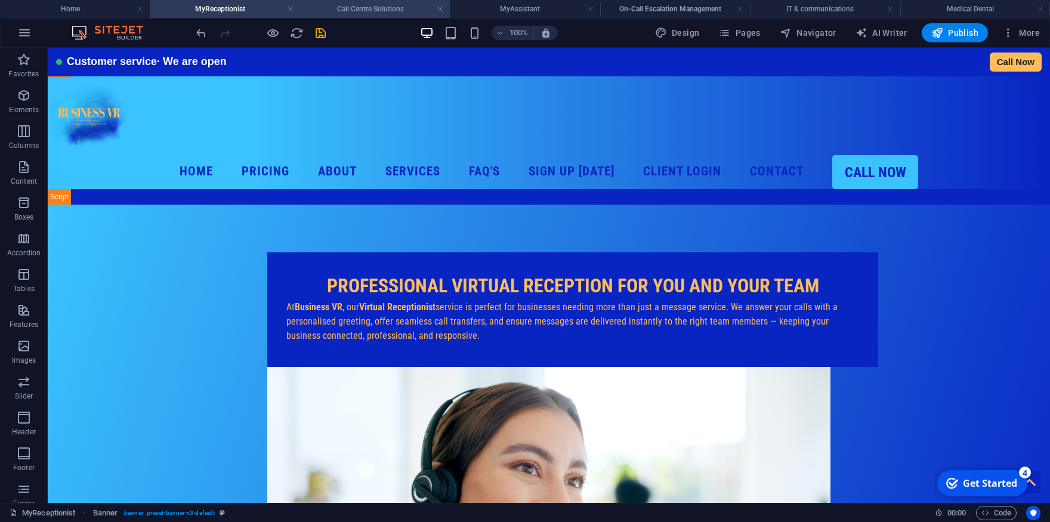
click at [354, 12] on h4 "Call Centre Solutions" at bounding box center [375, 8] width 150 height 13
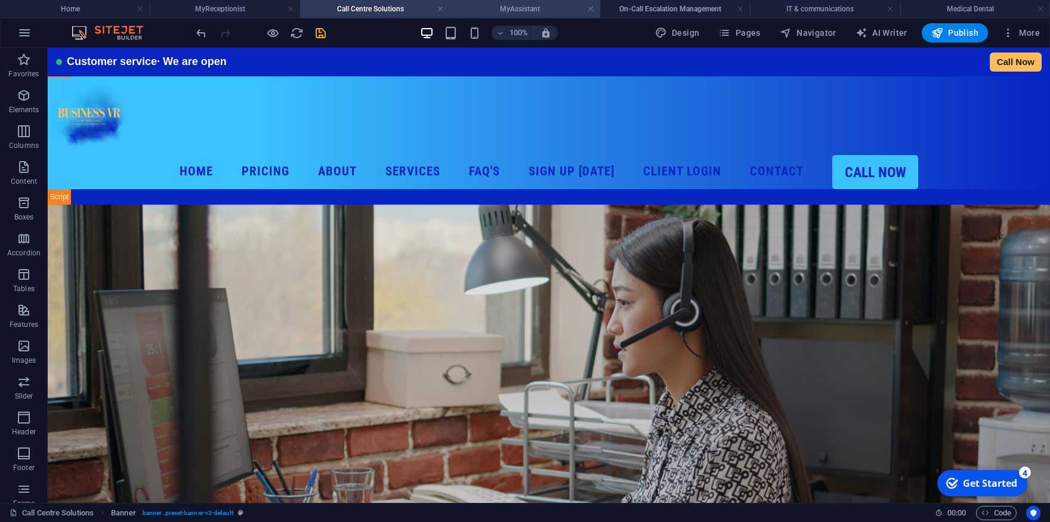
click at [507, 13] on h4 "MyAssistant" at bounding box center [525, 8] width 150 height 13
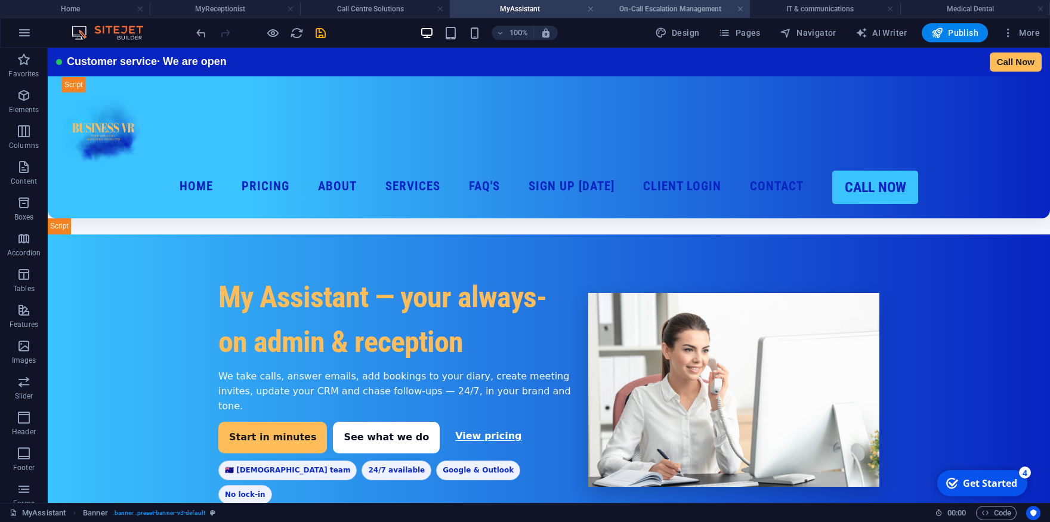
click at [699, 7] on h4 "On-Call Escalation Management" at bounding box center [675, 8] width 150 height 13
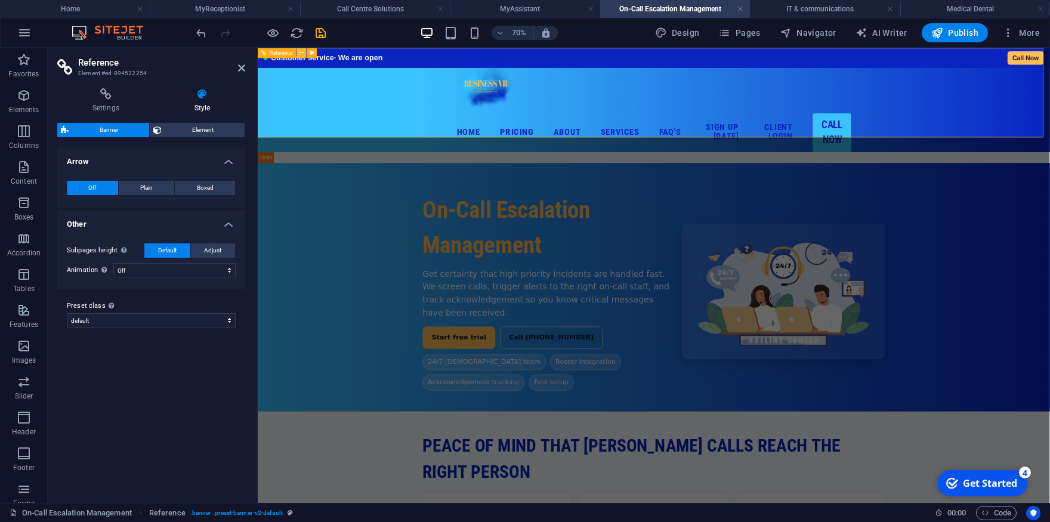
click at [298, 52] on button at bounding box center [302, 53] width 10 height 10
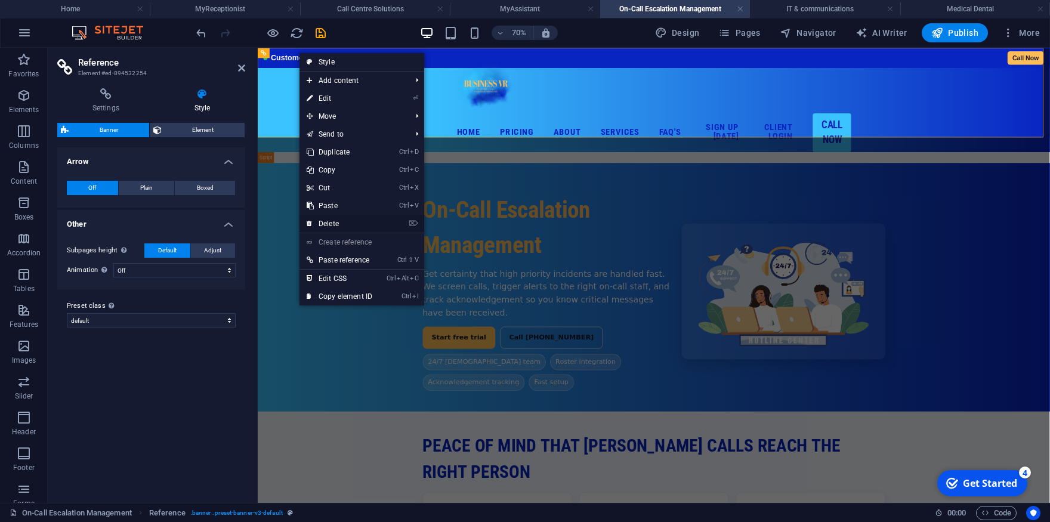
drag, startPoint x: 335, startPoint y: 221, endPoint x: 390, endPoint y: 207, distance: 56.7
click at [335, 221] on link "⌦ Delete" at bounding box center [340, 224] width 80 height 18
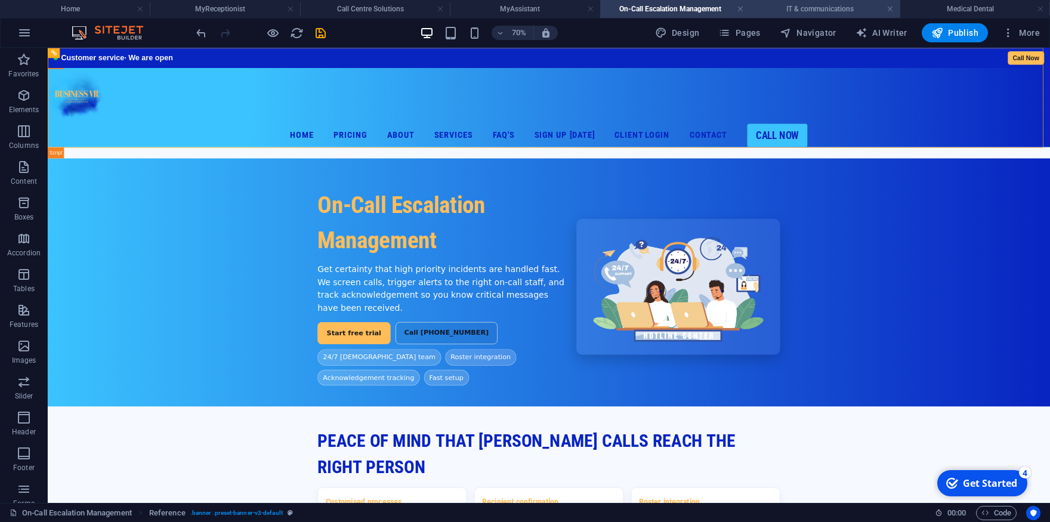
click at [788, 10] on h4 "IT & communications" at bounding box center [825, 8] width 150 height 13
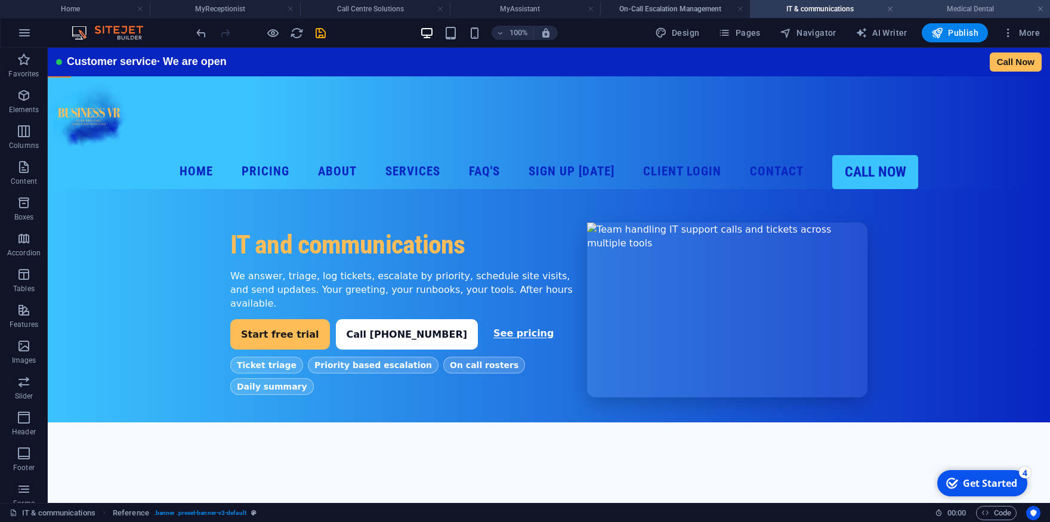
click at [922, 7] on h4 "Medical Dental" at bounding box center [975, 8] width 150 height 13
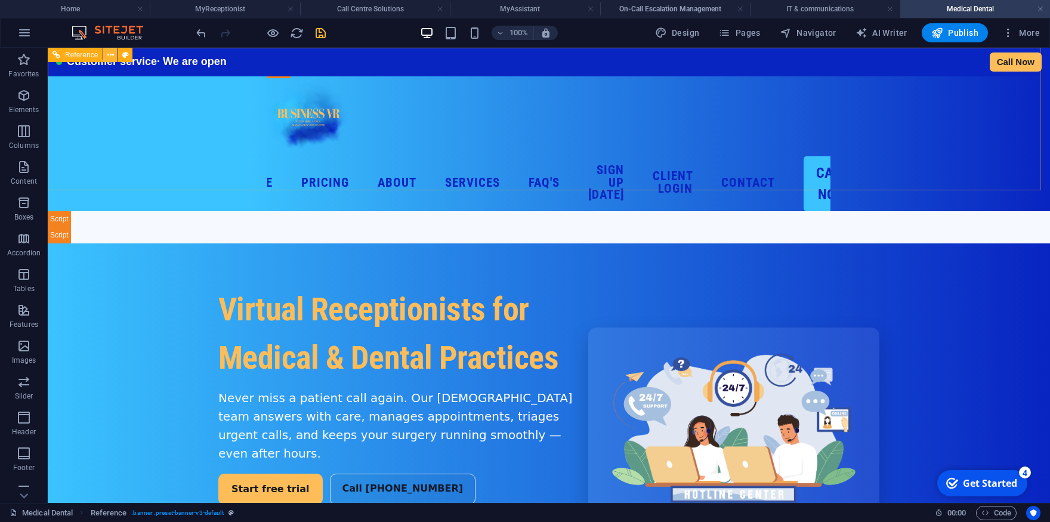
click at [114, 51] on button at bounding box center [110, 55] width 14 height 14
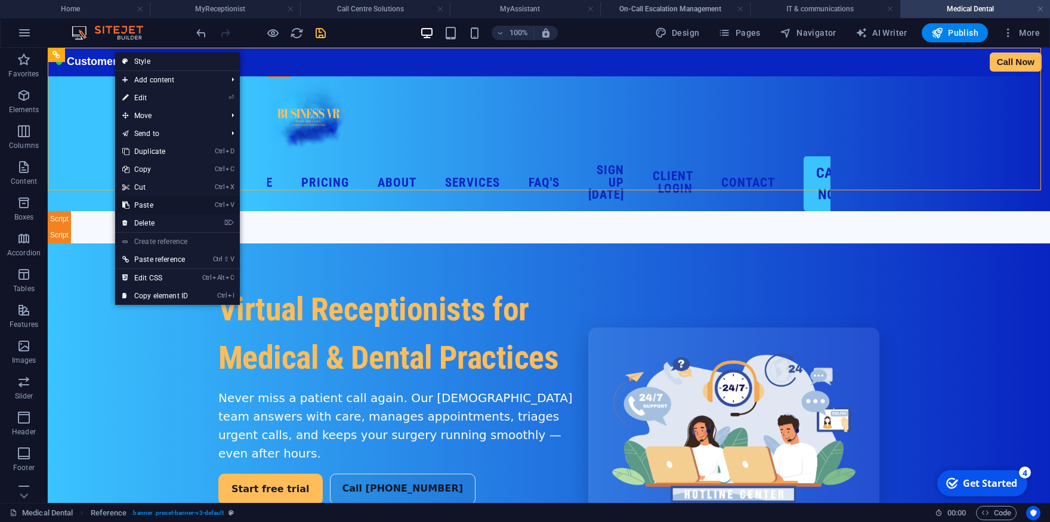
click at [153, 206] on link "Ctrl V Paste" at bounding box center [155, 205] width 80 height 18
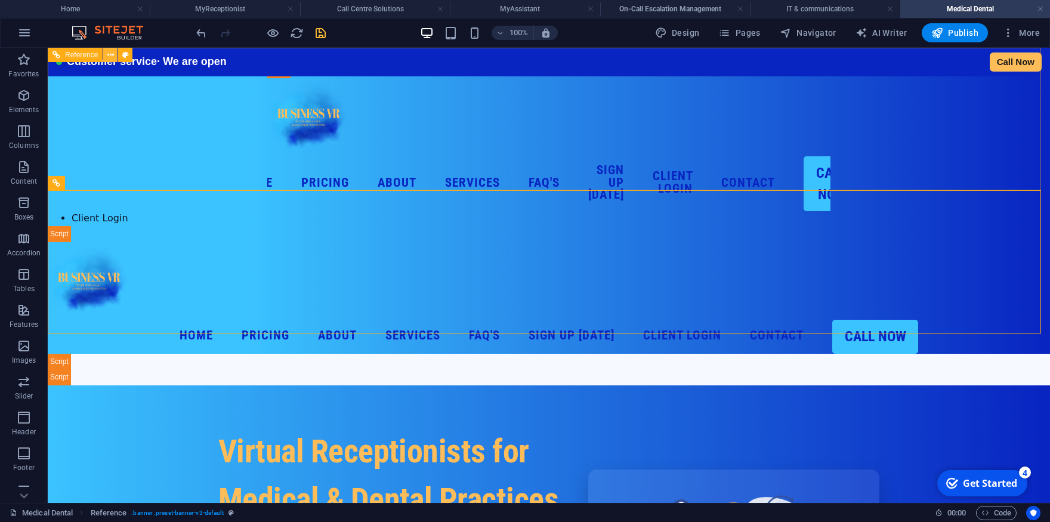
click at [112, 51] on icon at bounding box center [110, 55] width 7 height 13
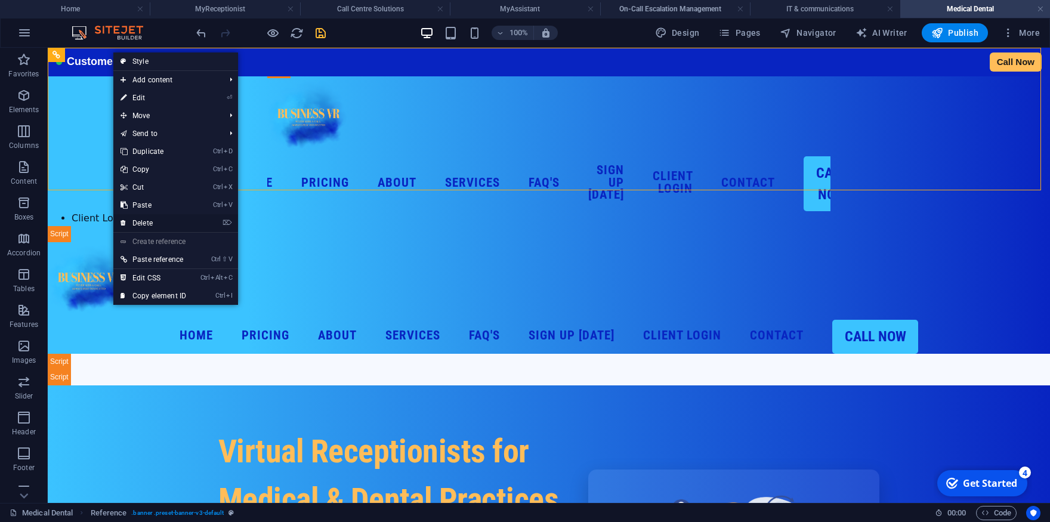
click at [142, 225] on link "⌦ Delete" at bounding box center [153, 223] width 80 height 18
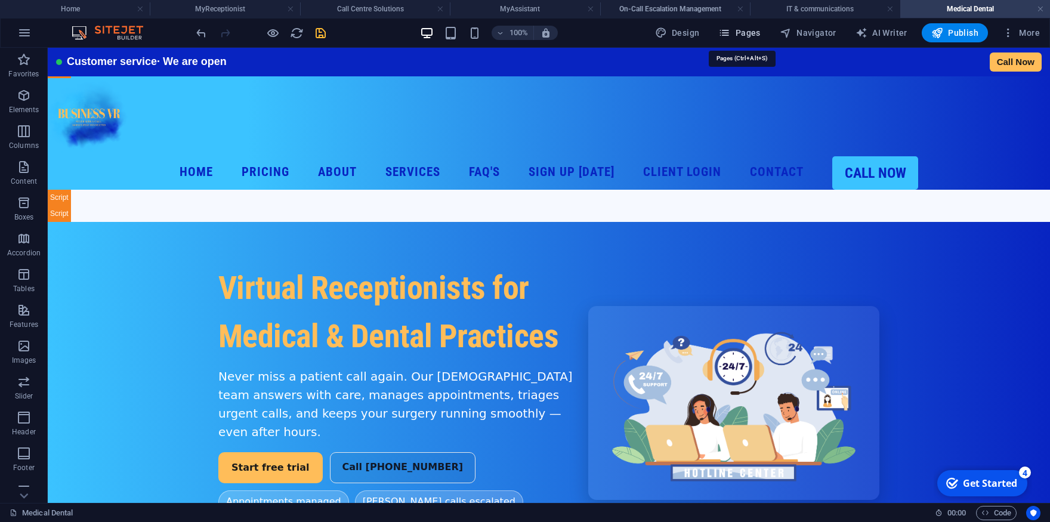
click at [748, 30] on span "Pages" at bounding box center [739, 33] width 42 height 12
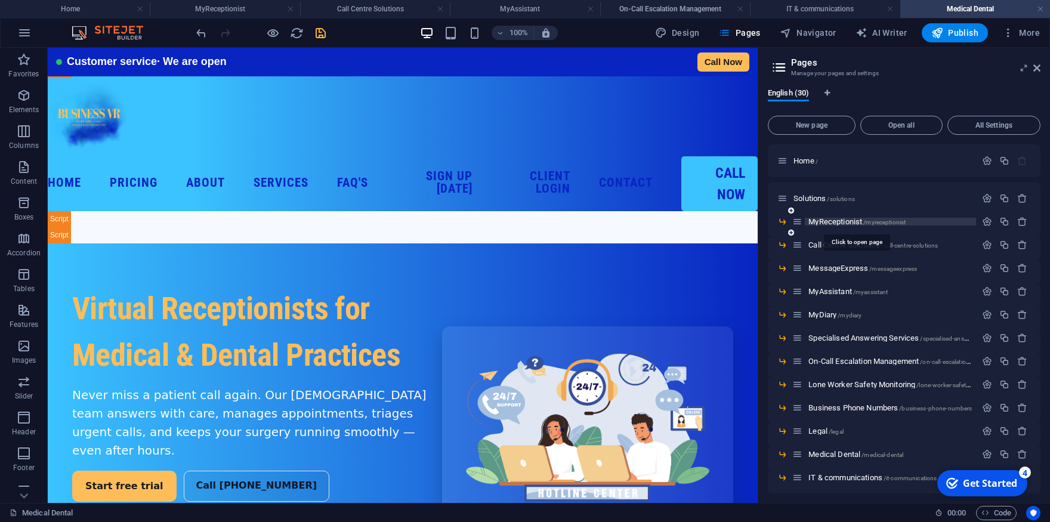
click at [832, 221] on span "MyReceptionist /myreceptionist" at bounding box center [856, 221] width 97 height 9
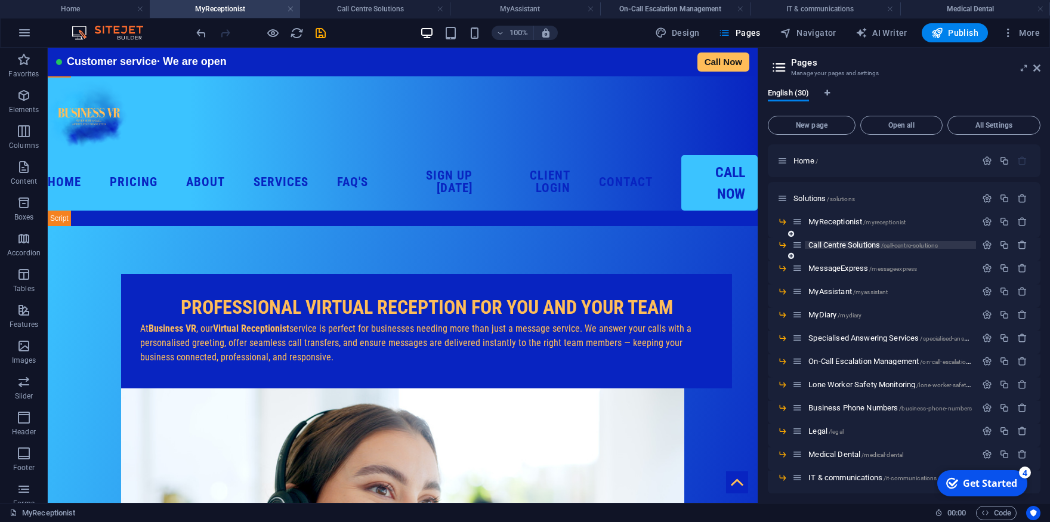
click at [837, 243] on span "Call Centre Solutions /call-centre-solutions" at bounding box center [872, 244] width 129 height 9
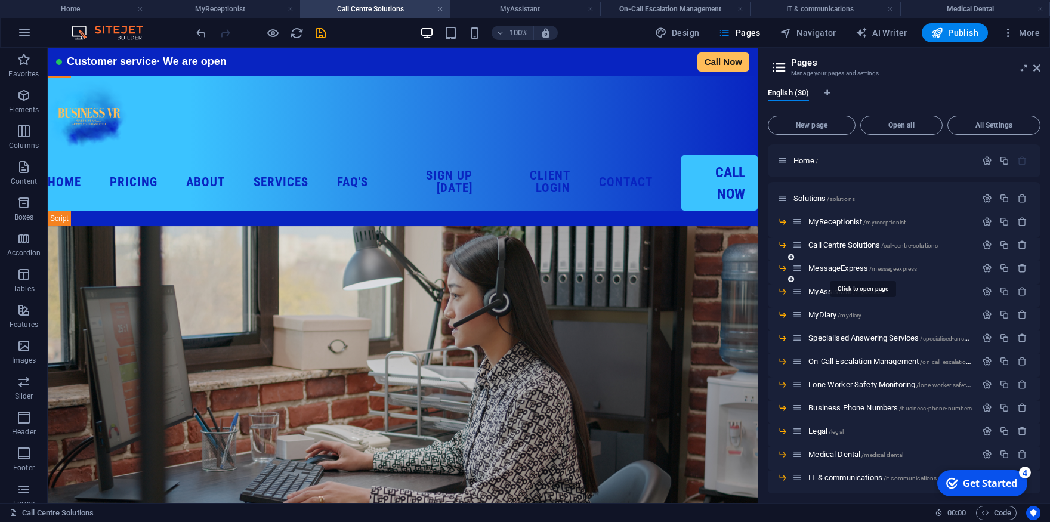
click at [838, 273] on div "MessageExpress /messageexpress" at bounding box center [884, 268] width 184 height 14
click at [837, 268] on span "MessageExpress /messageexpress" at bounding box center [862, 268] width 109 height 9
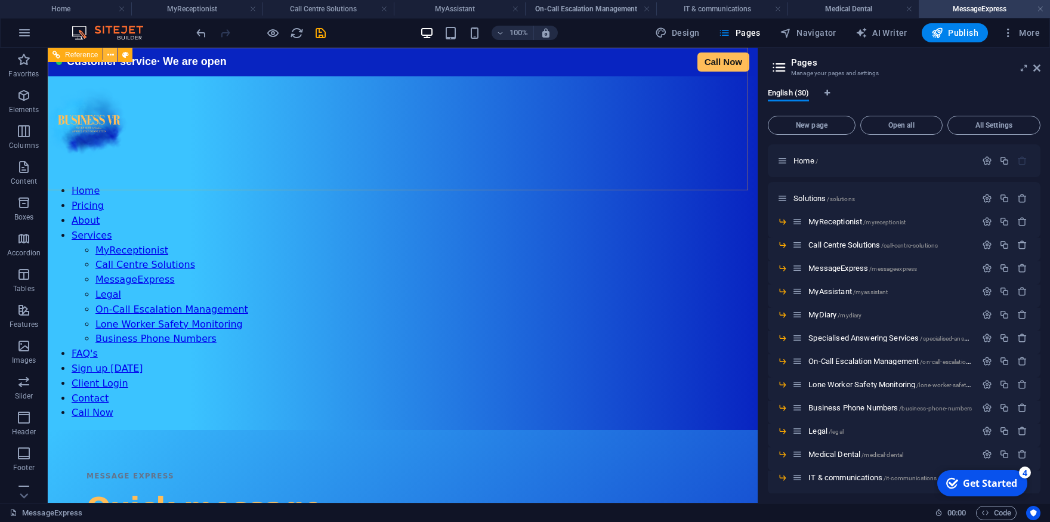
click at [116, 54] on button at bounding box center [110, 55] width 14 height 14
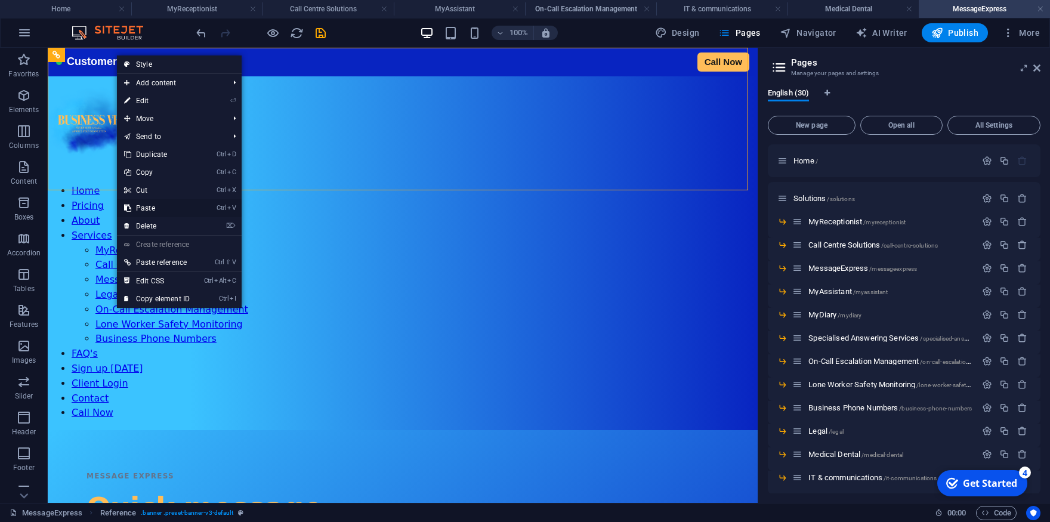
click at [146, 208] on link "Ctrl V Paste" at bounding box center [157, 208] width 80 height 18
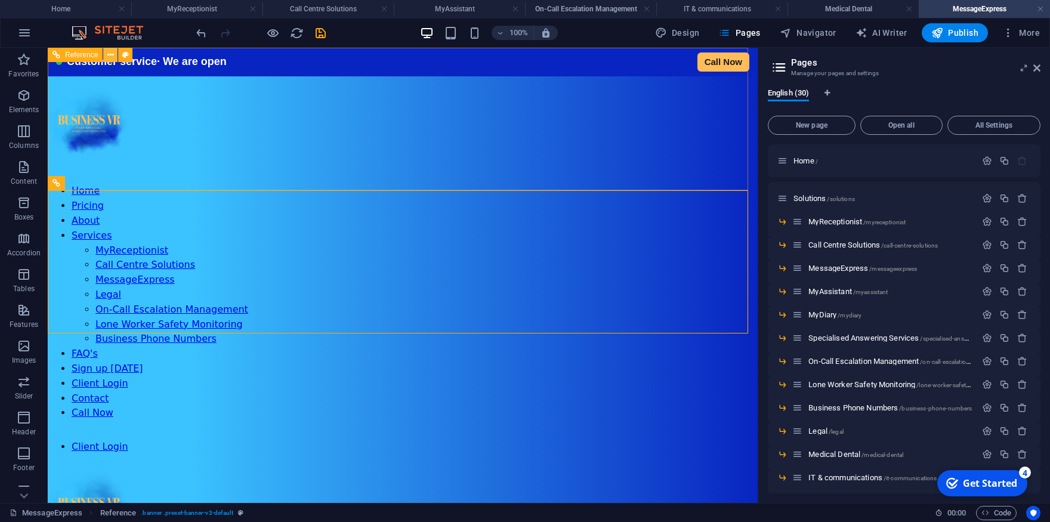
click at [110, 51] on icon at bounding box center [110, 55] width 7 height 13
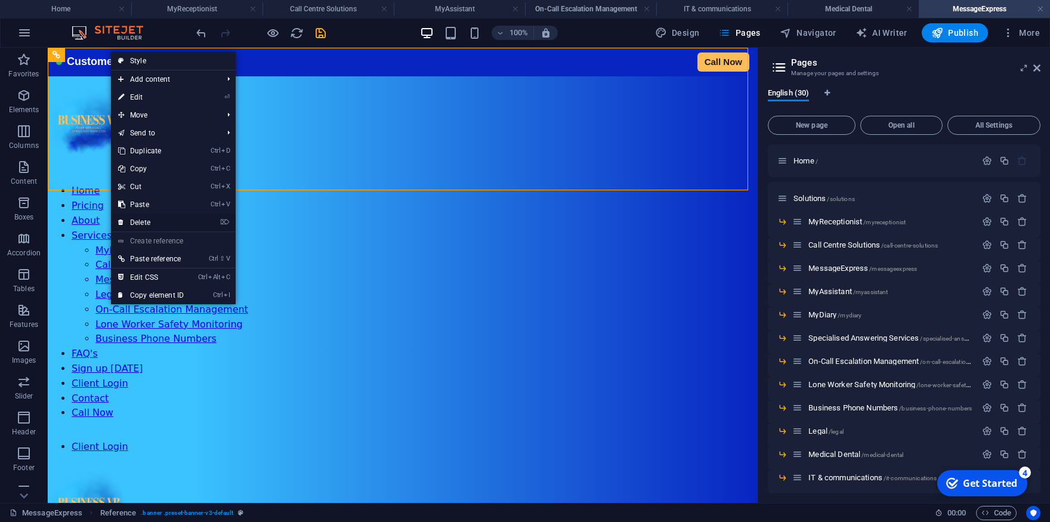
drag, startPoint x: 152, startPoint y: 220, endPoint x: 137, endPoint y: 167, distance: 55.3
click at [152, 220] on link "⌦ Delete" at bounding box center [151, 223] width 80 height 18
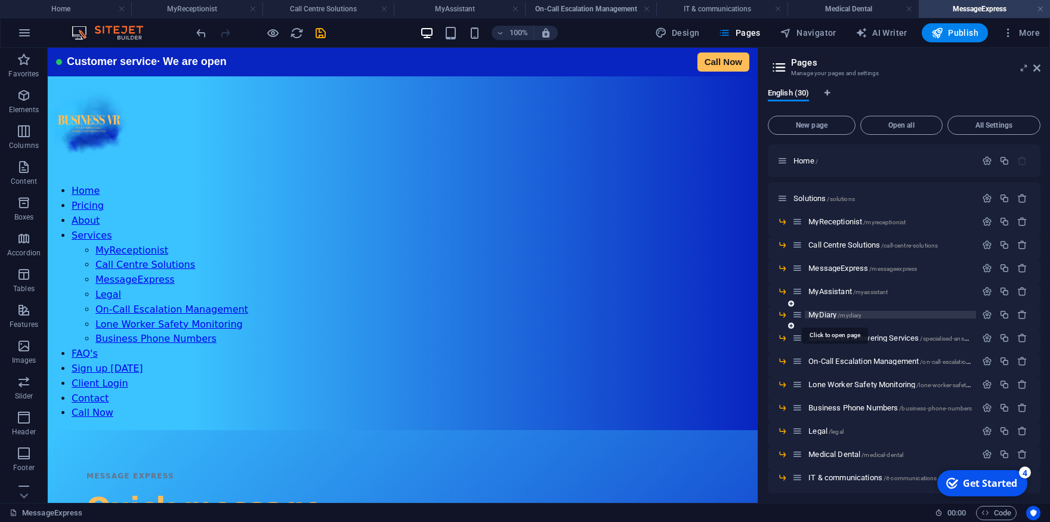
click at [823, 316] on span "MyDiary /mydiary" at bounding box center [834, 314] width 53 height 9
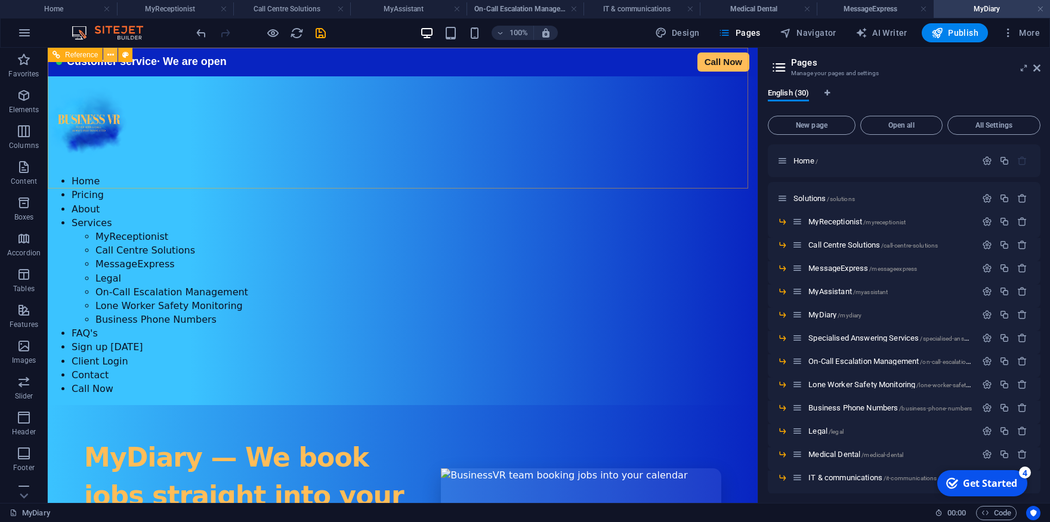
click at [112, 52] on icon at bounding box center [110, 55] width 7 height 13
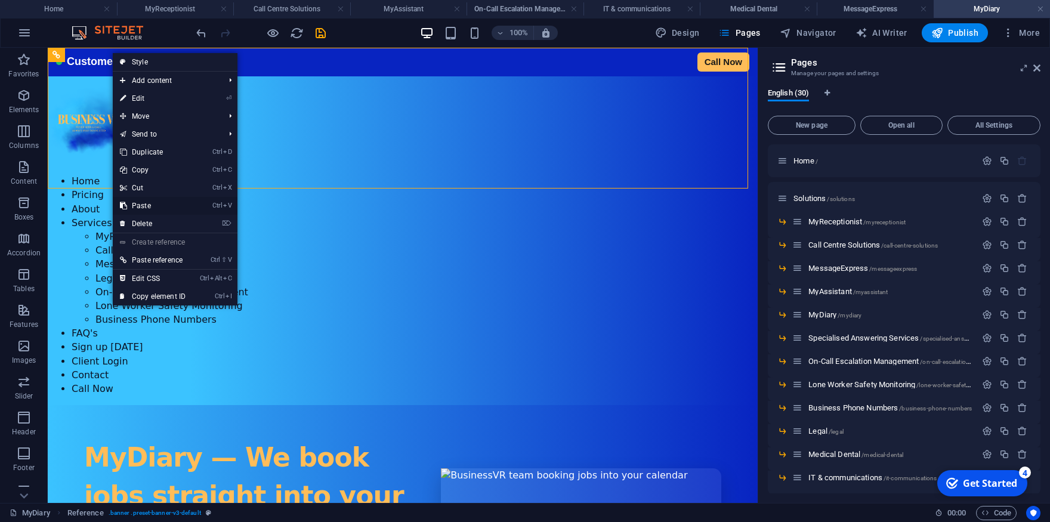
click at [146, 203] on link "Ctrl V Paste" at bounding box center [153, 206] width 80 height 18
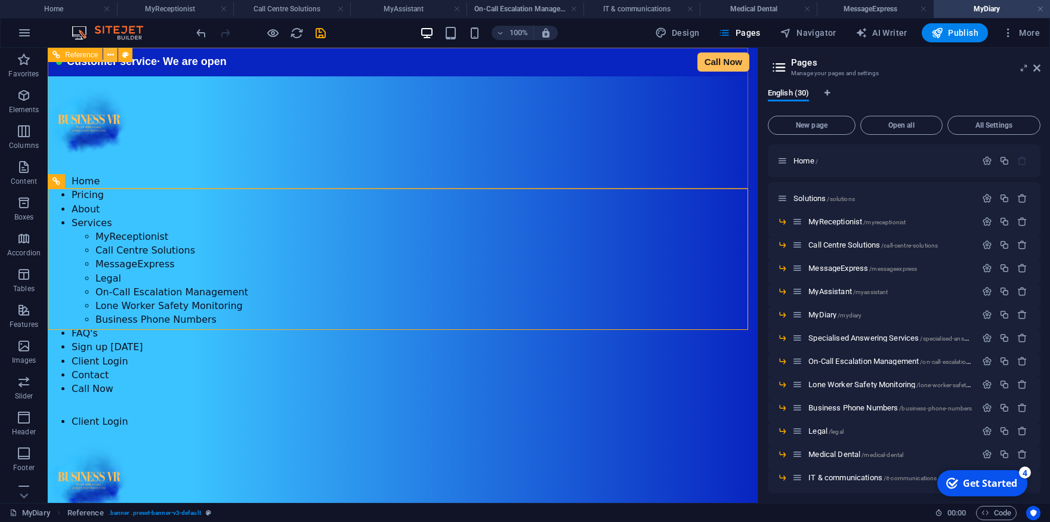
click at [109, 55] on icon at bounding box center [110, 55] width 7 height 13
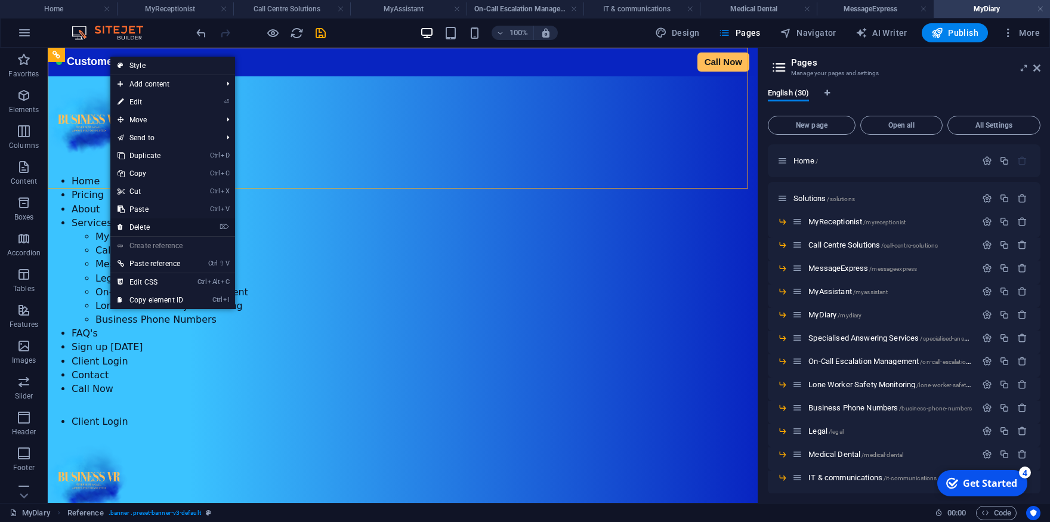
click at [148, 226] on link "⌦ Delete" at bounding box center [150, 227] width 80 height 18
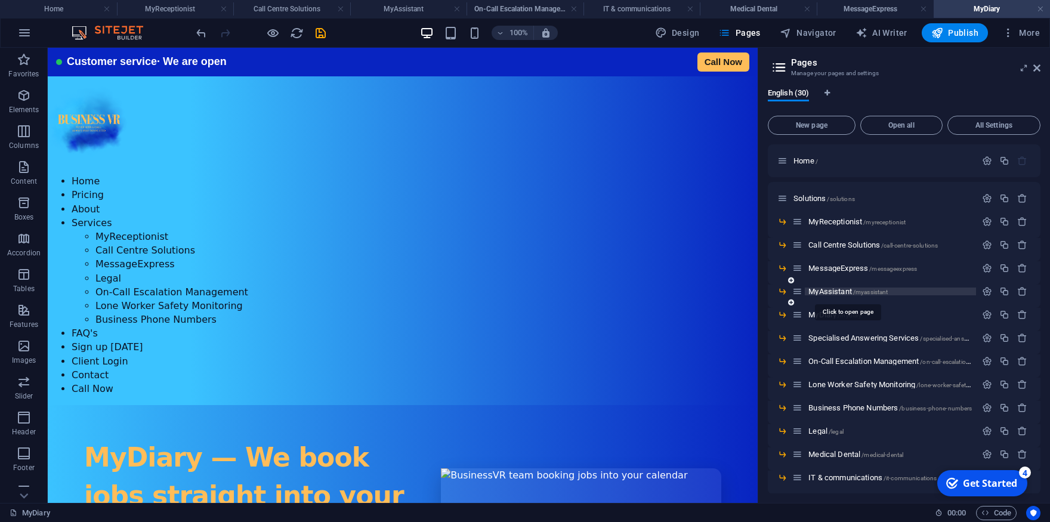
click at [826, 291] on span "MyAssistant /myassistant" at bounding box center [847, 291] width 79 height 9
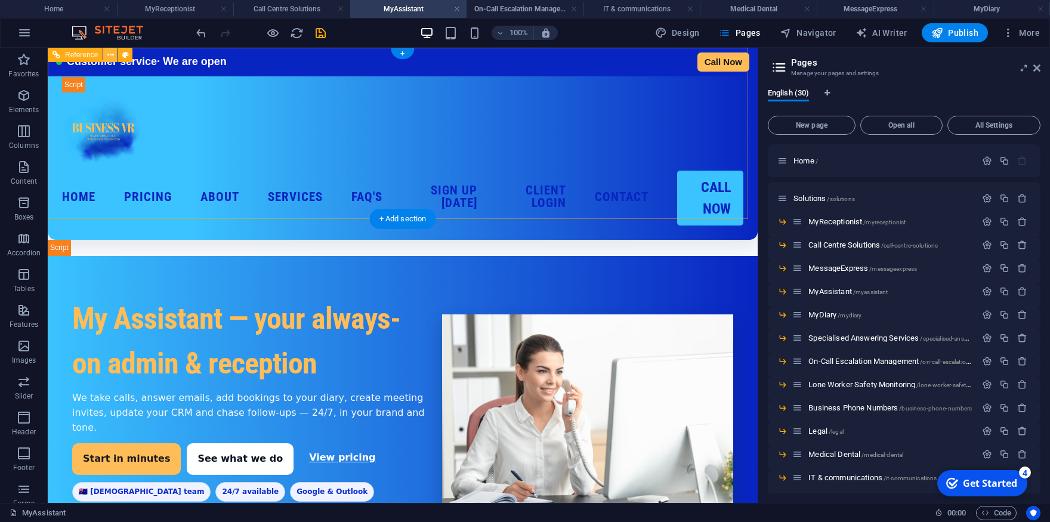
click at [109, 54] on icon at bounding box center [110, 55] width 7 height 13
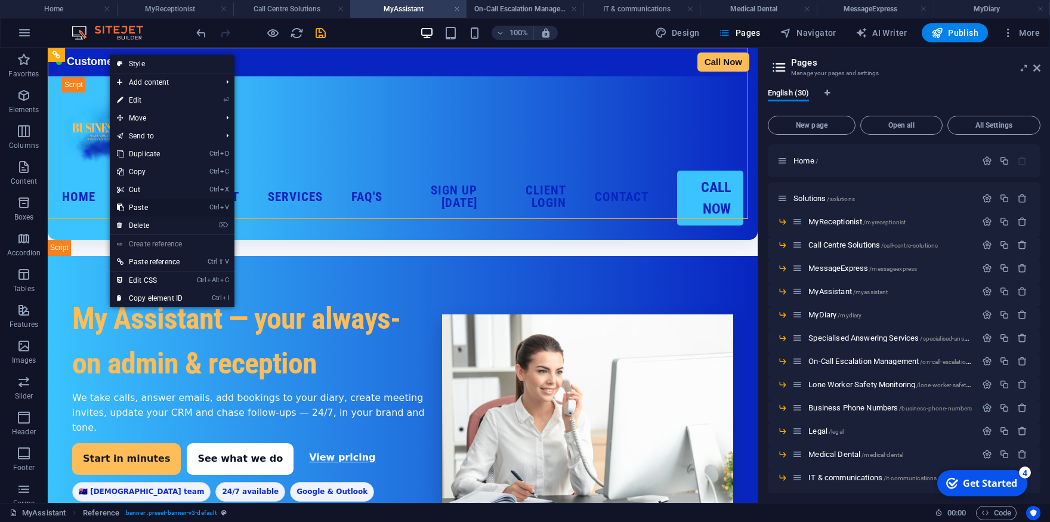
click at [149, 206] on link "Ctrl V Paste" at bounding box center [150, 208] width 80 height 18
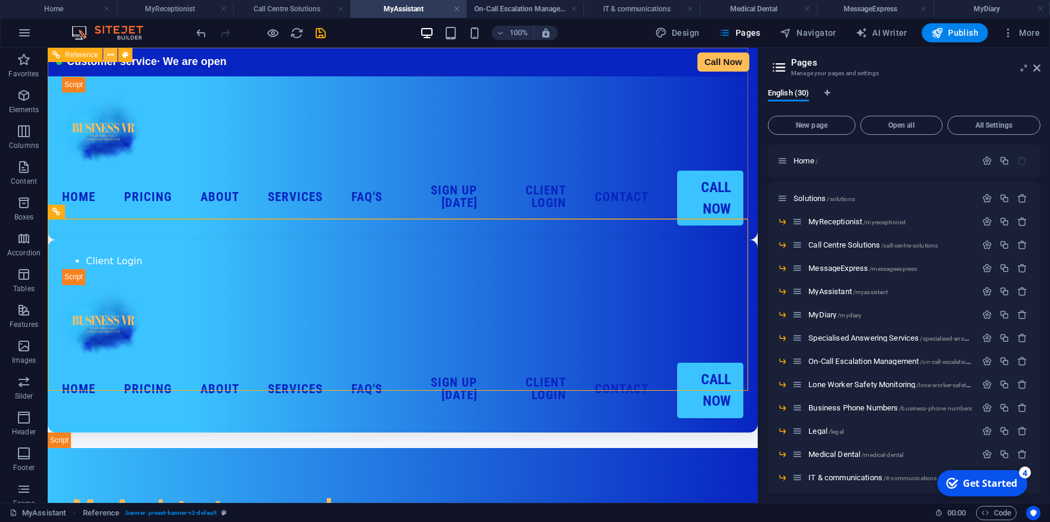
click at [110, 53] on icon at bounding box center [110, 55] width 7 height 13
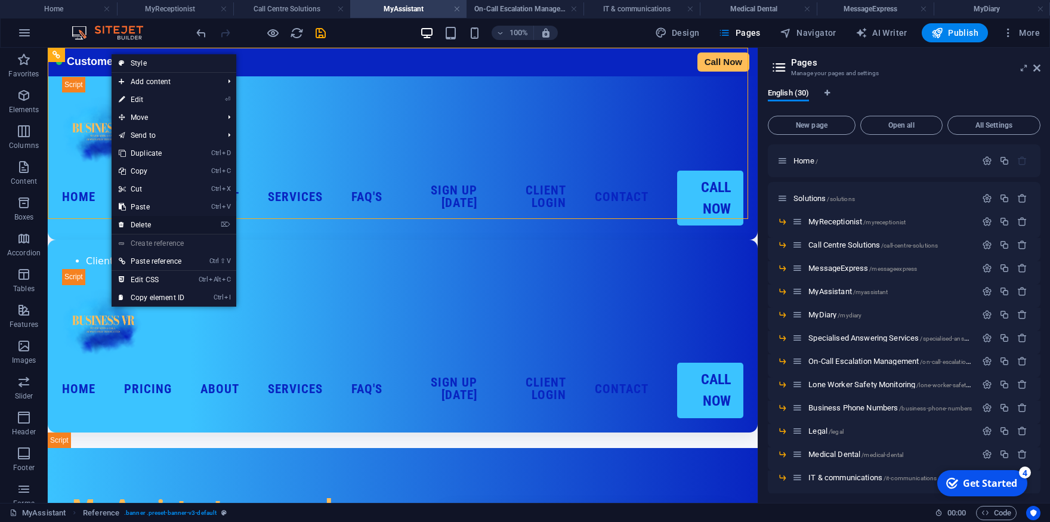
click at [151, 229] on link "⌦ Delete" at bounding box center [152, 225] width 80 height 18
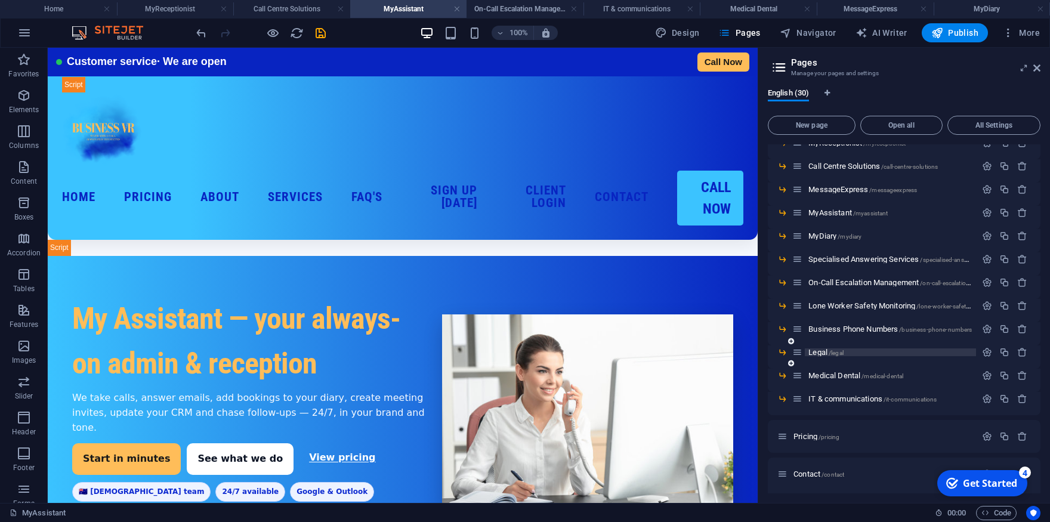
scroll to position [112, 0]
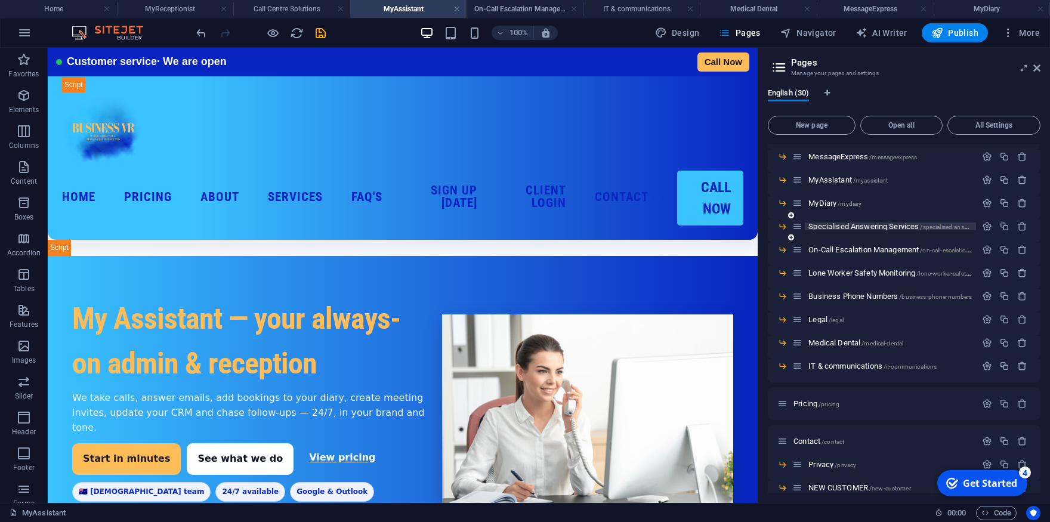
click at [837, 226] on span "Specialised Answering Services /specialised-answering-services" at bounding box center [906, 226] width 197 height 9
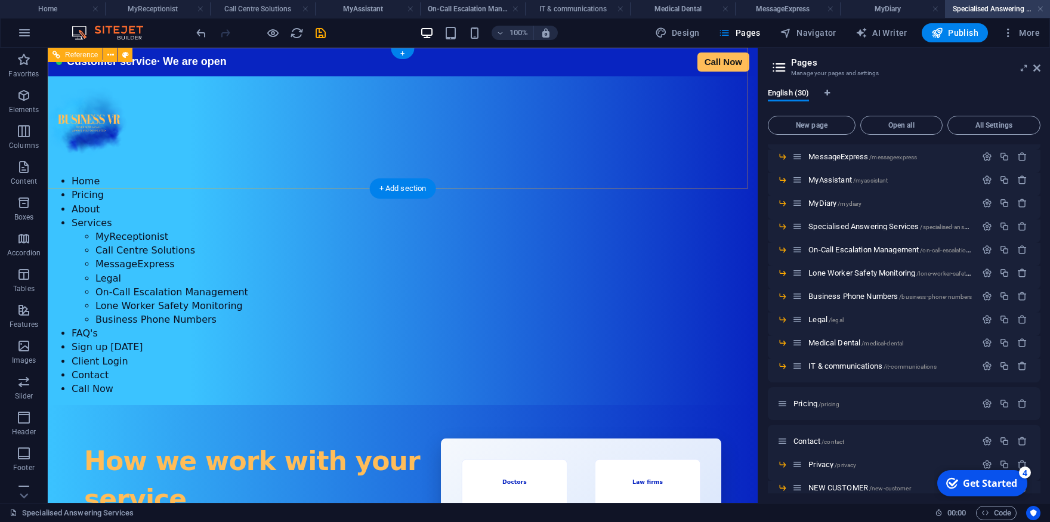
scroll to position [0, 0]
click at [108, 53] on icon at bounding box center [110, 55] width 7 height 13
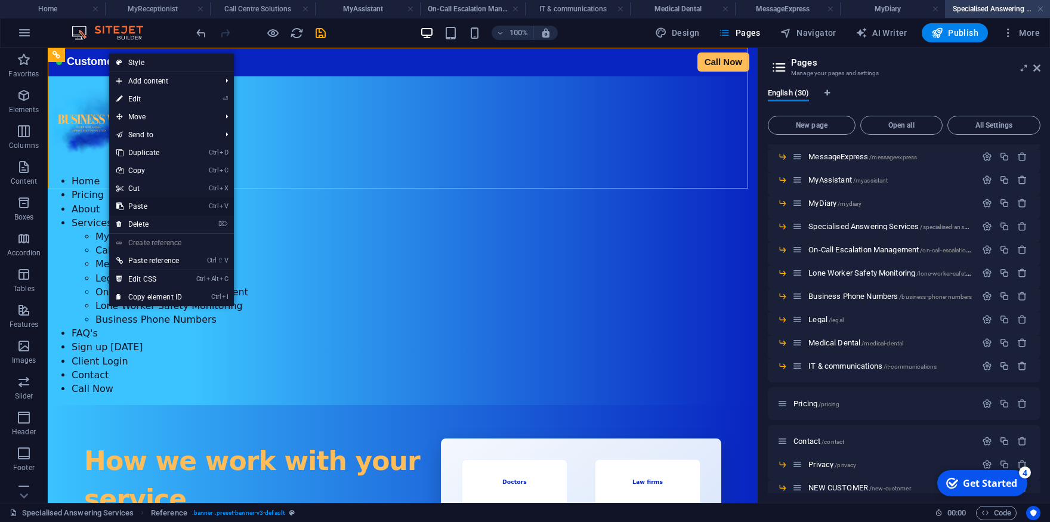
click at [141, 202] on link "Ctrl V Paste" at bounding box center [149, 206] width 80 height 18
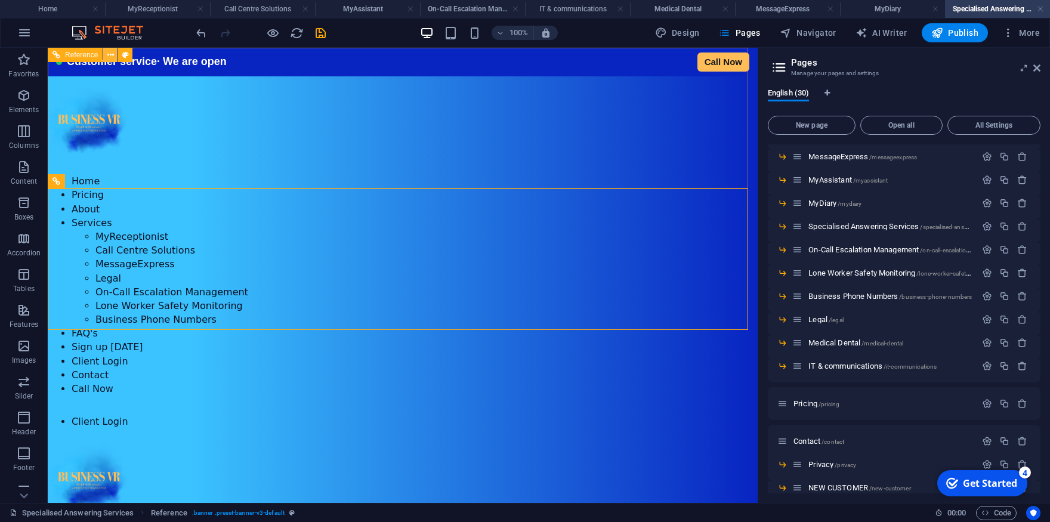
click at [108, 51] on icon at bounding box center [110, 55] width 7 height 13
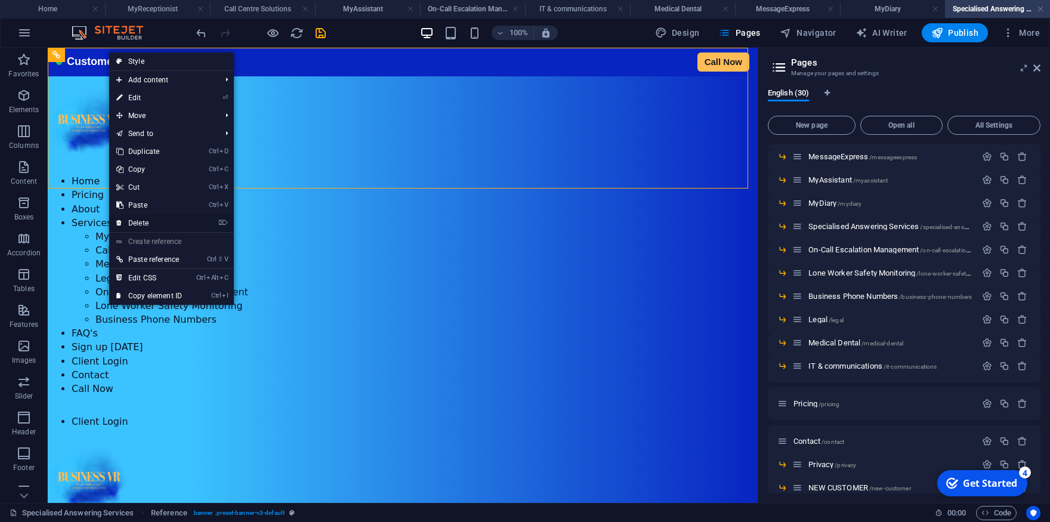
click at [141, 223] on link "⌦ Delete" at bounding box center [149, 223] width 80 height 18
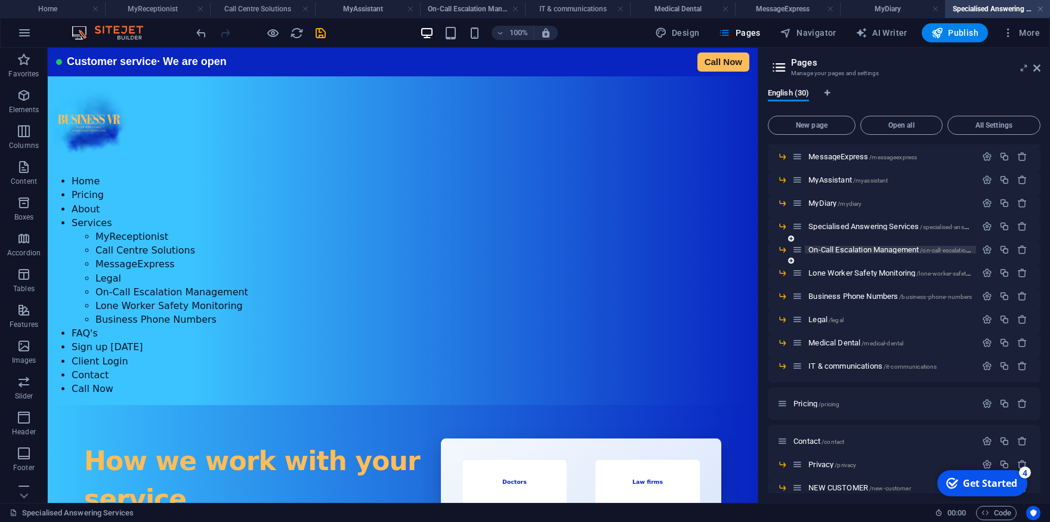
click at [831, 249] on span "On-Call Escalation Management /on-call-escalation-management" at bounding box center [907, 249] width 199 height 9
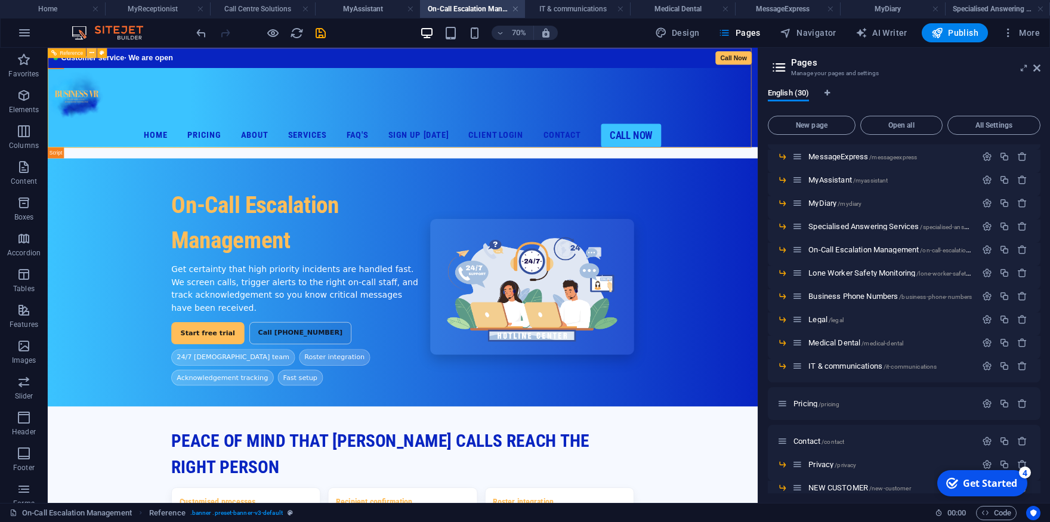
click at [92, 49] on icon at bounding box center [91, 52] width 5 height 9
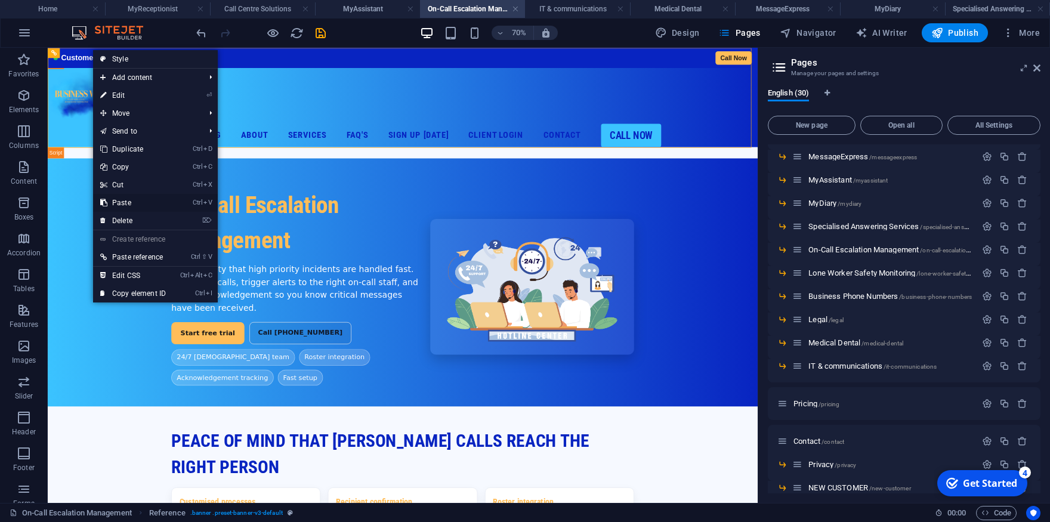
click at [121, 197] on link "Ctrl V Paste" at bounding box center [133, 203] width 80 height 18
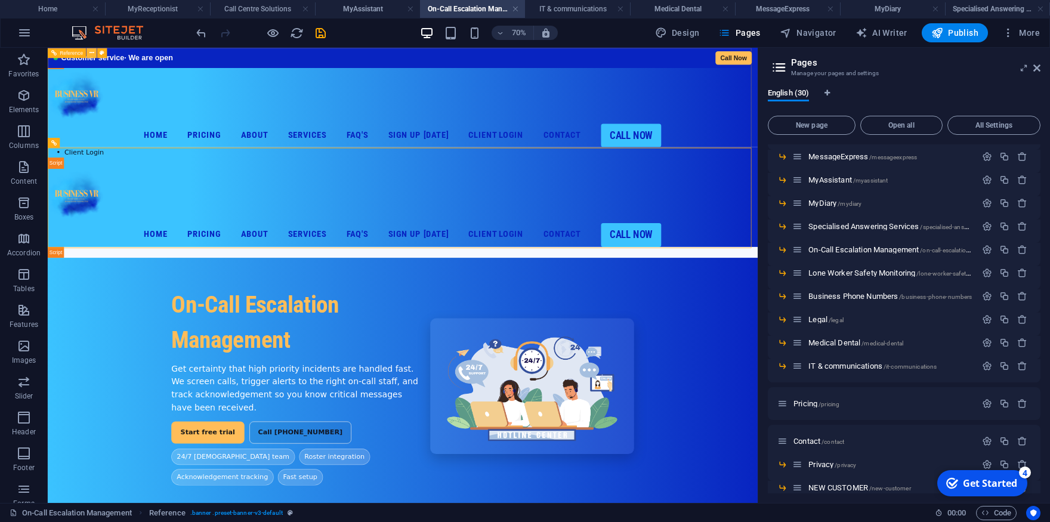
click at [91, 51] on icon at bounding box center [91, 52] width 5 height 9
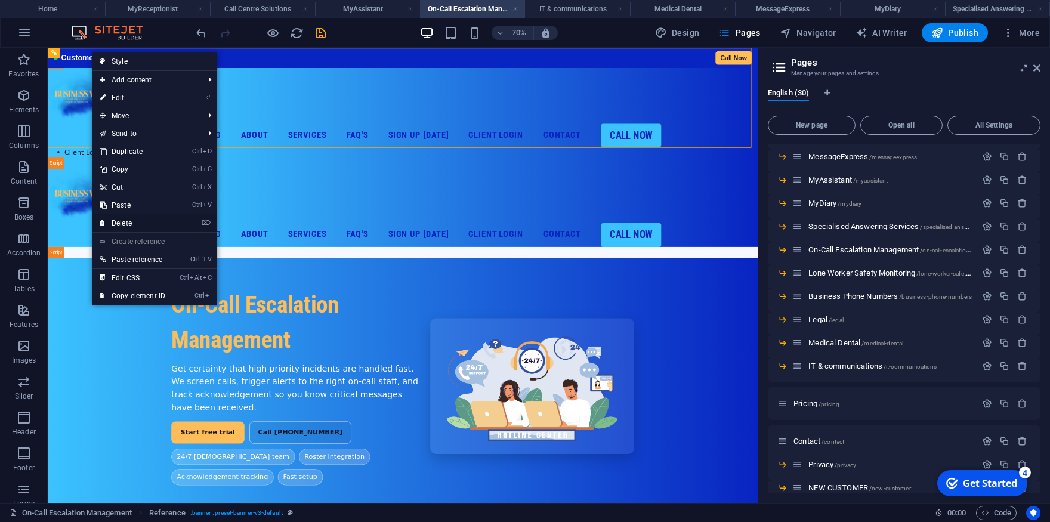
click at [128, 227] on link "⌦ Delete" at bounding box center [132, 223] width 80 height 18
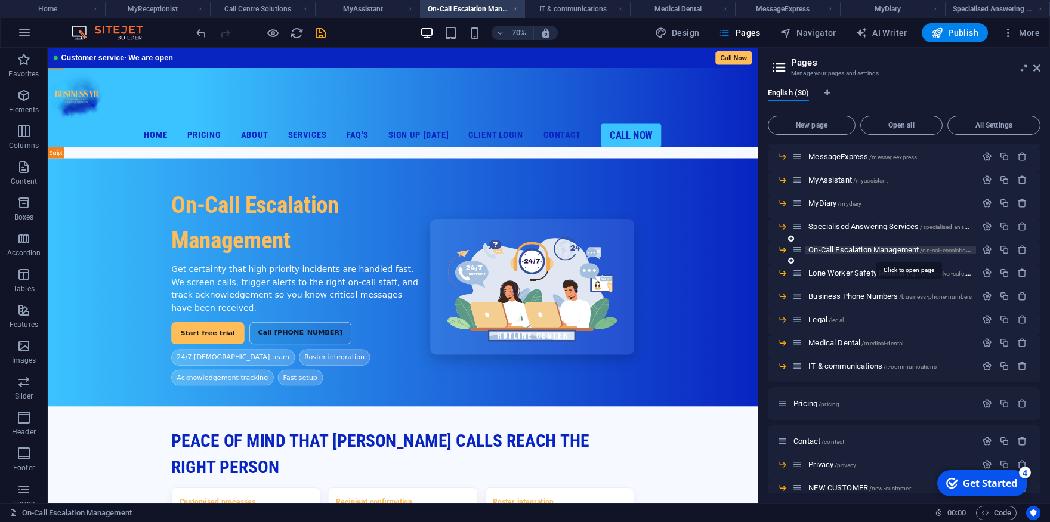
click at [839, 252] on span "On-Call Escalation Management /on-call-escalation-management" at bounding box center [907, 249] width 199 height 9
click at [851, 271] on span "Lone Worker Safety Monitoring /lone-worker-safety-monitoring" at bounding box center [904, 272] width 192 height 9
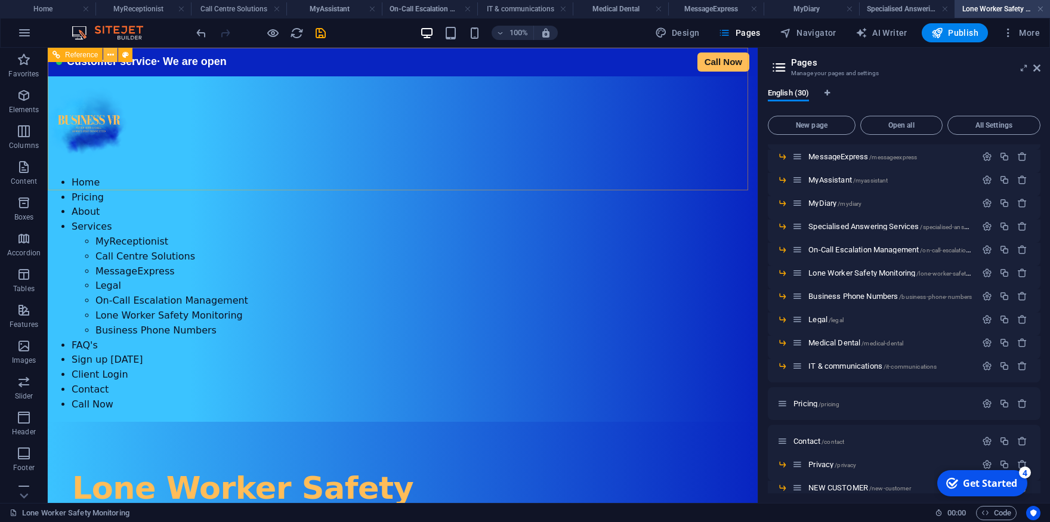
click at [111, 50] on icon at bounding box center [110, 55] width 7 height 13
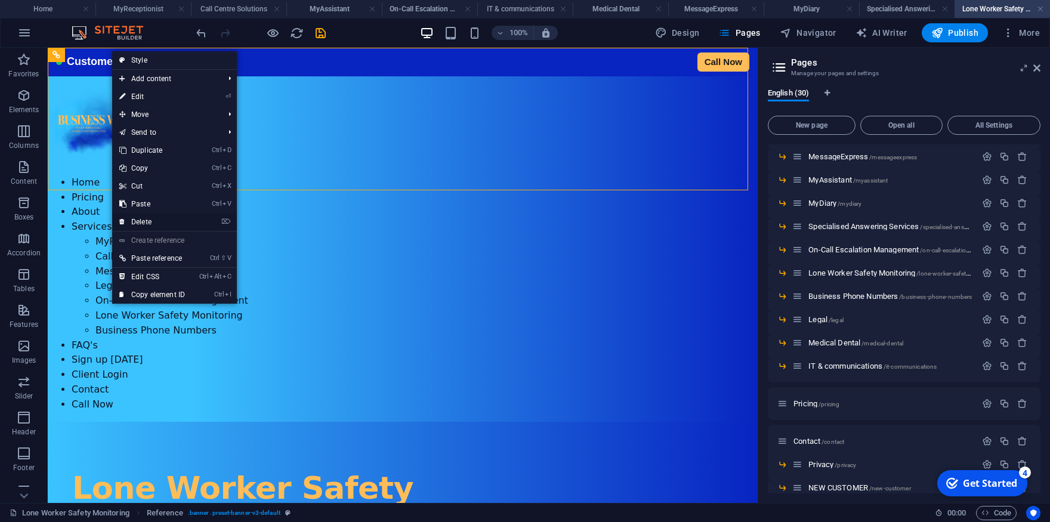
click at [155, 221] on link "⌦ Delete" at bounding box center [152, 222] width 80 height 18
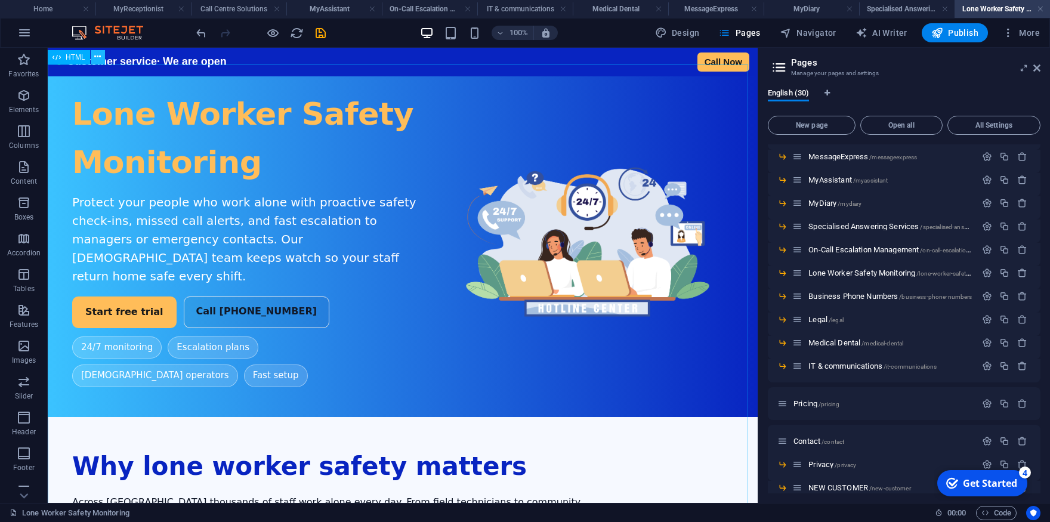
click at [95, 57] on icon at bounding box center [97, 57] width 7 height 13
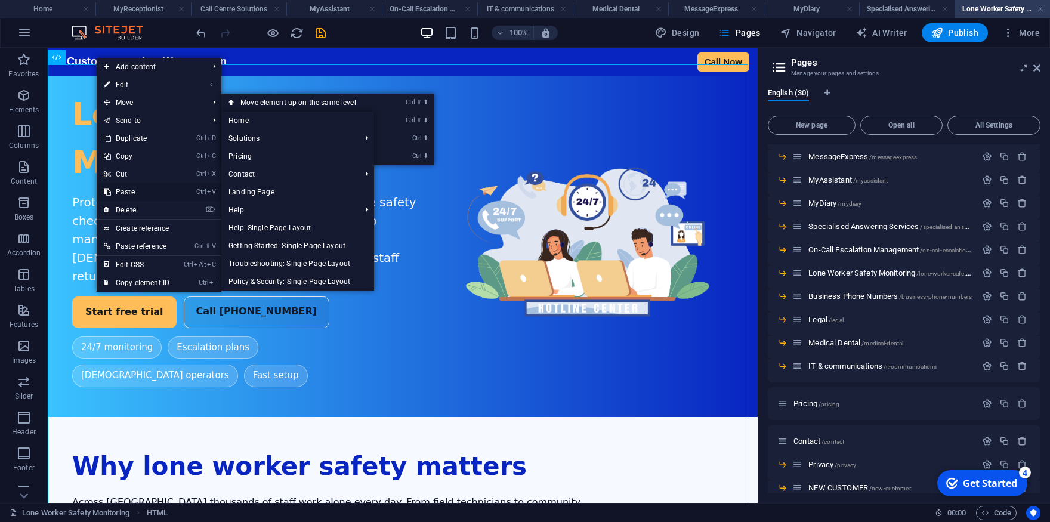
click at [137, 186] on link "Ctrl V Paste" at bounding box center [137, 192] width 80 height 18
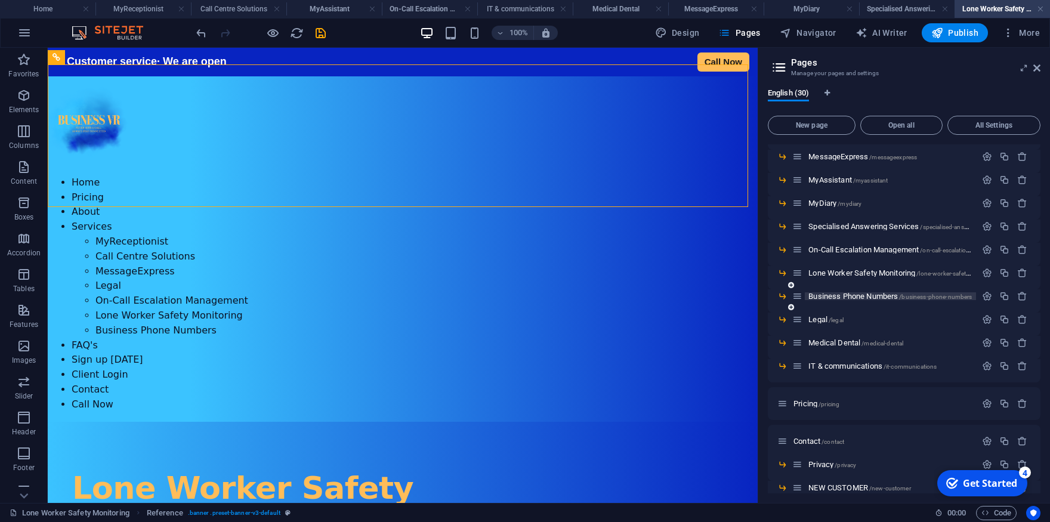
click at [854, 296] on span "Business Phone Numbers /business-phone-numbers" at bounding box center [889, 296] width 163 height 9
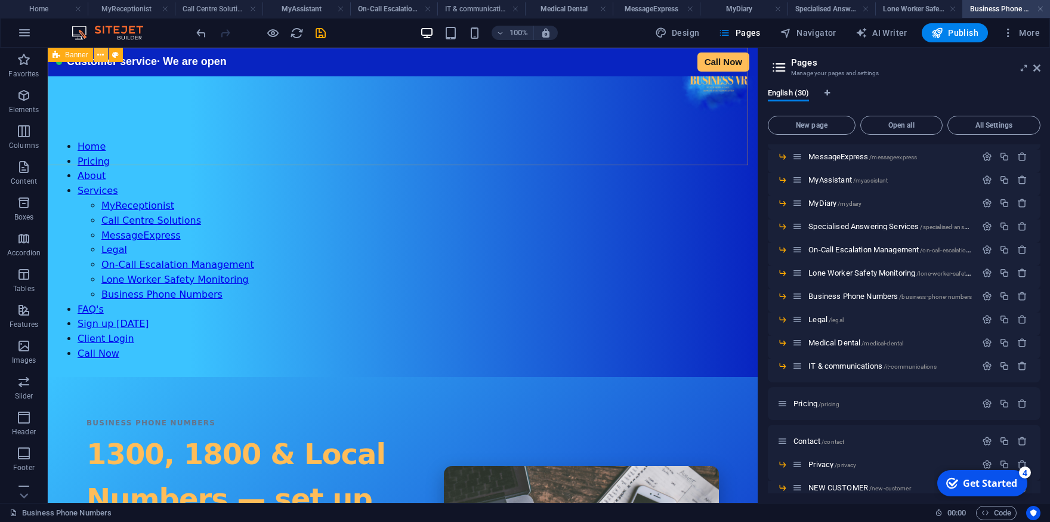
click at [97, 55] on button at bounding box center [101, 55] width 14 height 14
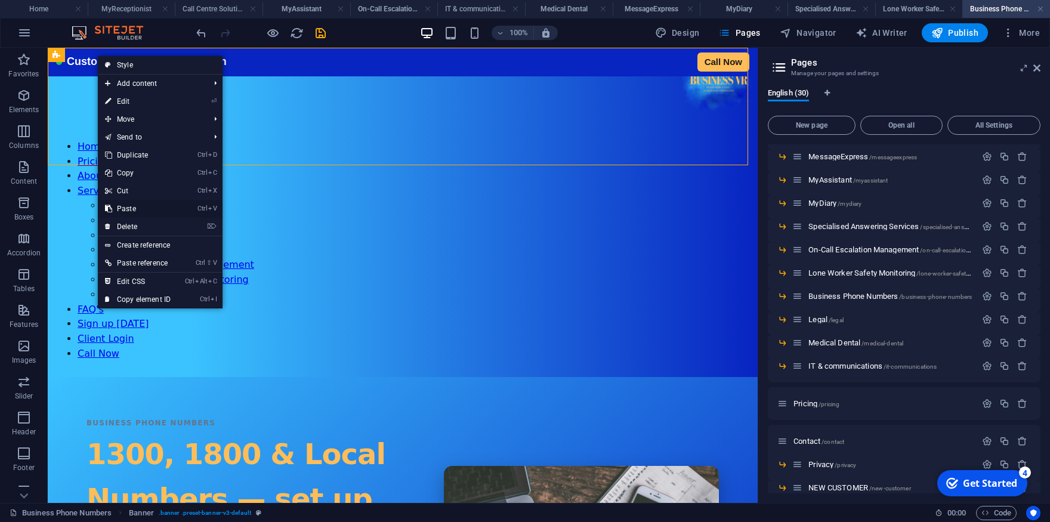
click at [128, 203] on link "Ctrl V Paste" at bounding box center [138, 209] width 80 height 18
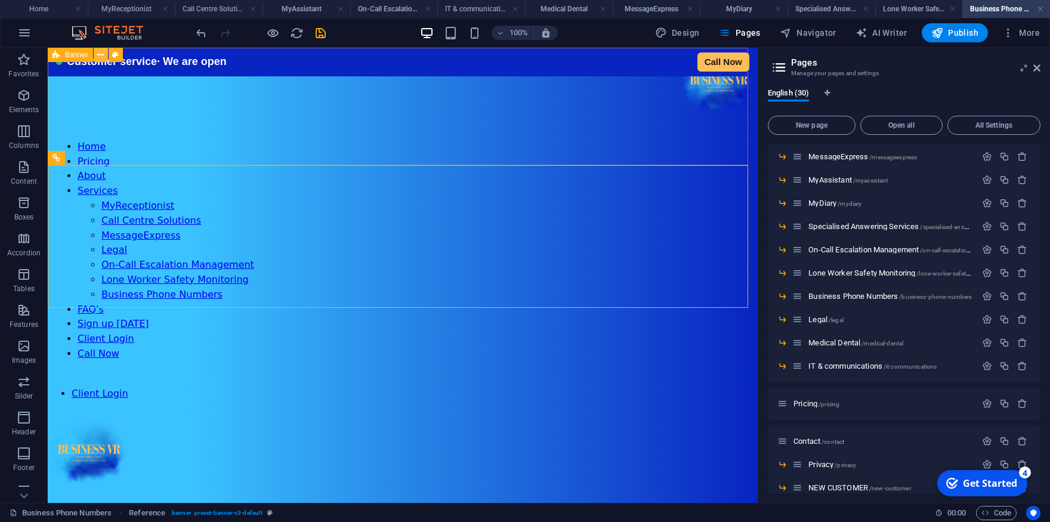
click at [101, 57] on icon at bounding box center [100, 55] width 7 height 13
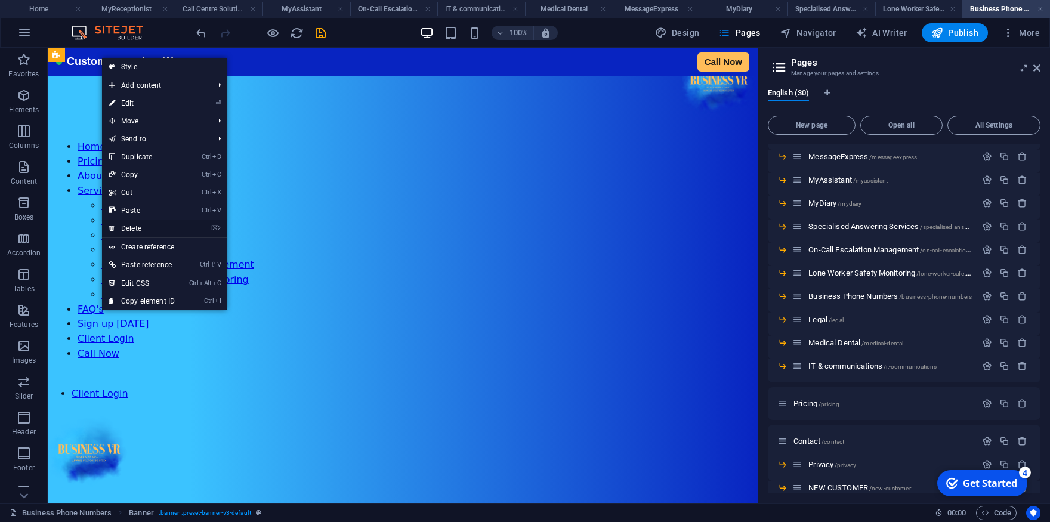
click at [135, 226] on link "⌦ Delete" at bounding box center [142, 229] width 80 height 18
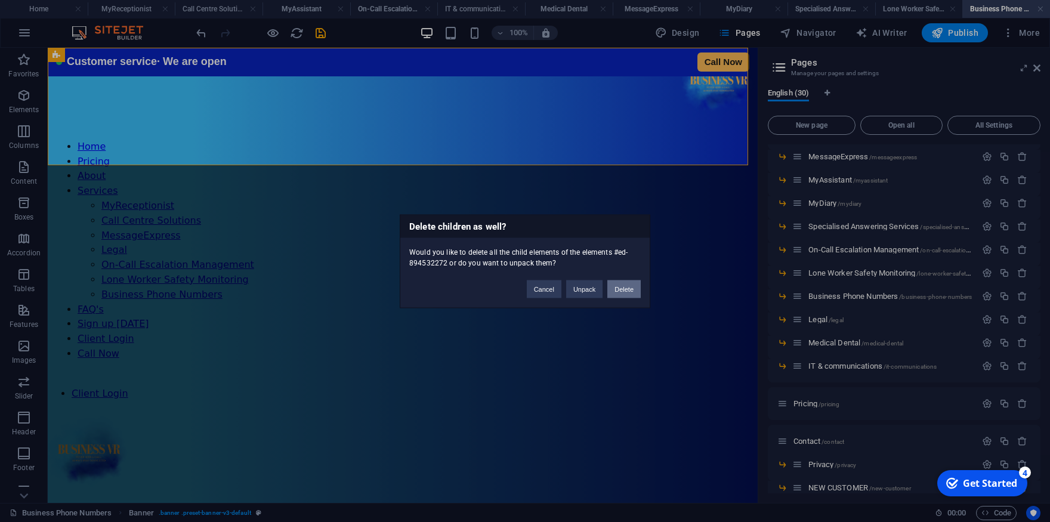
click at [624, 289] on button "Delete" at bounding box center [623, 289] width 33 height 18
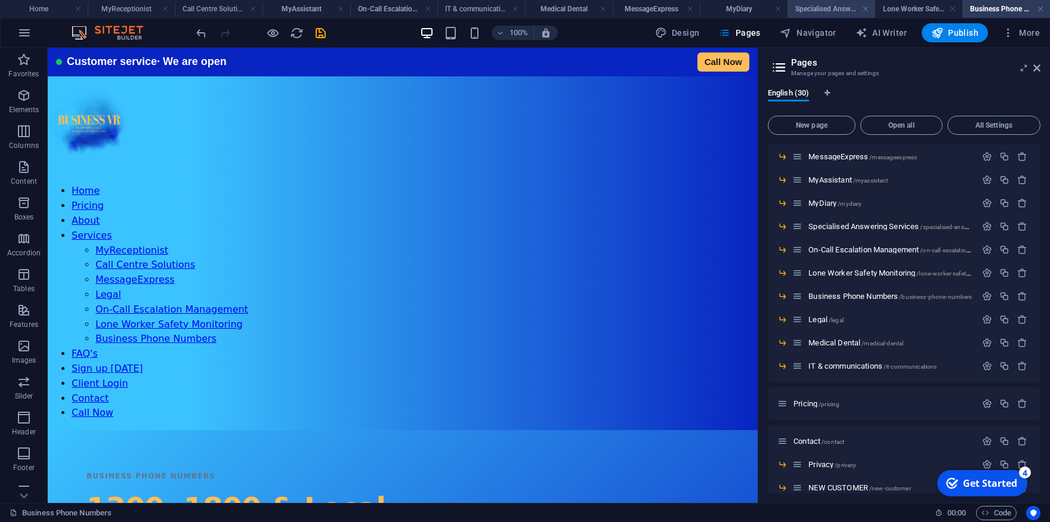
click at [828, 12] on h4 "Specialised Answering Services" at bounding box center [832, 8] width 88 height 13
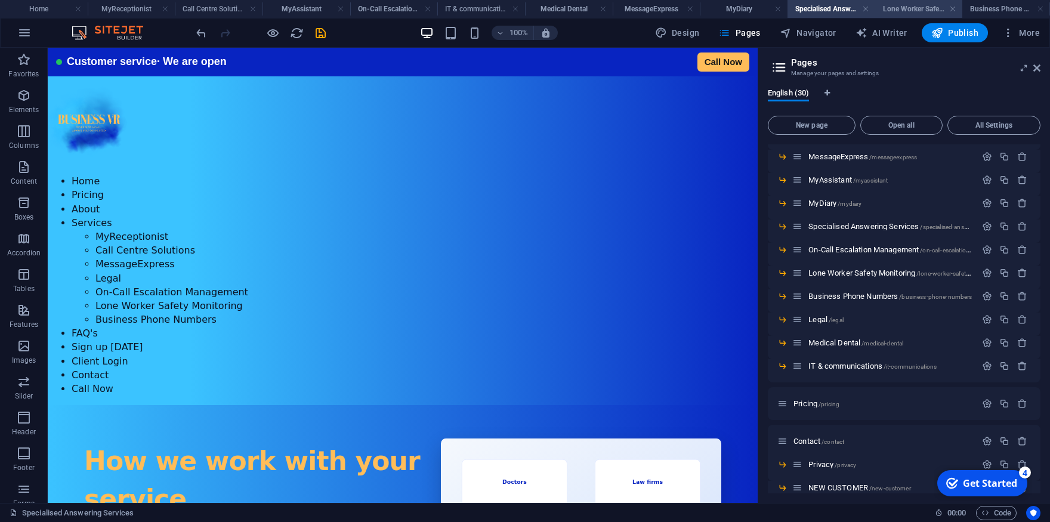
click at [894, 10] on h4 "Lone Worker Safety Monitoring" at bounding box center [919, 8] width 88 height 13
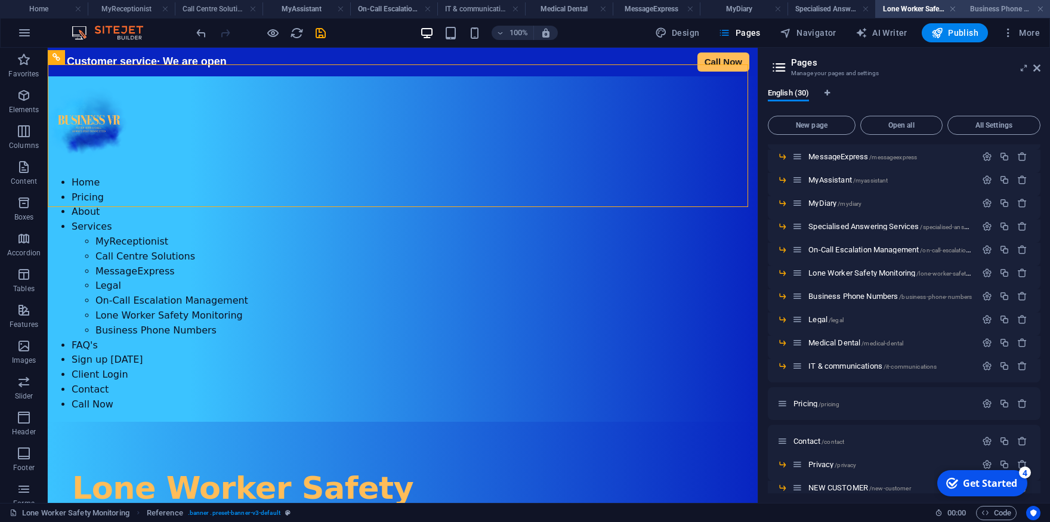
click at [992, 10] on h4 "Business Phone Numbers" at bounding box center [1006, 8] width 88 height 13
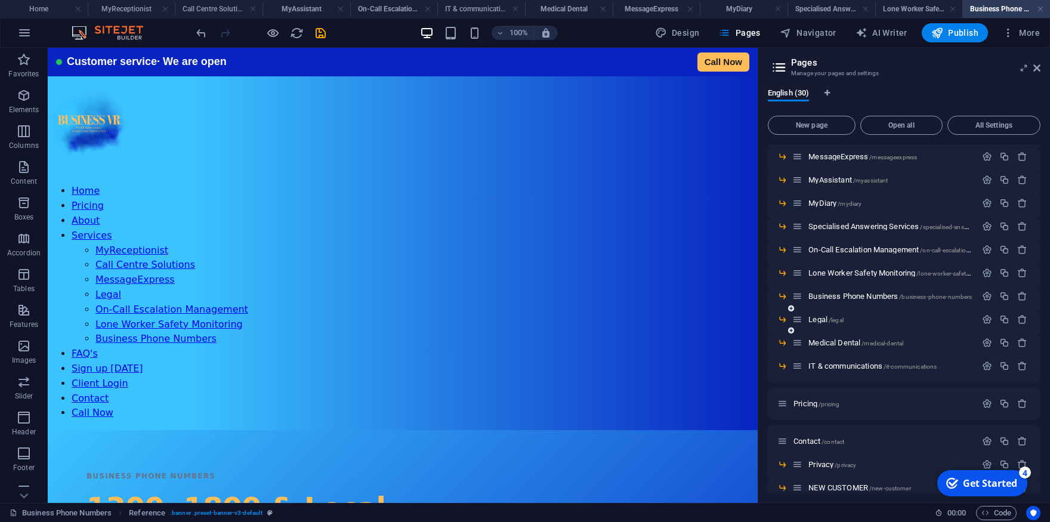
scroll to position [223, 0]
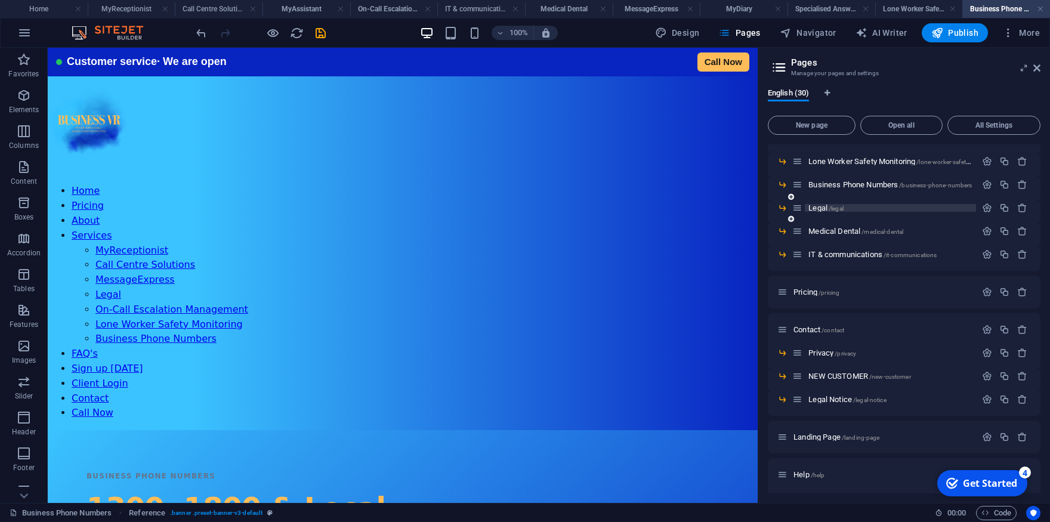
click at [819, 211] on span "Legal /legal" at bounding box center [825, 207] width 35 height 9
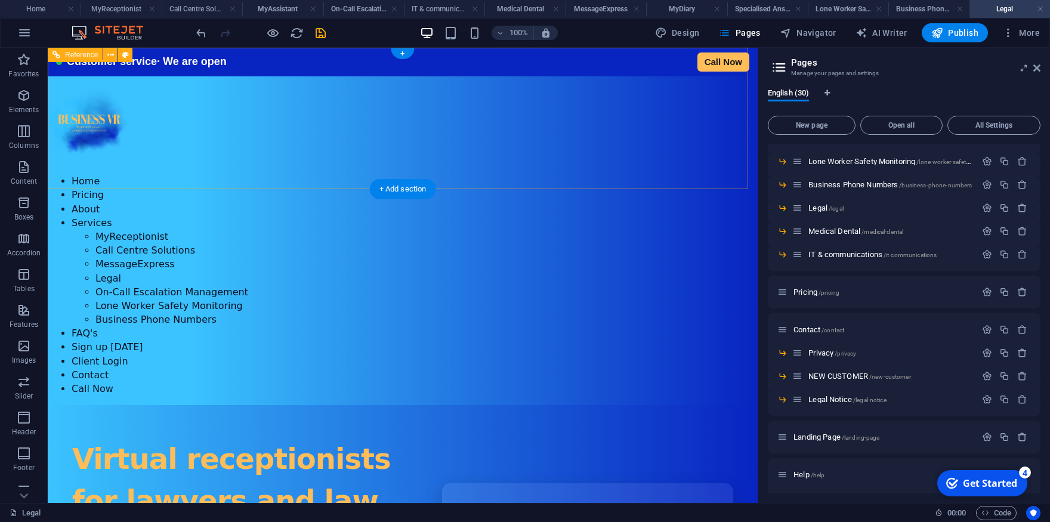
scroll to position [0, 0]
click at [109, 54] on icon at bounding box center [110, 55] width 7 height 13
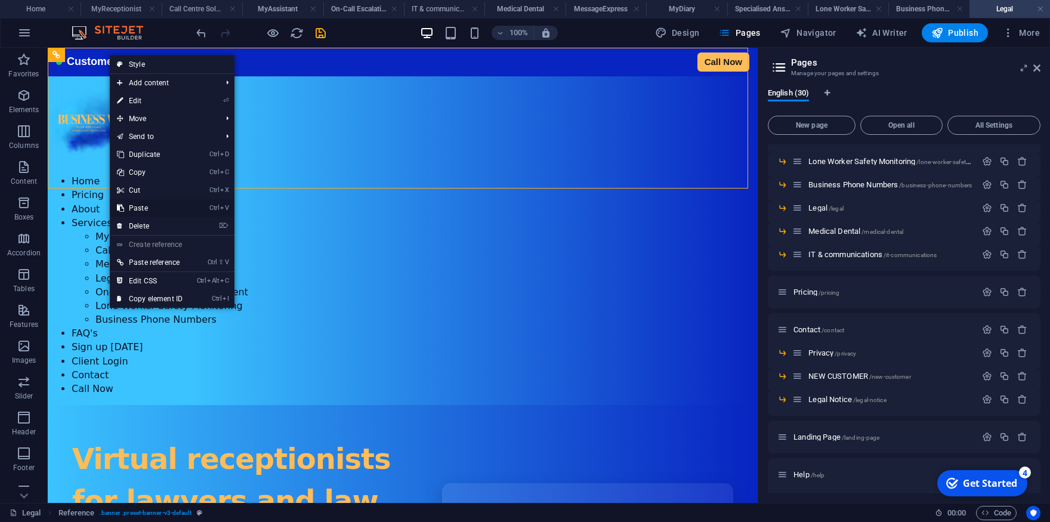
click at [137, 207] on link "Ctrl V Paste" at bounding box center [150, 208] width 80 height 18
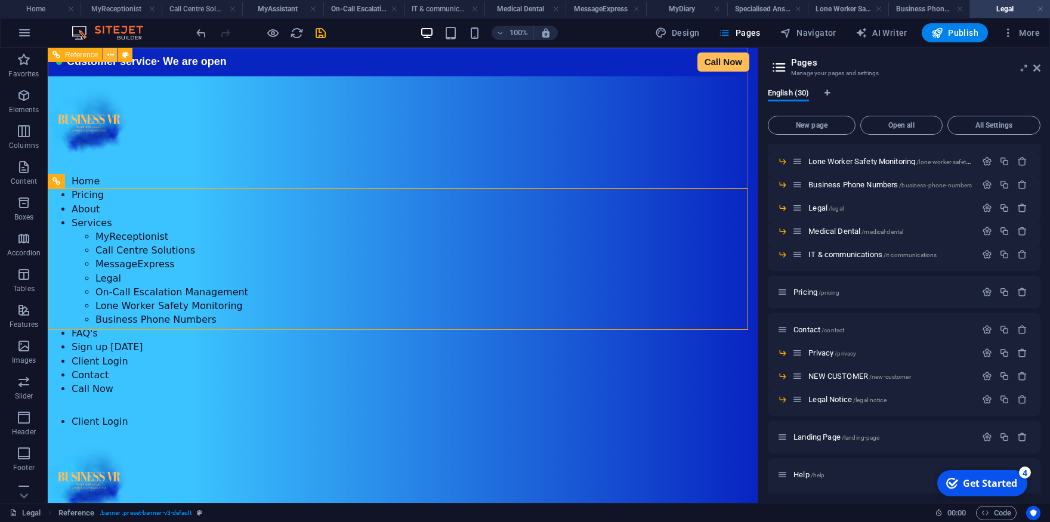
click at [113, 54] on icon at bounding box center [110, 55] width 7 height 13
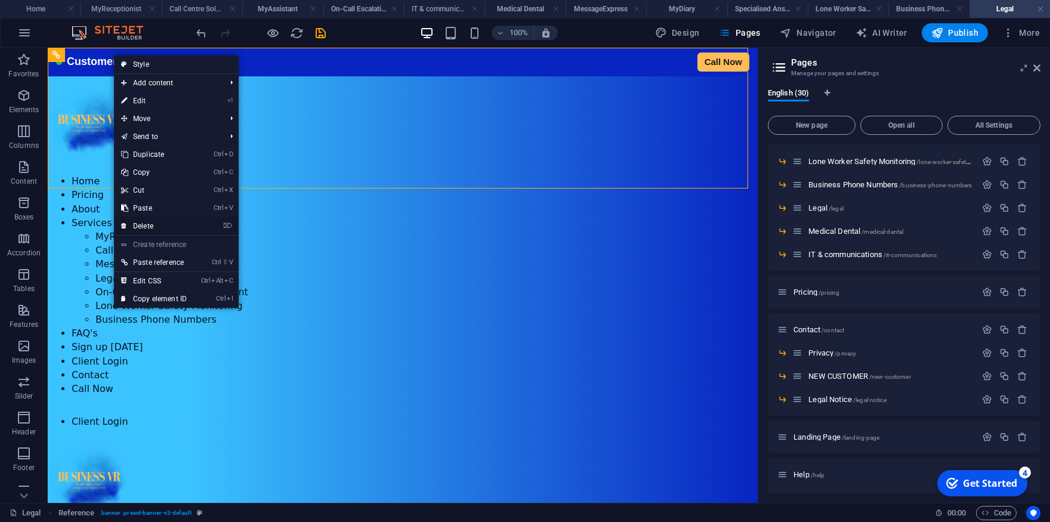
click at [148, 227] on link "⌦ Delete" at bounding box center [154, 226] width 80 height 18
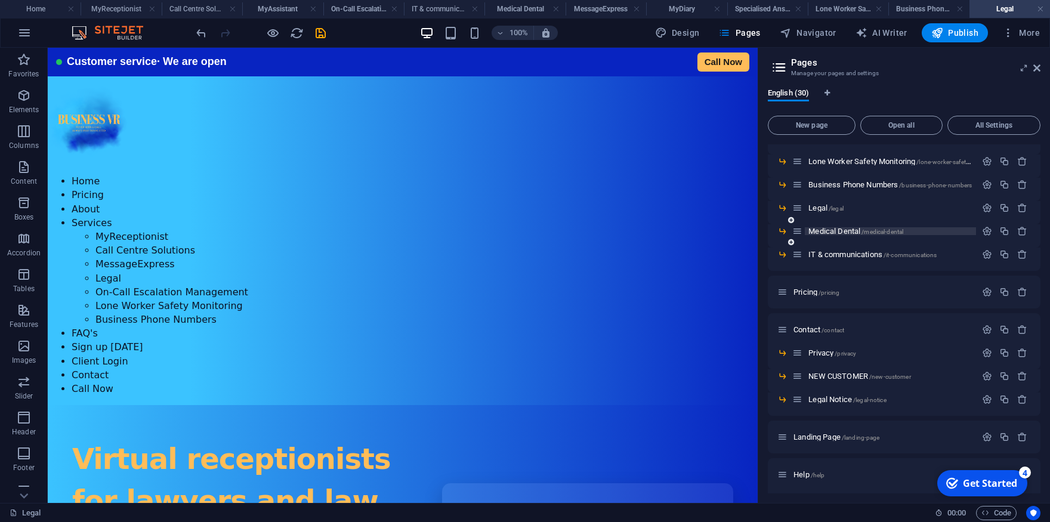
click at [828, 230] on span "Medical Dental /medical-dental" at bounding box center [855, 231] width 95 height 9
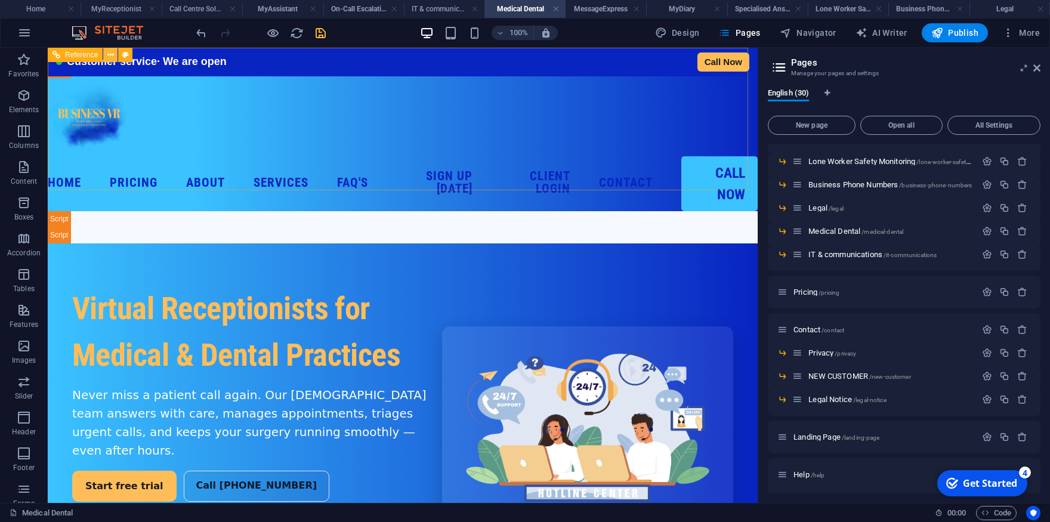
click at [115, 56] on button at bounding box center [110, 55] width 14 height 14
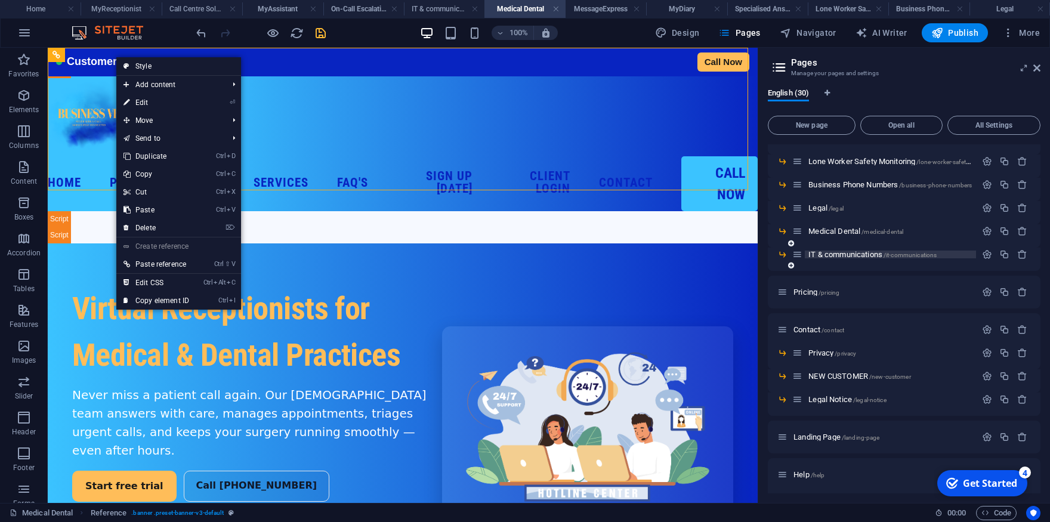
click at [842, 257] on span "IT & communications /it-communications" at bounding box center [872, 254] width 128 height 9
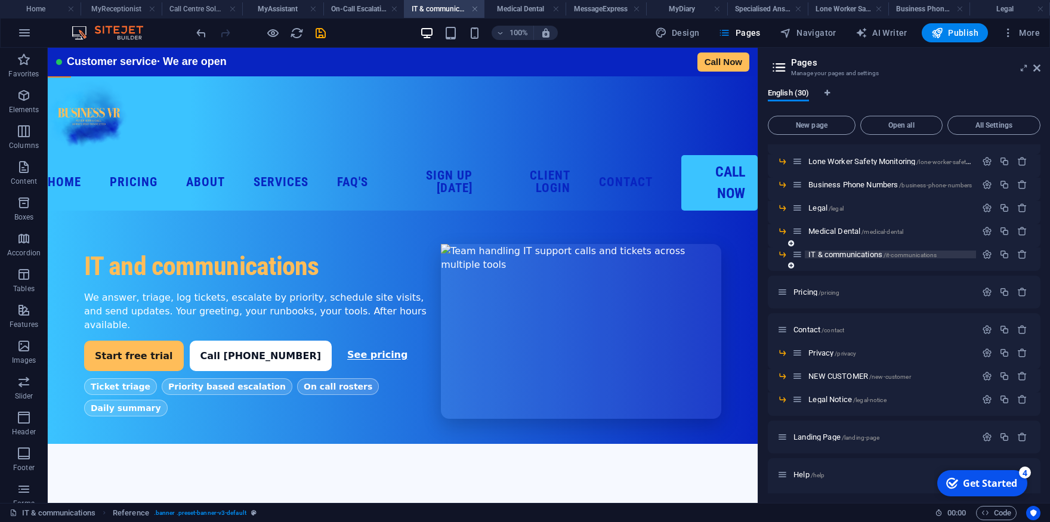
click at [838, 251] on span "IT & communications /it-communications" at bounding box center [872, 254] width 128 height 9
click at [803, 290] on span "Pricing /pricing" at bounding box center [817, 292] width 46 height 9
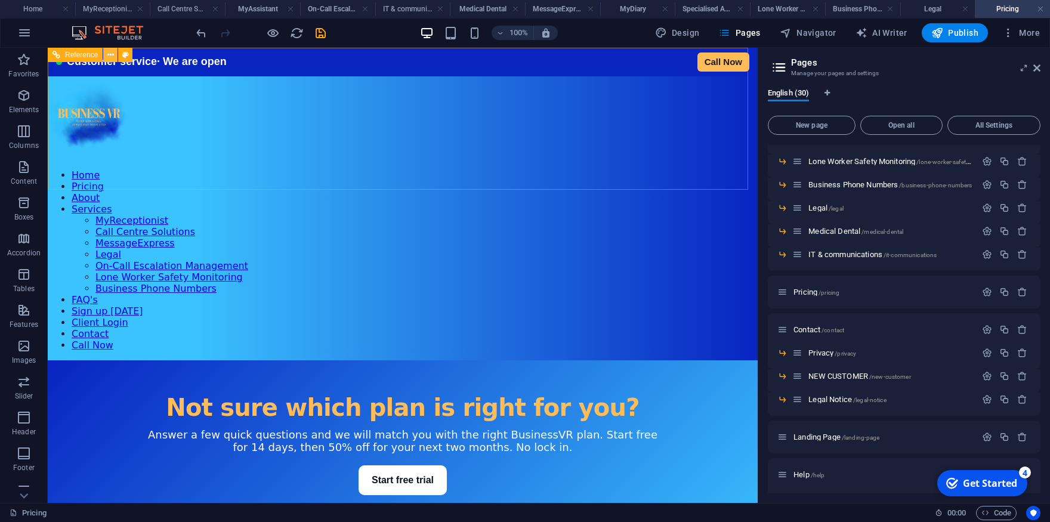
click at [109, 50] on icon at bounding box center [110, 55] width 7 height 13
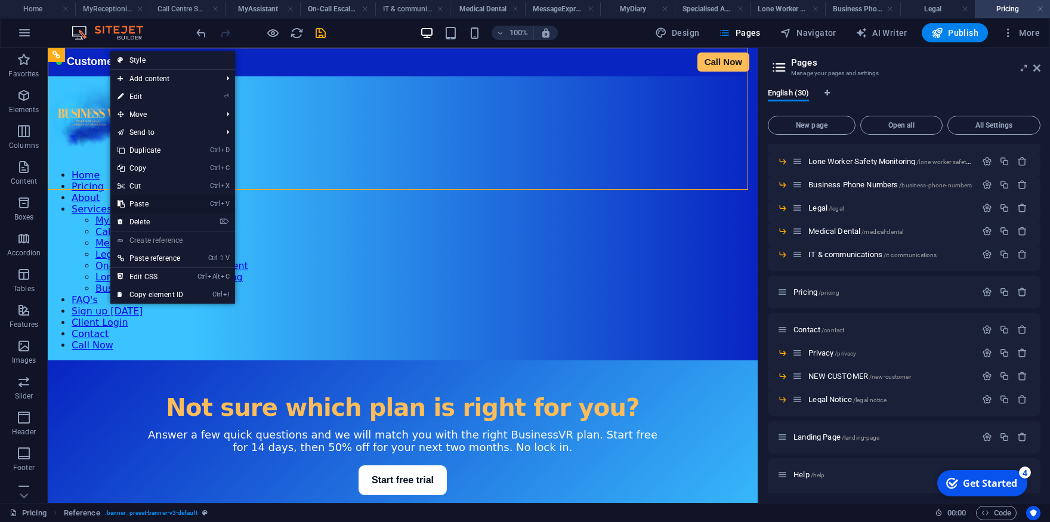
click at [144, 201] on link "Ctrl V Paste" at bounding box center [150, 204] width 80 height 18
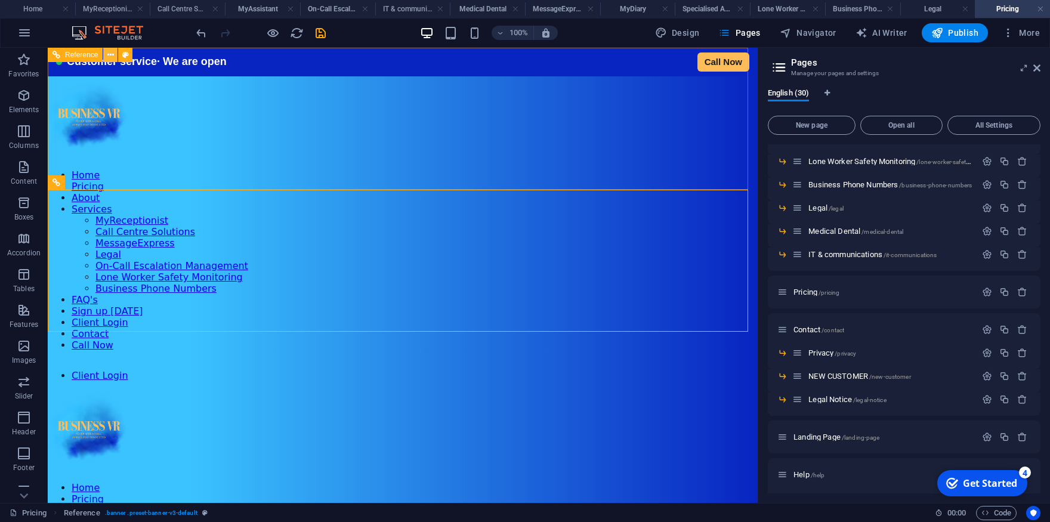
click at [108, 54] on button at bounding box center [110, 55] width 14 height 14
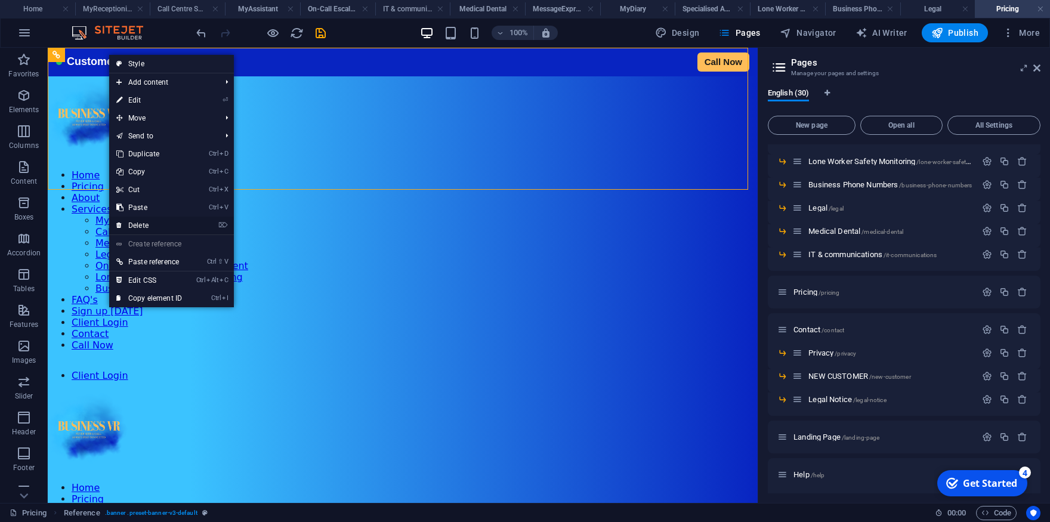
drag, startPoint x: 146, startPoint y: 223, endPoint x: 114, endPoint y: 177, distance: 56.1
click at [146, 223] on link "⌦ Delete" at bounding box center [149, 226] width 80 height 18
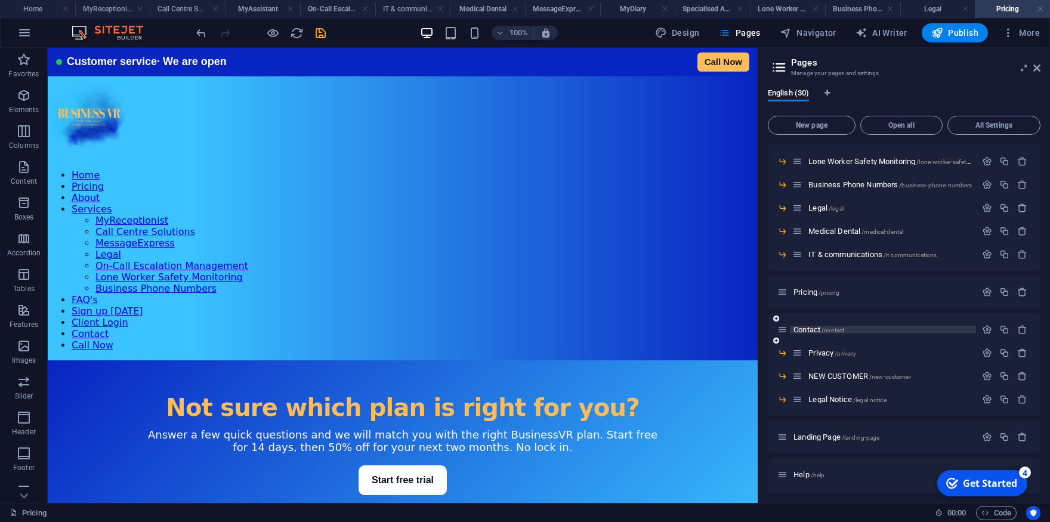
click at [820, 332] on span "Contact /contact" at bounding box center [819, 329] width 51 height 9
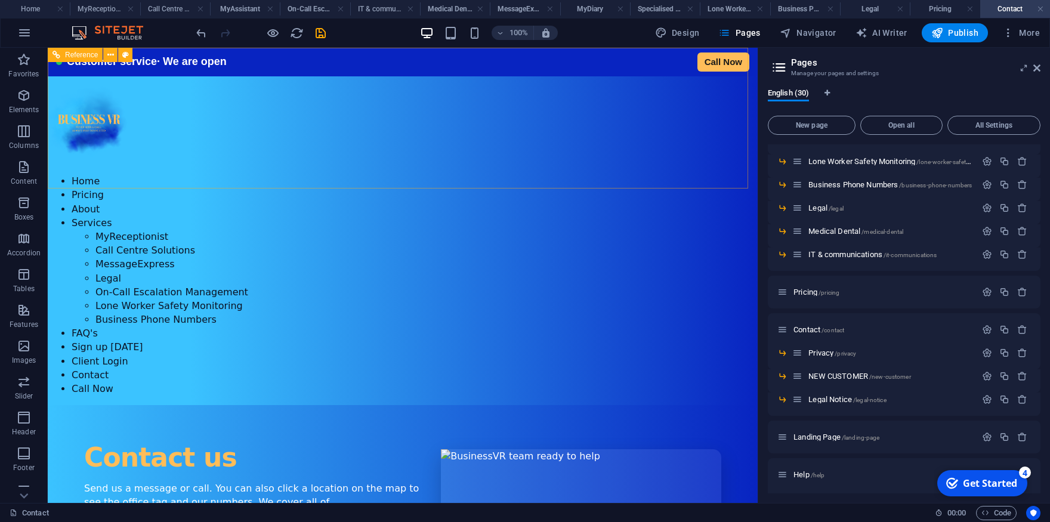
click at [118, 52] on div "Reference" at bounding box center [94, 55] width 92 height 15
click at [110, 53] on icon at bounding box center [110, 55] width 7 height 13
click at [823, 351] on span "Privacy /privacy" at bounding box center [832, 352] width 48 height 9
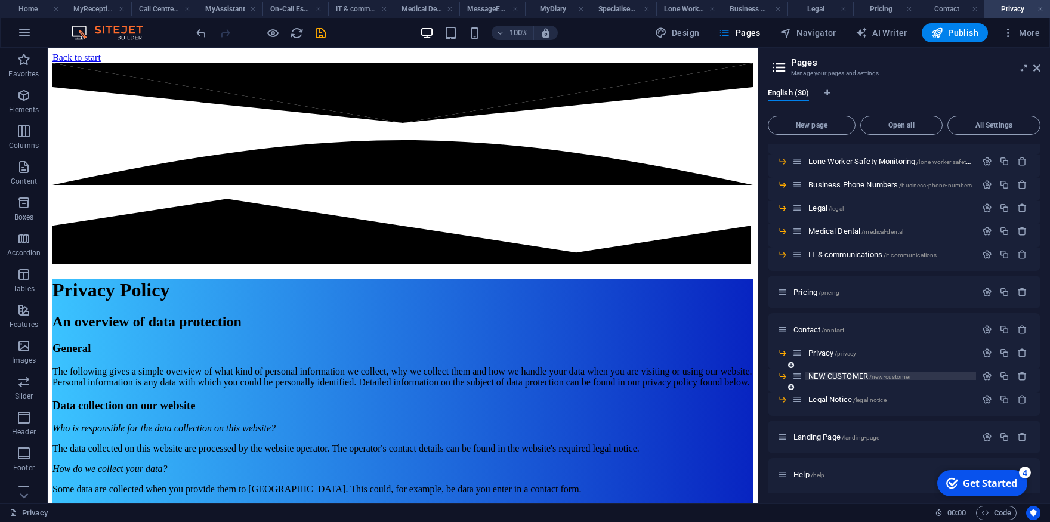
click at [843, 375] on span "NEW CUSTOMER /new-customer" at bounding box center [859, 376] width 102 height 9
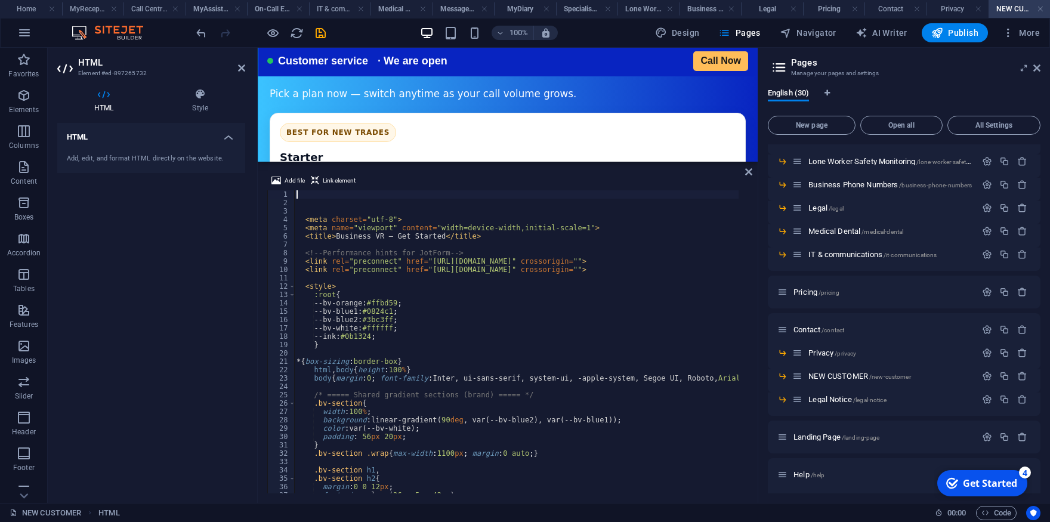
scroll to position [1246, 0]
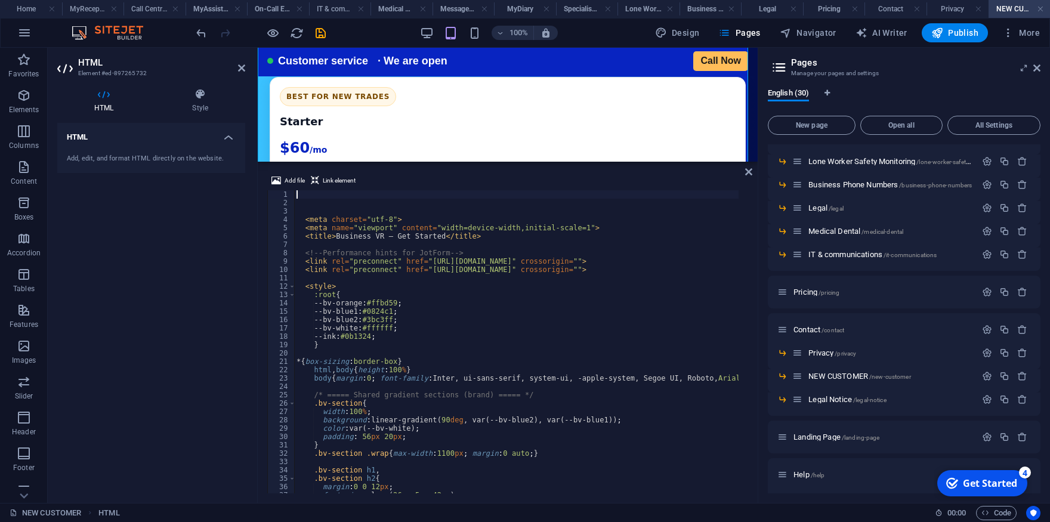
click at [421, 310] on div "< meta charset = "utf-8" > < meta name = "viewport" content = "width=device-wid…" at bounding box center [975, 345] width 1362 height 310
type textarea "--bv-blue1:#0824c1;"
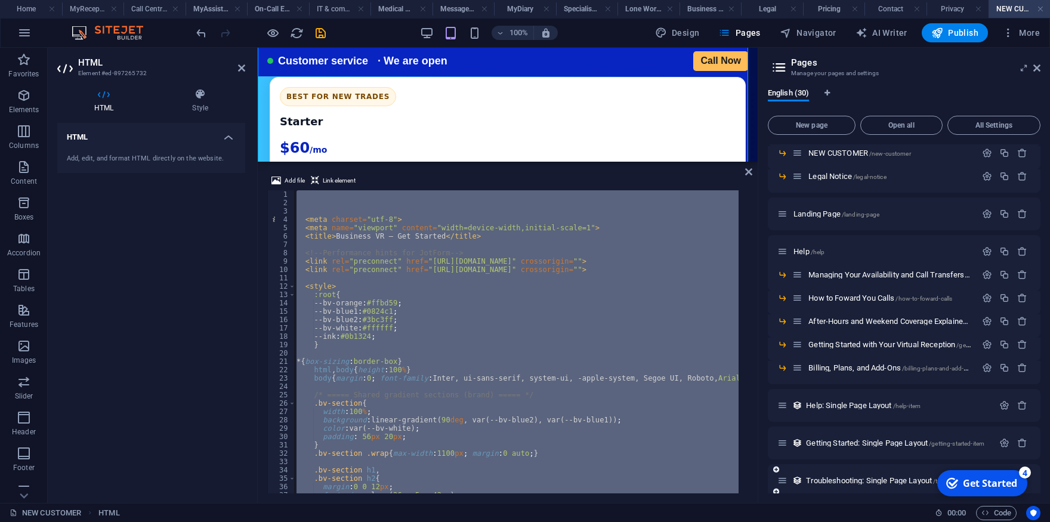
scroll to position [492, 0]
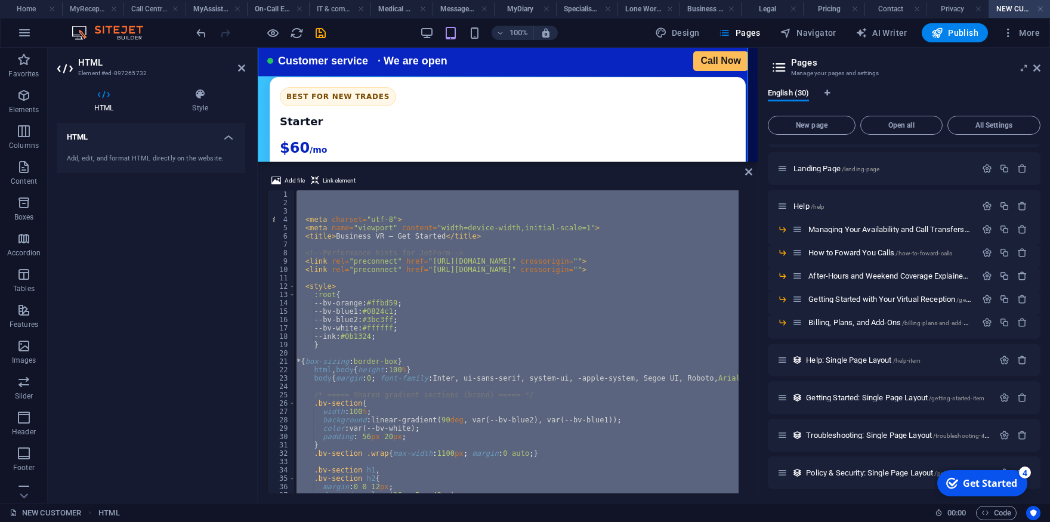
click at [317, 35] on icon "save" at bounding box center [321, 33] width 14 height 14
click at [322, 33] on div at bounding box center [261, 32] width 134 height 19
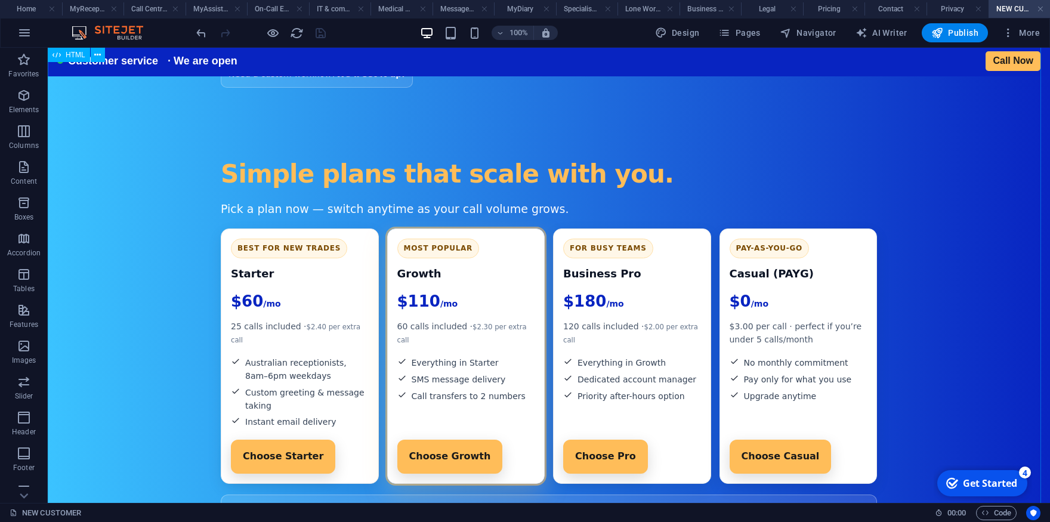
scroll to position [341, 0]
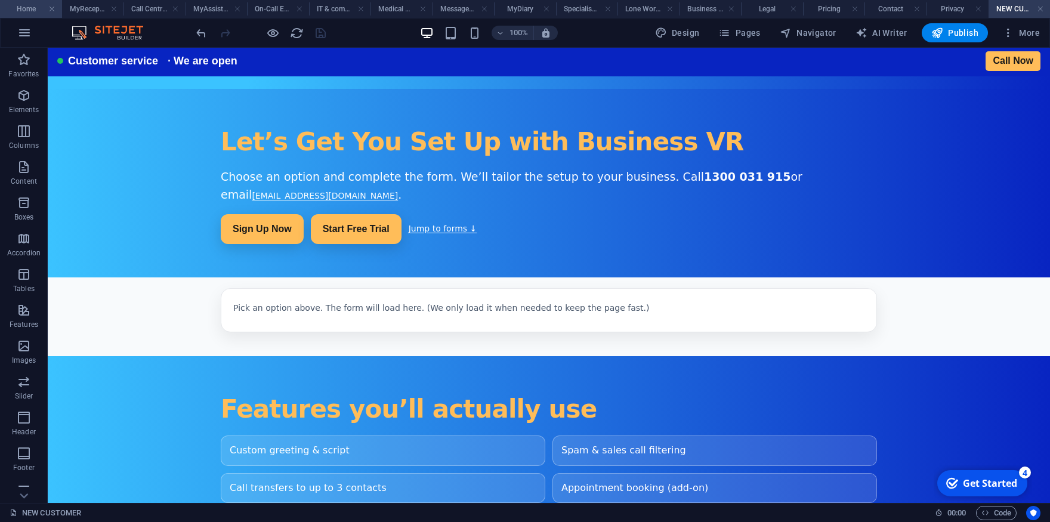
click at [33, 10] on h4 "Home" at bounding box center [31, 8] width 62 height 13
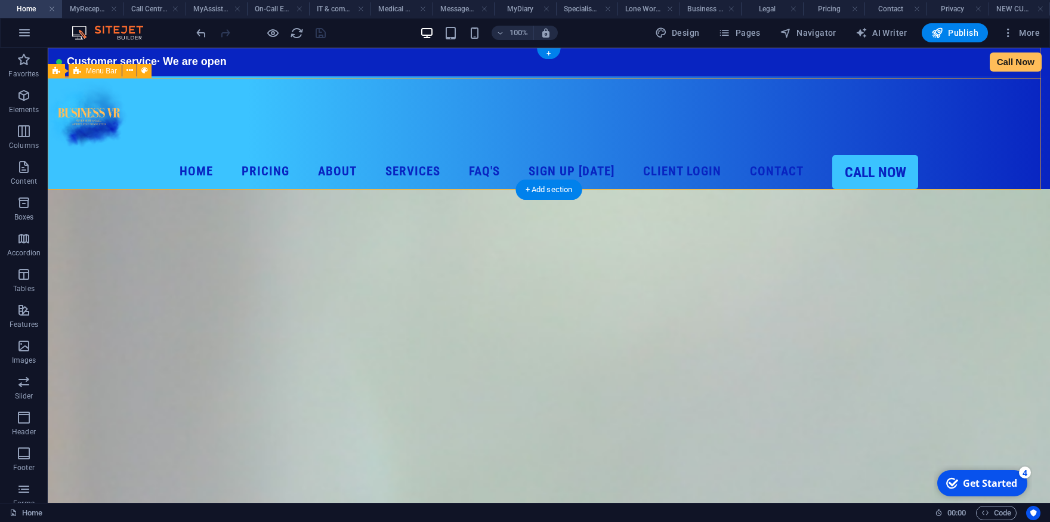
click at [327, 129] on div "Home Pricing About Services MyReceptionist Call Centre Solutions MessageExpress…" at bounding box center [549, 134] width 1002 height 112
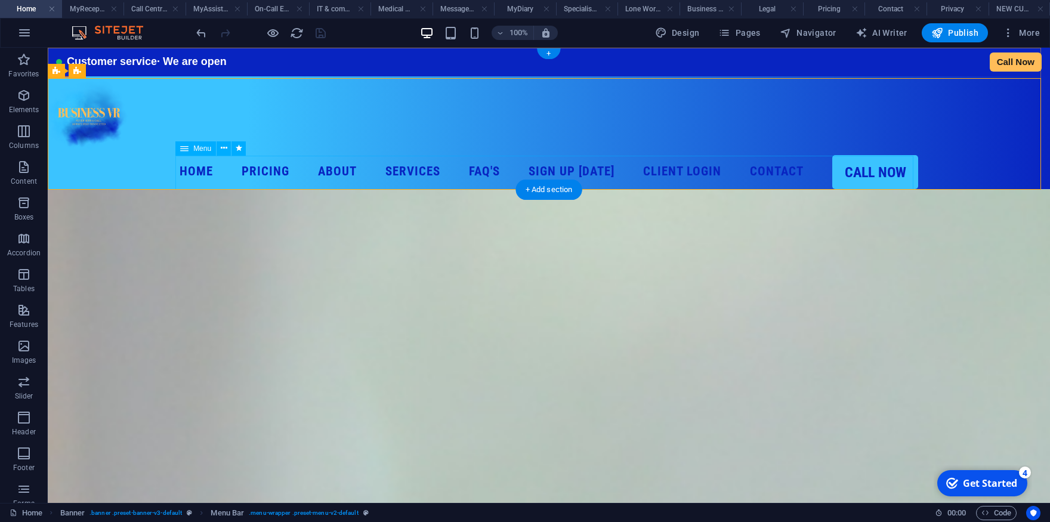
click at [358, 169] on nav "Home Pricing About Services MyReceptionist Call Centre Solutions MessageExpress…" at bounding box center [549, 172] width 1002 height 34
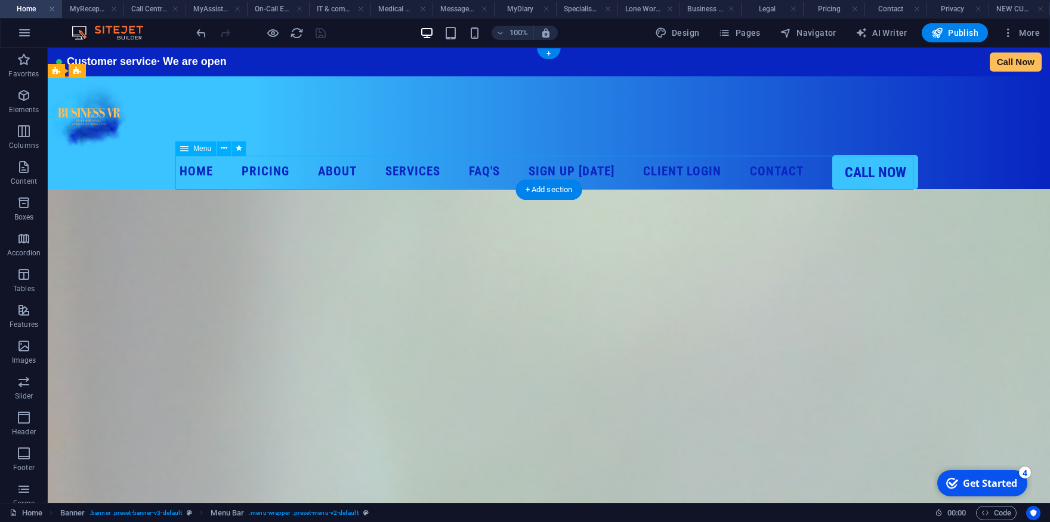
click at [358, 169] on nav "Home Pricing About Services MyReceptionist Call Centre Solutions MessageExpress…" at bounding box center [549, 172] width 1002 height 34
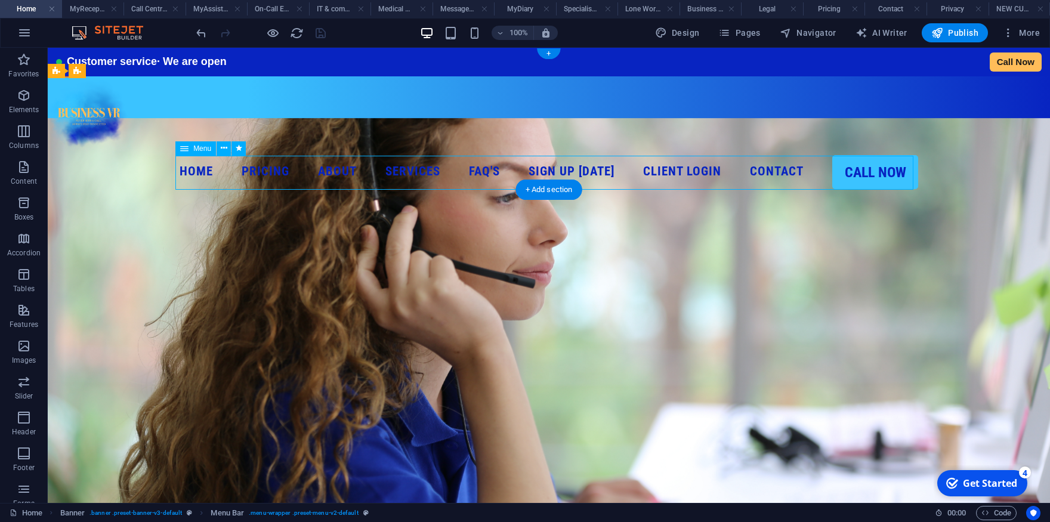
select select
select select "14"
select select
select select "1"
select select
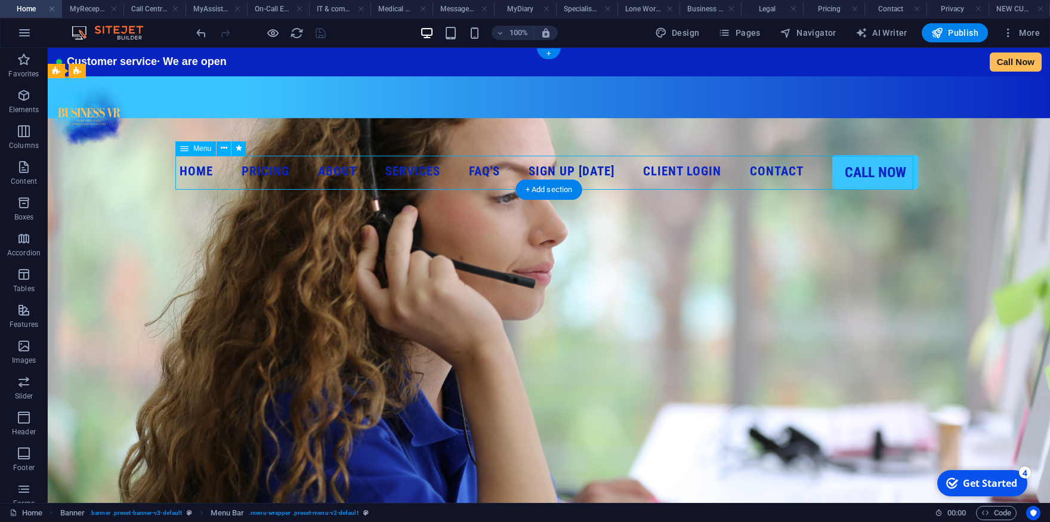
select select "2"
select select
select select "3"
select select
select select "4"
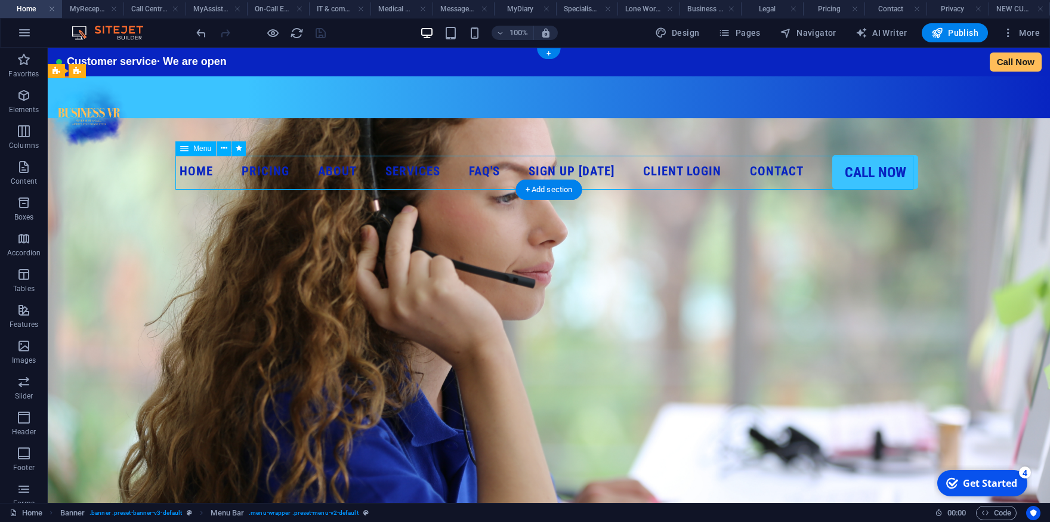
select select
select select "11"
select select
select select "8"
select select
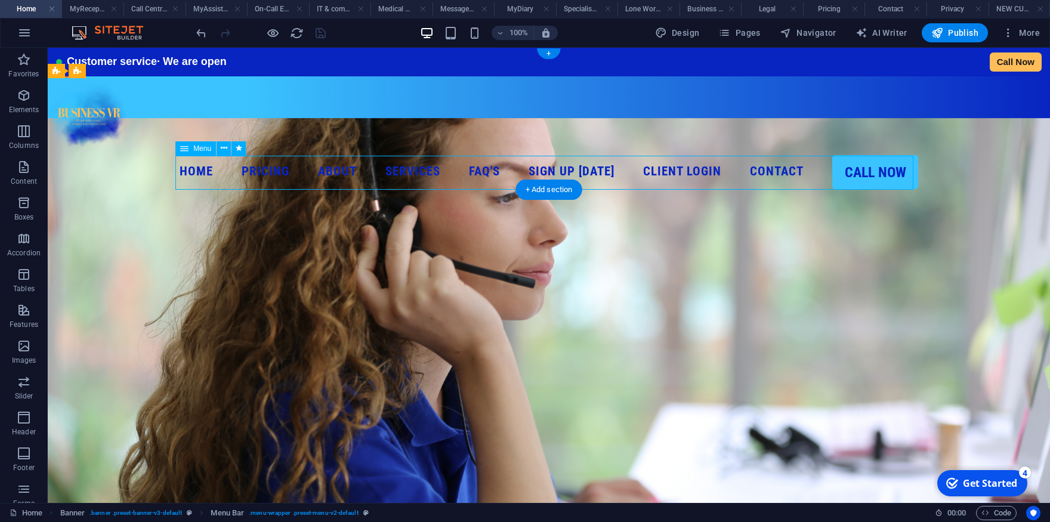
select select "9"
select select
select select "10"
select select
select select "17"
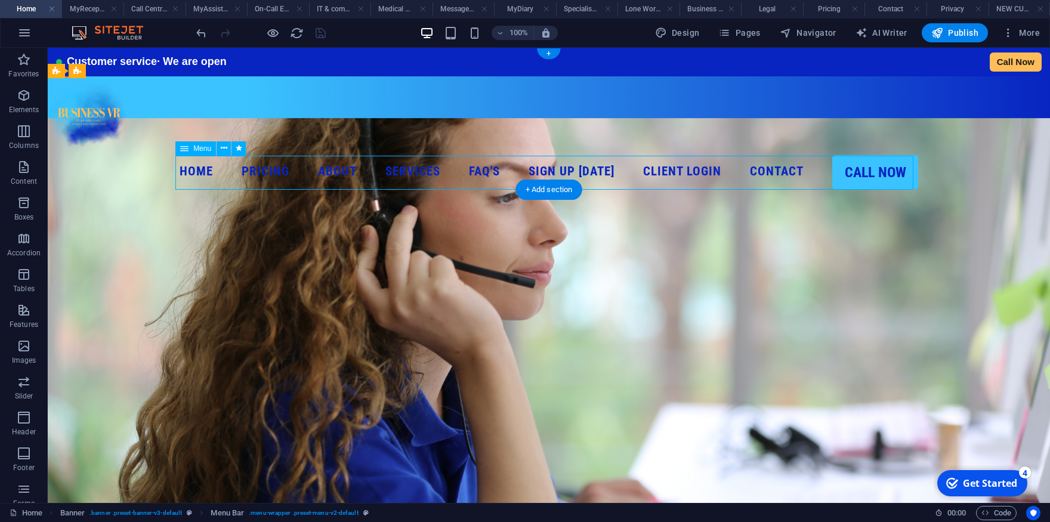
select select
select select "15"
select select
select select "default"
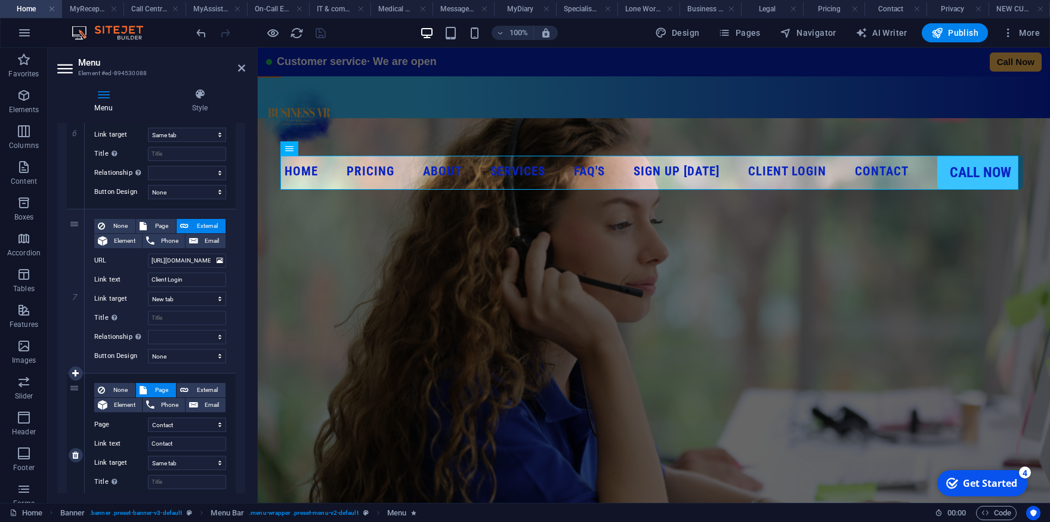
scroll to position [2215, 0]
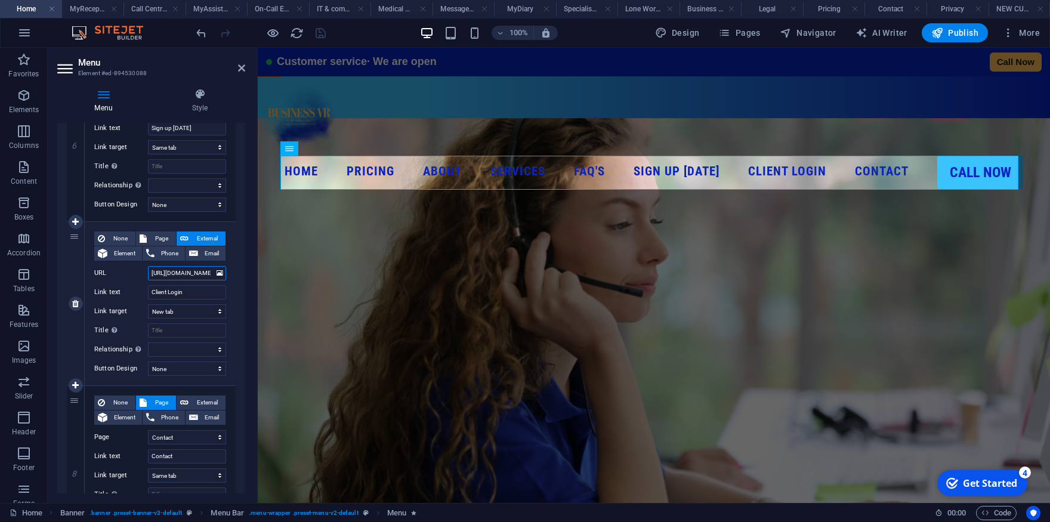
click at [181, 270] on input "[URL][DOMAIN_NAME]" at bounding box center [187, 273] width 78 height 14
drag, startPoint x: 72, startPoint y: 304, endPoint x: 31, endPoint y: 207, distance: 105.4
click at [72, 304] on link at bounding box center [76, 304] width 14 height 14
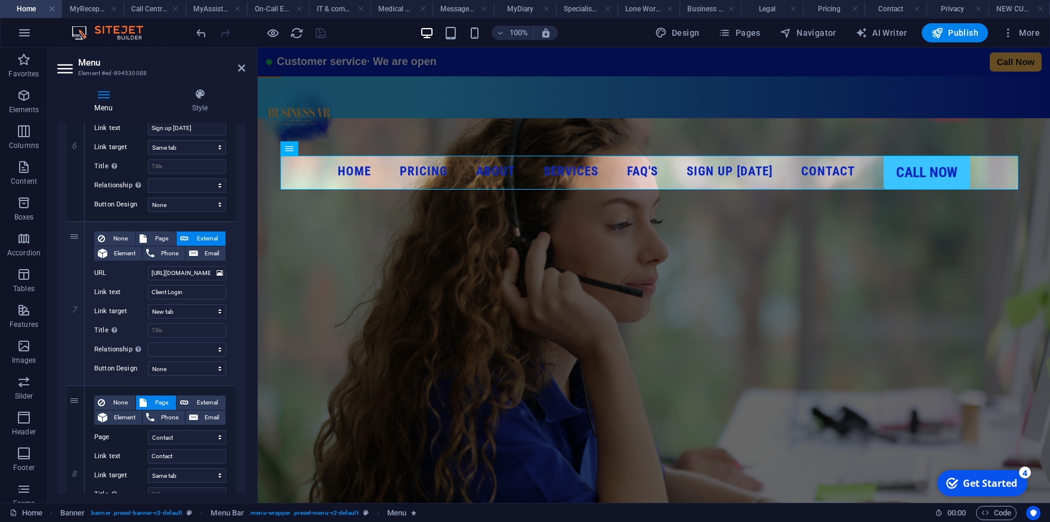
select select
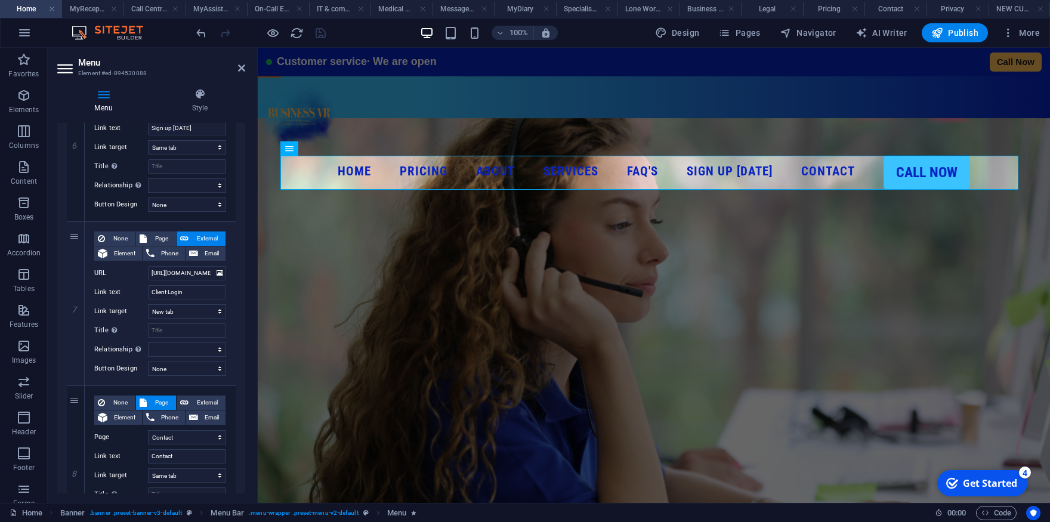
select select
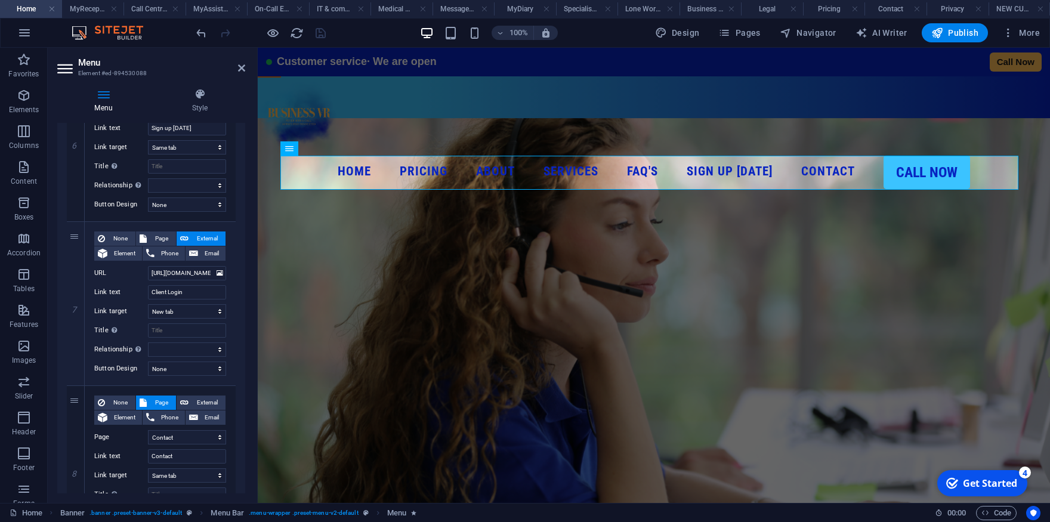
select select
select select "15"
type input "Contact"
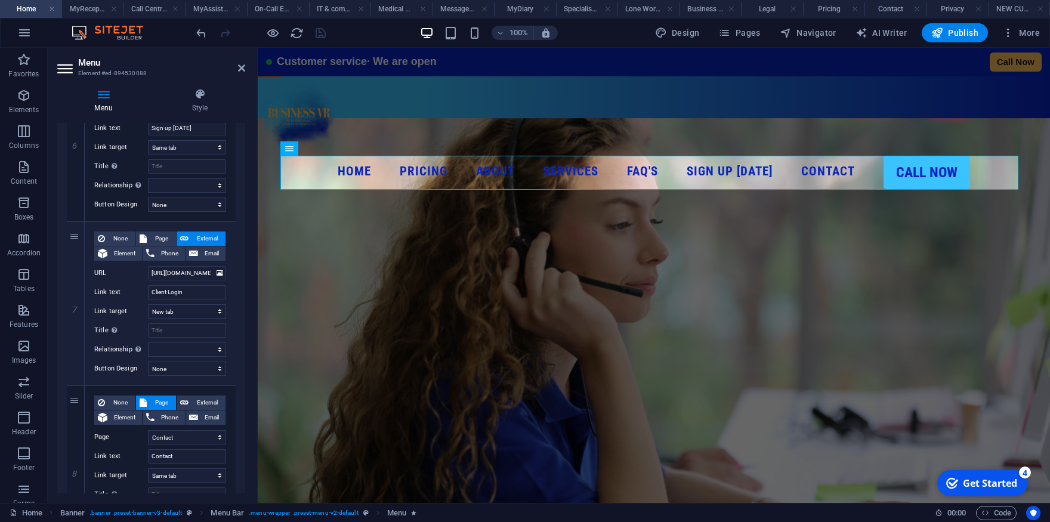
select select
type input "1300319915"
type input "Call Now"
type input "Call [PHONE_NUMBER] via 3CX"
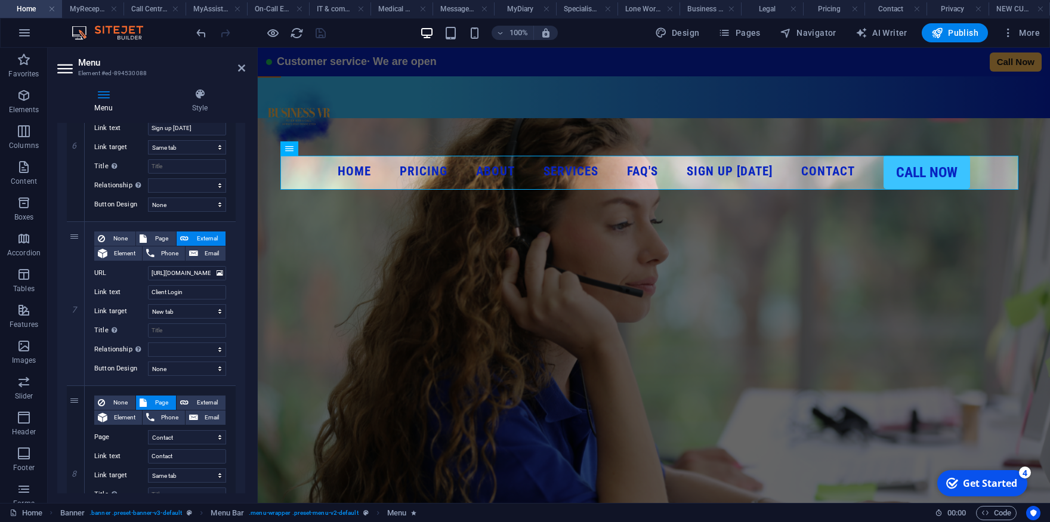
select select "default"
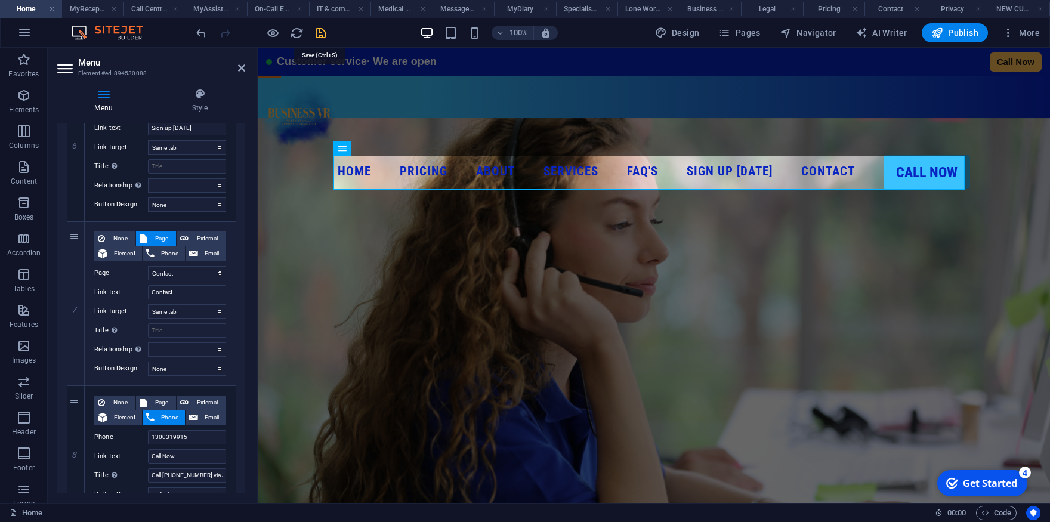
click at [327, 28] on icon "save" at bounding box center [321, 33] width 14 height 14
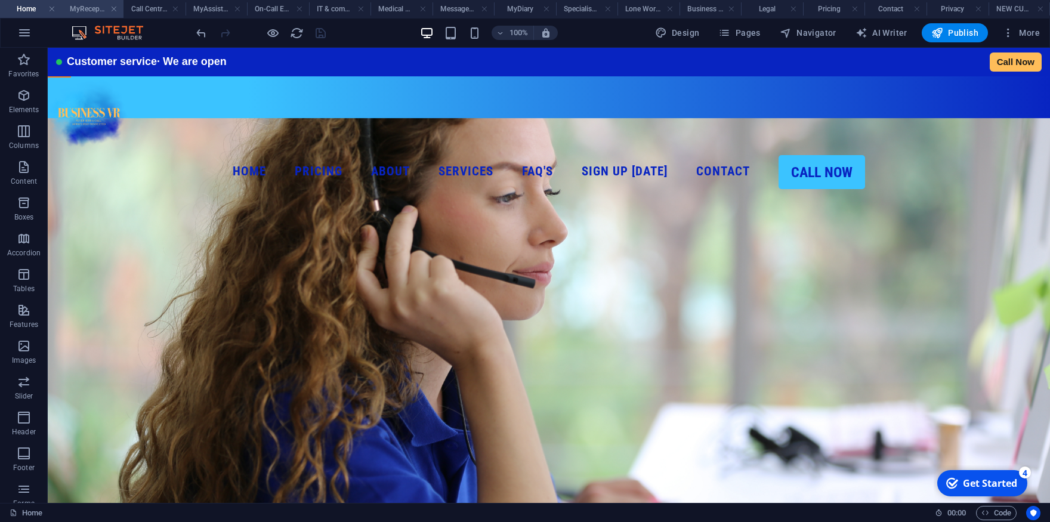
click at [89, 14] on h4 "MyReceptionist" at bounding box center [93, 8] width 62 height 13
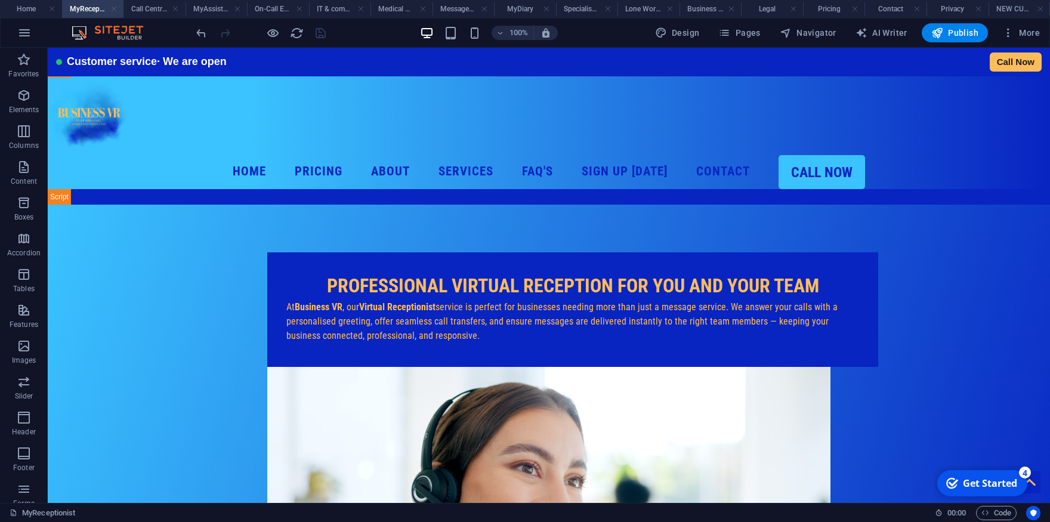
click at [114, 9] on link at bounding box center [113, 9] width 7 height 11
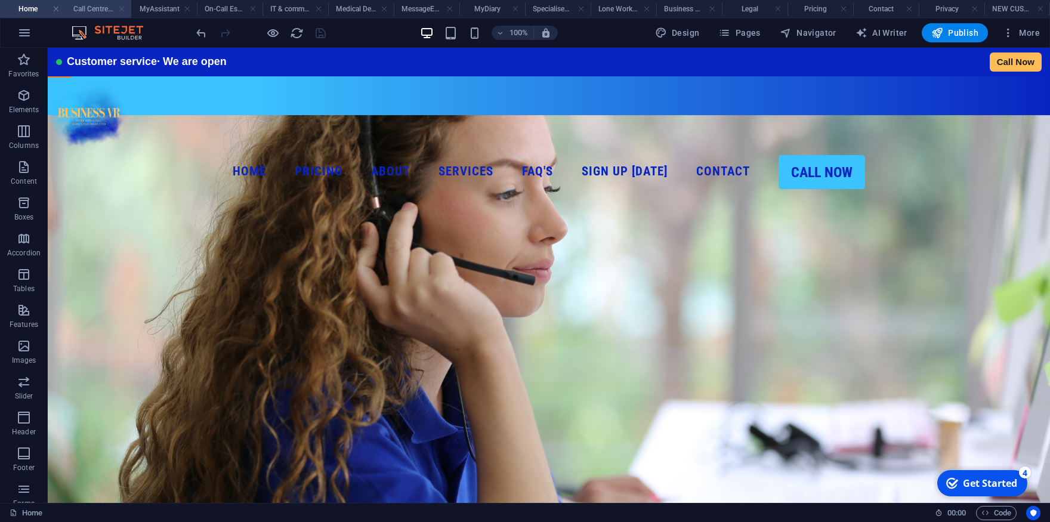
click at [122, 9] on link at bounding box center [121, 9] width 7 height 11
click at [129, 9] on link at bounding box center [130, 9] width 7 height 11
click at [139, 10] on link at bounding box center [140, 9] width 7 height 11
click at [151, 10] on link at bounding box center [152, 9] width 7 height 11
click at [167, 10] on link at bounding box center [165, 9] width 7 height 11
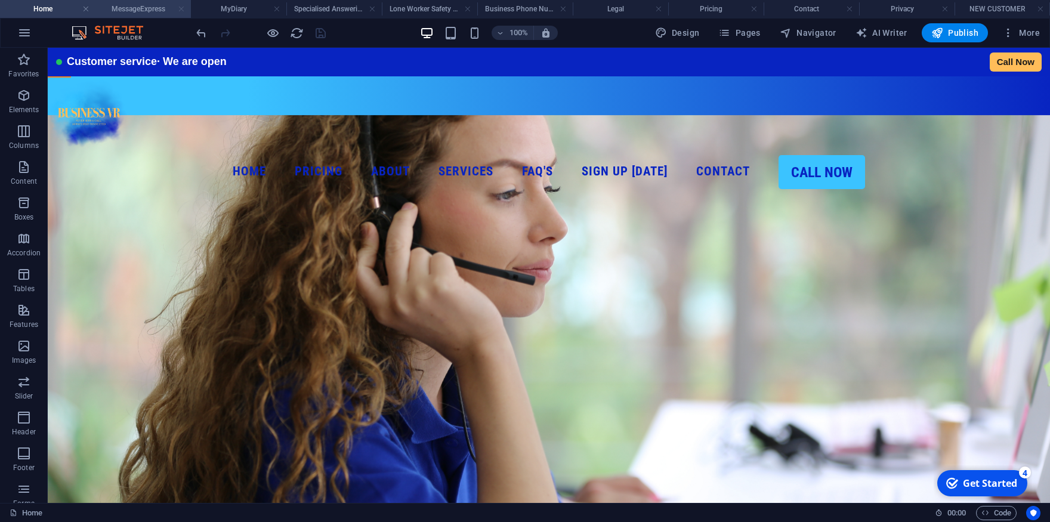
click at [178, 10] on link at bounding box center [181, 9] width 7 height 11
click at [199, 12] on link at bounding box center [200, 9] width 7 height 11
click at [224, 8] on link at bounding box center [223, 9] width 7 height 11
click at [249, 10] on h4 "Lone Worker Safety Monitoring" at bounding box center [197, 8] width 131 height 13
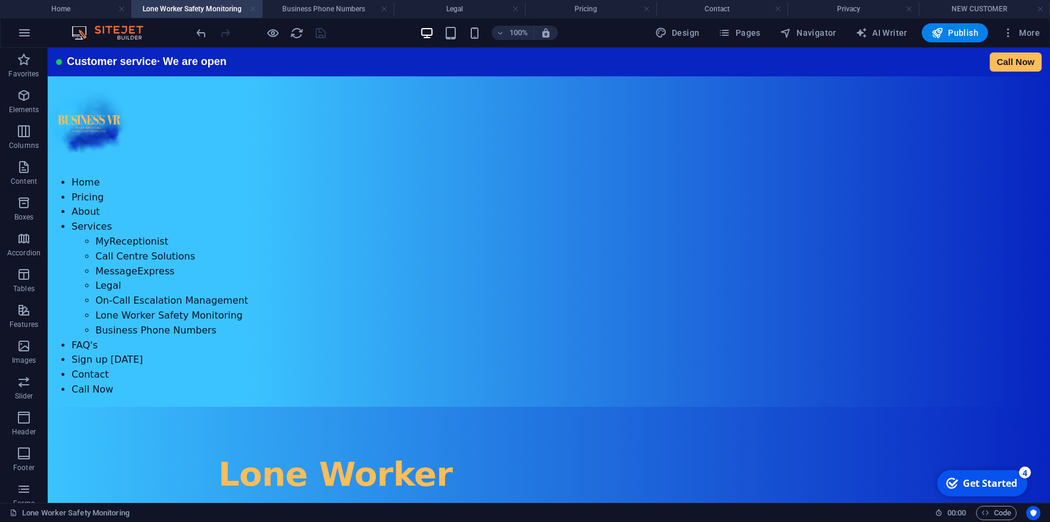
click at [250, 10] on link at bounding box center [252, 9] width 7 height 11
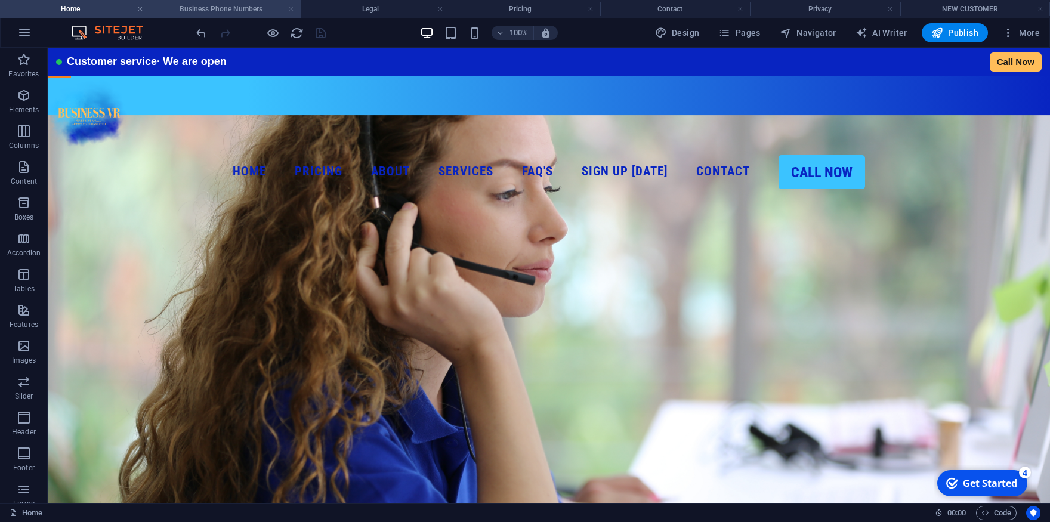
click at [292, 10] on link at bounding box center [291, 9] width 7 height 11
click at [307, 11] on link at bounding box center [307, 9] width 7 height 11
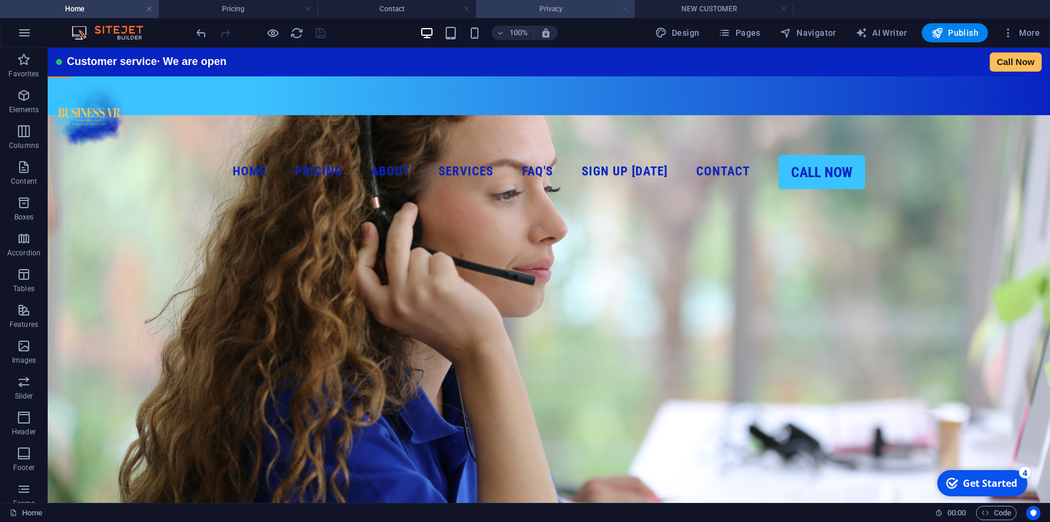
click at [626, 12] on link at bounding box center [625, 9] width 7 height 11
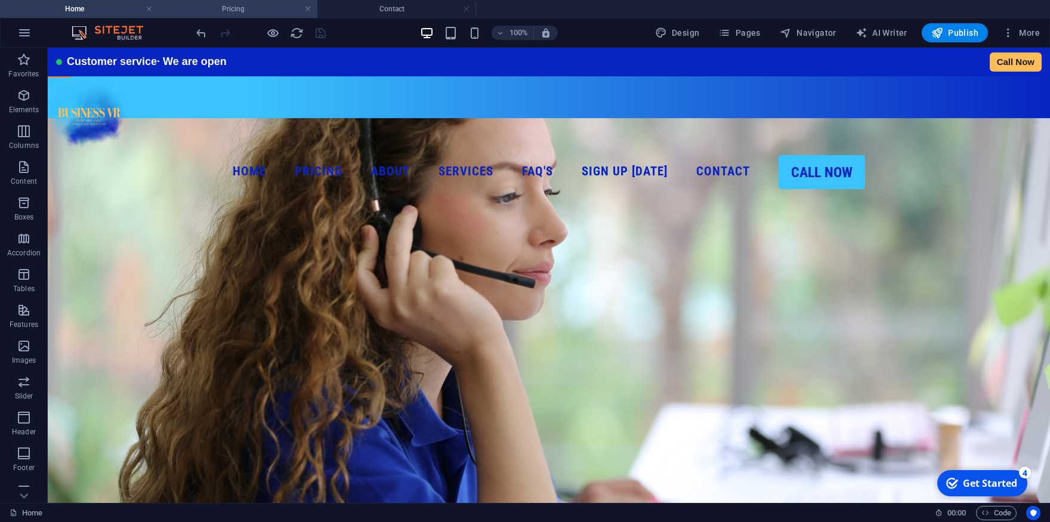
click at [240, 14] on h4 "Pricing" at bounding box center [238, 8] width 159 height 13
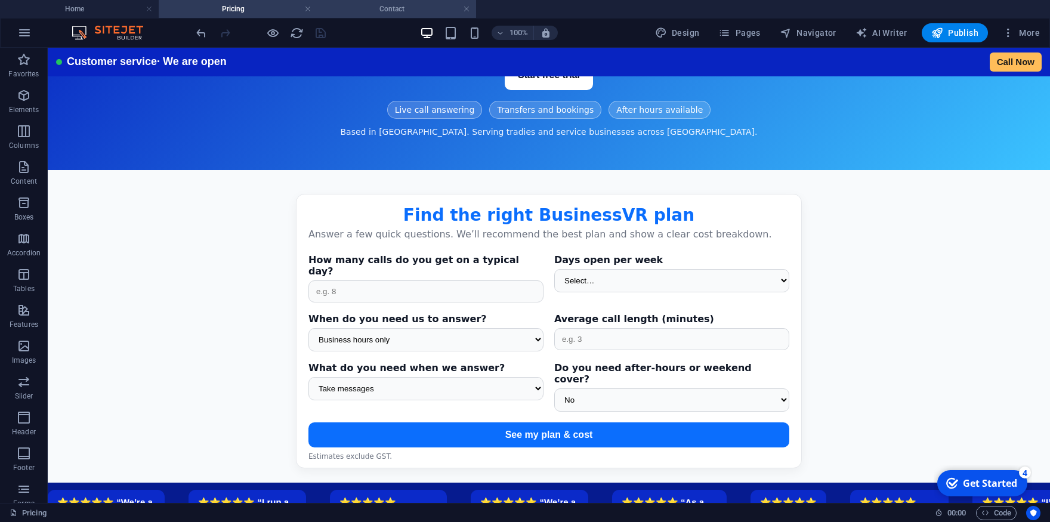
scroll to position [328, 0]
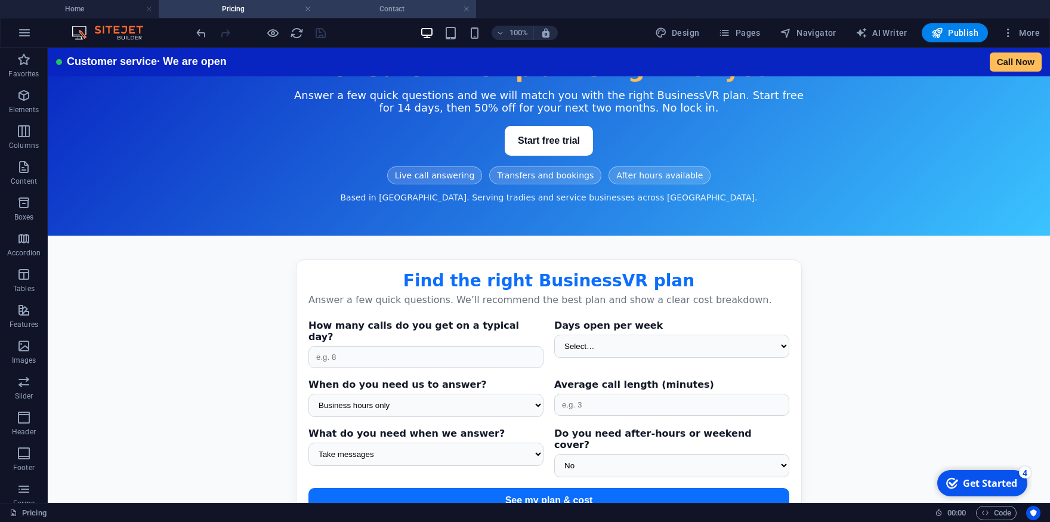
click at [366, 11] on h4 "Contact" at bounding box center [396, 8] width 159 height 13
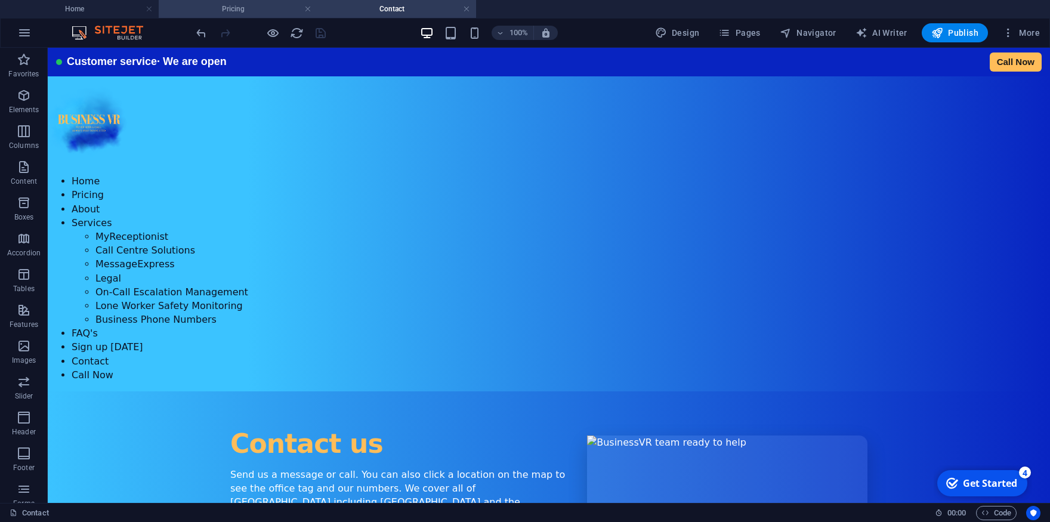
click at [232, 14] on h4 "Pricing" at bounding box center [238, 8] width 159 height 13
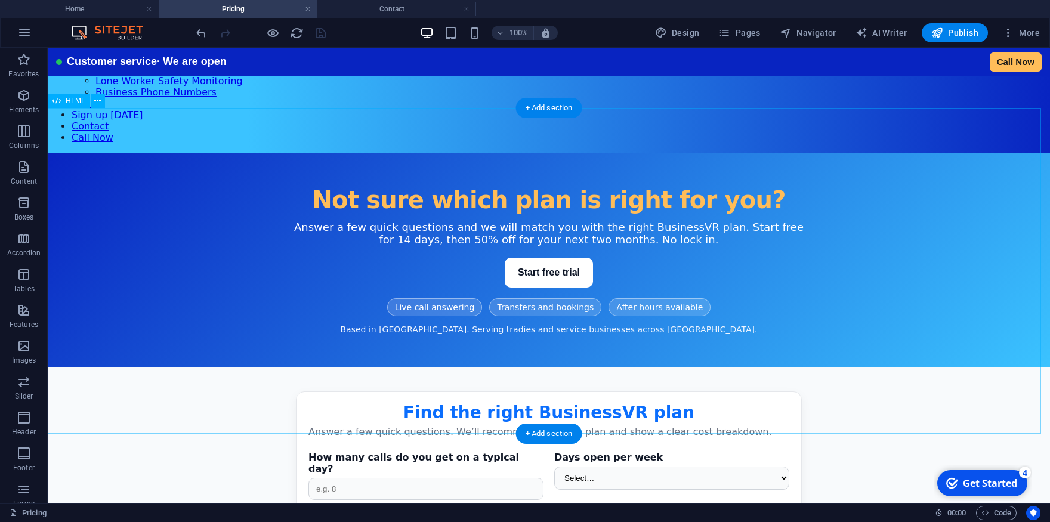
scroll to position [0, 0]
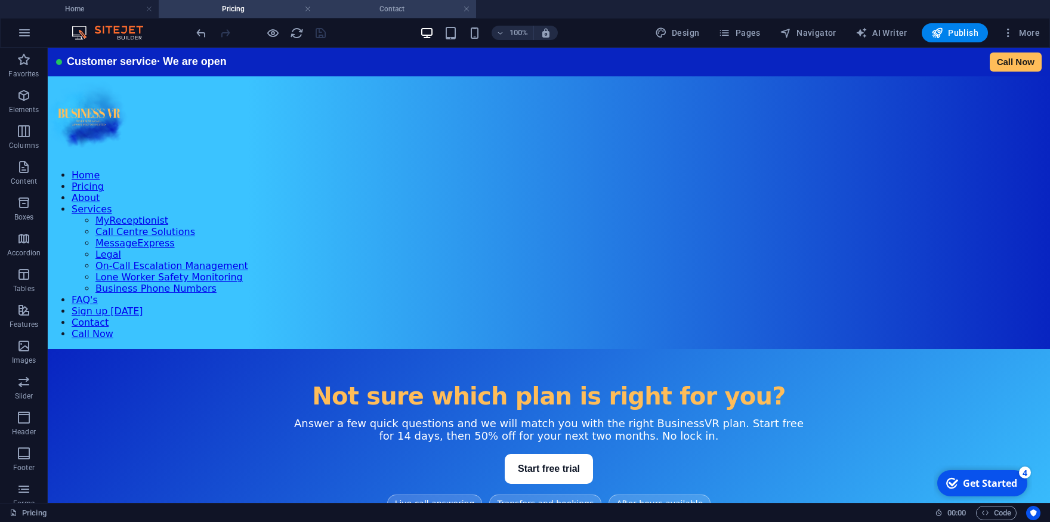
click at [386, 16] on li "Contact" at bounding box center [396, 9] width 159 height 18
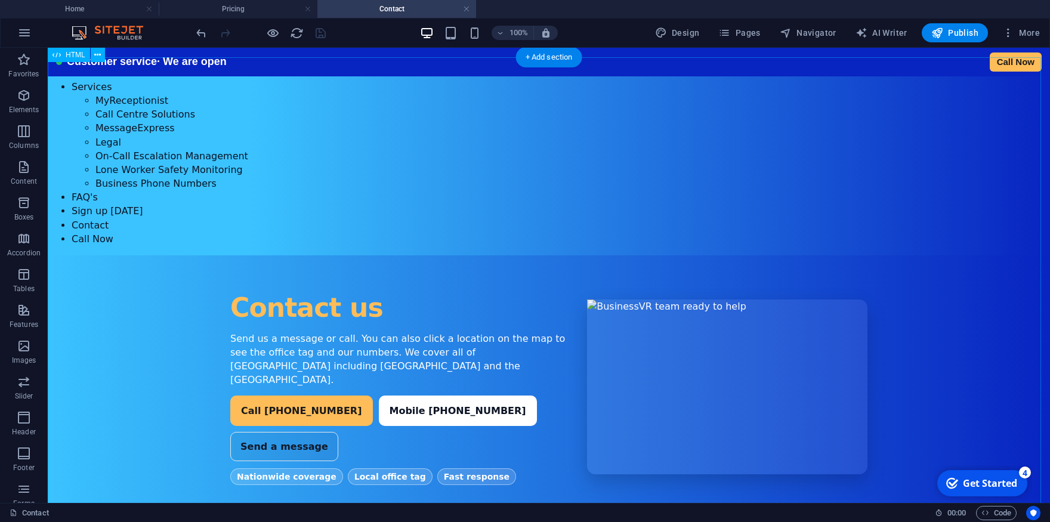
scroll to position [131, 0]
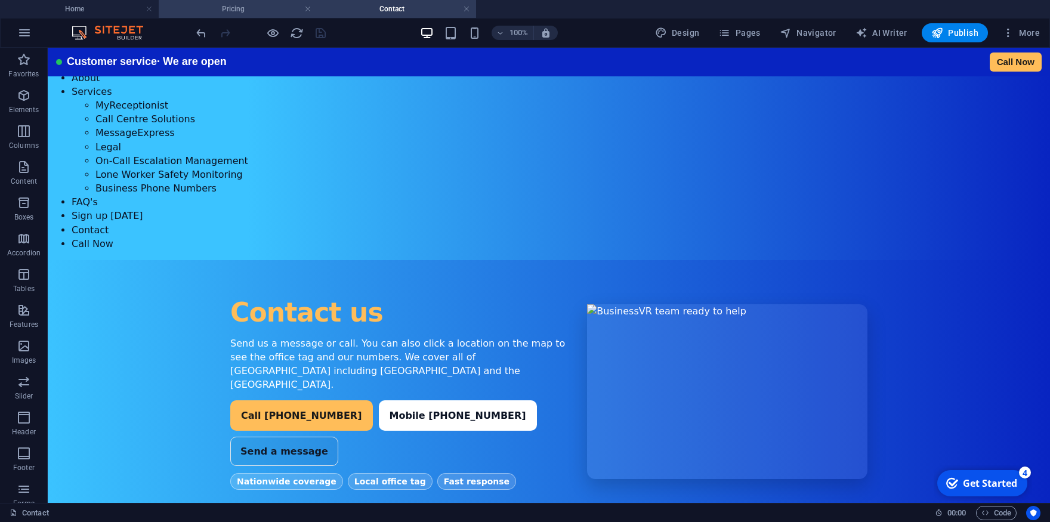
click at [228, 5] on h4 "Pricing" at bounding box center [238, 8] width 159 height 13
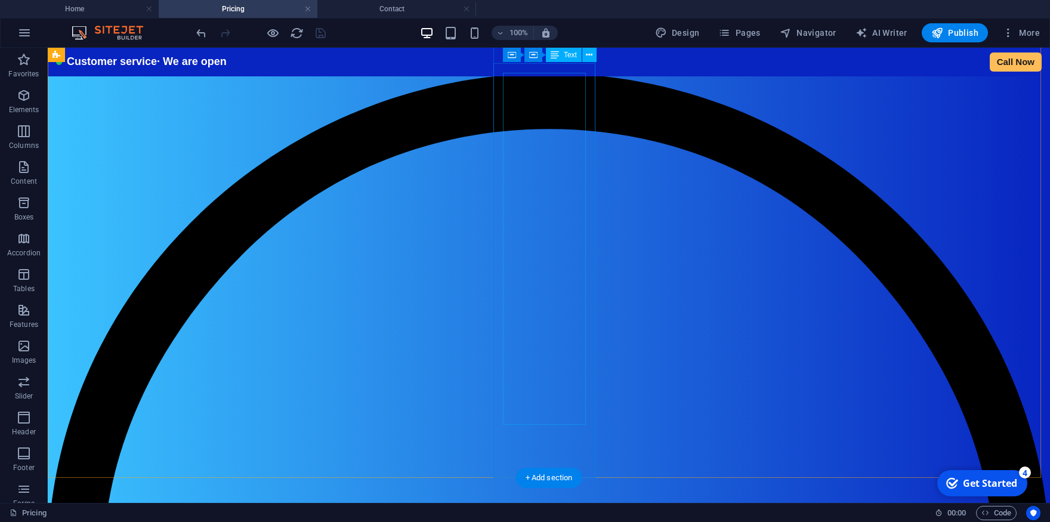
scroll to position [984, 0]
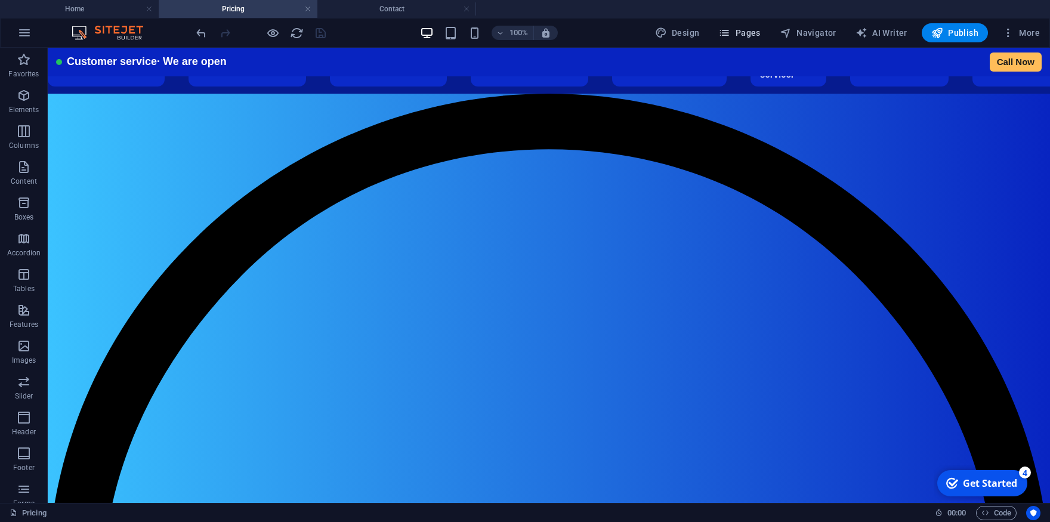
click at [747, 32] on span "Pages" at bounding box center [739, 33] width 42 height 12
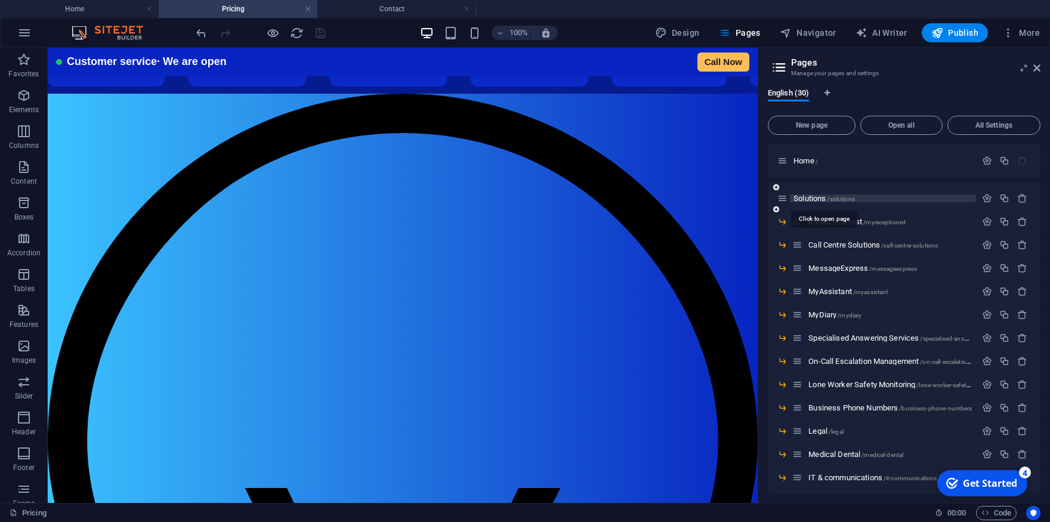
click at [819, 198] on span "Solutions /solutions" at bounding box center [824, 198] width 61 height 9
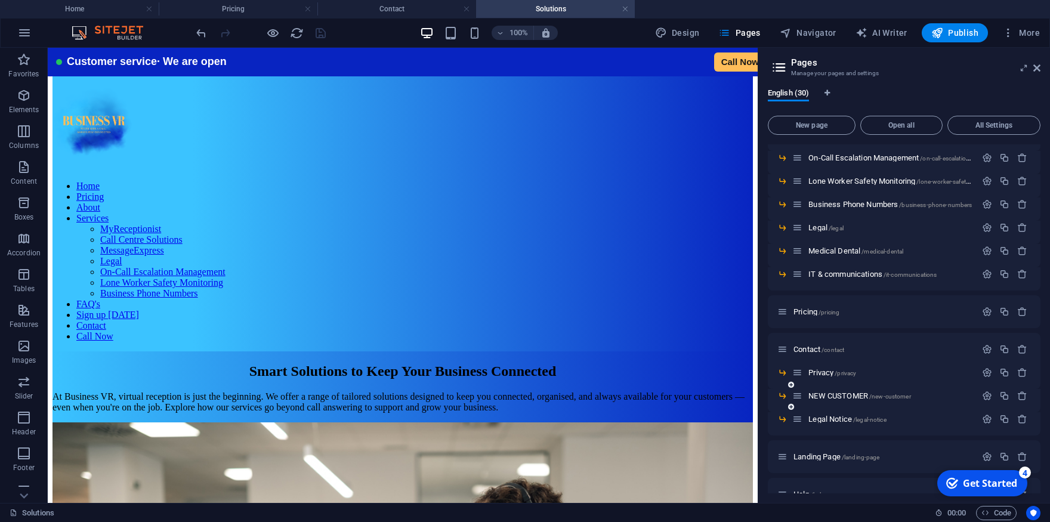
scroll to position [223, 0]
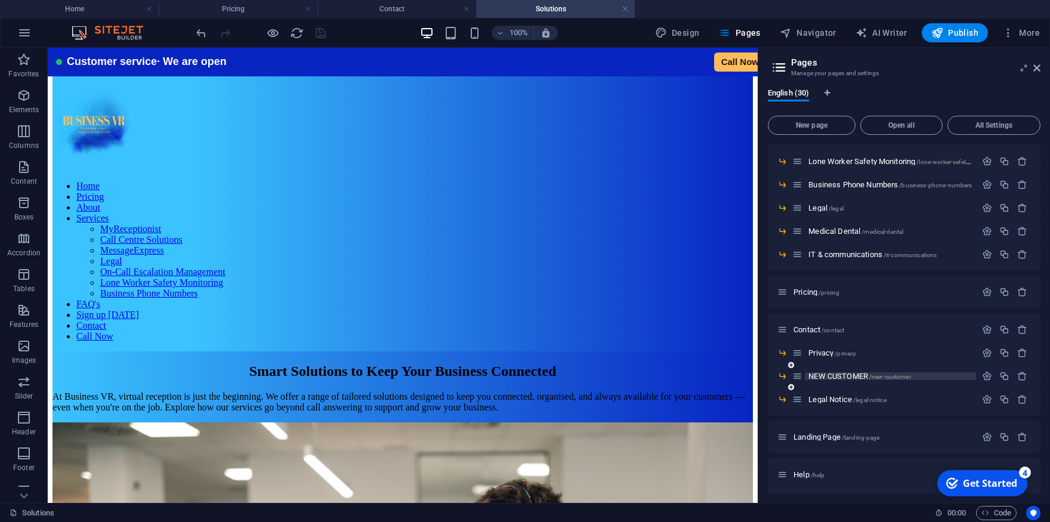
click at [845, 376] on span "NEW CUSTOMER /new-customer" at bounding box center [859, 376] width 102 height 9
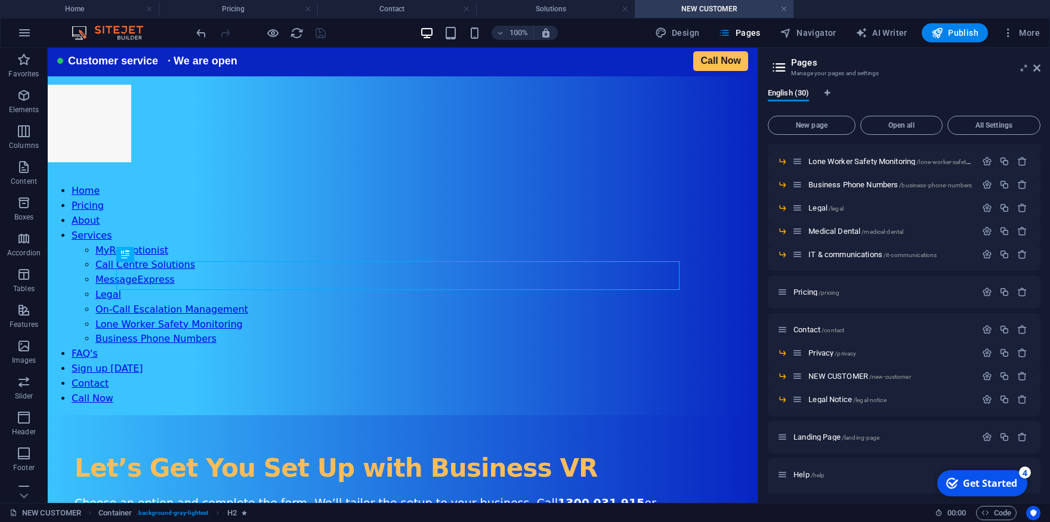
scroll to position [1266, 0]
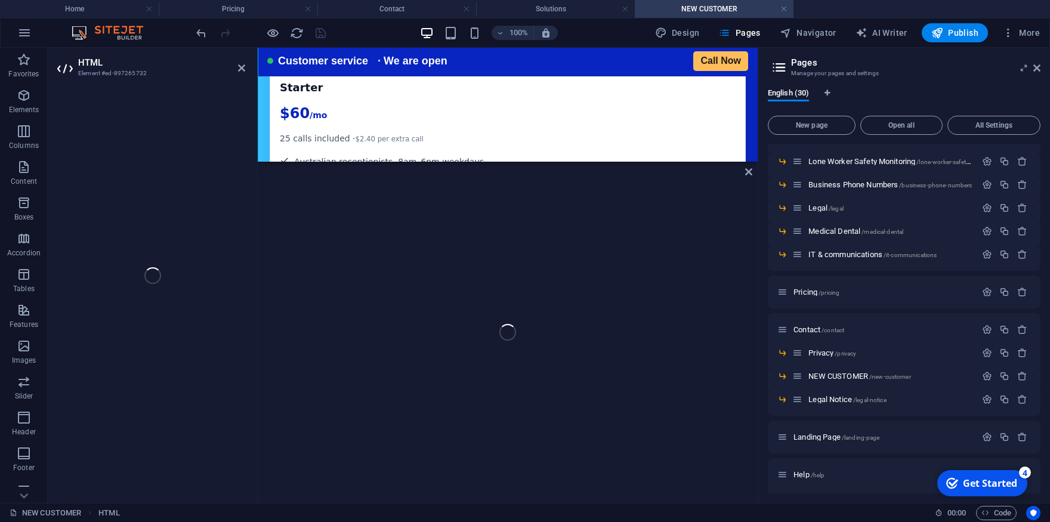
scroll to position [1312, 0]
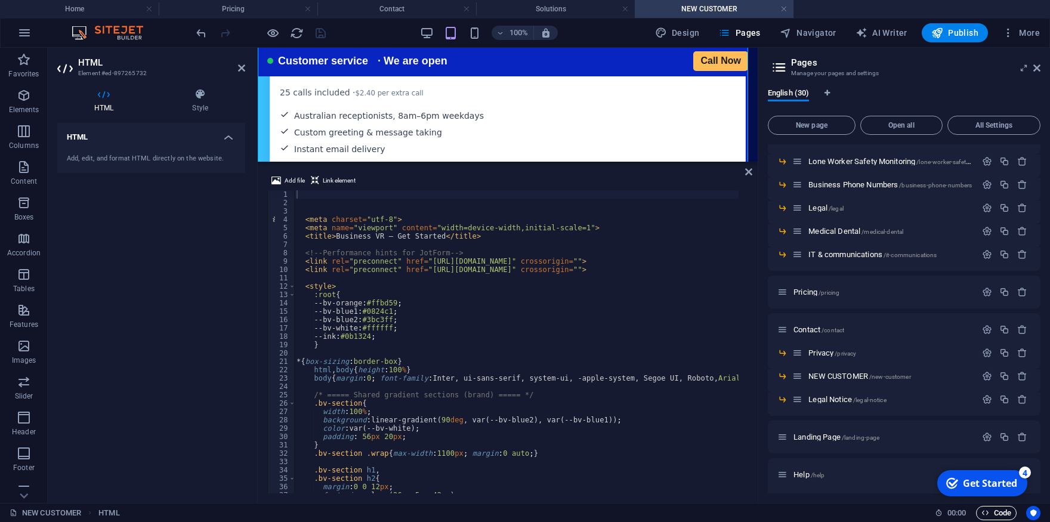
click at [998, 513] on span "Code" at bounding box center [997, 513] width 30 height 14
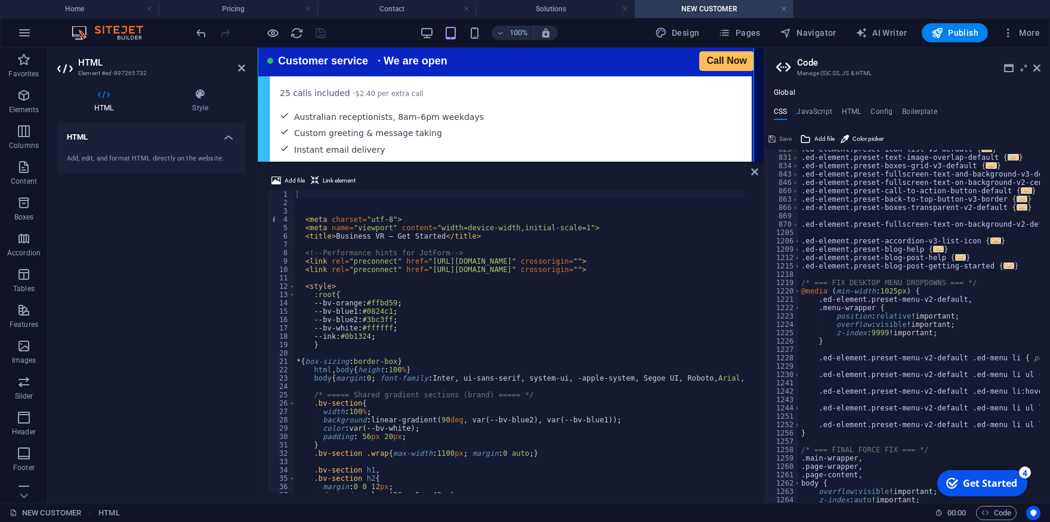
scroll to position [2104, 0]
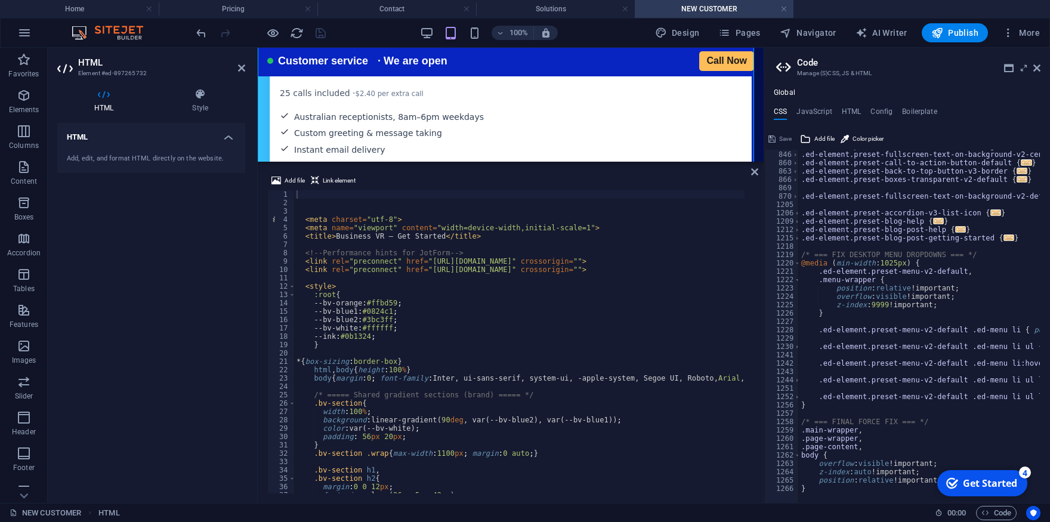
click at [922, 489] on div ".ed-element.preset-fullscreen-text-and-background-v3-default { ... } .ed-elemen…" at bounding box center [1008, 322] width 418 height 360
type textarea "}"
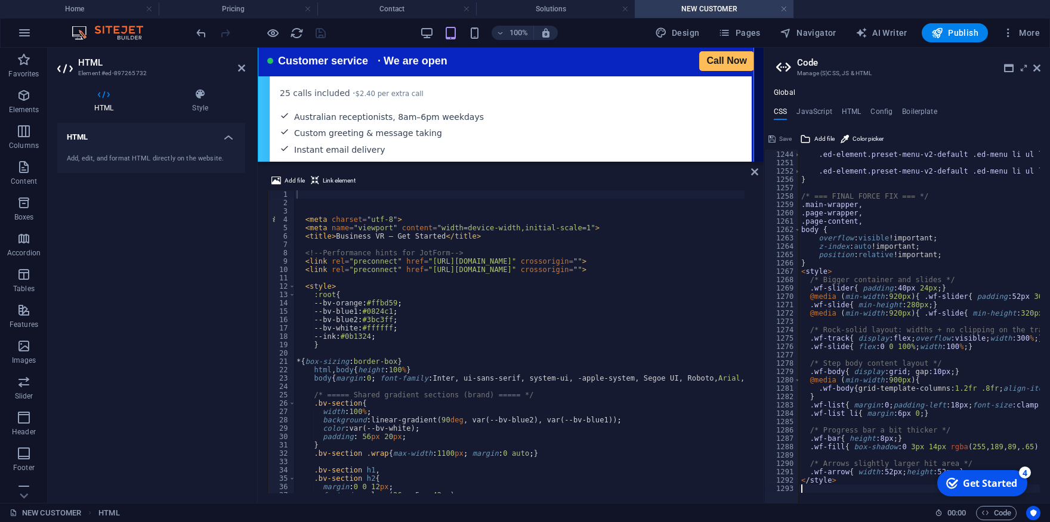
scroll to position [2329, 0]
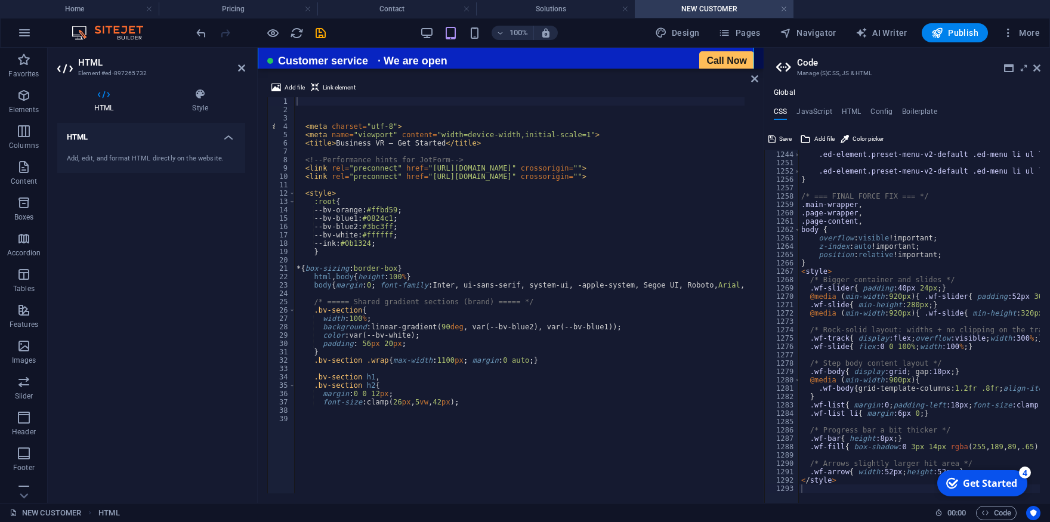
drag, startPoint x: 353, startPoint y: 164, endPoint x: 332, endPoint y: 53, distance: 112.8
click at [332, 53] on div "H2 Container HTML Add file Link element 1 2 3 4 5 6 7 8 9 10 11 12 13 14 15 16 …" at bounding box center [511, 275] width 506 height 455
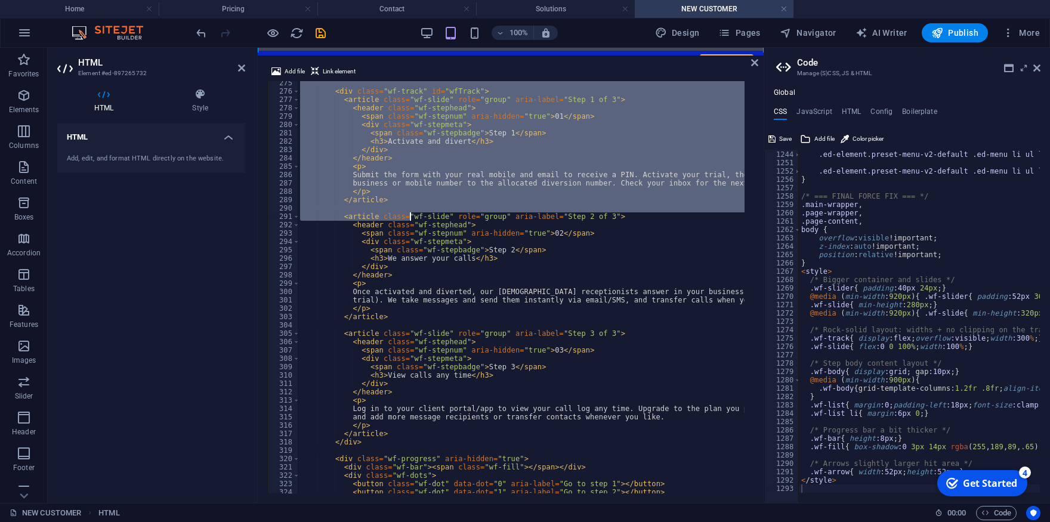
scroll to position [2291, 0]
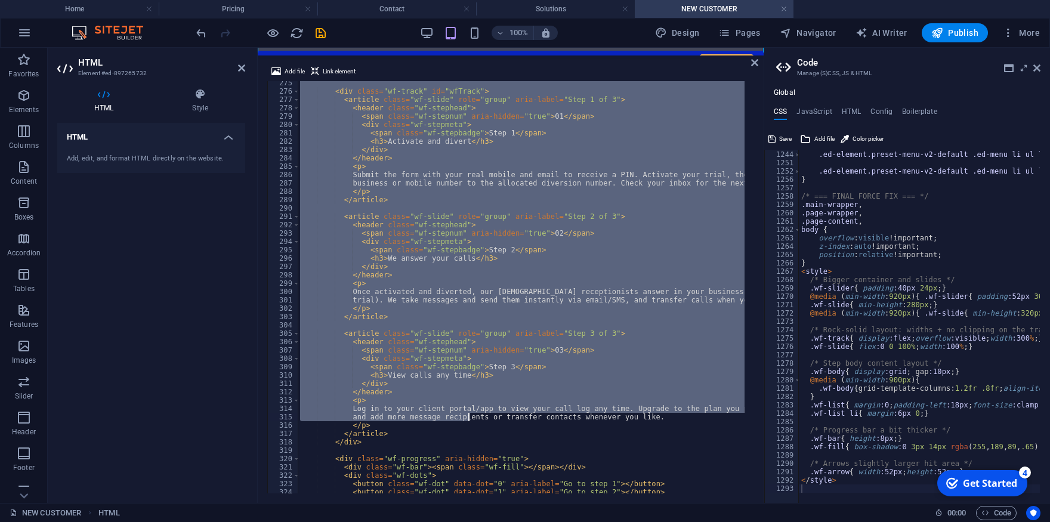
drag, startPoint x: 305, startPoint y: 129, endPoint x: 468, endPoint y: 415, distance: 328.7
click at [468, 415] on div "< div class = "wf-track" id = "wfTrack" > < article class = "wf-slide" role = "…" at bounding box center [979, 288] width 1362 height 419
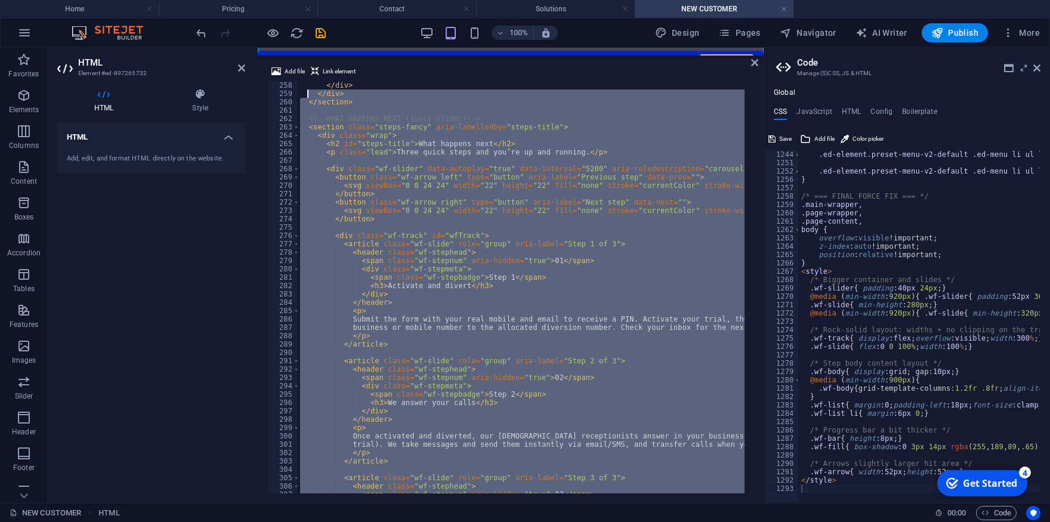
scroll to position [2146, 0]
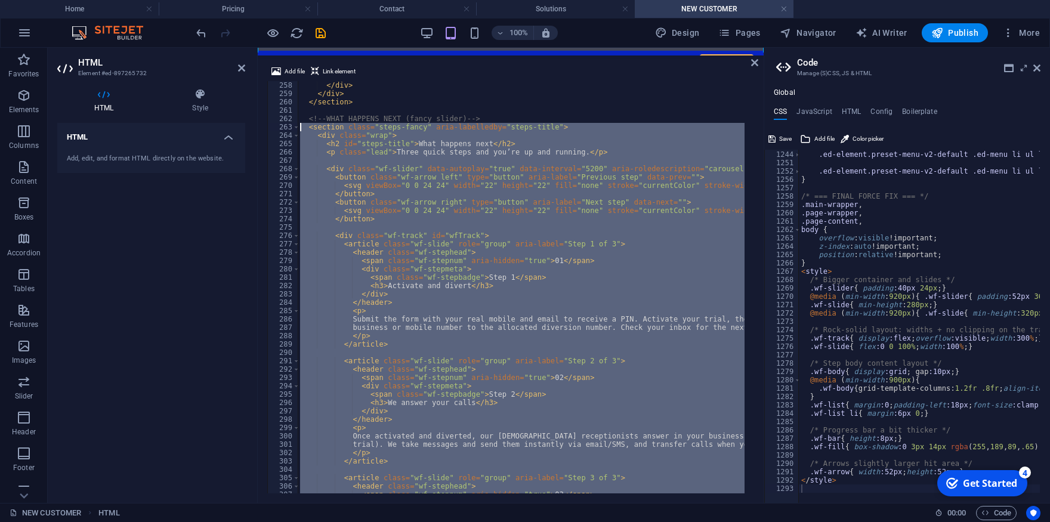
drag, startPoint x: 347, startPoint y: 328, endPoint x: 300, endPoint y: 131, distance: 201.9
click at [300, 131] on div "</ div > </ div > </ section > <!-- WHAT HAPPENS NEXT (fancy slider) --> < sect…" at bounding box center [979, 290] width 1362 height 419
type textarea "<section class="steps-fancy" aria-labelledby="steps-title"> <div class="wrap">"
paste textarea
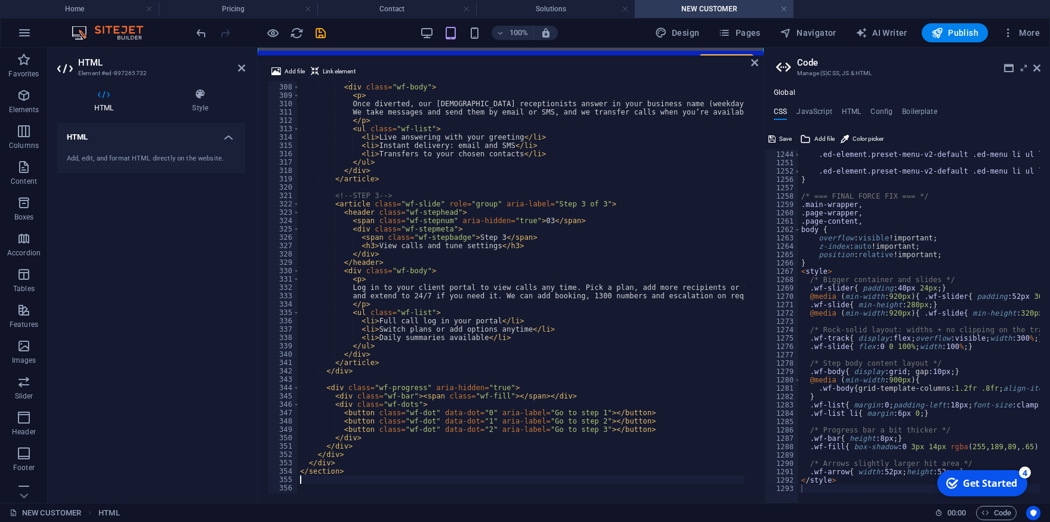
scroll to position [2562, 0]
type textarea "<script>"
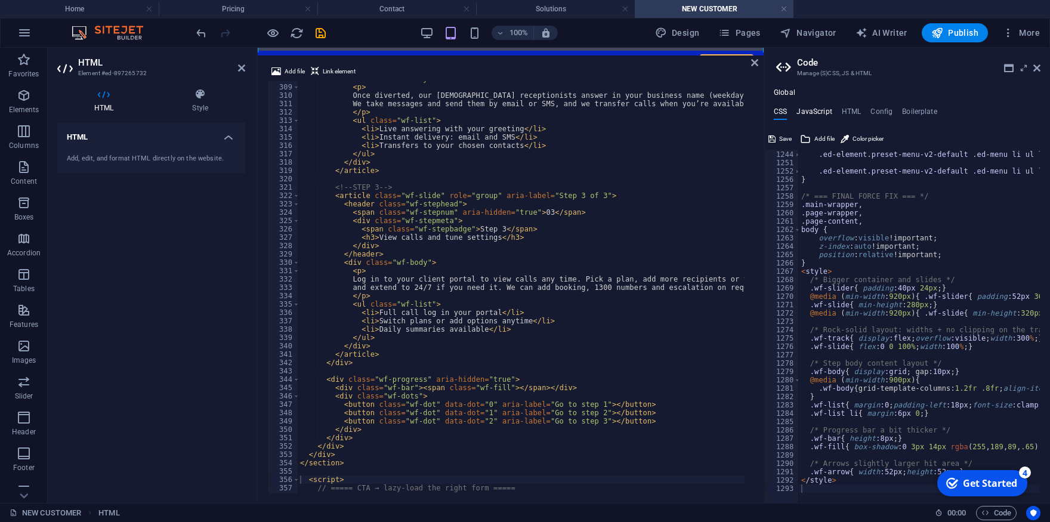
click at [828, 110] on h4 "JavaScript" at bounding box center [814, 113] width 35 height 13
type textarea "(function () {"
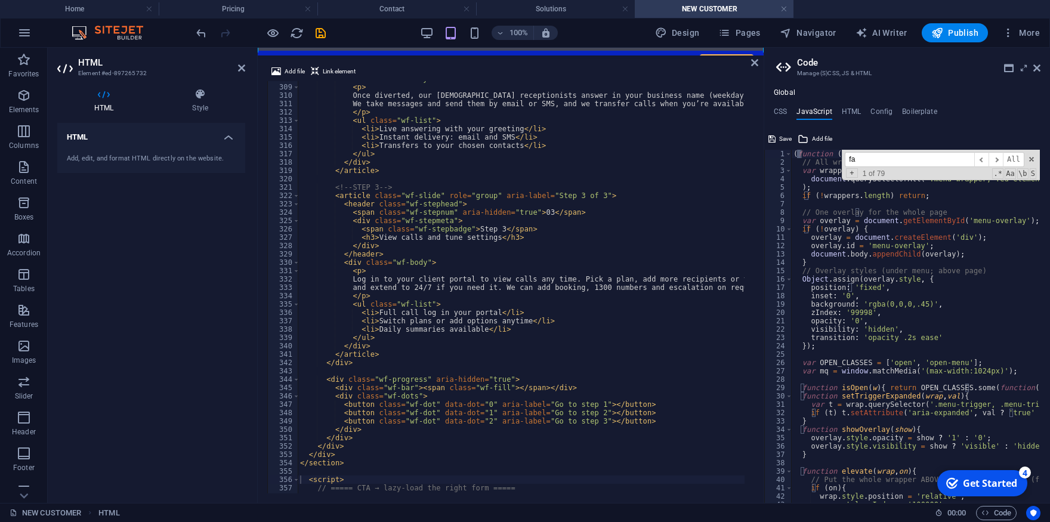
scroll to position [0, 39]
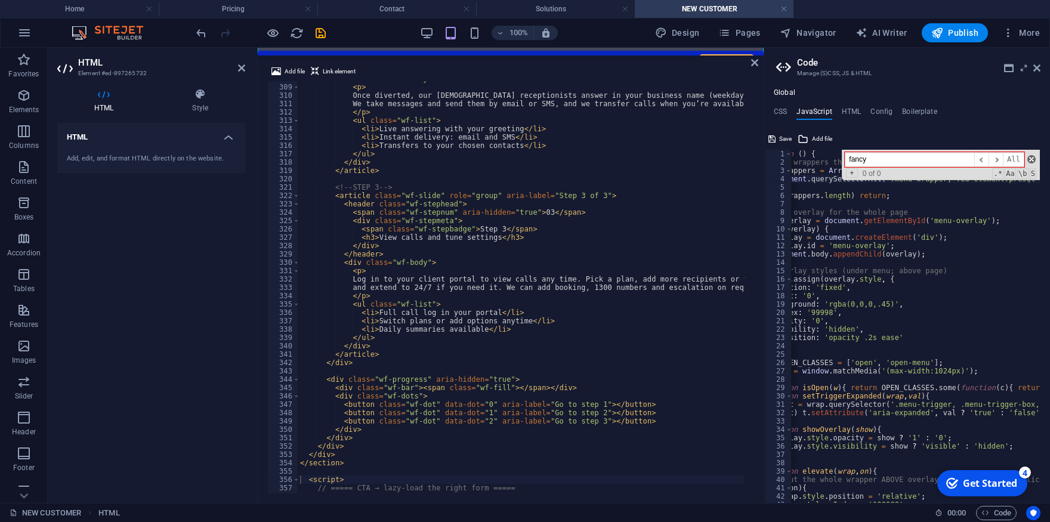
type input "fancy"
click at [1030, 158] on span at bounding box center [1031, 159] width 8 height 8
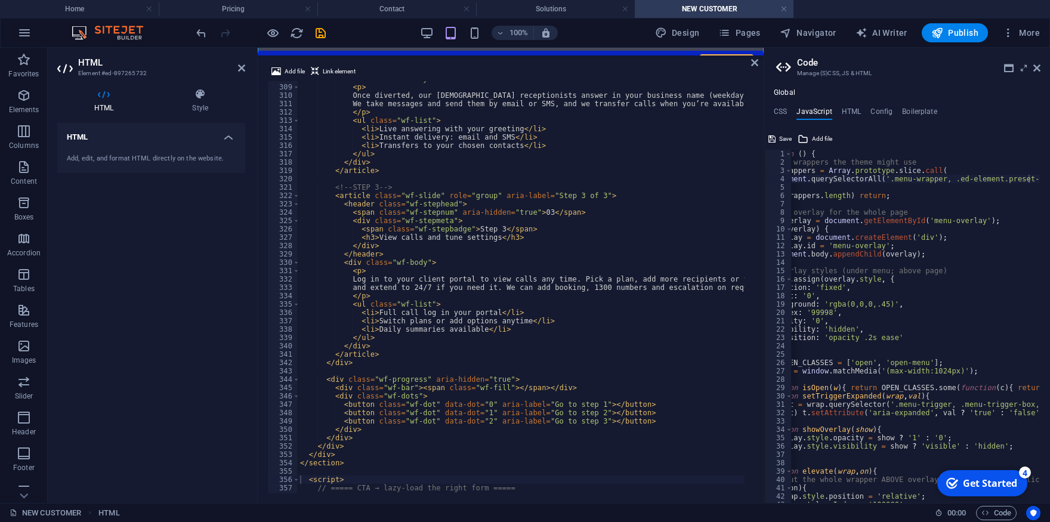
click at [866, 371] on div "( function ( ) { // All wrappers the theme might use var wrappers = Array . pro…" at bounding box center [932, 330] width 360 height 360
type textarea "document.addEventListener('touchstart', function(){}, {passive:true}); })();"
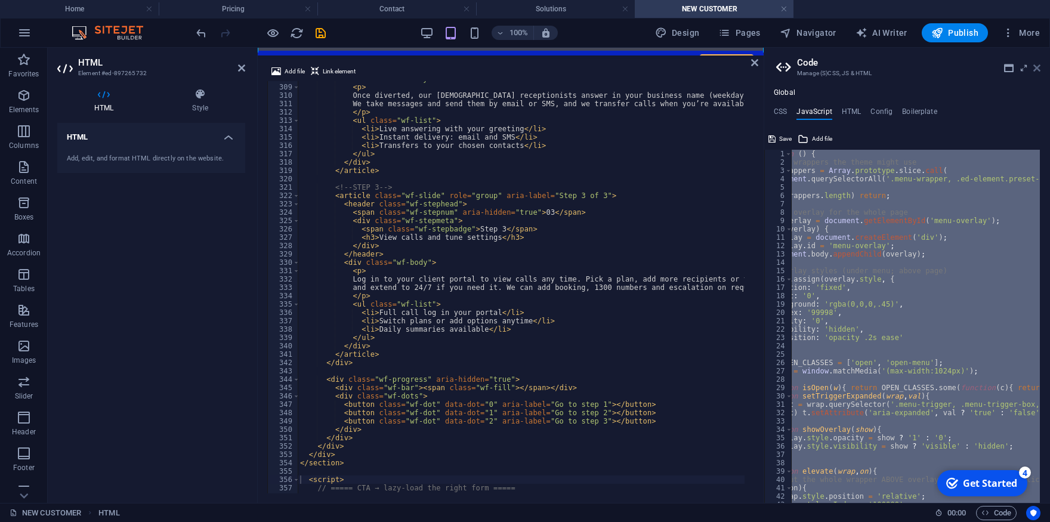
click at [1039, 70] on icon at bounding box center [1036, 68] width 7 height 10
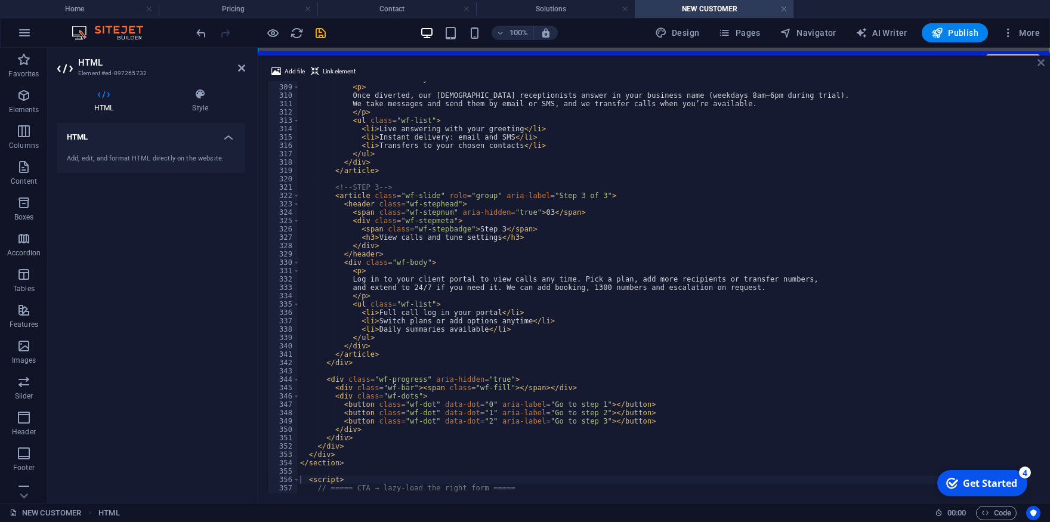
scroll to position [1260, 0]
click at [1042, 63] on icon at bounding box center [1041, 63] width 7 height 10
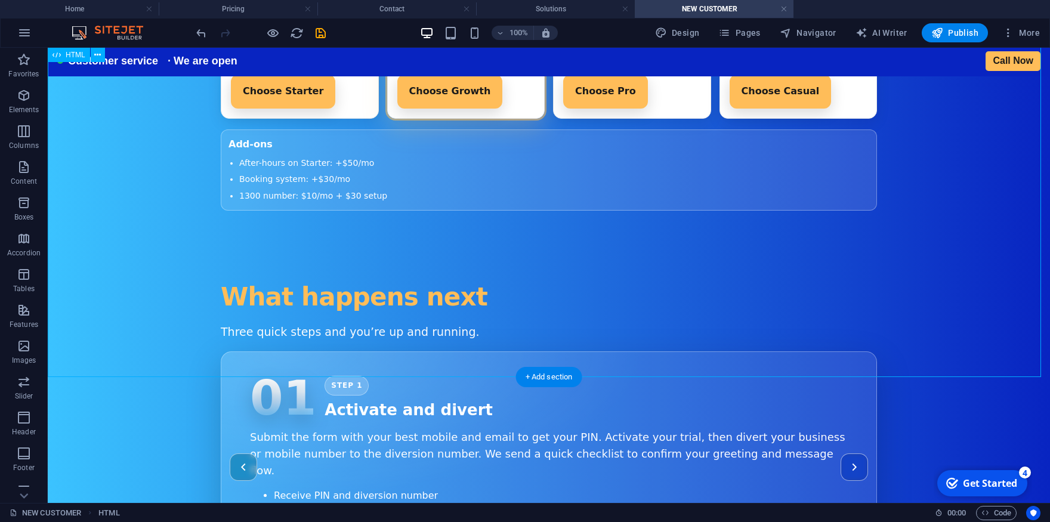
scroll to position [1195, 0]
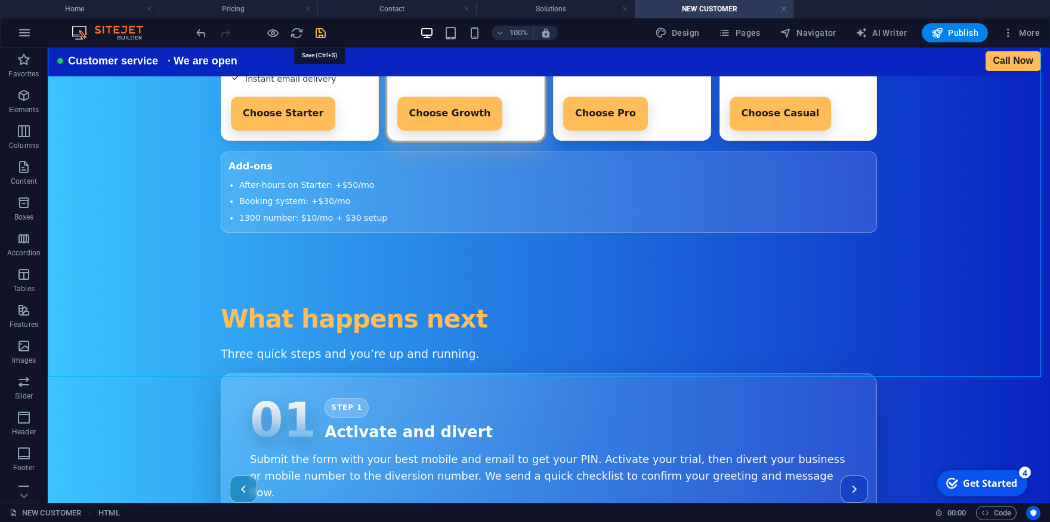
click at [322, 32] on icon "save" at bounding box center [321, 33] width 14 height 14
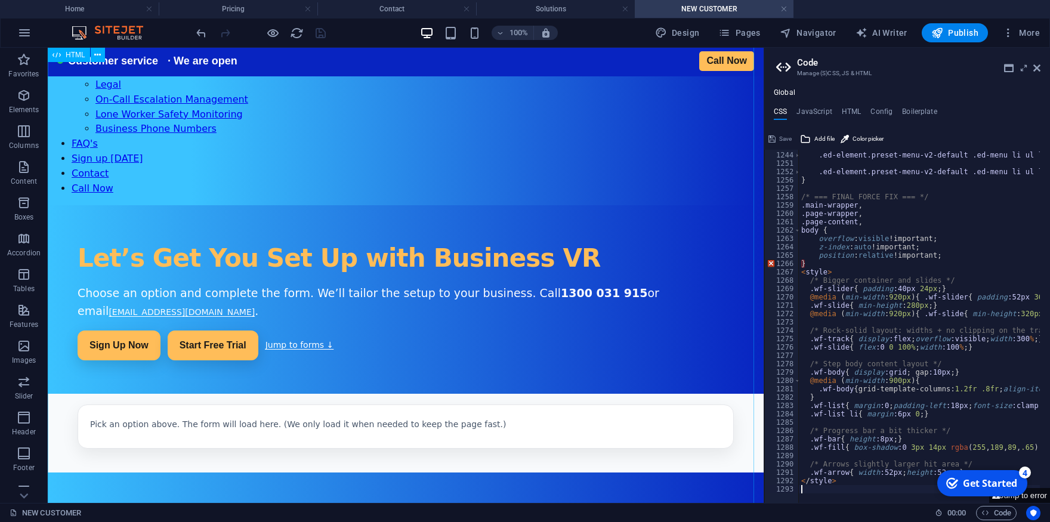
scroll to position [0, 0]
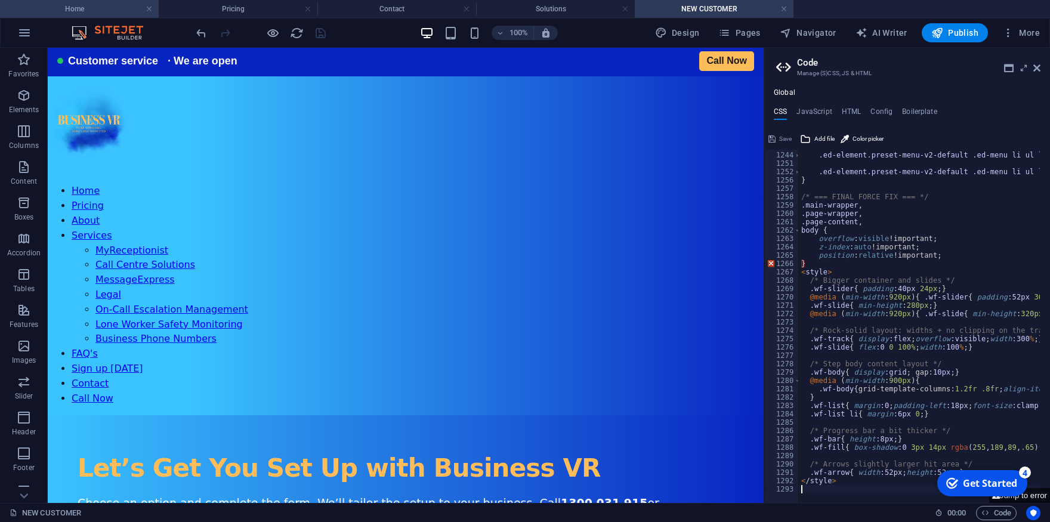
click at [91, 7] on h4 "Home" at bounding box center [79, 8] width 159 height 13
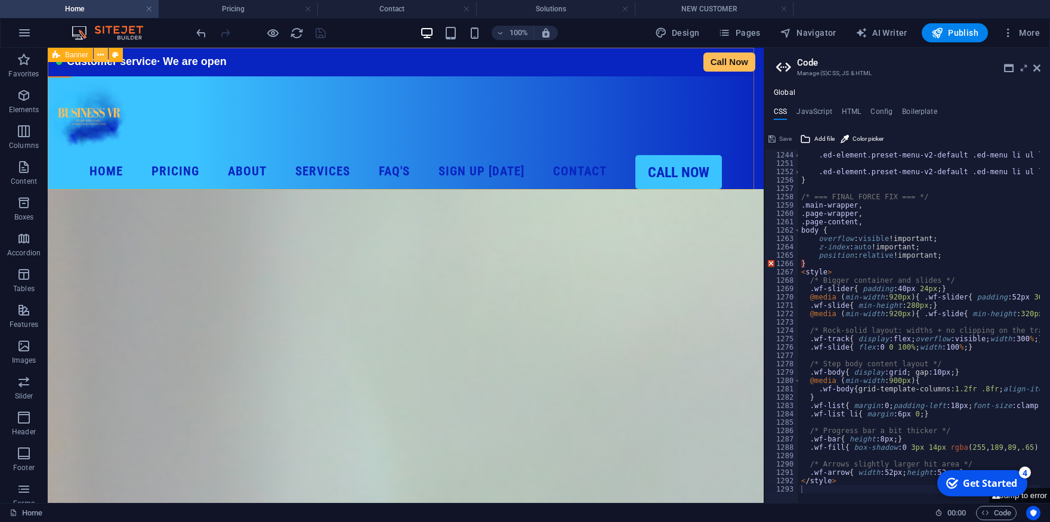
click at [94, 55] on button at bounding box center [101, 55] width 14 height 14
click at [232, 16] on li "Pricing" at bounding box center [238, 9] width 159 height 18
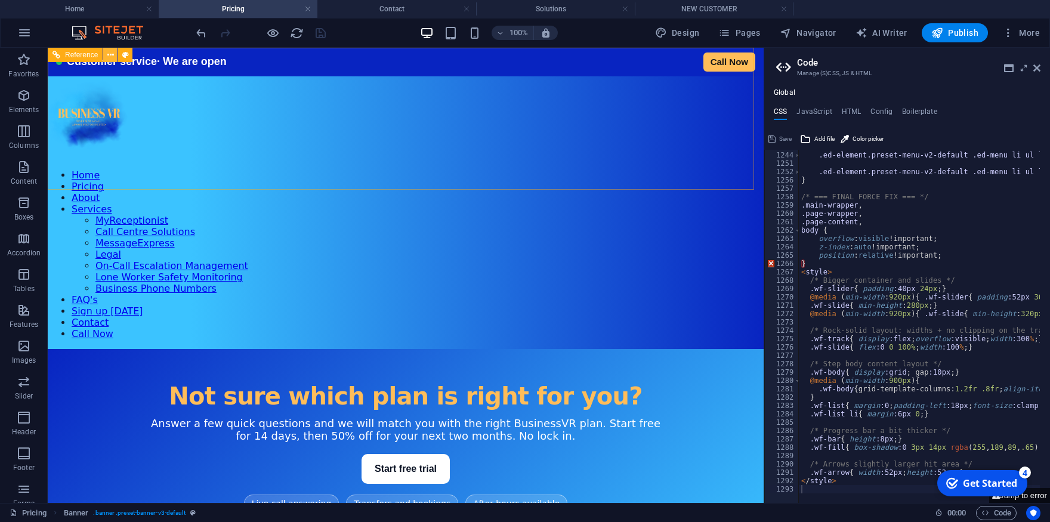
click at [111, 56] on icon at bounding box center [110, 55] width 7 height 13
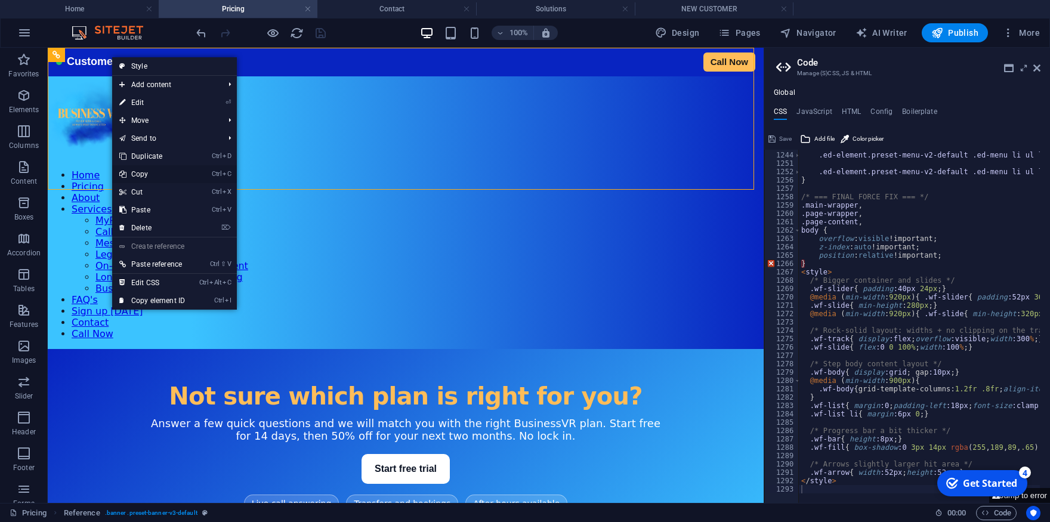
click at [146, 172] on link "Ctrl C Copy" at bounding box center [152, 174] width 80 height 18
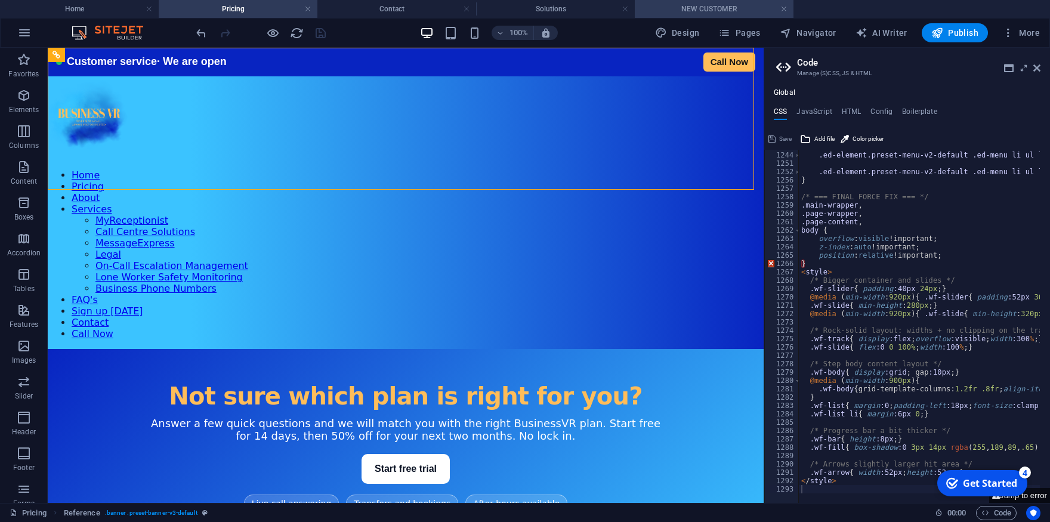
click at [701, 11] on h4 "NEW CUSTOMER" at bounding box center [714, 8] width 159 height 13
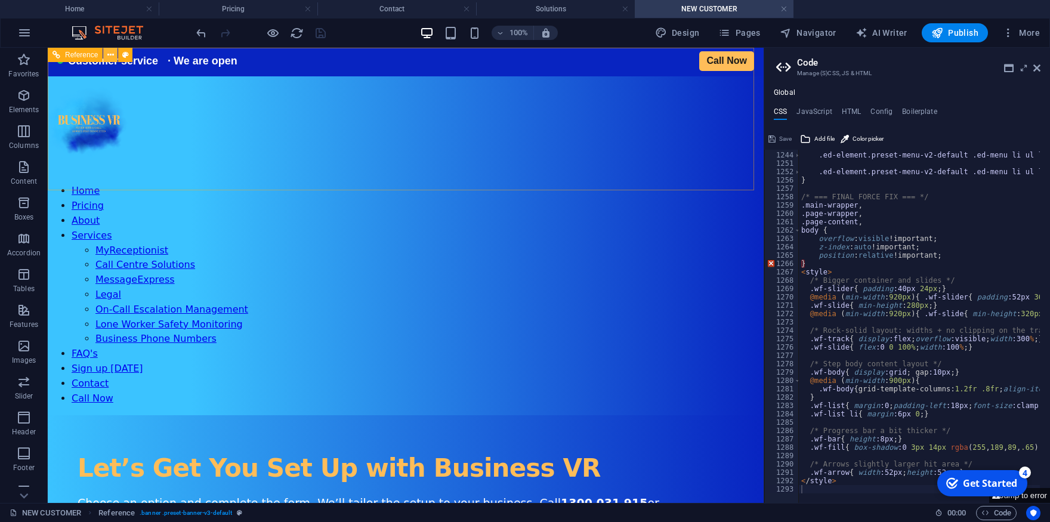
click at [109, 49] on icon at bounding box center [110, 55] width 7 height 13
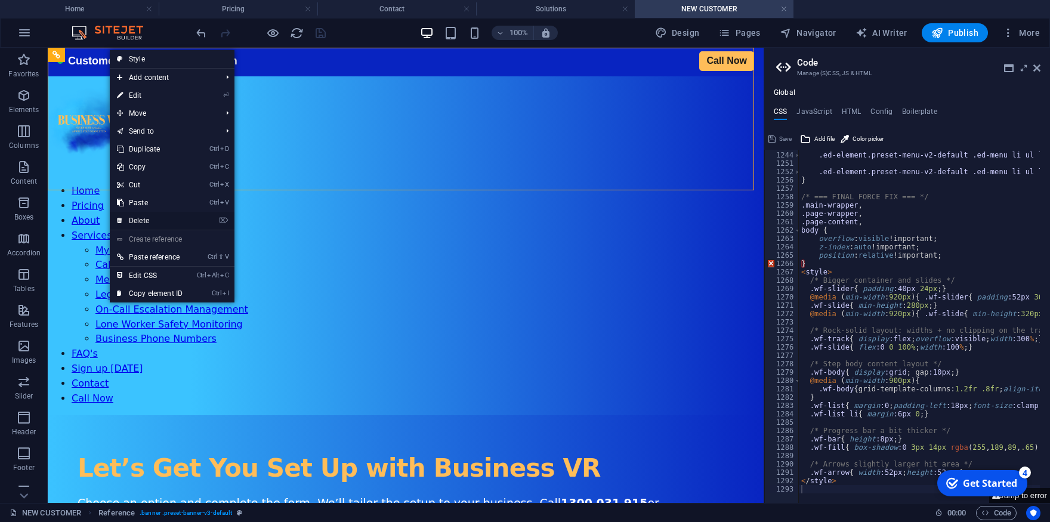
click at [145, 221] on link "⌦ Delete" at bounding box center [150, 221] width 80 height 18
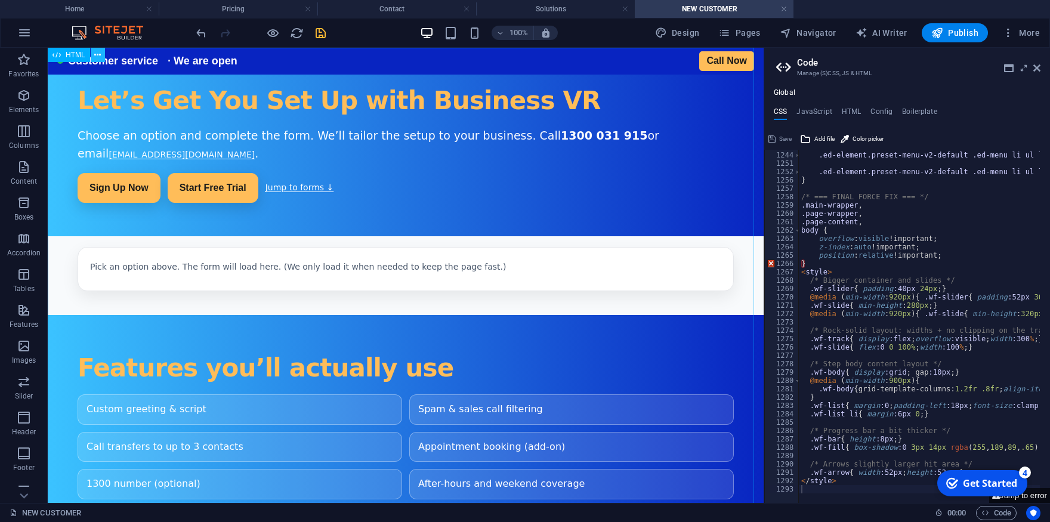
click at [97, 54] on icon at bounding box center [97, 55] width 7 height 13
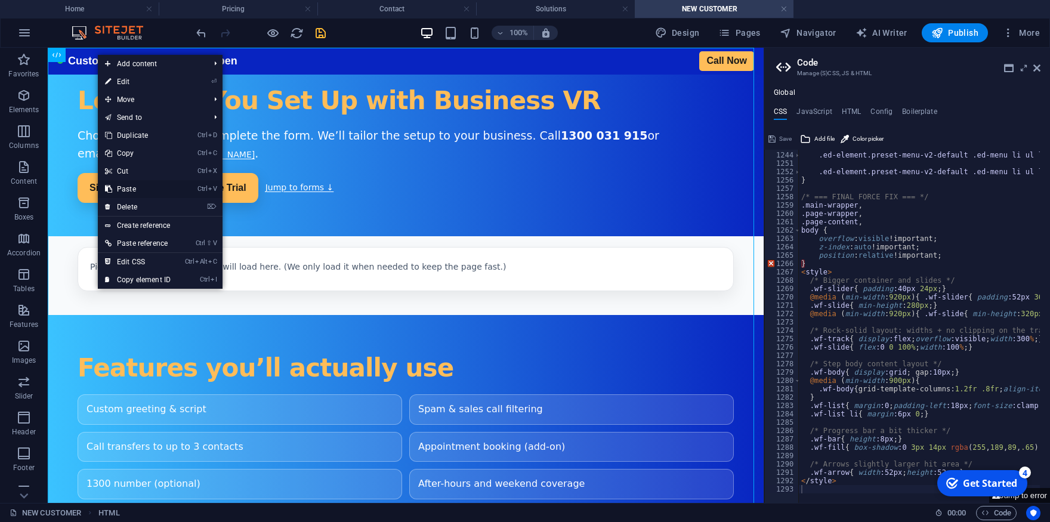
click at [134, 192] on link "Ctrl V Paste" at bounding box center [138, 189] width 80 height 18
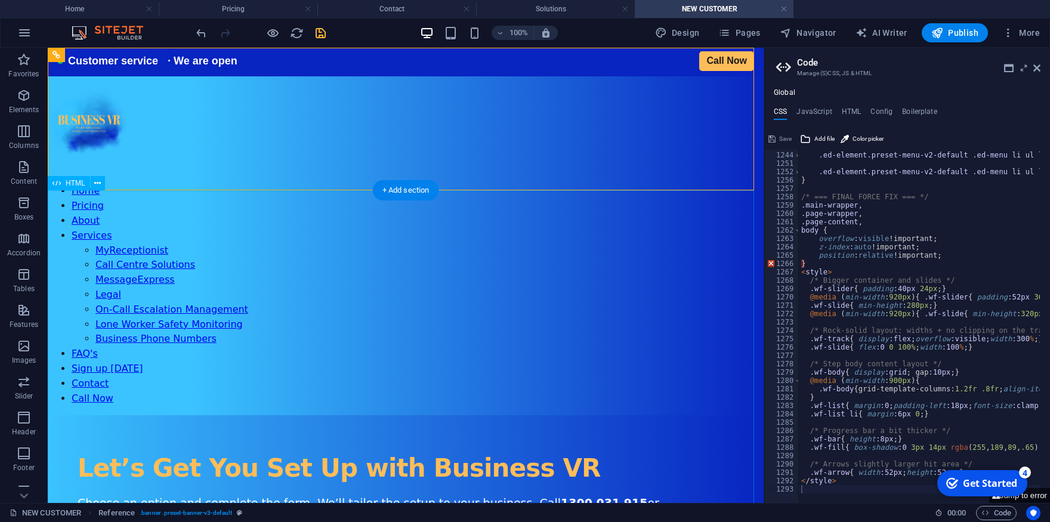
scroll to position [394, 0]
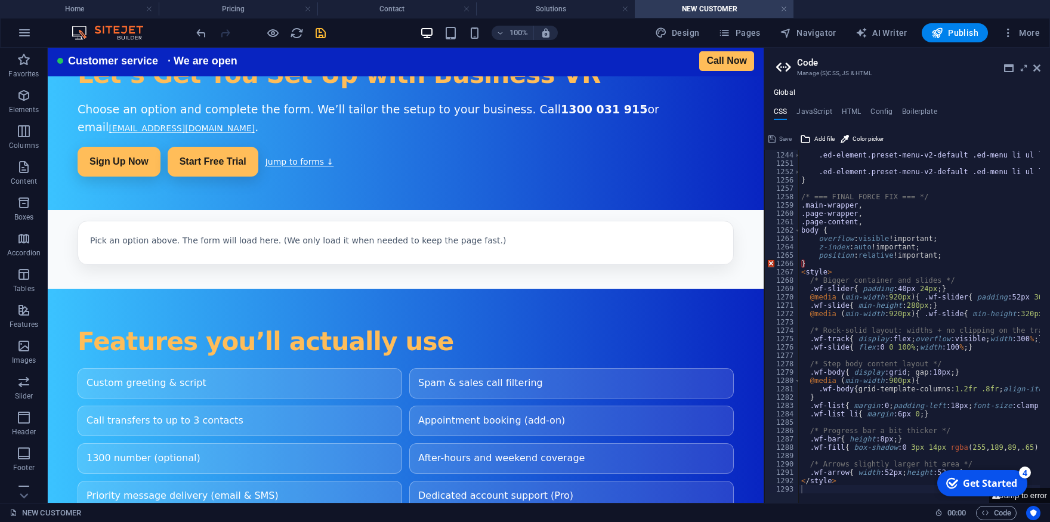
click at [319, 35] on icon "save" at bounding box center [321, 33] width 14 height 14
click at [809, 264] on div ".ed-element.preset-menu-v2-default .ed-menu li ul li a { ... } .ed-element.pres…" at bounding box center [1008, 323] width 418 height 360
type textarea "}"
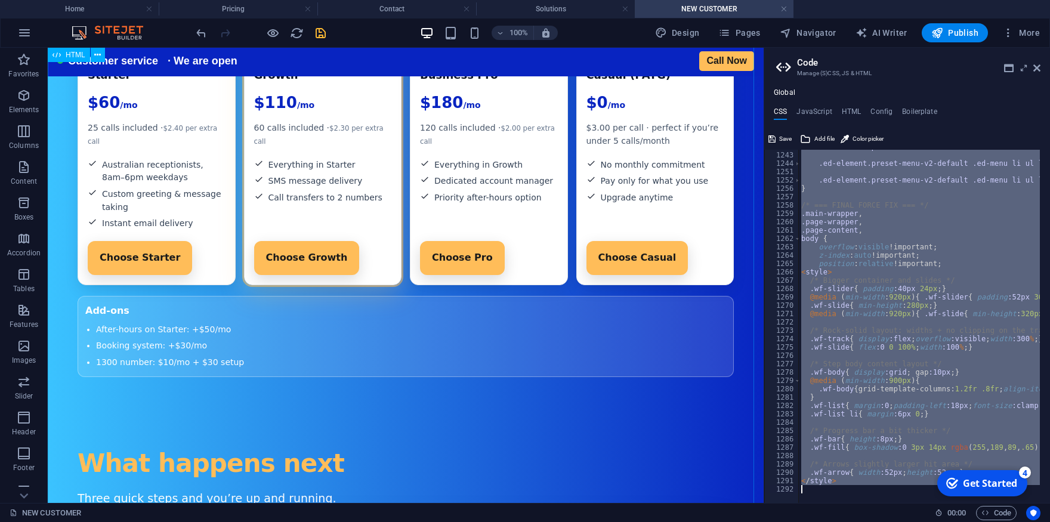
scroll to position [1378, 0]
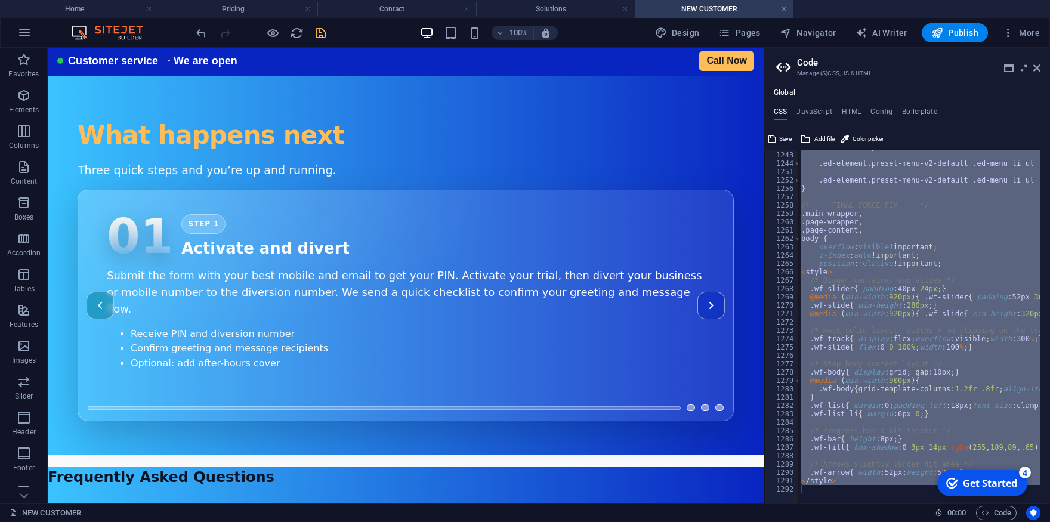
click at [947, 308] on div ".ed-element.preset-menu-v2-default .ed-menu li:hover > ul { display : block !im…" at bounding box center [919, 326] width 241 height 353
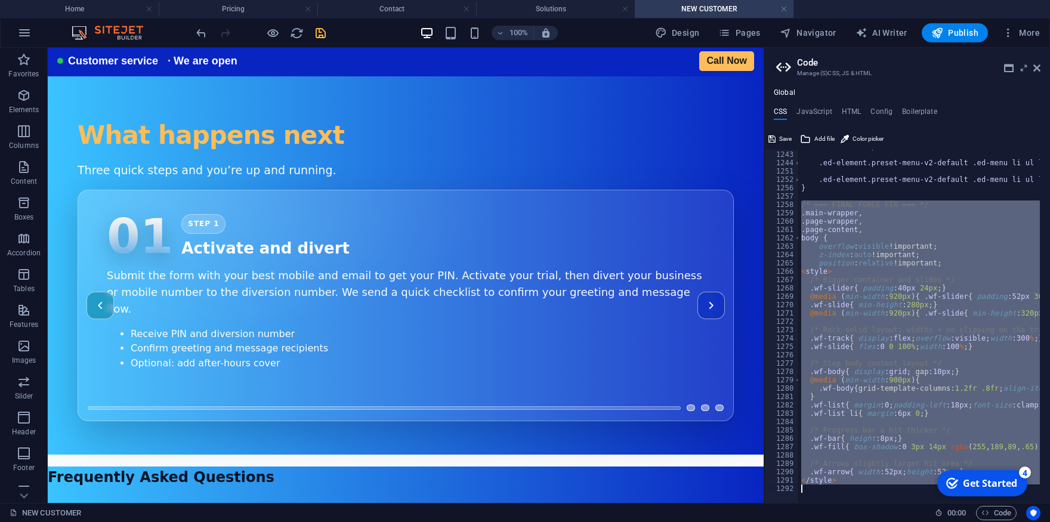
drag, startPoint x: 801, startPoint y: 206, endPoint x: 931, endPoint y: 544, distance: 361.9
click at [931, 503] on div ".ed-element.preset-menu-v2-default .ed-menu li:hover > ul { display : block !im…" at bounding box center [919, 326] width 241 height 353
type textarea "</style>"
paste textarea
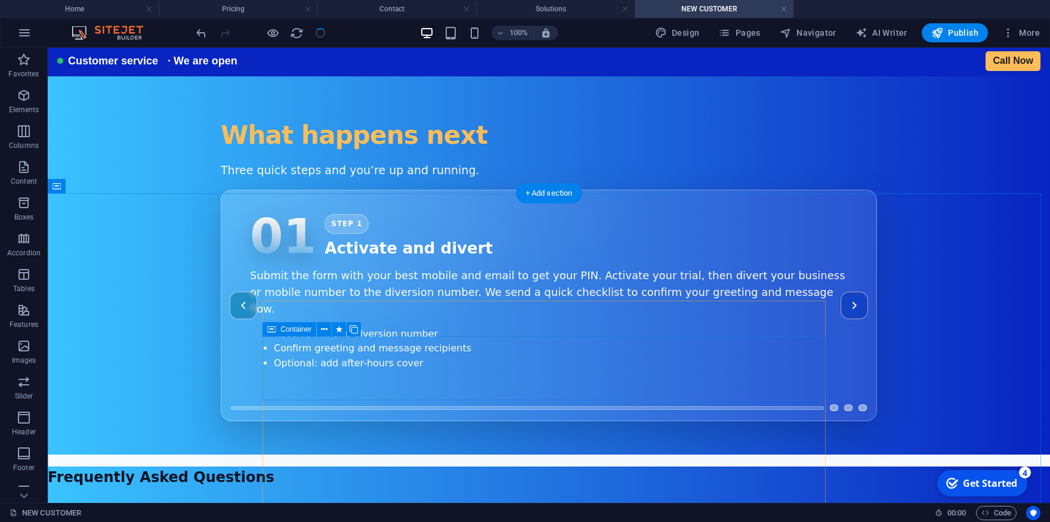
scroll to position [1050, 0]
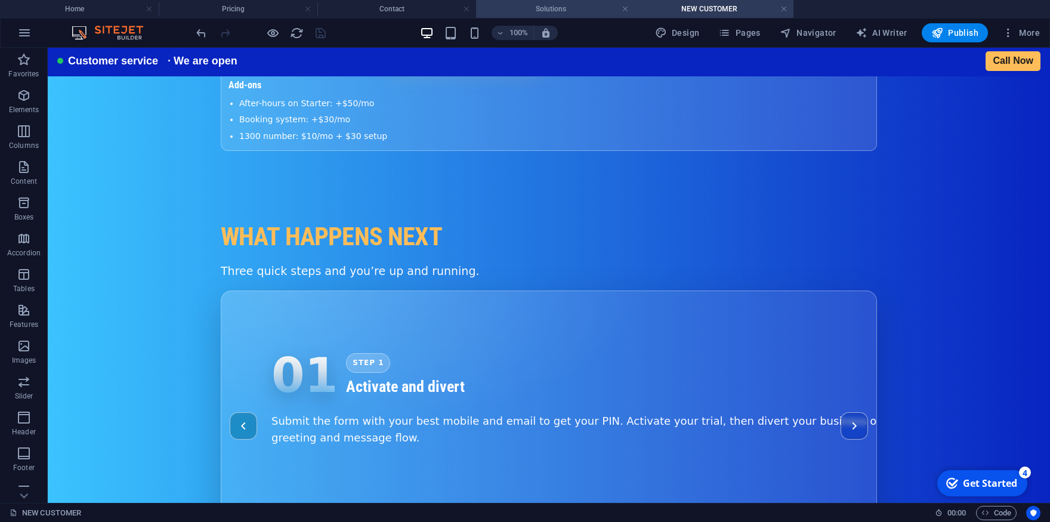
click at [554, 7] on h4 "Solutions" at bounding box center [555, 8] width 159 height 13
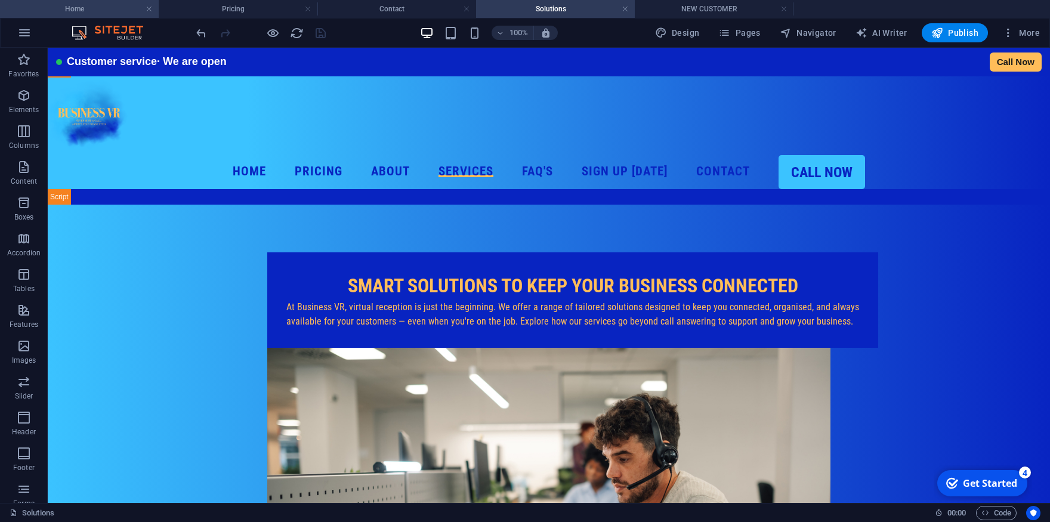
drag, startPoint x: 88, startPoint y: 10, endPoint x: 38, endPoint y: 44, distance: 60.6
click at [88, 10] on h4 "Home" at bounding box center [79, 8] width 159 height 13
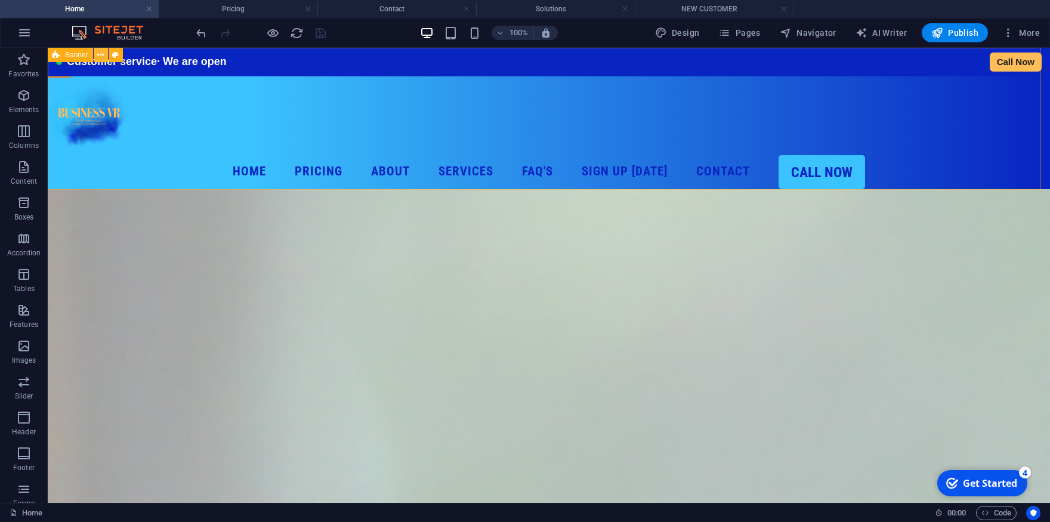
click at [95, 53] on button at bounding box center [101, 55] width 14 height 14
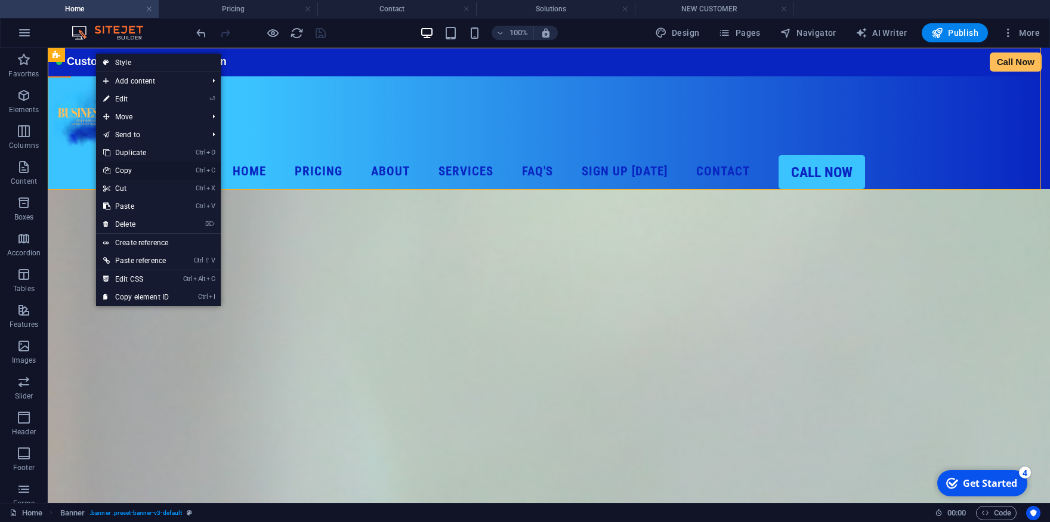
drag, startPoint x: 128, startPoint y: 167, endPoint x: 130, endPoint y: 26, distance: 140.8
click at [128, 167] on link "Ctrl C Copy" at bounding box center [136, 171] width 80 height 18
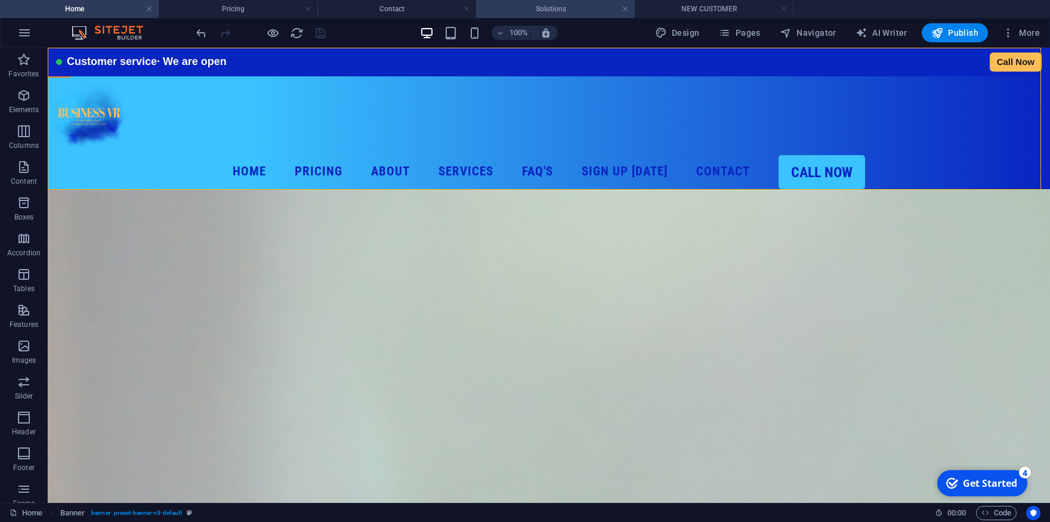
click at [516, 7] on h4 "Solutions" at bounding box center [555, 8] width 159 height 13
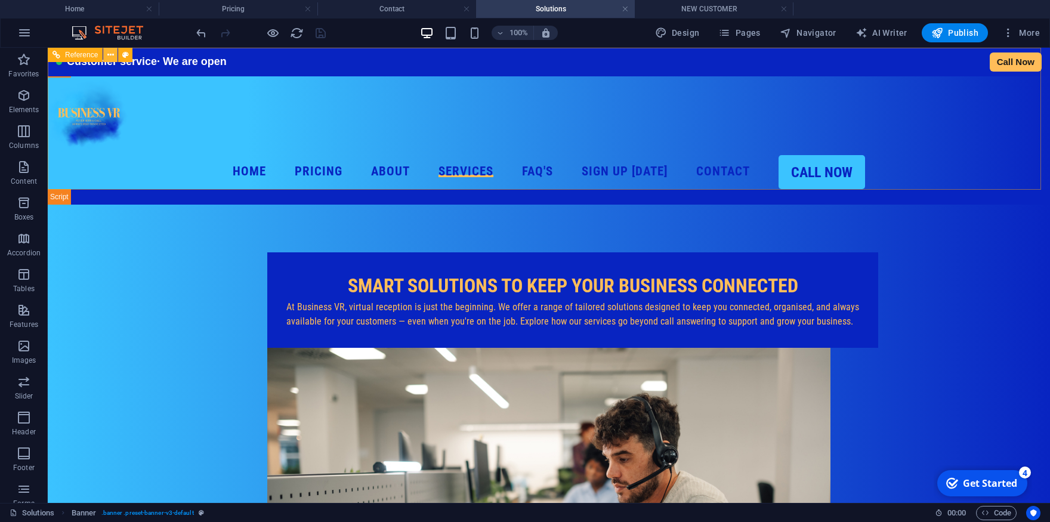
click at [107, 54] on button at bounding box center [110, 55] width 14 height 14
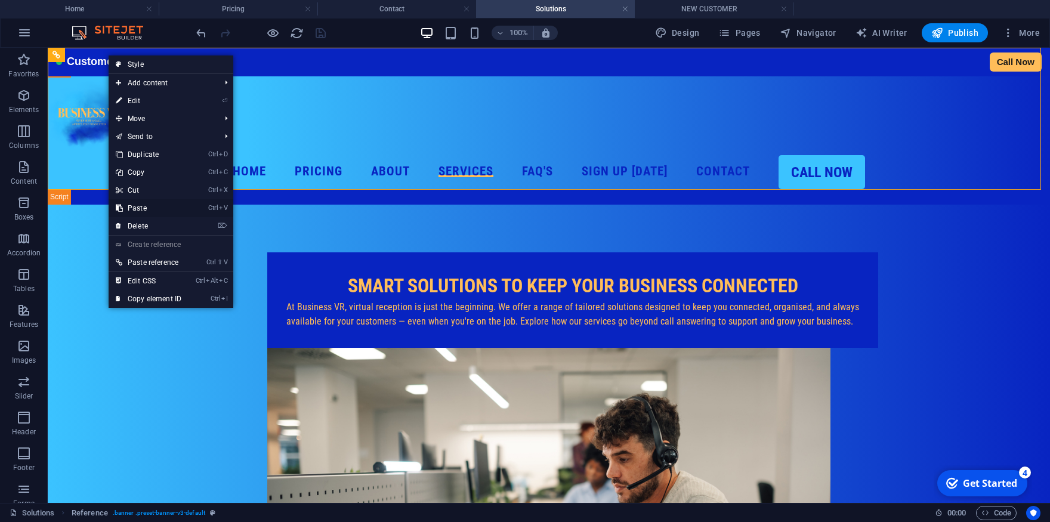
click at [146, 204] on link "Ctrl V Paste" at bounding box center [149, 208] width 80 height 18
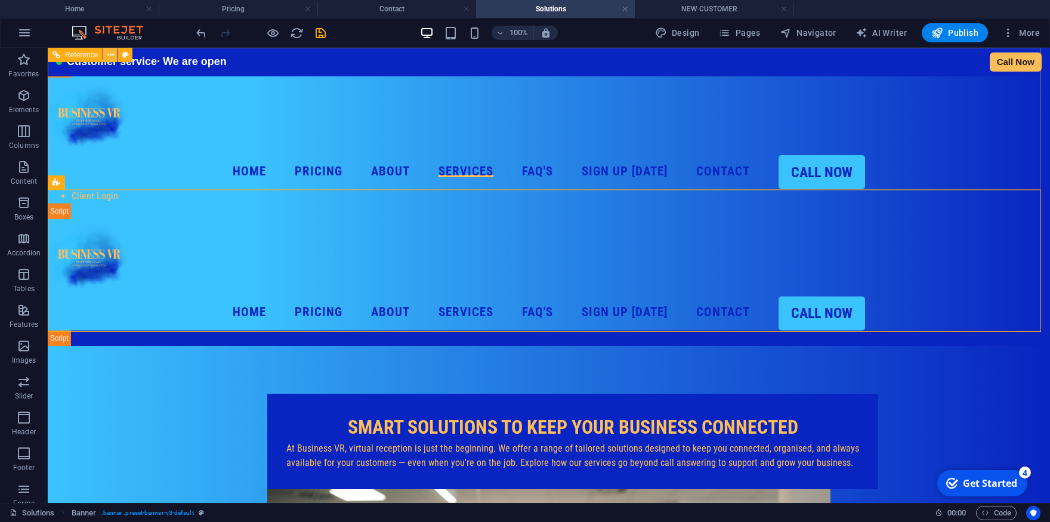
click at [110, 54] on icon at bounding box center [110, 55] width 7 height 13
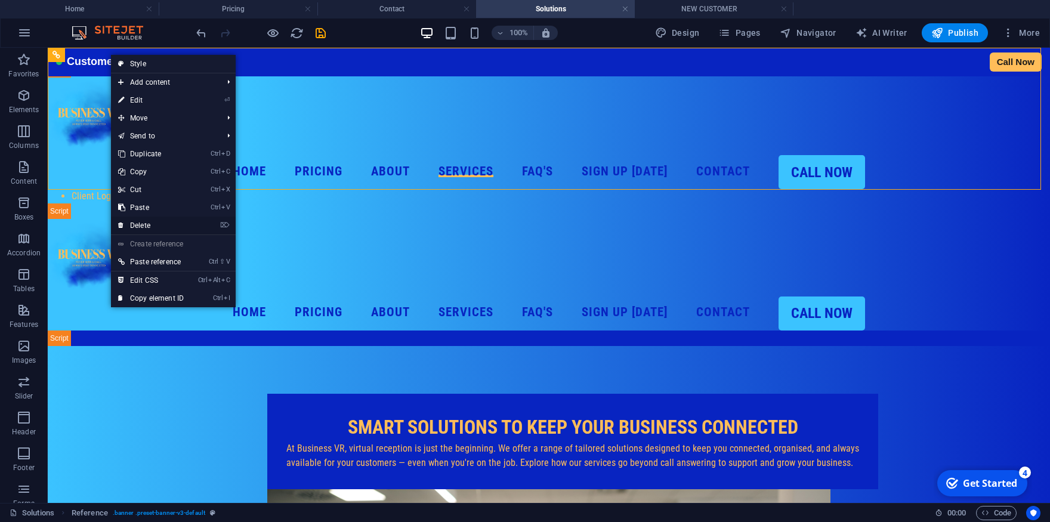
drag, startPoint x: 152, startPoint y: 224, endPoint x: 205, endPoint y: 171, distance: 75.1
click at [152, 224] on link "⌦ Delete" at bounding box center [151, 226] width 80 height 18
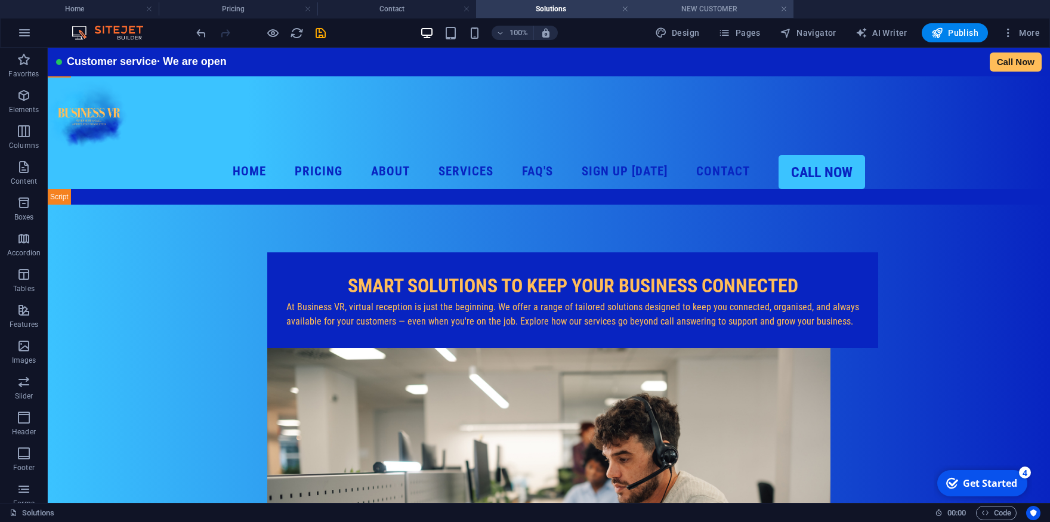
click at [707, 13] on h4 "NEW CUSTOMER" at bounding box center [714, 8] width 159 height 13
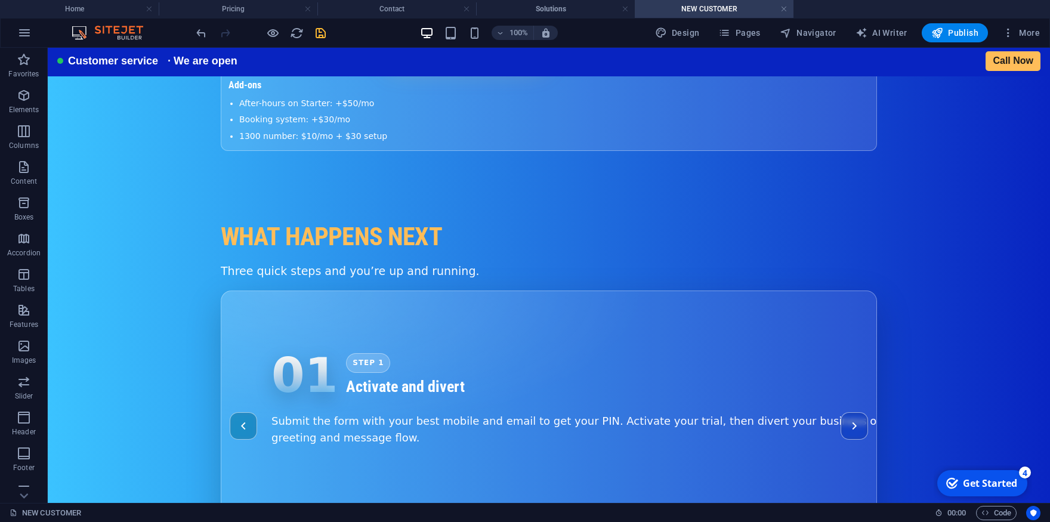
scroll to position [1044, 0]
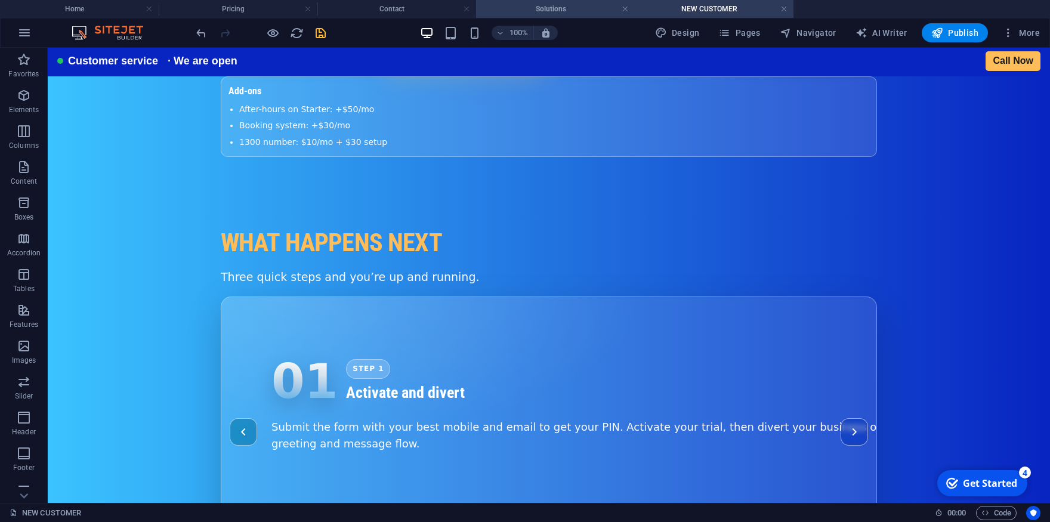
click at [566, 11] on h4 "Solutions" at bounding box center [555, 8] width 159 height 13
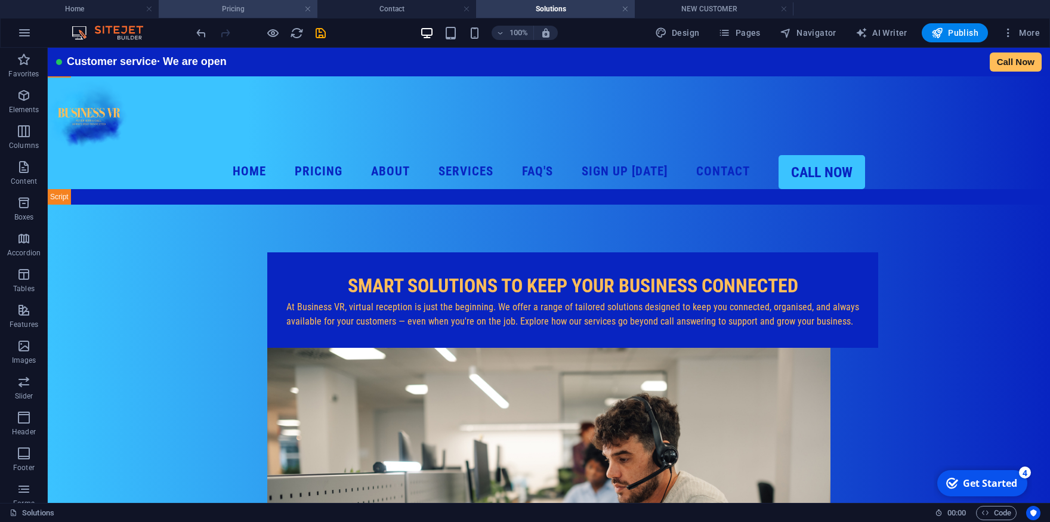
click at [252, 11] on h4 "Pricing" at bounding box center [238, 8] width 159 height 13
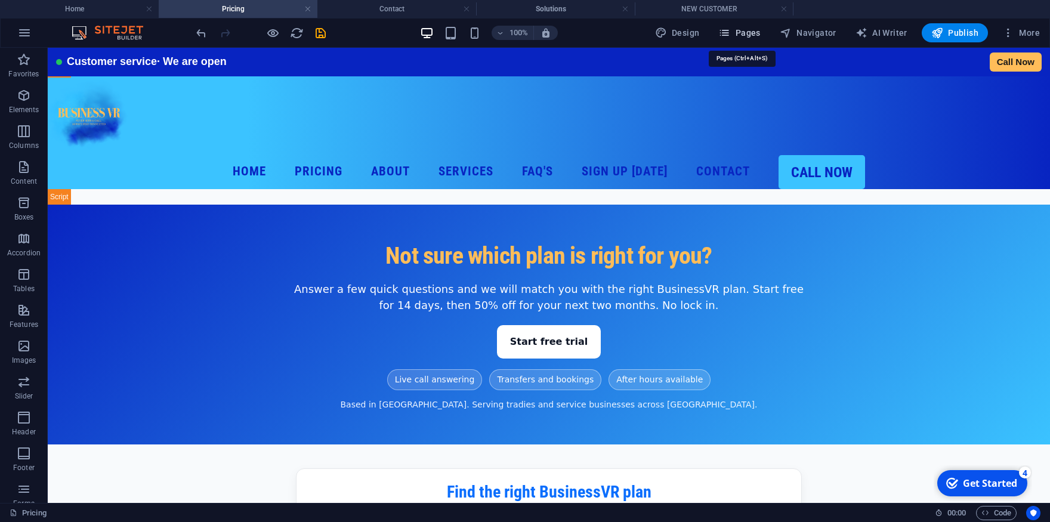
click at [743, 36] on span "Pages" at bounding box center [739, 33] width 42 height 12
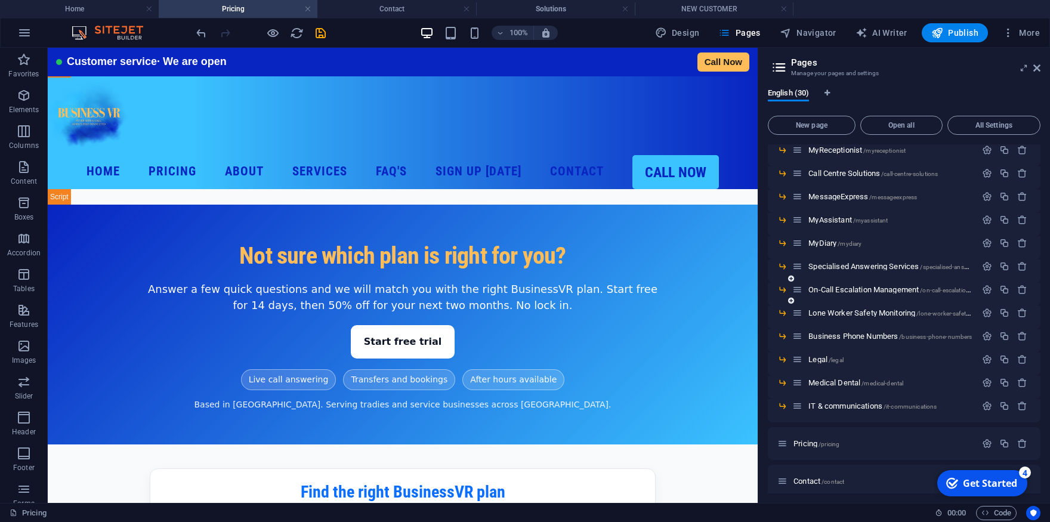
scroll to position [279, 0]
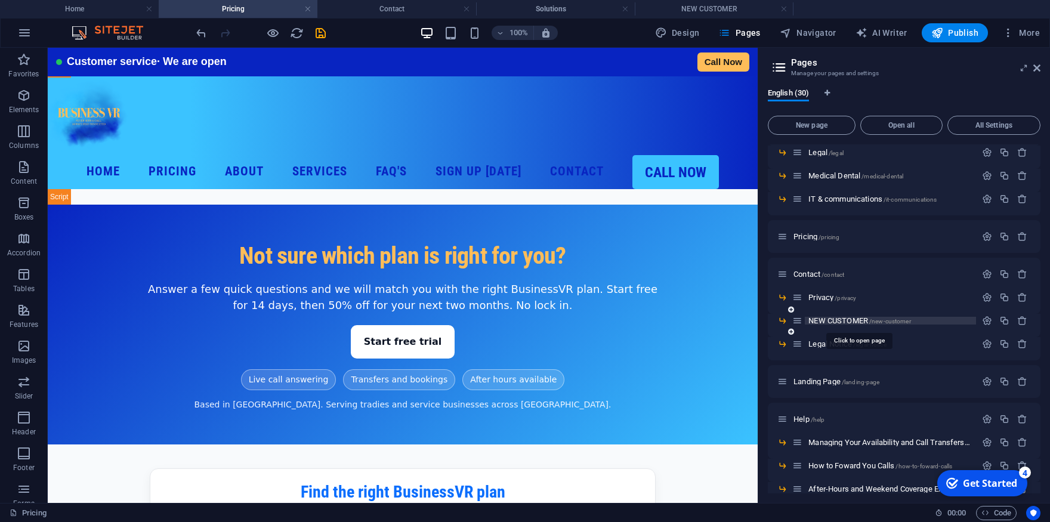
click at [829, 324] on span "NEW CUSTOMER /new-customer" at bounding box center [859, 320] width 102 height 9
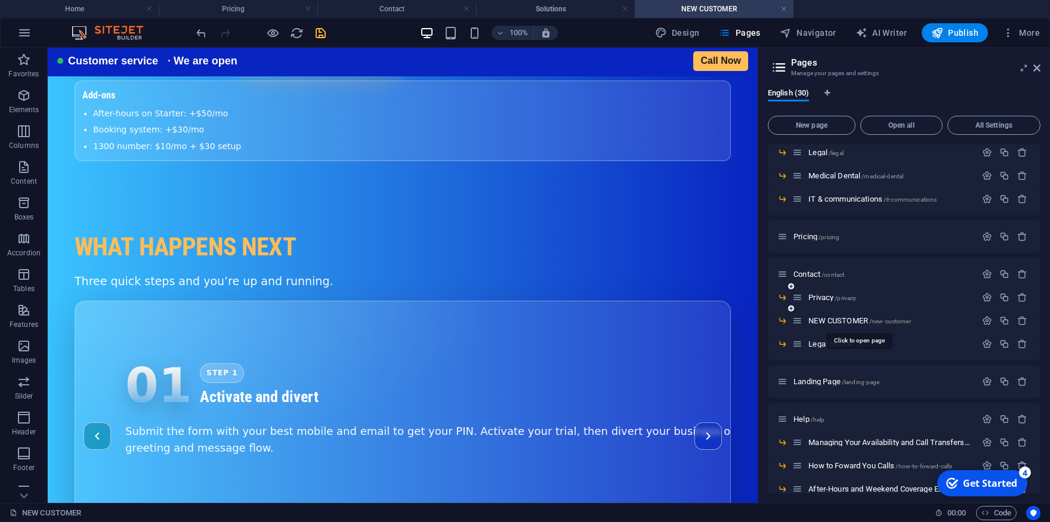
scroll to position [1038, 0]
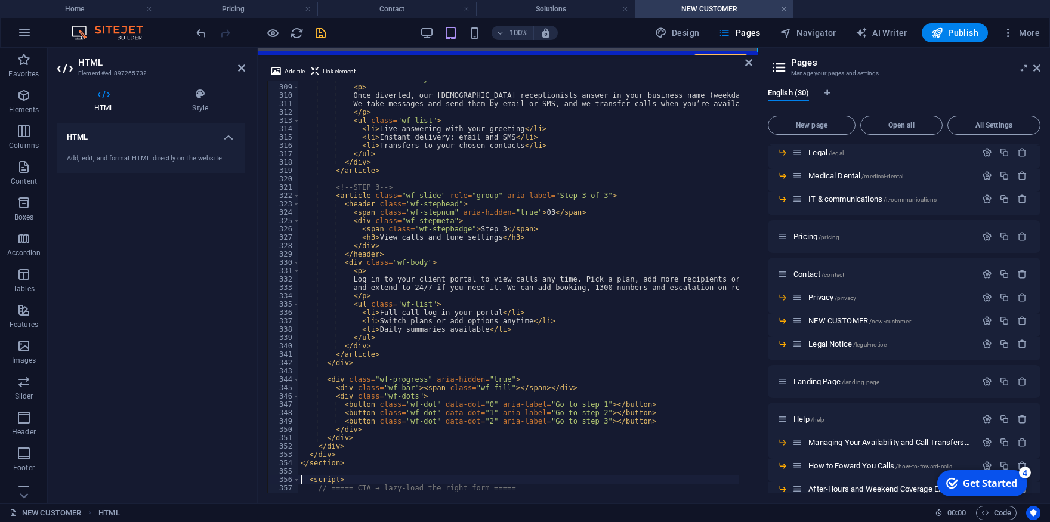
scroll to position [2571, 0]
click at [1040, 68] on icon at bounding box center [1036, 68] width 7 height 10
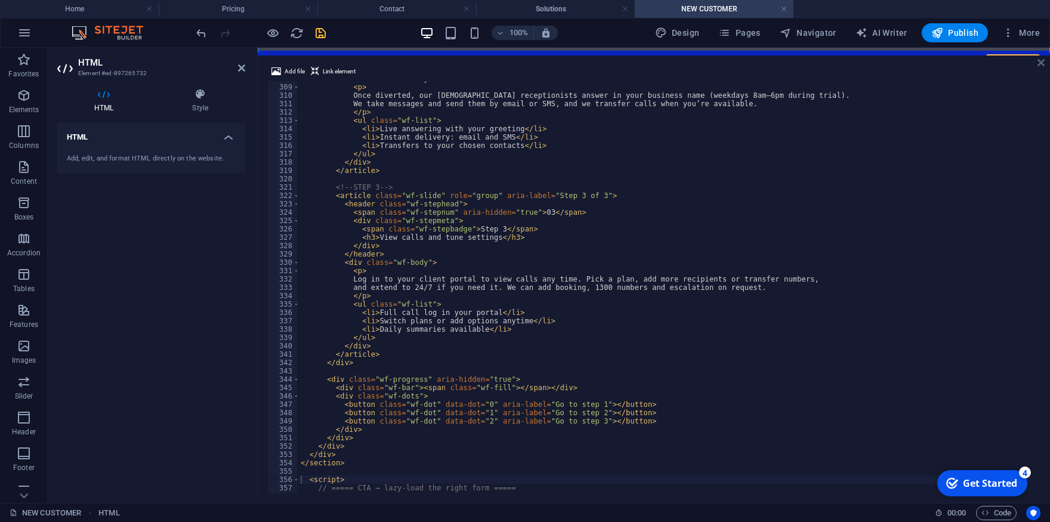
click at [1041, 64] on icon at bounding box center [1041, 63] width 7 height 10
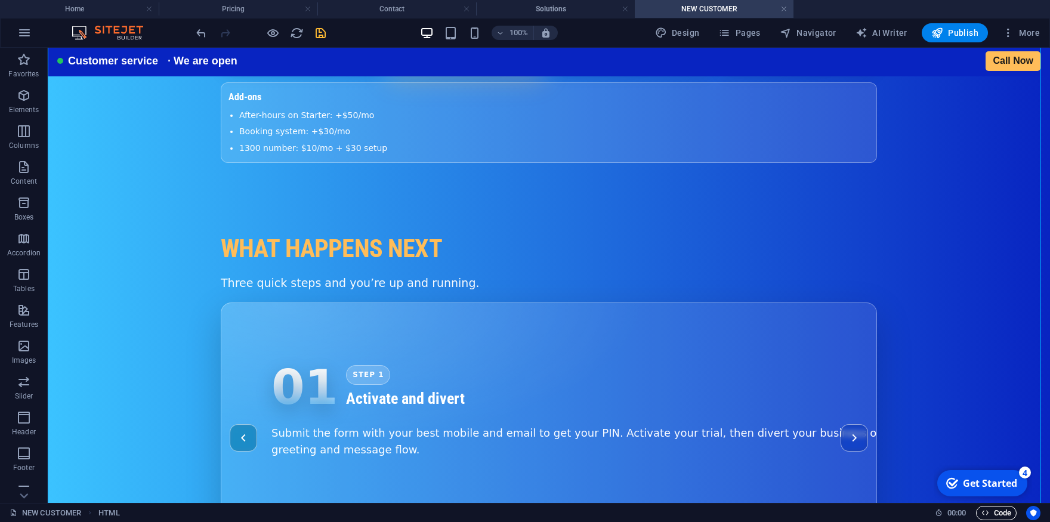
click at [993, 514] on span "Code" at bounding box center [997, 513] width 30 height 14
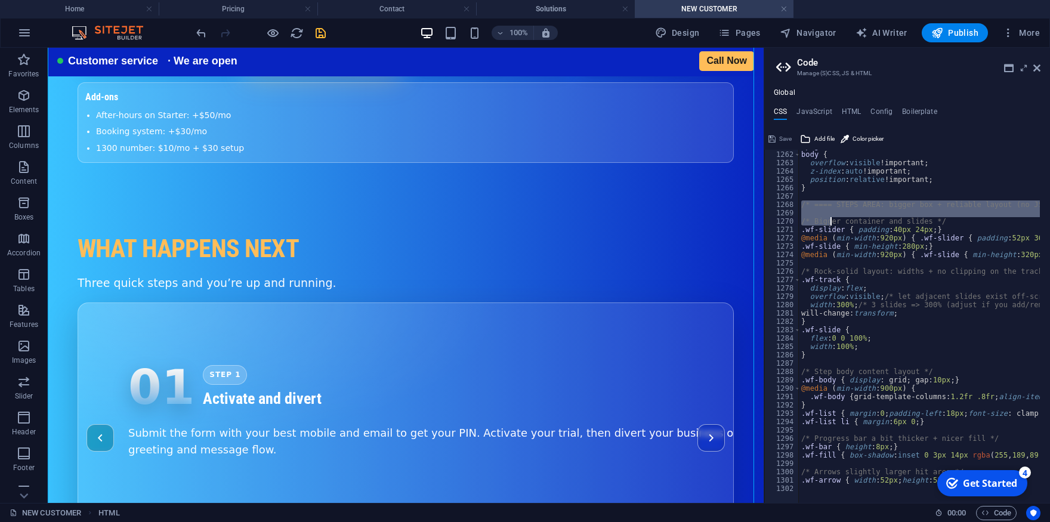
drag, startPoint x: 801, startPoint y: 203, endPoint x: 829, endPoint y: 223, distance: 34.8
click at [829, 223] on div ".page-content , body { overflow : visible !important; z-index : auto !important…" at bounding box center [1008, 322] width 418 height 360
click at [908, 478] on div ".page-content , body { overflow : visible !important; z-index : auto !important…" at bounding box center [1008, 322] width 418 height 360
type textarea ".wf-arrow { width: 52px; height: 52px; }"
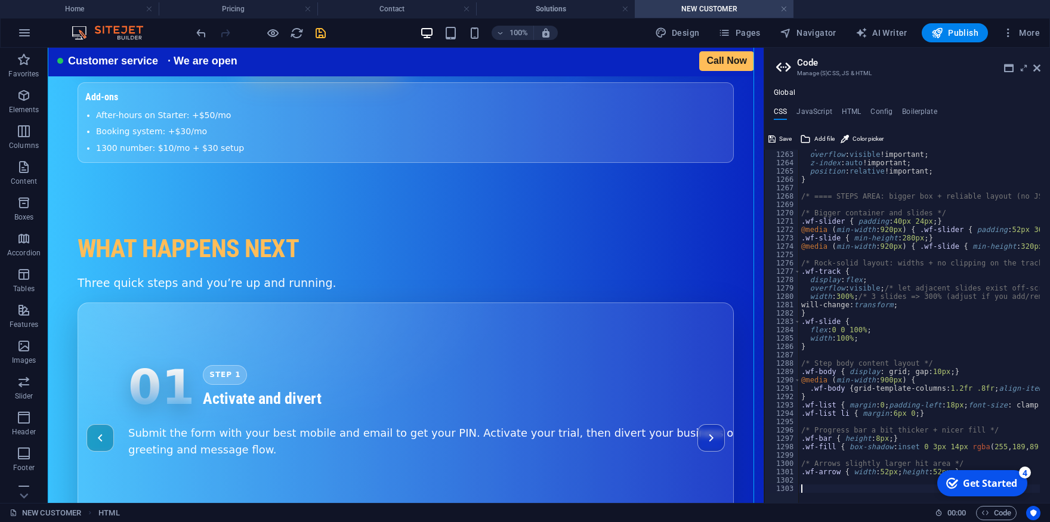
click at [829, 485] on div "body { overflow : visible !important; z-index : auto !important; position : rel…" at bounding box center [1008, 322] width 418 height 360
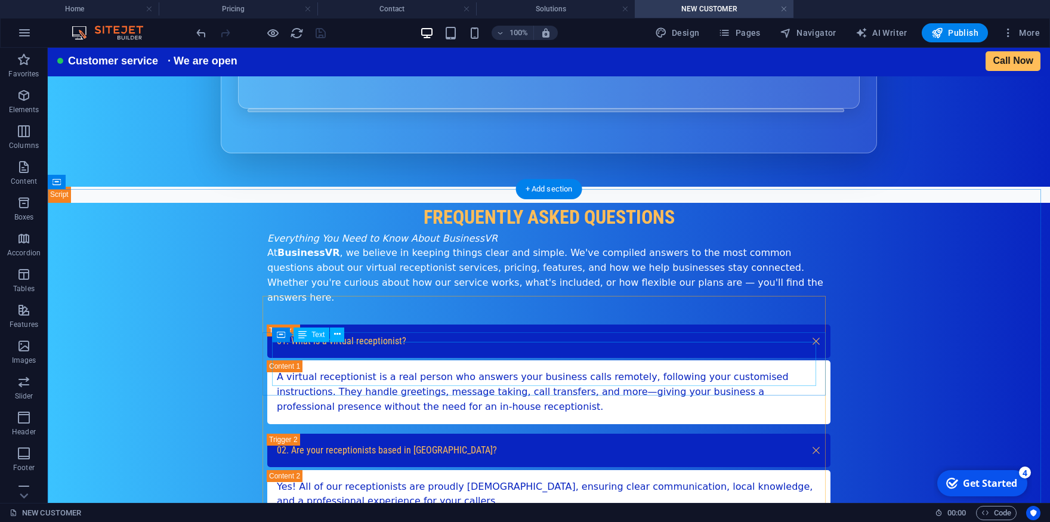
scroll to position [1760, 0]
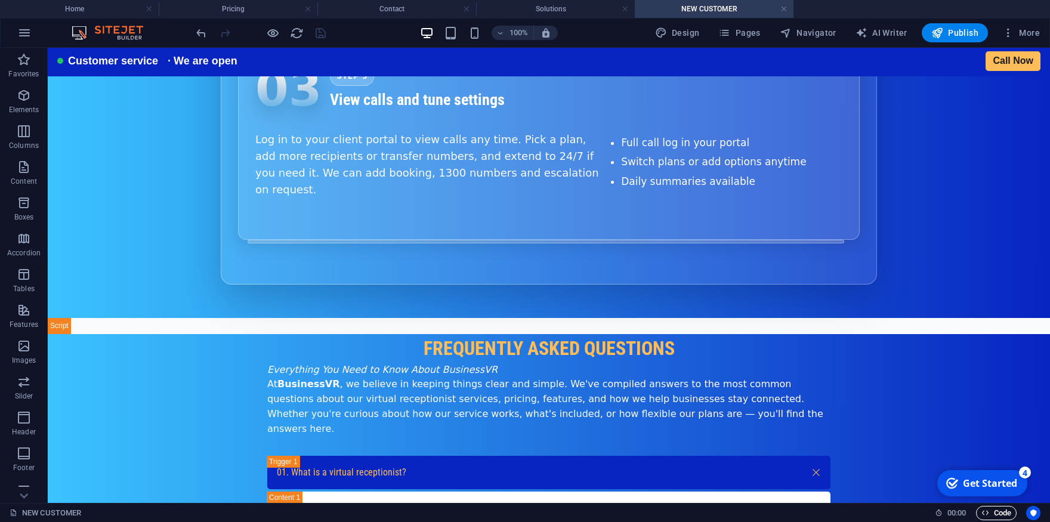
click at [995, 510] on span "Code" at bounding box center [997, 513] width 30 height 14
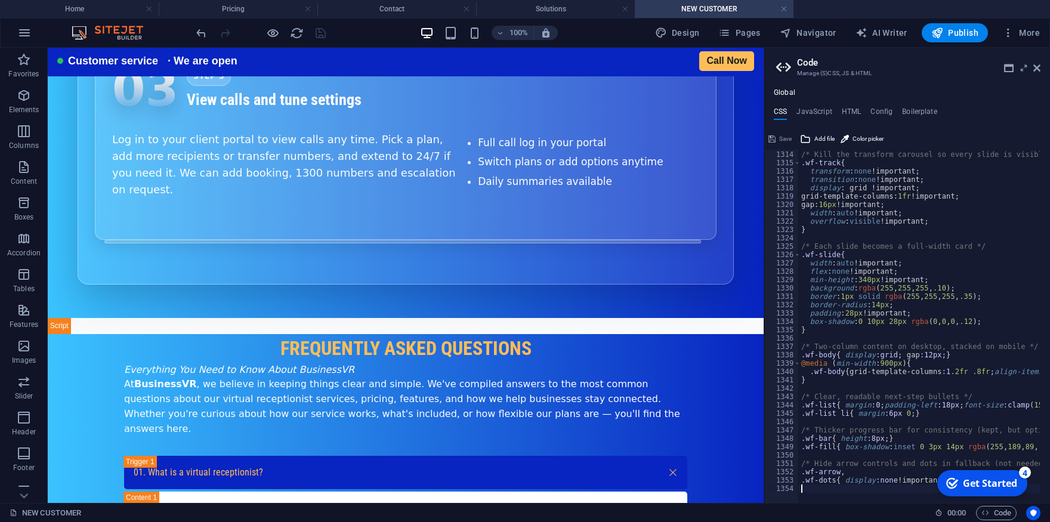
scroll to position [2839, 0]
click at [816, 488] on div "/* Kill the transform carousel so every slide is visible */ .wf-track { transfo…" at bounding box center [1008, 322] width 418 height 360
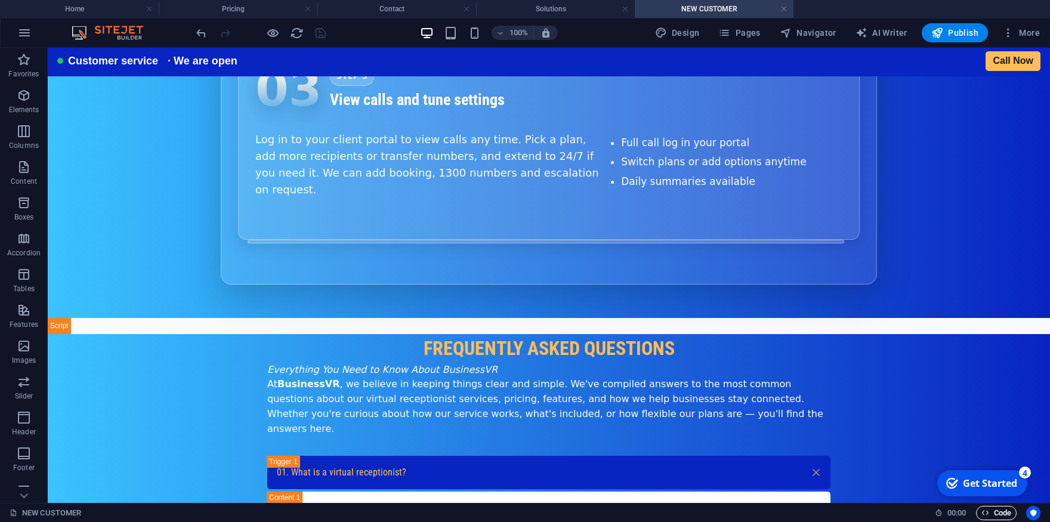
click at [987, 516] on icon "button" at bounding box center [986, 513] width 8 height 8
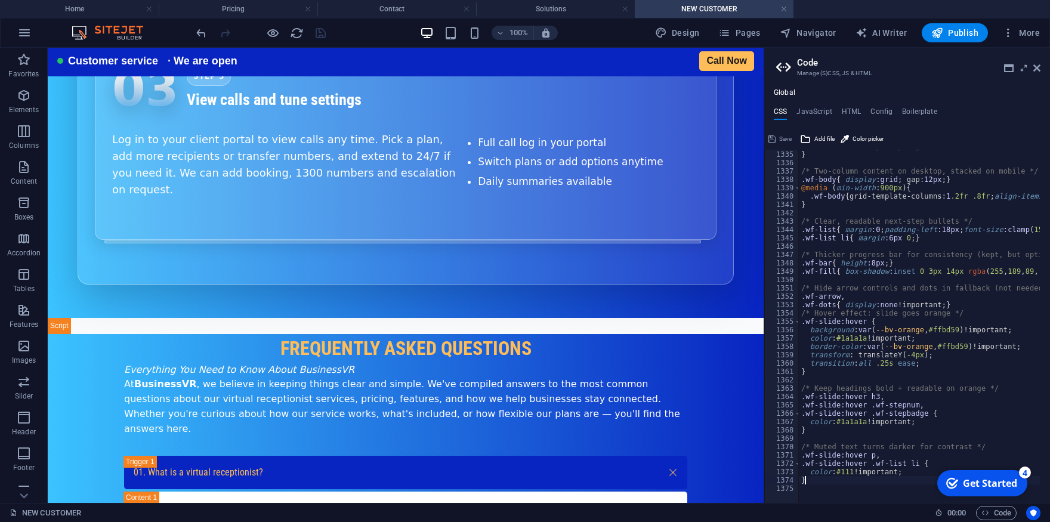
click at [852, 484] on div "box-shadow : 0 10px 28px rgba ( 0 , 0 , 0 , .12 ) ; } /* Two-column content on …" at bounding box center [1008, 322] width 418 height 360
type textarea "}"
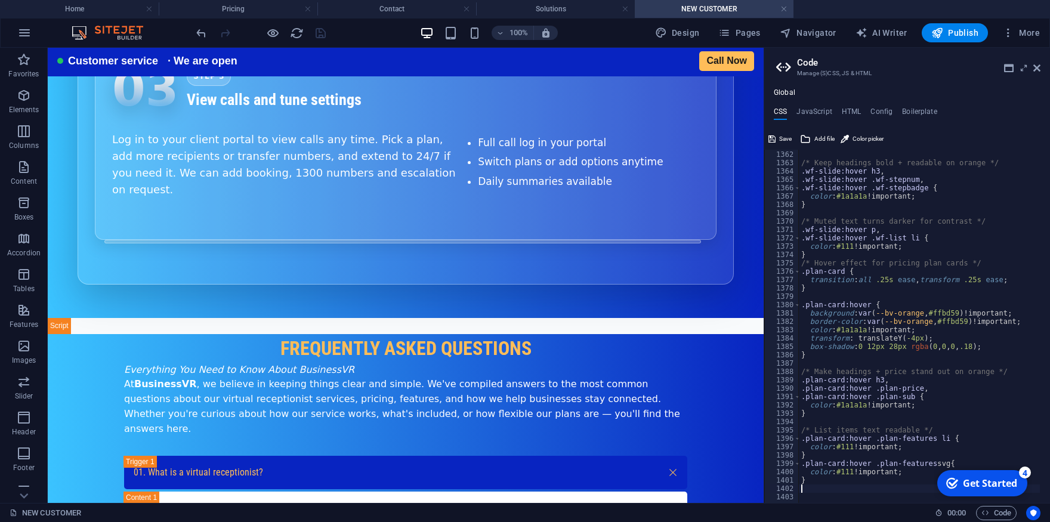
scroll to position [3240, 0]
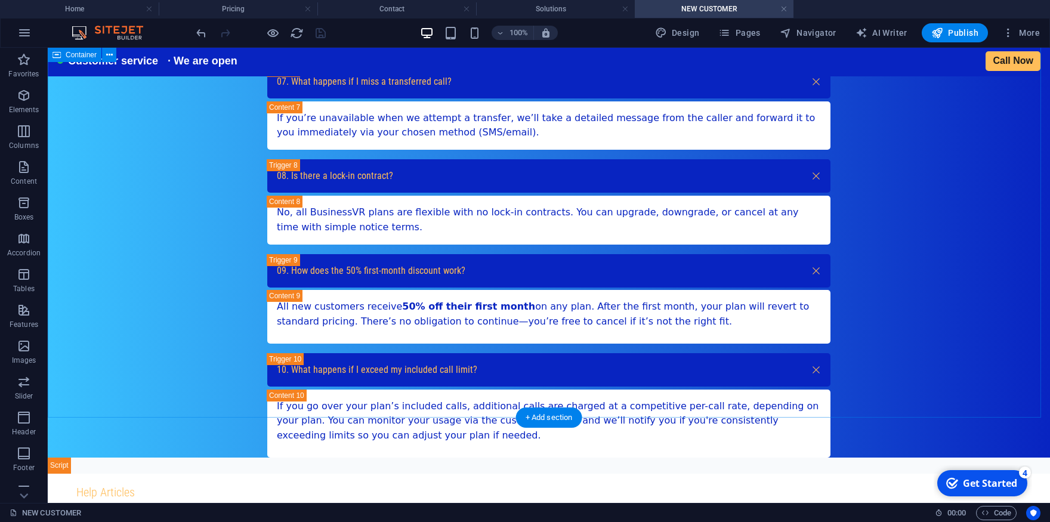
scroll to position [2745, 0]
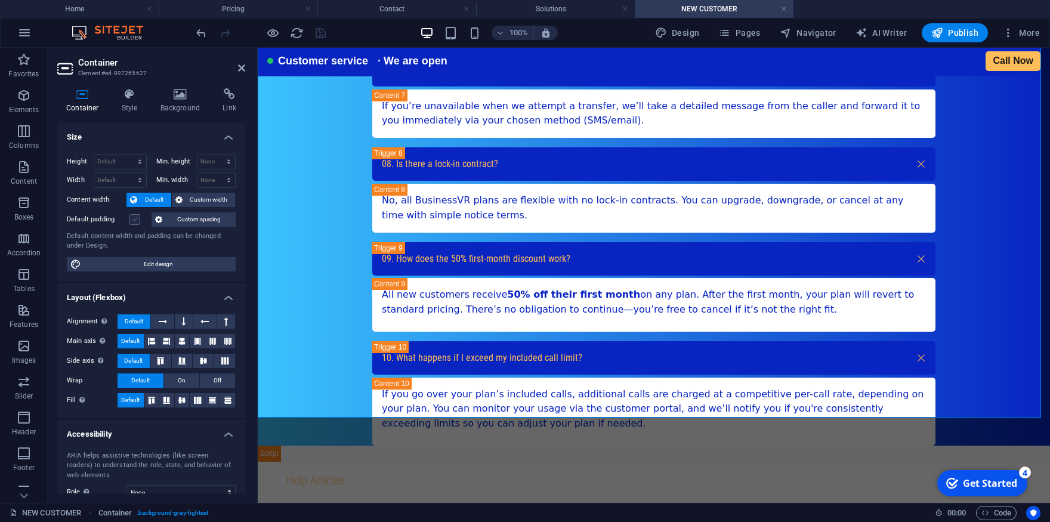
click at [130, 220] on label at bounding box center [134, 219] width 11 height 11
click at [0, 0] on input "Default padding" at bounding box center [0, 0] width 0 height 0
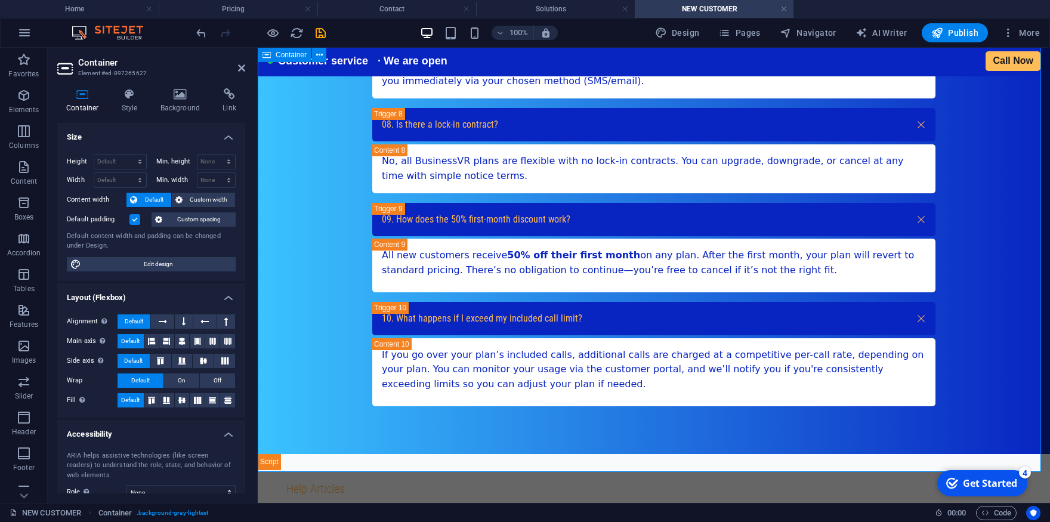
scroll to position [2876, 0]
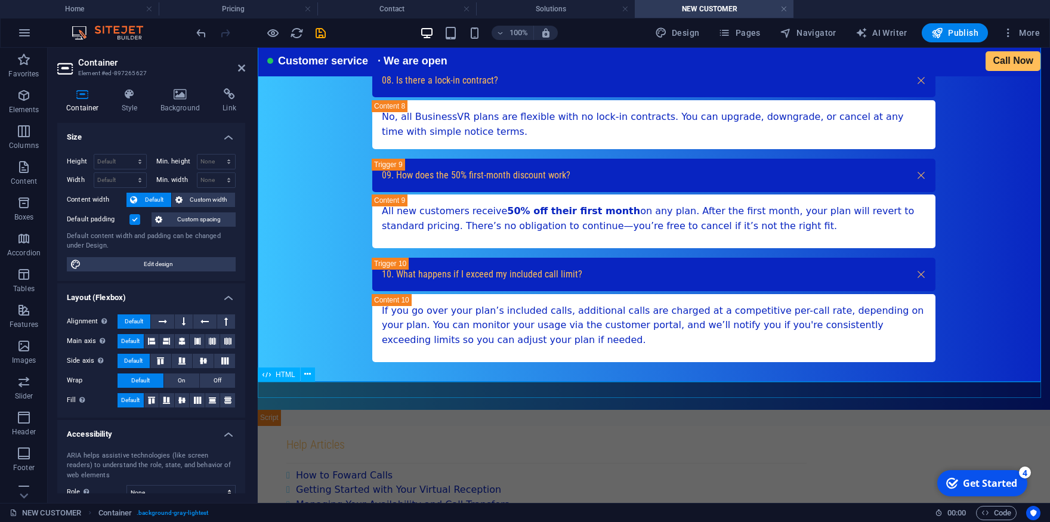
click at [242, 73] on icon at bounding box center [241, 68] width 7 height 10
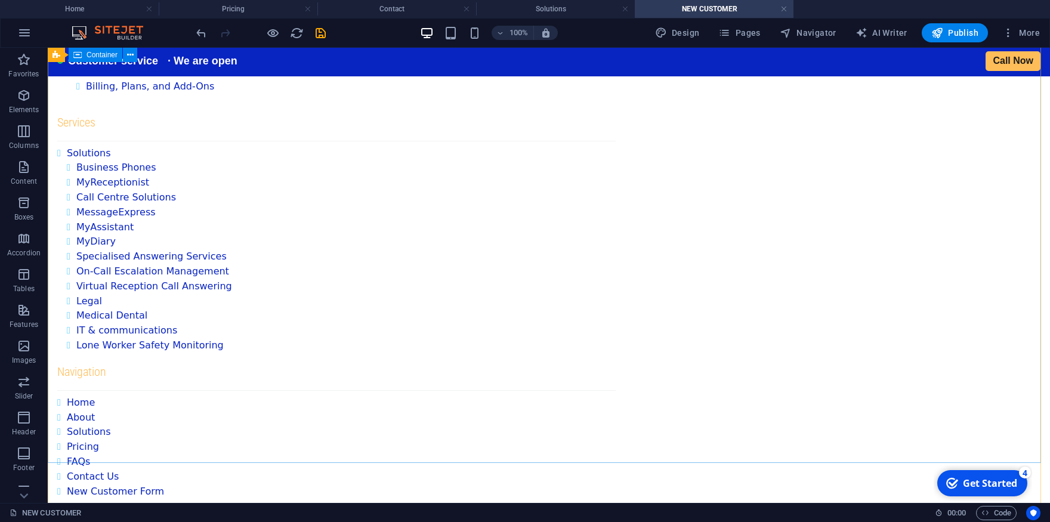
scroll to position [3335, 0]
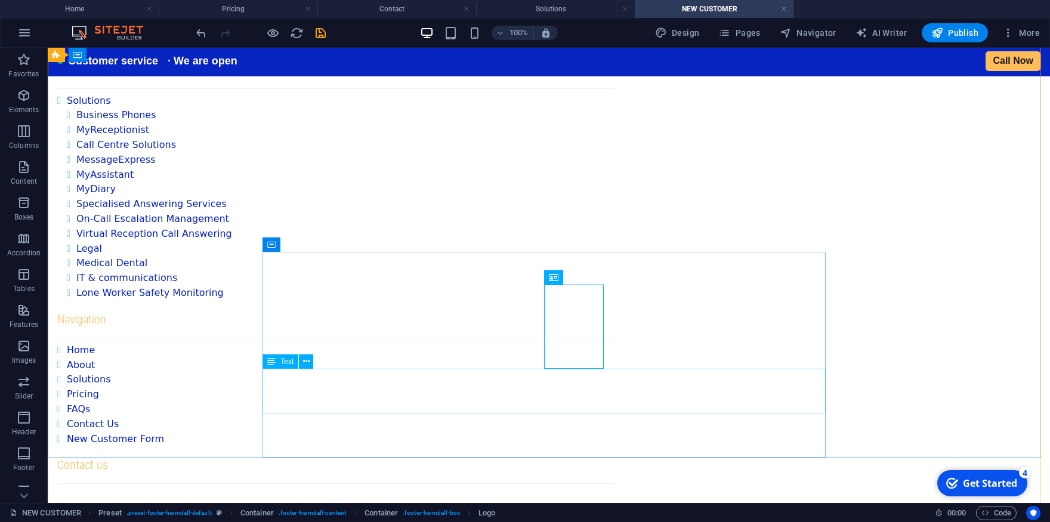
scroll to position [3393, 0]
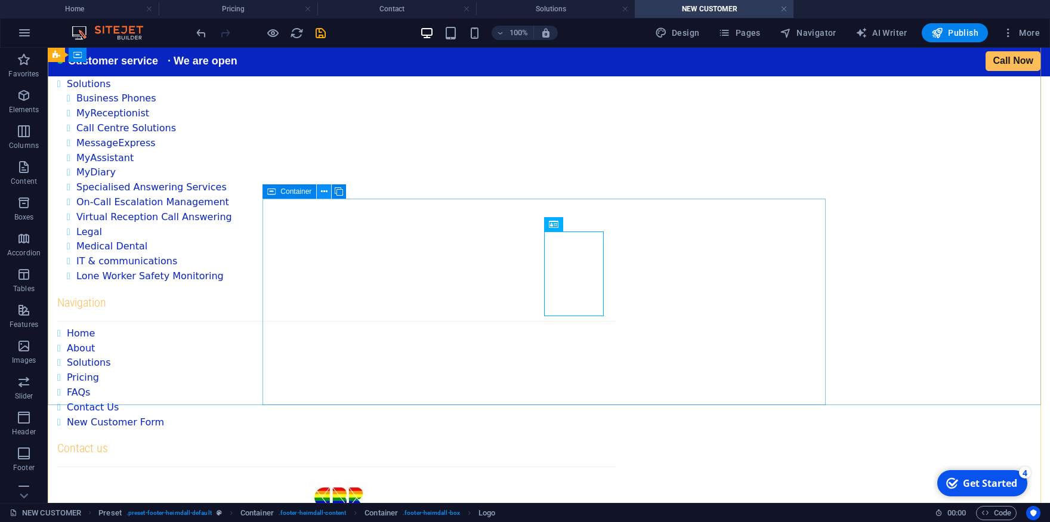
click at [323, 191] on icon at bounding box center [324, 192] width 7 height 13
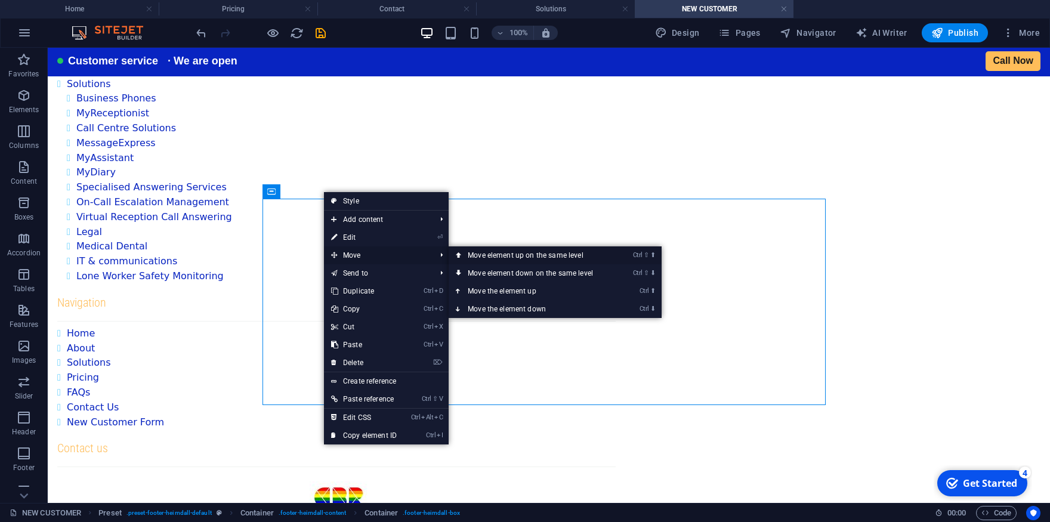
click at [557, 255] on link "Ctrl ⇧ ⬆ Move element up on the same level" at bounding box center [533, 255] width 168 height 18
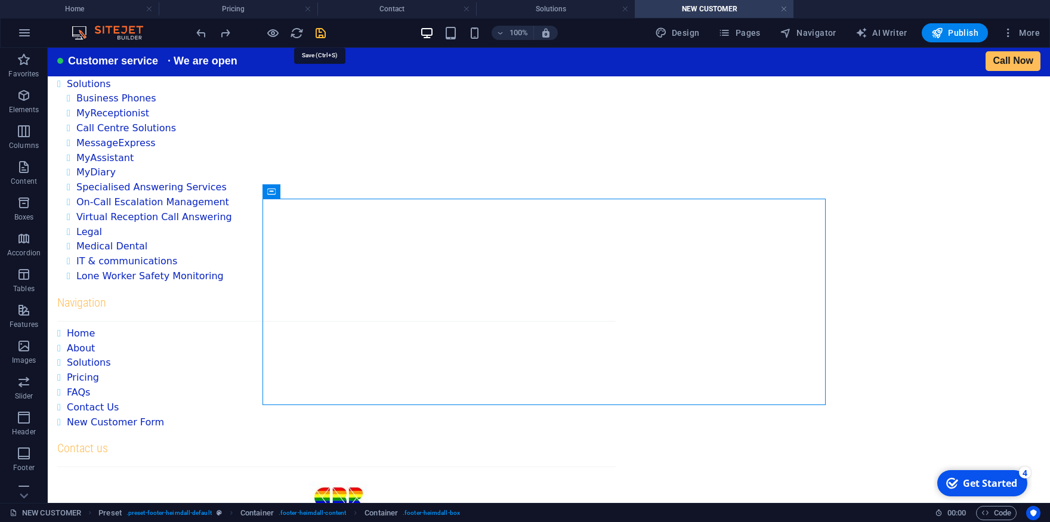
click at [321, 31] on icon "save" at bounding box center [321, 33] width 14 height 14
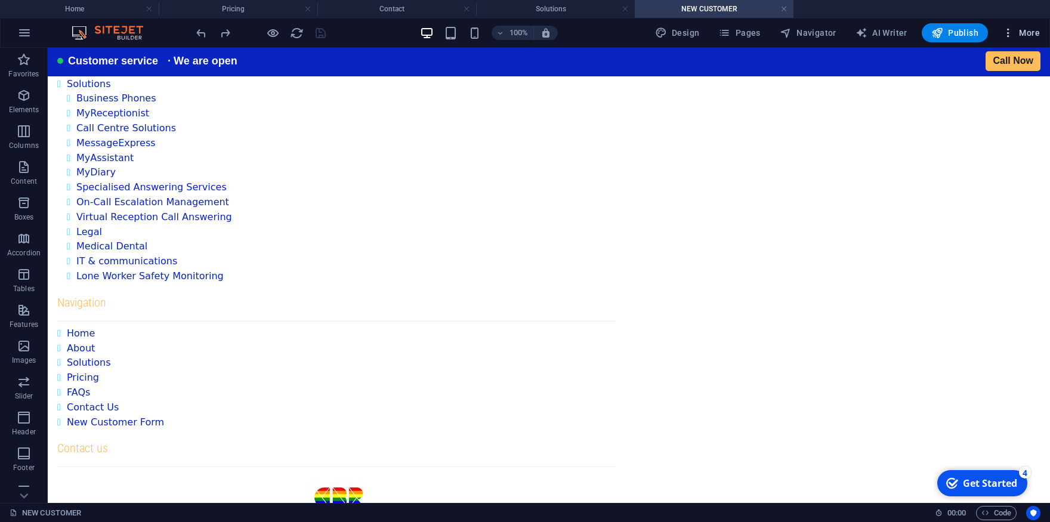
click at [1023, 32] on span "More" at bounding box center [1021, 33] width 38 height 12
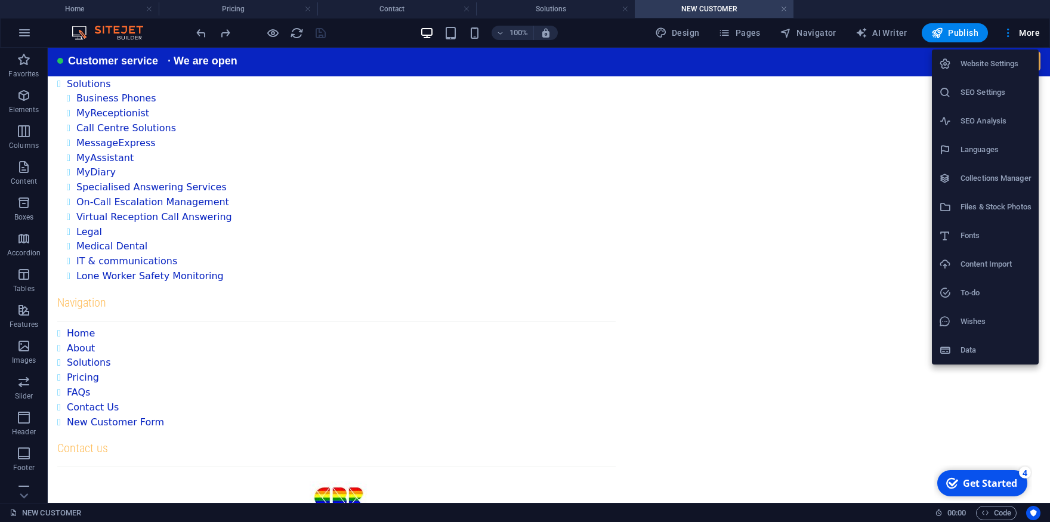
click at [747, 37] on div at bounding box center [525, 261] width 1050 height 522
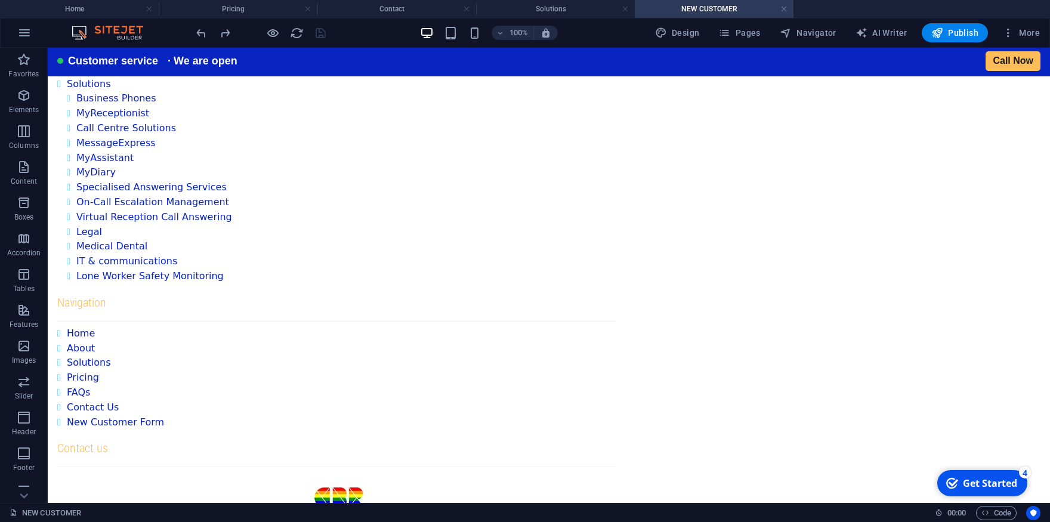
click at [751, 36] on span "Pages" at bounding box center [739, 33] width 42 height 12
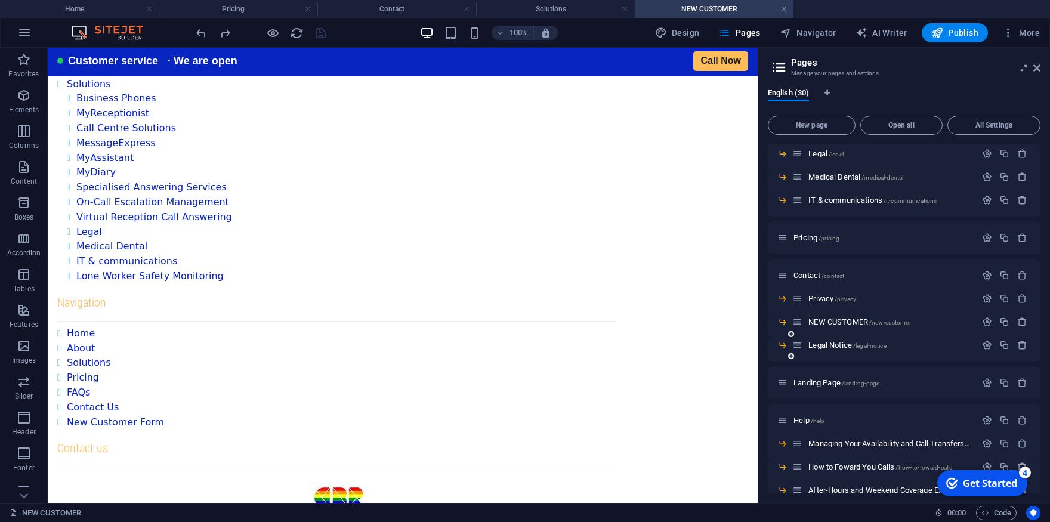
scroll to position [279, 0]
click at [825, 376] on div "Landing Page /landing-page" at bounding box center [876, 382] width 199 height 14
click at [827, 377] on div "Landing Page /landing-page" at bounding box center [876, 382] width 199 height 14
click at [829, 384] on span "Landing Page /landing-page" at bounding box center [837, 381] width 86 height 9
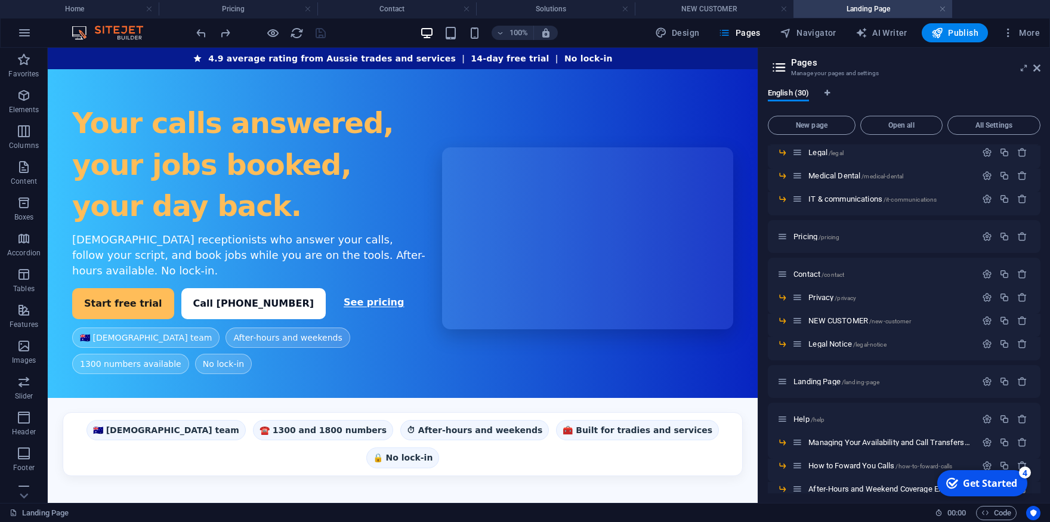
scroll to position [0, 0]
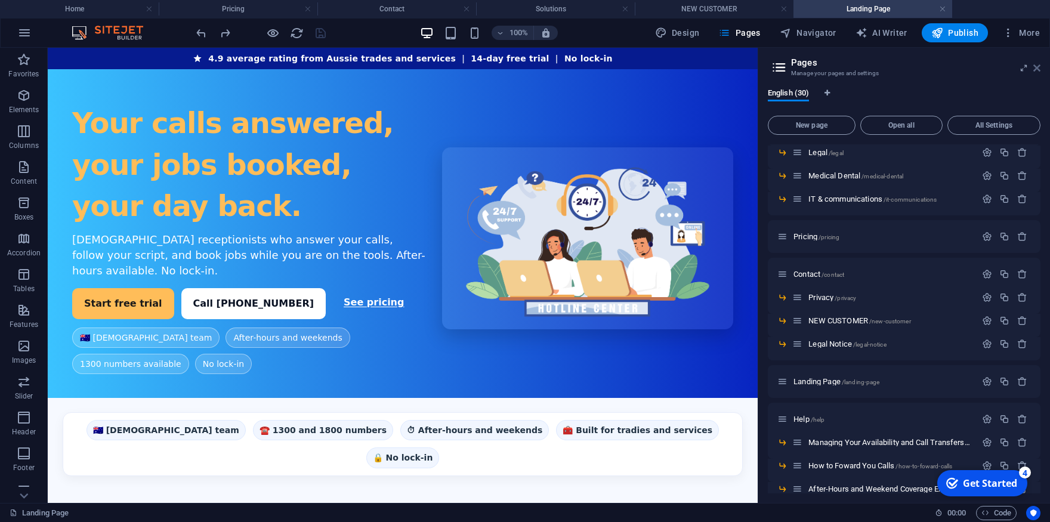
click at [1037, 69] on icon at bounding box center [1036, 68] width 7 height 10
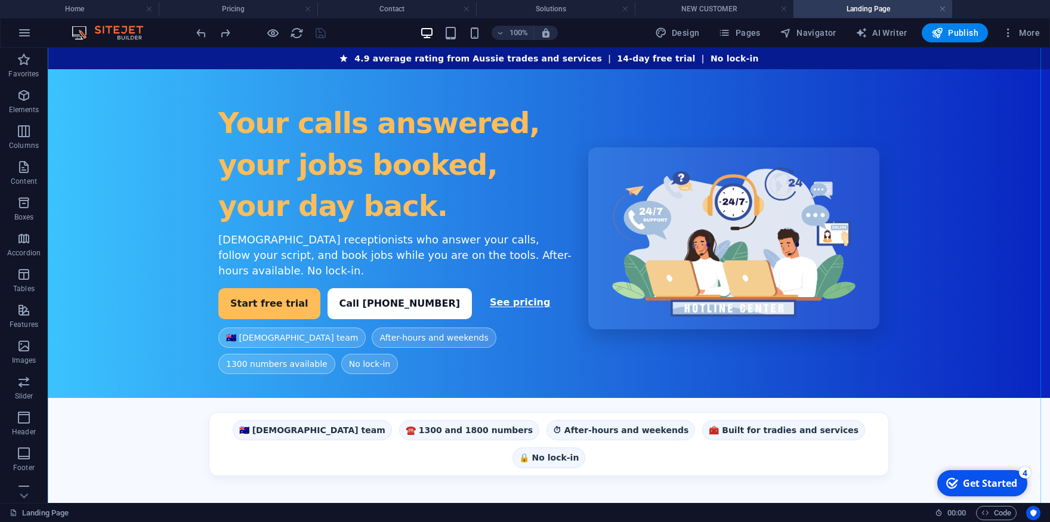
scroll to position [263, 0]
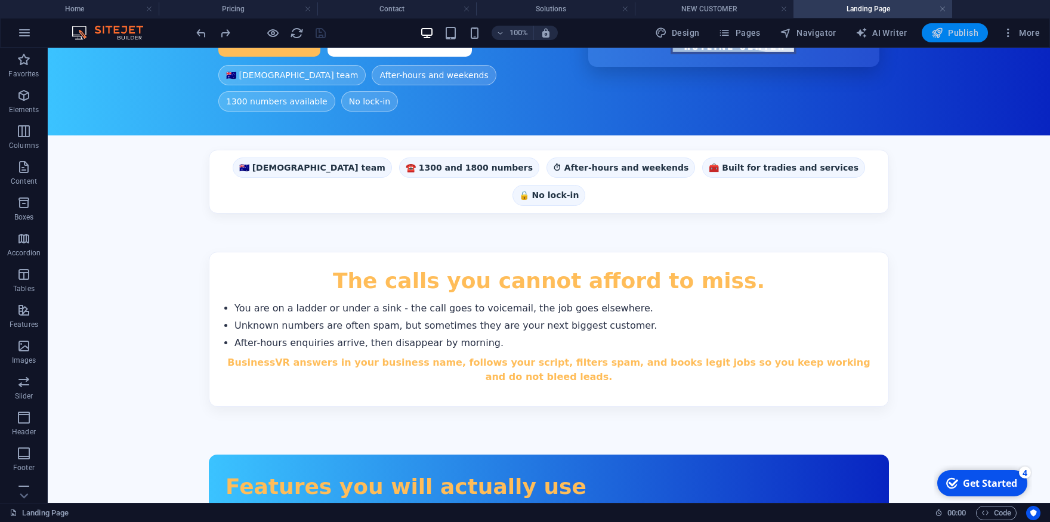
click at [953, 38] on span "Publish" at bounding box center [954, 33] width 47 height 12
click at [963, 31] on span "Publish" at bounding box center [954, 33] width 47 height 12
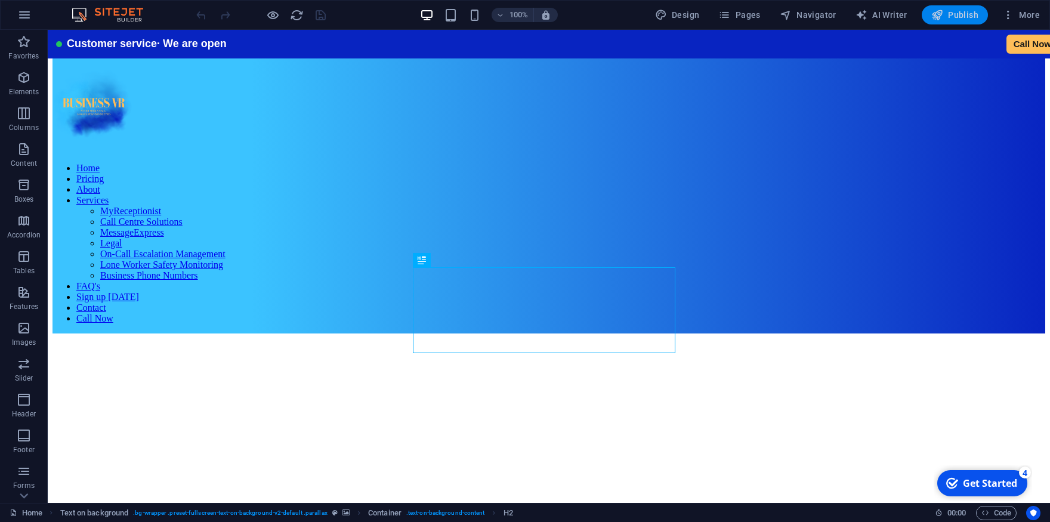
click at [946, 14] on span "Publish" at bounding box center [954, 15] width 47 height 12
